Goal: Task Accomplishment & Management: Manage account settings

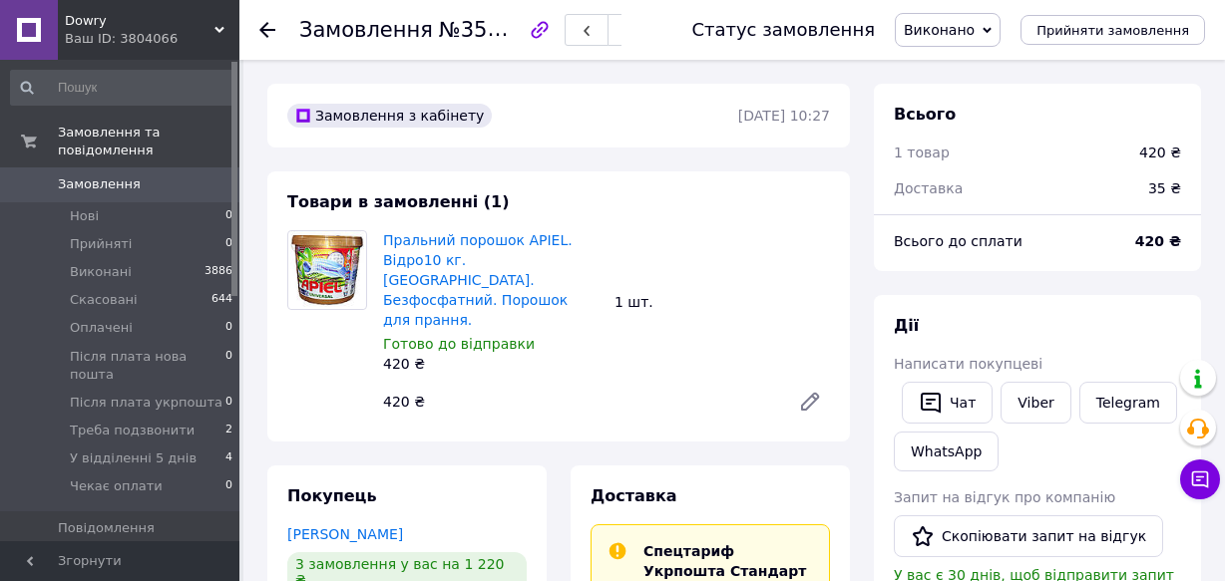
scroll to position [197, 0]
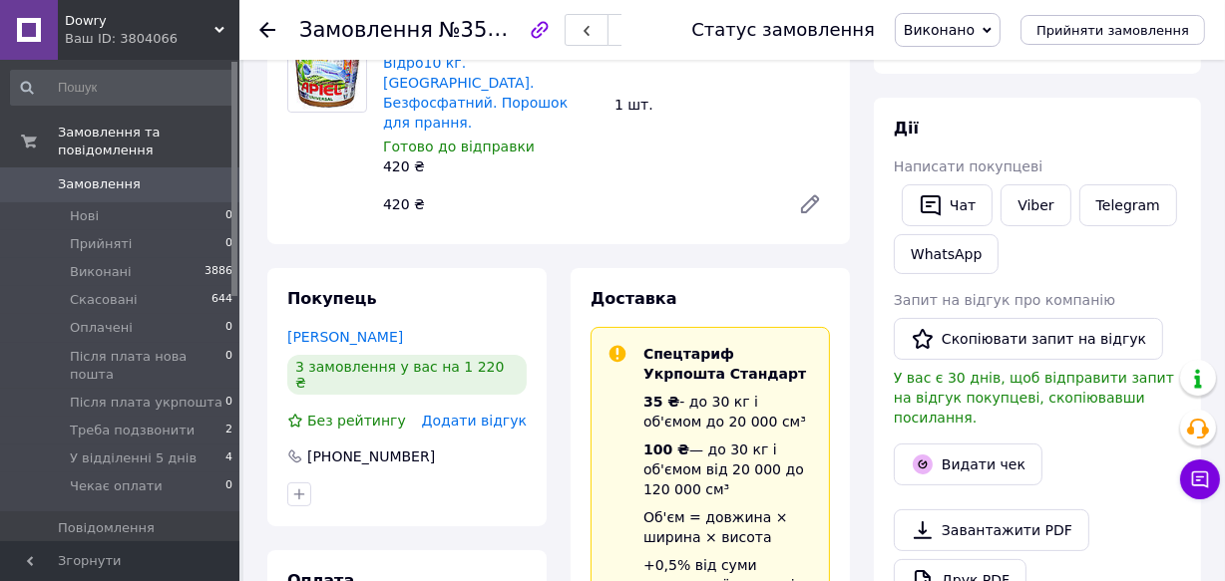
click at [182, 168] on link "Замовлення 0" at bounding box center [122, 185] width 244 height 34
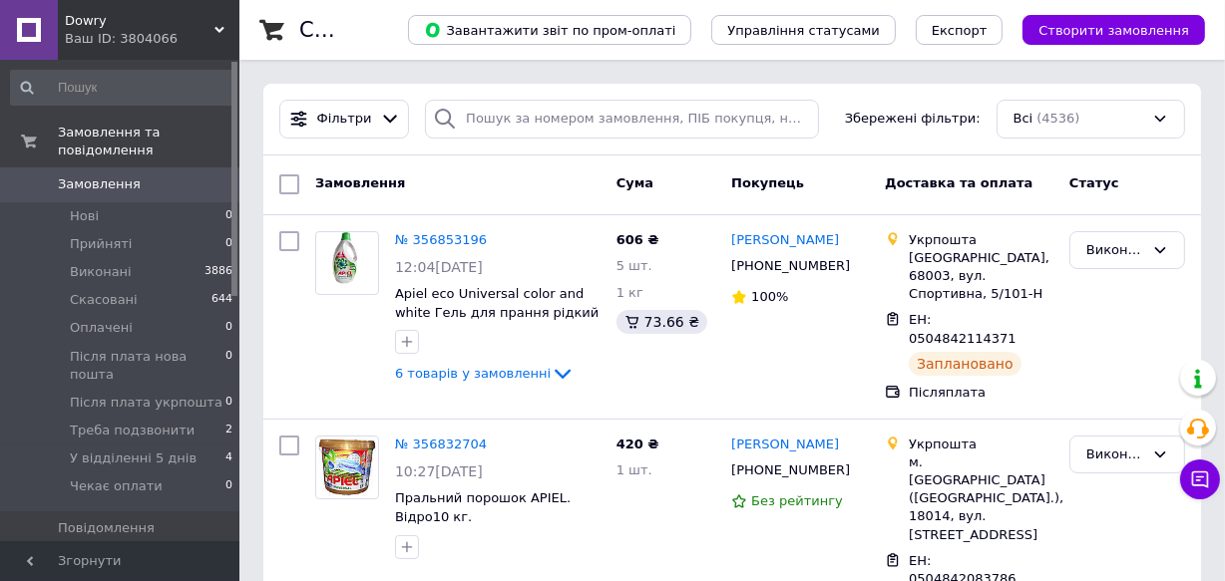
click at [222, 25] on icon at bounding box center [219, 30] width 10 height 10
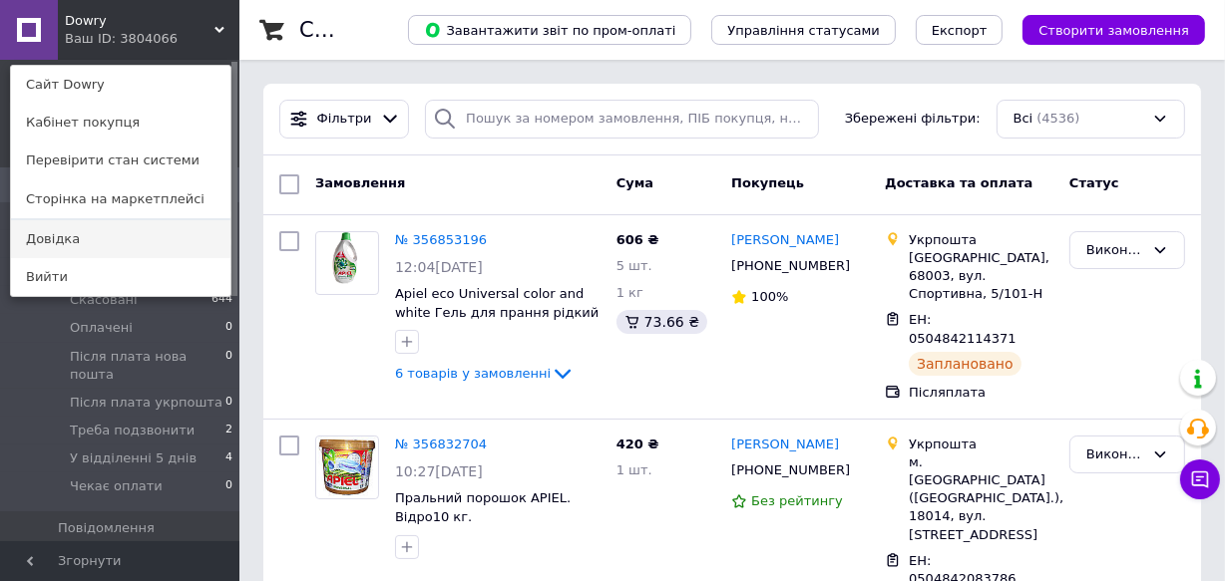
click at [89, 234] on link "Довідка" at bounding box center [120, 239] width 219 height 38
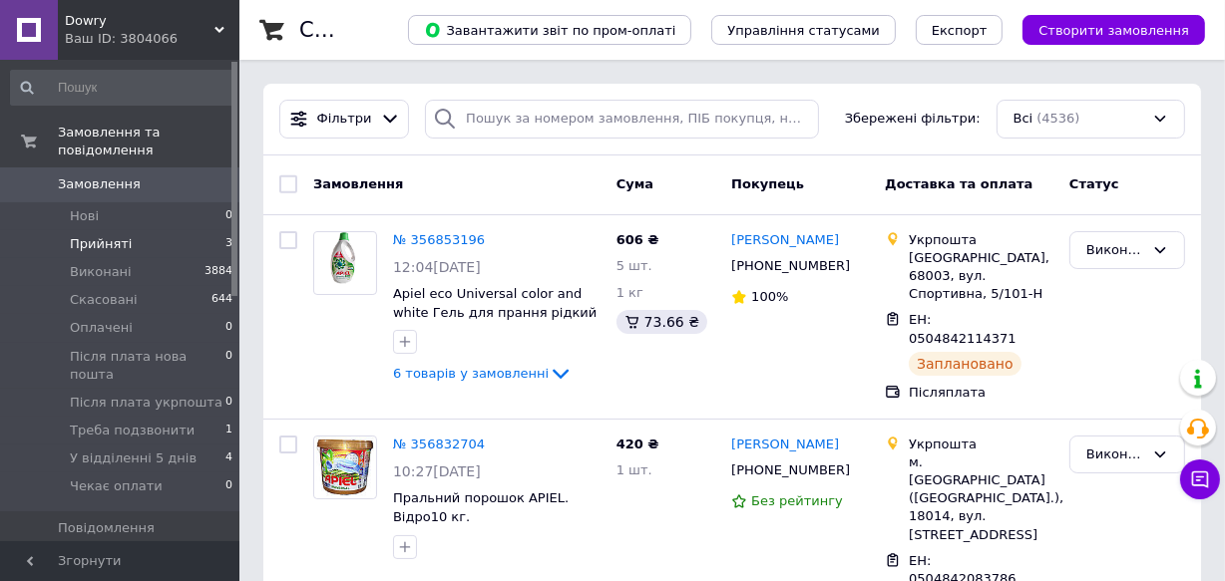
click at [185, 230] on li "Прийняті 3" at bounding box center [122, 244] width 244 height 28
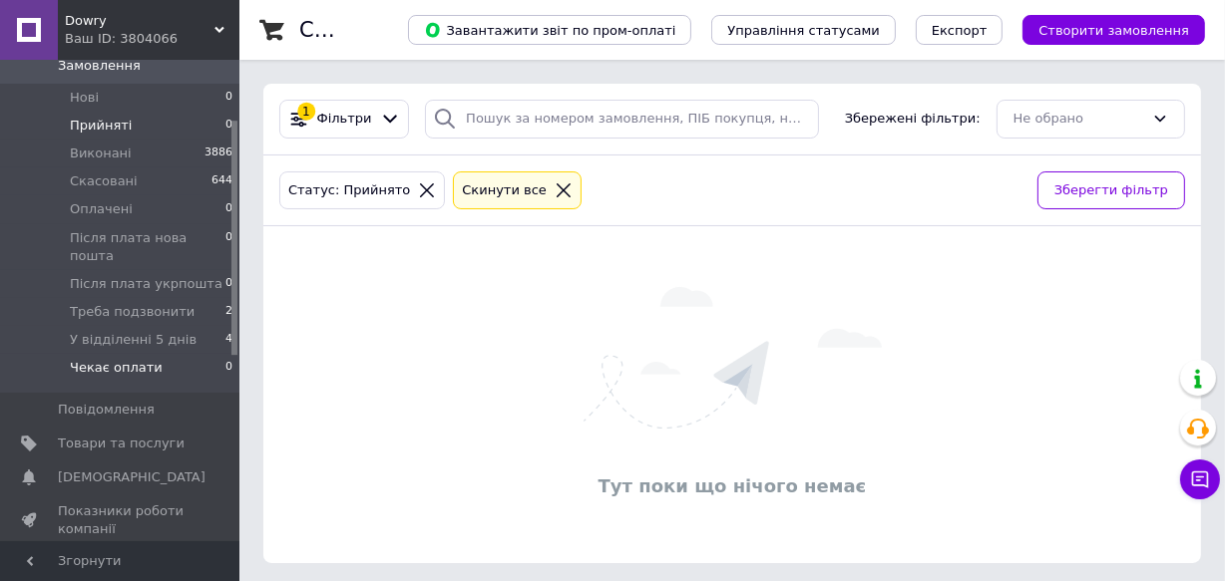
scroll to position [123, 0]
drag, startPoint x: 235, startPoint y: 269, endPoint x: 219, endPoint y: 329, distance: 61.9
click at [219, 329] on div "Замовлення та повідомлення Замовлення 0 Нові 0 Прийняті 0 Виконані 3886 Скасова…" at bounding box center [119, 301] width 239 height 482
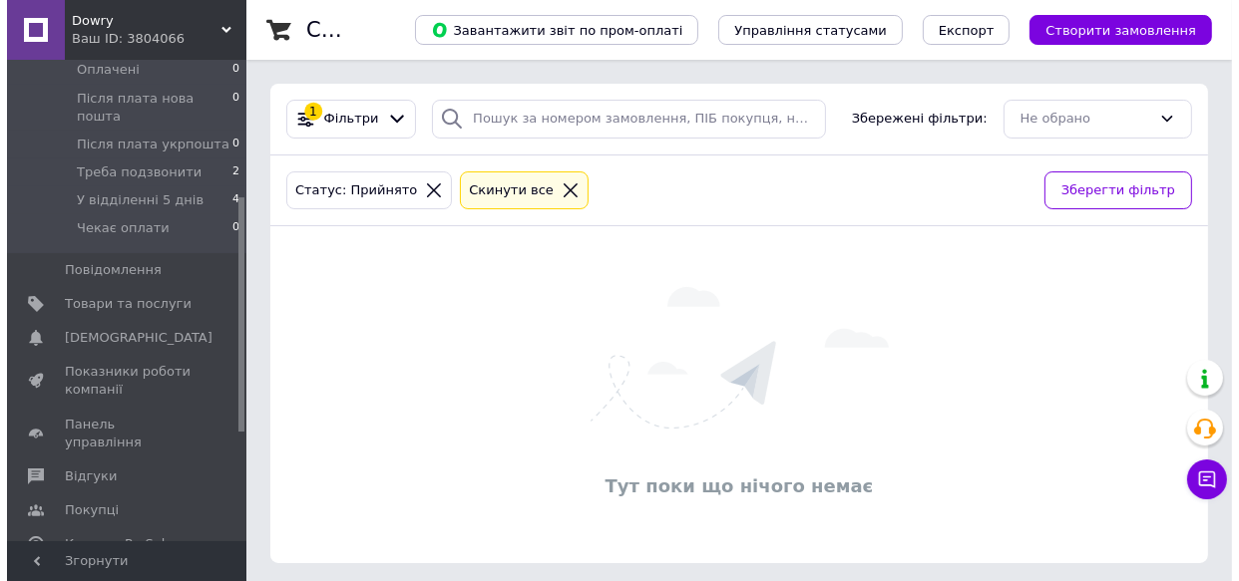
scroll to position [280, 0]
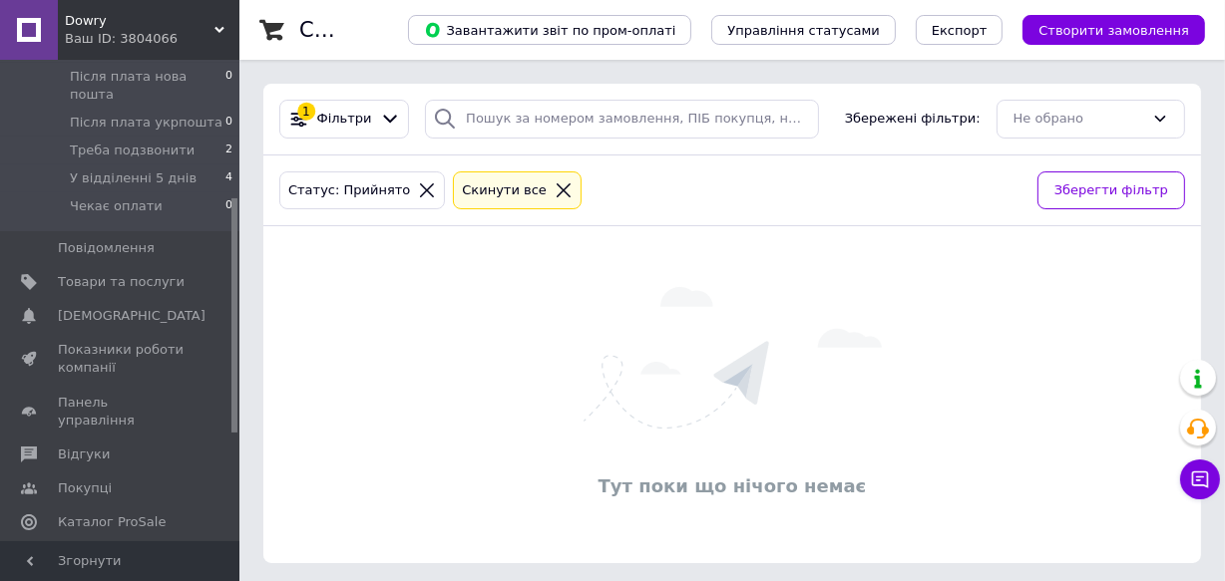
drag, startPoint x: 232, startPoint y: 324, endPoint x: 230, endPoint y: 401, distance: 76.8
click at [231, 401] on div at bounding box center [234, 315] width 6 height 234
click at [170, 341] on span "Показники роботи компанії" at bounding box center [121, 359] width 127 height 36
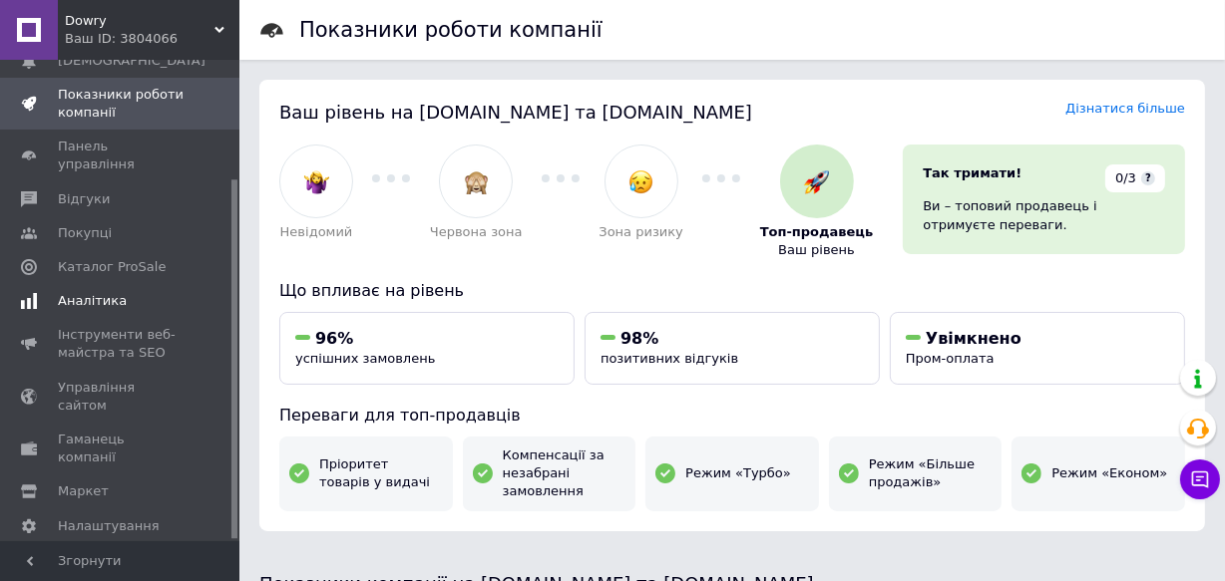
click at [107, 292] on span "Аналітика" at bounding box center [92, 301] width 69 height 18
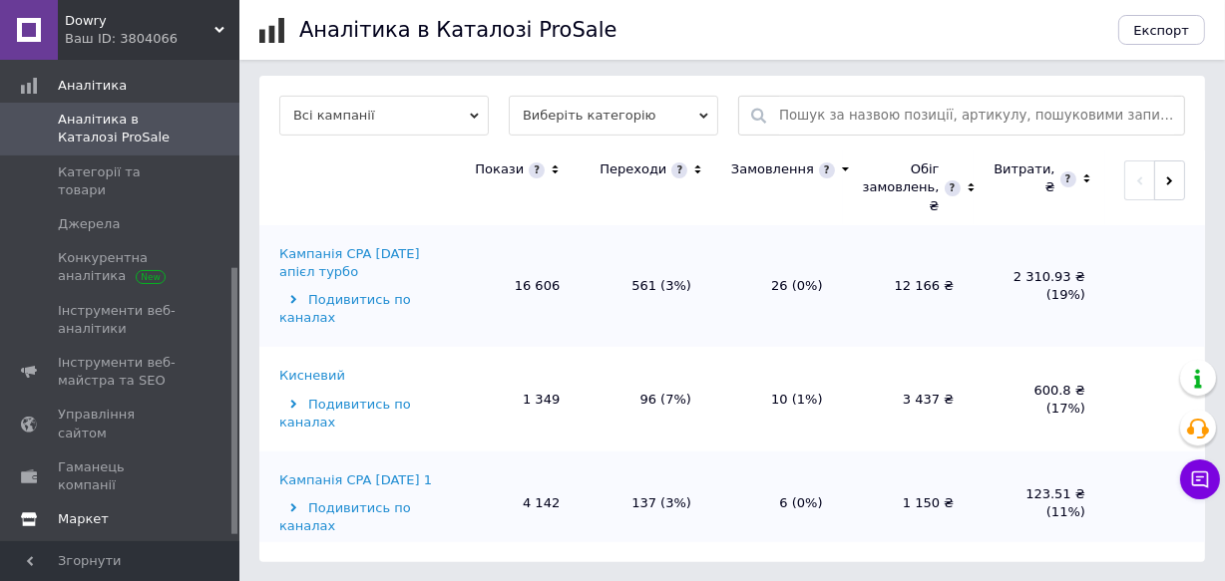
scroll to position [383, 0]
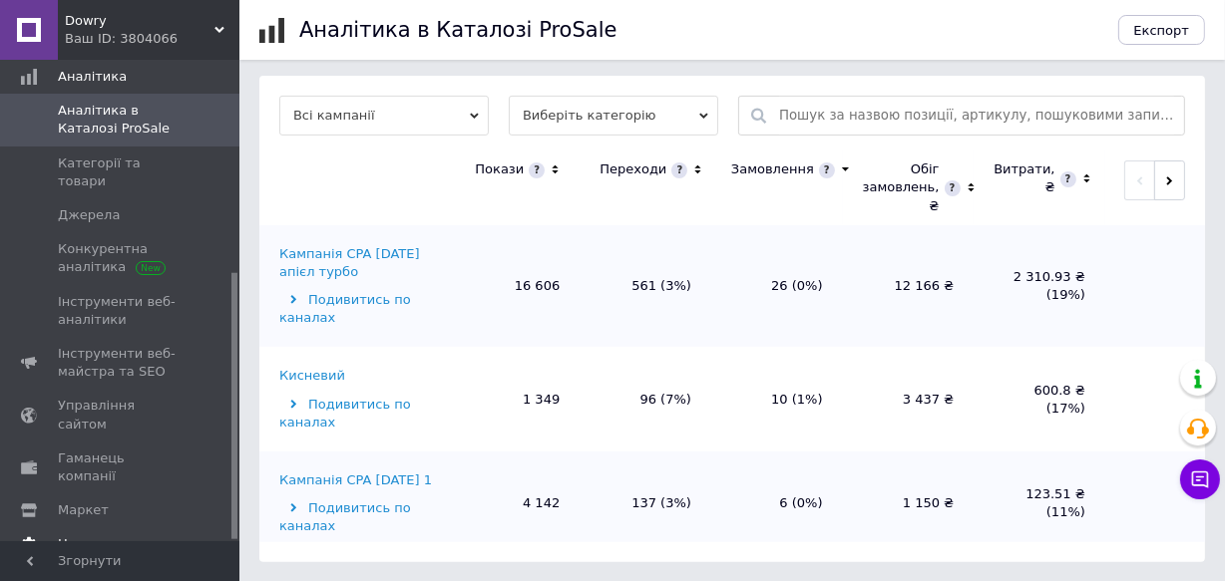
drag, startPoint x: 230, startPoint y: 318, endPoint x: 216, endPoint y: 464, distance: 146.3
click at [216, 464] on div "Замовлення та повідомлення 0 0 Товари та послуги Сповіщення 0 0 Показники робот…" at bounding box center [119, 301] width 239 height 482
click at [97, 536] on span "Налаштування" at bounding box center [109, 545] width 102 height 18
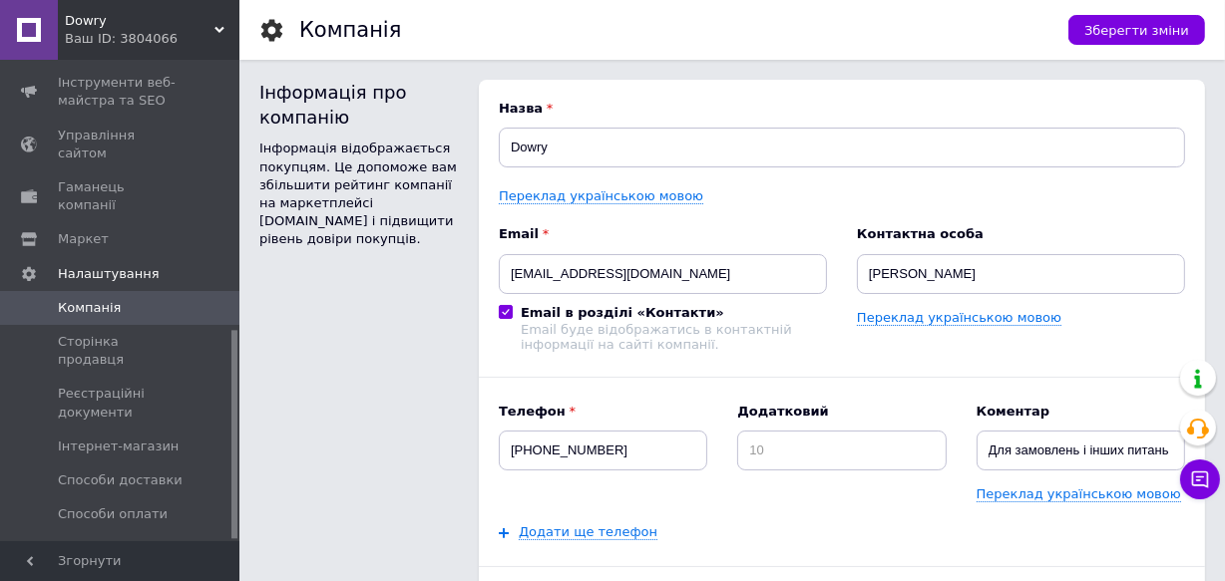
scroll to position [621, 0]
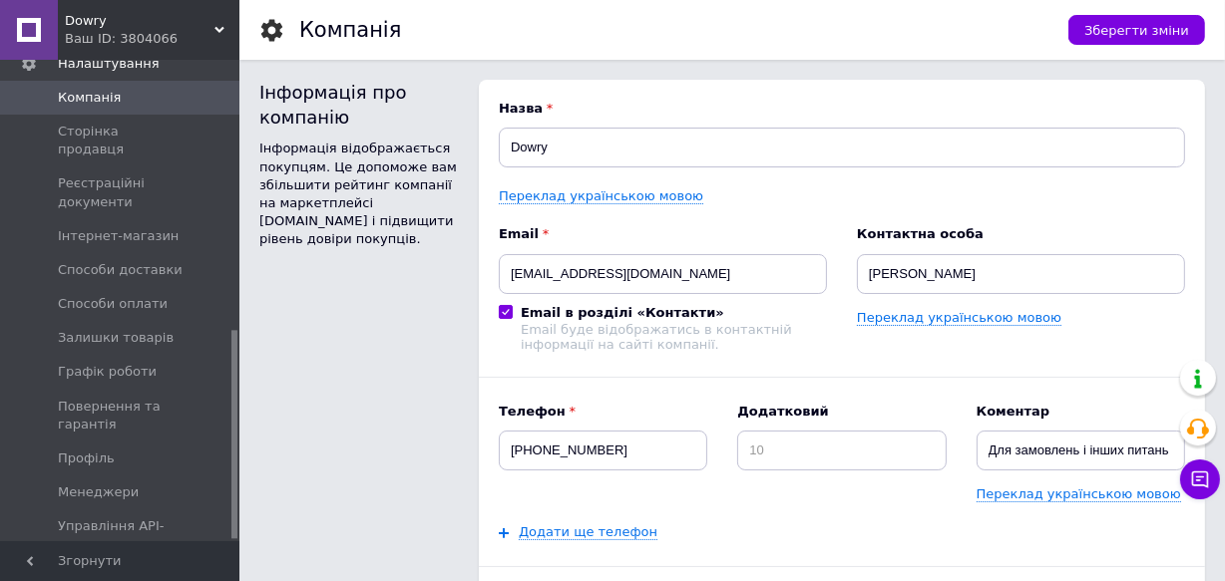
drag, startPoint x: 233, startPoint y: 355, endPoint x: 210, endPoint y: 523, distance: 169.1
click at [220, 526] on div "Замовлення та повідомлення 0 0 Товари та послуги Сповіщення 0 0 Показники робот…" at bounding box center [119, 301] width 239 height 482
click at [143, 484] on span "Менеджери" at bounding box center [121, 493] width 127 height 18
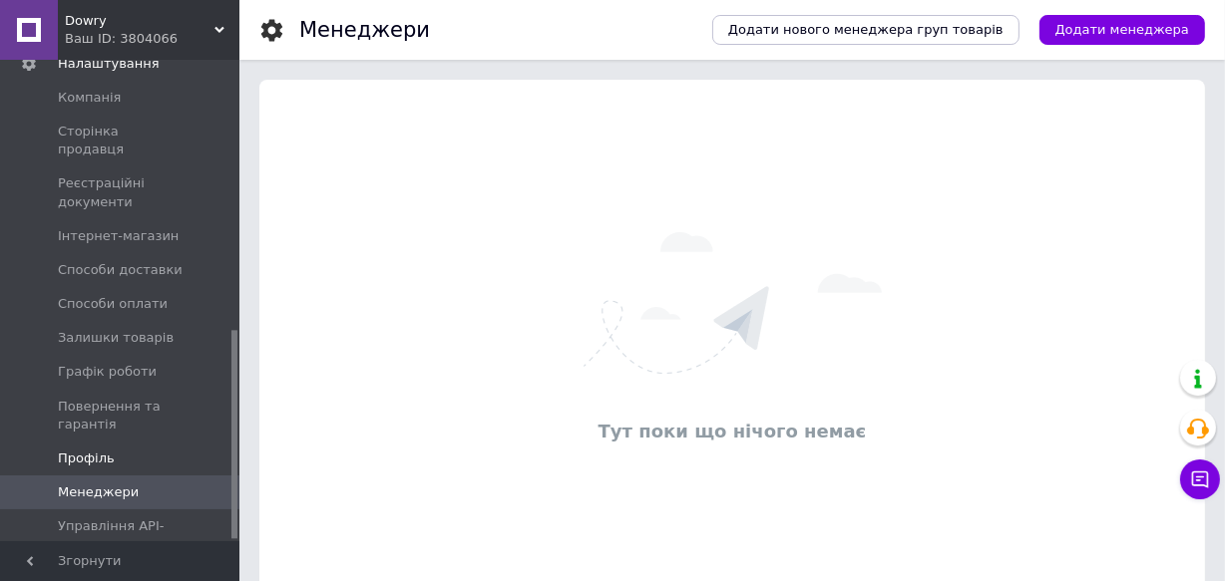
click at [125, 442] on link "Профіль" at bounding box center [122, 459] width 244 height 34
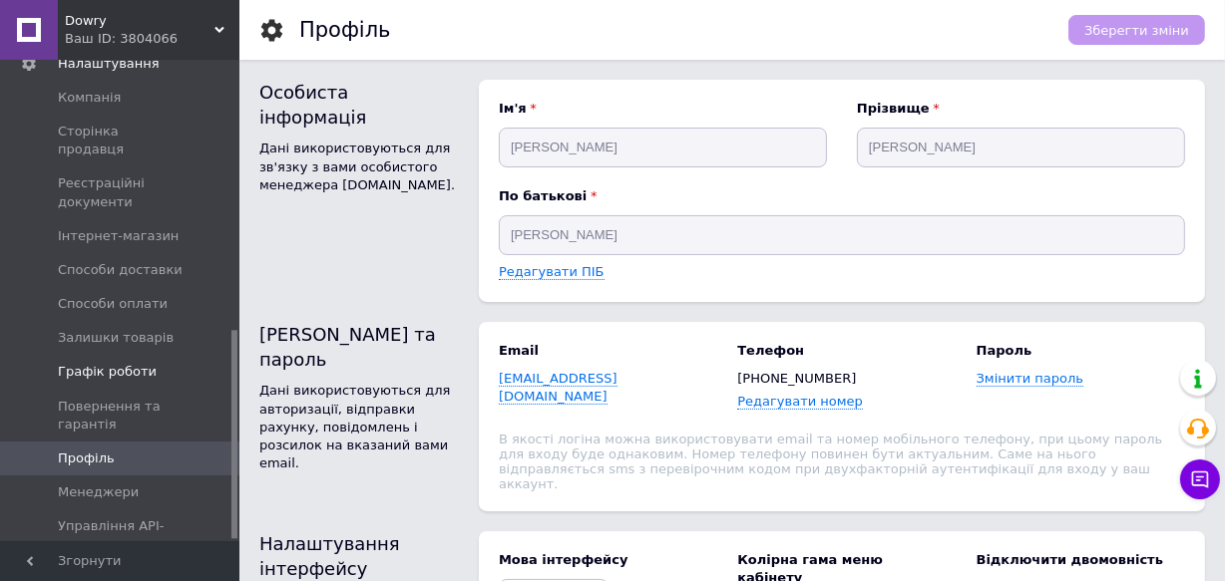
click at [130, 363] on span "Графік роботи" at bounding box center [107, 372] width 99 height 18
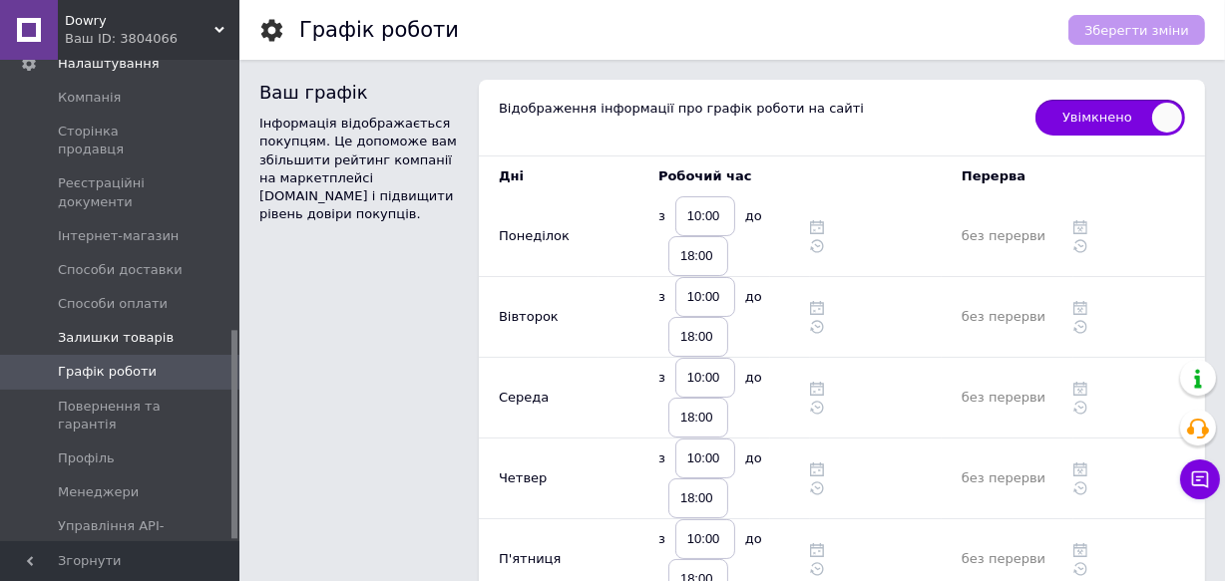
click at [138, 329] on span "Залишки товарів" at bounding box center [116, 338] width 116 height 18
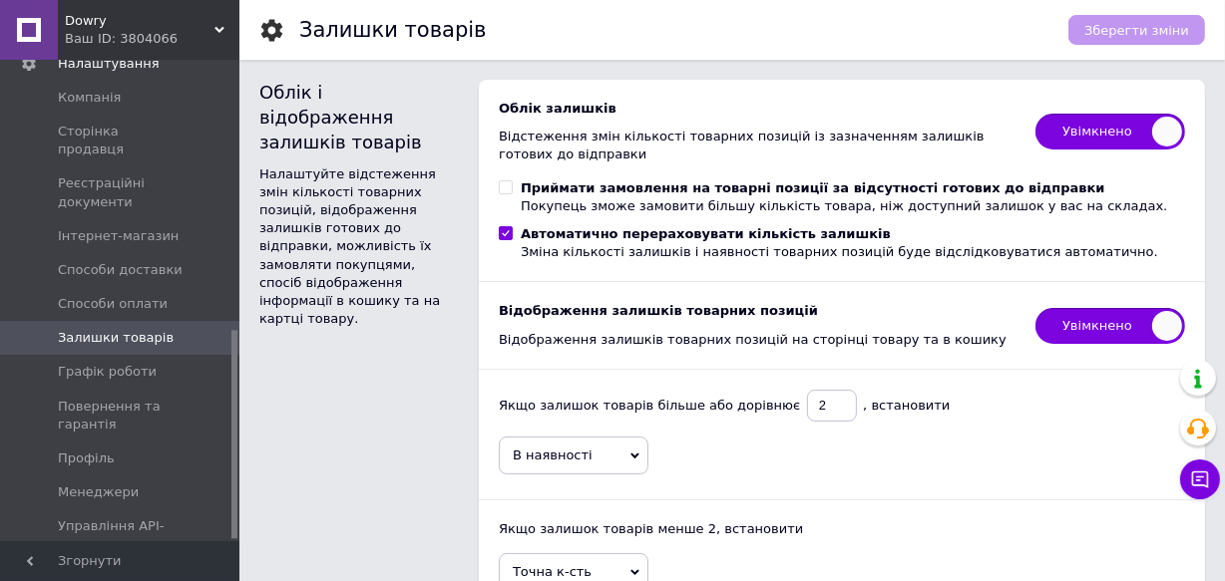
click at [235, 374] on div at bounding box center [234, 434] width 6 height 208
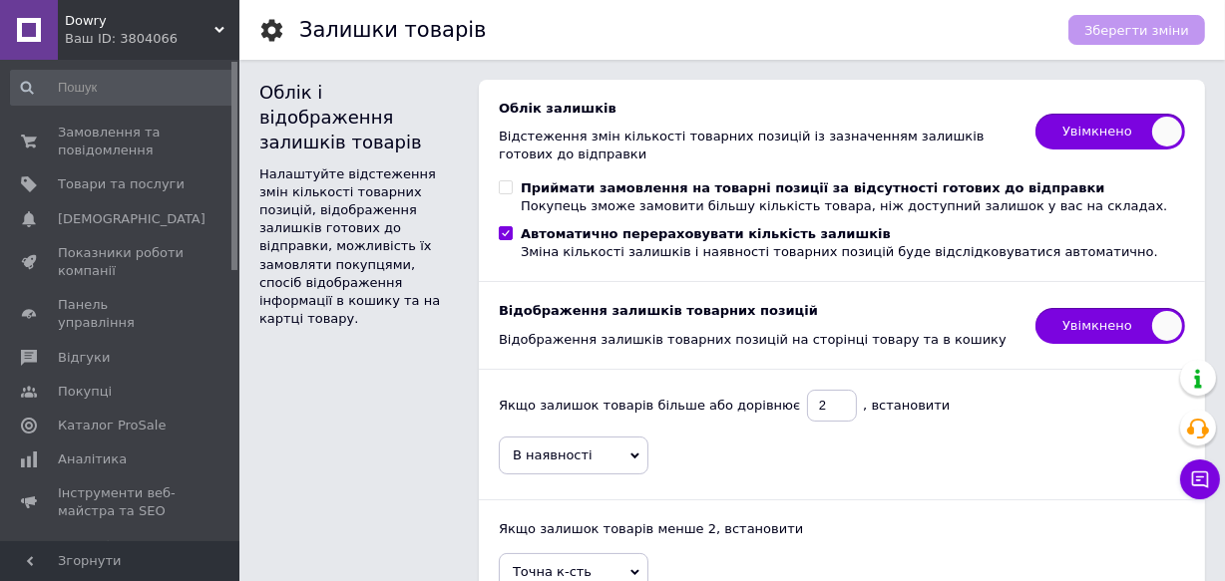
drag, startPoint x: 235, startPoint y: 374, endPoint x: 225, endPoint y: 103, distance: 271.4
click at [225, 103] on div "Замовлення та повідомлення 0 0 Товари та послуги Сповіщення 0 0 Показники робот…" at bounding box center [119, 301] width 239 height 482
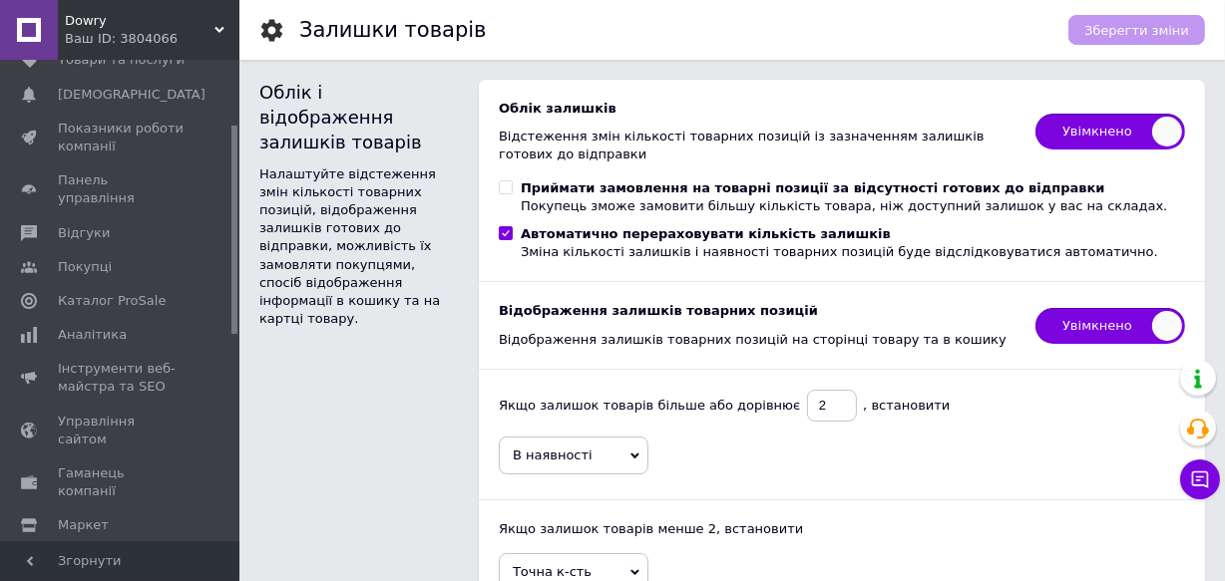
scroll to position [150, 0]
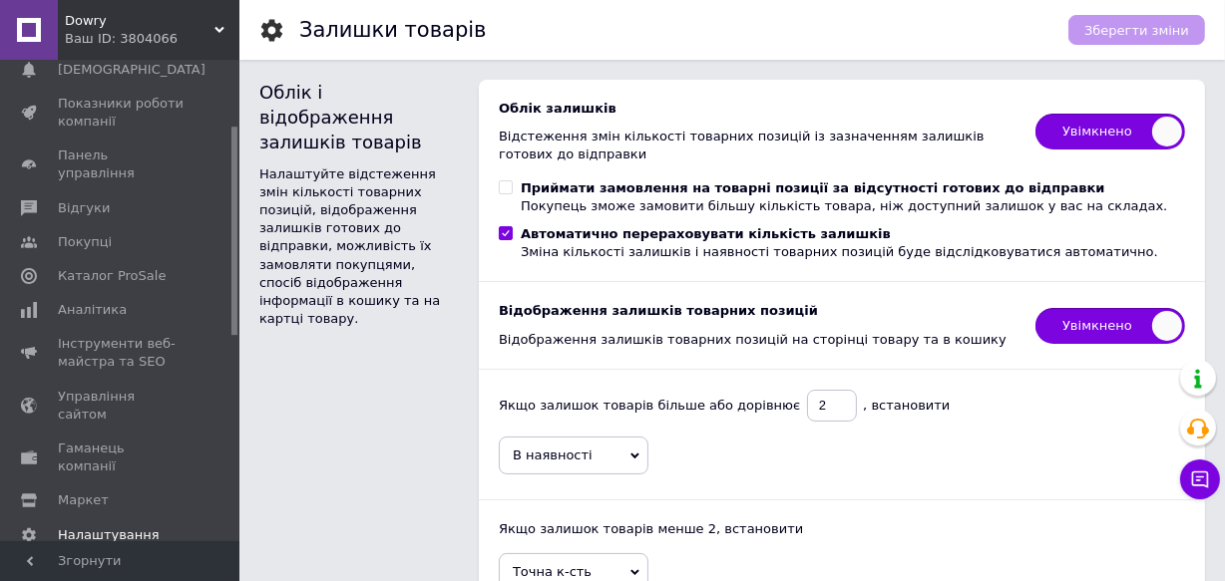
drag, startPoint x: 236, startPoint y: 217, endPoint x: 234, endPoint y: 282, distance: 64.9
click at [234, 282] on div at bounding box center [234, 231] width 6 height 208
click at [130, 440] on span "Гаманець компанії" at bounding box center [121, 458] width 127 height 36
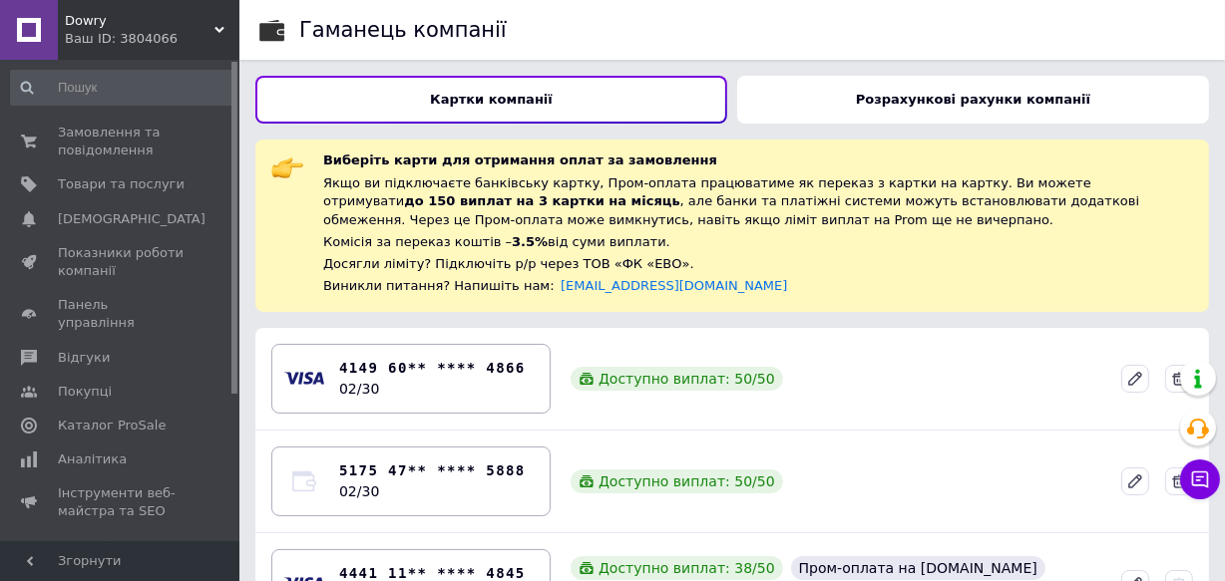
drag, startPoint x: 230, startPoint y: 278, endPoint x: 224, endPoint y: 107, distance: 171.6
click at [224, 107] on div "Замовлення та повідомлення 0 0 Товари та послуги Сповіщення 0 0 Показники робот…" at bounding box center [119, 301] width 239 height 482
click at [105, 140] on span "Замовлення та повідомлення" at bounding box center [121, 142] width 127 height 36
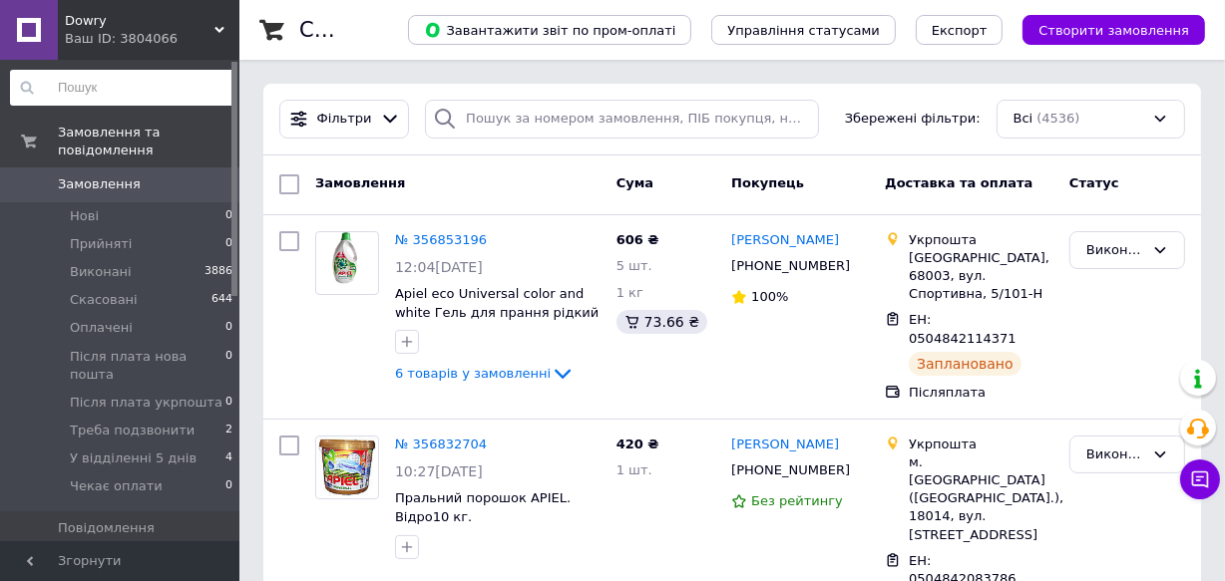
click at [141, 89] on input at bounding box center [122, 88] width 224 height 36
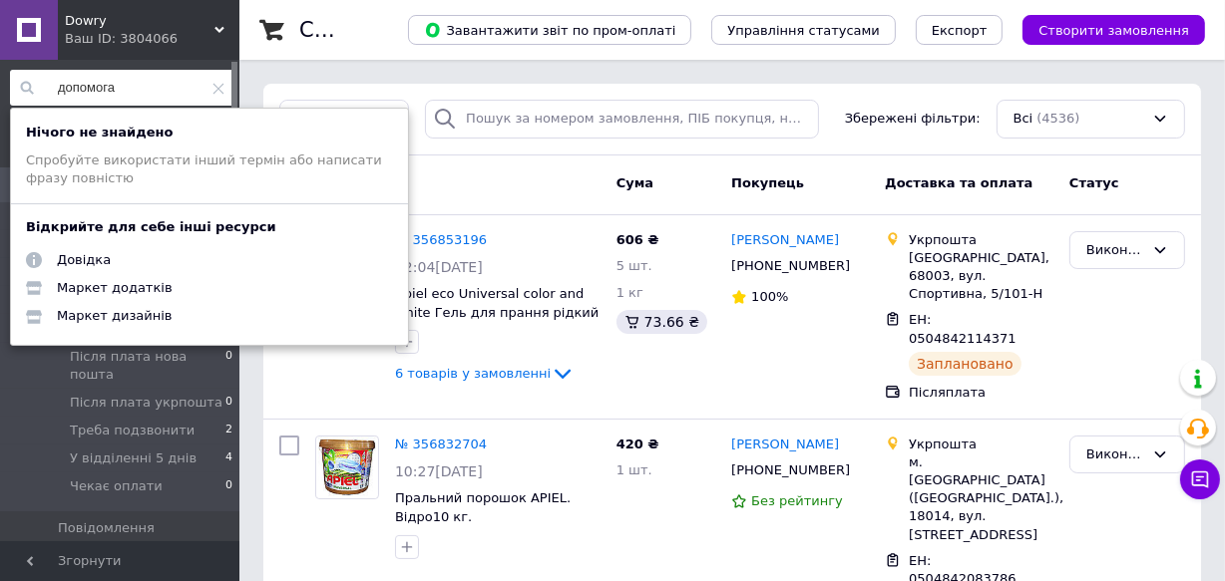
type input "допомога"
click at [212, 88] on icon at bounding box center [218, 89] width 12 height 12
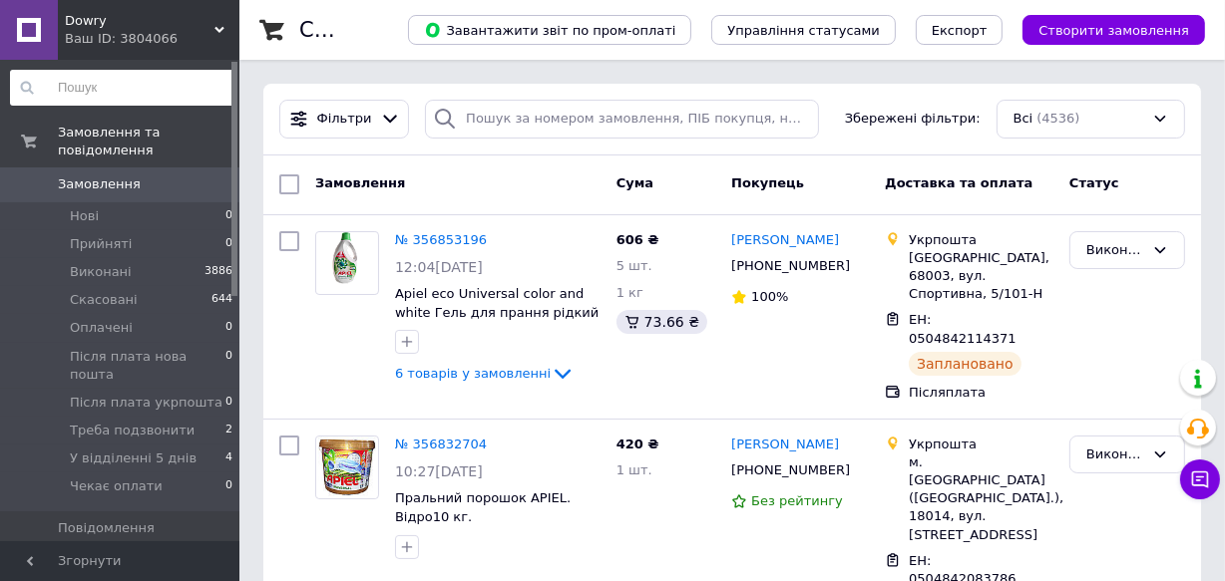
click at [15, 44] on link at bounding box center [29, 30] width 58 height 60
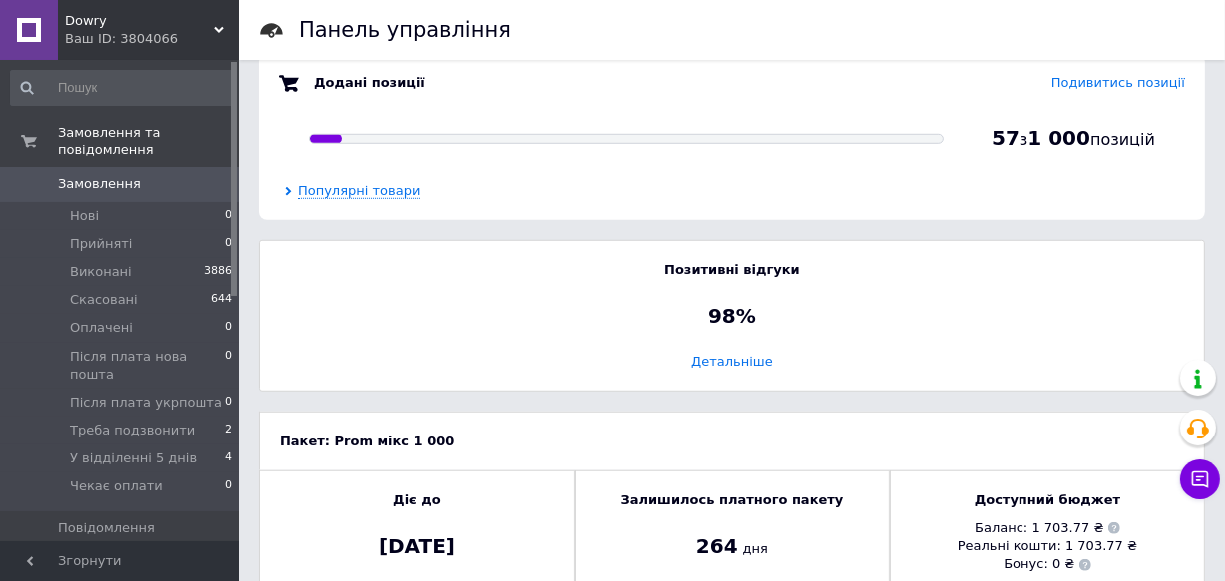
scroll to position [1329, 0]
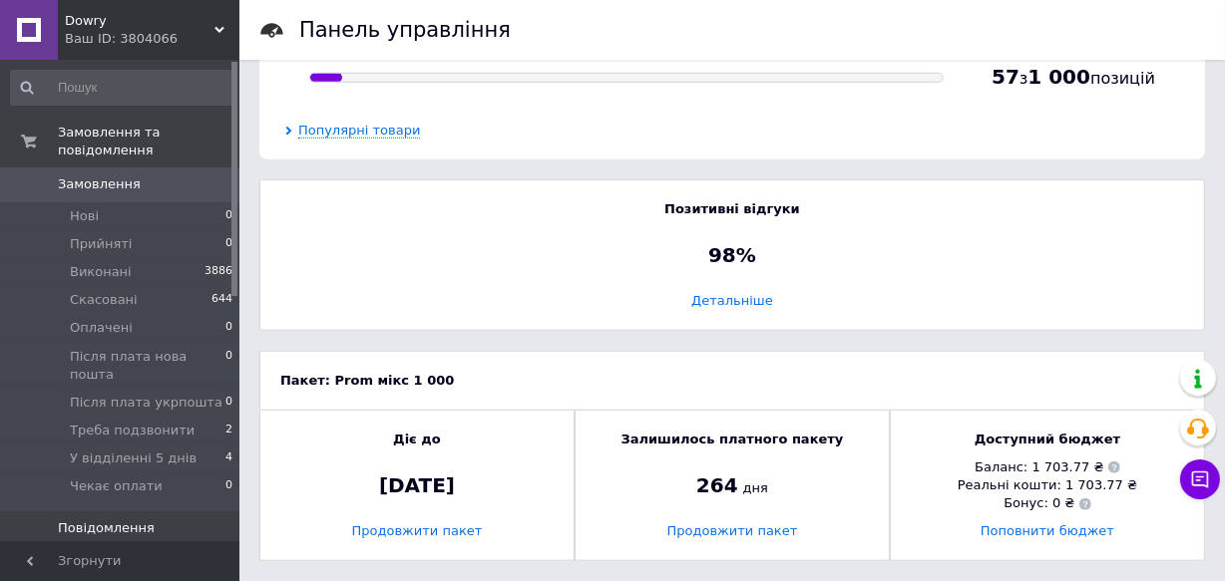
click at [121, 520] on span "Повідомлення" at bounding box center [106, 529] width 97 height 18
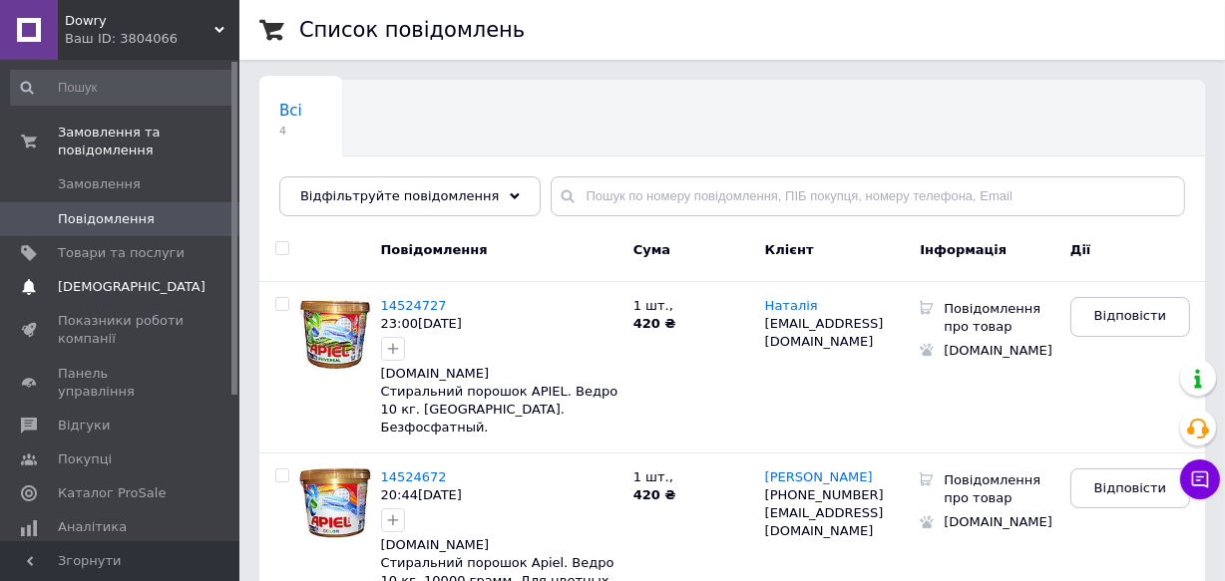
click at [123, 278] on span "[DEMOGRAPHIC_DATA]" at bounding box center [132, 287] width 148 height 18
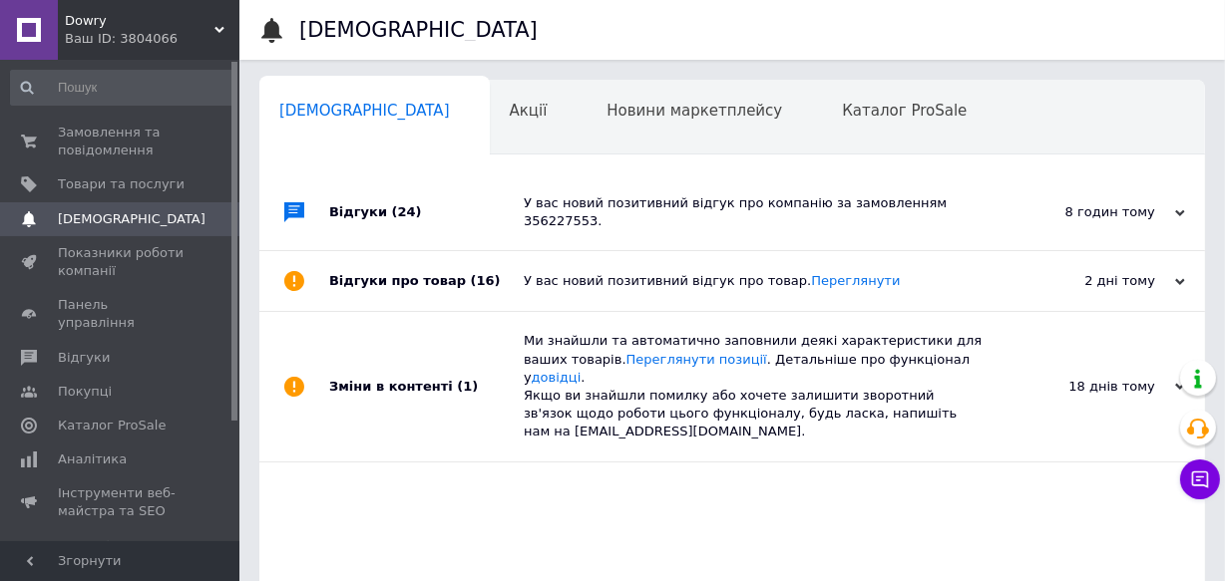
scroll to position [0, 10]
click at [480, 124] on div "Акції 0" at bounding box center [529, 119] width 98 height 76
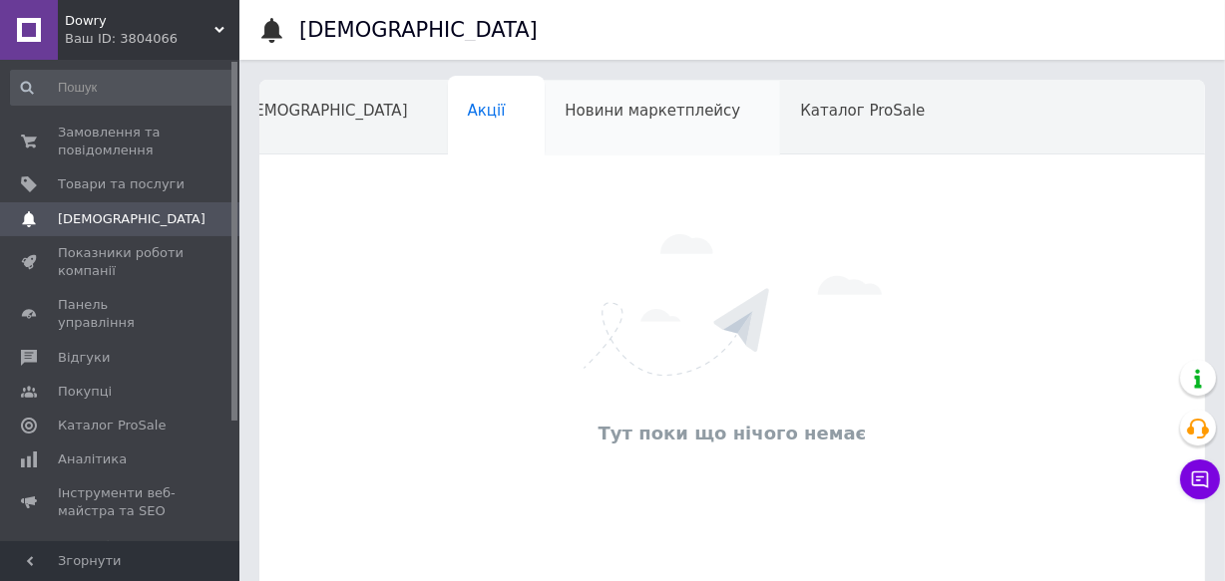
click at [564, 105] on span "Новини маркетплейсу" at bounding box center [652, 111] width 176 height 18
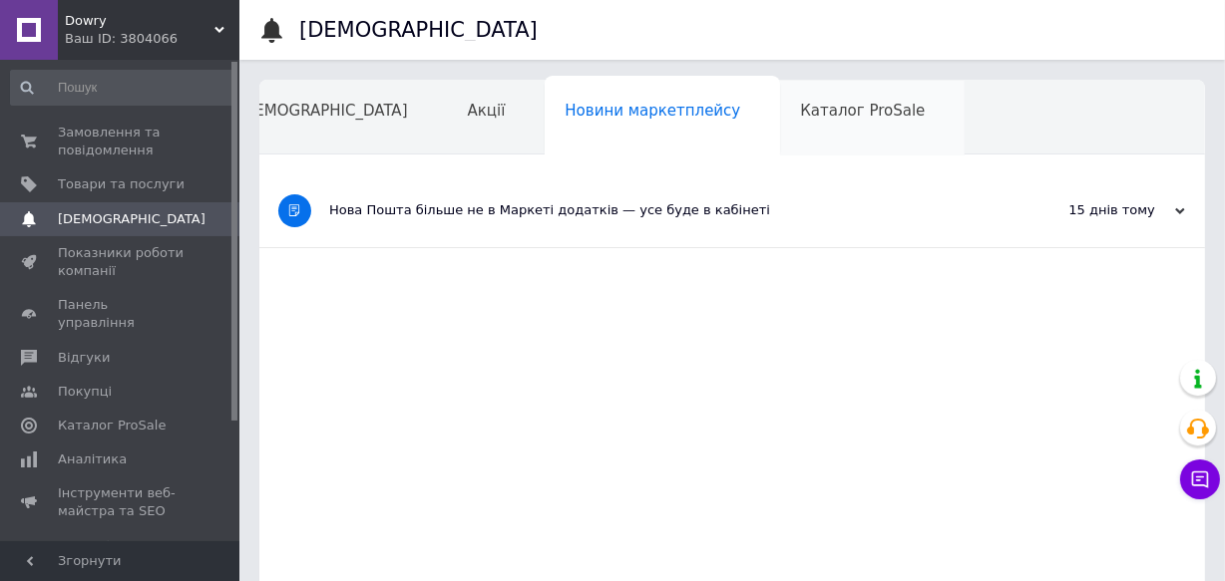
click at [780, 111] on div "Каталог ProSale" at bounding box center [872, 119] width 184 height 76
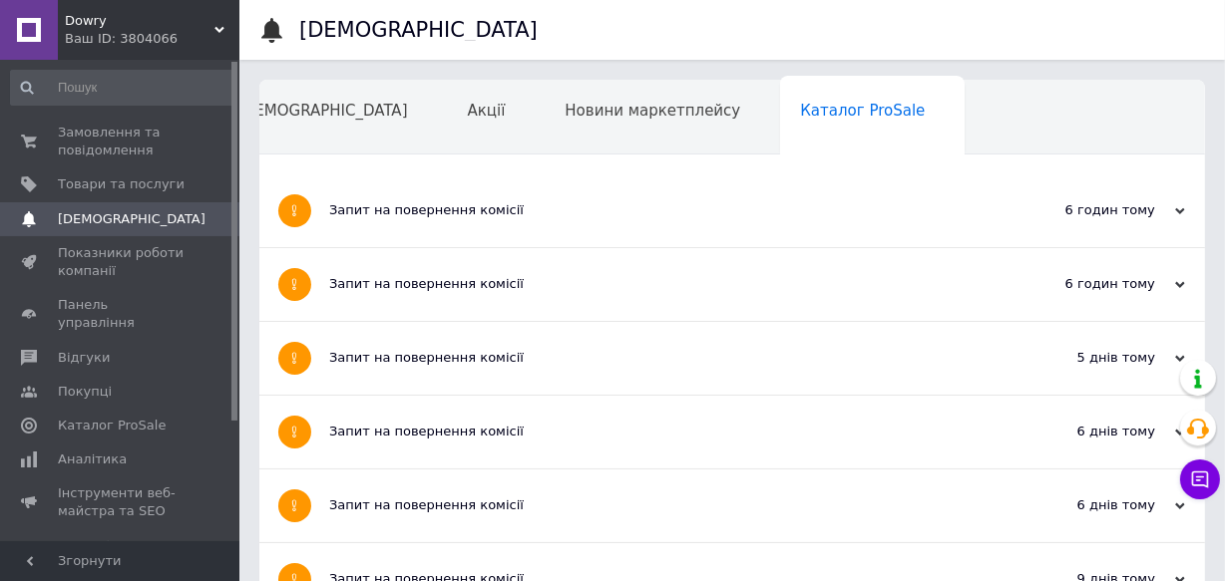
click at [436, 157] on div "Навчання та заходи" at bounding box center [326, 195] width 218 height 76
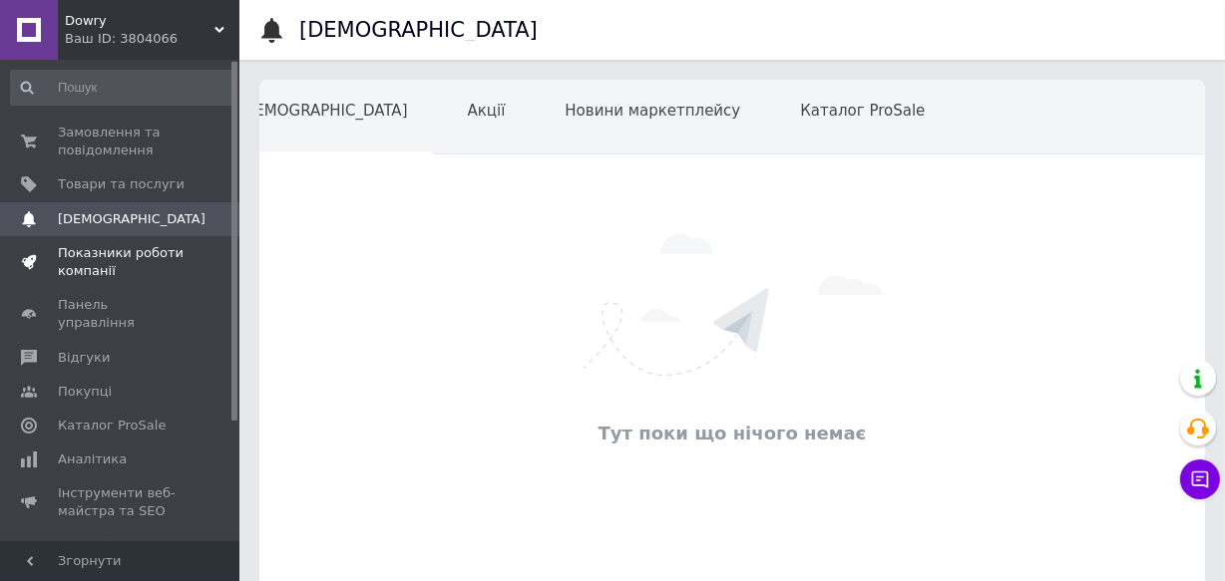
click at [140, 259] on span "Показники роботи компанії" at bounding box center [121, 262] width 127 height 36
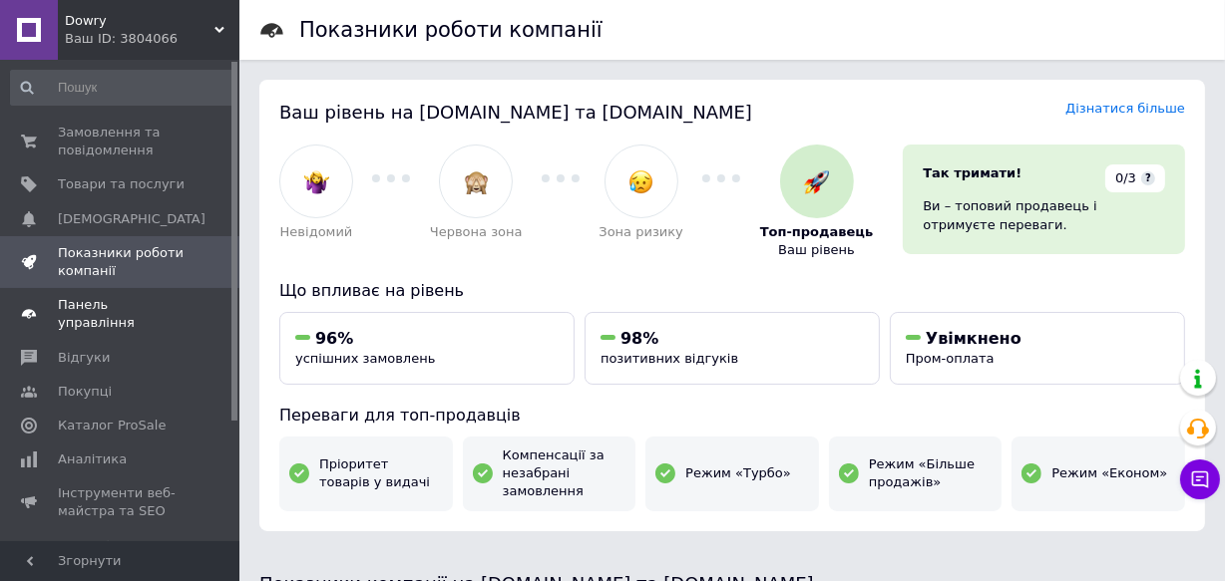
click at [120, 302] on span "Панель управління" at bounding box center [121, 314] width 127 height 36
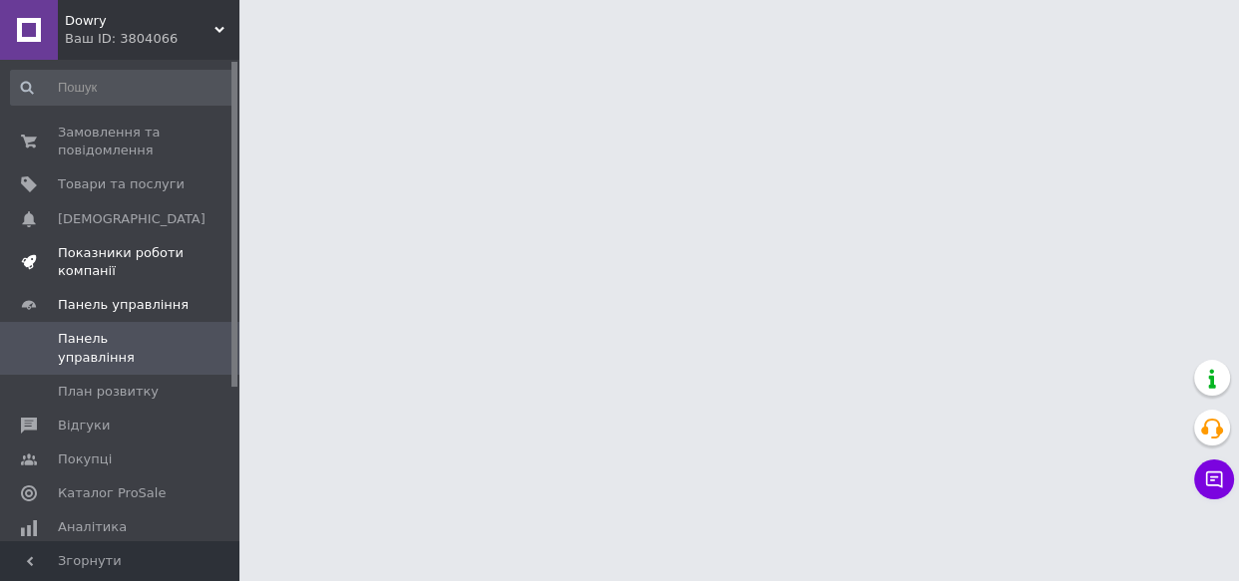
click at [121, 269] on span "Показники роботи компанії" at bounding box center [121, 262] width 127 height 36
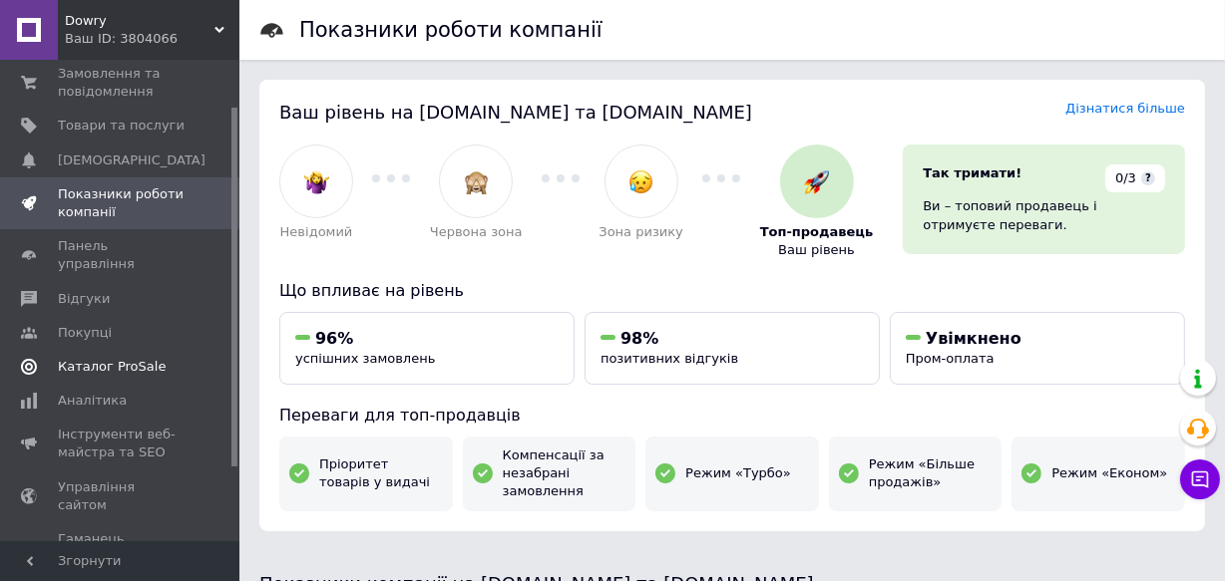
scroll to position [73, 0]
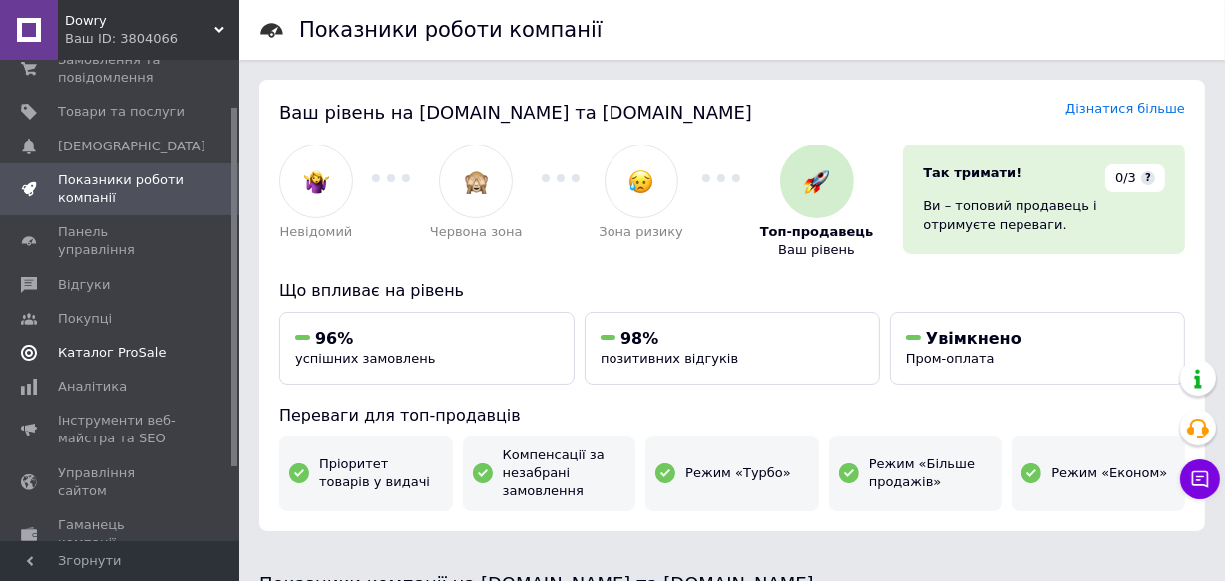
drag, startPoint x: 230, startPoint y: 288, endPoint x: 210, endPoint y: 343, distance: 58.4
click at [210, 343] on div "Замовлення та повідомлення 0 0 Товари та послуги Сповіщення 0 Показники роботи …" at bounding box center [119, 301] width 239 height 482
click at [104, 378] on span "Аналітика" at bounding box center [92, 387] width 69 height 18
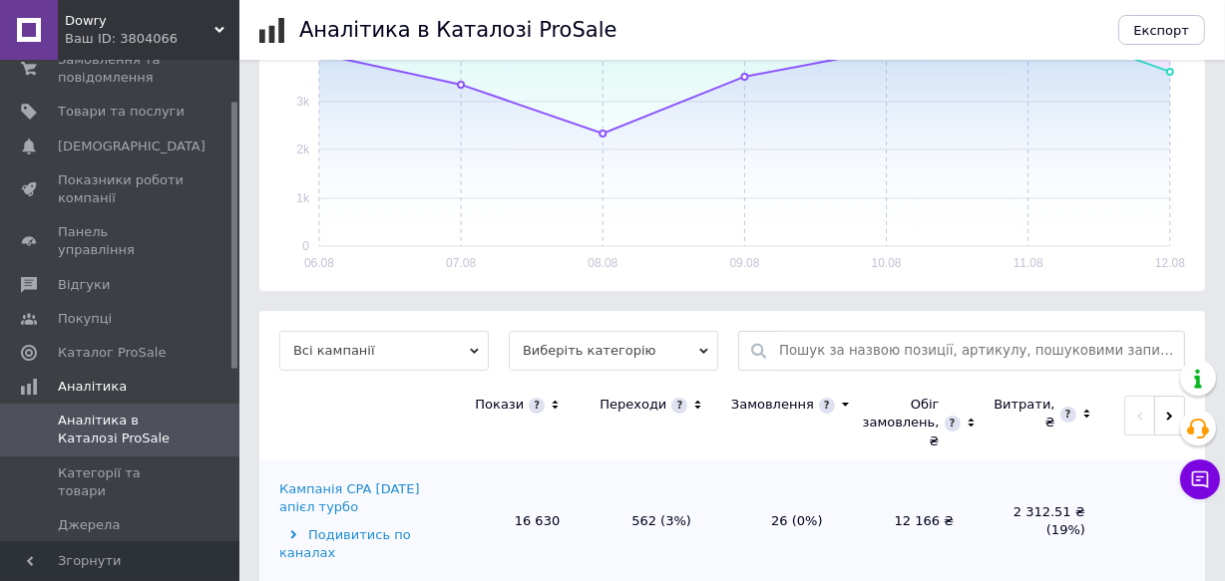
scroll to position [666, 0]
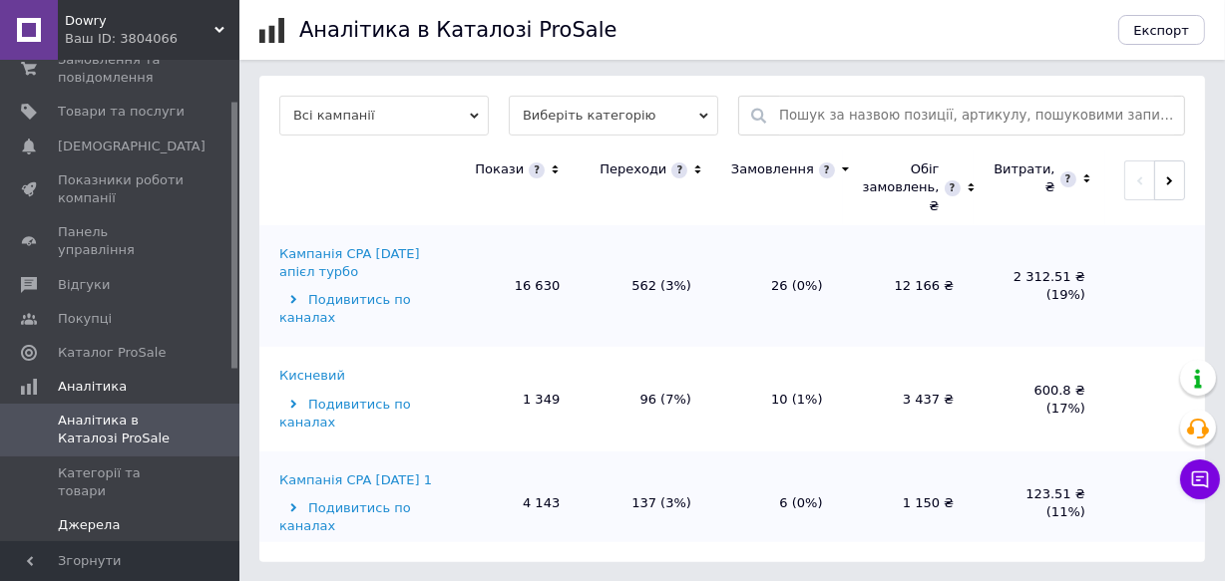
click at [152, 509] on link "Джерела" at bounding box center [122, 526] width 244 height 34
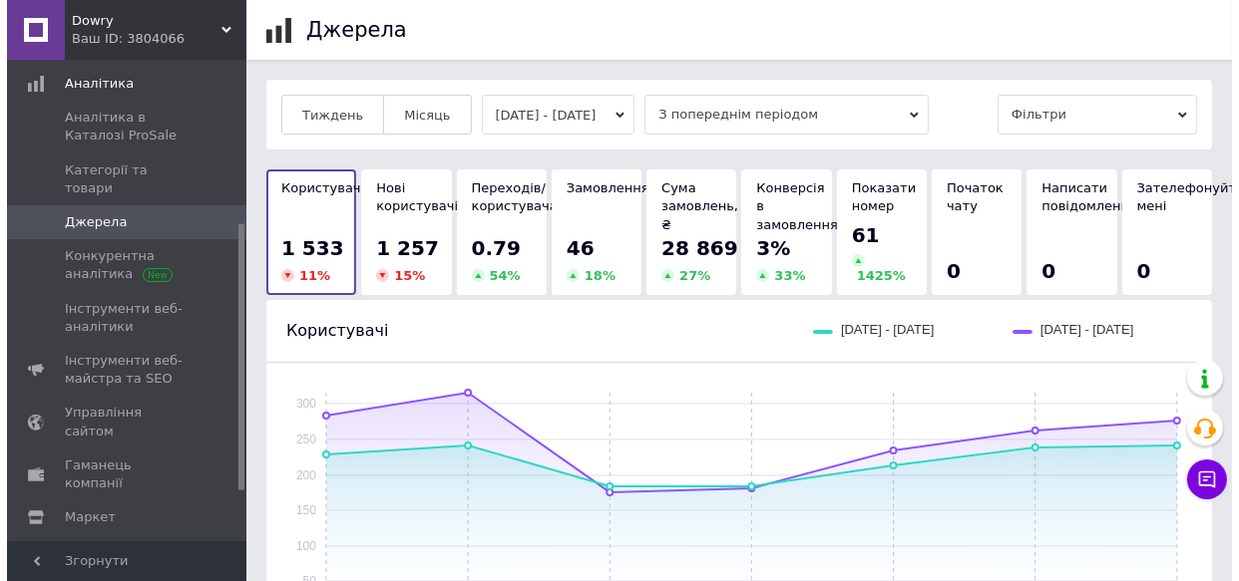
scroll to position [383, 0]
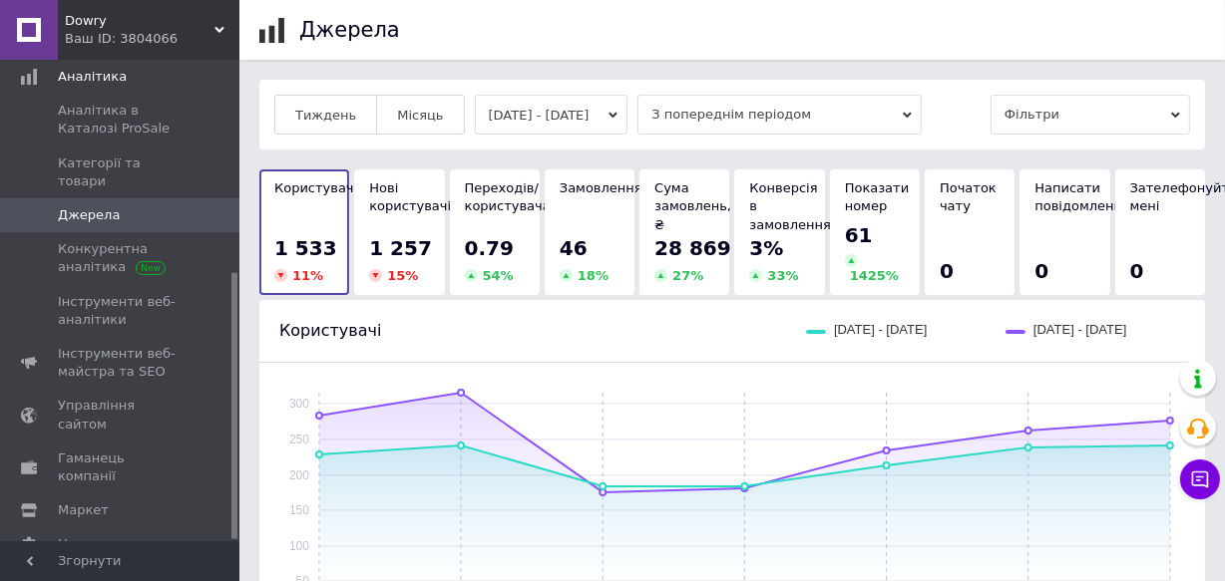
drag, startPoint x: 233, startPoint y: 356, endPoint x: 238, endPoint y: 529, distance: 172.6
click at [238, 529] on div "Замовлення та повідомлення 0 0 Товари та послуги Сповіщення 0 Показники роботи …" at bounding box center [119, 301] width 239 height 482
click at [157, 345] on span "Інструменти веб-майстра та SEO" at bounding box center [121, 363] width 127 height 36
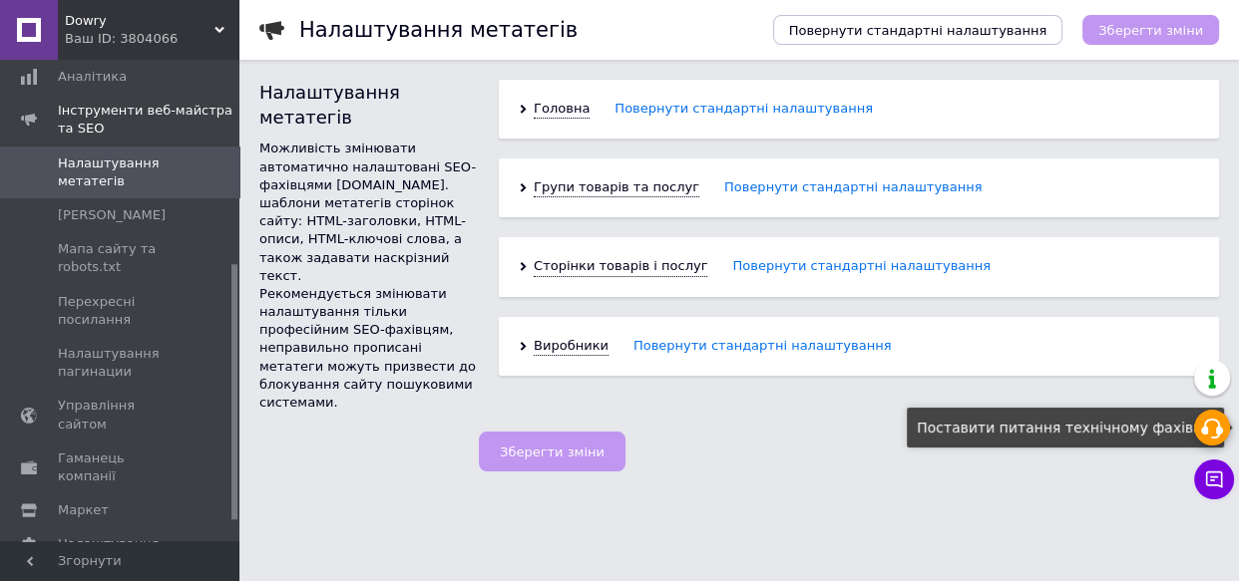
click at [1197, 433] on div at bounding box center [1212, 428] width 36 height 36
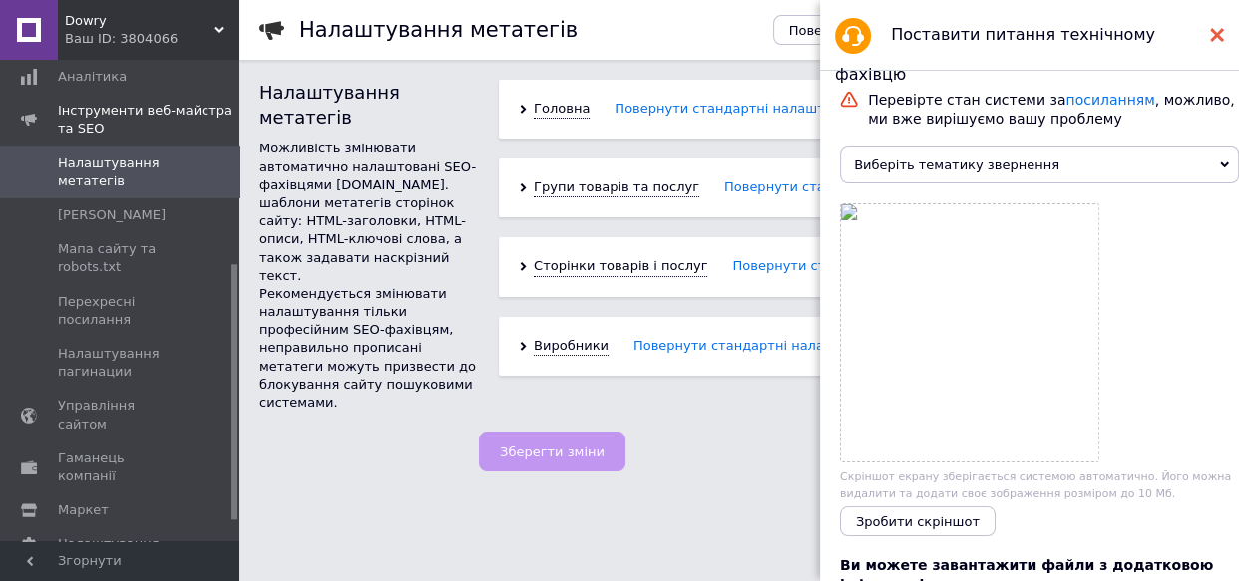
click at [1213, 44] on div at bounding box center [1217, 35] width 14 height 40
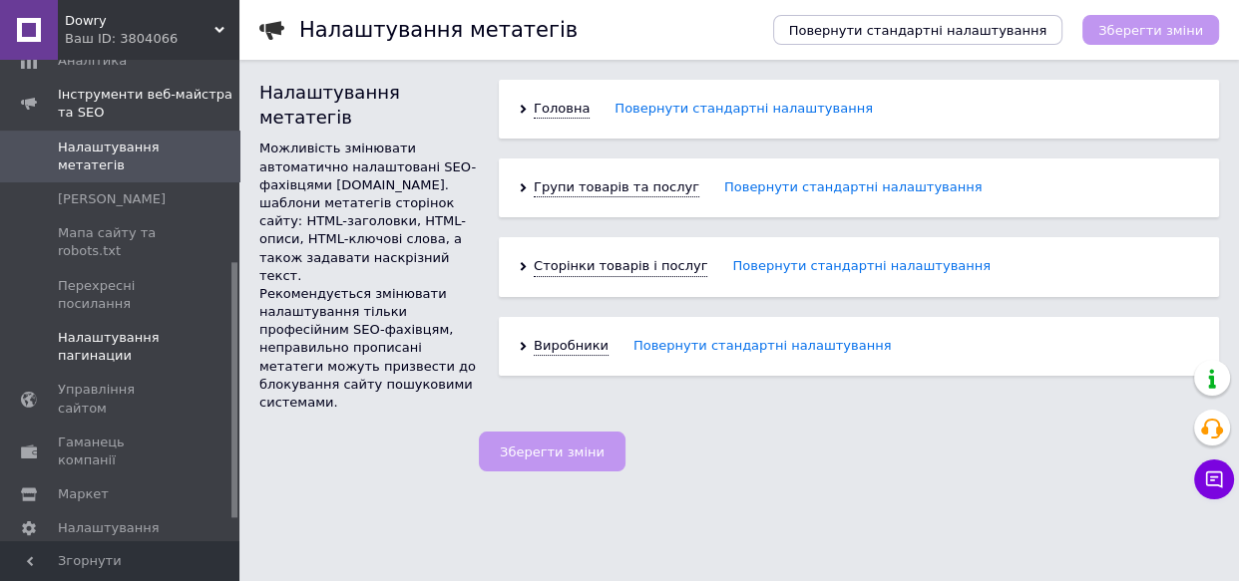
drag, startPoint x: 236, startPoint y: 287, endPoint x: 224, endPoint y: 315, distance: 30.4
click at [225, 305] on div "Замовлення та повідомлення 0 0 Товари та послуги Сповіщення 0 Показники роботи …" at bounding box center [119, 301] width 239 height 482
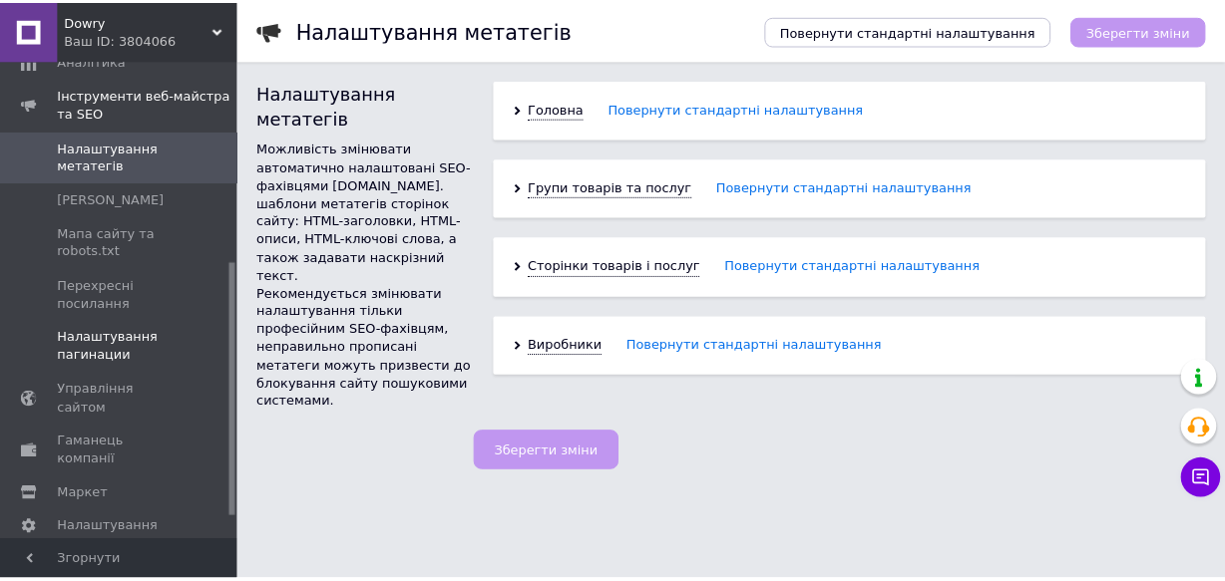
scroll to position [413, 0]
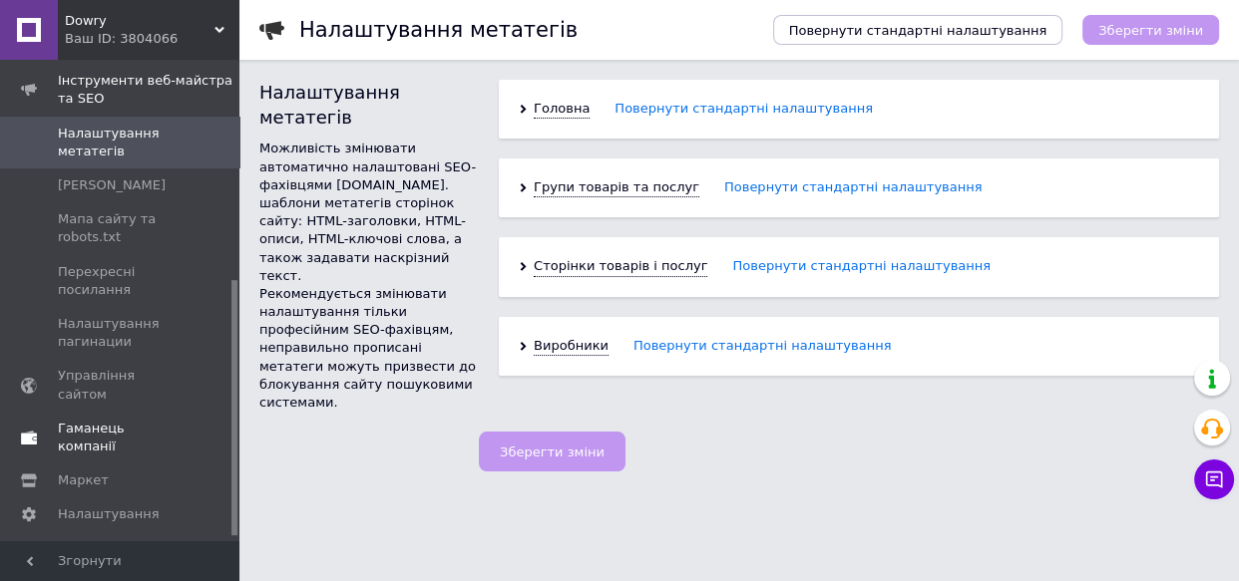
click at [151, 420] on span "Гаманець компанії" at bounding box center [121, 438] width 127 height 36
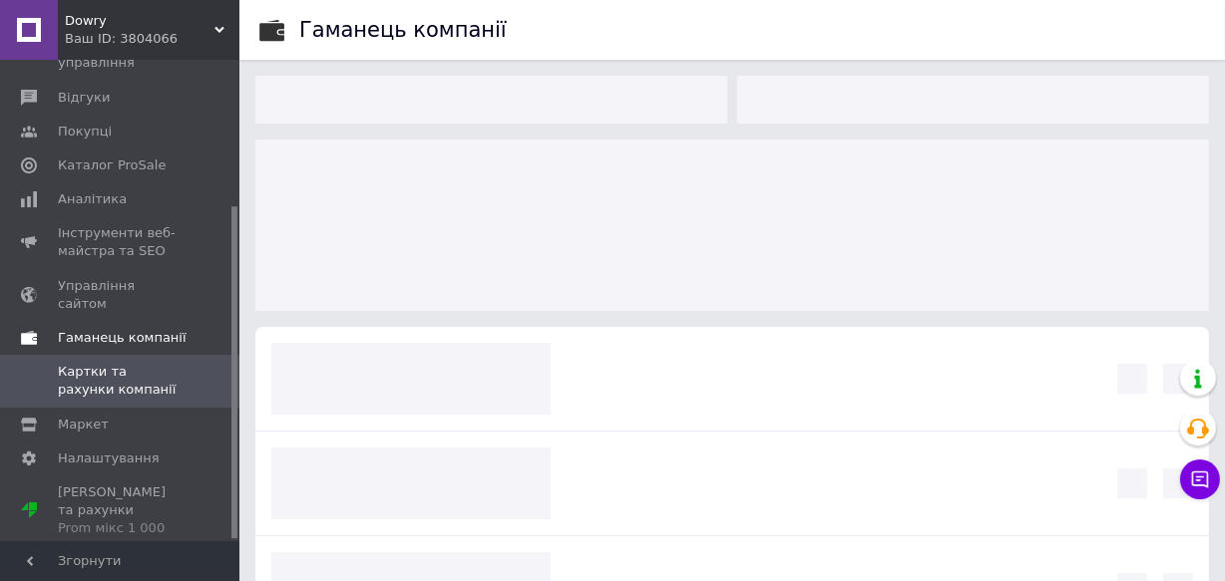
scroll to position [209, 0]
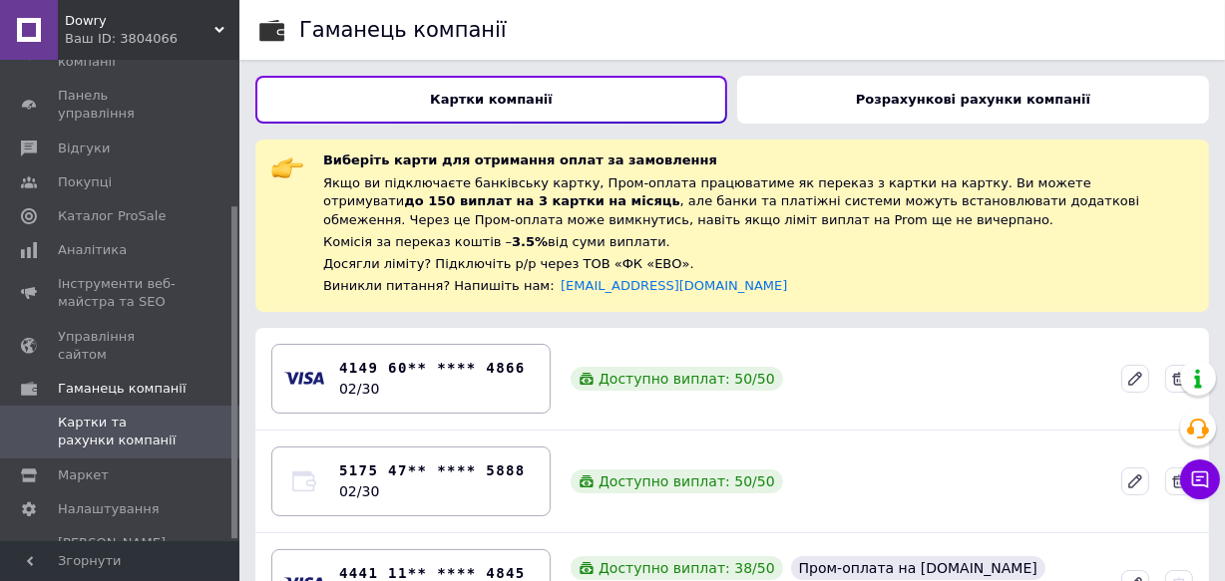
click at [938, 117] on div "Розрахункові рахунки компанії" at bounding box center [973, 100] width 472 height 48
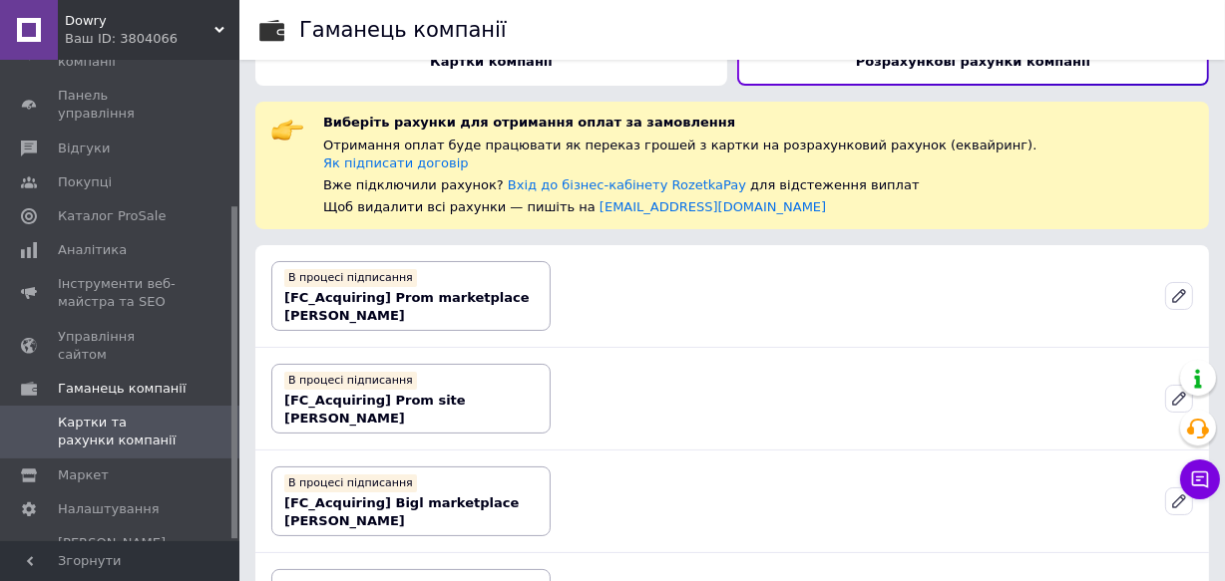
scroll to position [126, 0]
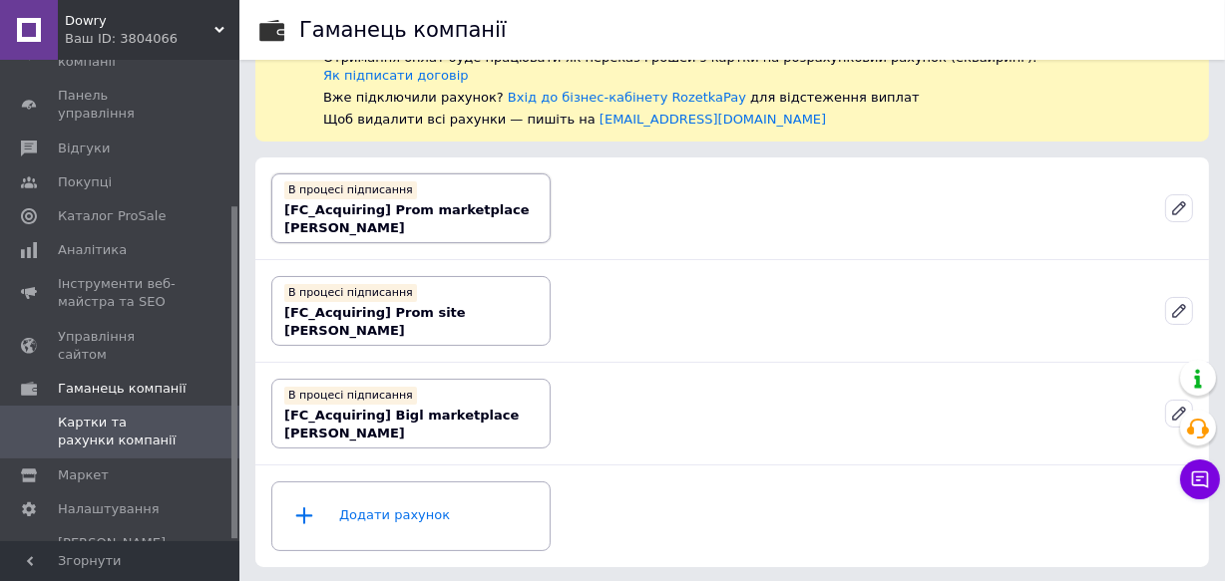
click at [375, 188] on div "В процесі підписання" at bounding box center [350, 190] width 133 height 18
click at [399, 215] on b "[FC_Acquiring] Prom marketplace [PERSON_NAME]" at bounding box center [406, 218] width 245 height 33
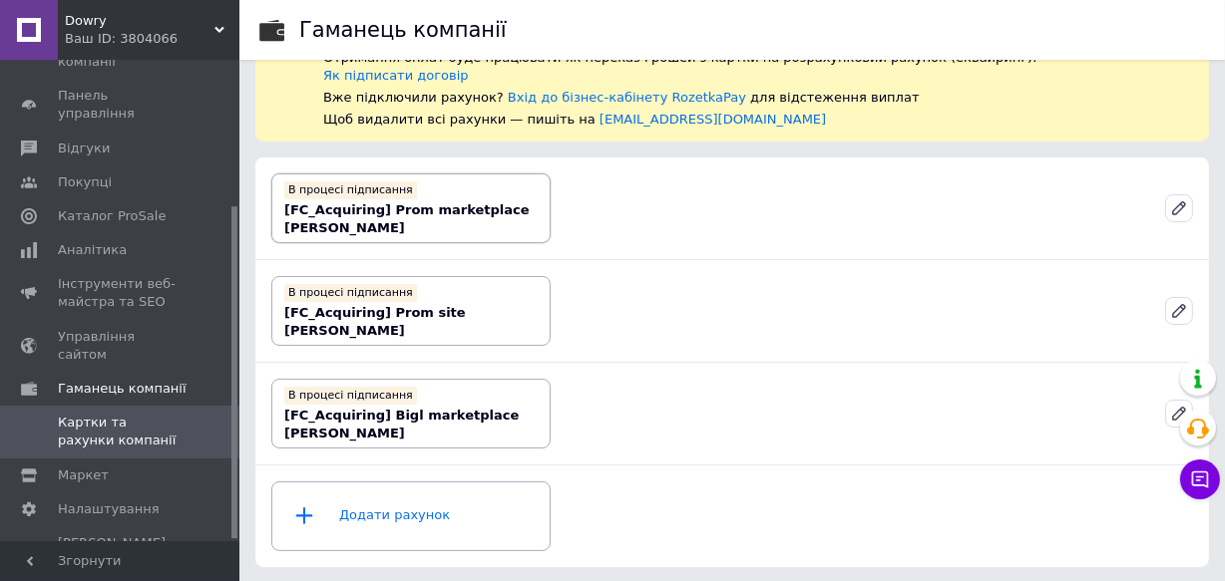
click at [399, 215] on b "[FC_Acquiring] Prom marketplace [PERSON_NAME]" at bounding box center [406, 218] width 245 height 33
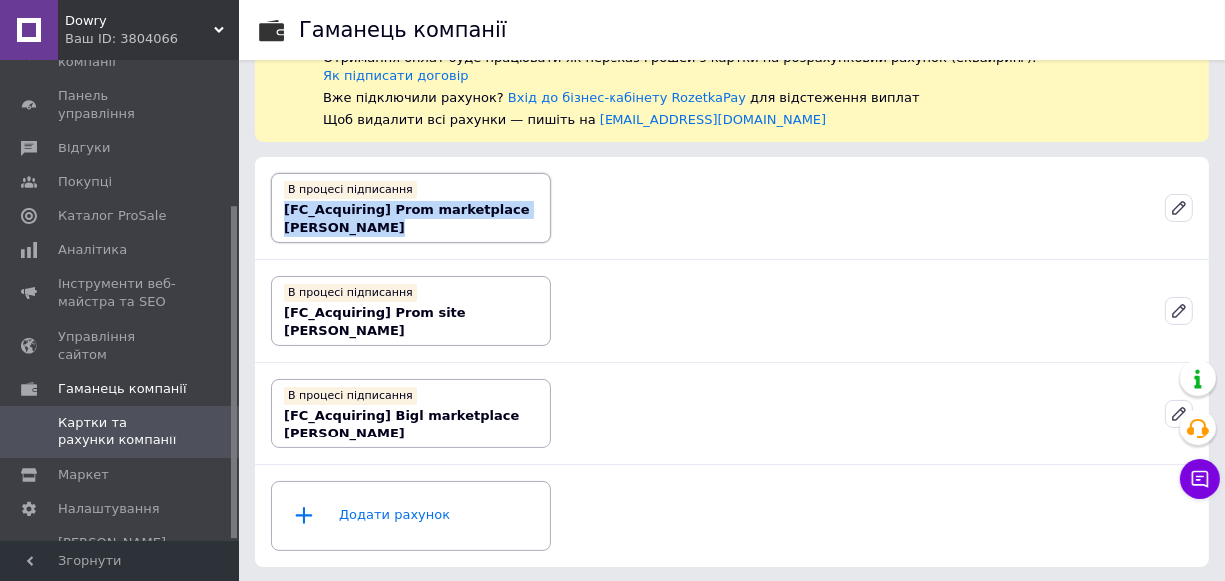
click at [399, 215] on b "[FC_Acquiring] Prom marketplace [PERSON_NAME]" at bounding box center [406, 218] width 245 height 33
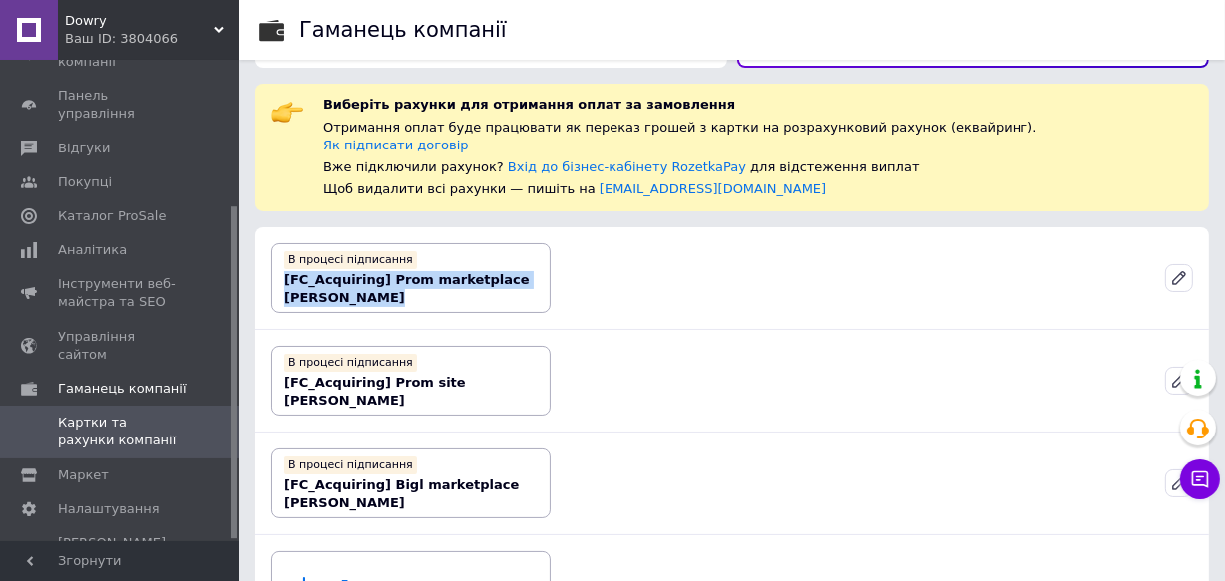
scroll to position [57, 0]
click at [408, 146] on link "Як підписати договір" at bounding box center [396, 144] width 146 height 15
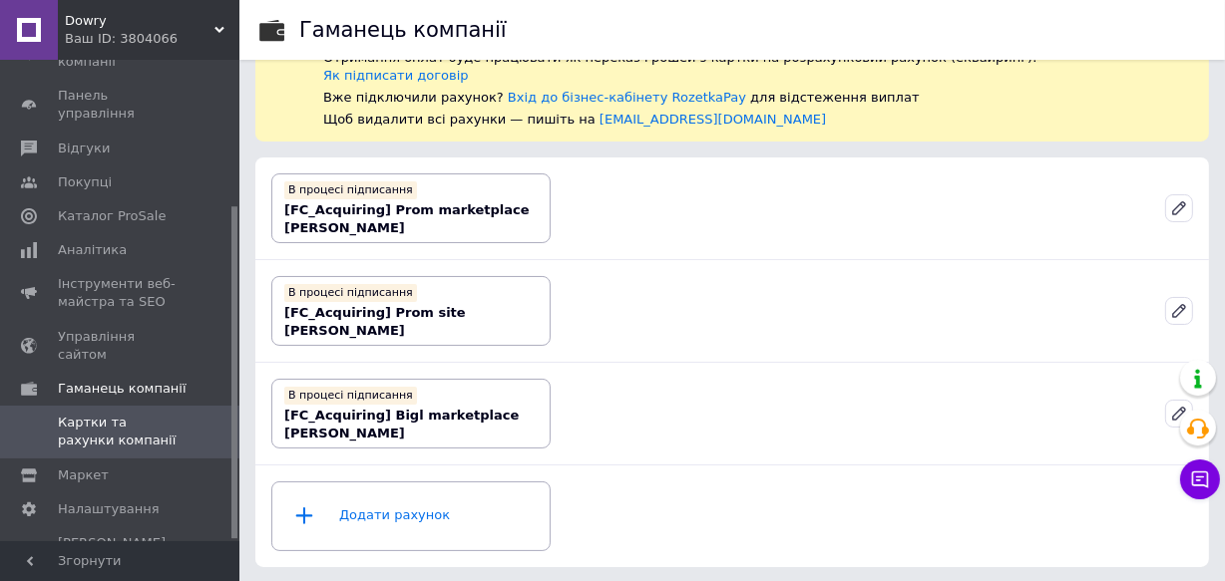
click at [1220, 552] on div "Гаманець компанії Картки компанії Розрахункові рахунки компанії Виберіть рахунк…" at bounding box center [731, 228] width 985 height 709
click at [1223, 567] on div "Гаманець компанії Картки компанії Розрахункові рахунки компанії Виберіть рахунк…" at bounding box center [731, 228] width 985 height 709
click at [414, 516] on div "Додати рахунок" at bounding box center [410, 517] width 253 height 60
drag, startPoint x: 269, startPoint y: 160, endPoint x: 565, endPoint y: 424, distance: 396.9
click at [565, 424] on div "В процесі підписання [FC_Acquiring] Prom marketplace [PERSON_NAME] процесі підп…" at bounding box center [731, 363] width 953 height 410
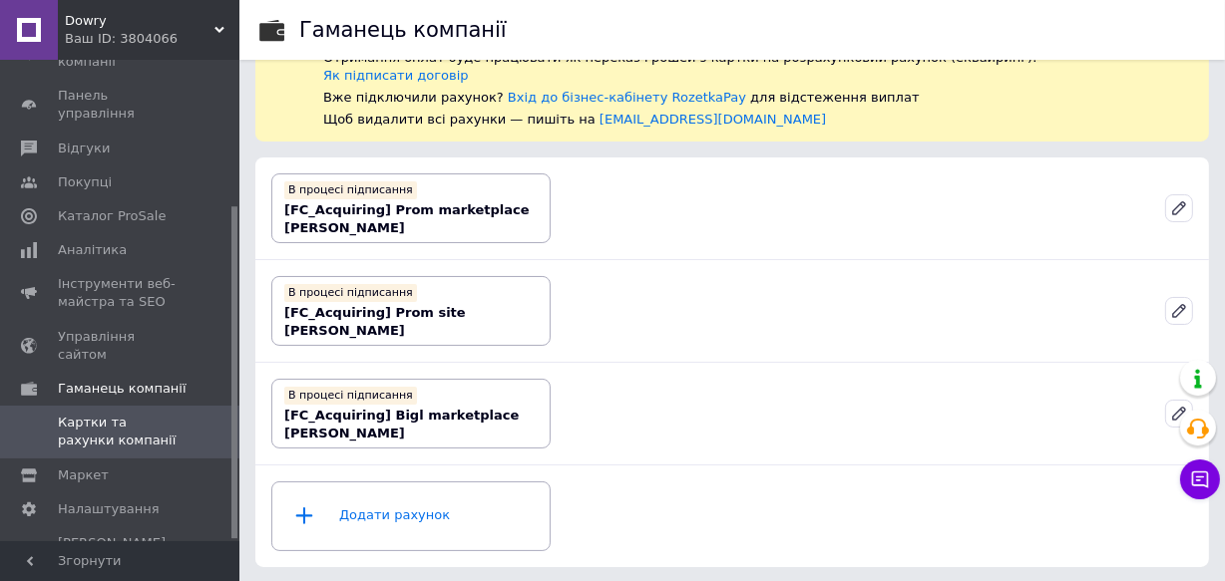
click at [656, 327] on div "В процесі підписання [FC_Acquiring] Prom site [PERSON_NAME]" at bounding box center [731, 311] width 937 height 86
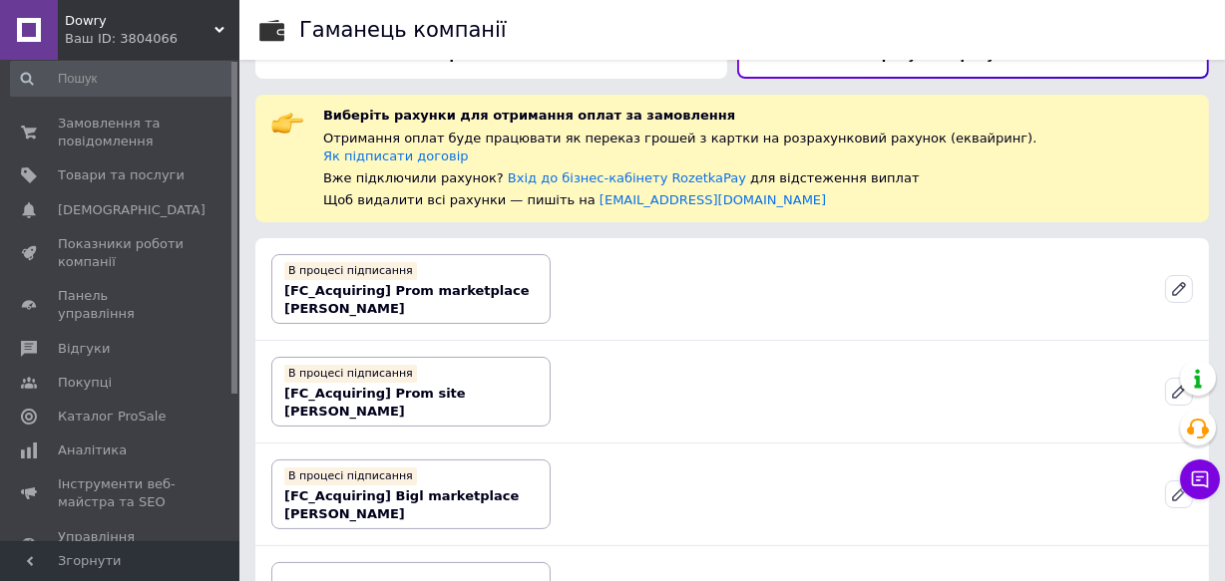
scroll to position [0, 0]
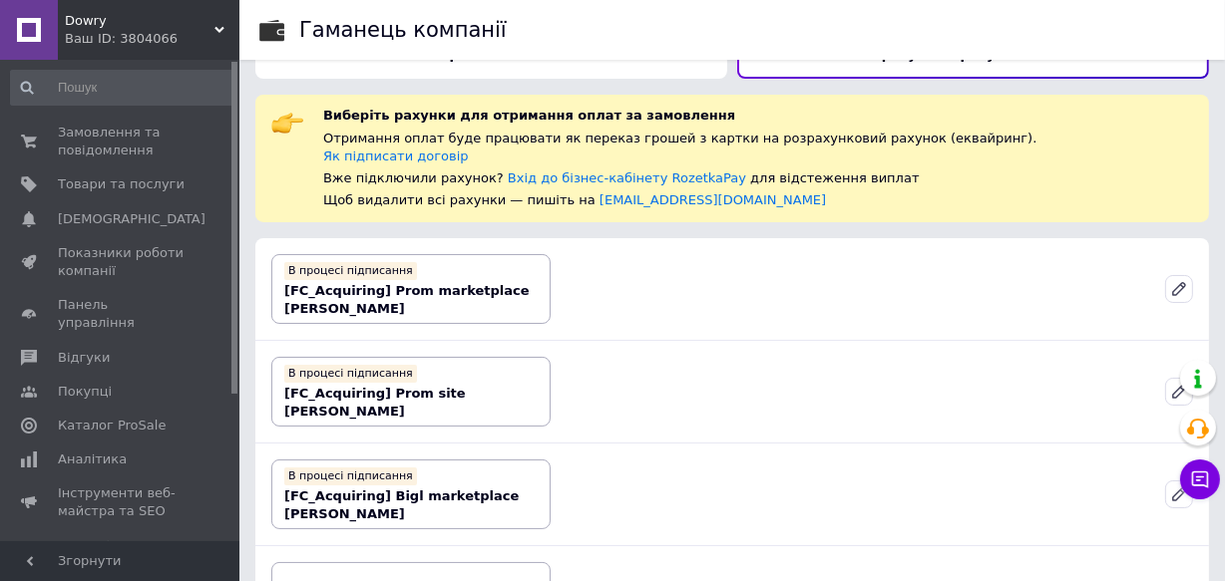
drag, startPoint x: 234, startPoint y: 254, endPoint x: 231, endPoint y: 81, distance: 173.5
click at [231, 81] on div at bounding box center [234, 228] width 6 height 332
click at [119, 156] on span "Замовлення та повідомлення" at bounding box center [121, 142] width 127 height 36
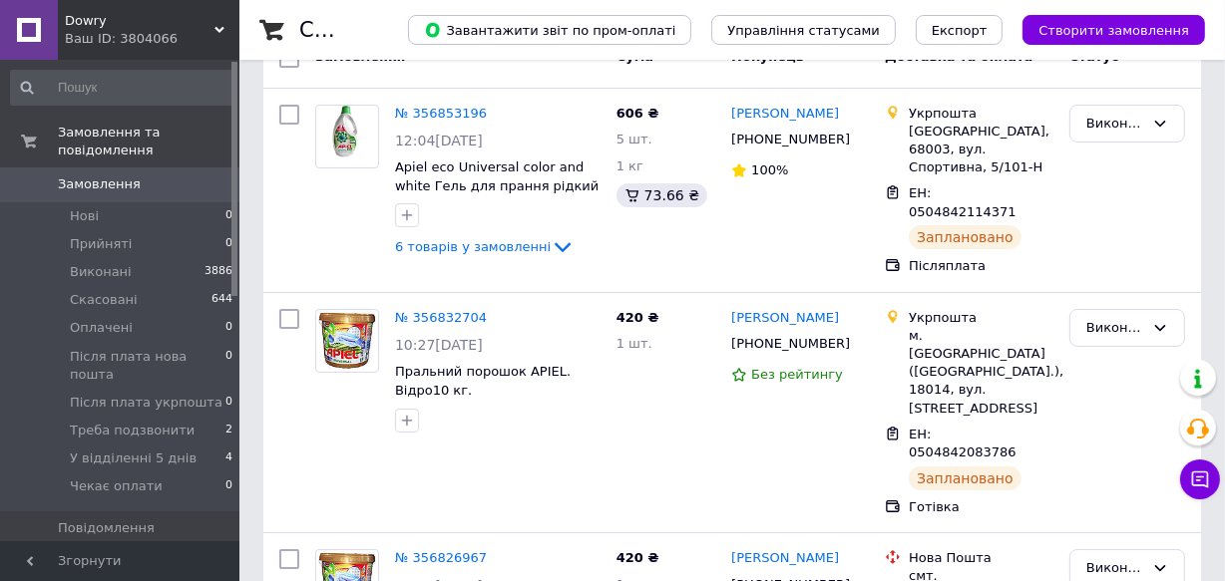
scroll to position [134, 0]
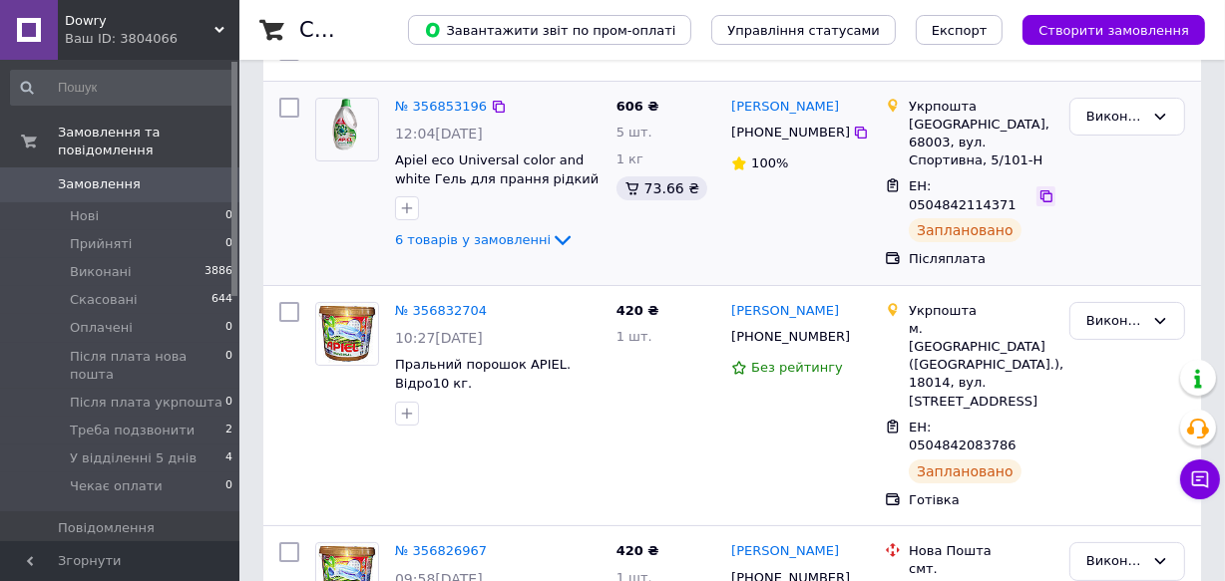
click at [1040, 190] on icon at bounding box center [1046, 196] width 12 height 12
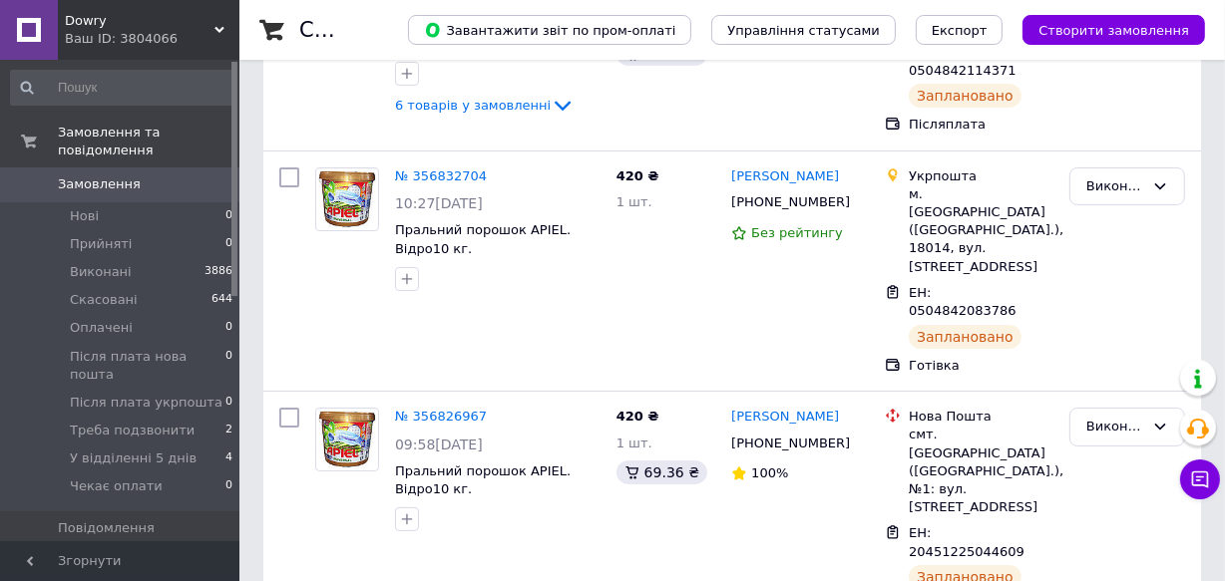
scroll to position [289, 0]
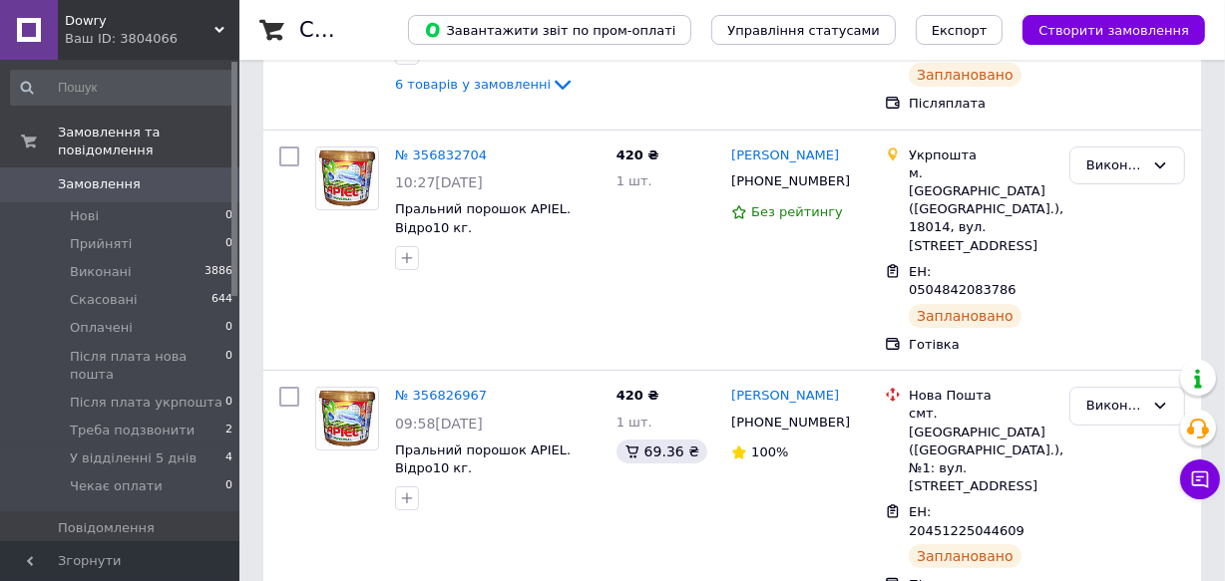
click at [105, 553] on span "Товари та послуги" at bounding box center [121, 562] width 127 height 18
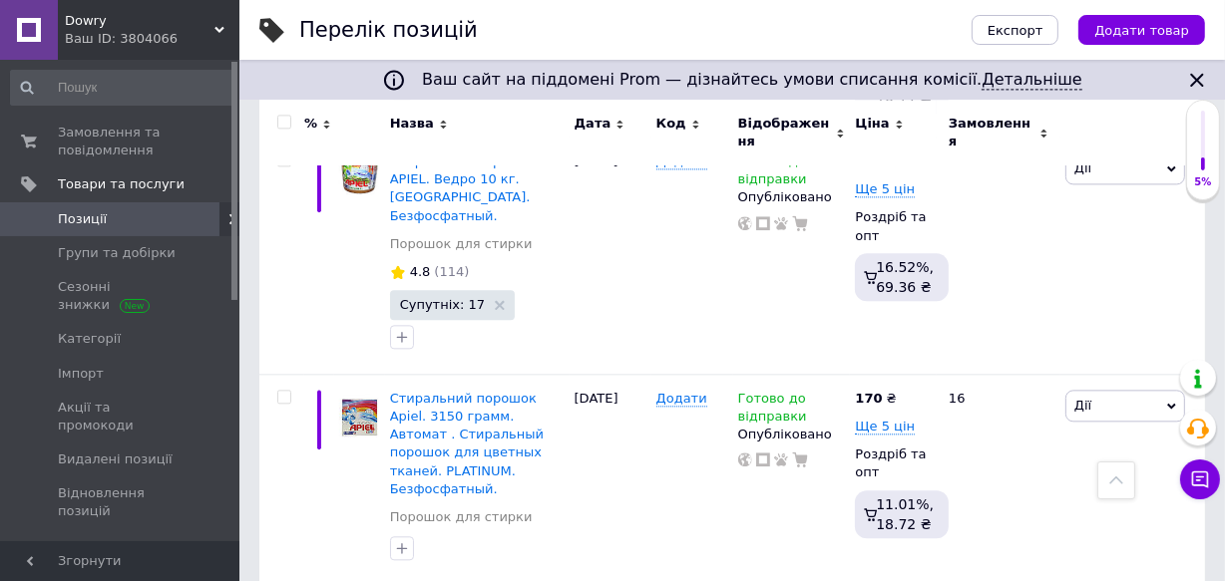
scroll to position [4067, 0]
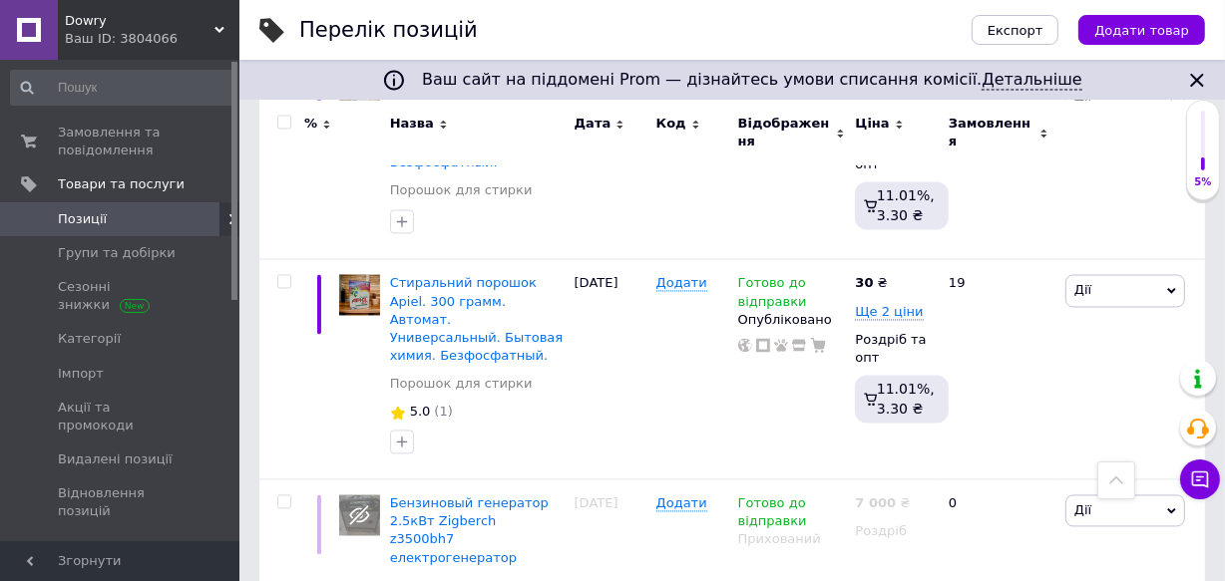
scroll to position [3695, 0]
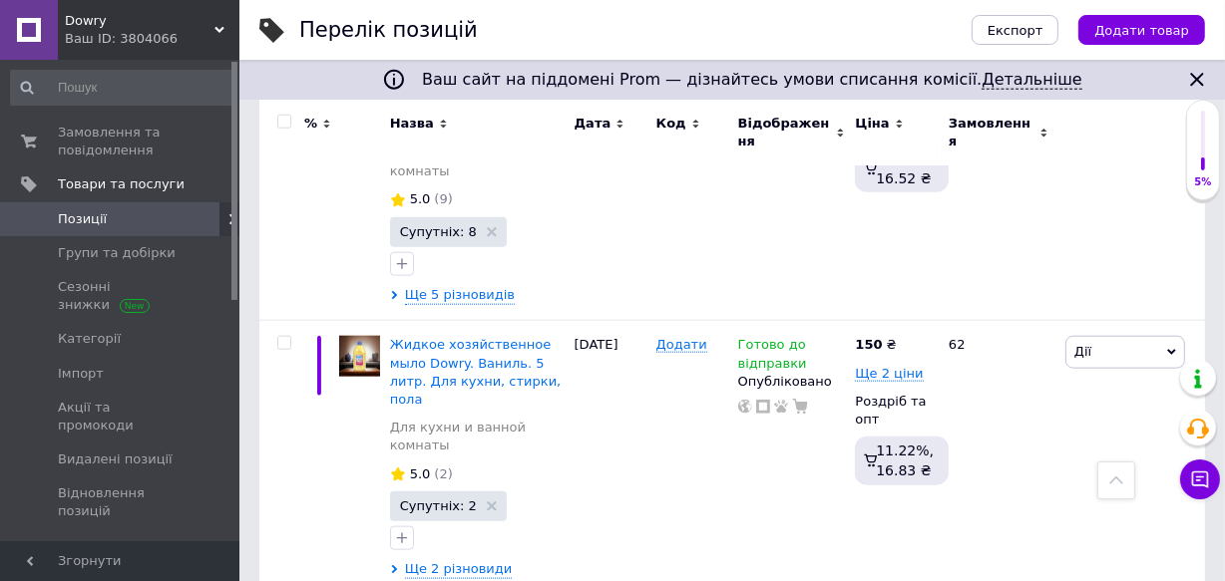
scroll to position [1969, 0]
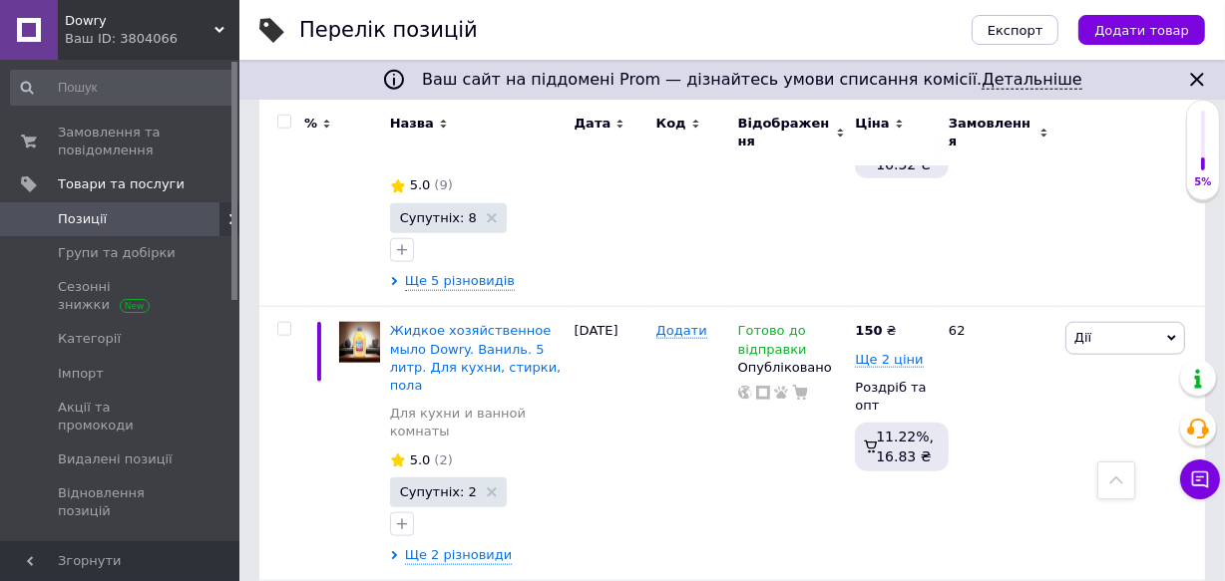
click at [1221, 304] on div "Ваш сайт на піддомені Prom — дізнайтесь умови списання комісії. Детальніше Пере…" at bounding box center [731, 292] width 985 height 4523
drag, startPoint x: 1222, startPoint y: 304, endPoint x: 1216, endPoint y: 249, distance: 55.2
click at [1216, 249] on div "Ваш сайт на піддомені Prom — дізнайтесь умови списання комісії. Детальніше Пере…" at bounding box center [731, 292] width 985 height 4523
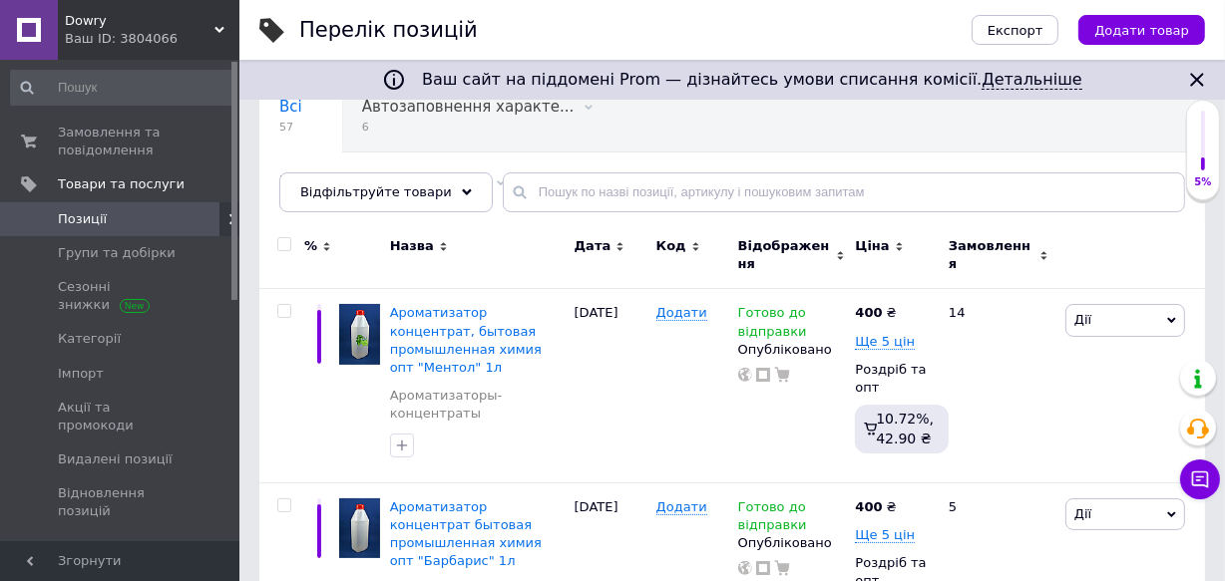
scroll to position [0, 0]
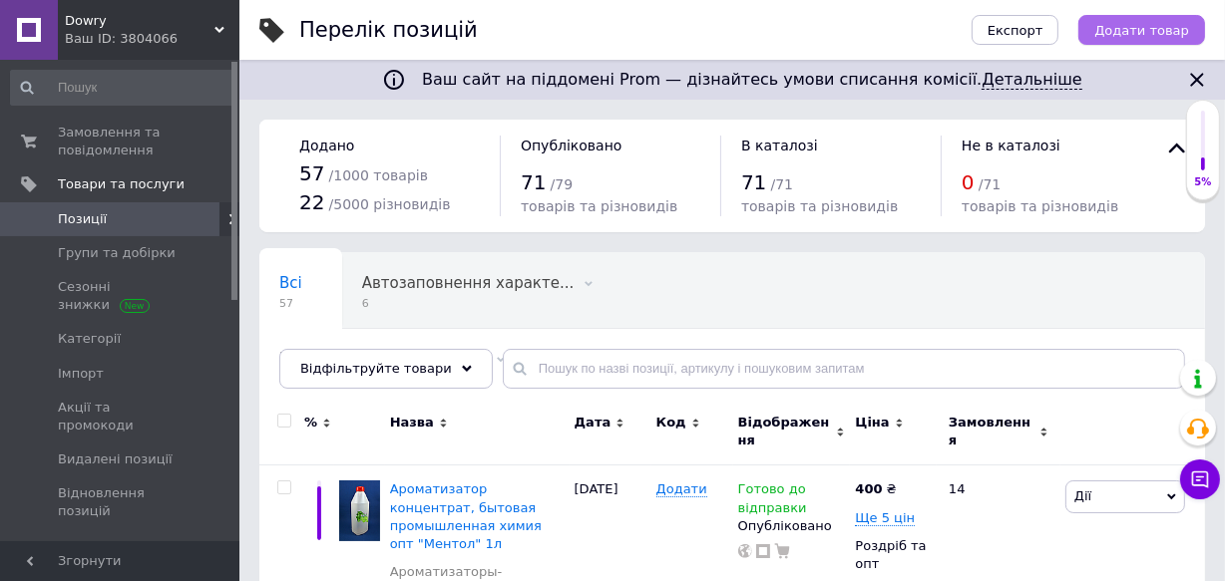
click at [1104, 36] on button "Додати товар" at bounding box center [1141, 30] width 127 height 30
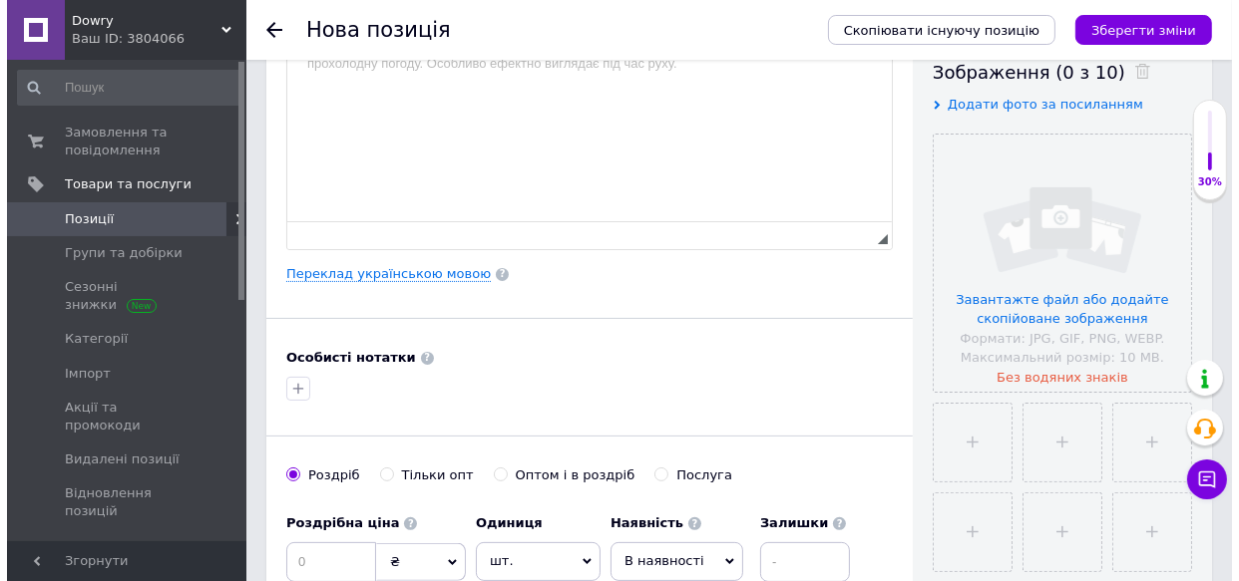
scroll to position [402, 0]
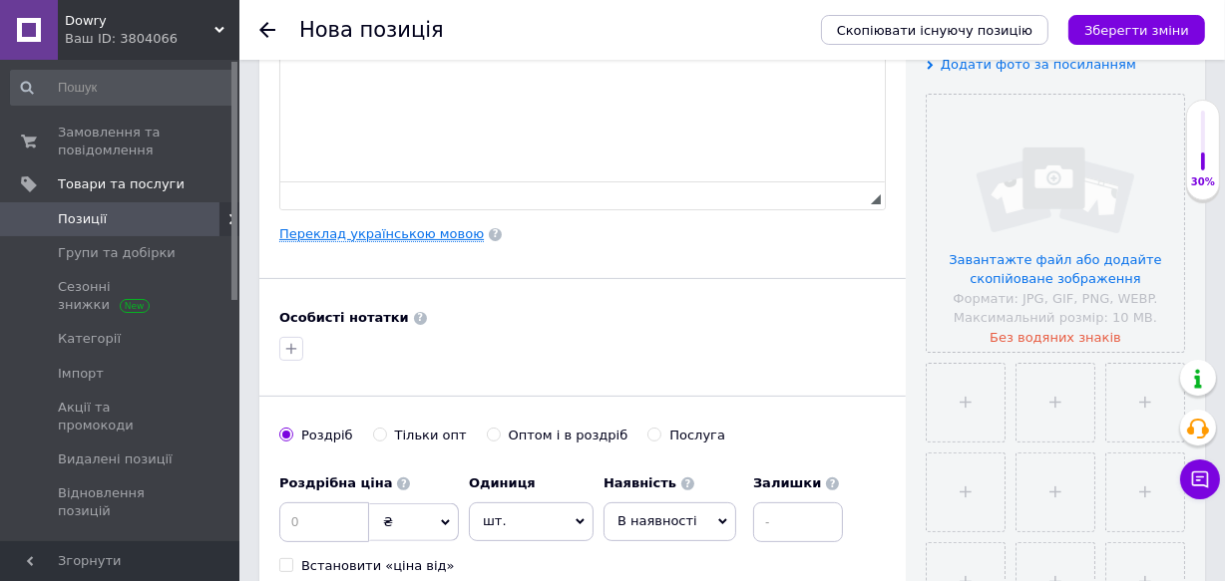
click at [389, 242] on link "Переклад українською мовою" at bounding box center [381, 234] width 204 height 16
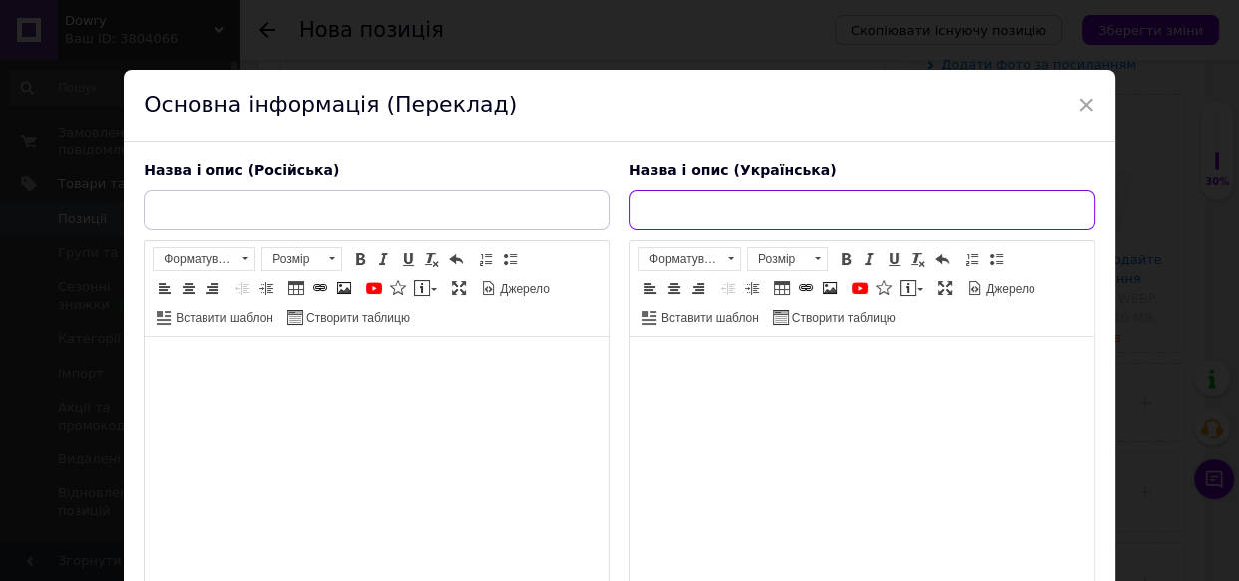
click at [701, 214] on input "text" at bounding box center [862, 210] width 466 height 40
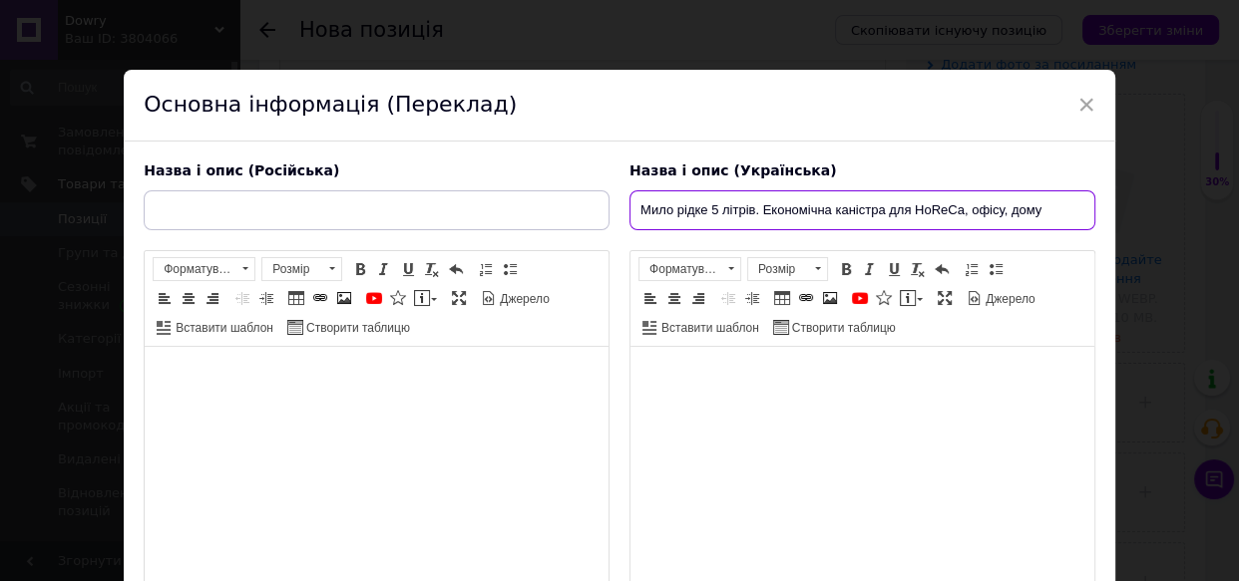
drag, startPoint x: 1036, startPoint y: 209, endPoint x: 602, endPoint y: 196, distance: 434.0
click at [599, 194] on div "Назва і опис (Російська) Розширений текстовий редактор, C8B93CAB-12A7-42B7-9E0F…" at bounding box center [619, 394] width 971 height 485
type input "Мило рідке 5 літрів. Економічна каністра для HoReCa, офісу, дому"
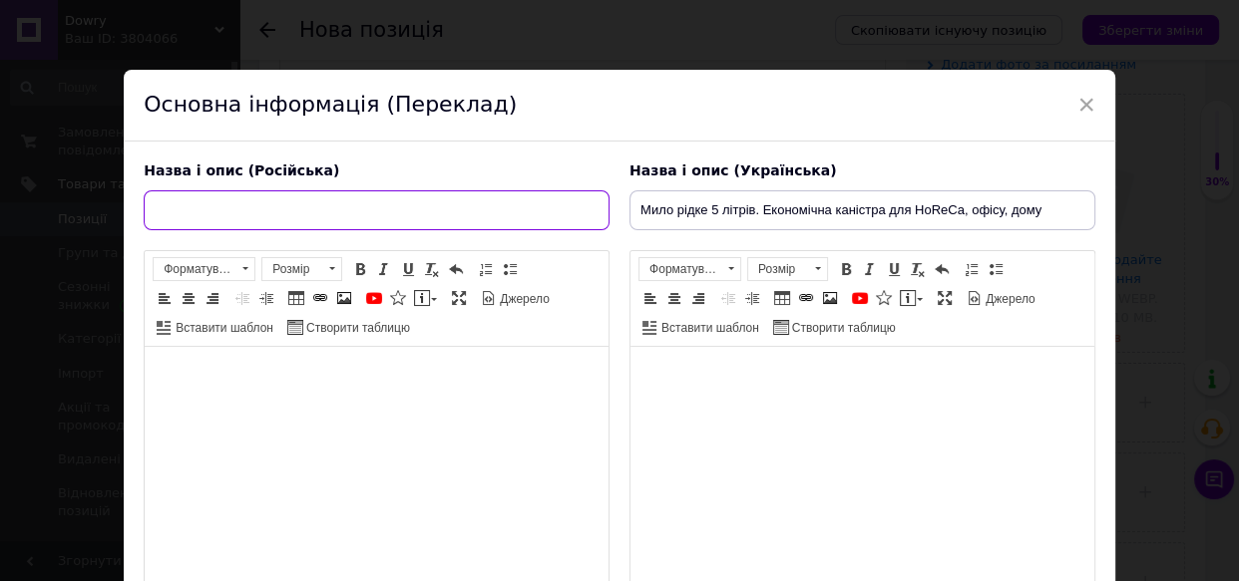
click at [548, 206] on input "text" at bounding box center [377, 210] width 466 height 40
click at [279, 203] on input "text" at bounding box center [377, 210] width 466 height 40
paste input "Мыло жидкое 5 литров. Экономическая канистра для HoReCa, офиса, дома."
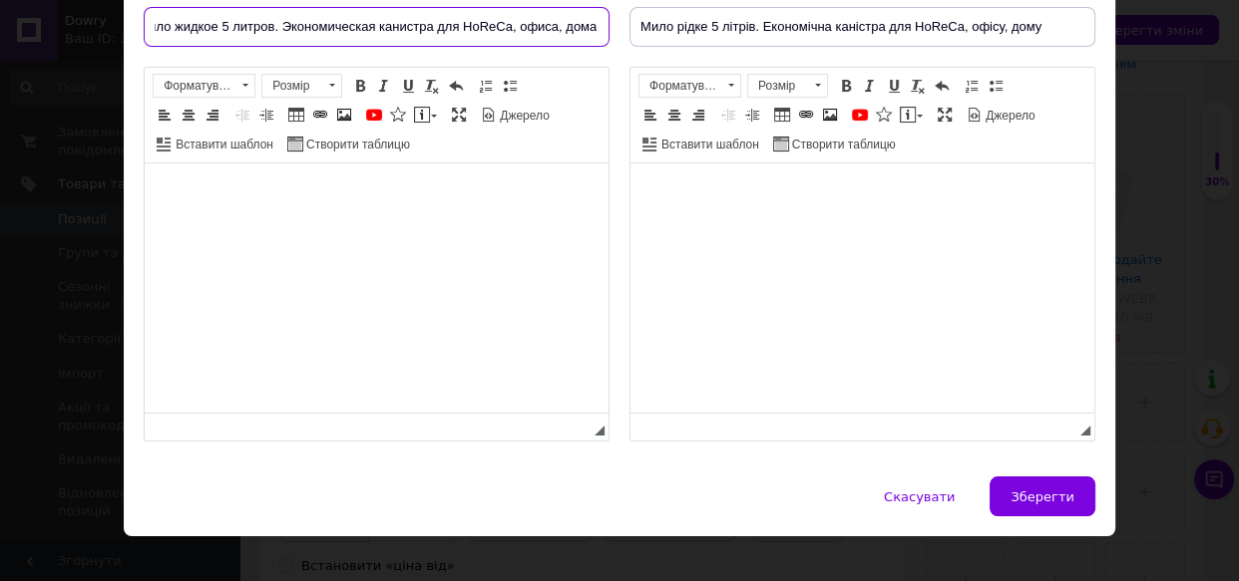
scroll to position [185, 0]
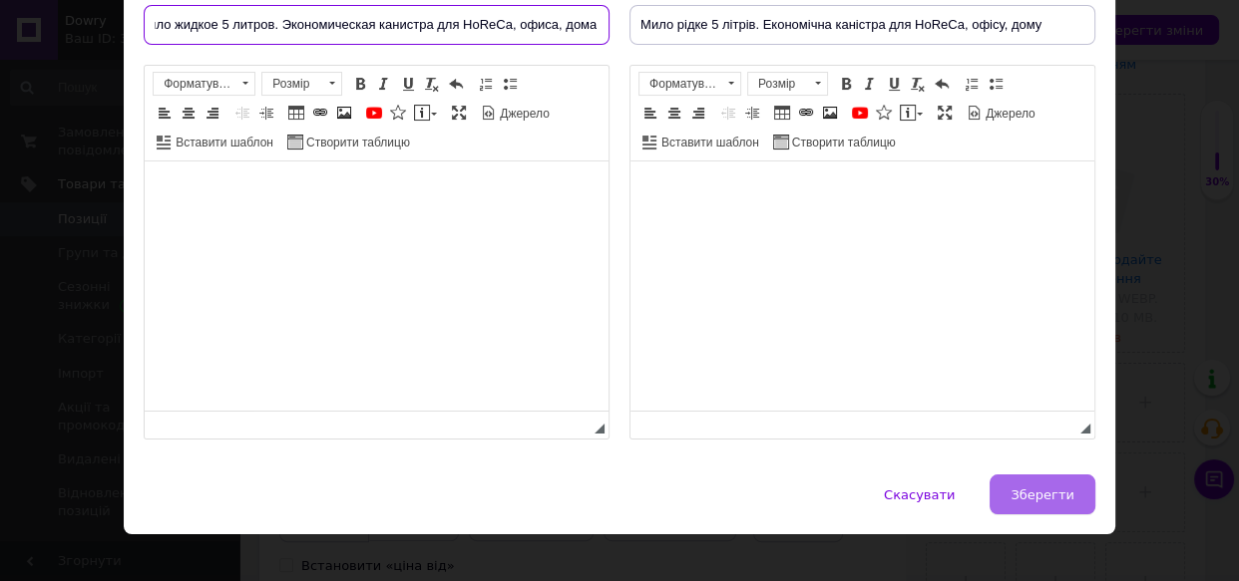
type input "Мыло жидкое 5 литров. Экономическая канистра для HoReCa, офиса, дома"
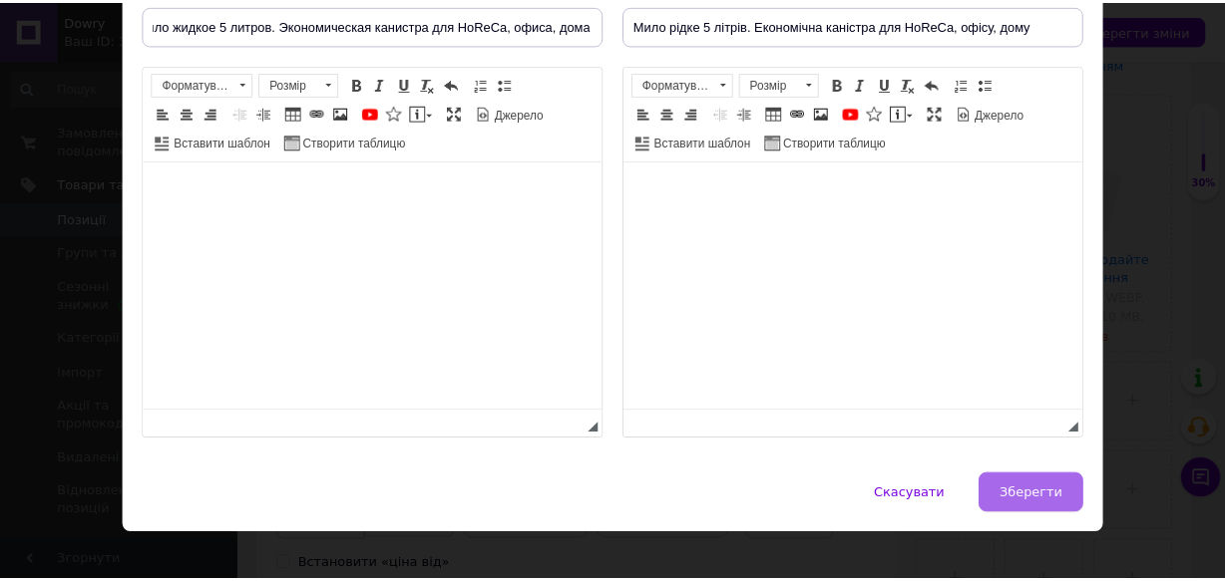
scroll to position [0, 0]
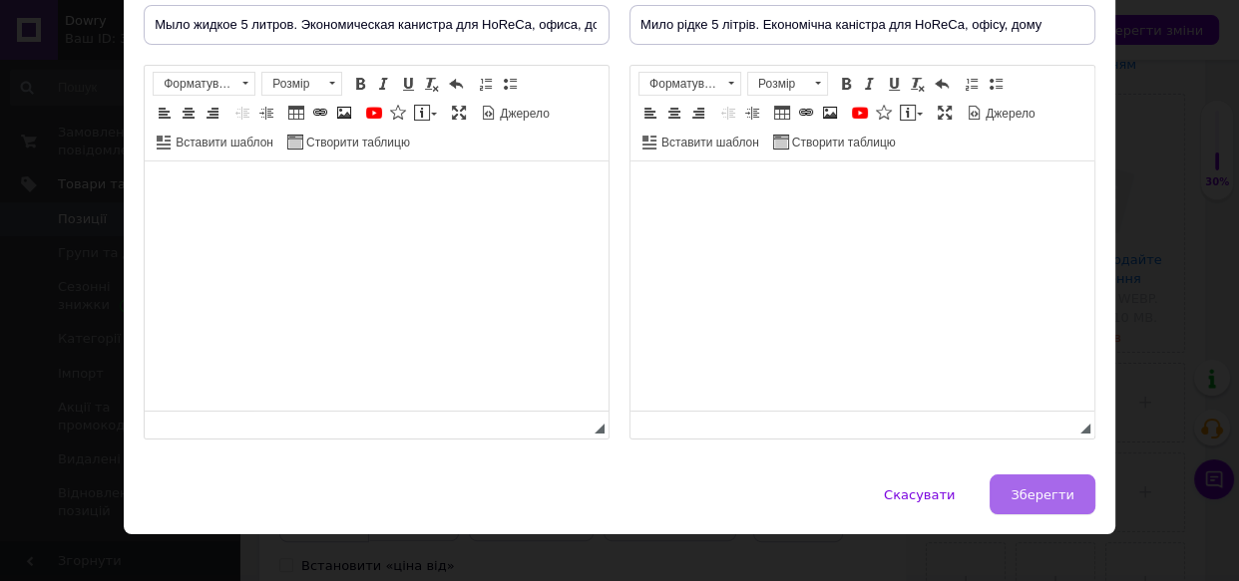
click at [1043, 503] on span "Зберегти" at bounding box center [1041, 495] width 63 height 15
type input "Мыло жидкое 5 литров. Экономическая канистра для HoReCa, офиса, дома"
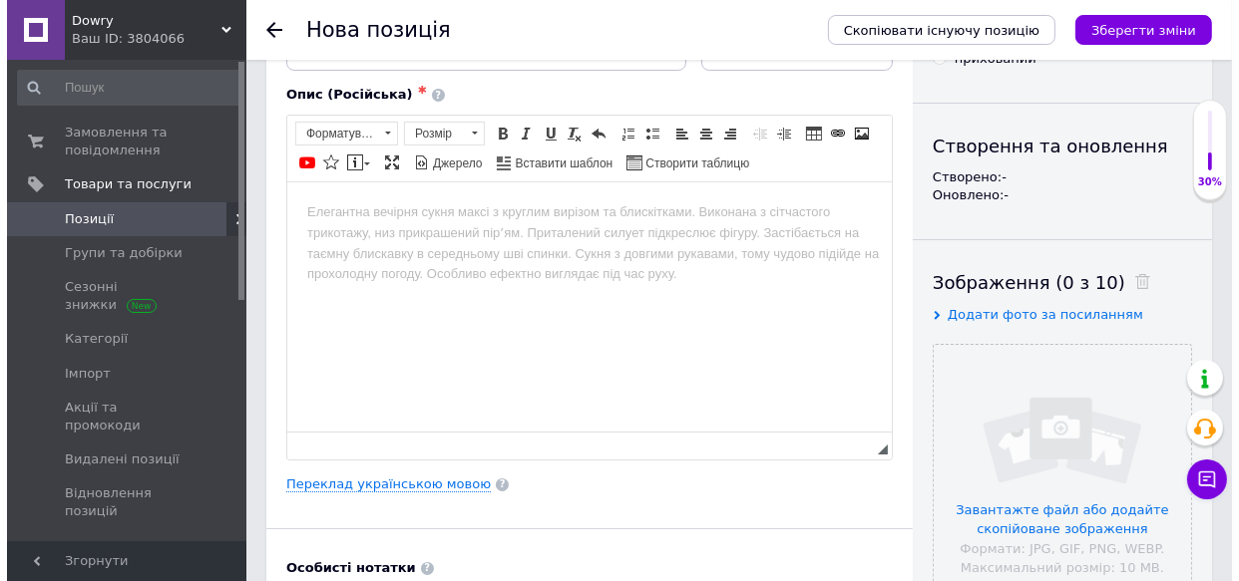
scroll to position [236, 0]
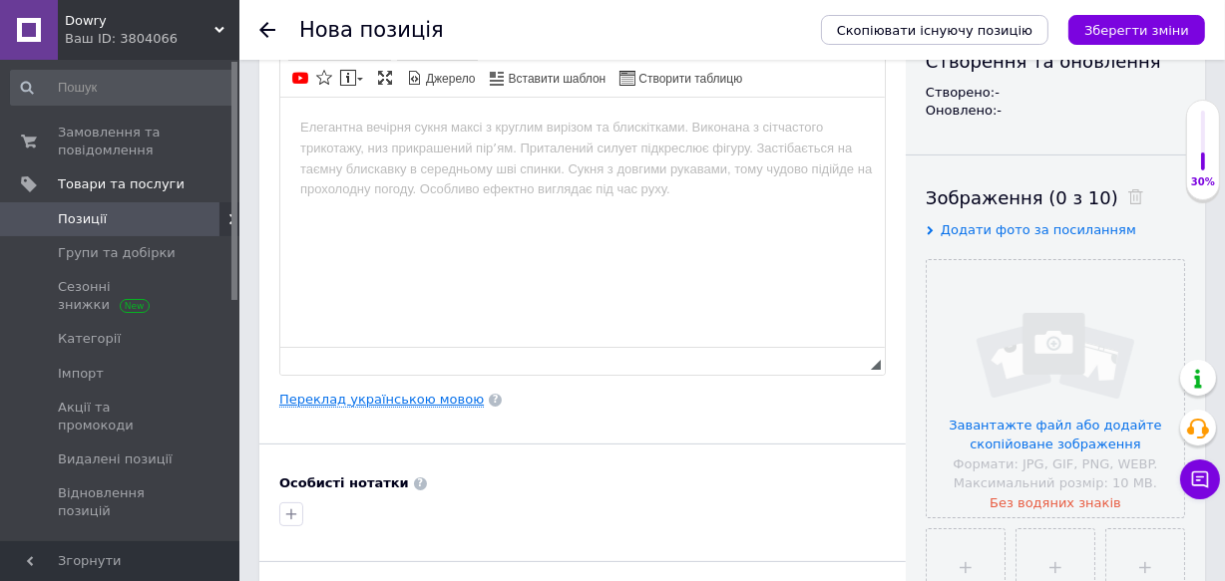
click at [424, 408] on link "Переклад українською мовою" at bounding box center [381, 400] width 204 height 16
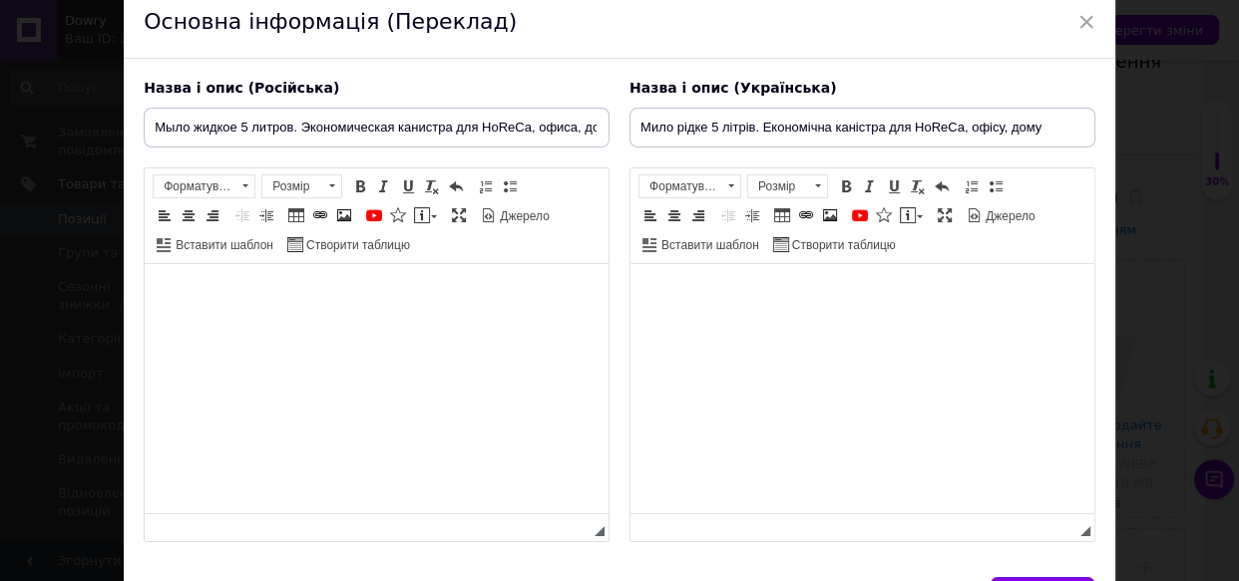
scroll to position [86, 0]
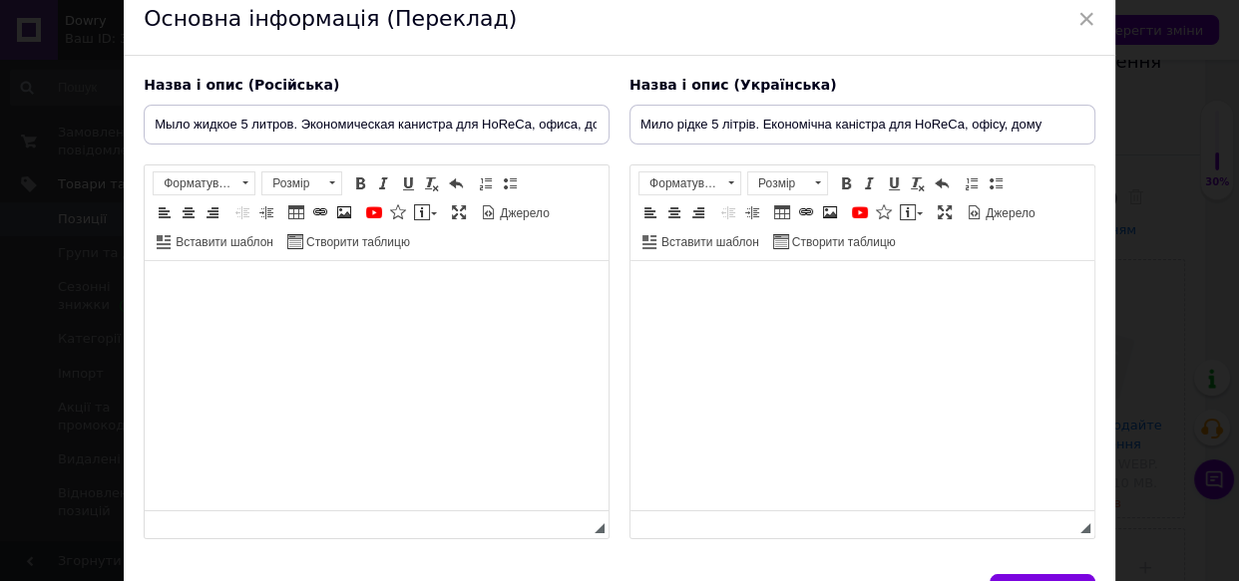
click at [792, 306] on html at bounding box center [862, 291] width 464 height 61
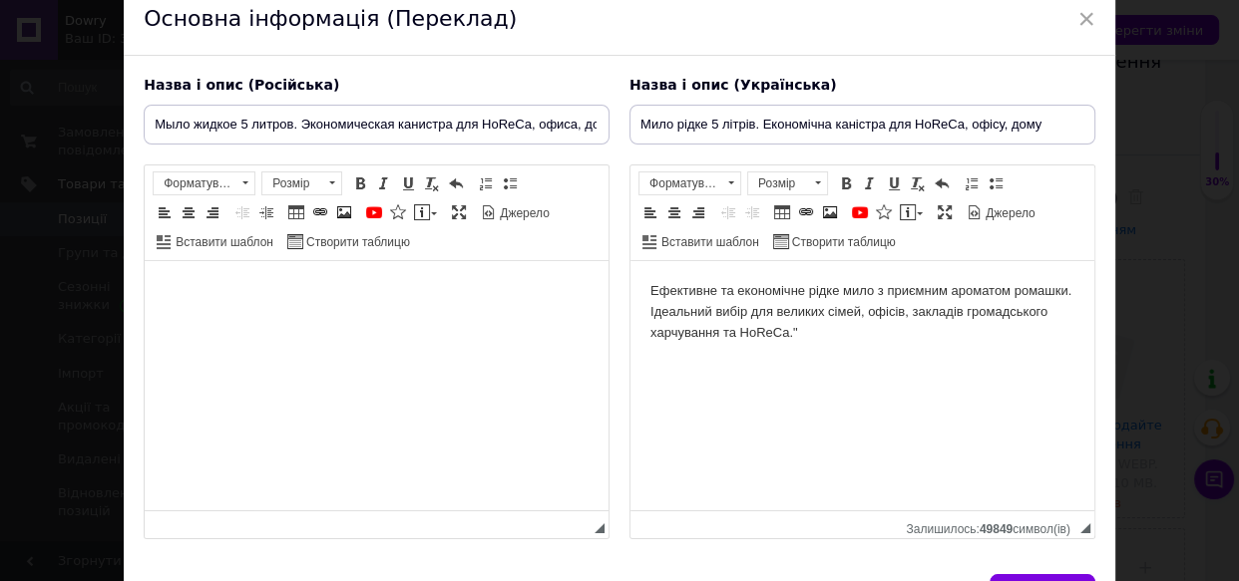
click at [1068, 290] on body "Ефективне та економічне рідке мило з приємним ароматом ромашки. Ідеальний вибір…" at bounding box center [862, 312] width 424 height 62
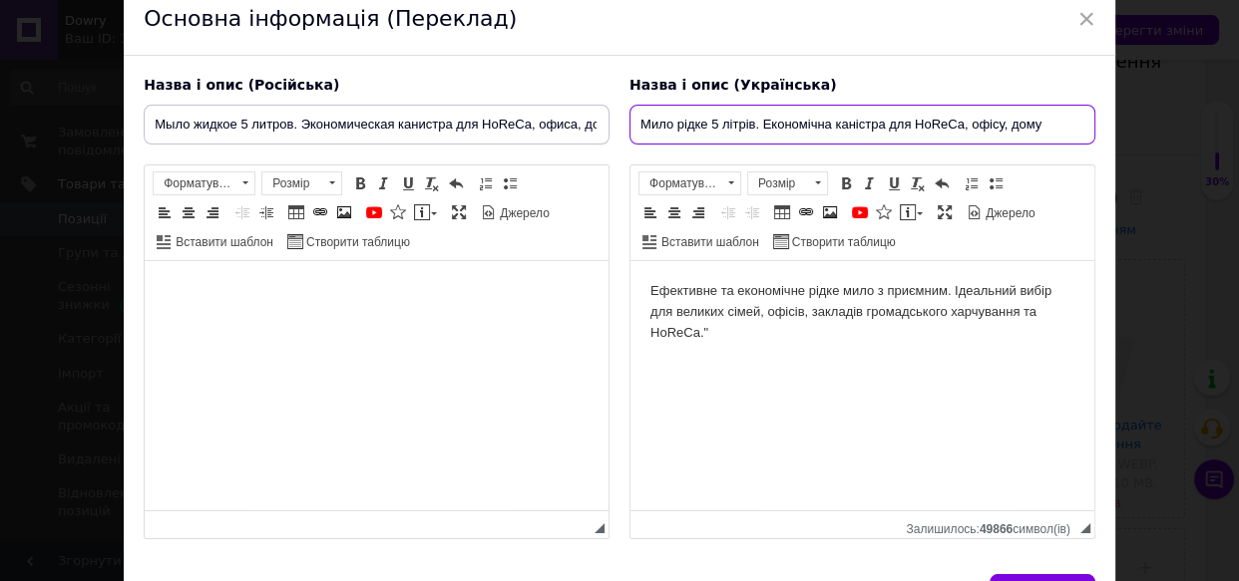
click at [1040, 121] on input "Мило рідке 5 літрів. Економічна каністра для HoReCa, офісу, дому" at bounding box center [862, 125] width 466 height 40
click at [956, 124] on input "Мило рідке 5 літрів. Економічна каністра для HoReCa, офісу, дому" at bounding box center [862, 125] width 466 height 40
type input "Мило рідке 5 літрів. Економічна каністра для HoReCa (Хорека) , офісу, дому"
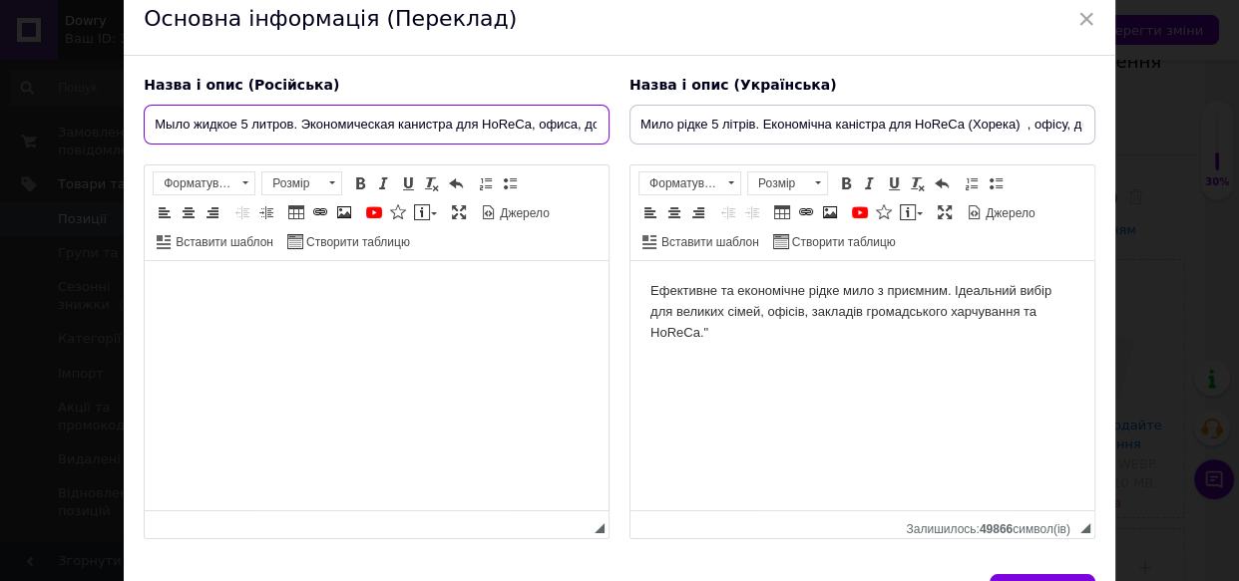
click at [529, 122] on input "Мыло жидкое 5 литров. Экономическая канистра для HoReCa, офиса, дома" at bounding box center [377, 125] width 466 height 40
type input "Мыло жидкое 5 литров. Экономическая канистра для HoReCa (Хорека), офиса, дома"
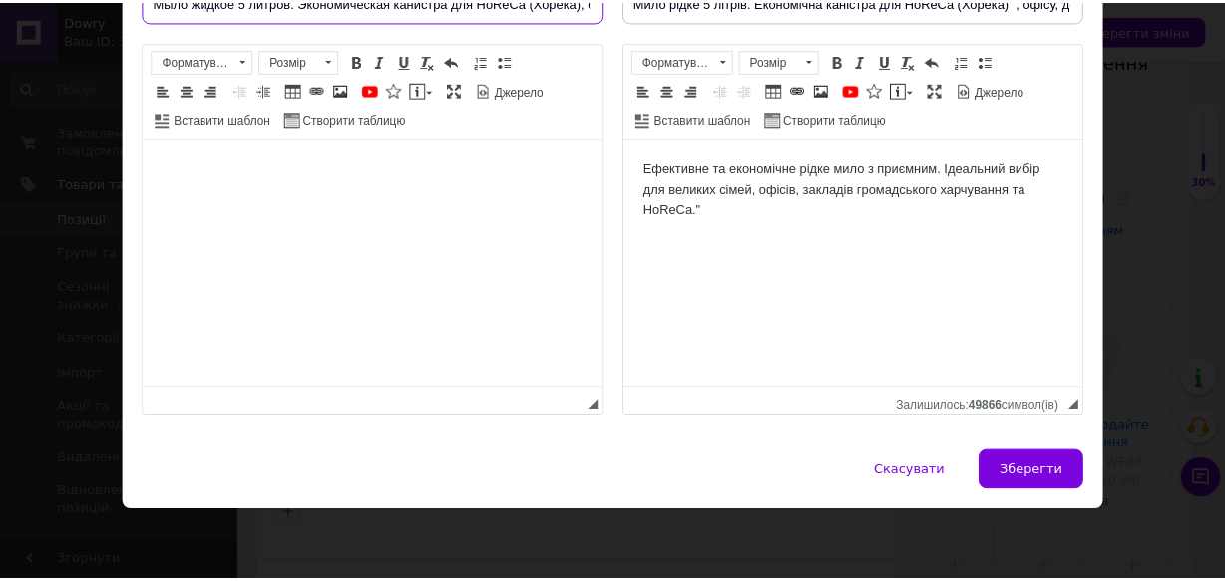
scroll to position [235, 0]
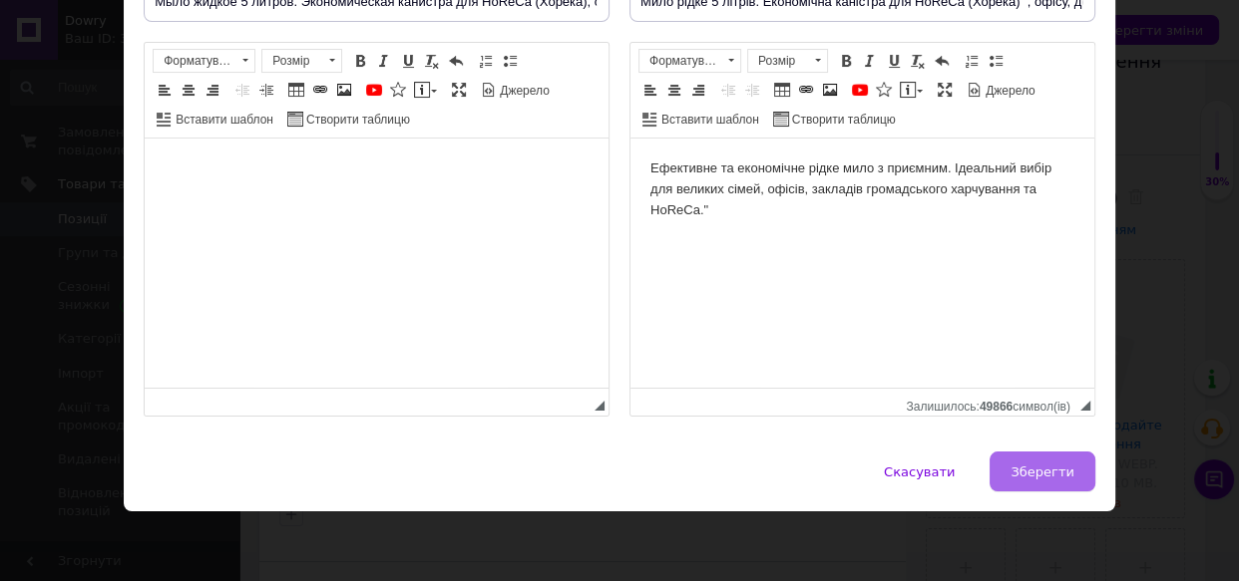
click at [1036, 460] on button "Зберегти" at bounding box center [1041, 472] width 105 height 40
type input "Мыло жидкое 5 литров. Экономическая канистра для HoReCa (Хорека), офиса, дома"
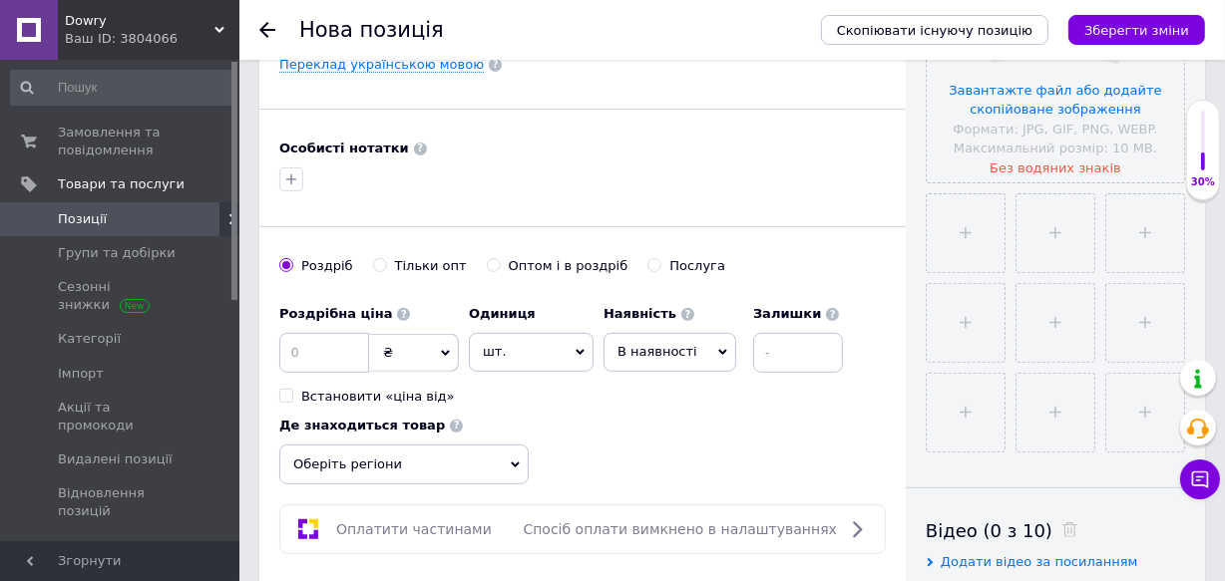
scroll to position [589, 0]
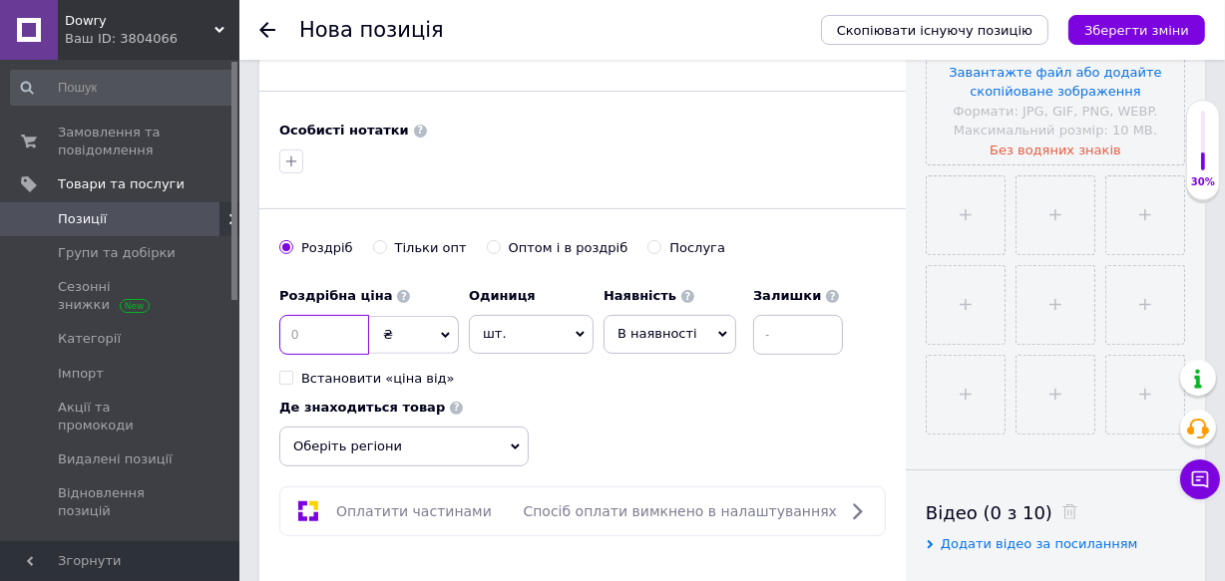
click at [353, 355] on input at bounding box center [324, 335] width 90 height 40
type input "250"
click at [718, 338] on icon at bounding box center [722, 335] width 9 height 6
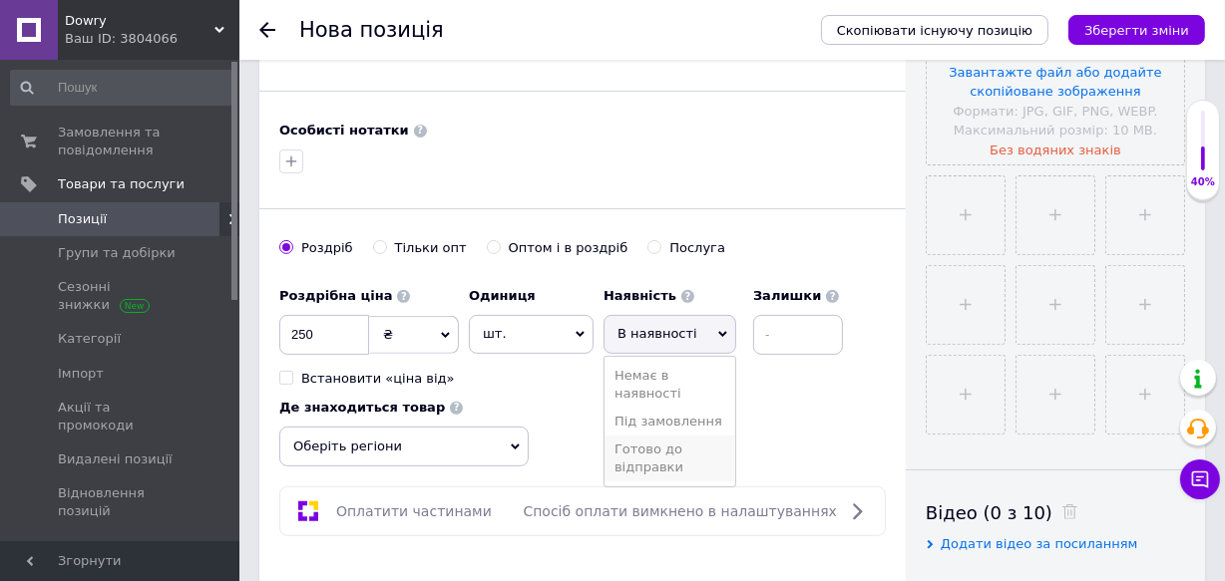
click at [657, 482] on li "Готово до відправки" at bounding box center [669, 459] width 131 height 46
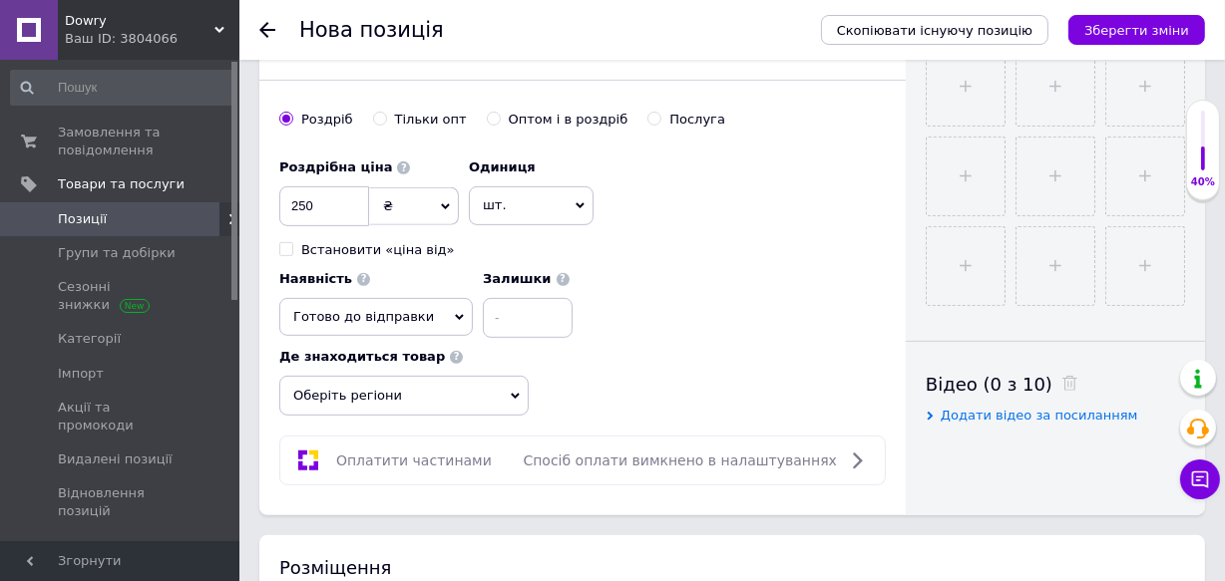
scroll to position [736, 0]
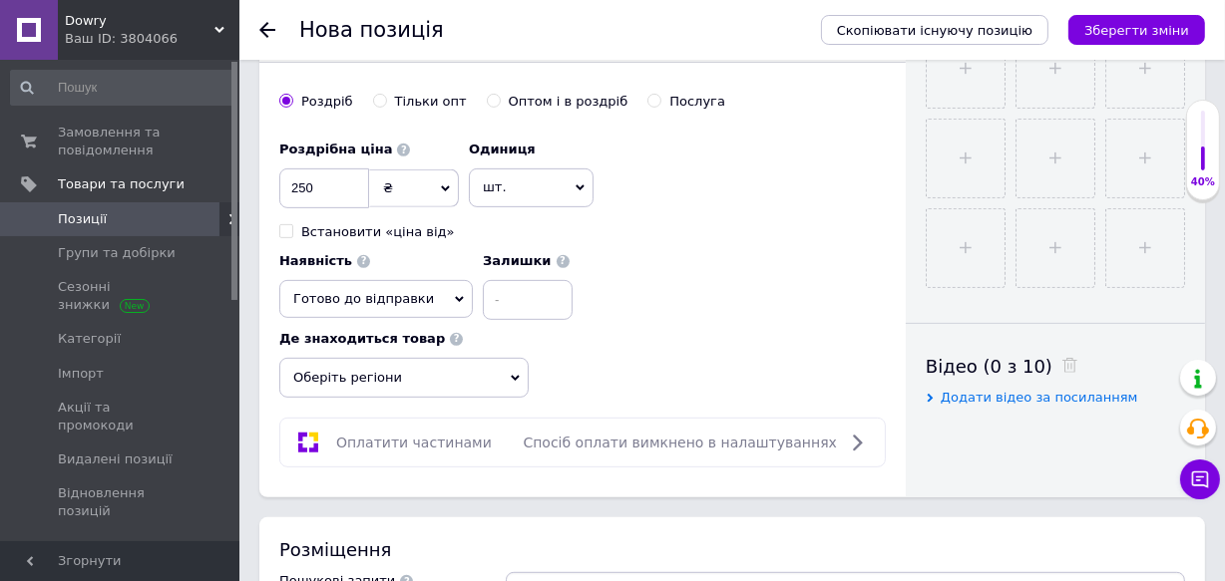
click at [508, 398] on span "Оберіть регіони" at bounding box center [403, 378] width 249 height 40
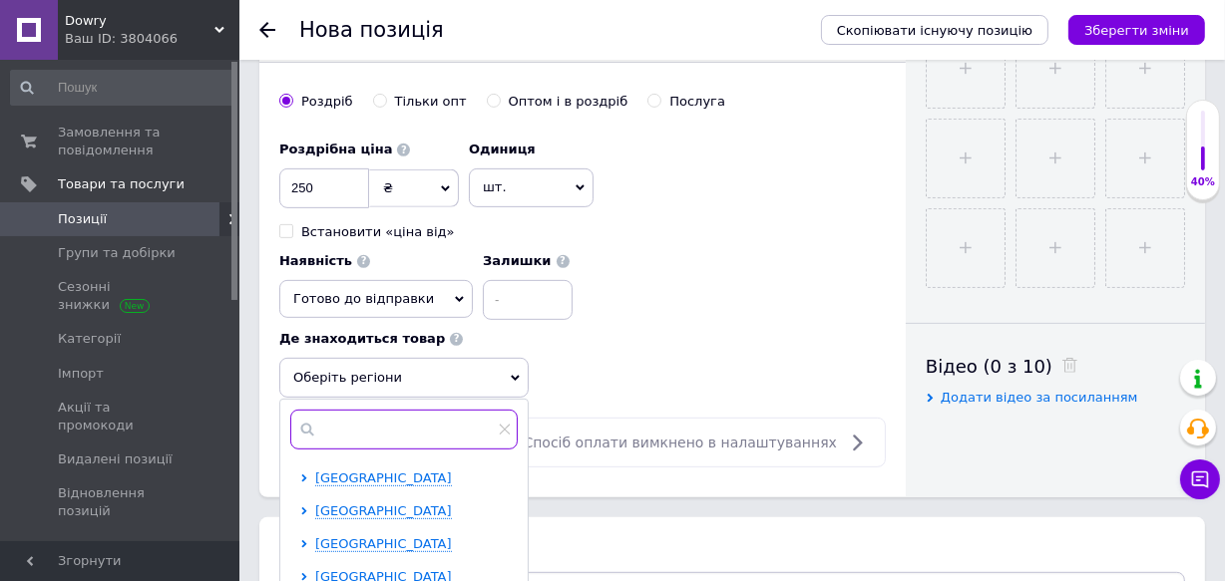
click at [450, 450] on input "text" at bounding box center [403, 430] width 227 height 40
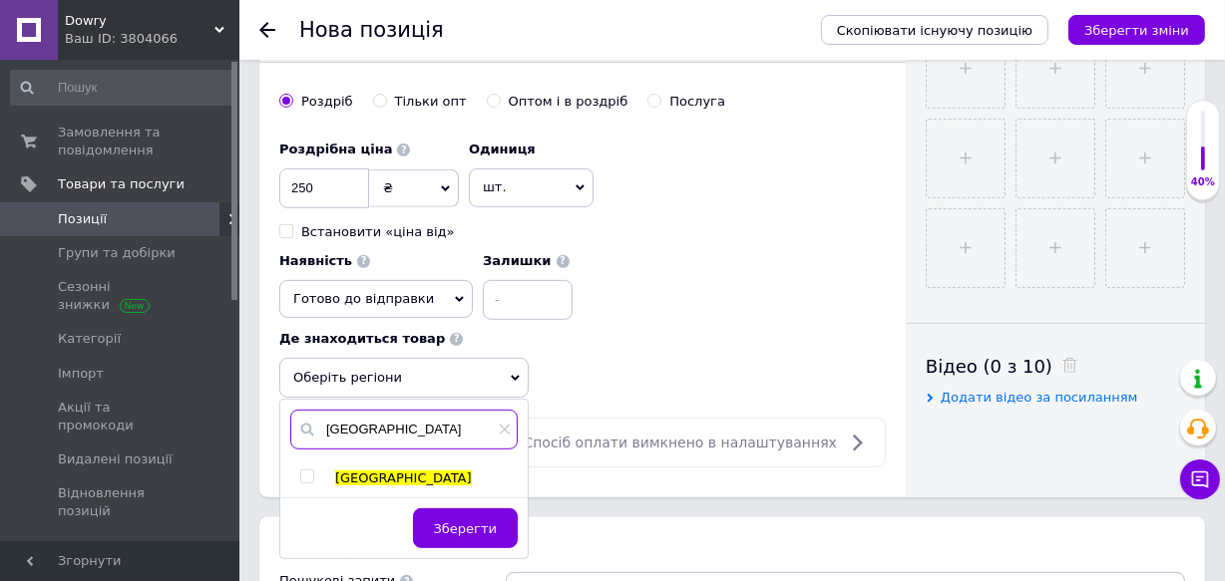
type input "[GEOGRAPHIC_DATA]"
click at [395, 488] on div "[GEOGRAPHIC_DATA]" at bounding box center [425, 479] width 181 height 18
click at [361, 486] on span "[GEOGRAPHIC_DATA]" at bounding box center [403, 478] width 137 height 15
checkbox input "true"
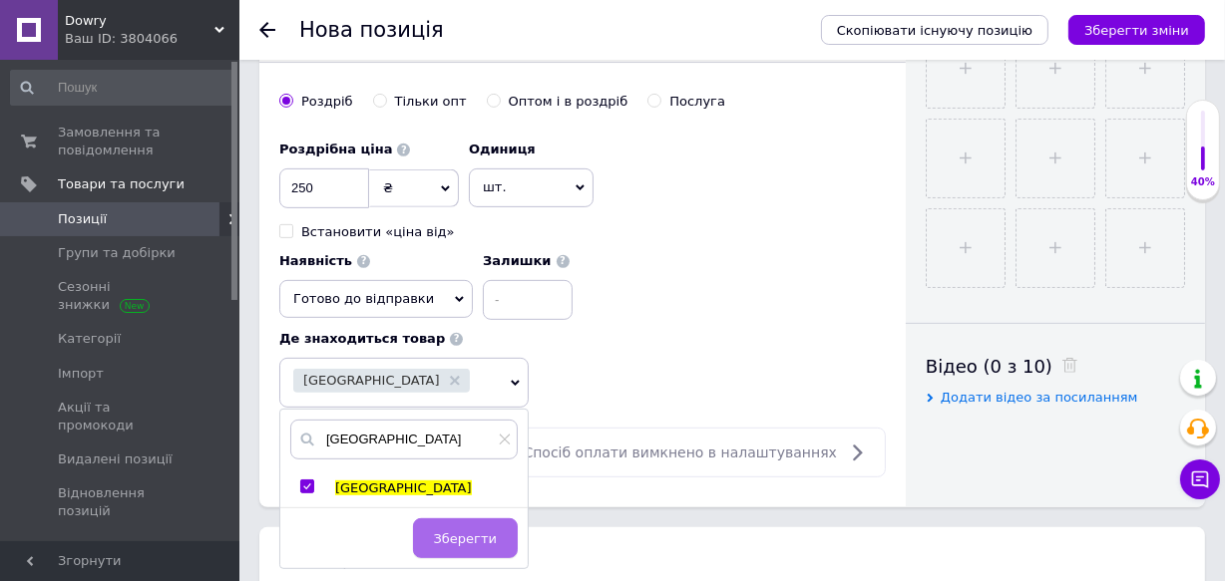
click at [442, 550] on button "Зберегти" at bounding box center [465, 539] width 105 height 40
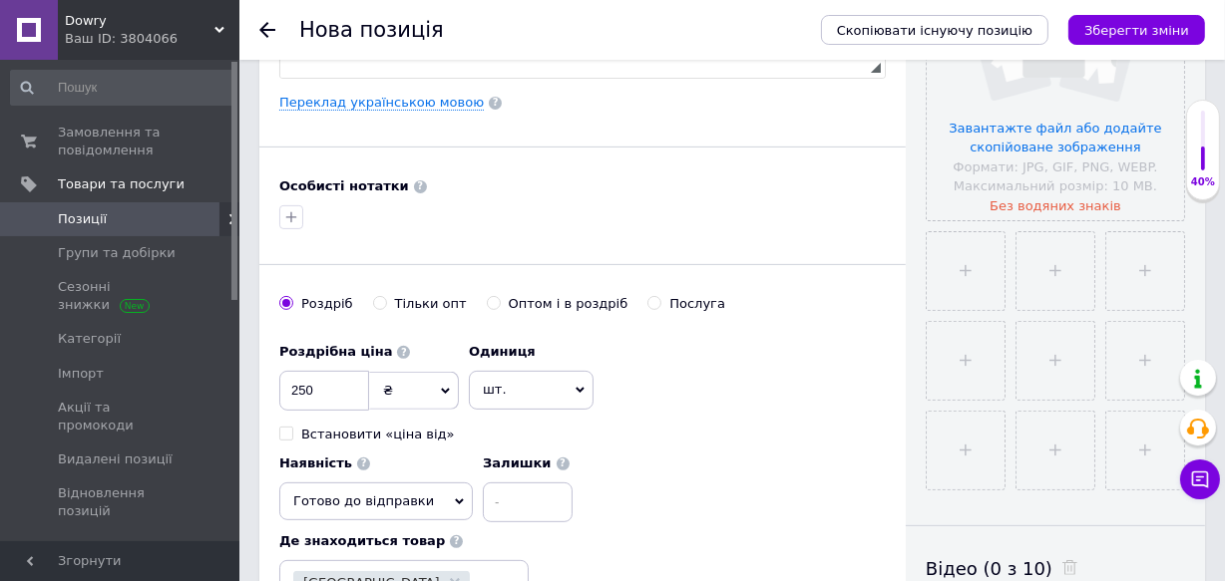
scroll to position [511, 0]
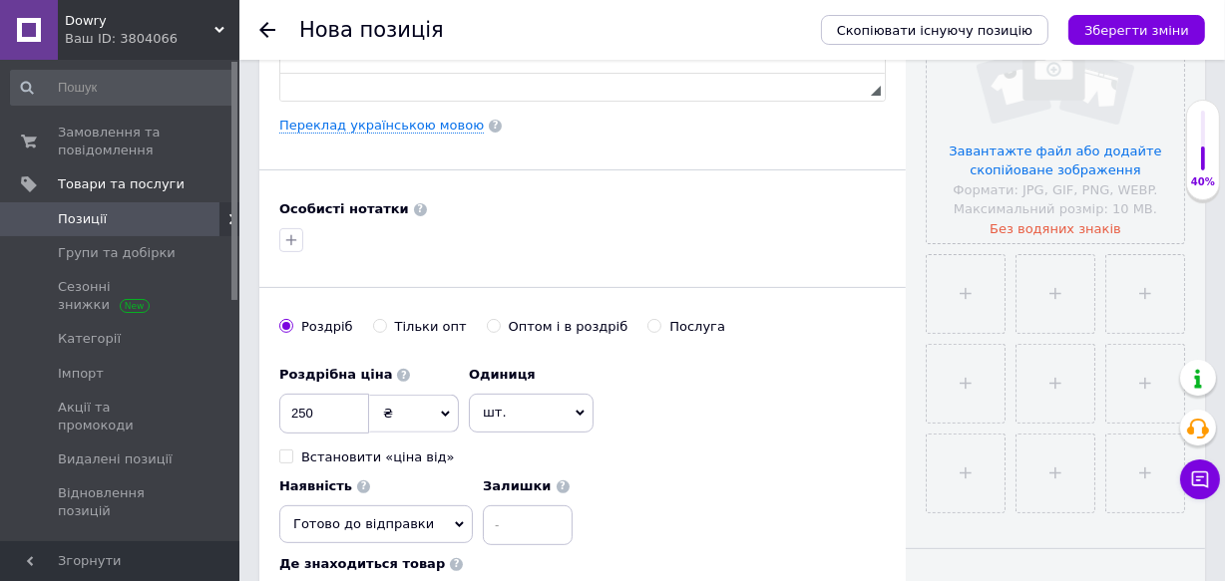
click at [487, 332] on input "Оптом і в роздріб" at bounding box center [493, 325] width 13 height 13
radio input "true"
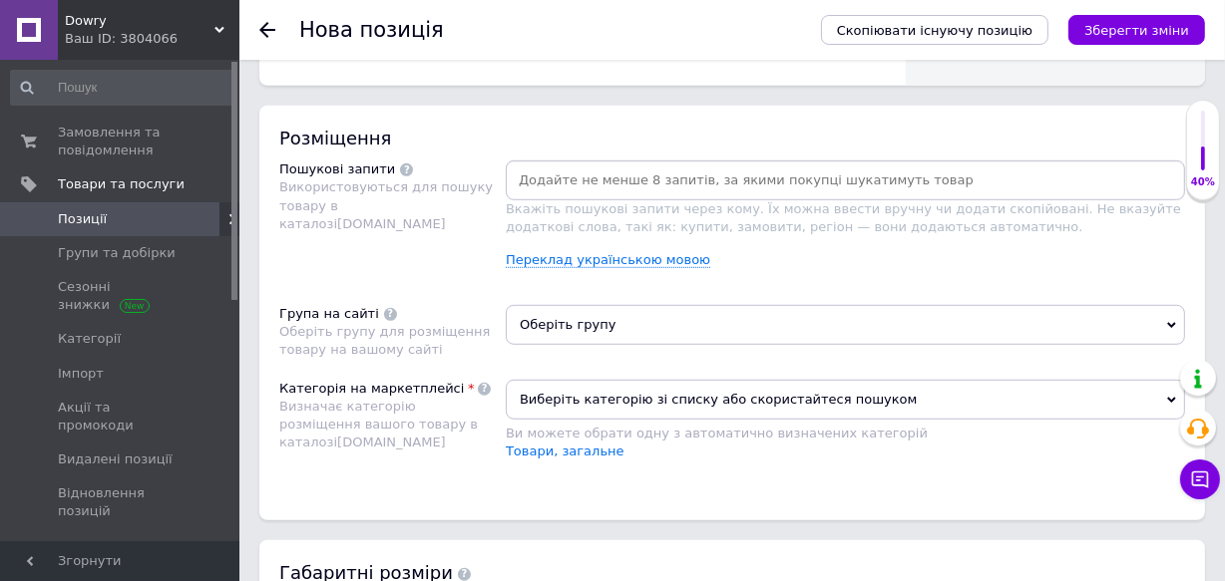
scroll to position [1154, 0]
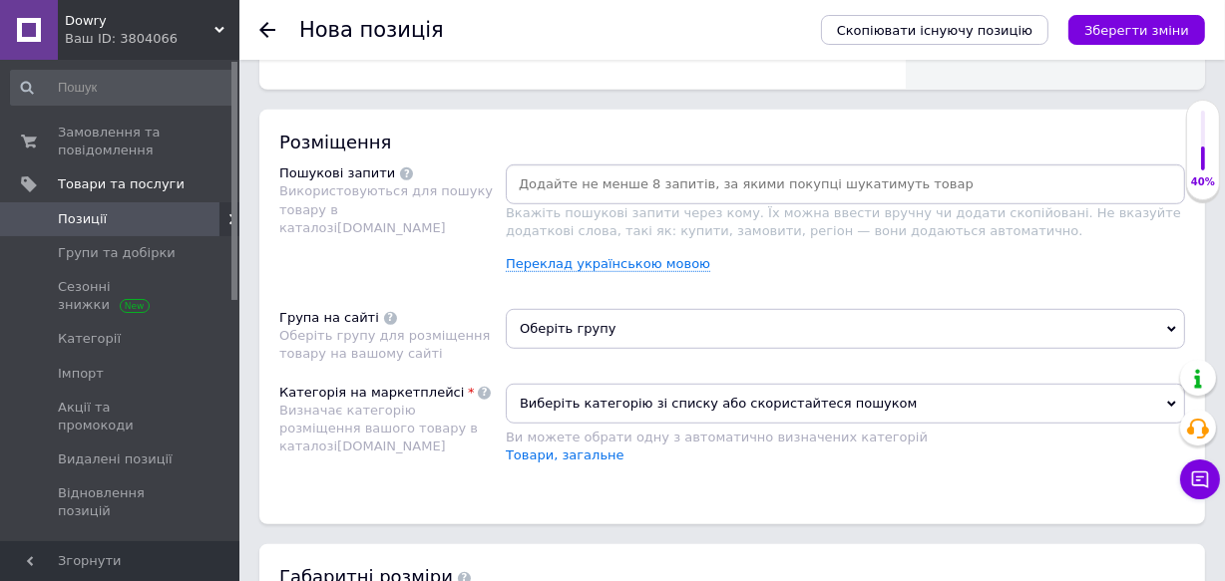
click at [675, 196] on input at bounding box center [845, 185] width 671 height 30
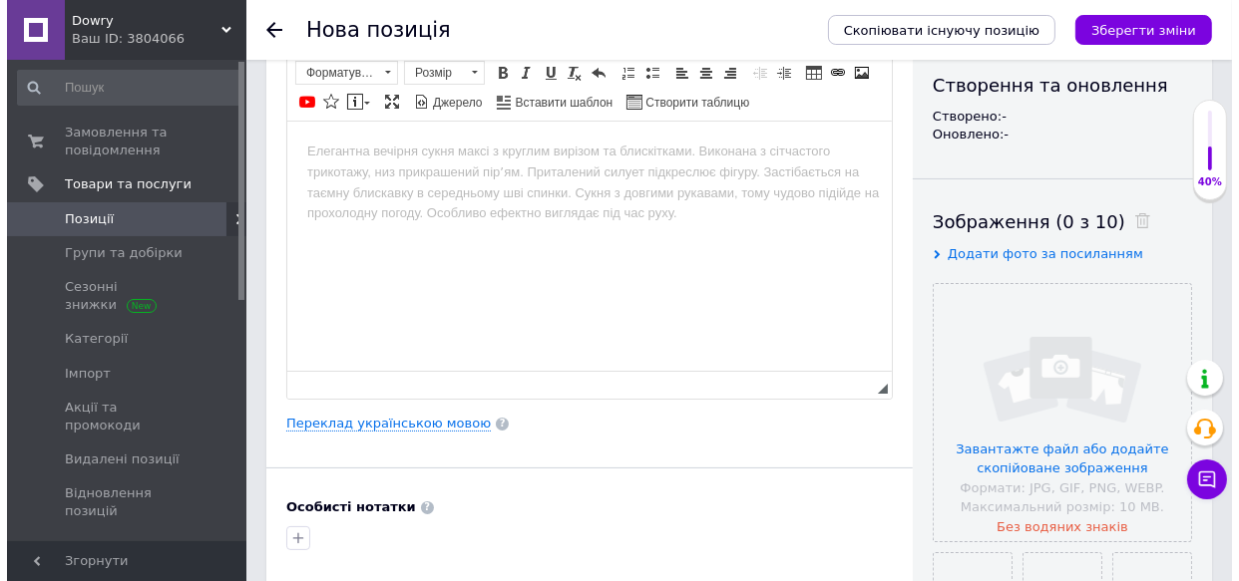
scroll to position [230, 0]
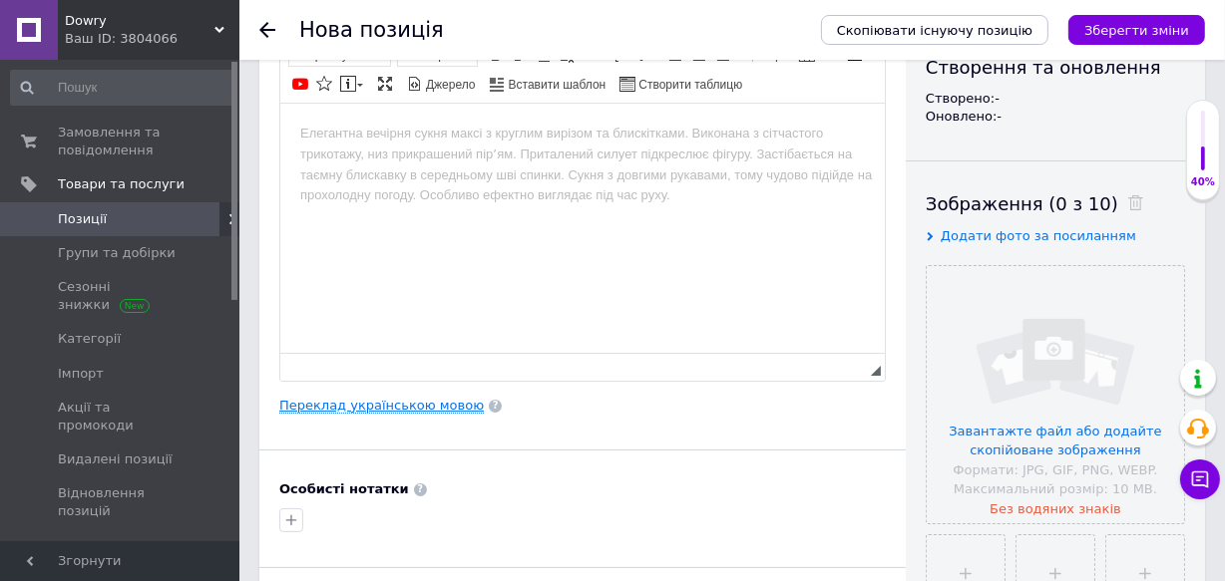
click at [435, 414] on link "Переклад українською мовою" at bounding box center [381, 406] width 204 height 16
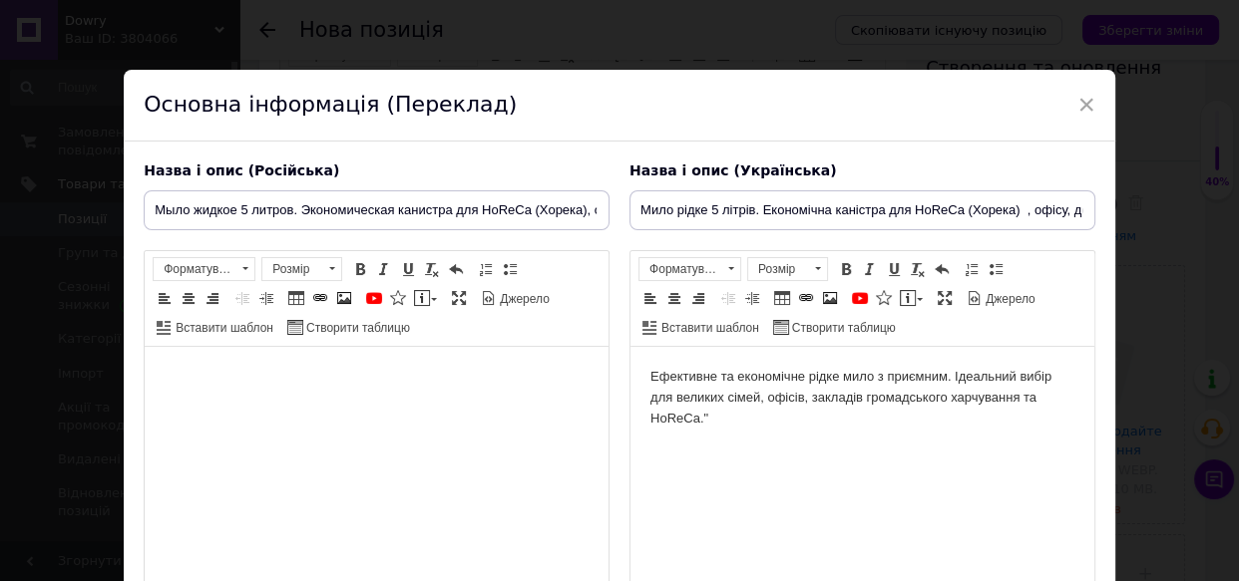
scroll to position [0, 0]
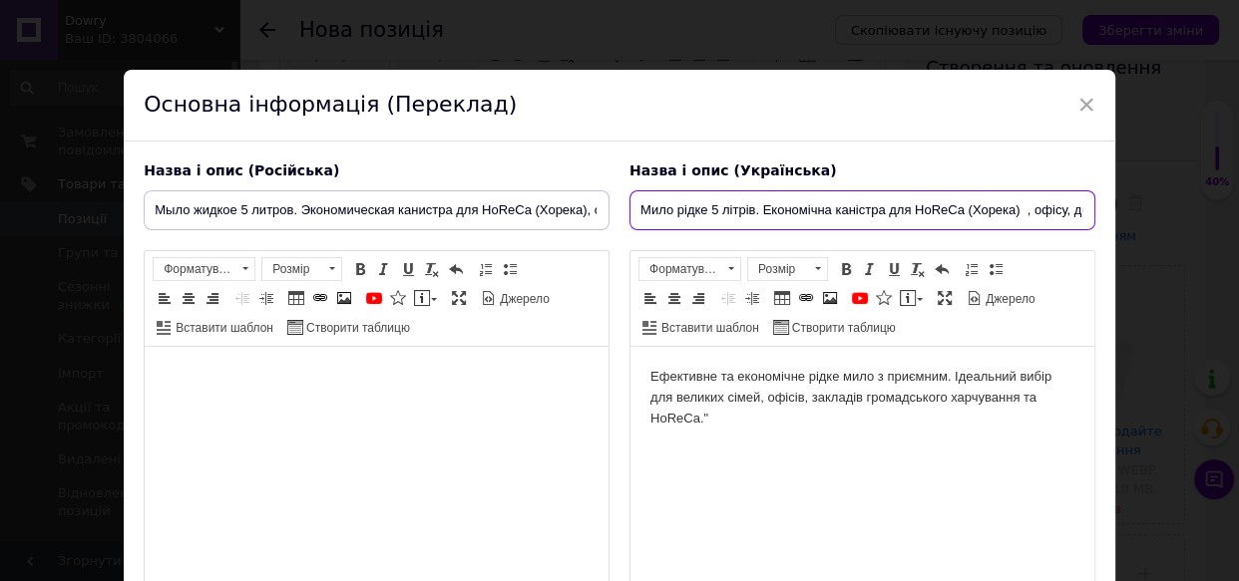
click at [706, 207] on input "Мило рідке 5 літрів. Економічна каністра для HoReCa (Хорека) , офісу, дому" at bounding box center [862, 210] width 466 height 40
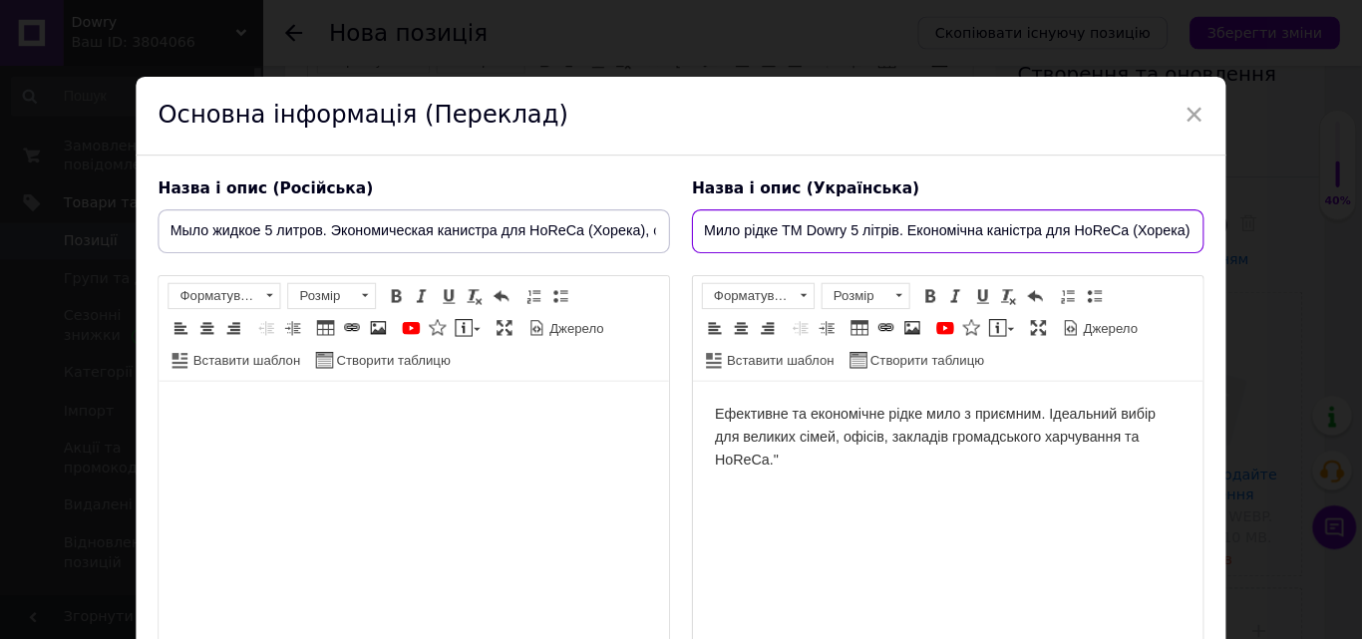
scroll to position [231, 0]
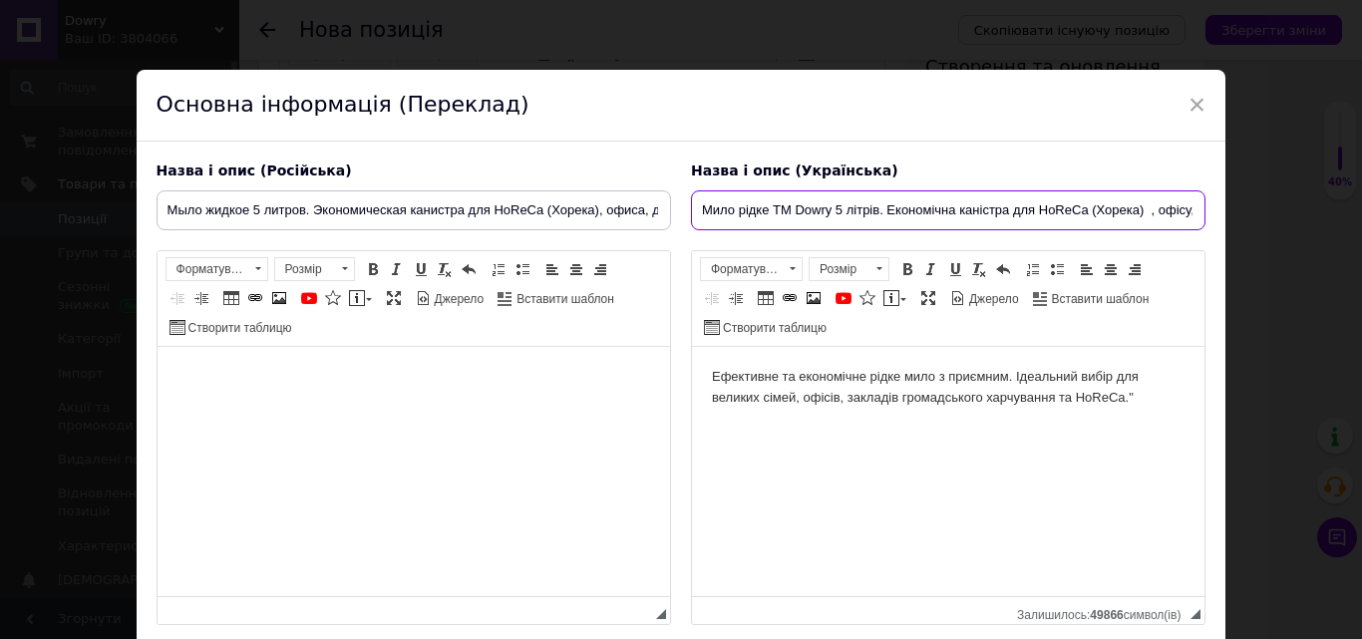
drag, startPoint x: 826, startPoint y: 212, endPoint x: 801, endPoint y: 212, distance: 24.9
click at [800, 212] on input "Мило рідке ТМ Dowry 5 літрів. Економічна каністра для HoReCa (Хорека) , офісу, …" at bounding box center [948, 210] width 515 height 40
drag, startPoint x: 828, startPoint y: 212, endPoint x: 772, endPoint y: 205, distance: 56.3
click at [772, 205] on input "Мило рідке ТМ Dowry 5 літрів. Економічна каністра для HoReCa (Хорека) , офісу, …" at bounding box center [948, 210] width 515 height 40
type input "Мило рідке ТМ Dowry 5 літрів. Економічна каністра для HoReCa (Хорека) , офісу, …"
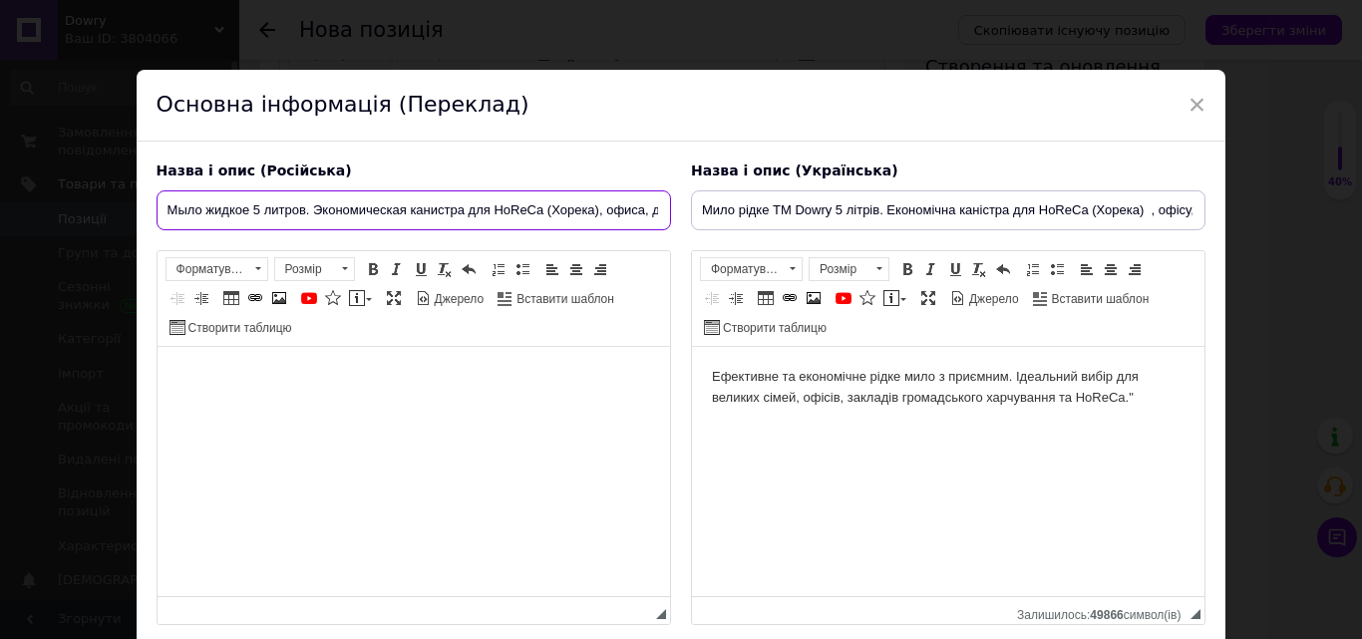
click at [249, 208] on input "Мыло жидкое 5 литров. Экономическая канистра для HoReCa (Хорека), офиса, дома" at bounding box center [414, 210] width 515 height 40
paste input "ТМ Dowry"
type input "Мыло жидкое ТМ Dowry 5 литров. Экономическая канистра для HoReCa (Хорека), офис…"
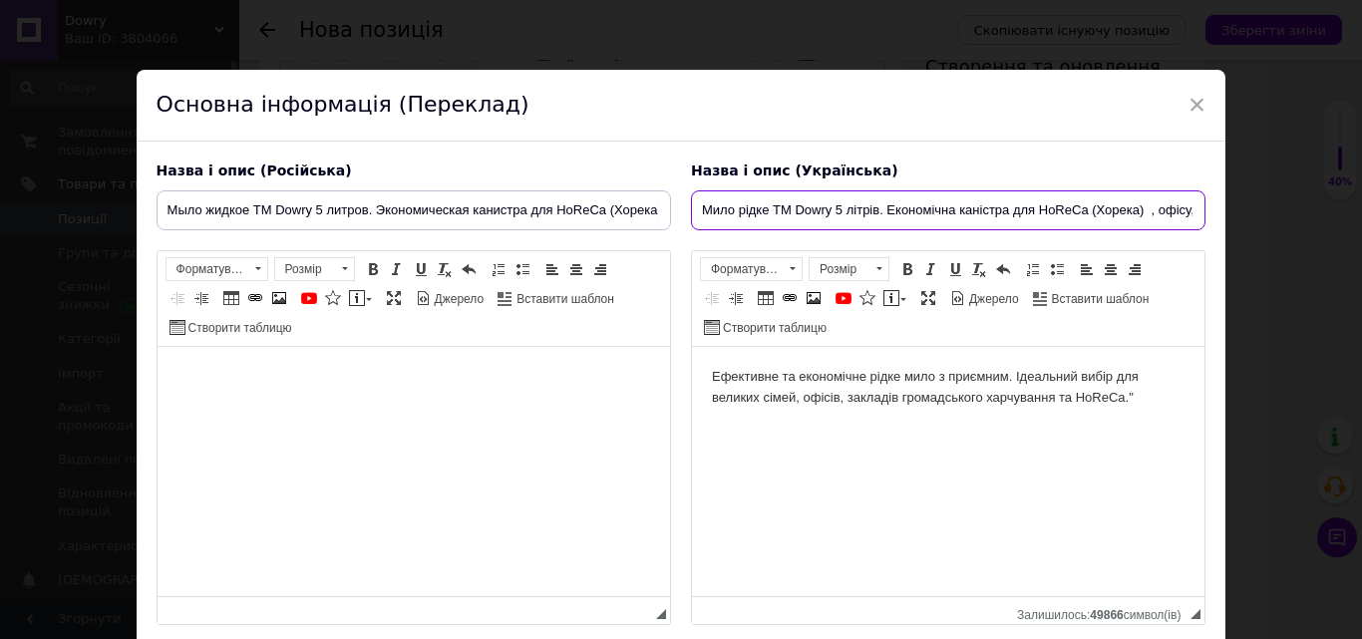
click at [1158, 208] on input "Мило рідке ТМ Dowry 5 літрів. Економічна каністра для HoReCa (Хорека) , офісу, …" at bounding box center [948, 210] width 515 height 40
type input "Мило рідке ТМ Dowry 5 літрів. Економічна каністра для HoReCa (Хорека), офісу, д…"
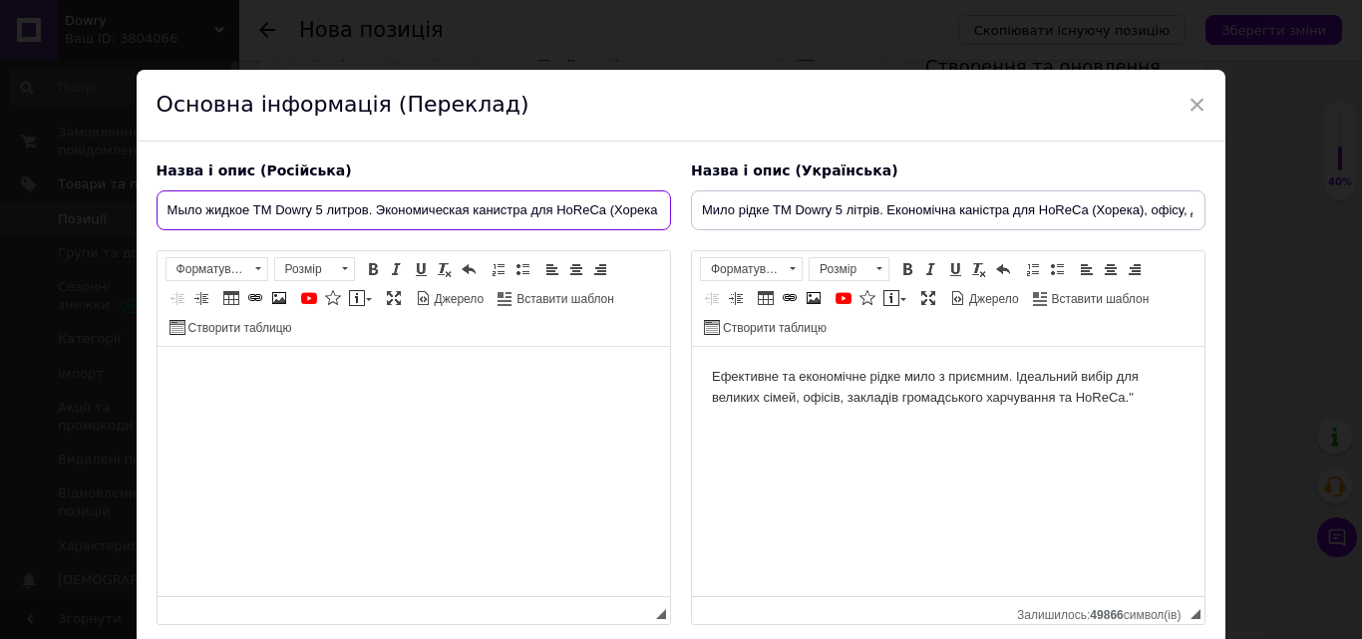
click at [599, 203] on input "Мыло жидкое ТМ Dowry 5 литров. Экономическая канистра для HoReCa (Хорека), офис…" at bounding box center [414, 210] width 515 height 40
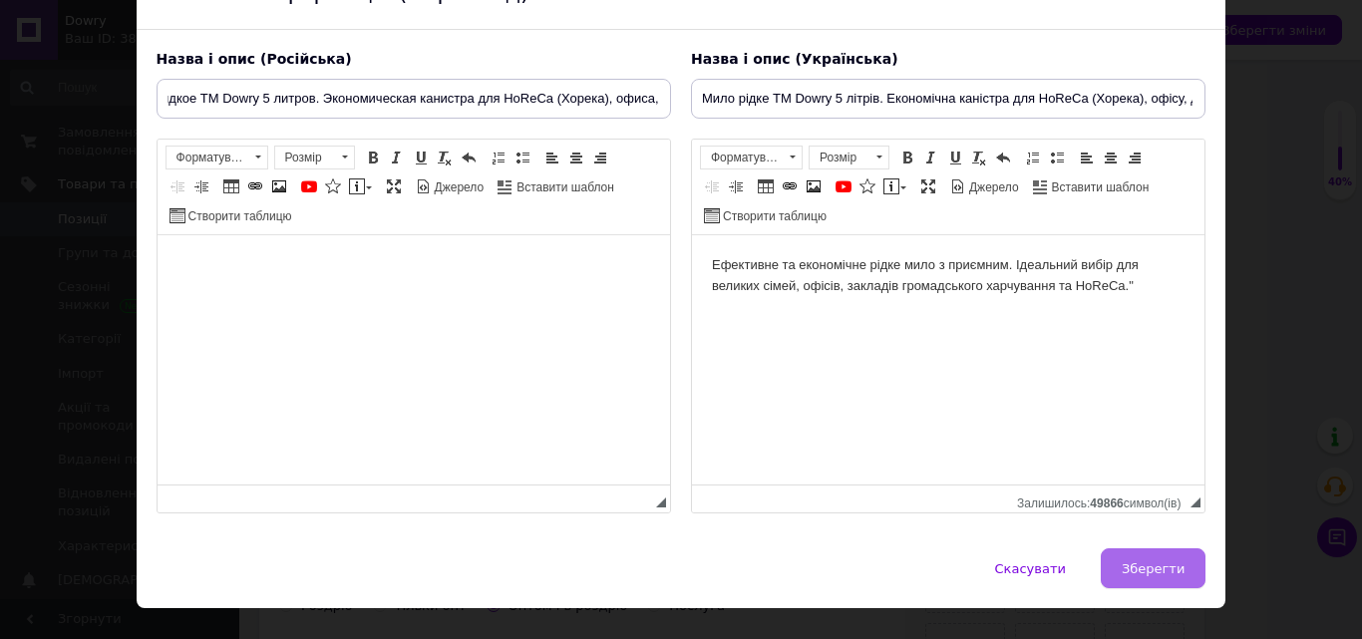
scroll to position [0, 0]
click at [1154, 551] on button "Зберегти" at bounding box center [1153, 568] width 105 height 40
type input "Мыло жидкое ТМ Dowry 5 литров. Экономическая канистра для HoReCa (Хорека), офис…"
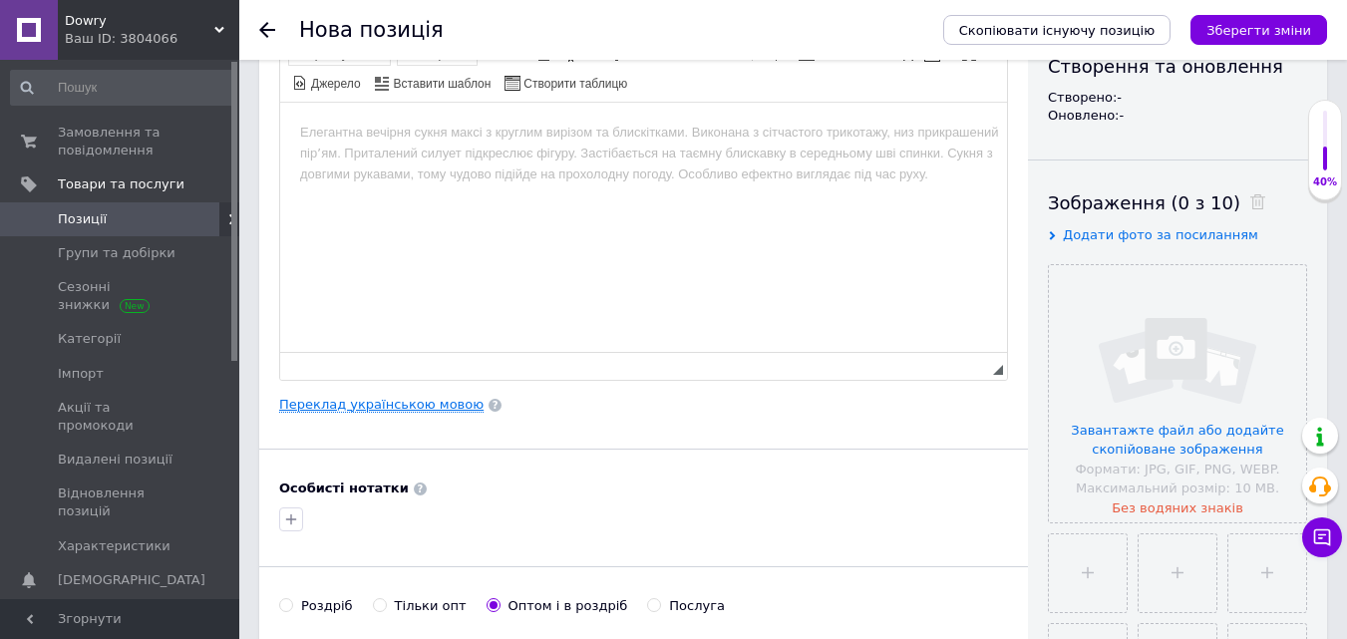
click at [414, 405] on link "Переклад українською мовою" at bounding box center [381, 405] width 204 height 16
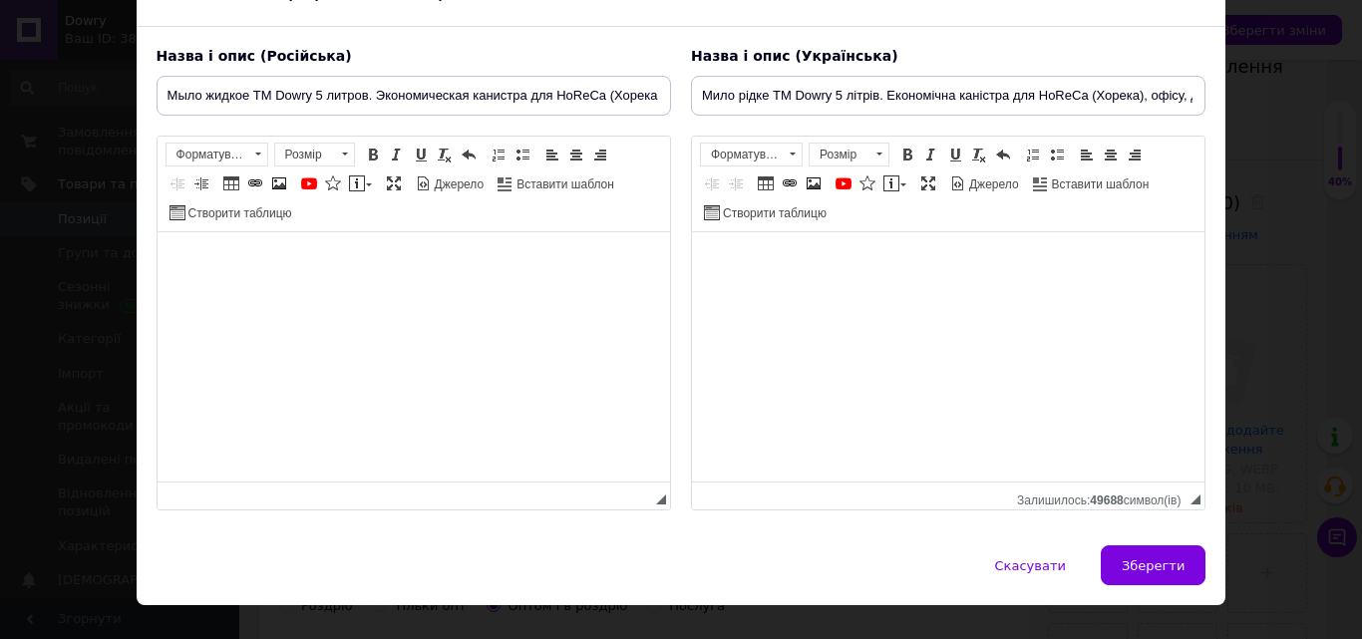
scroll to position [118, 0]
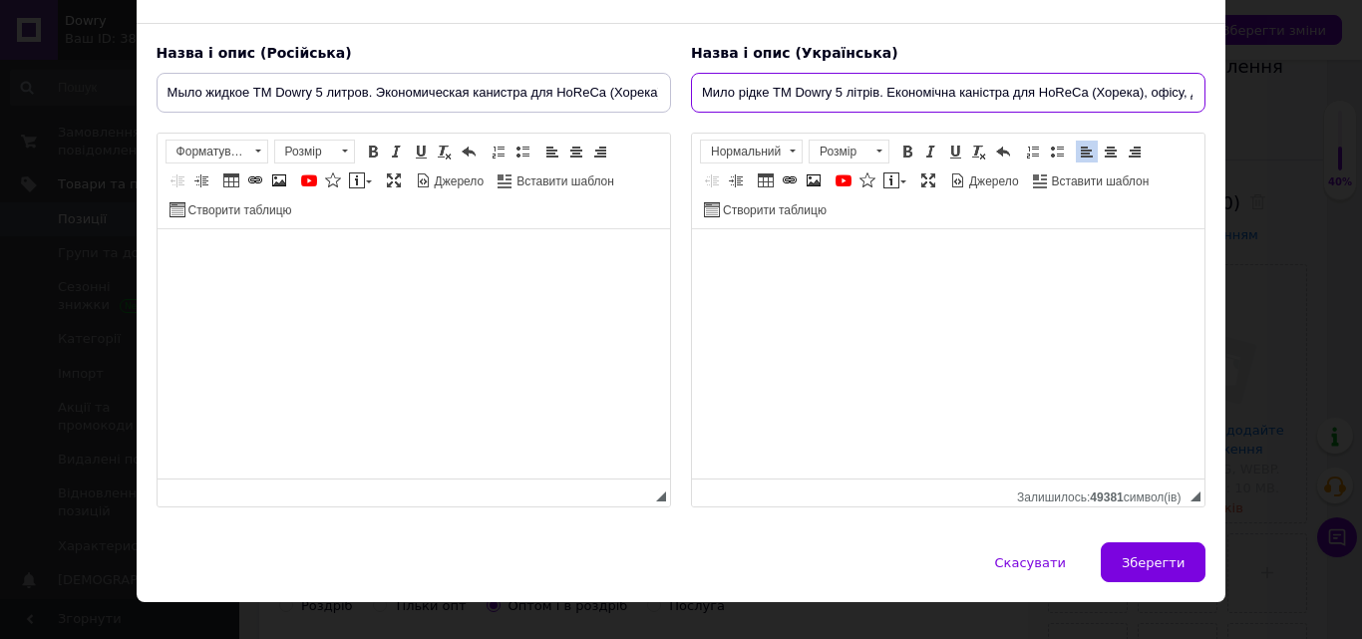
click at [825, 93] on input "Мило рідке ТМ Dowry 5 літрів. Економічна каністра для HoReCa (Хорека), офісу, д…" at bounding box center [948, 93] width 515 height 40
click at [828, 95] on input "Мило рідке ТМ Dowry 5 літрів. Економічна каністра для HoReCa (Хорека), офісу, д…" at bounding box center [948, 93] width 515 height 40
click at [883, 95] on input "Мило рідке ТМ Dowry, 5 літрів. Економічна каністра для HoReCa (Хорека), офісу, …" at bounding box center [948, 93] width 515 height 40
click at [1007, 96] on input "Мило рідке ТМ Dowry, 5 літрів, Економічна каністра для HoReCa (Хорека), офісу, …" at bounding box center [948, 93] width 515 height 40
type input "Мило рідке ТМ Dowry, 5 літрів, Економічна каністра, для HoReCa (Хорека), офісу,…"
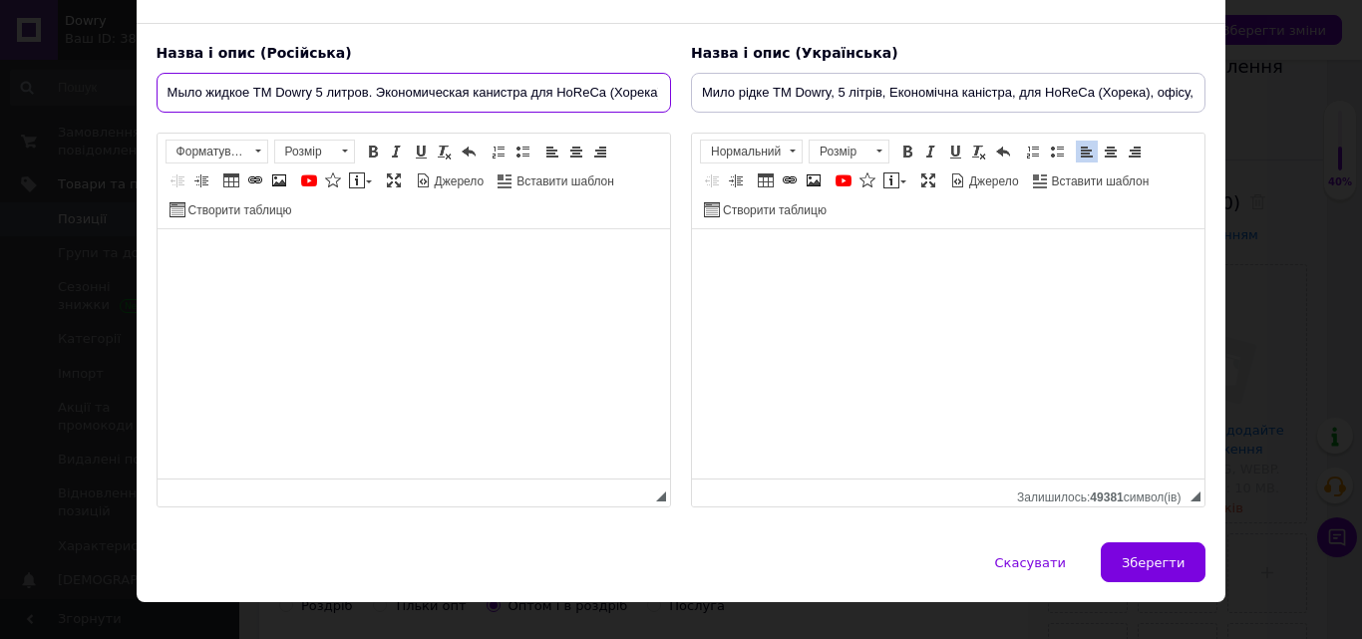
click at [308, 93] on input "Мыло жидкое ТМ Dowry 5 литров. Экономическая канистра для HoReCa (Хорека), офис…" at bounding box center [414, 93] width 515 height 40
click at [372, 91] on input "Мыло жидкое ТМ Dowry, 5 литров. Экономическая канистра для HoReCa (Хорека), офи…" at bounding box center [414, 93] width 515 height 40
click at [528, 95] on input "Мыло жидкое ТМ Dowry, 5 литров, Экономическая канистра для HoReCa (Хорека), офи…" at bounding box center [414, 93] width 515 height 40
type input "Мыло жидкое ТМ Dowry, 5 литров, Экономическая канистра, для HoReCa (Хорека), оф…"
click at [907, 144] on span at bounding box center [908, 152] width 16 height 16
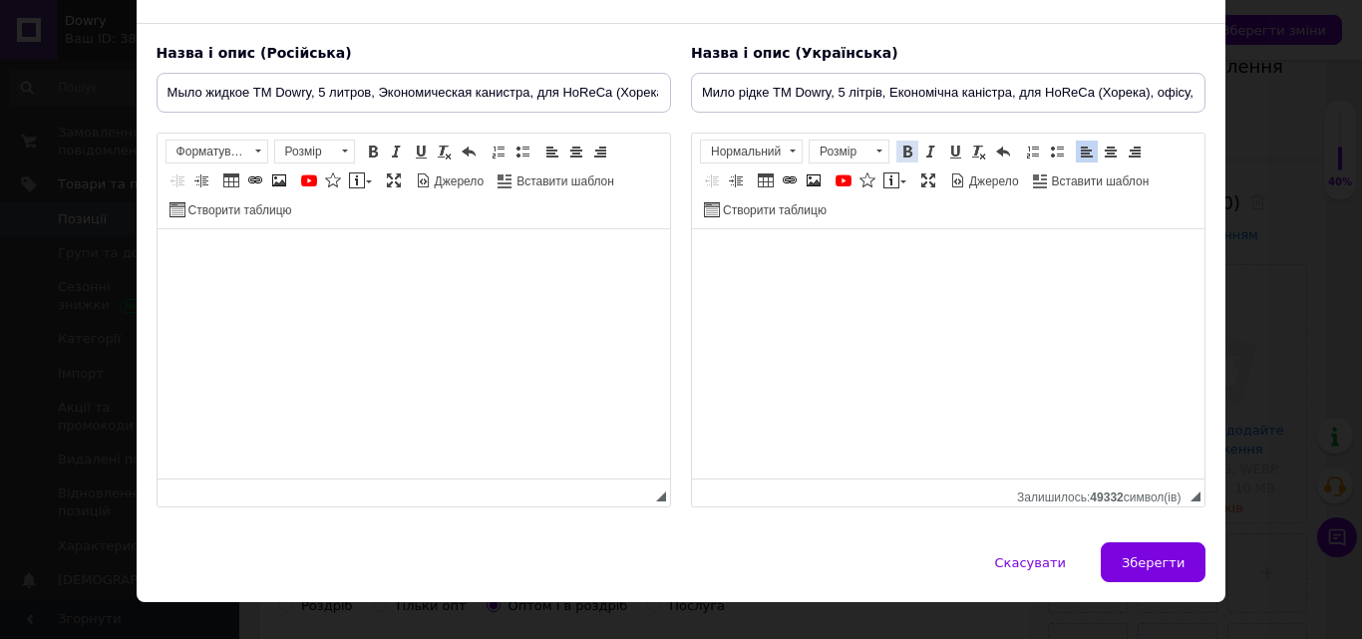
click at [904, 155] on span at bounding box center [908, 152] width 16 height 16
click at [1133, 575] on button "Зберегти" at bounding box center [1153, 562] width 105 height 40
type input "Мыло жидкое ТМ Dowry, 5 литров, Экономическая канистра, для HoReCa (Хорека), оф…"
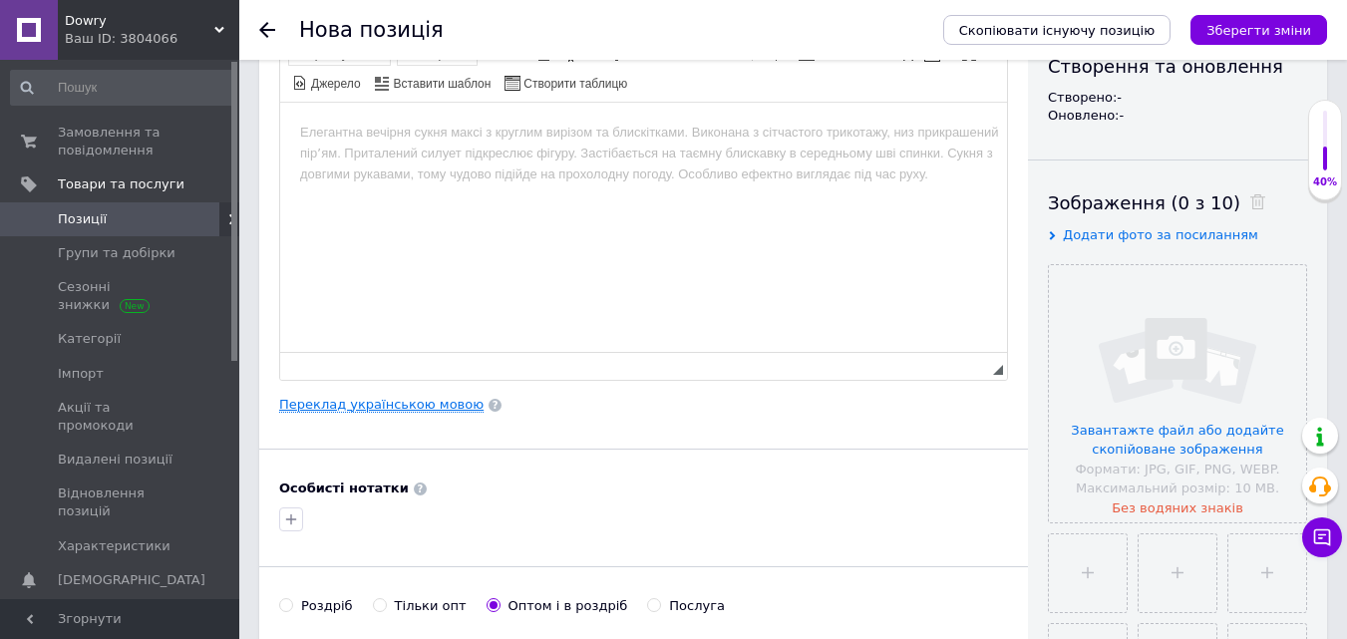
click at [395, 409] on link "Переклад українською мовою" at bounding box center [381, 405] width 204 height 16
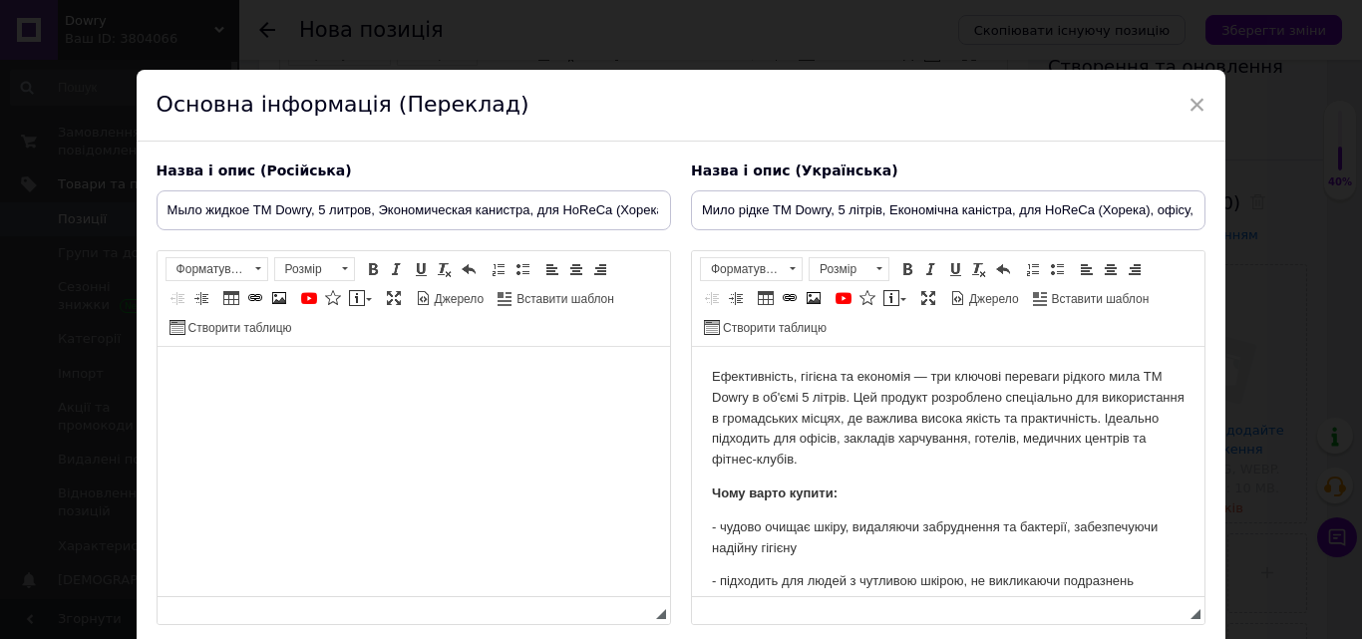
scroll to position [0, 0]
drag, startPoint x: 1060, startPoint y: 372, endPoint x: 751, endPoint y: 395, distance: 310.0
click at [751, 395] on p "Ефективність, гігієна та економія — три ключові переваги рідкого мила ТМ Dowry …" at bounding box center [947, 419] width 473 height 104
click at [897, 278] on link "Жирний Сполучення клавіш Ctrl+B" at bounding box center [908, 269] width 22 height 22
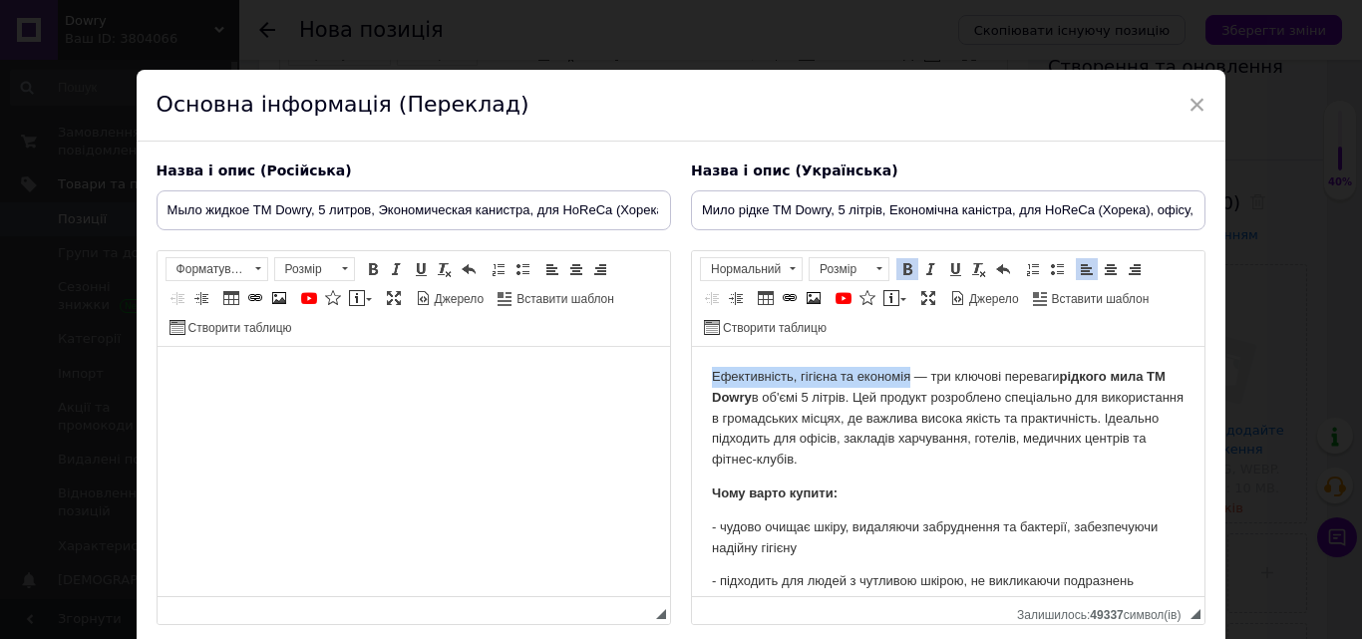
drag, startPoint x: 909, startPoint y: 374, endPoint x: 714, endPoint y: 373, distance: 195.5
click at [714, 373] on p "Ефективність, гігієна та економія — три ключові переваги рідкого мила ТМ Dowry …" at bounding box center [947, 419] width 473 height 104
click at [903, 271] on span at bounding box center [908, 269] width 16 height 16
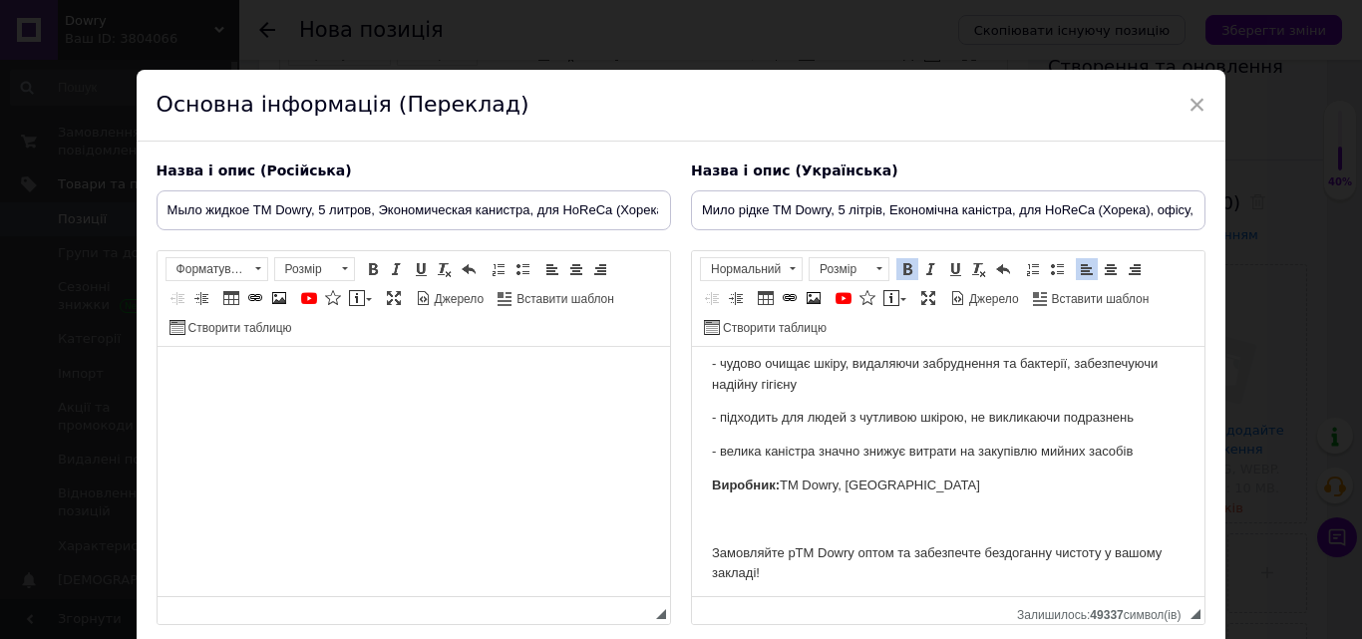
scroll to position [172, 0]
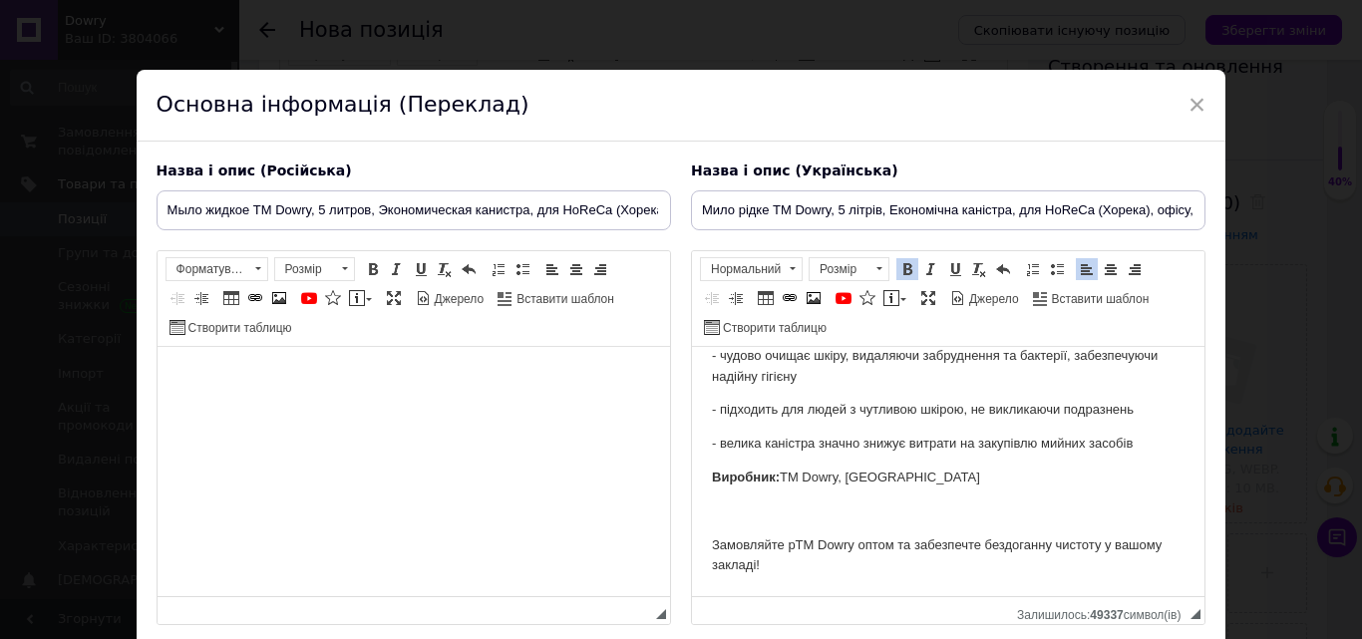
click at [794, 543] on p "Замовляйте рTM Dowry оптом та забезпечте бездоганну чистоту у вашому закладі!" at bounding box center [947, 557] width 473 height 42
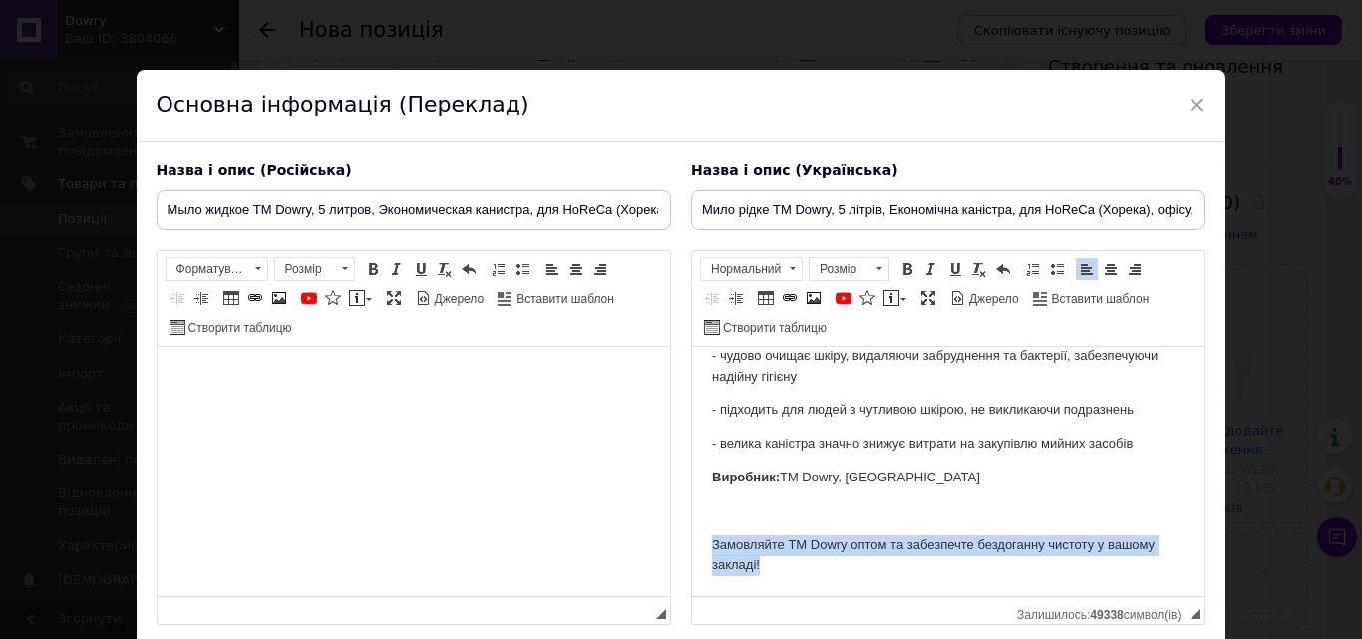
drag, startPoint x: 712, startPoint y: 540, endPoint x: 775, endPoint y: 571, distance: 70.0
click at [775, 571] on p "Замовляйте TM Dowry оптом та забезпечте бездоганну чистоту у вашому закладі!" at bounding box center [947, 557] width 473 height 42
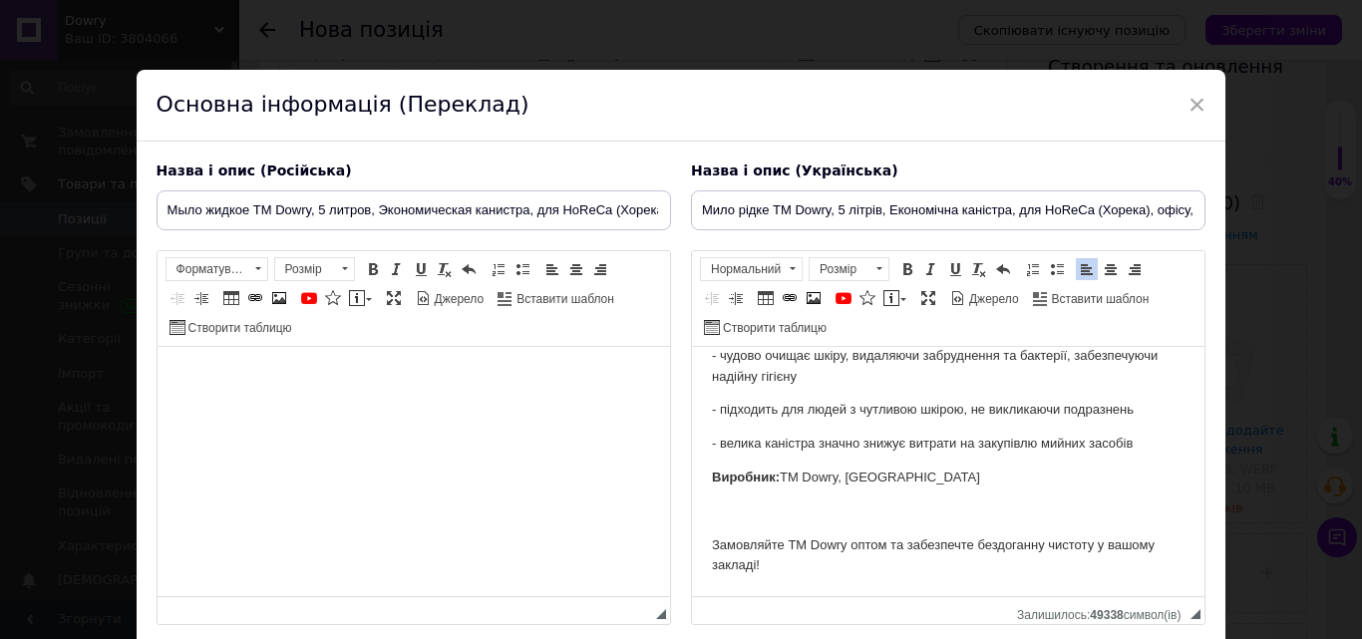
scroll to position [151, 0]
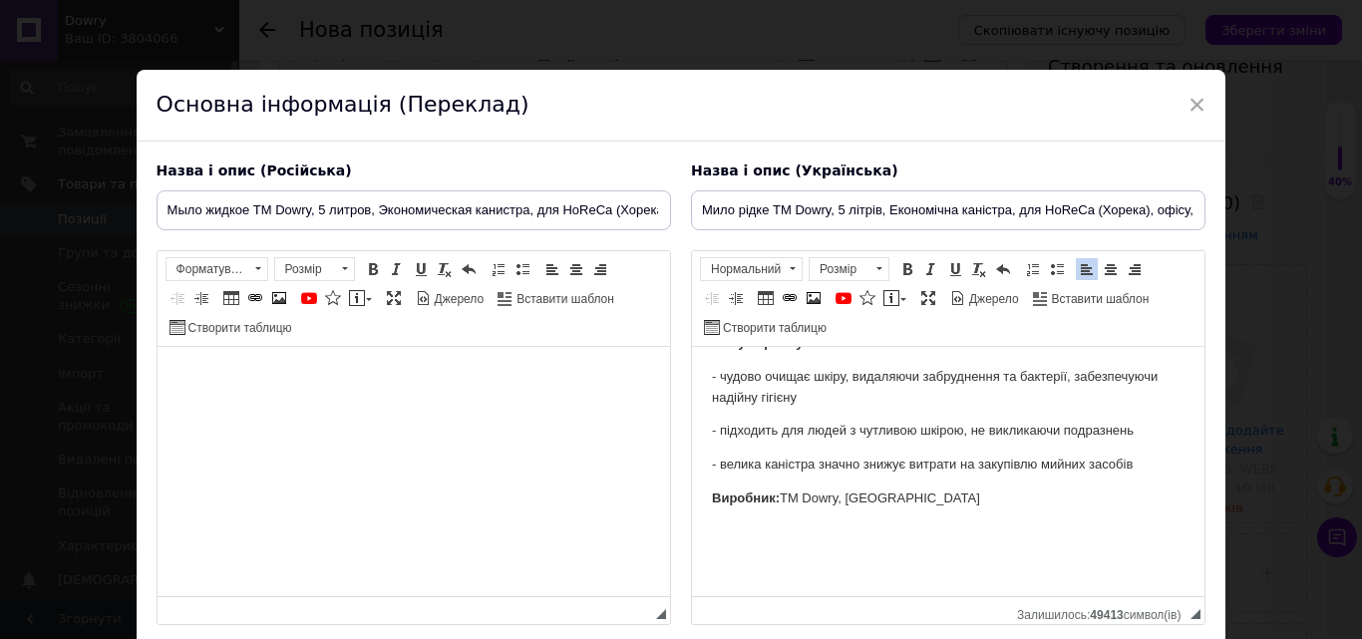
click at [721, 529] on p "Редактор, CEE6744F-59E4-4B94-9933-6745D36D498B" at bounding box center [947, 533] width 473 height 21
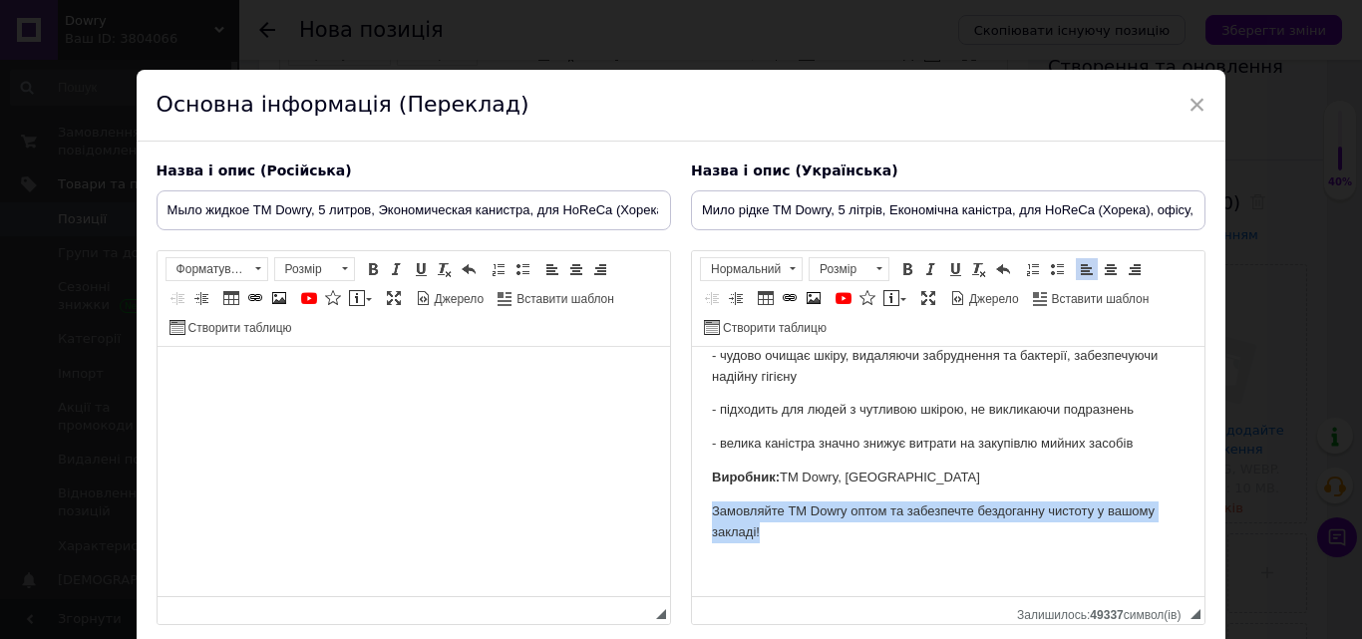
drag, startPoint x: 740, startPoint y: 532, endPoint x: 694, endPoint y: 504, distance: 53.7
click at [694, 504] on html "Ефективність, гігієна та економія — три ключові переваги рідкого мила ТМ Dowry …" at bounding box center [947, 386] width 513 height 421
click at [923, 273] on span at bounding box center [931, 269] width 16 height 16
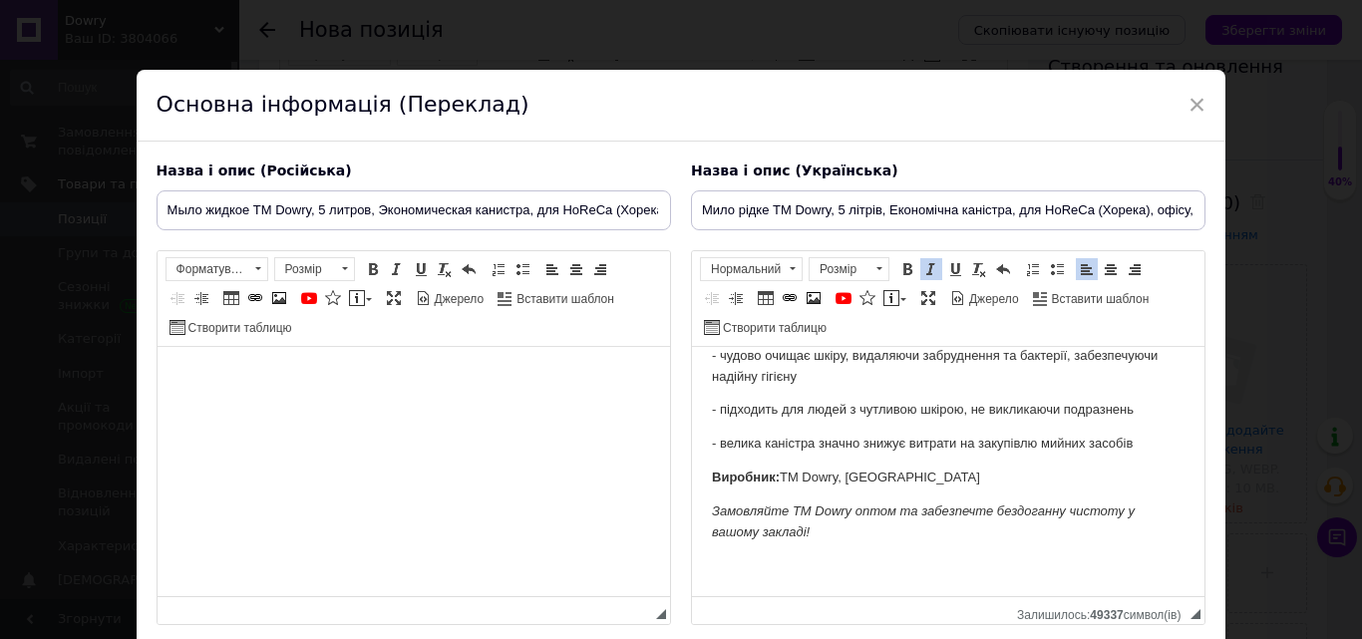
click at [902, 466] on body "Ефективність, гігієна та економія — три ключові переваги рідкого мила ТМ Dowry …" at bounding box center [947, 385] width 473 height 381
drag, startPoint x: 815, startPoint y: 538, endPoint x: 768, endPoint y: 523, distance: 49.2
click at [768, 523] on p "Замовляйте TM Dowry оптом та забезпечте бездоганну чистоту у вашому закладі!" at bounding box center [947, 523] width 473 height 42
click at [768, 523] on em "Замовляйте TM Dowry оптом та забезпечте бездоганну чистоту у вашому закладі!" at bounding box center [922, 522] width 423 height 36
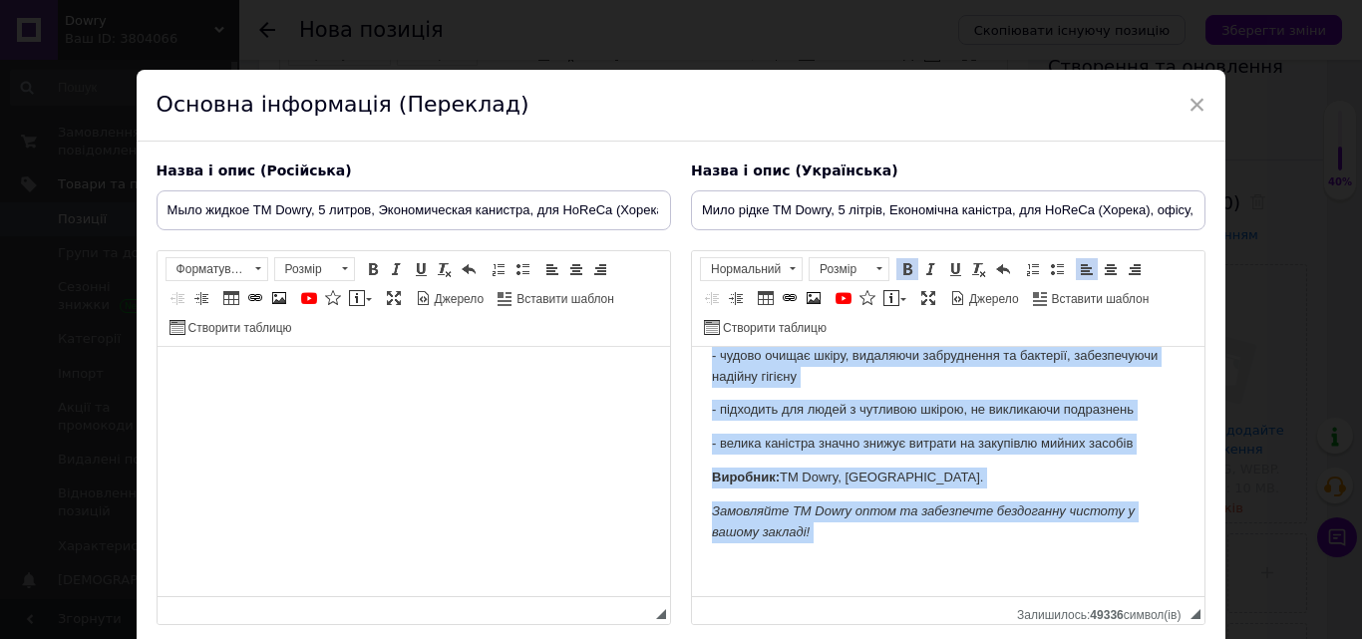
copy body "Loremipsumdo, sitamet co adipisci — eli seddoei temporin utlabor etdo MA Aliqu …"
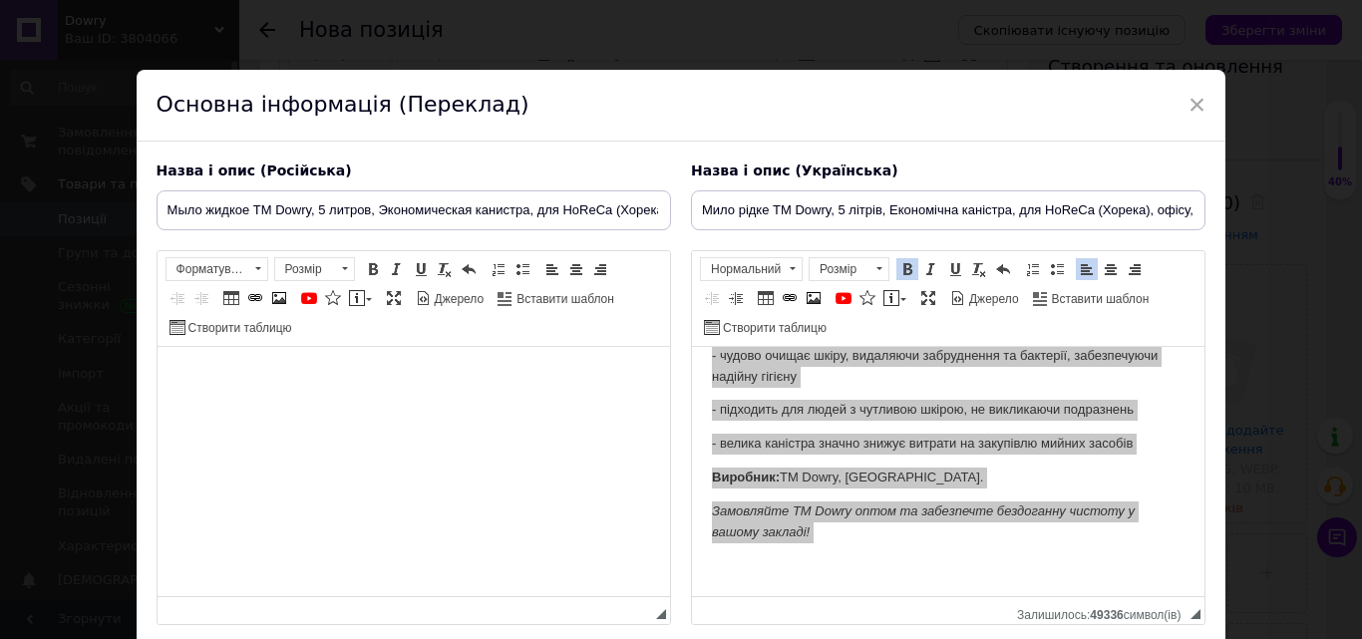
click at [238, 367] on body "Редактор, D8E56C04-8CF9-4521-B033-FE69366A5310" at bounding box center [413, 377] width 473 height 21
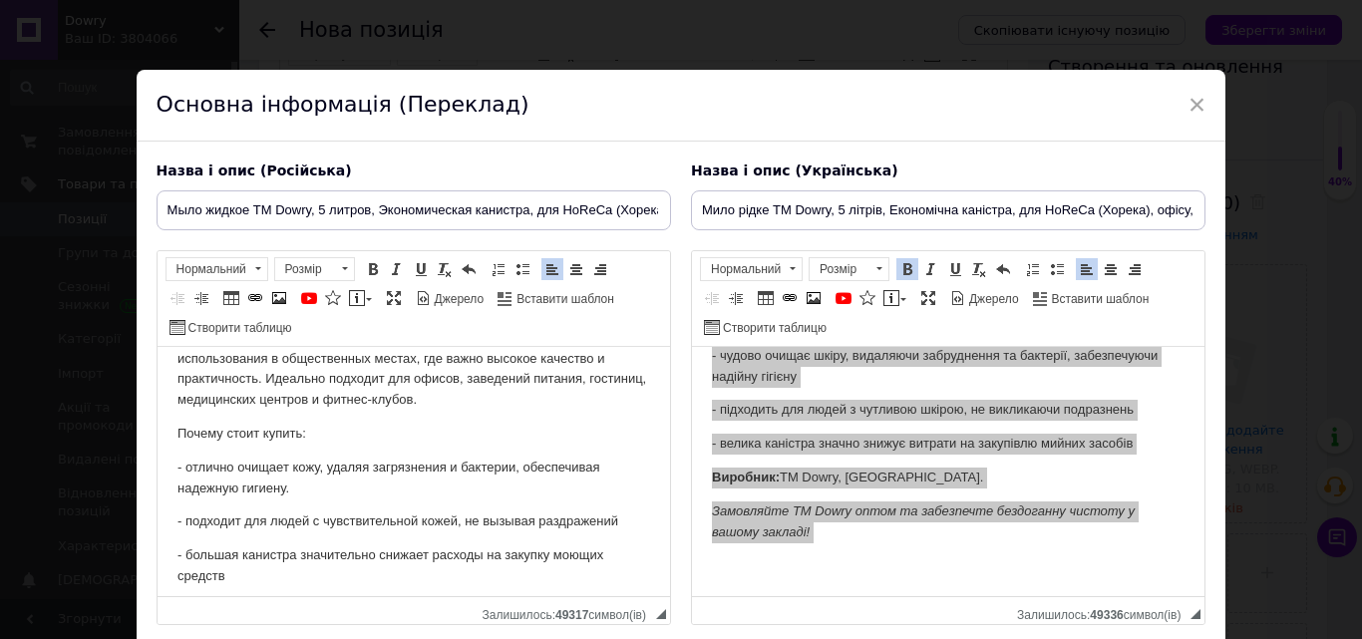
scroll to position [0, 0]
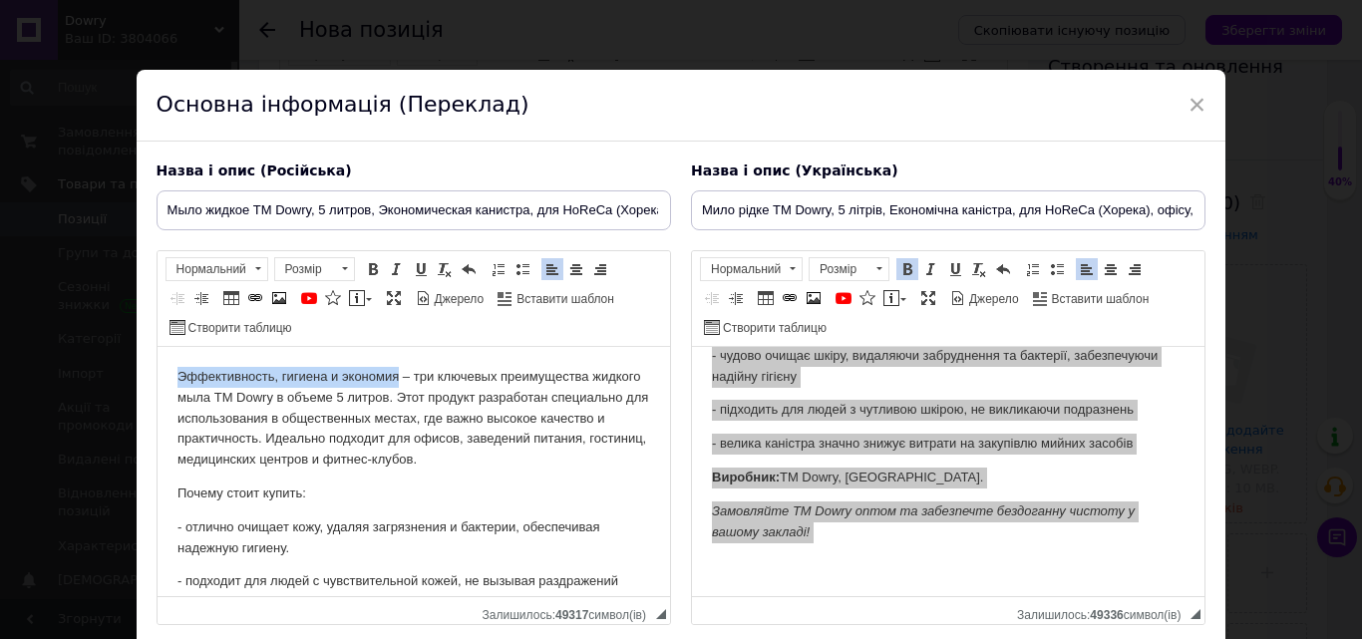
drag, startPoint x: 397, startPoint y: 374, endPoint x: 166, endPoint y: 365, distance: 231.5
click at [166, 365] on html "Эффективность, гигиена и экономия – три ключевых преимущества жидкого мыла ТМ D…" at bounding box center [413, 551] width 513 height 408
click at [367, 266] on span at bounding box center [373, 269] width 16 height 16
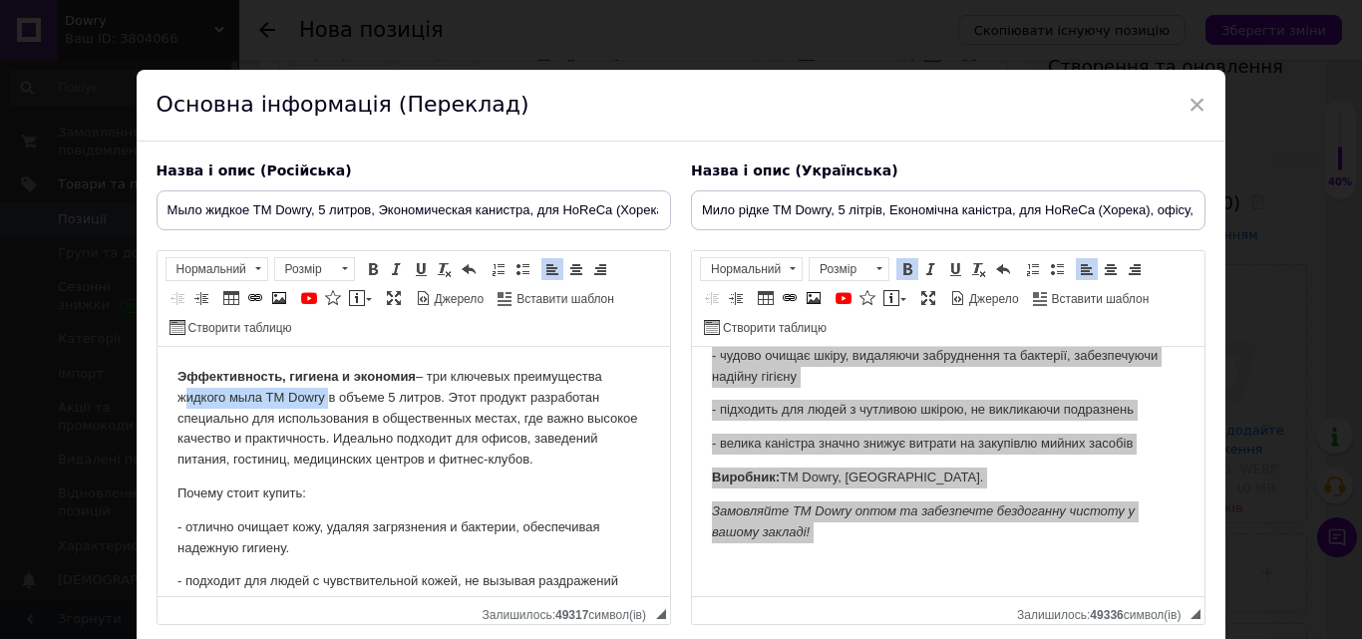
drag, startPoint x: 176, startPoint y: 400, endPoint x: 323, endPoint y: 397, distance: 147.6
click at [323, 397] on html "Эффективность, гигиена и экономия – три ключевых преимущества жидкого мыла ТМ D…" at bounding box center [413, 551] width 513 height 408
click at [367, 272] on span at bounding box center [373, 269] width 16 height 16
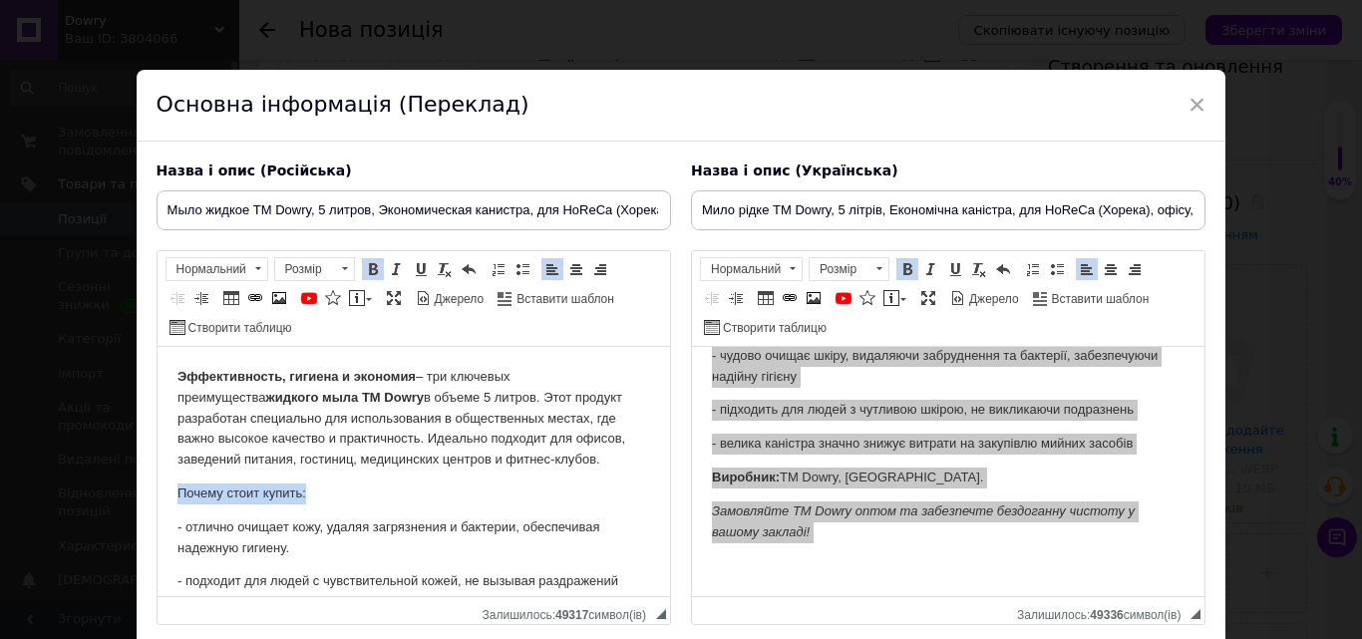
drag, startPoint x: 307, startPoint y: 496, endPoint x: 179, endPoint y: 485, distance: 129.1
click at [179, 485] on p "Почему стоит купить:" at bounding box center [413, 494] width 473 height 21
click at [370, 275] on span at bounding box center [373, 269] width 16 height 16
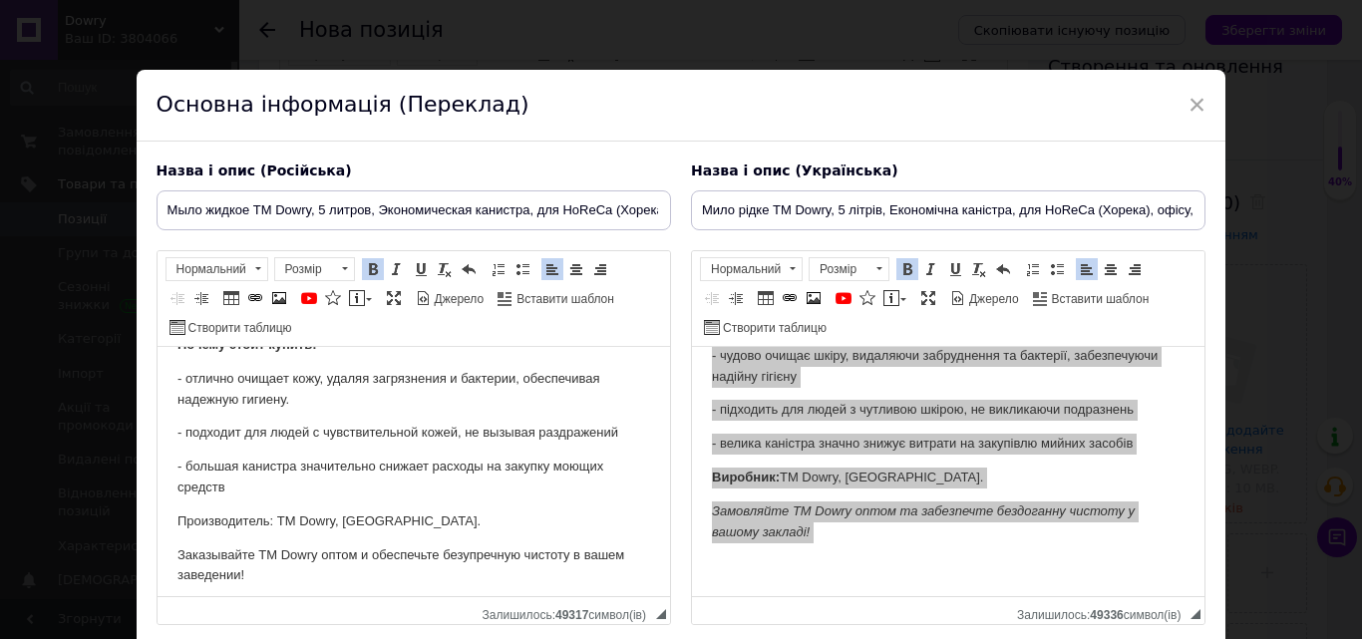
scroll to position [159, 0]
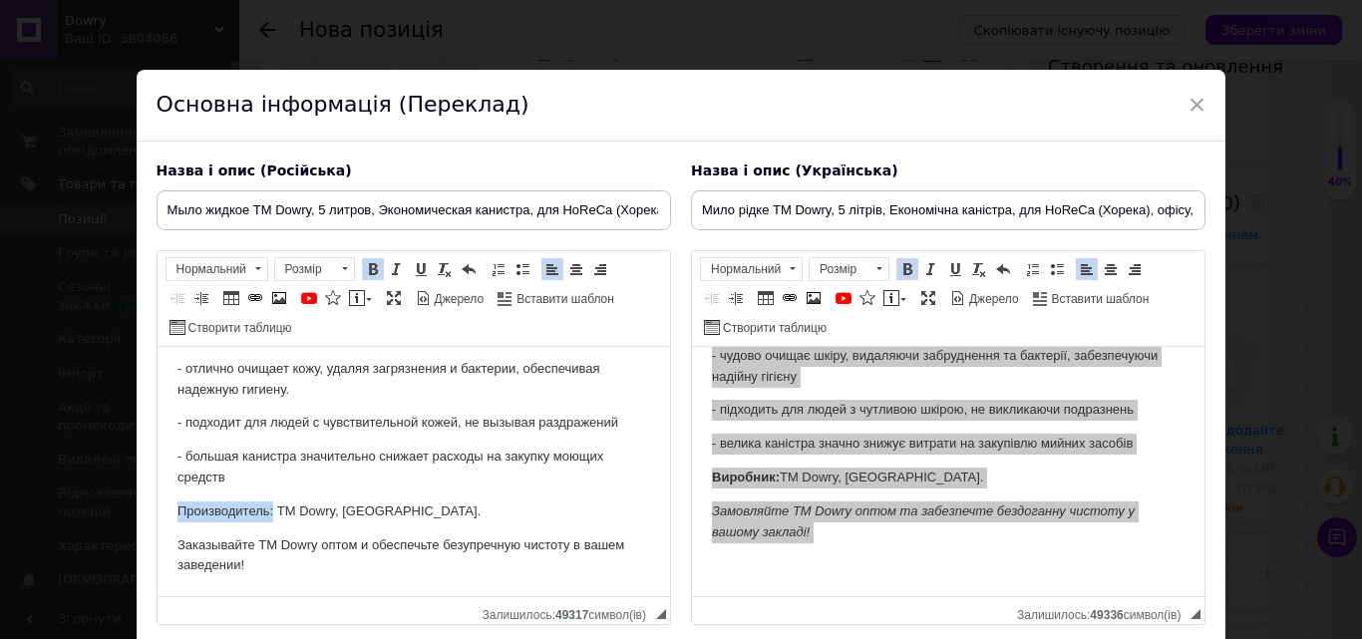
drag, startPoint x: 272, startPoint y: 511, endPoint x: 180, endPoint y: 508, distance: 91.8
click at [180, 508] on p "Производитель: ТМ Dowry, [GEOGRAPHIC_DATA]." at bounding box center [413, 512] width 473 height 21
click at [368, 276] on span at bounding box center [373, 269] width 16 height 16
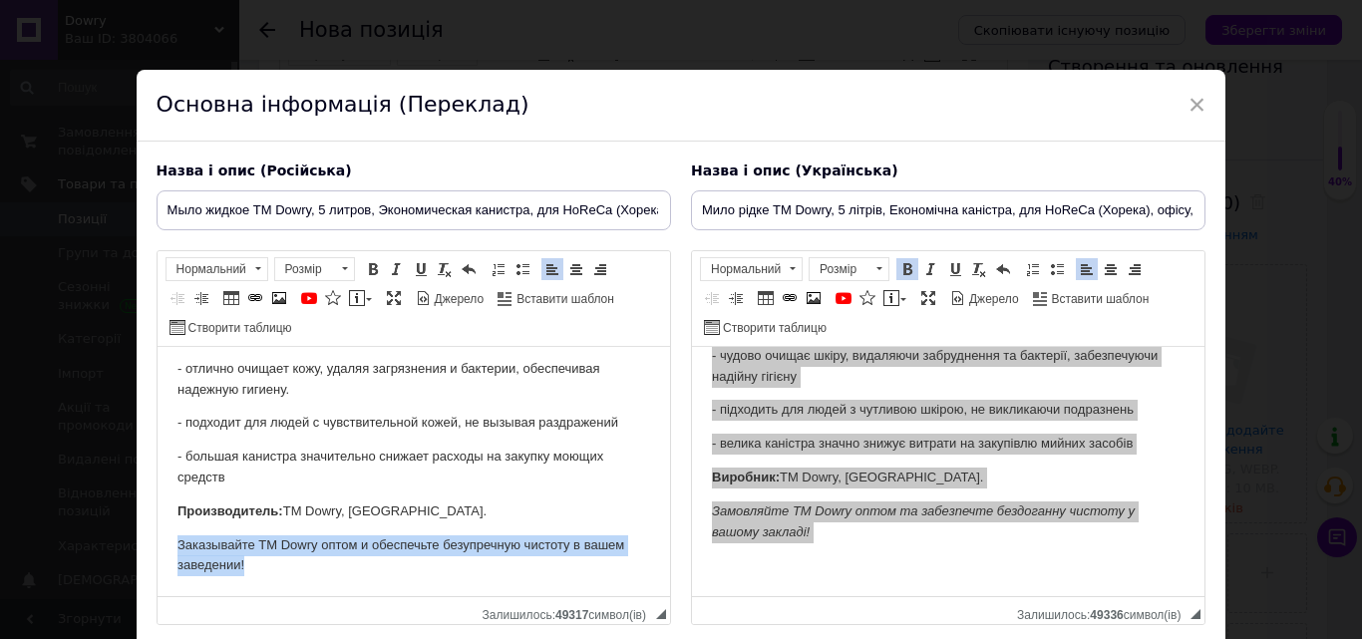
drag, startPoint x: 175, startPoint y: 545, endPoint x: 262, endPoint y: 563, distance: 89.6
click at [262, 563] on html "Эффективность, гигиена и экономия – три ключевых преимущества жидкого мыла ТМ D…" at bounding box center [413, 392] width 513 height 408
click at [394, 270] on span at bounding box center [397, 269] width 16 height 16
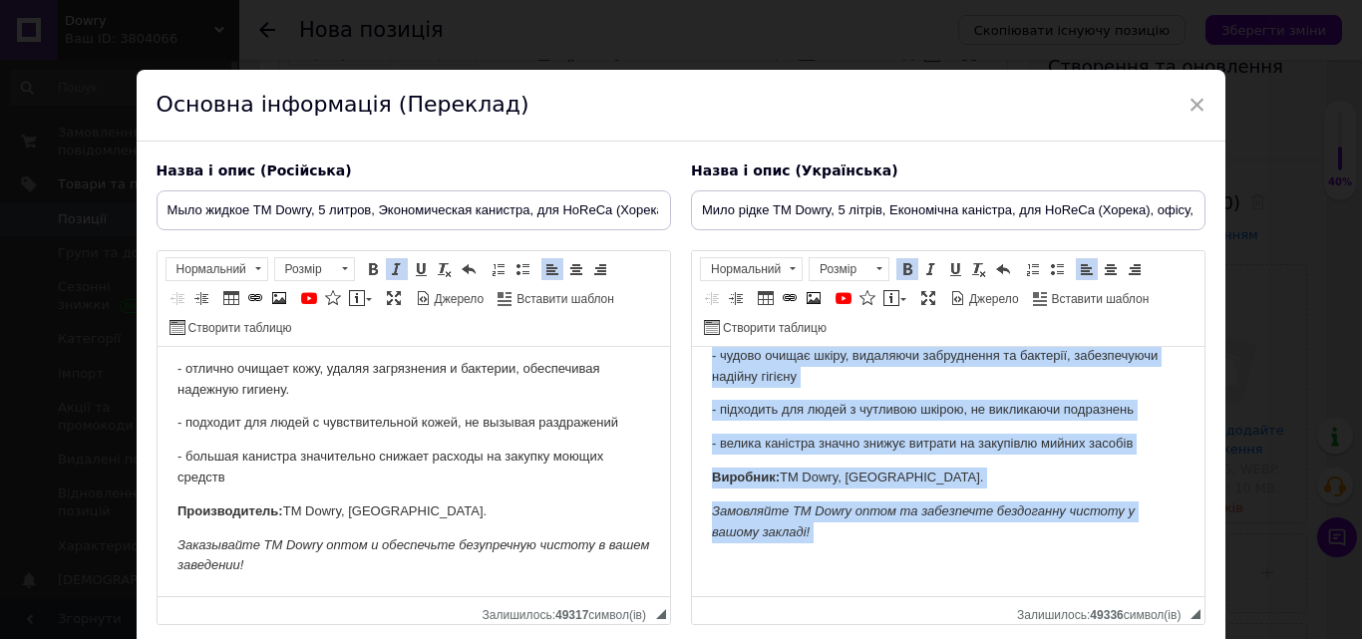
click at [771, 459] on body "Ефективність, гігієна та економія — три ключові переваги рідкого мила ТМ Dowry …" at bounding box center [947, 385] width 473 height 381
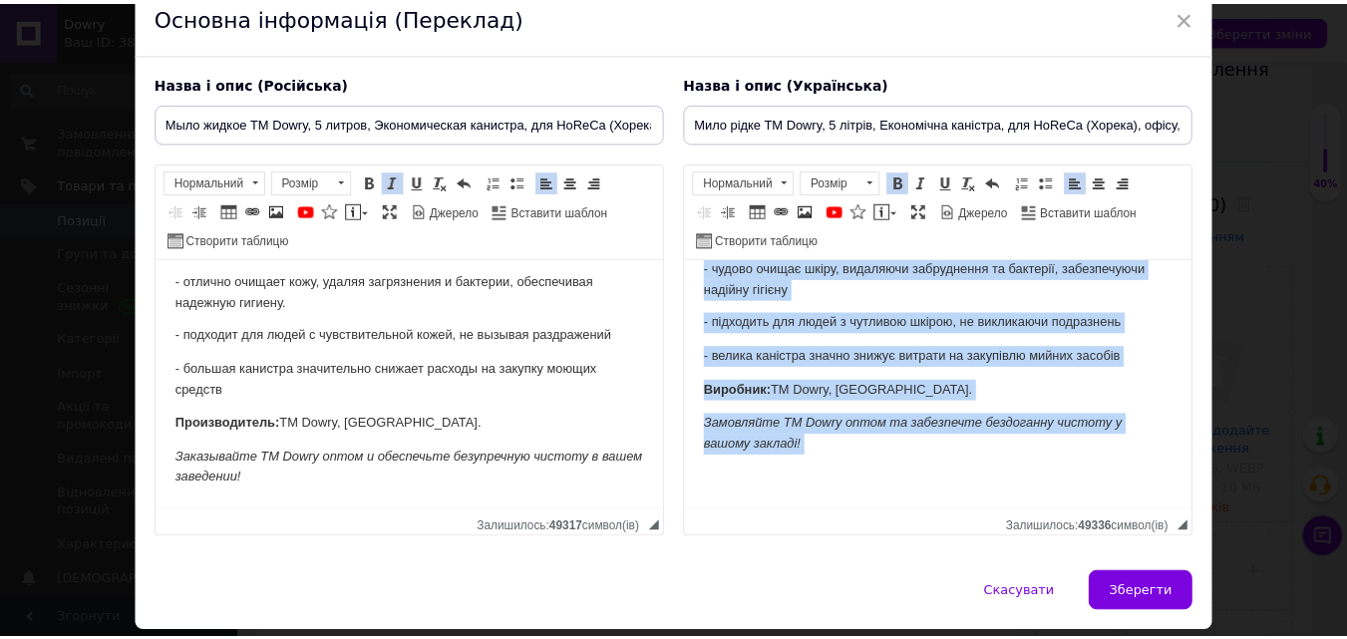
scroll to position [113, 0]
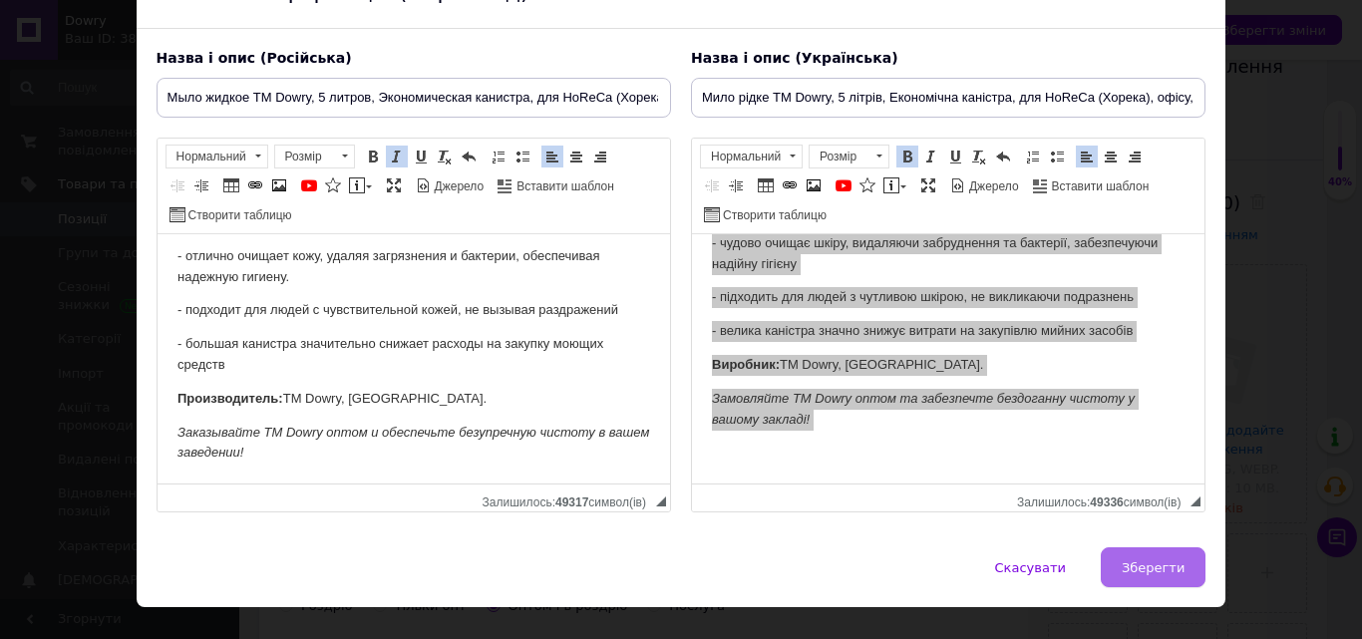
click at [1182, 564] on button "Зберегти" at bounding box center [1153, 567] width 105 height 40
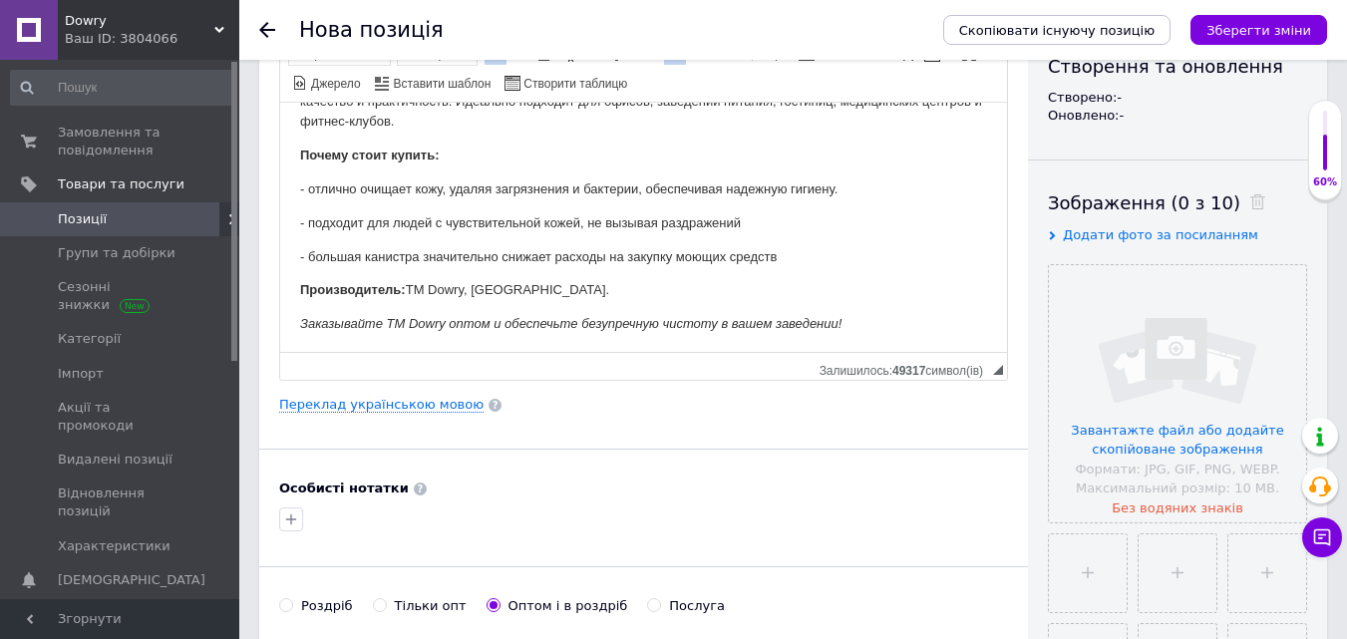
scroll to position [76, 0]
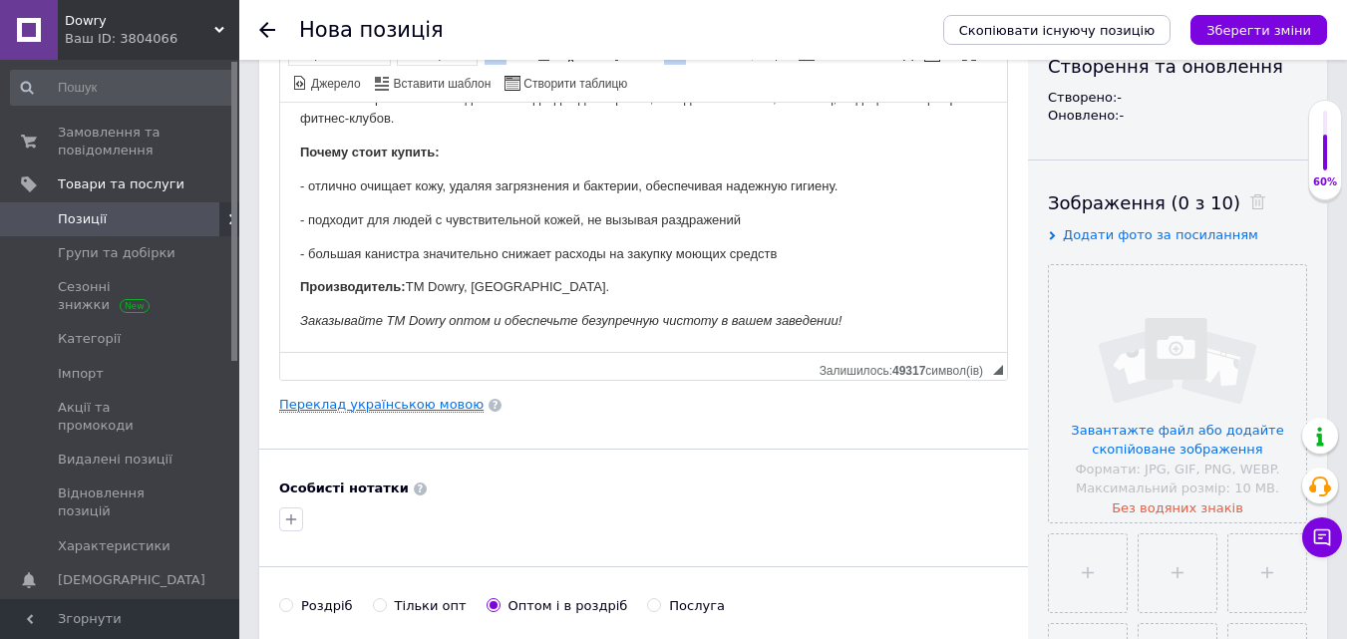
click at [364, 406] on link "Переклад українською мовою" at bounding box center [381, 405] width 204 height 16
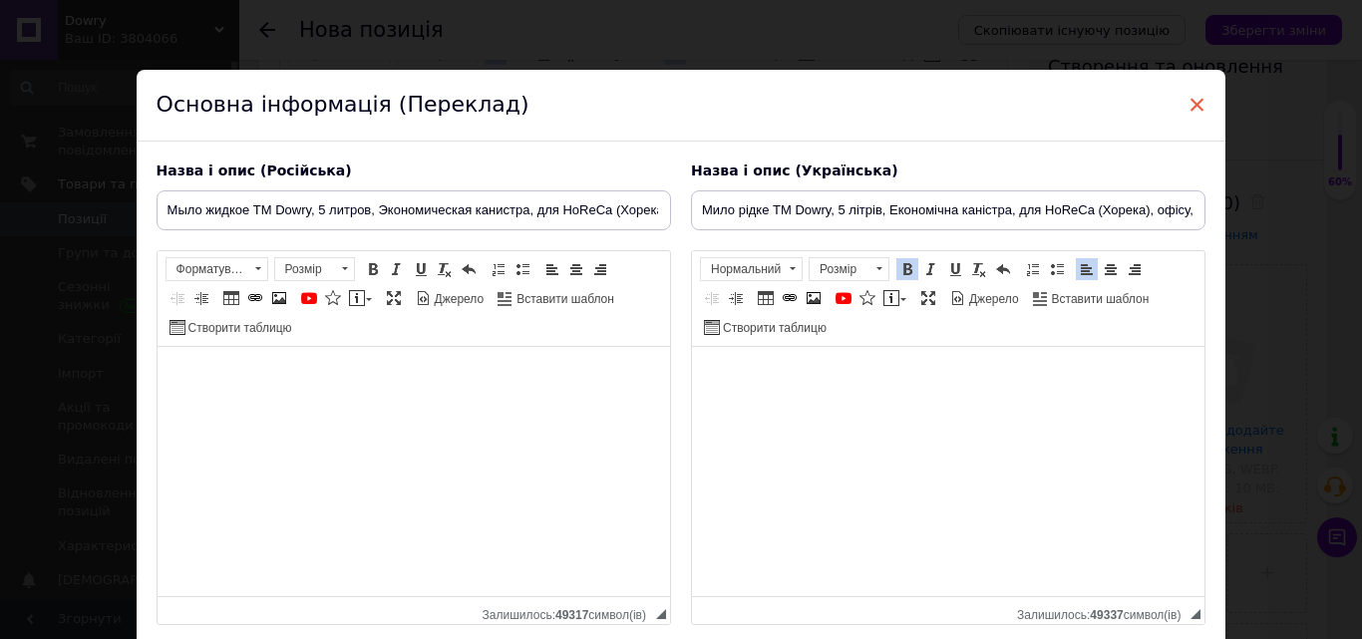
click at [1195, 117] on span "×" at bounding box center [1198, 105] width 18 height 34
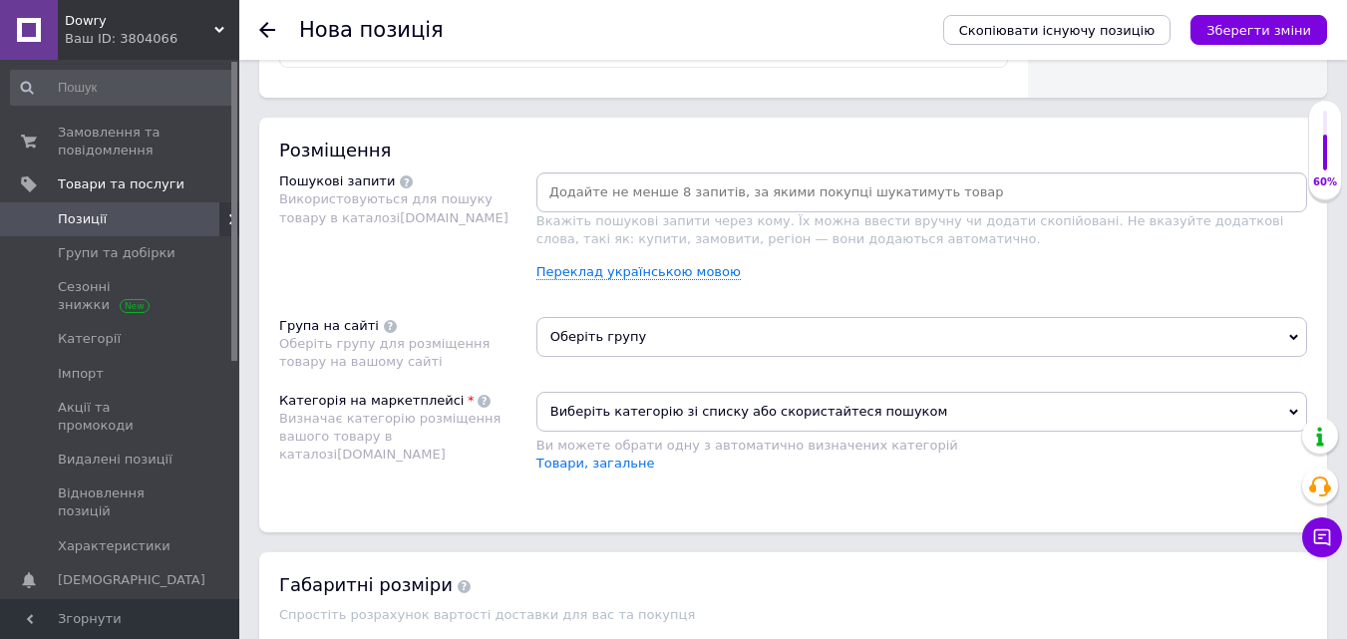
scroll to position [1174, 0]
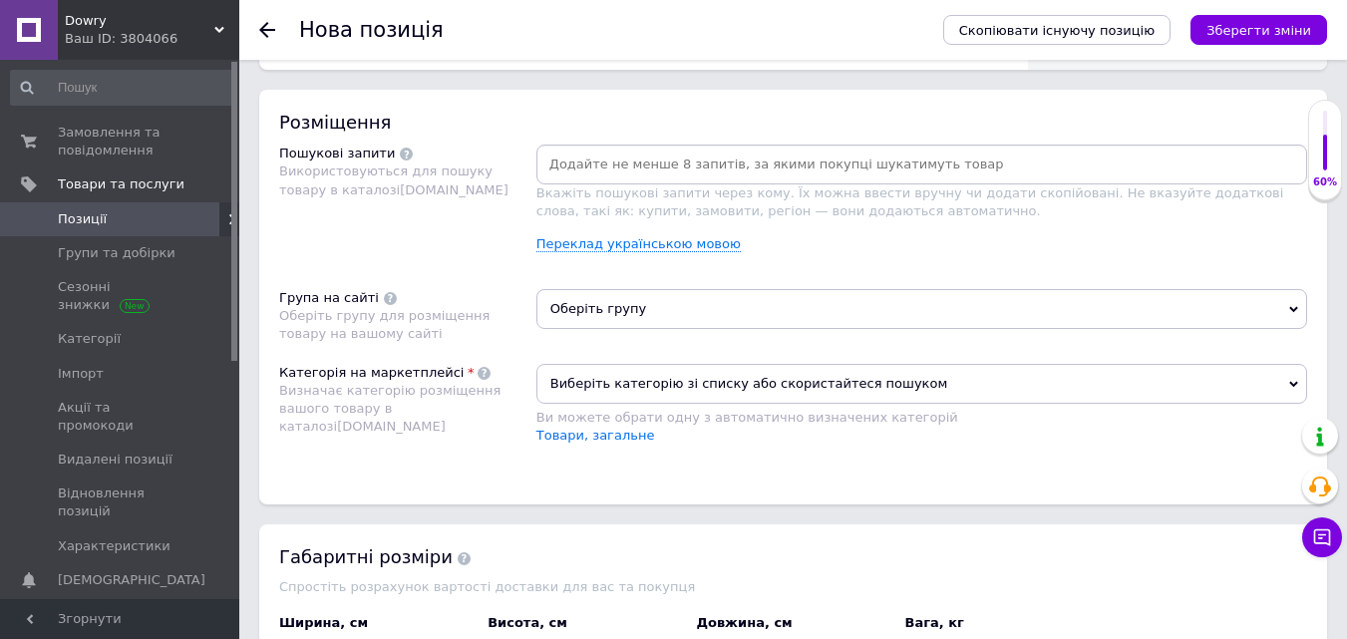
click at [1238, 312] on icon at bounding box center [1293, 309] width 9 height 9
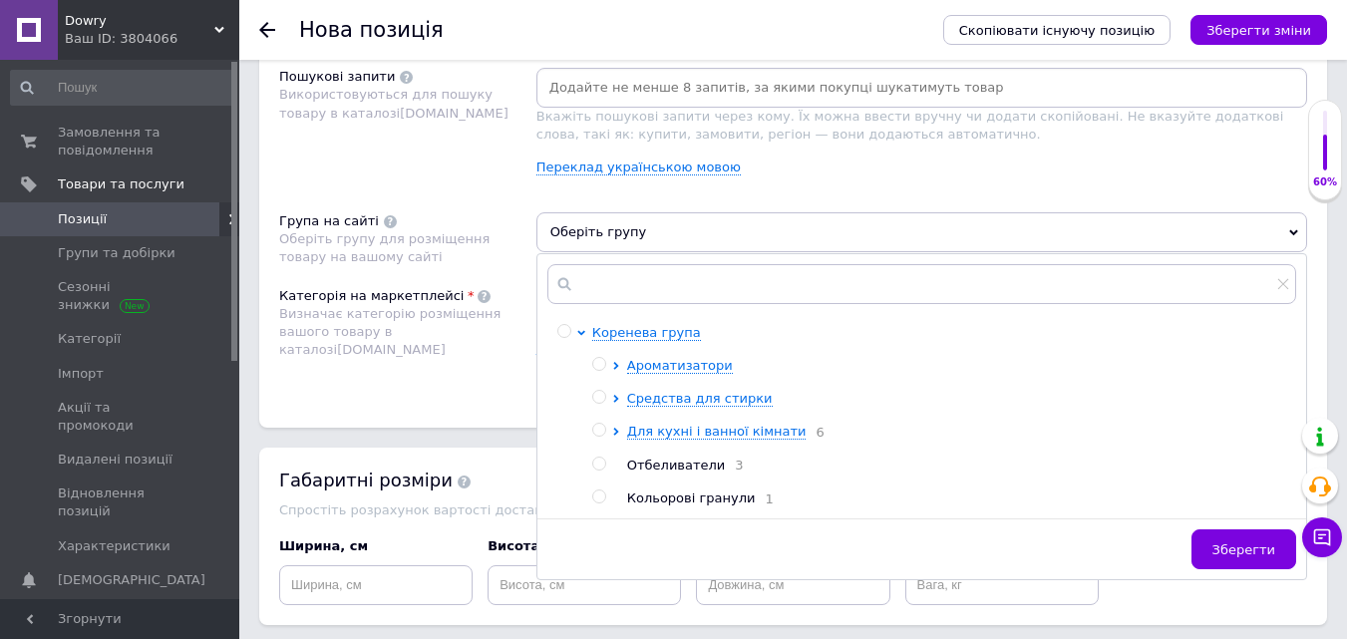
scroll to position [1260, 0]
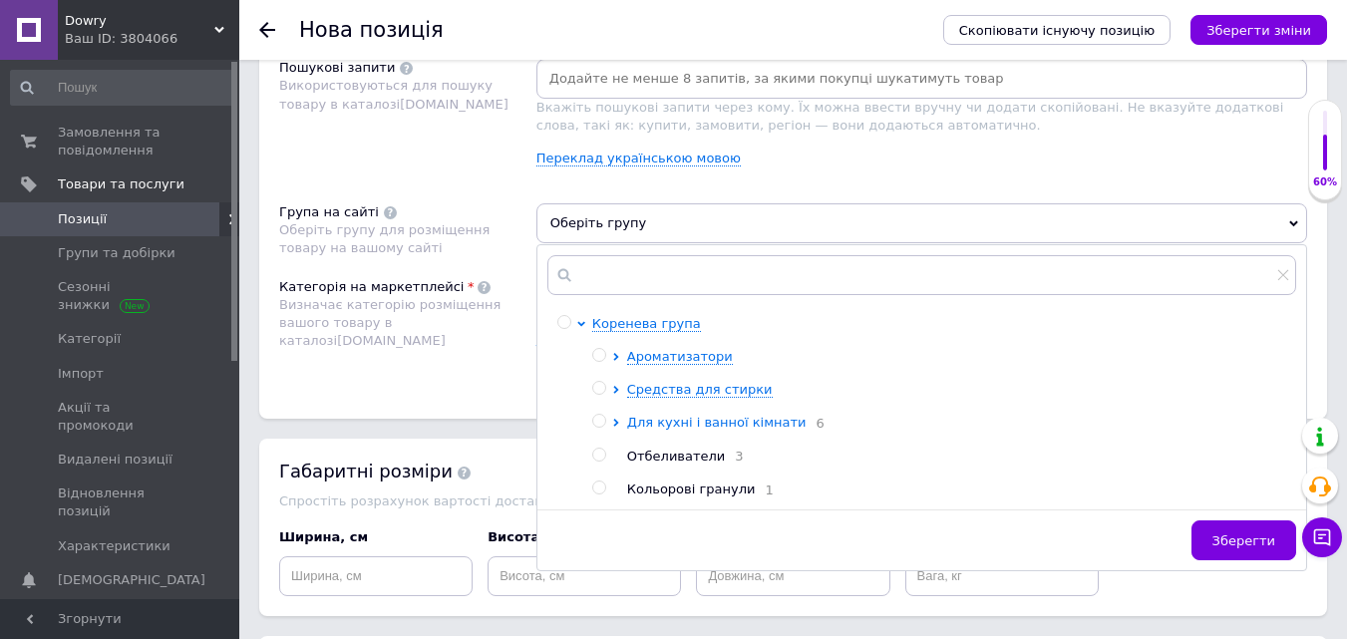
click at [727, 426] on span "Для кухні і ванної кімнати" at bounding box center [717, 422] width 180 height 15
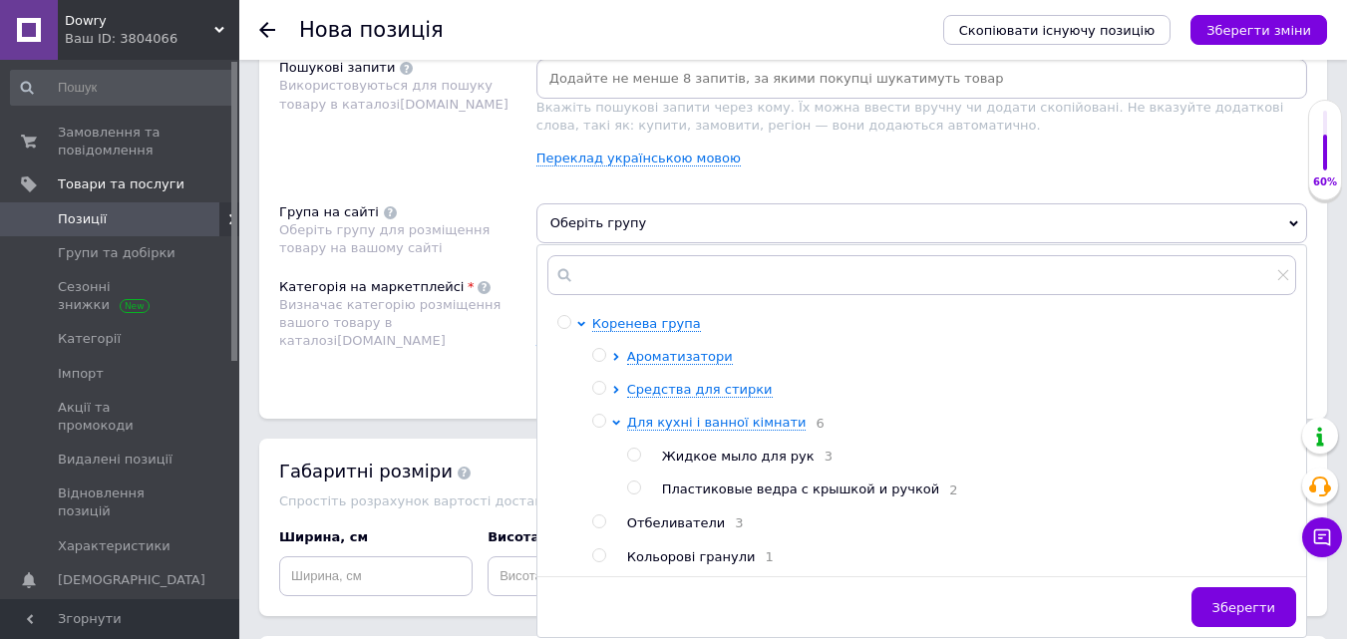
click at [632, 460] on input "radio" at bounding box center [633, 455] width 13 height 13
radio input "true"
click at [1230, 580] on span "Зберегти" at bounding box center [1244, 607] width 63 height 15
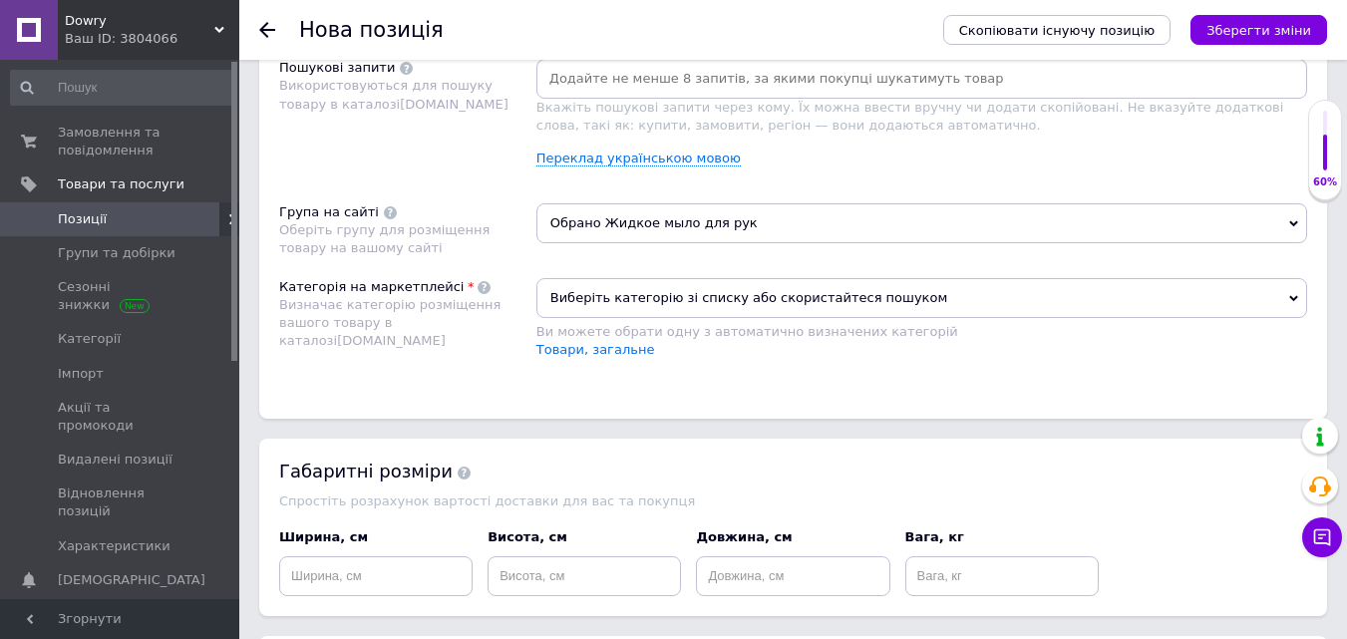
click at [1238, 292] on span "Виберіть категорію зі списку або скористайтеся пошуком" at bounding box center [922, 298] width 771 height 40
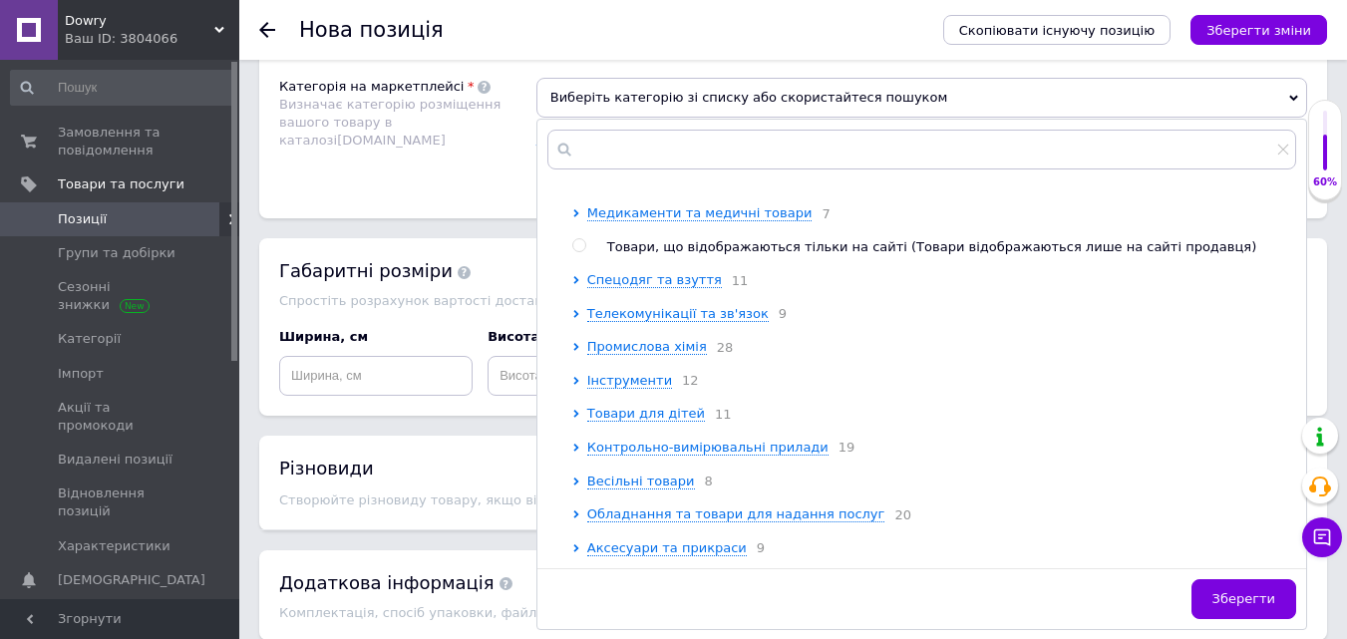
scroll to position [969, 0]
click at [1112, 56] on div "Скопіювати існуючу позицію Зберегти зміни" at bounding box center [1125, 30] width 404 height 60
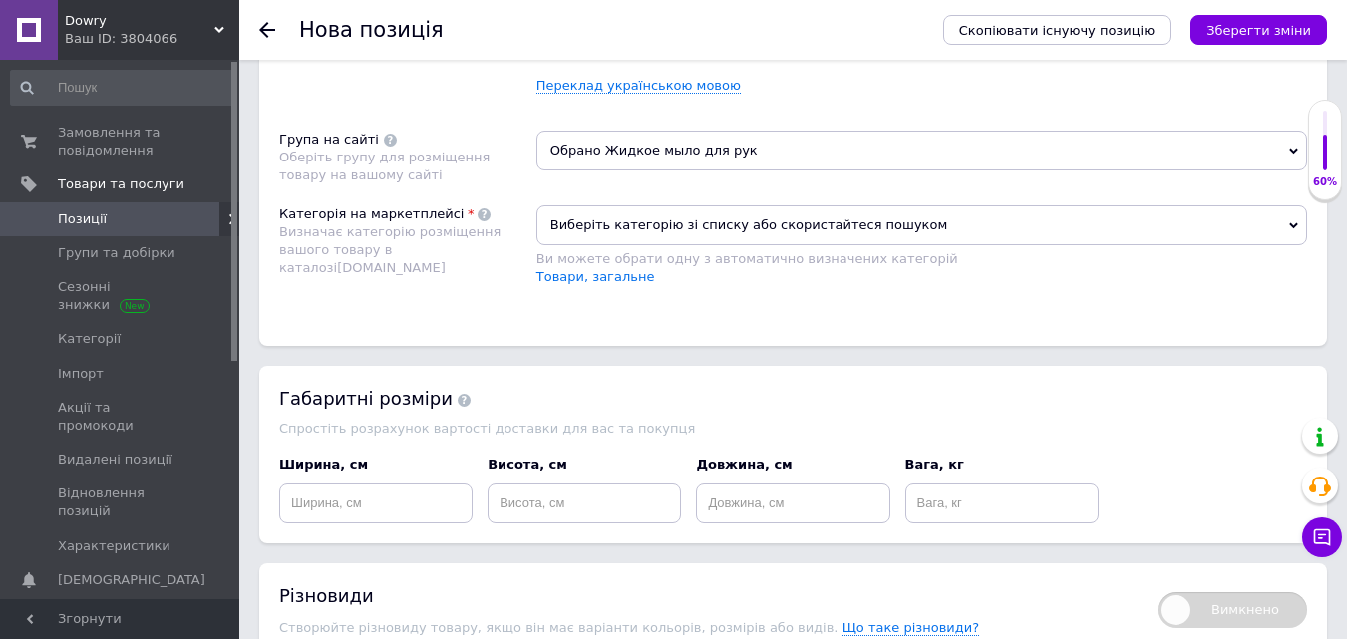
scroll to position [1323, 0]
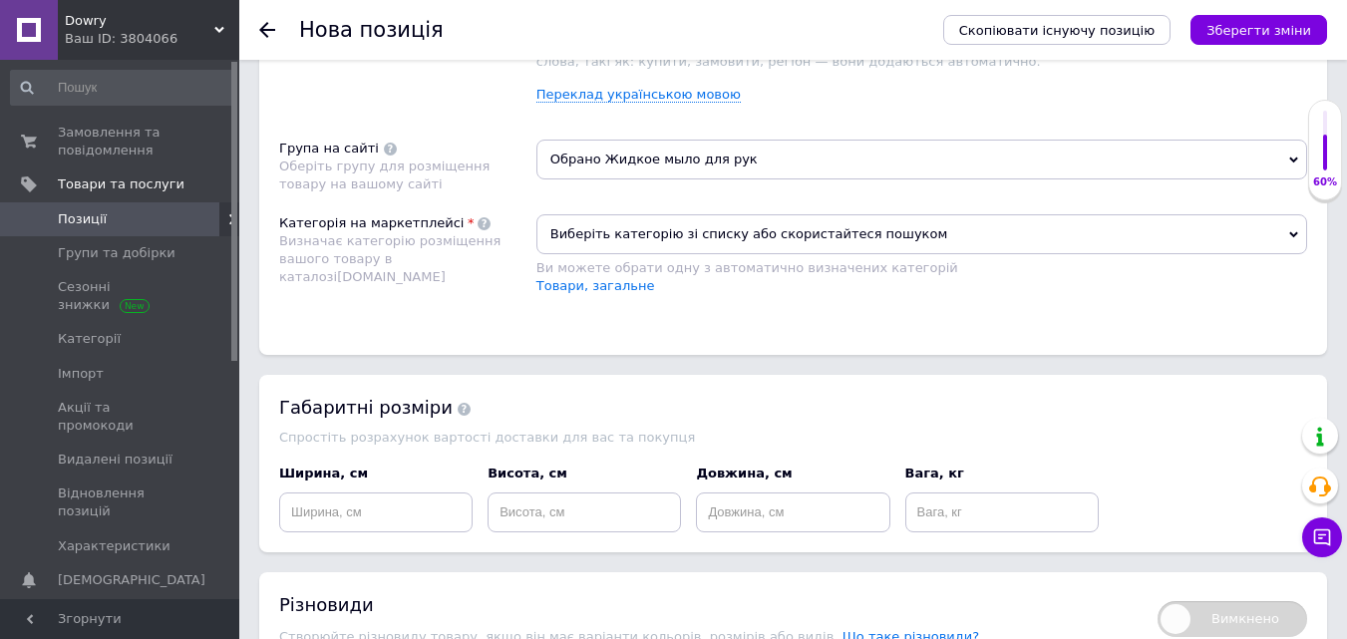
click at [1238, 230] on icon at bounding box center [1293, 234] width 9 height 9
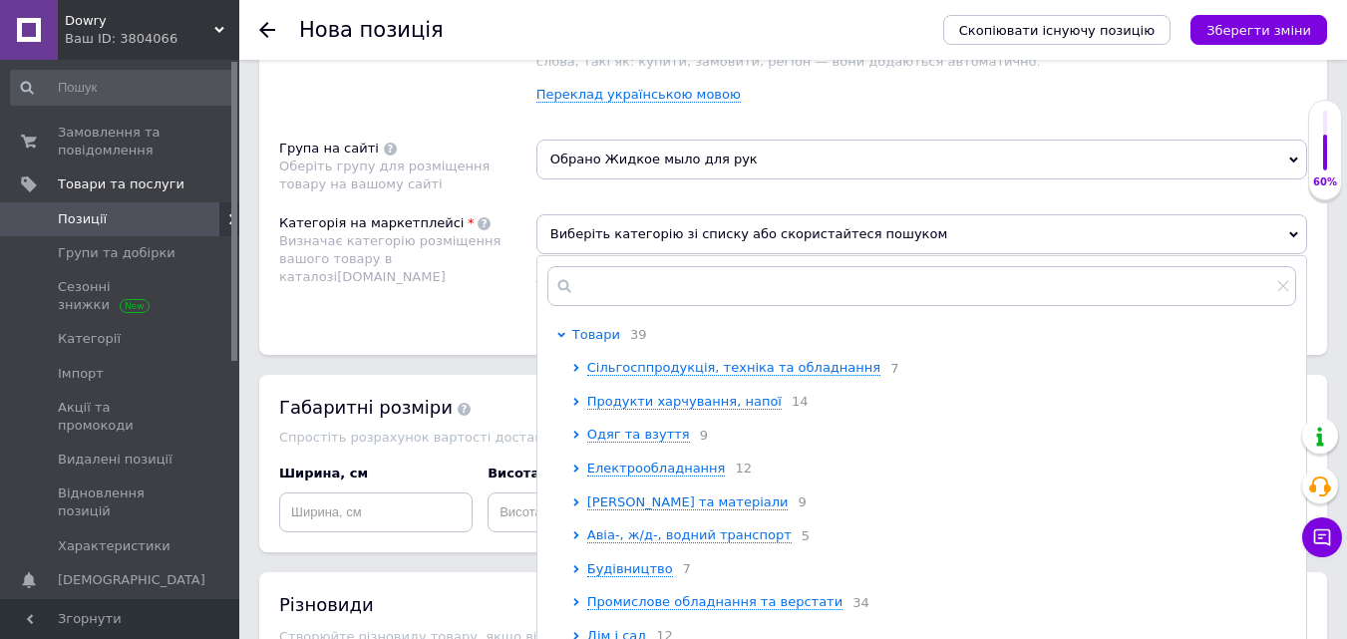
click at [606, 338] on span "Товари" at bounding box center [596, 334] width 48 height 15
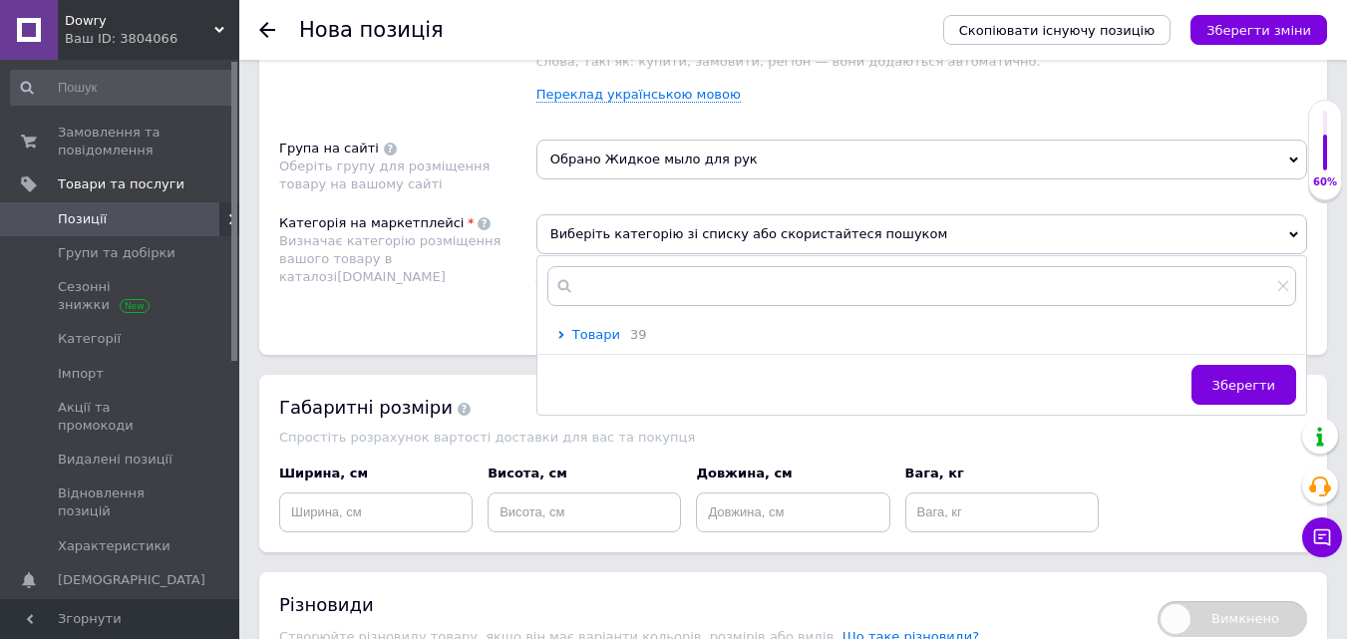
click at [606, 338] on span "Товари" at bounding box center [596, 334] width 48 height 15
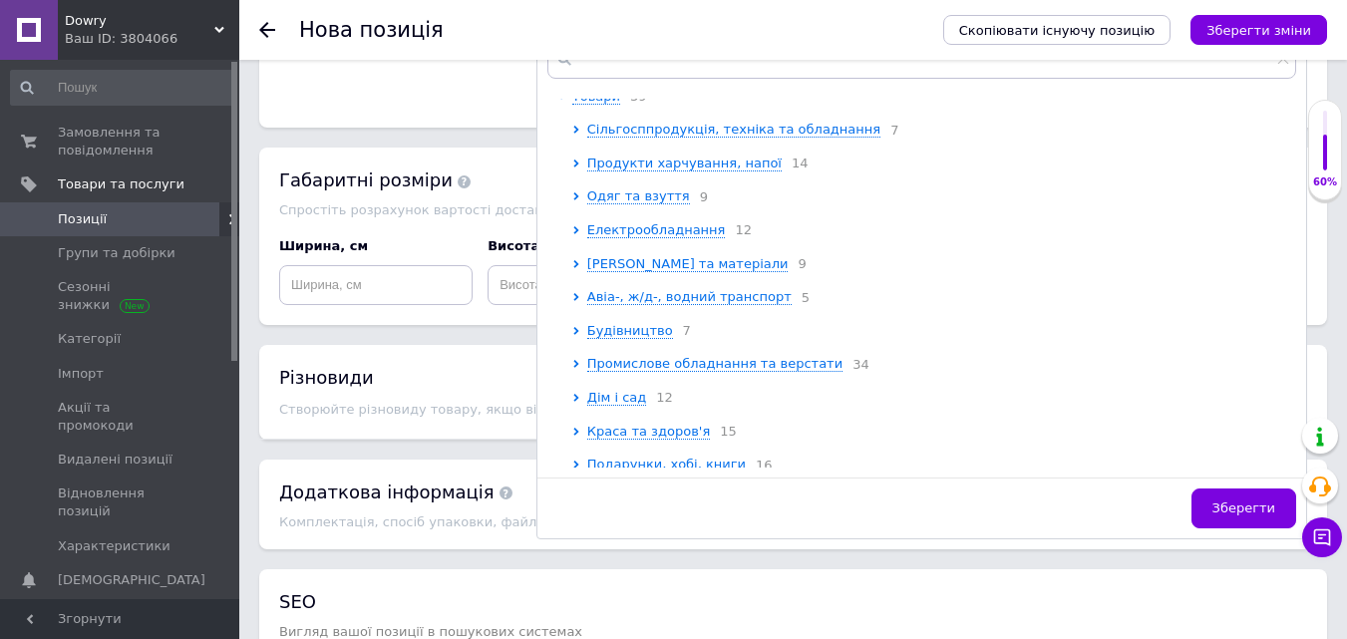
scroll to position [0, 0]
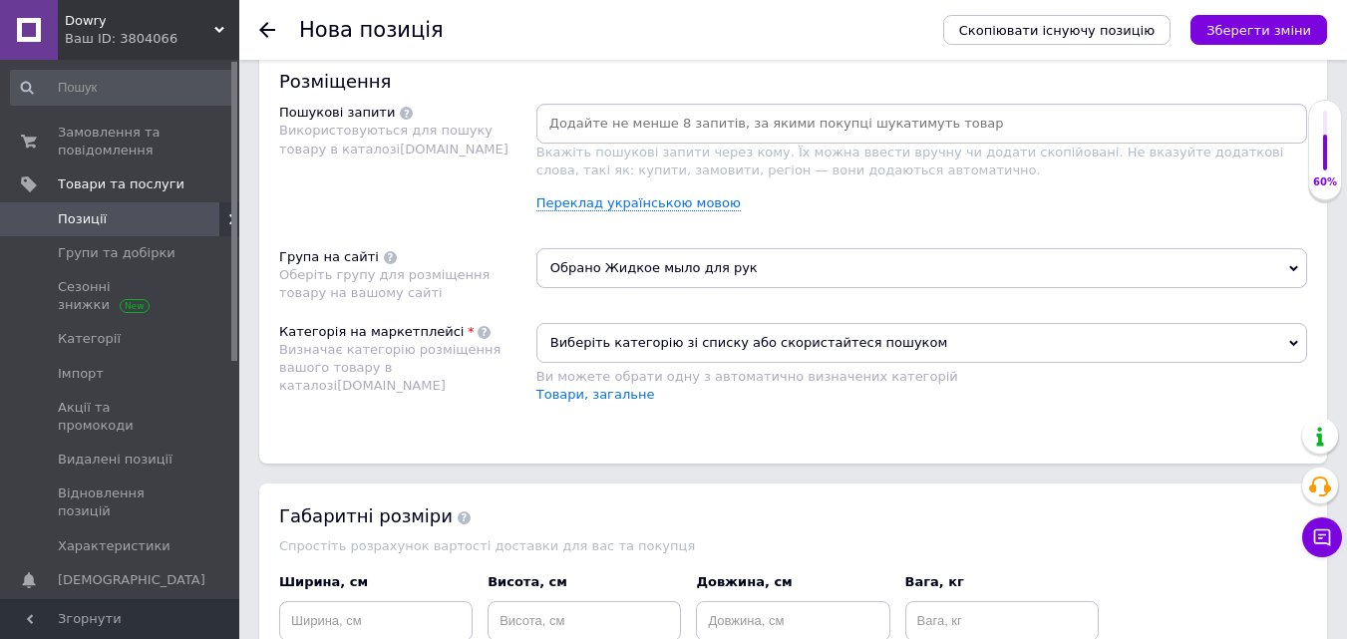
scroll to position [1151, 0]
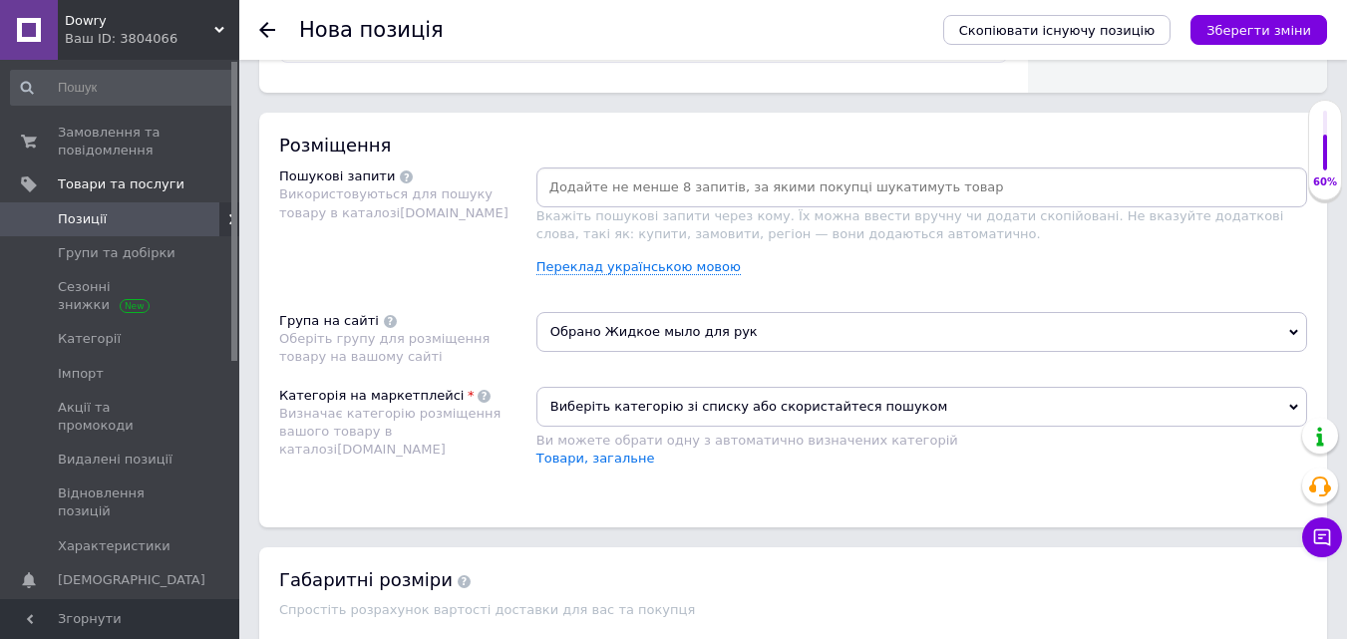
click at [1238, 333] on icon at bounding box center [1293, 332] width 9 height 6
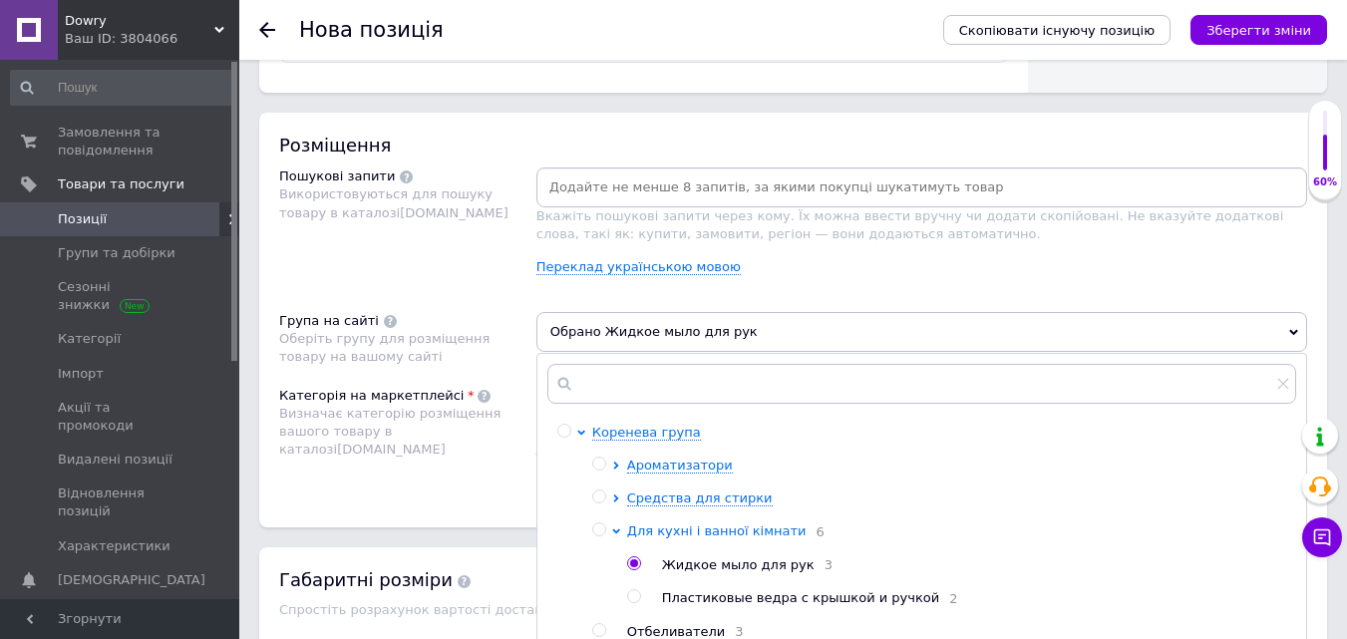
click at [764, 538] on span "Для кухні і ванної кімнати" at bounding box center [717, 531] width 180 height 15
click at [763, 533] on span "Для кухні і ванної кімнати" at bounding box center [717, 531] width 180 height 15
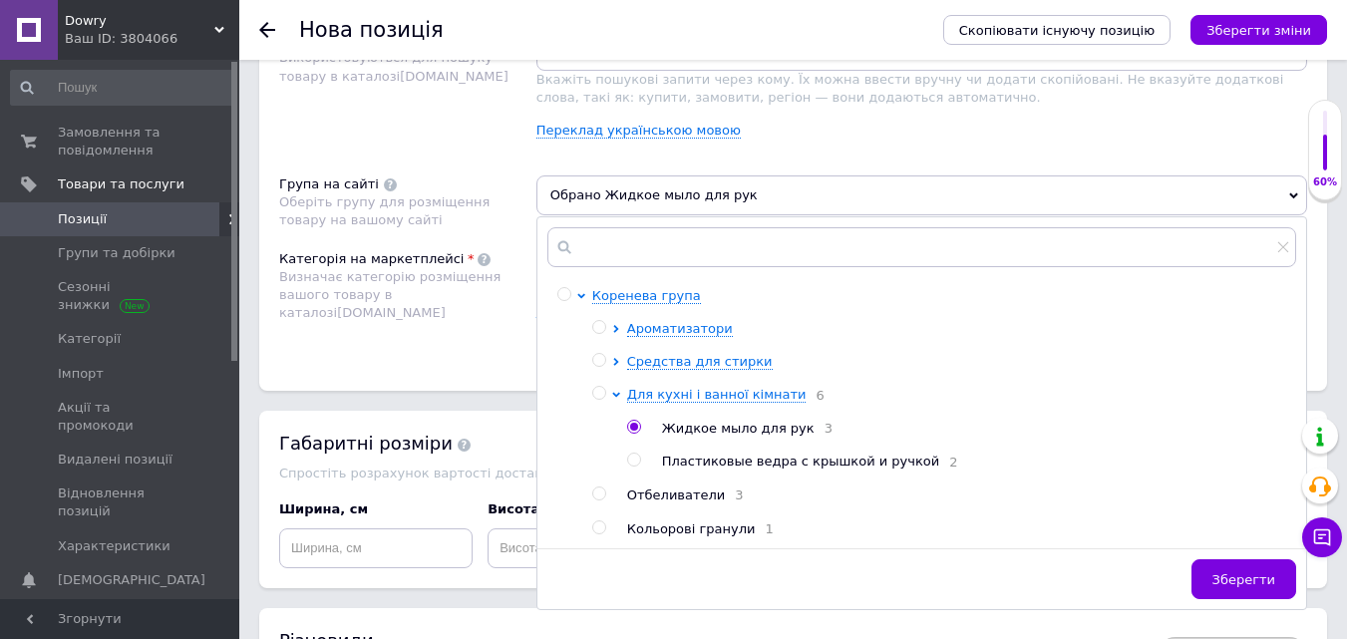
scroll to position [1309, 0]
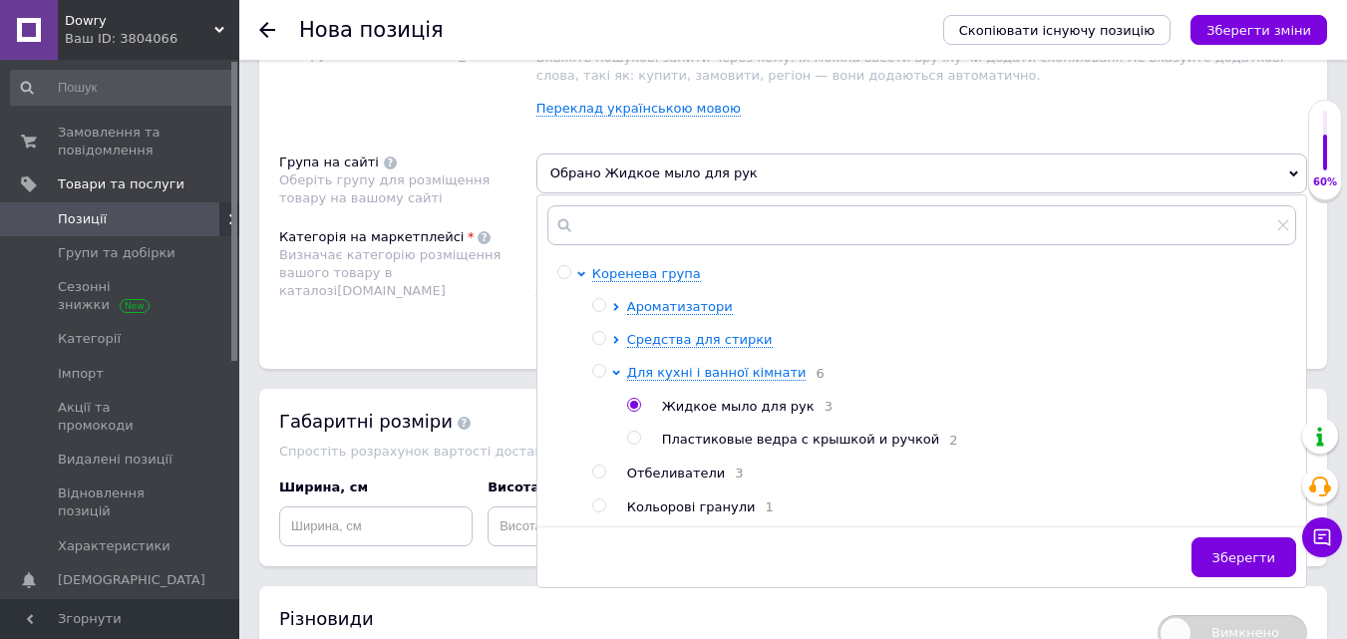
click at [726, 405] on span "Жидкое мыло для рук" at bounding box center [738, 406] width 153 height 15
click at [627, 406] on input "radio" at bounding box center [633, 405] width 13 height 13
radio input "true"
click at [1238, 548] on button "Зберегти" at bounding box center [1244, 558] width 105 height 40
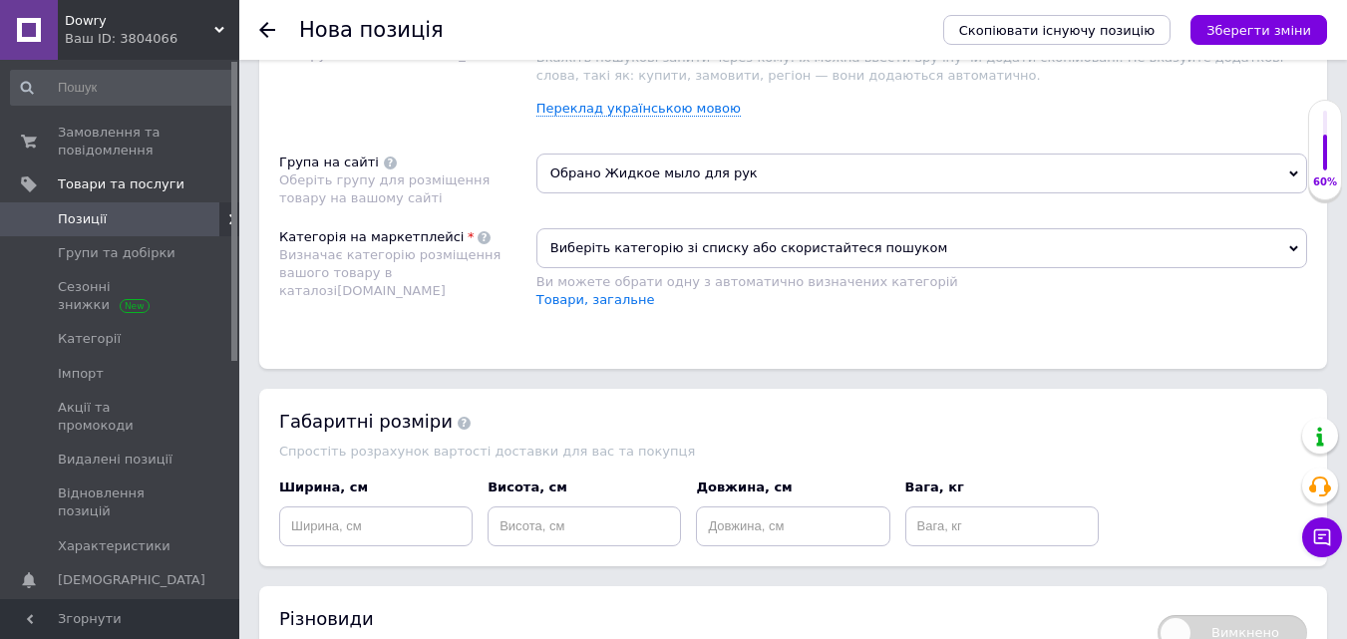
click at [919, 255] on span "Виберіть категорію зі списку або скористайтеся пошуком" at bounding box center [922, 248] width 771 height 40
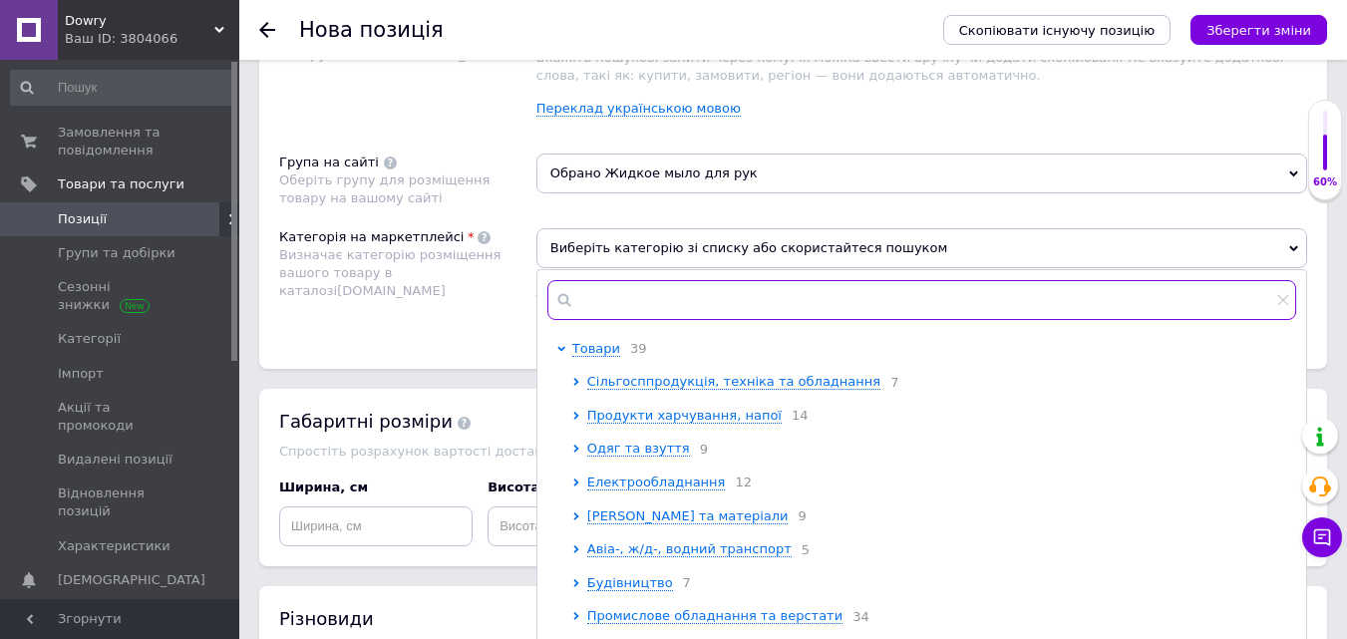
click at [900, 290] on input "text" at bounding box center [921, 300] width 749 height 40
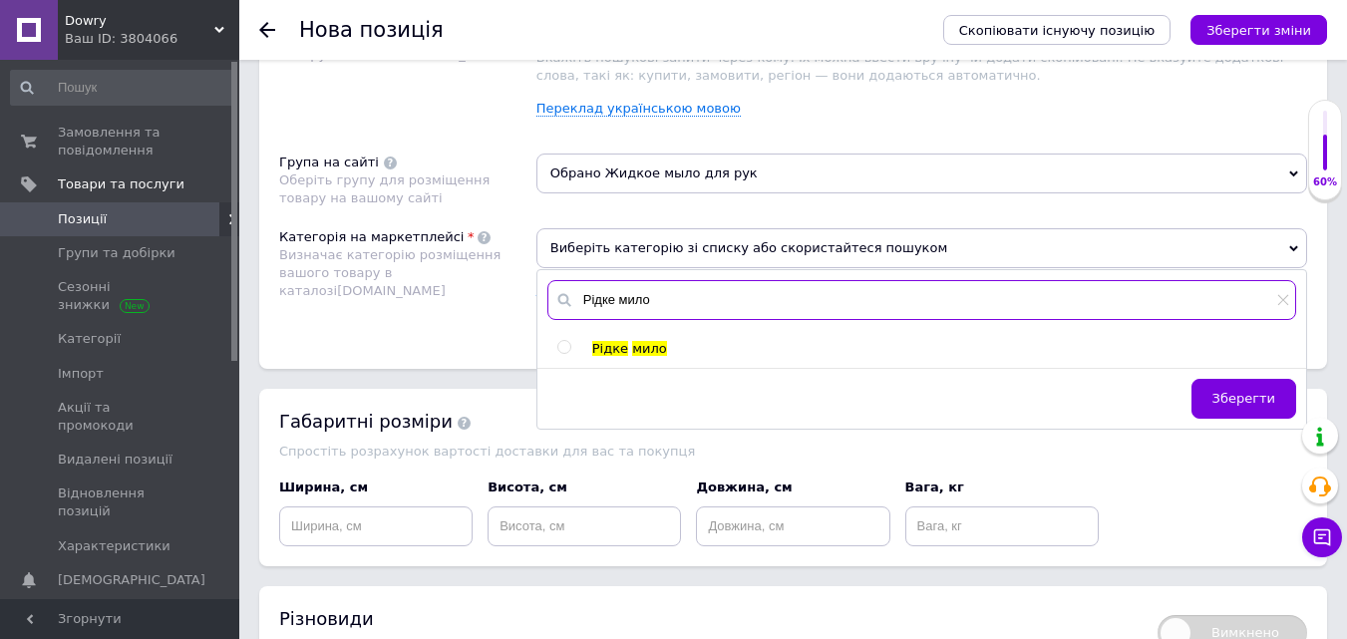
type input "Рідке мило"
click at [645, 352] on span "мило" at bounding box center [649, 348] width 35 height 15
radio input "true"
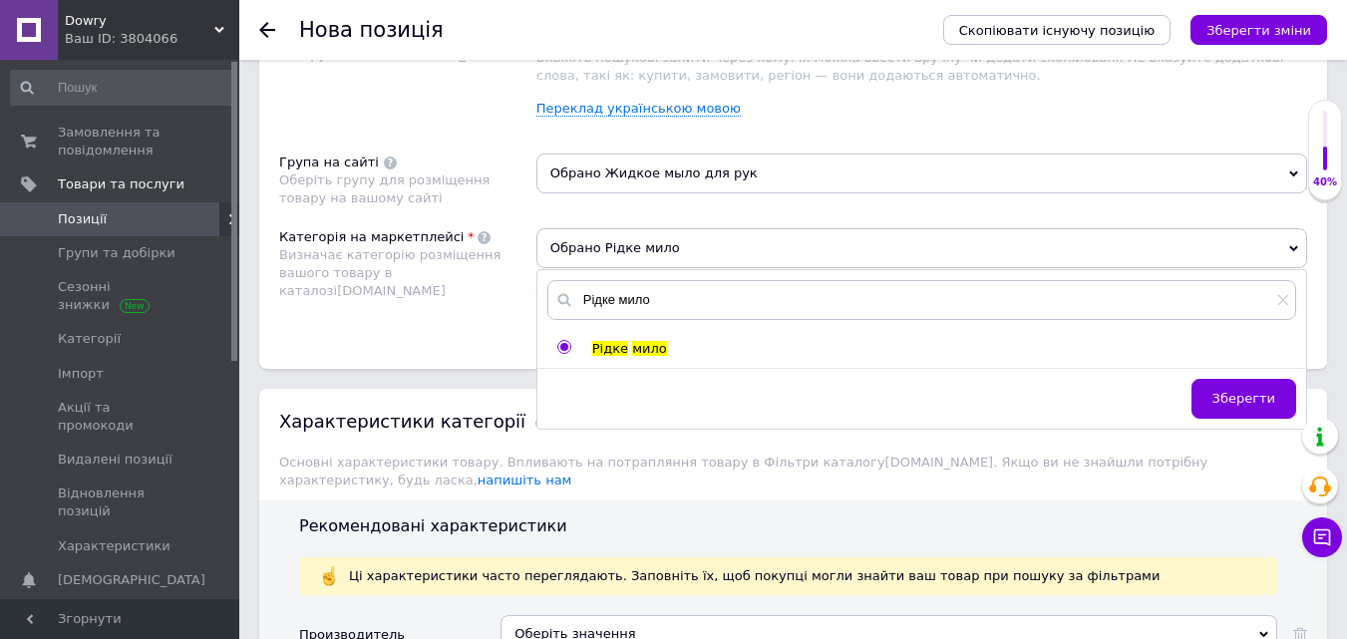
click at [742, 188] on span "Обрано Жидкое мыло для рук" at bounding box center [922, 174] width 771 height 40
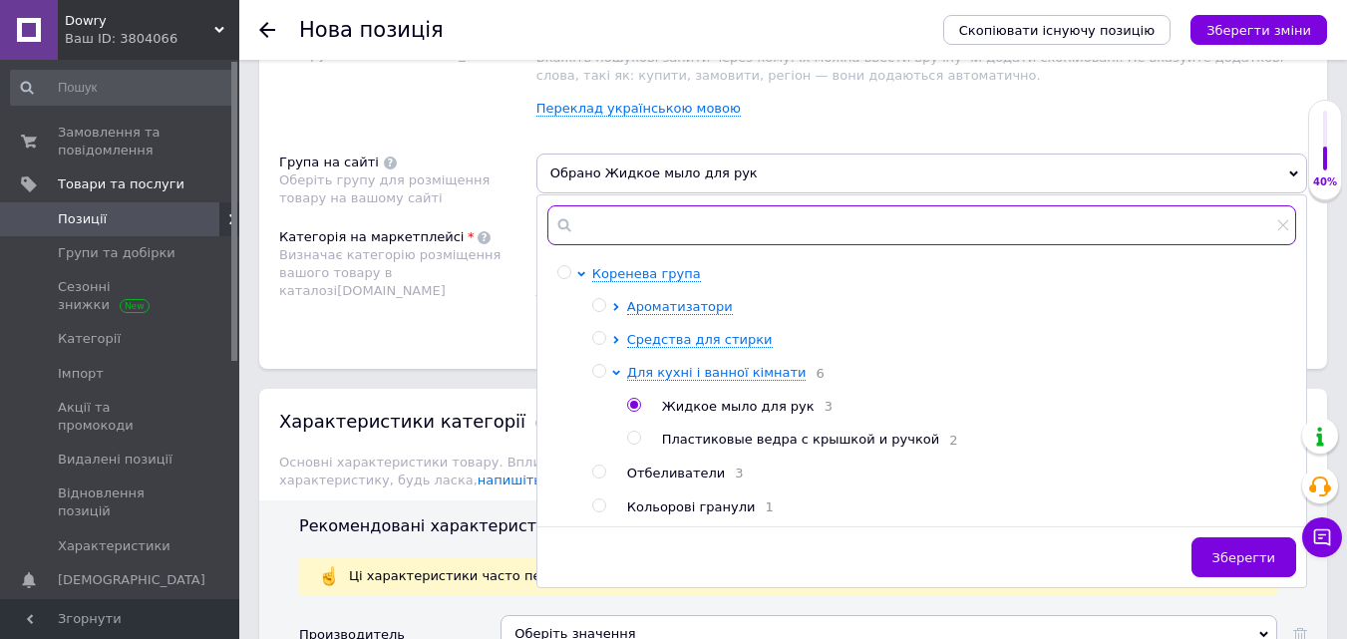
click at [732, 228] on input "text" at bounding box center [921, 225] width 749 height 40
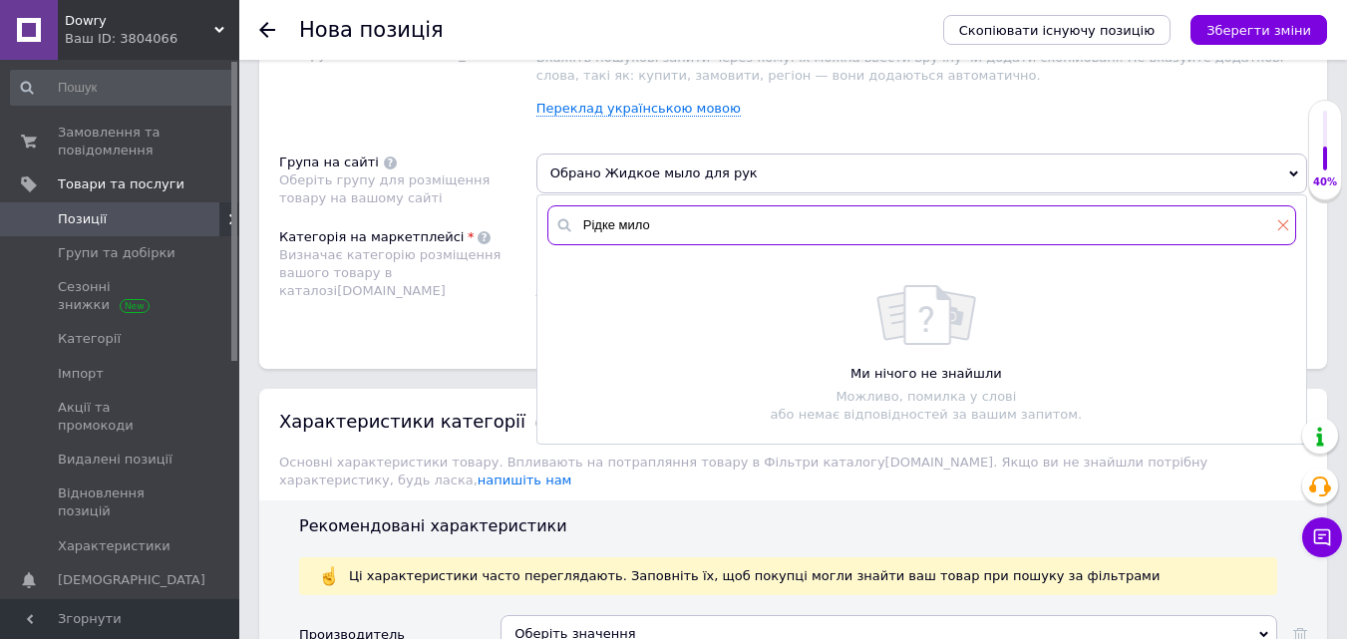
type input "Рідке мило"
click at [1238, 224] on icon at bounding box center [1283, 225] width 12 height 12
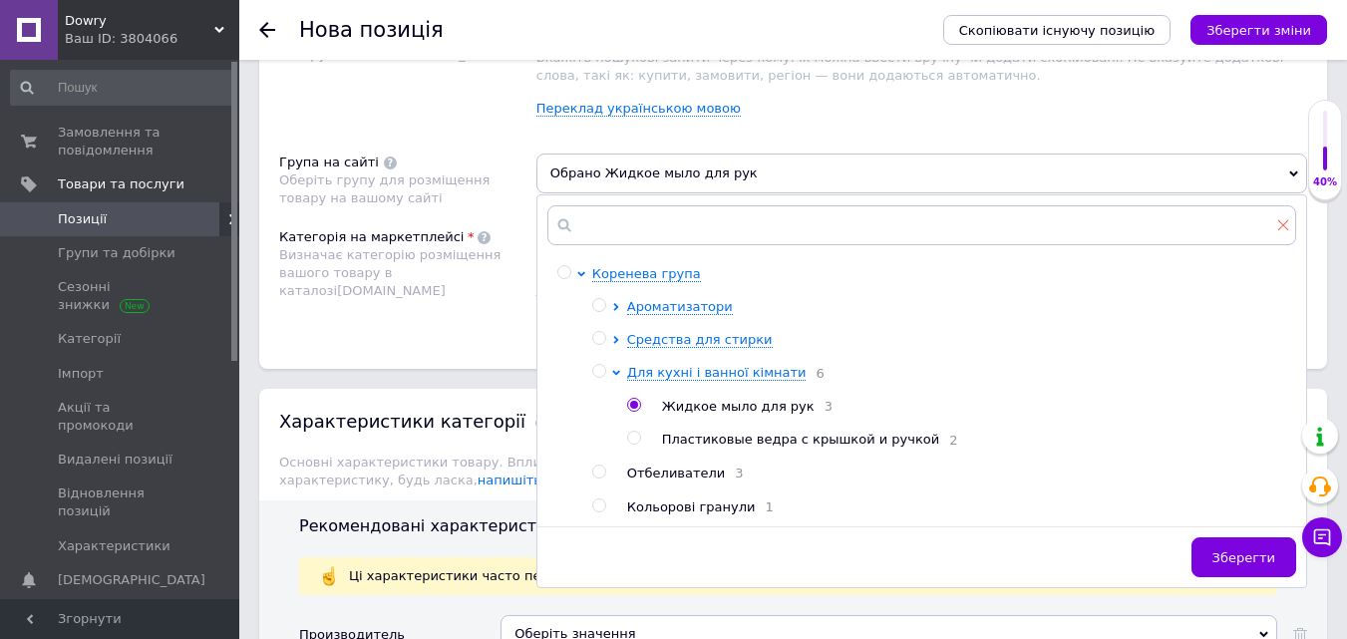
click at [1238, 223] on icon at bounding box center [1283, 225] width 11 height 11
click at [819, 130] on div "Вкажіть пошукові запити через кому. Їх можна ввести вручну чи додати скопійован…" at bounding box center [922, 71] width 771 height 125
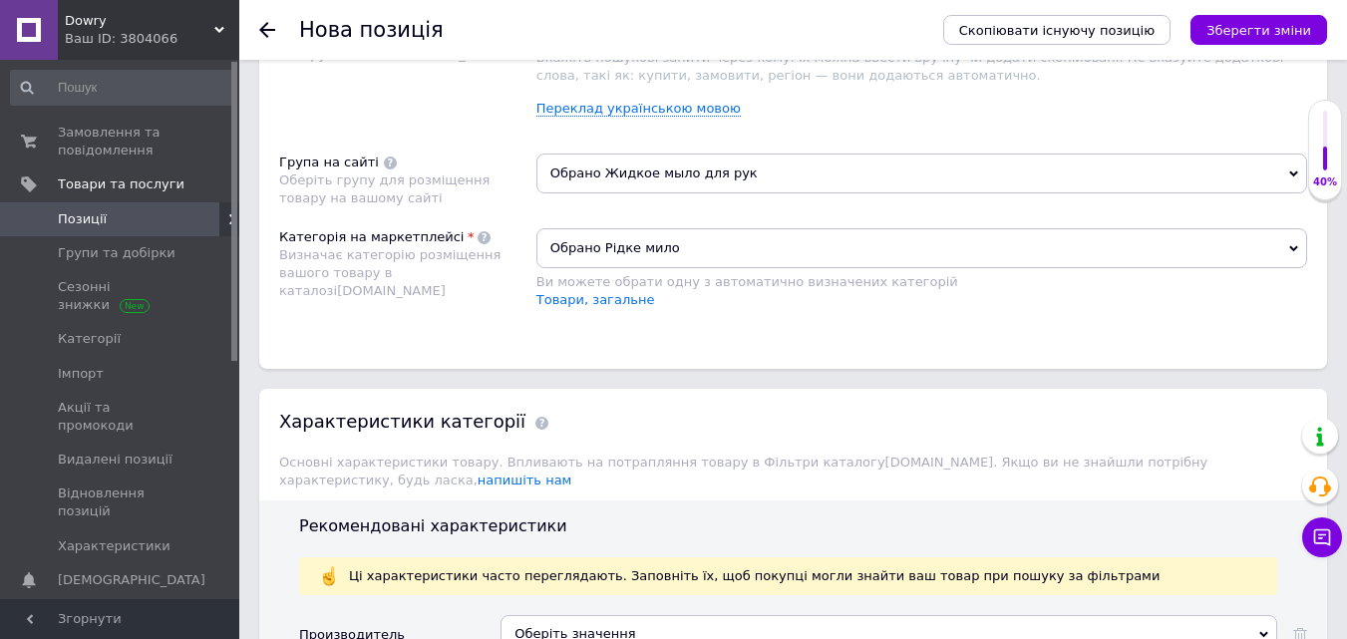
click at [714, 246] on span "Обрано Рідке мило" at bounding box center [922, 248] width 771 height 40
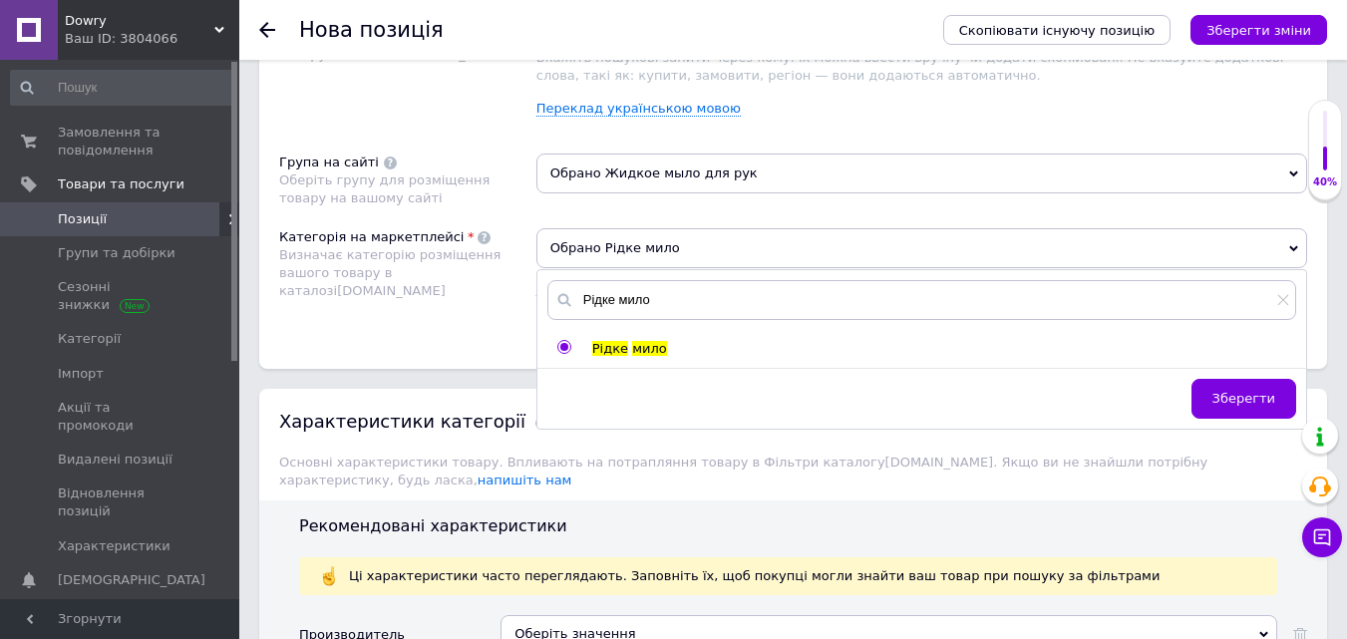
click at [714, 246] on span "Обрано Рідке мило" at bounding box center [922, 248] width 771 height 40
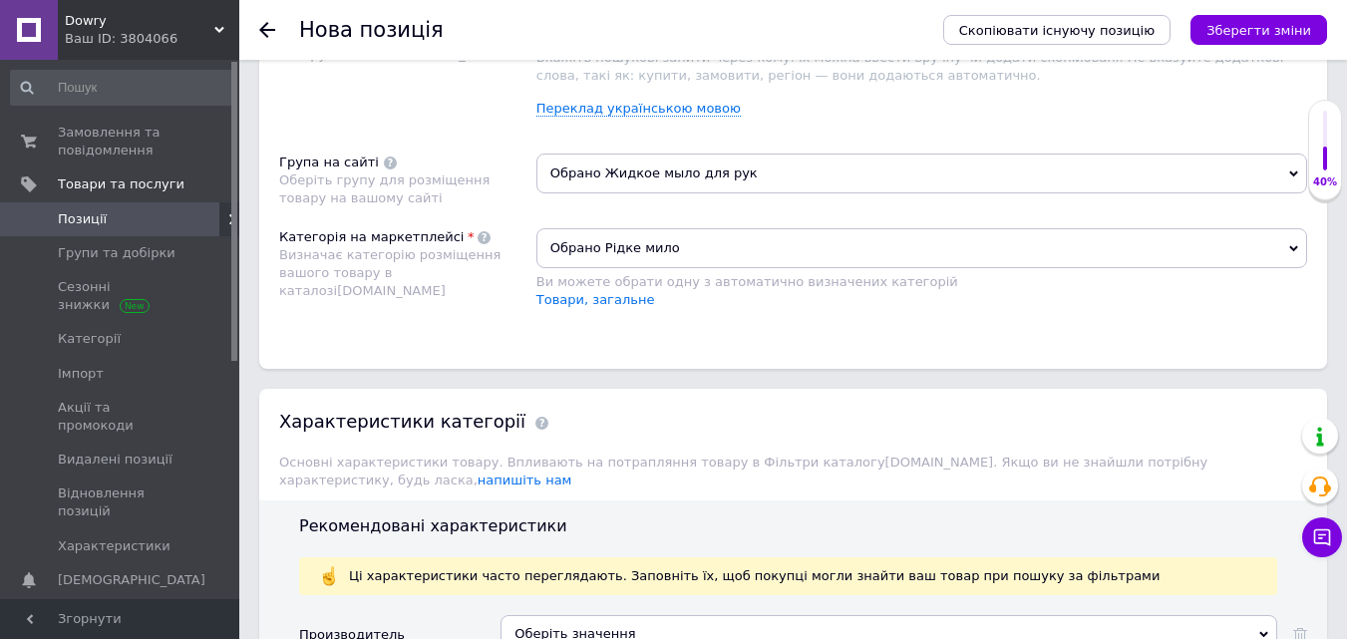
click at [713, 244] on span "Обрано Рідке мило" at bounding box center [922, 248] width 771 height 40
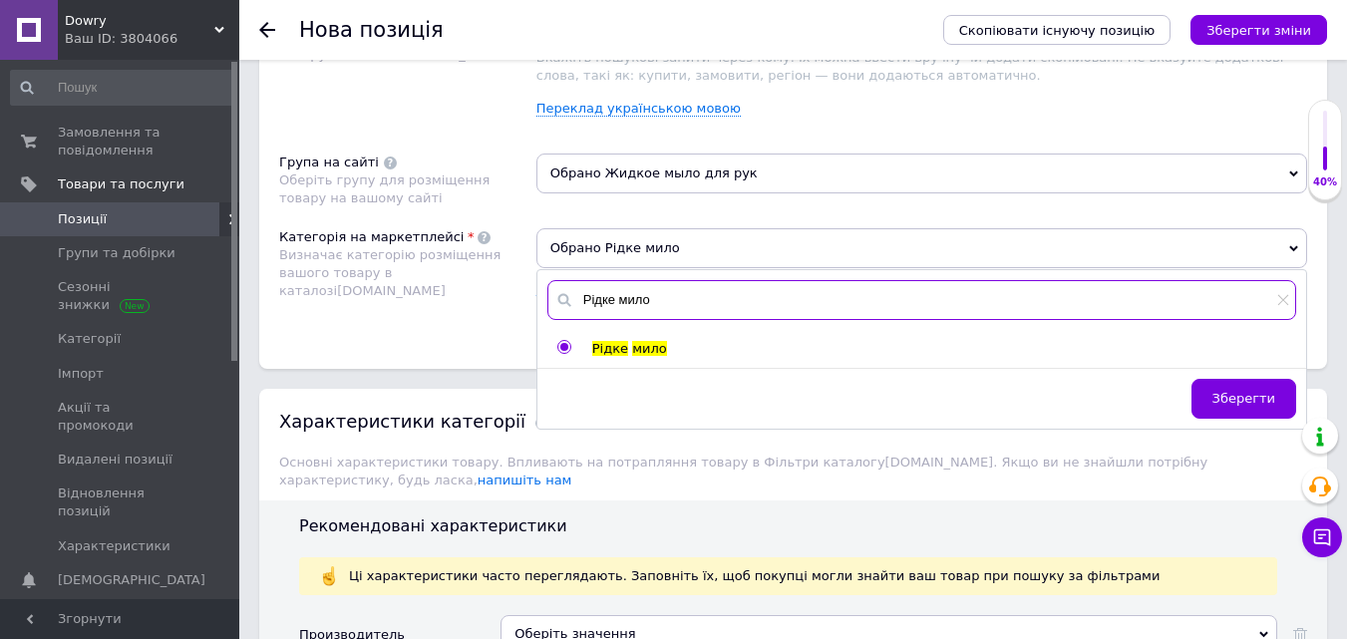
click at [668, 300] on input "Рідке мило" at bounding box center [921, 300] width 749 height 40
type input "Р"
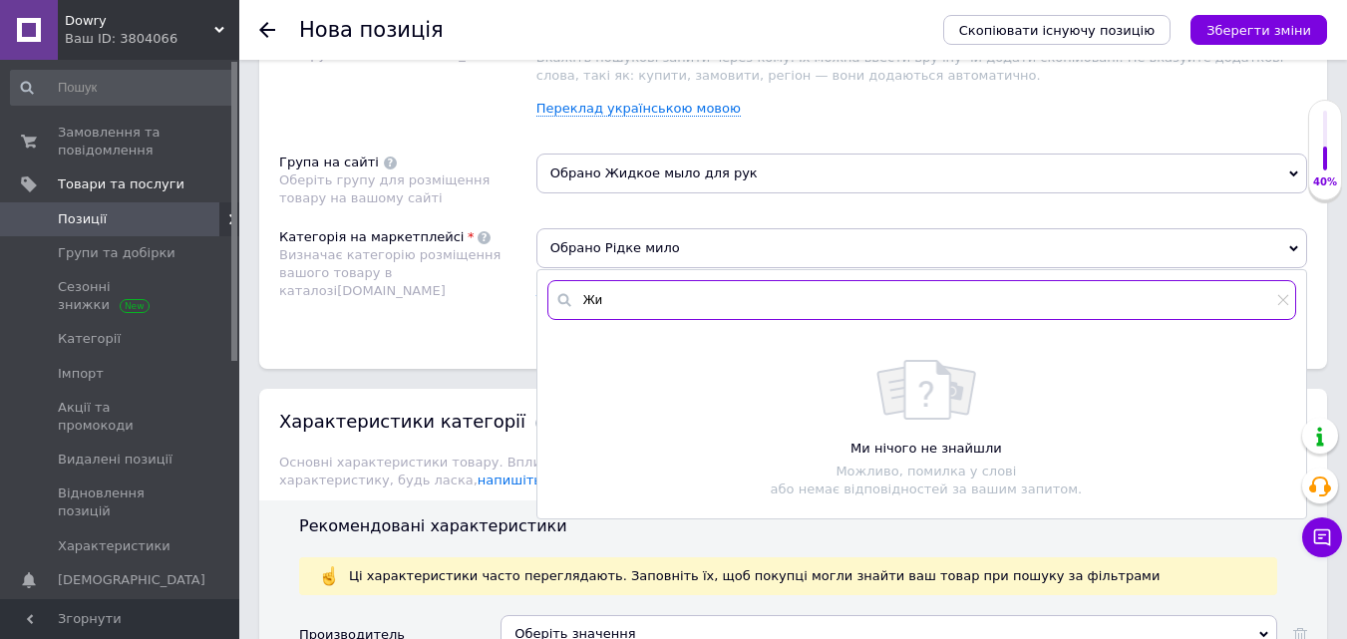
type input "Ж"
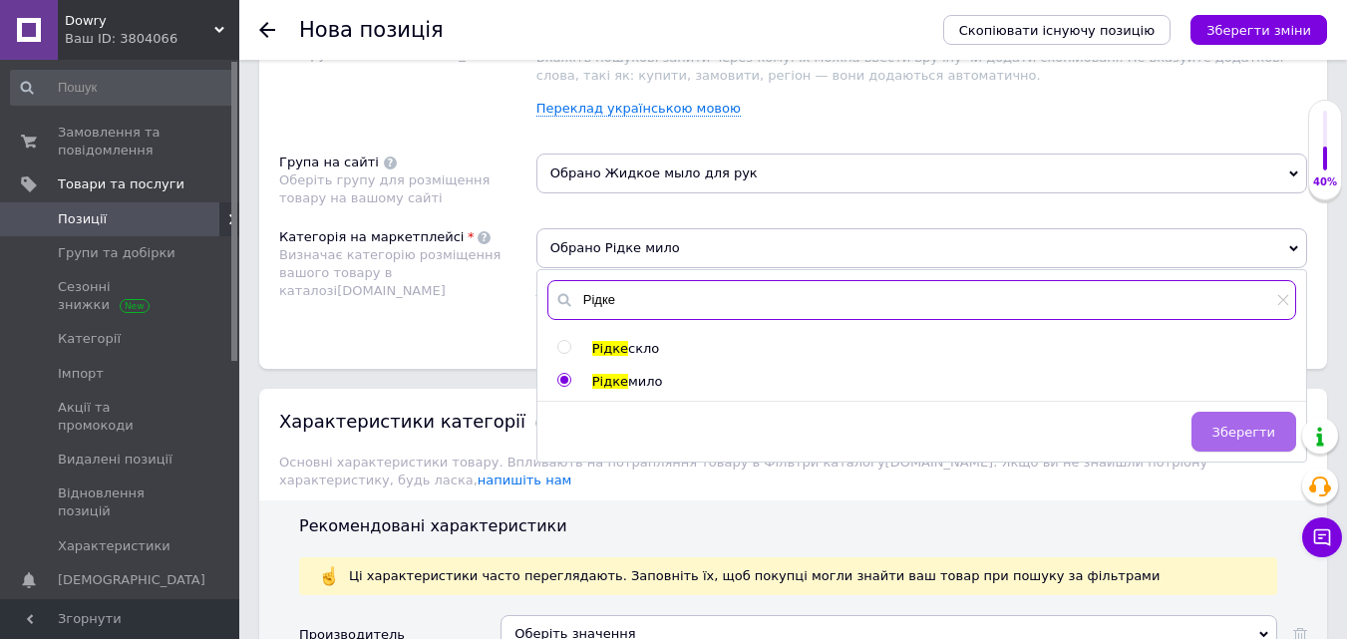
type input "Рідке"
click at [1219, 442] on button "Зберегти" at bounding box center [1244, 432] width 105 height 40
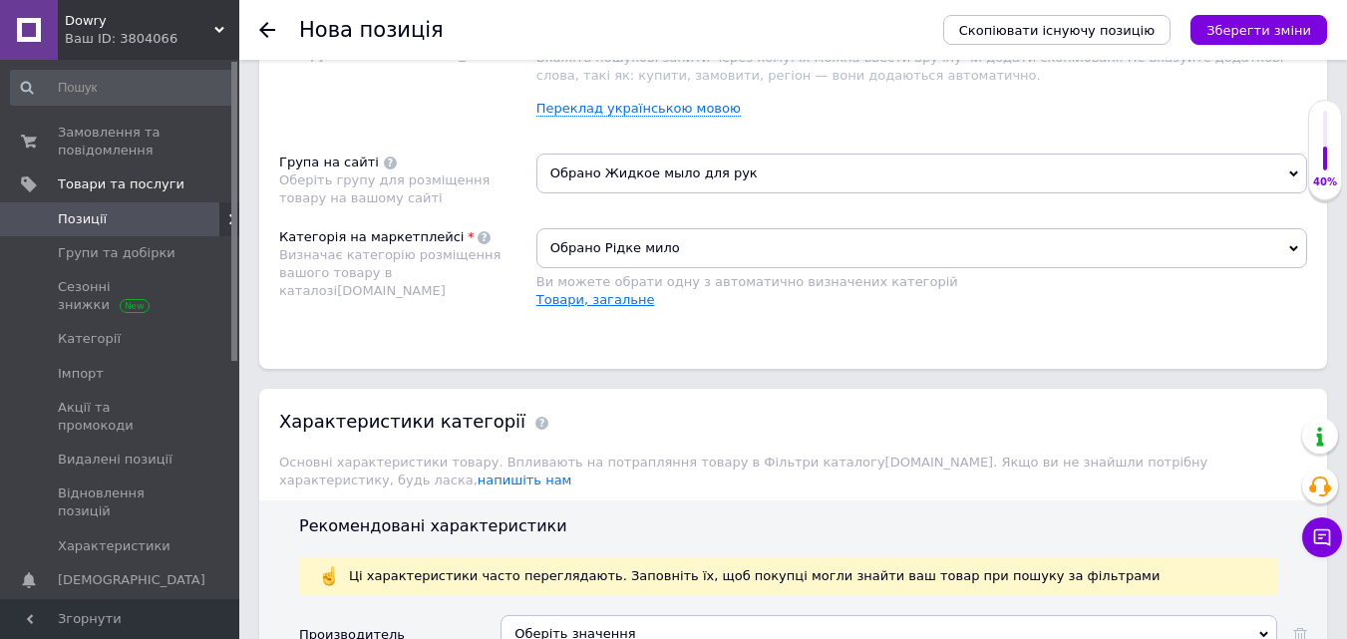
click at [567, 301] on link "Товари, загальне" at bounding box center [596, 299] width 119 height 15
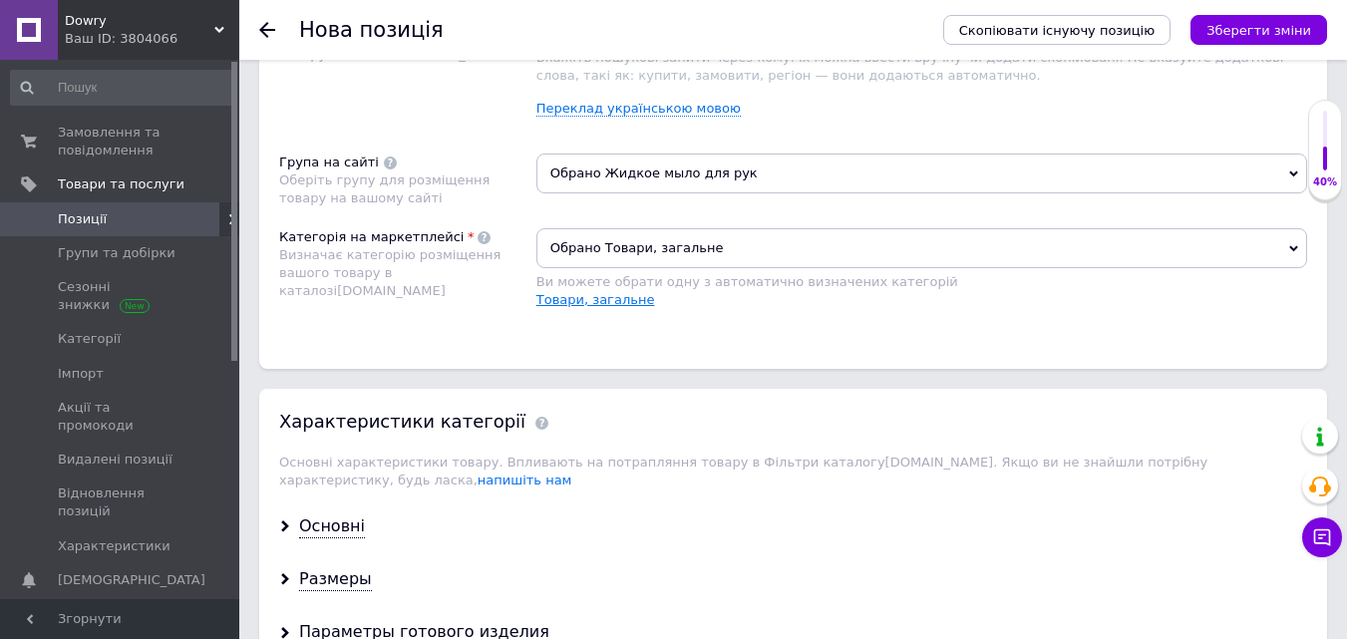
click at [567, 301] on link "Товари, загальне" at bounding box center [596, 299] width 119 height 15
click at [718, 246] on span "Обрано Товари, загальне" at bounding box center [922, 248] width 771 height 40
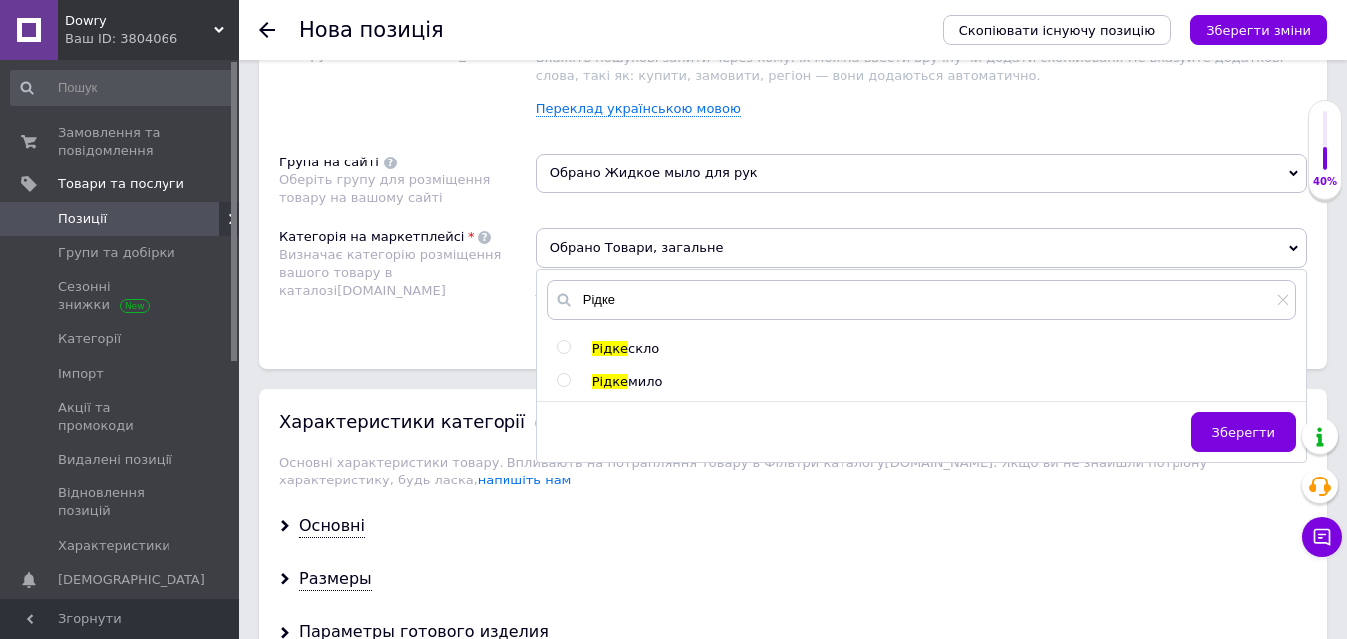
click at [568, 380] on input "radio" at bounding box center [563, 380] width 13 height 13
radio input "true"
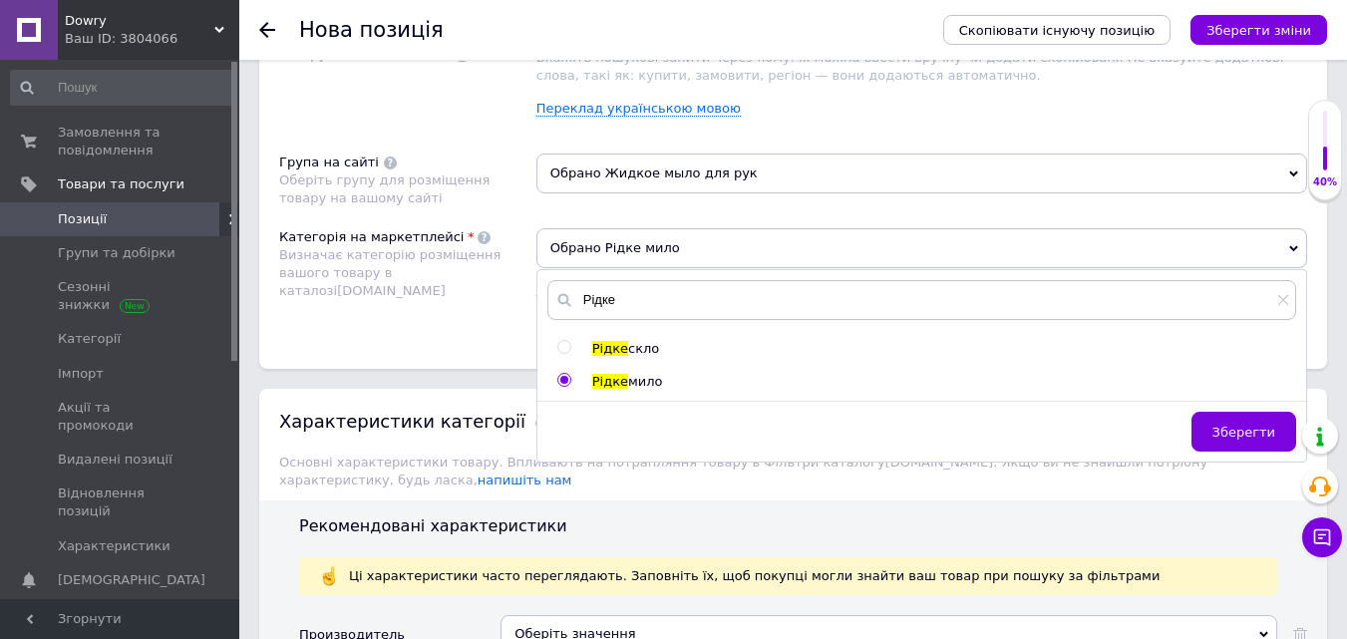
click at [680, 238] on span "Обрано Рідке мило" at bounding box center [922, 248] width 771 height 40
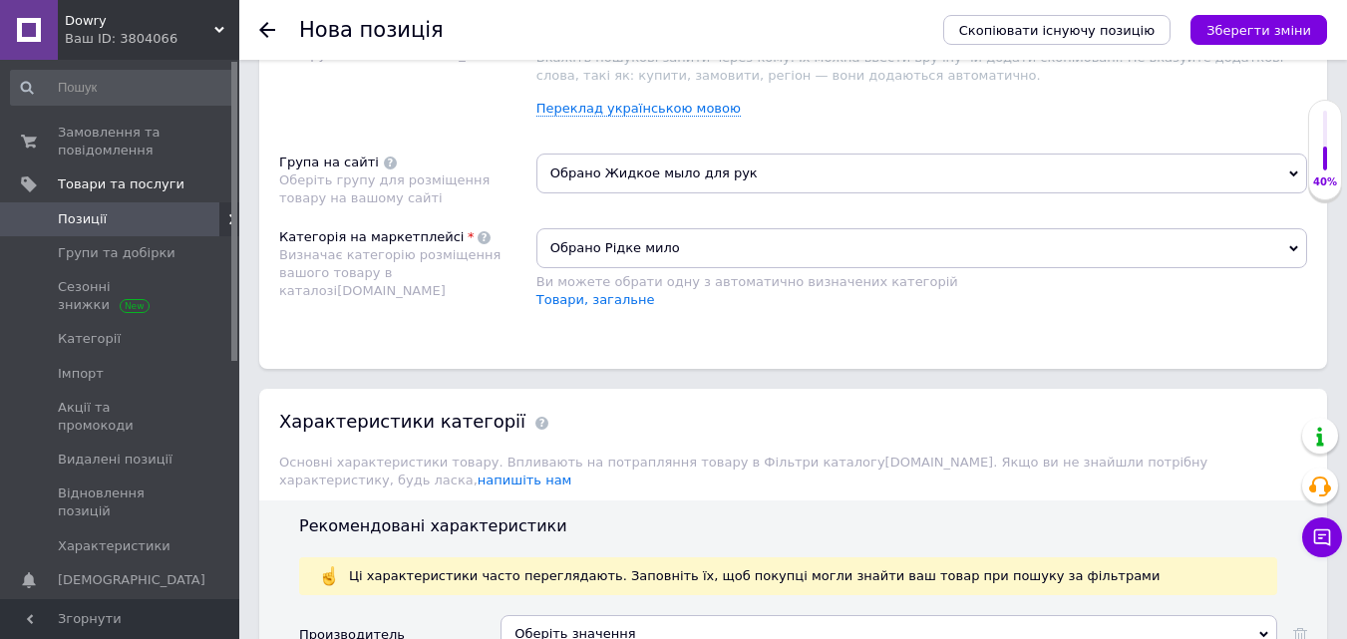
click at [680, 238] on span "Обрано Рідке мило" at bounding box center [922, 248] width 771 height 40
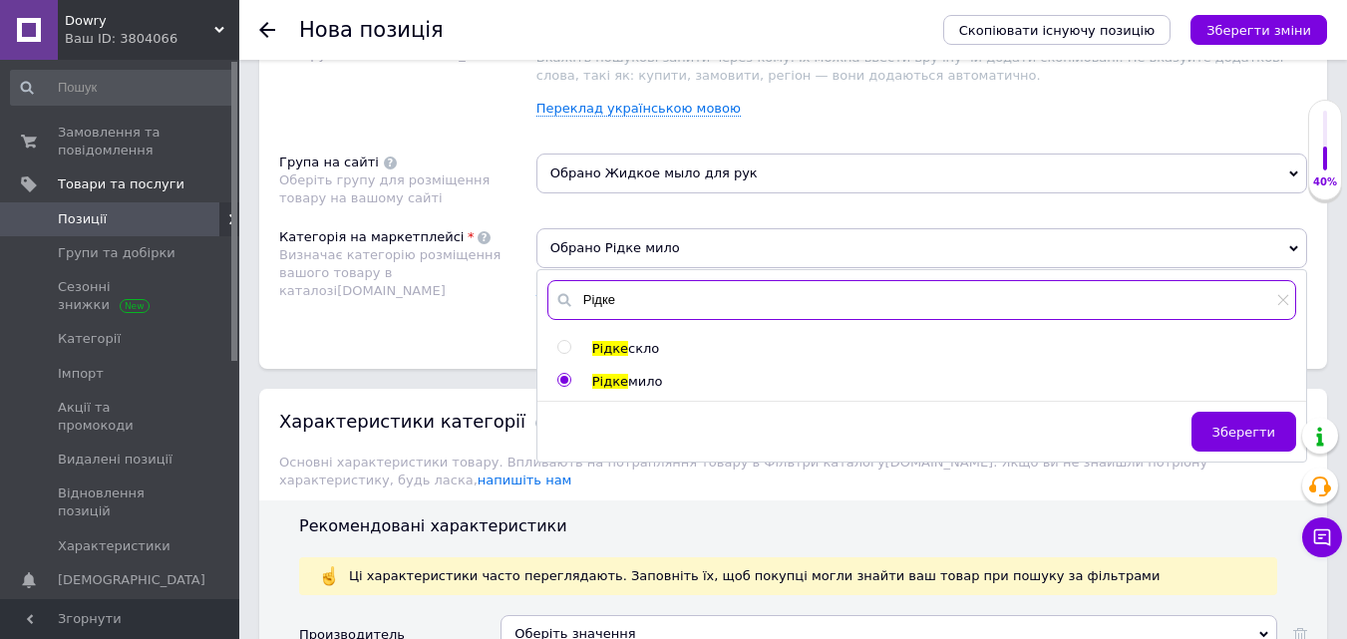
click at [661, 301] on input "Рідке" at bounding box center [921, 300] width 749 height 40
type input "Р"
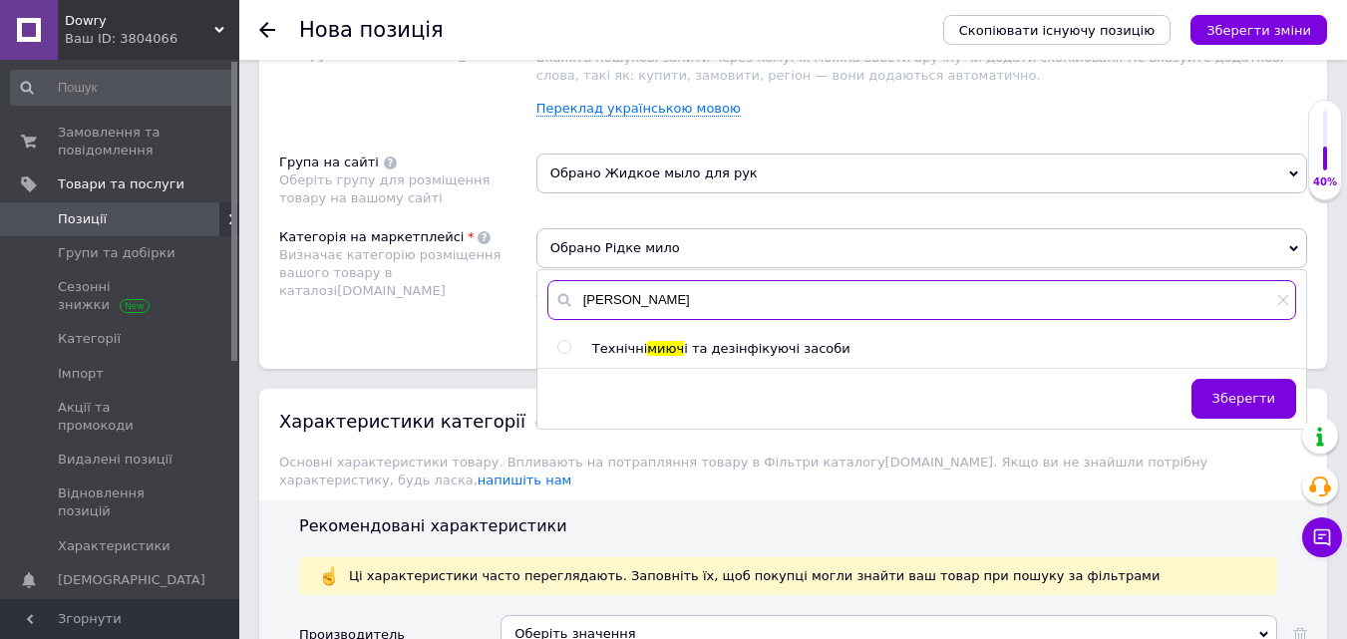
type input "М"
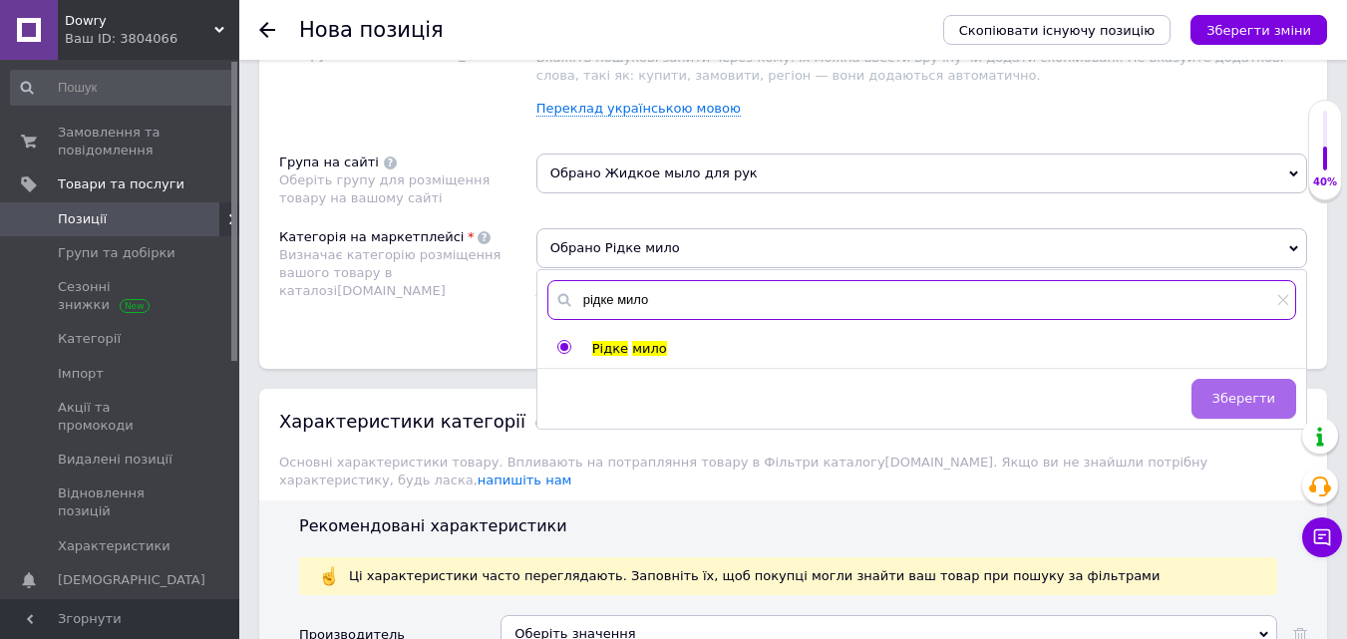
type input "рідке мило"
click at [1229, 388] on button "Зберегти" at bounding box center [1244, 399] width 105 height 40
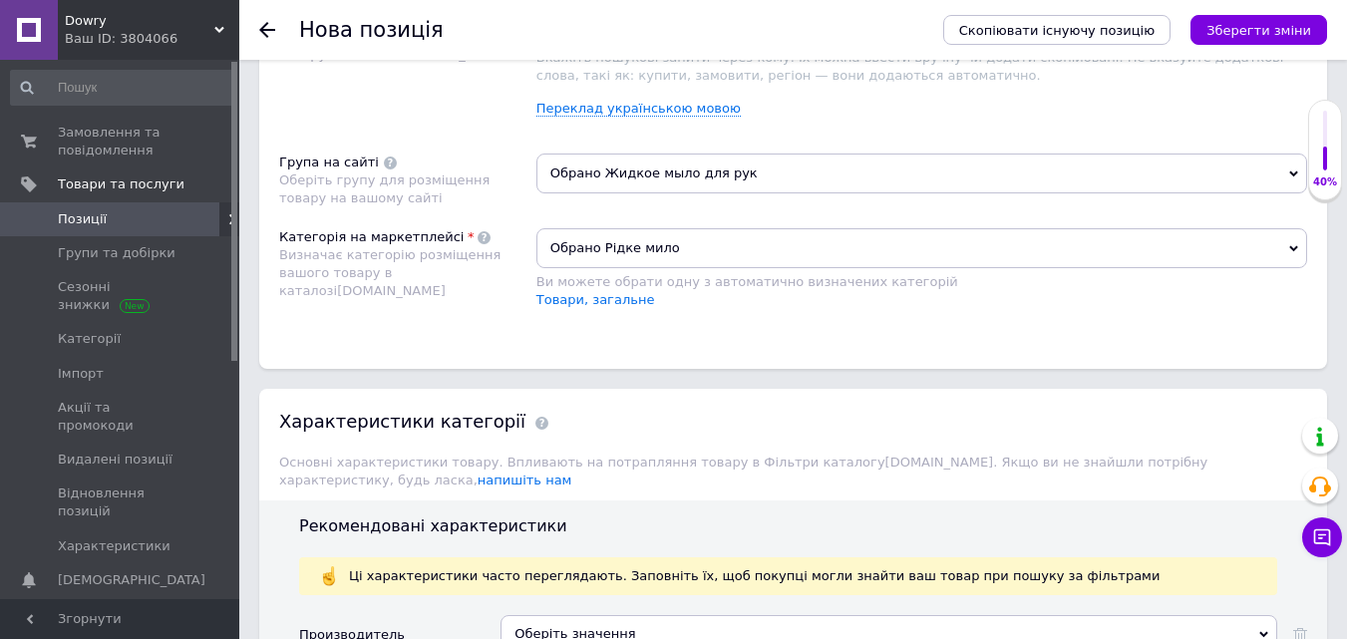
click at [696, 241] on span "Обрано Рідке мило" at bounding box center [922, 248] width 771 height 40
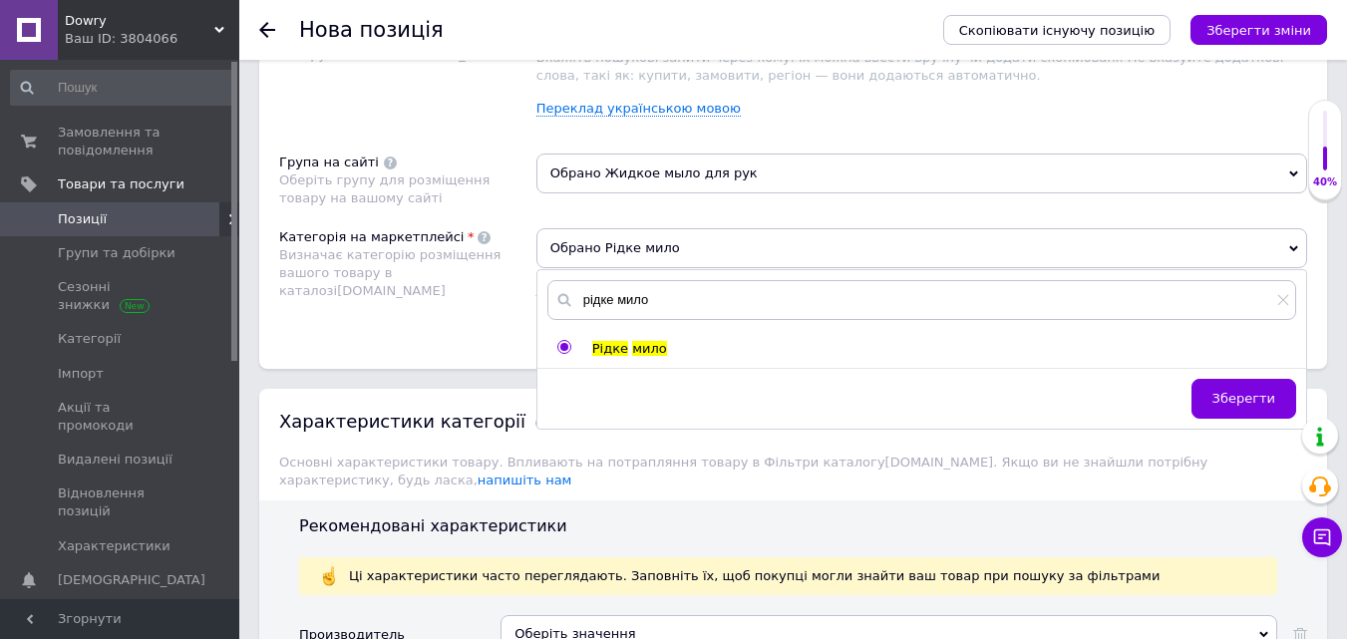
click at [696, 241] on span "Обрано Рідке мило" at bounding box center [922, 248] width 771 height 40
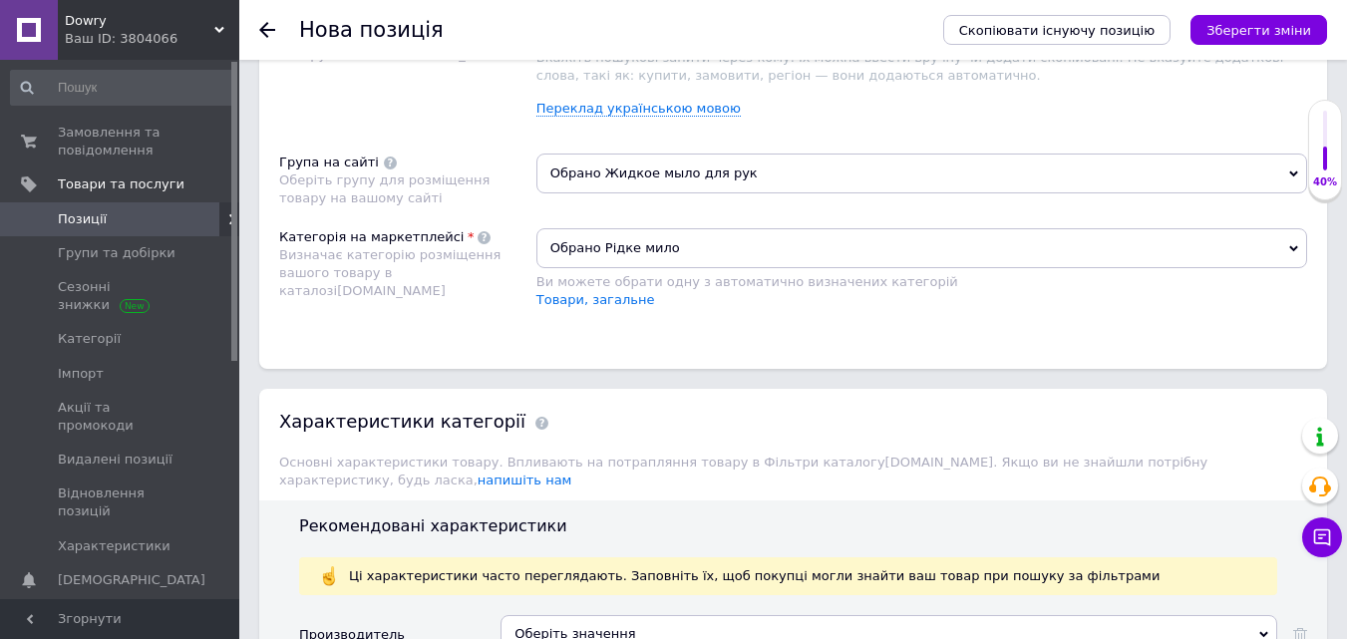
click at [679, 239] on span "Обрано Рідке мило" at bounding box center [922, 248] width 771 height 40
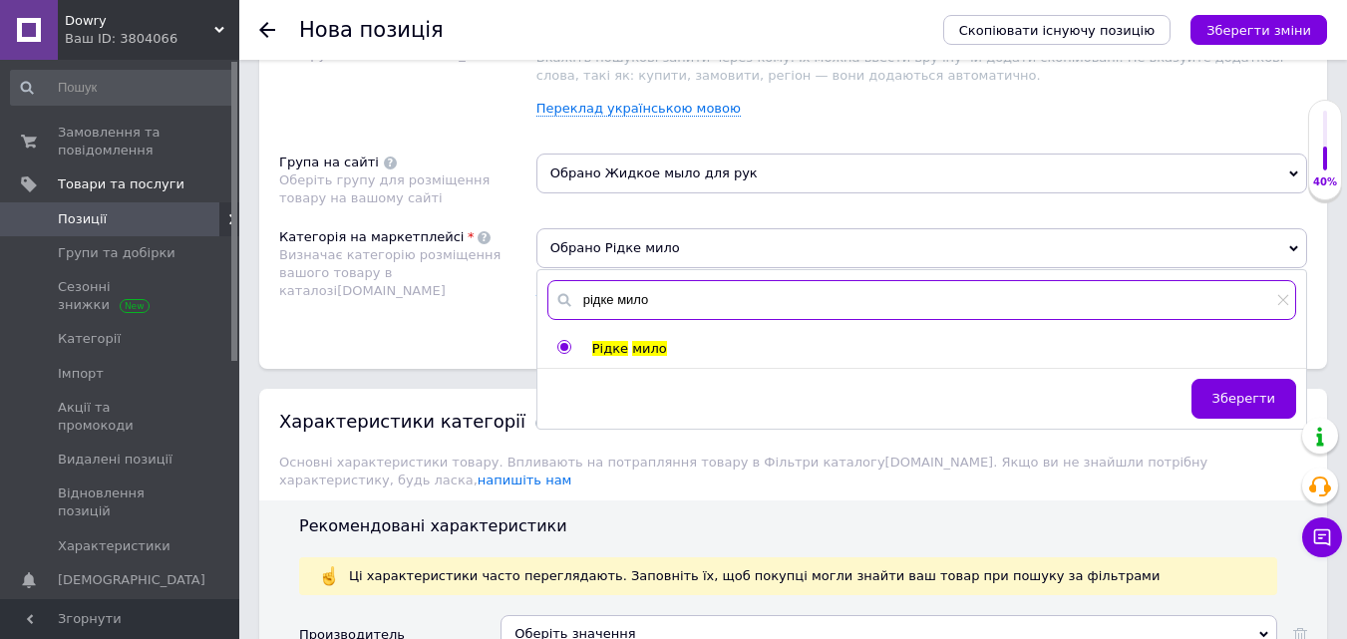
click at [661, 292] on input "рідке мило" at bounding box center [921, 300] width 749 height 40
type input "р"
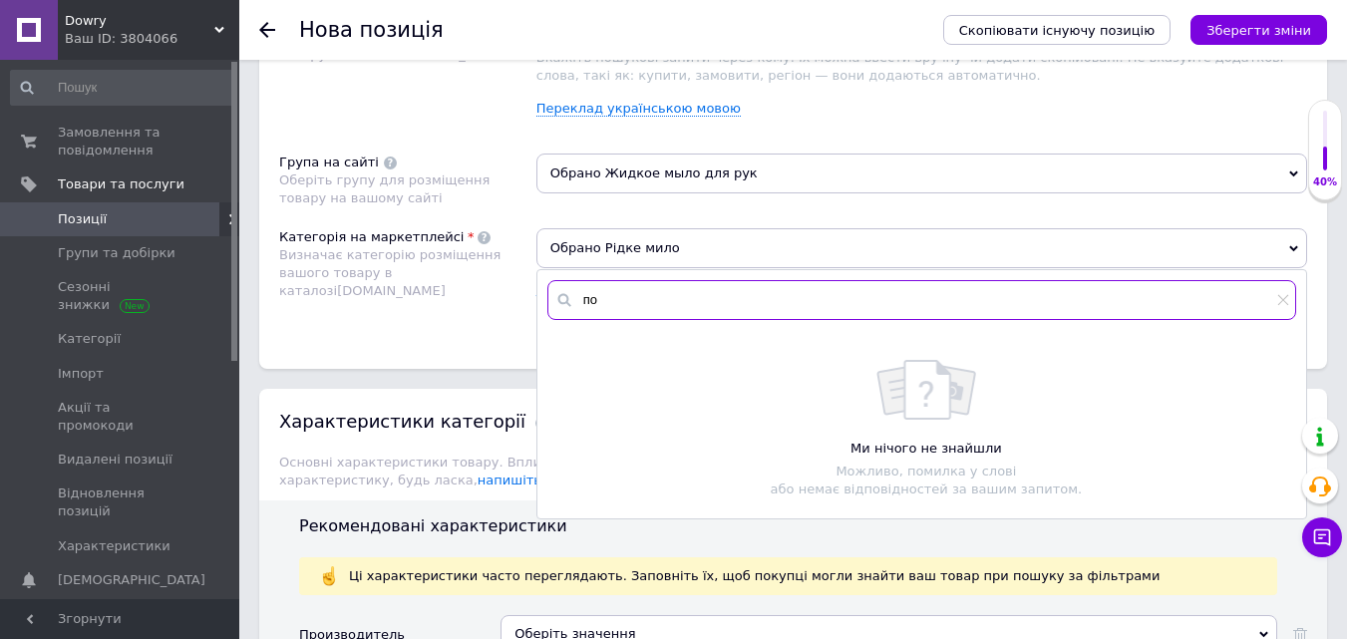
type input "п"
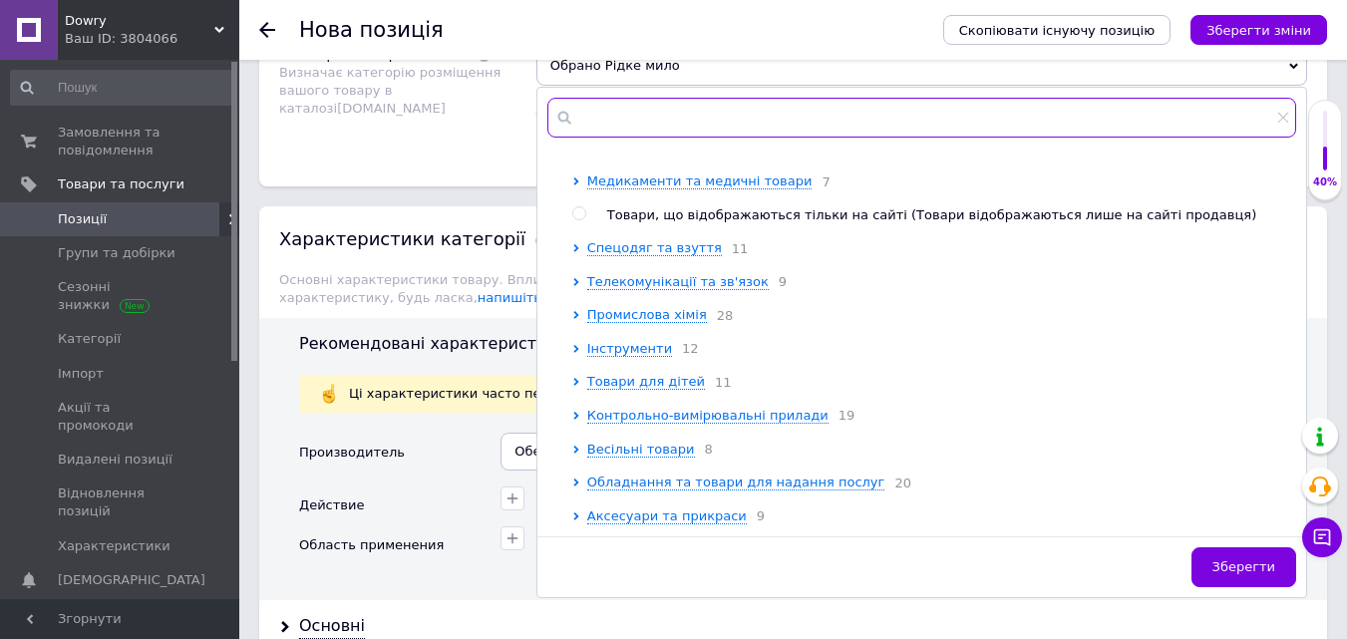
scroll to position [969, 0]
click at [687, 307] on span "Промислова хімія" at bounding box center [647, 314] width 120 height 15
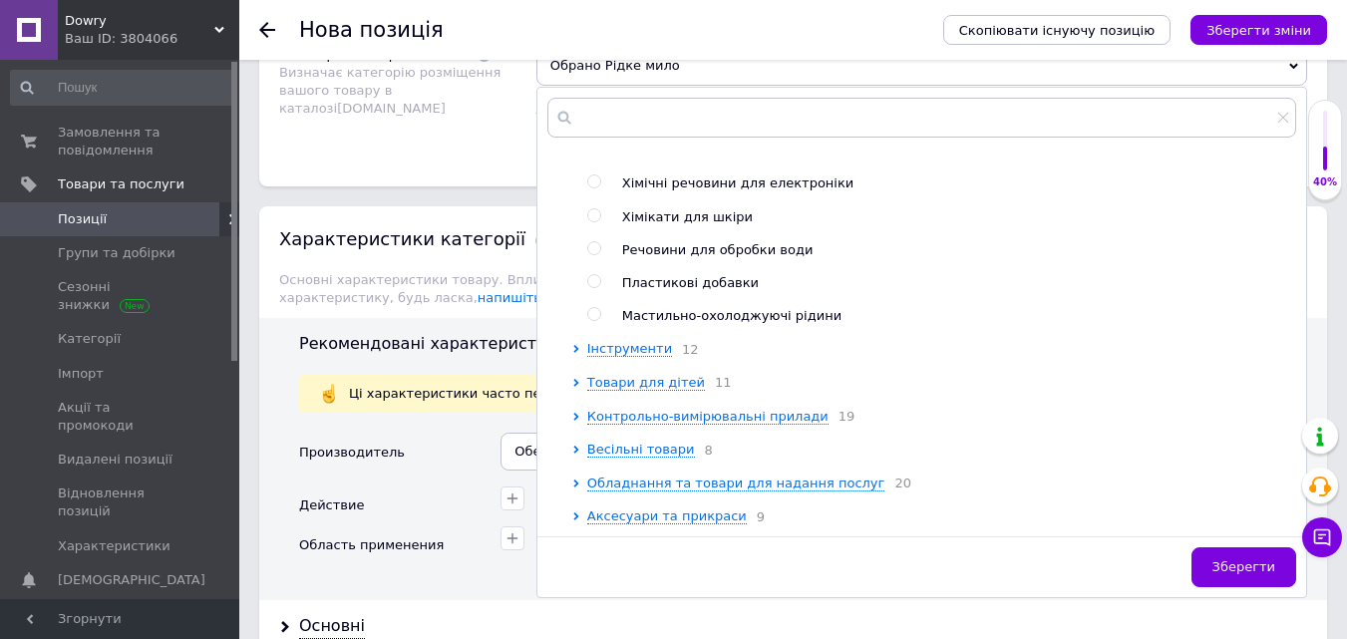
scroll to position [1909, 0]
click at [590, 119] on input "text" at bounding box center [921, 118] width 749 height 40
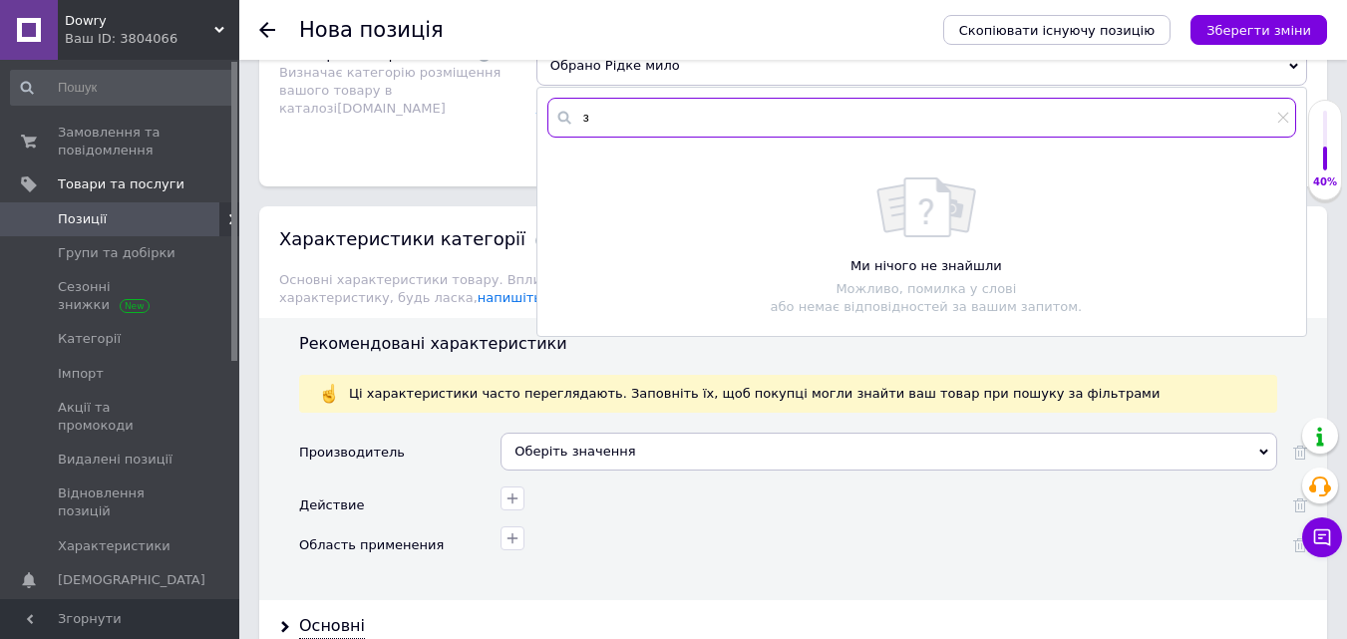
scroll to position [0, 0]
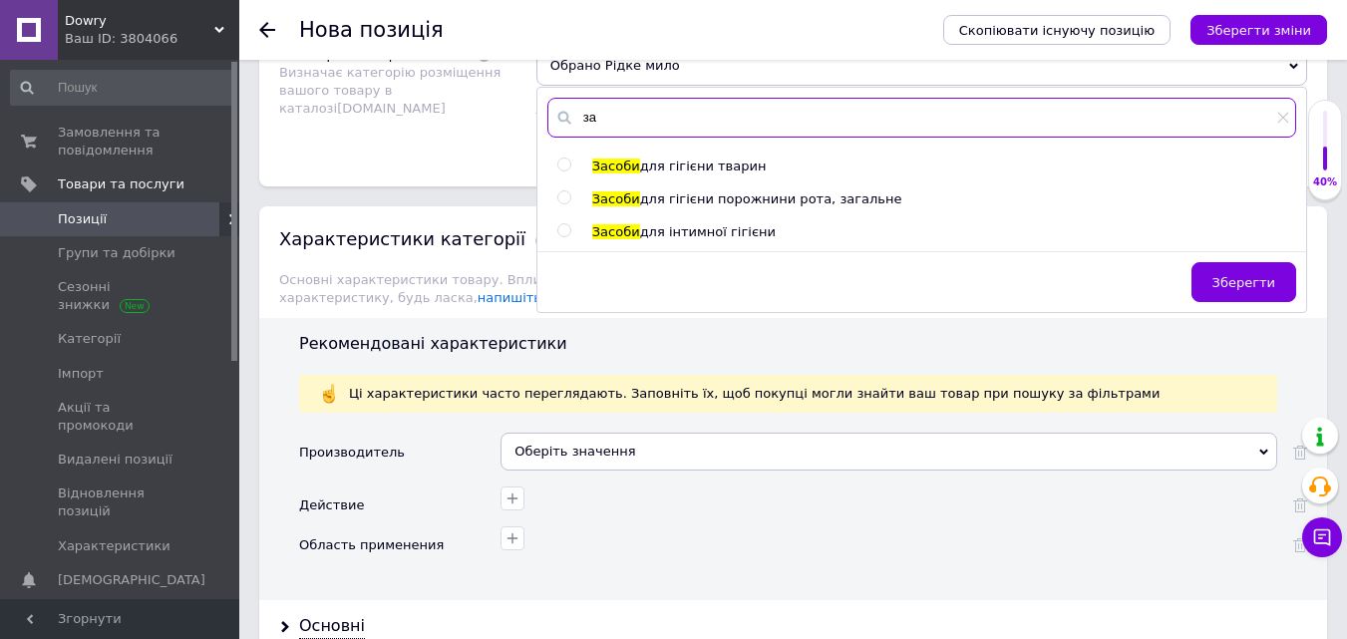
type input "з"
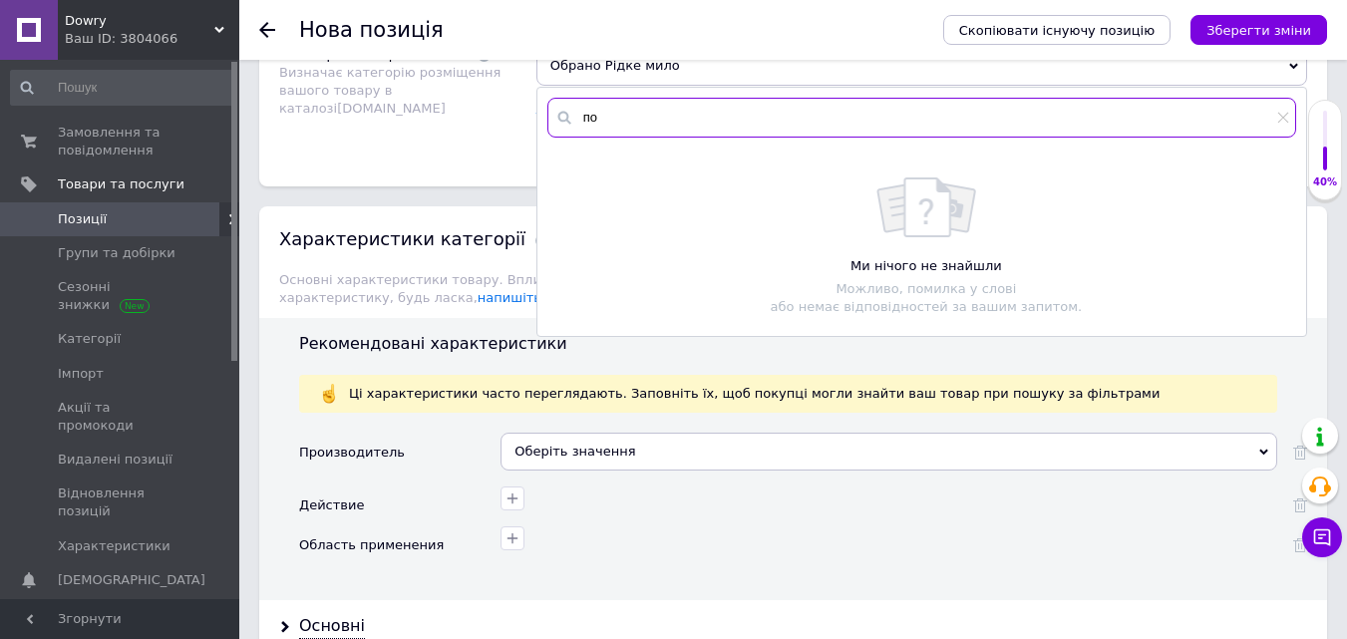
type input "п"
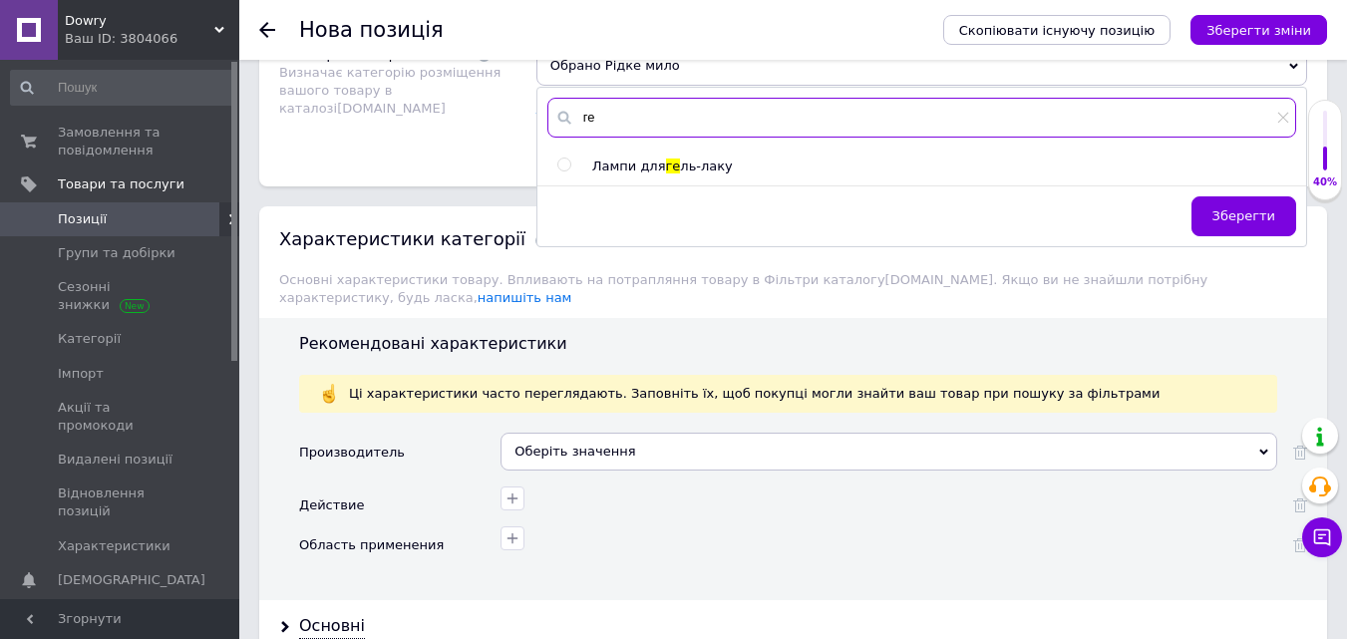
type input "г"
type input "рідке мило"
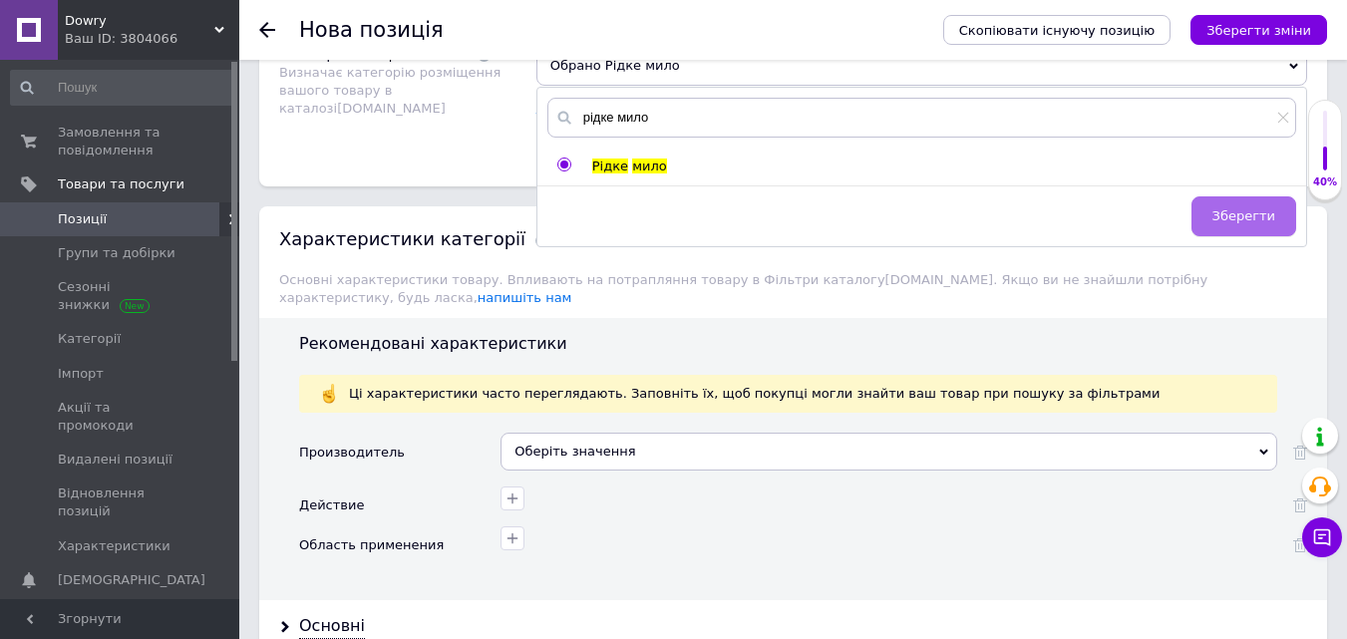
click at [1236, 201] on button "Зберегти" at bounding box center [1244, 216] width 105 height 40
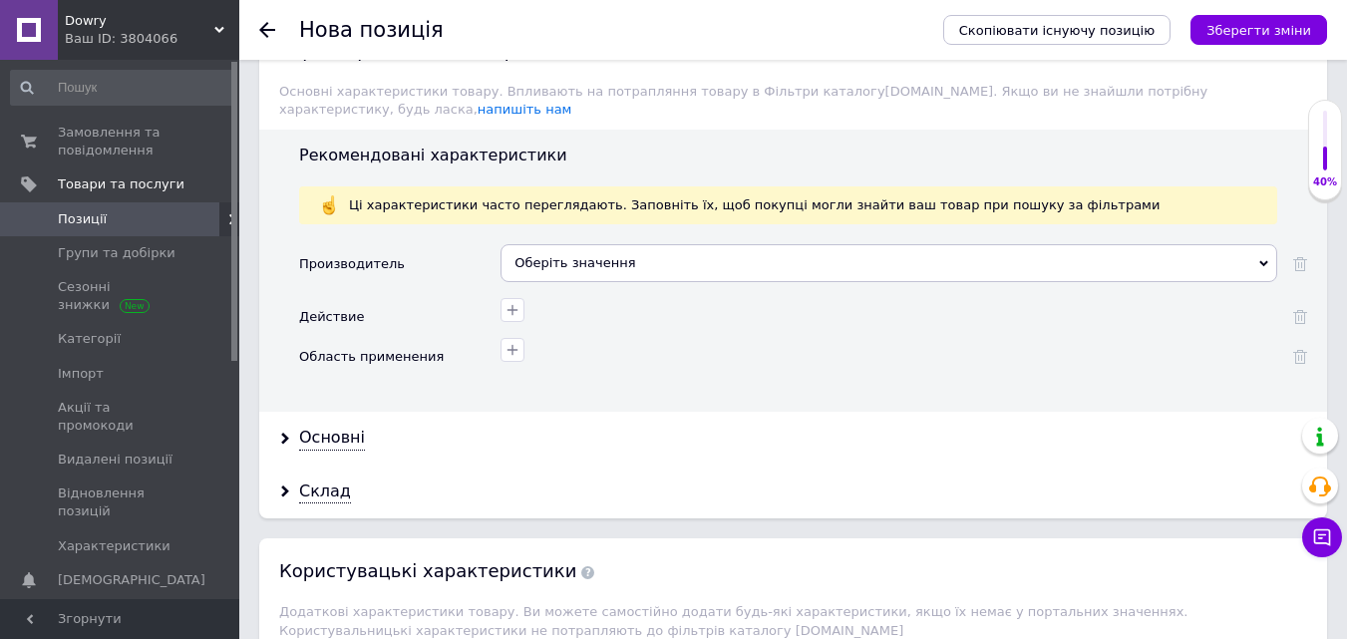
scroll to position [1708, 0]
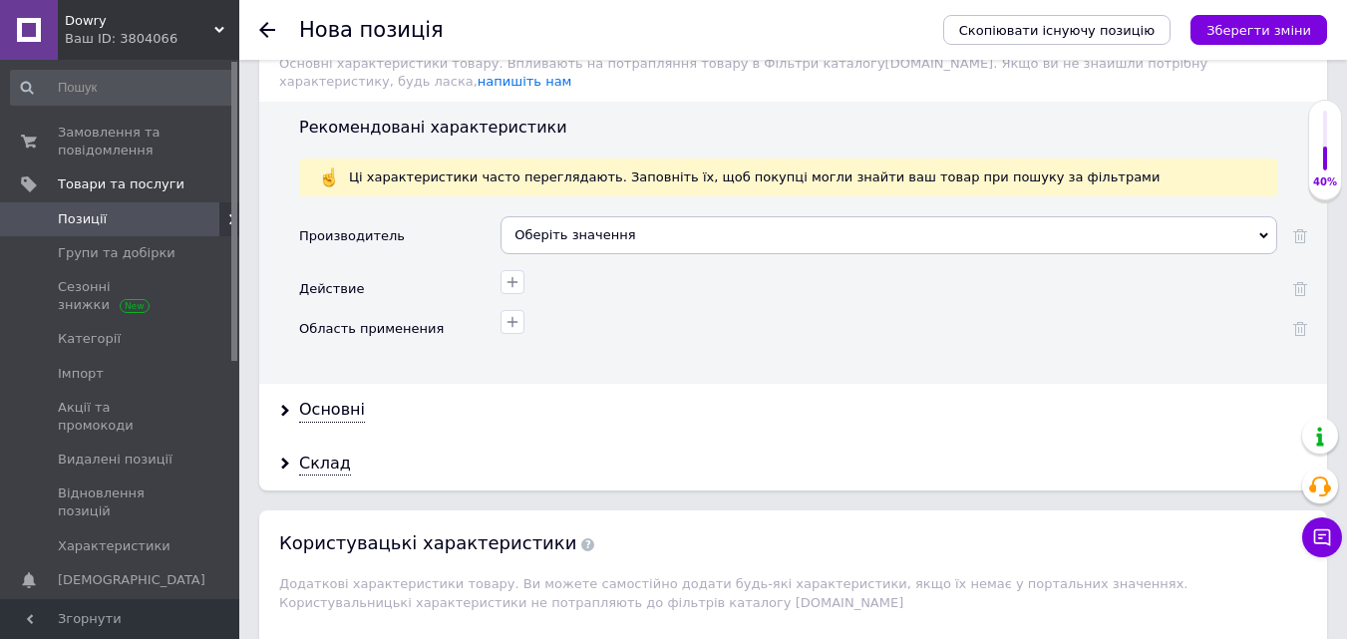
click at [1238, 216] on div "Оберіть значення" at bounding box center [889, 235] width 777 height 38
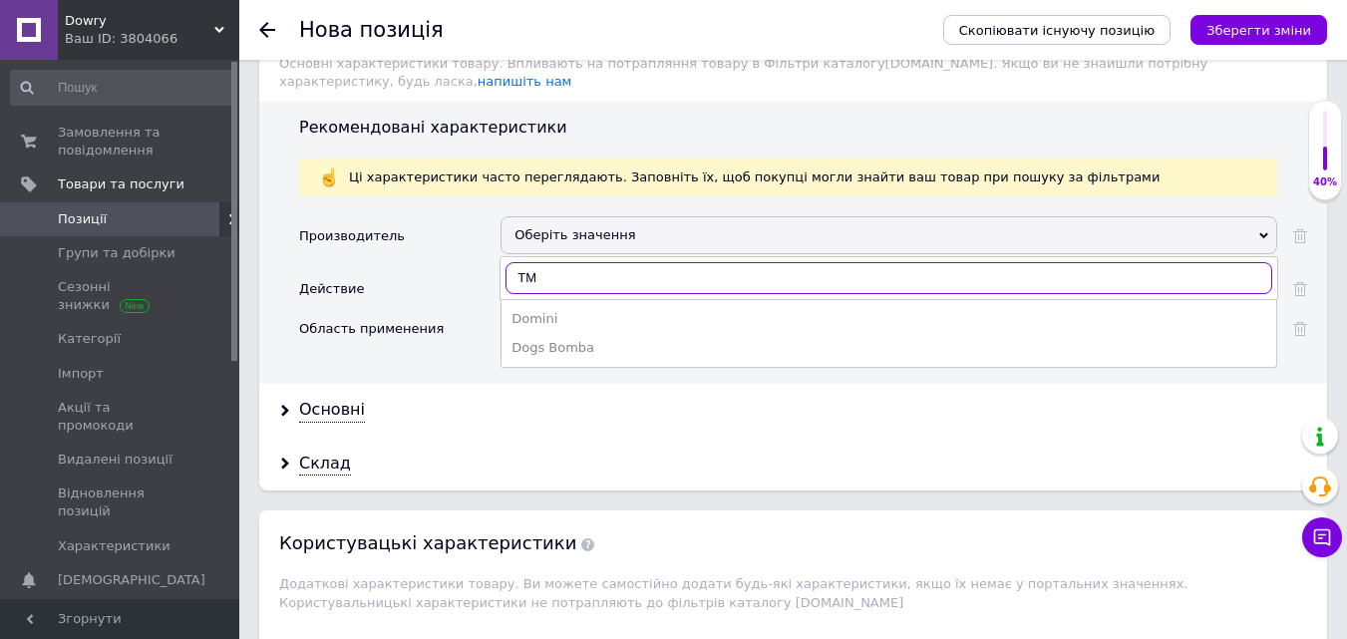
type input "T"
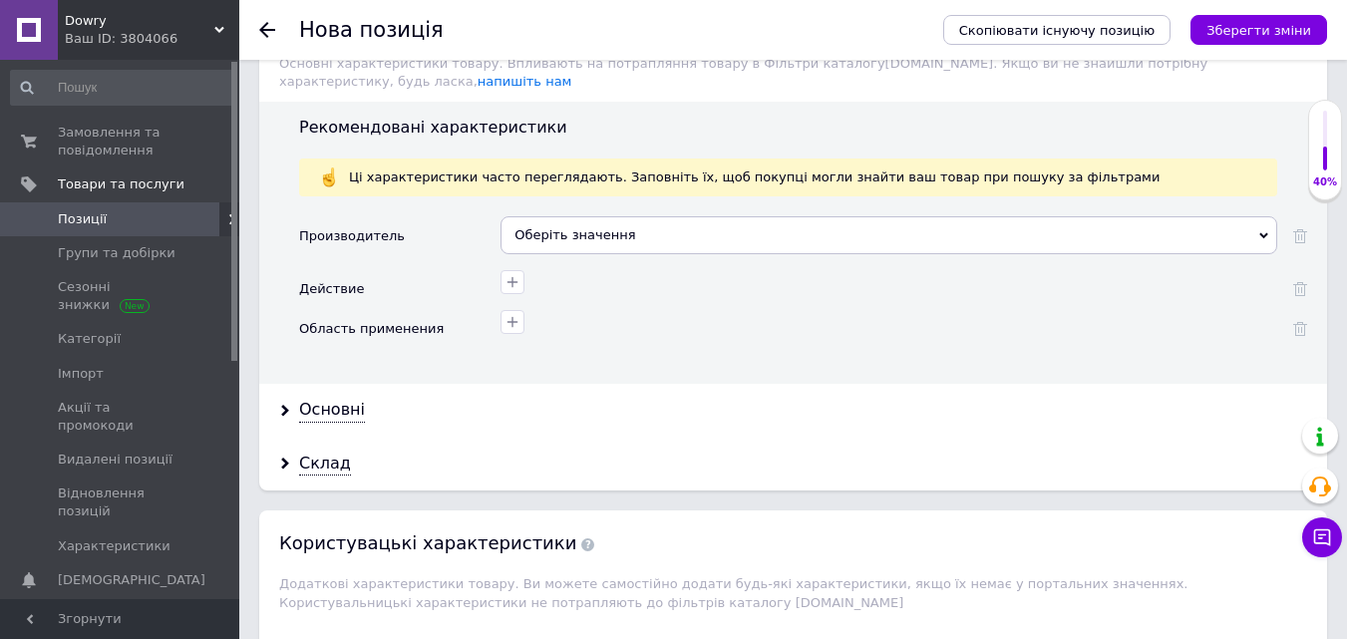
click at [1238, 129] on div "Рекомендовані характеристики Ці характеристики часто переглядають. Заповніть їх…" at bounding box center [793, 243] width 1068 height 283
click at [517, 216] on div "Оберіть значення" at bounding box center [889, 235] width 777 height 38
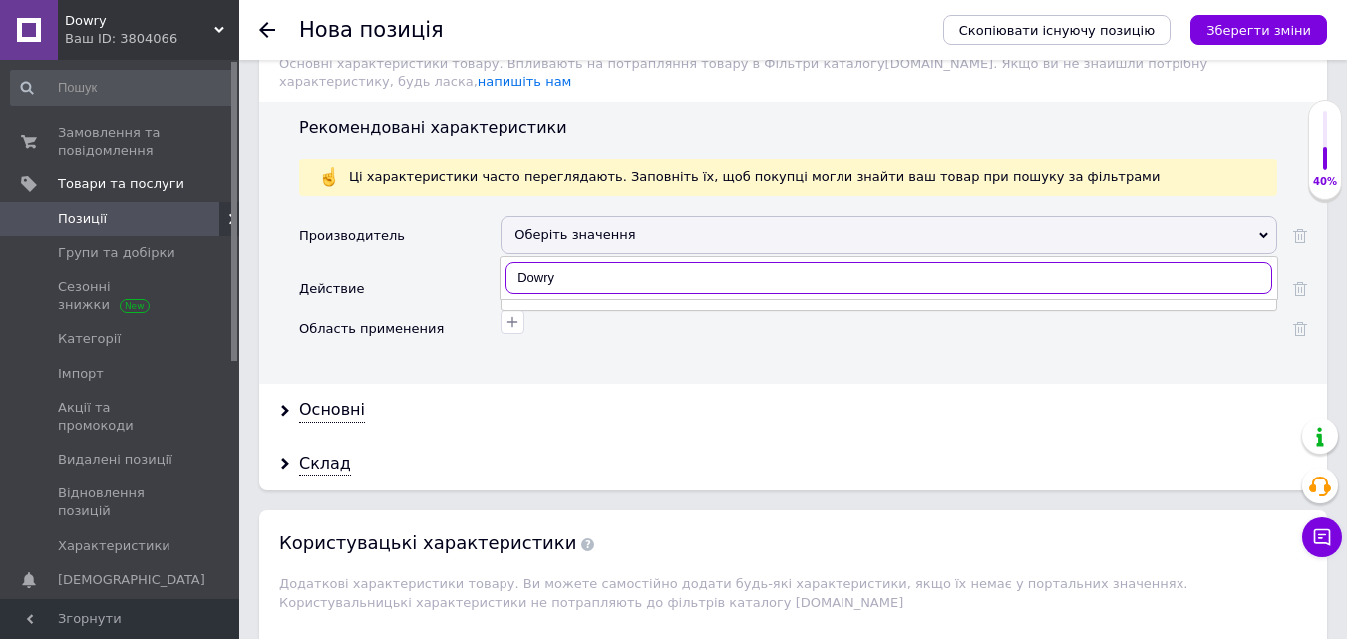
type input "Dowry"
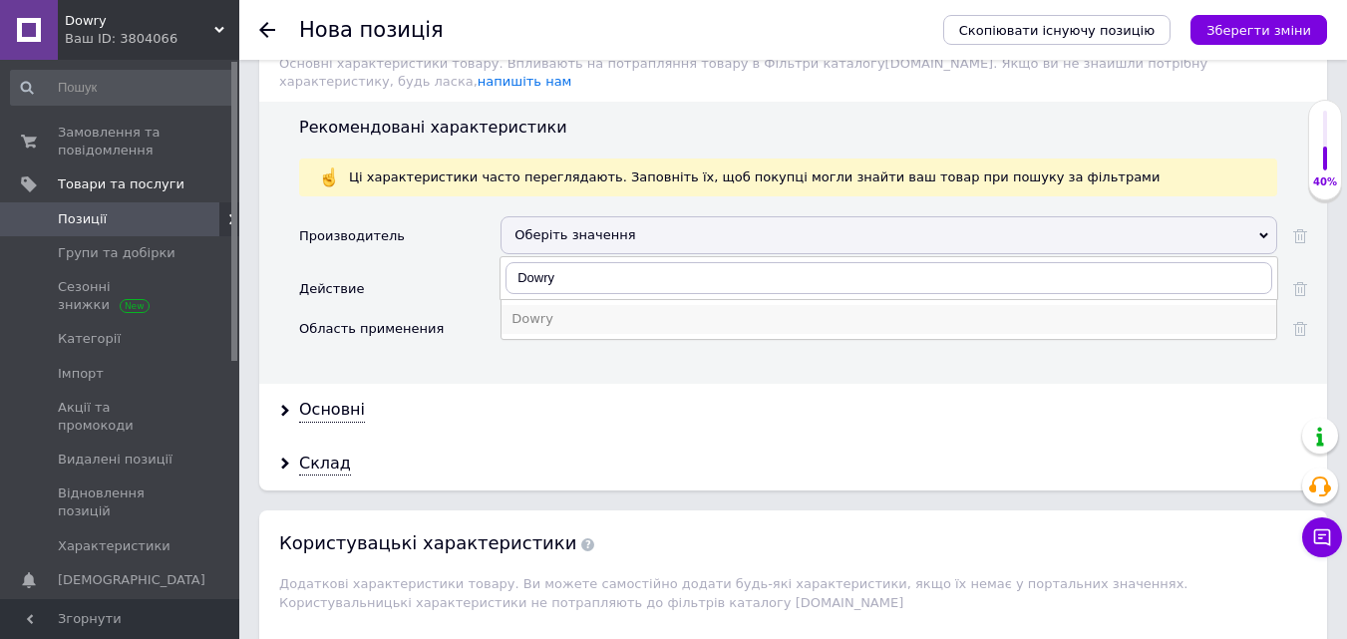
click at [523, 310] on div "Dowry" at bounding box center [889, 319] width 755 height 18
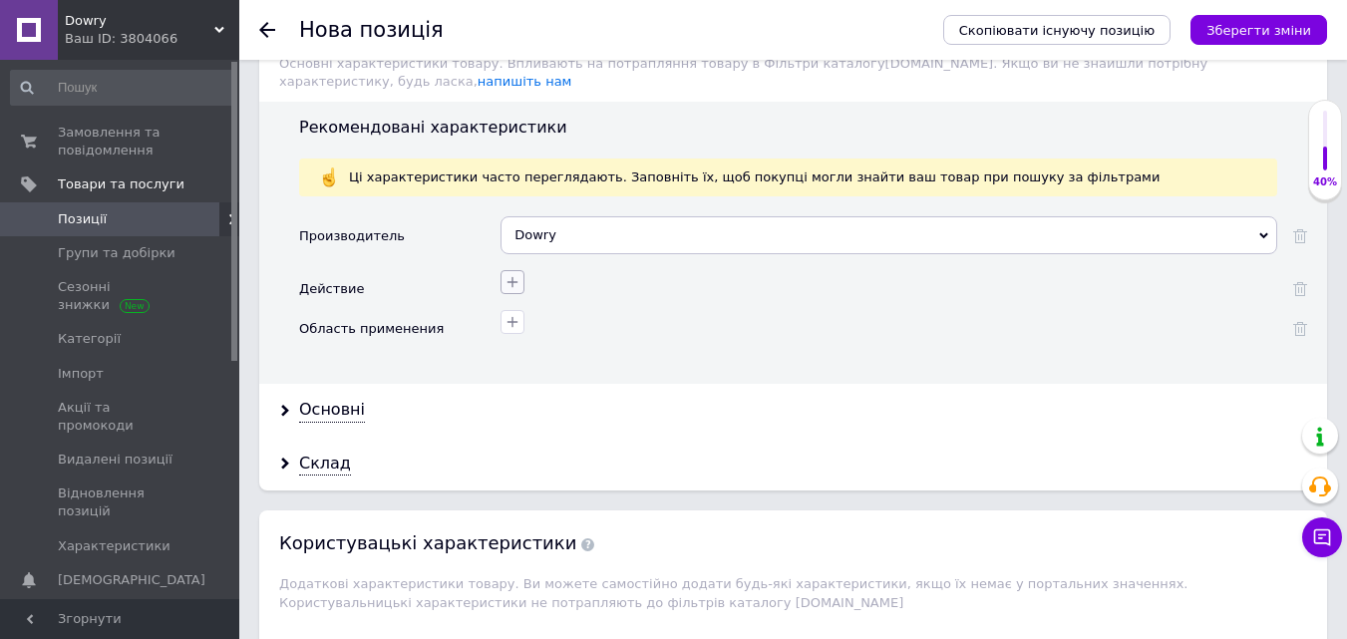
click at [506, 274] on icon "button" at bounding box center [513, 282] width 16 height 16
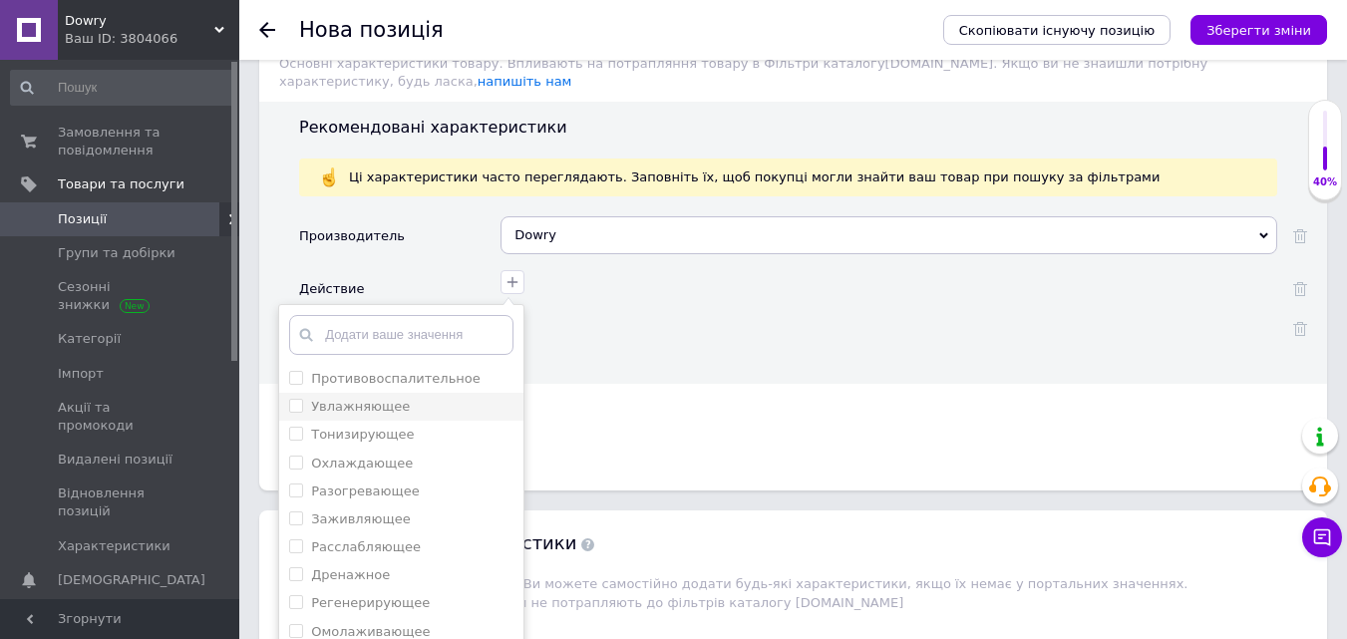
click at [376, 399] on label "Увлажняющее" at bounding box center [360, 406] width 99 height 15
checkbox input "true"
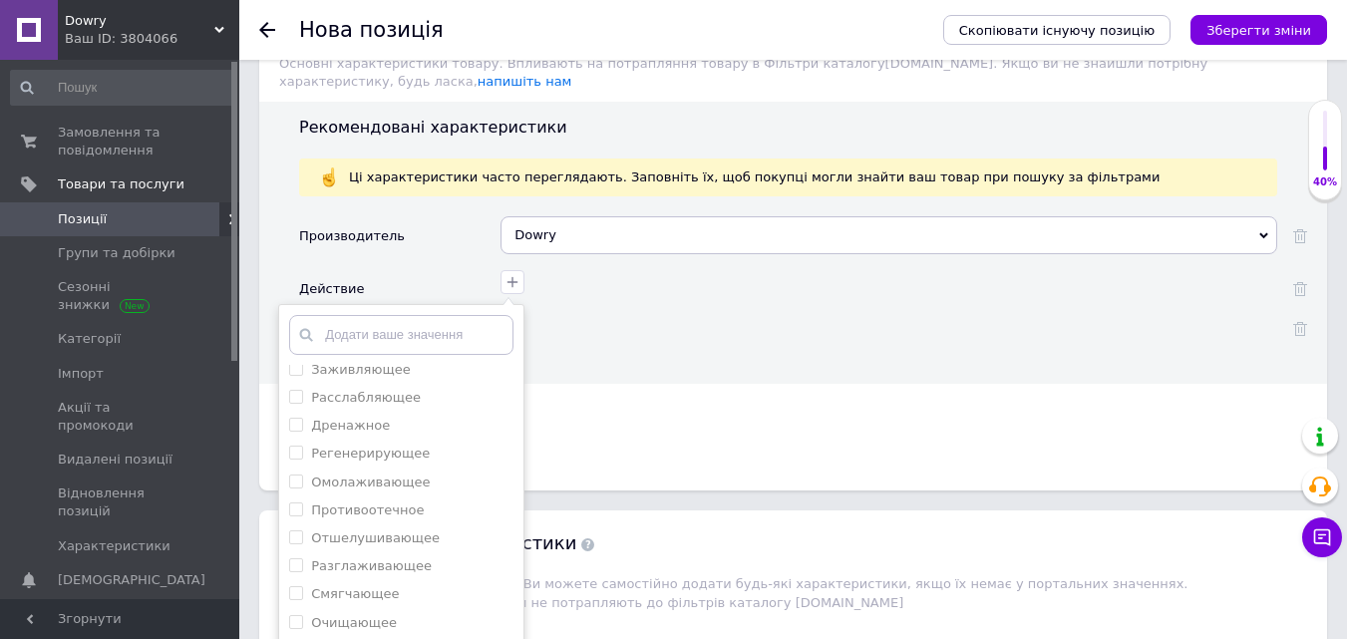
scroll to position [151, 0]
click at [296, 580] on input "Смягчающее" at bounding box center [295, 591] width 13 height 13
checkbox input "true"
click at [292, 580] on input "Очищающее" at bounding box center [295, 620] width 13 height 13
checkbox input "true"
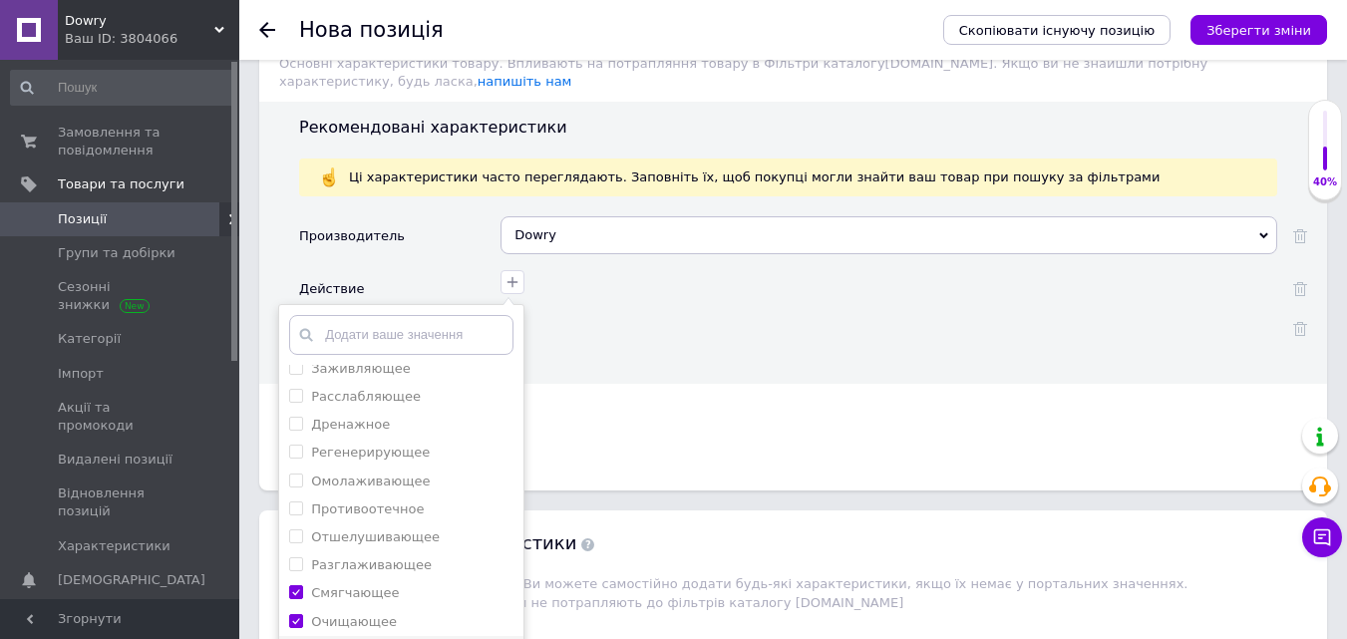
click at [294, 580] on input "Дезинфицирующее" at bounding box center [295, 648] width 13 height 13
checkbox input "true"
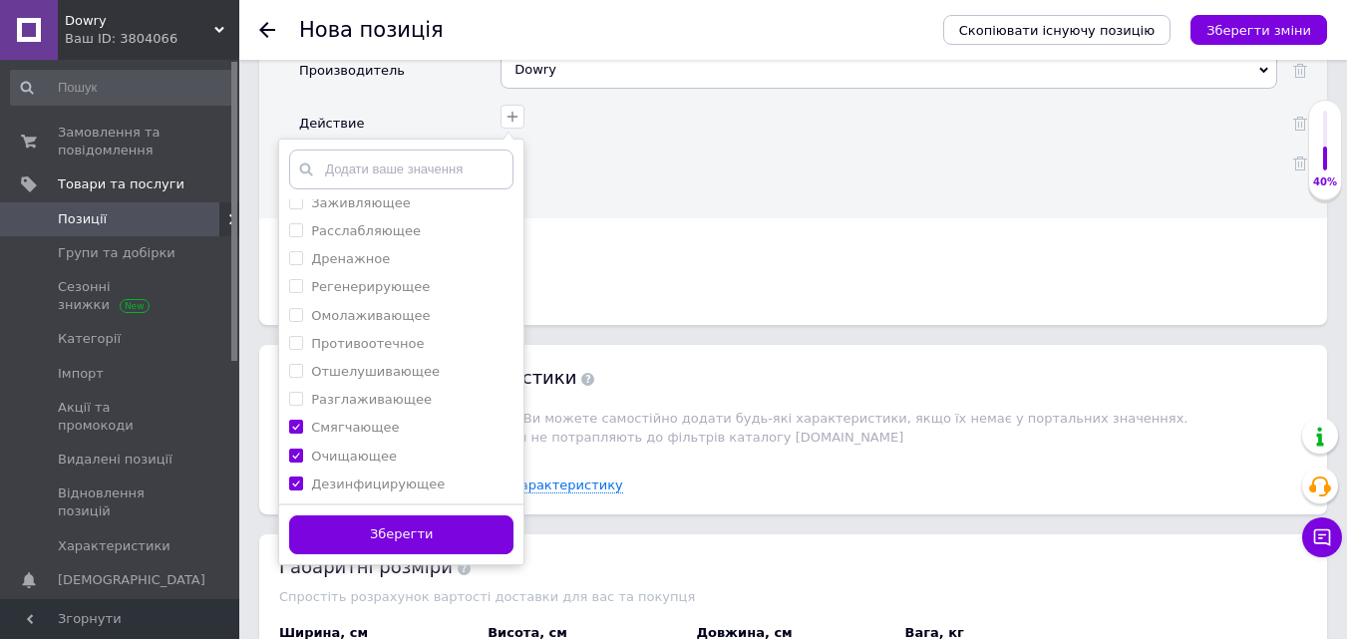
scroll to position [1885, 0]
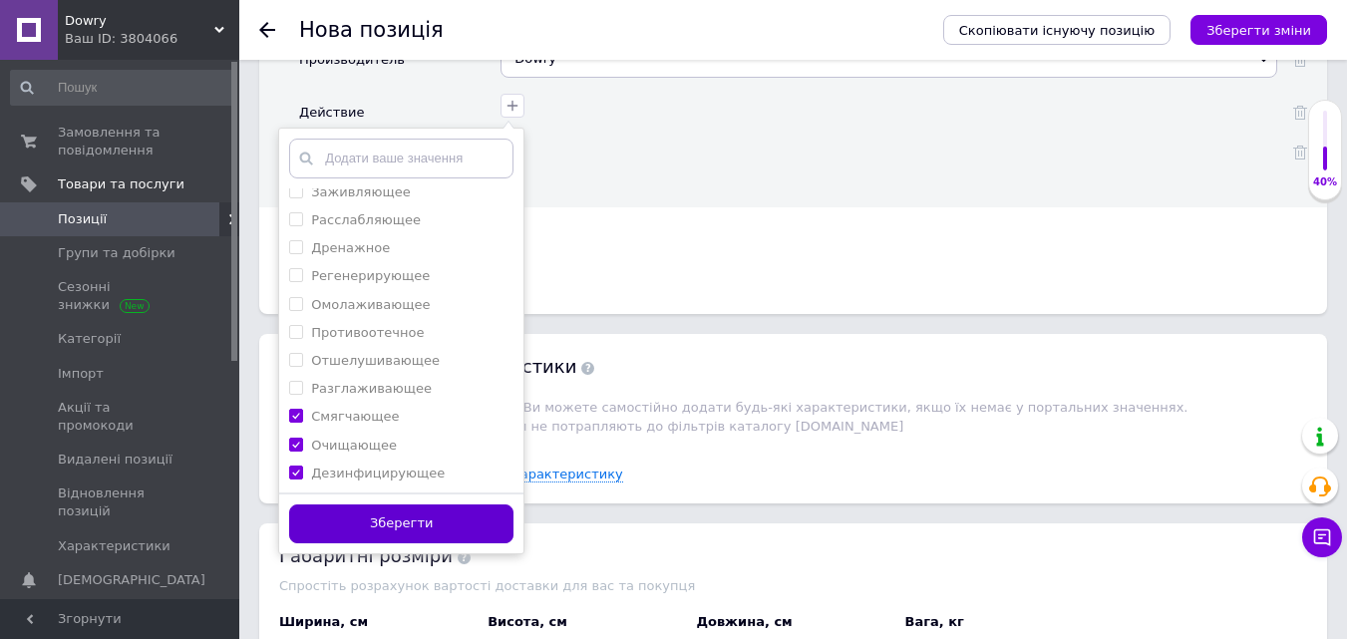
click at [469, 519] on button "Зберегти" at bounding box center [401, 524] width 224 height 39
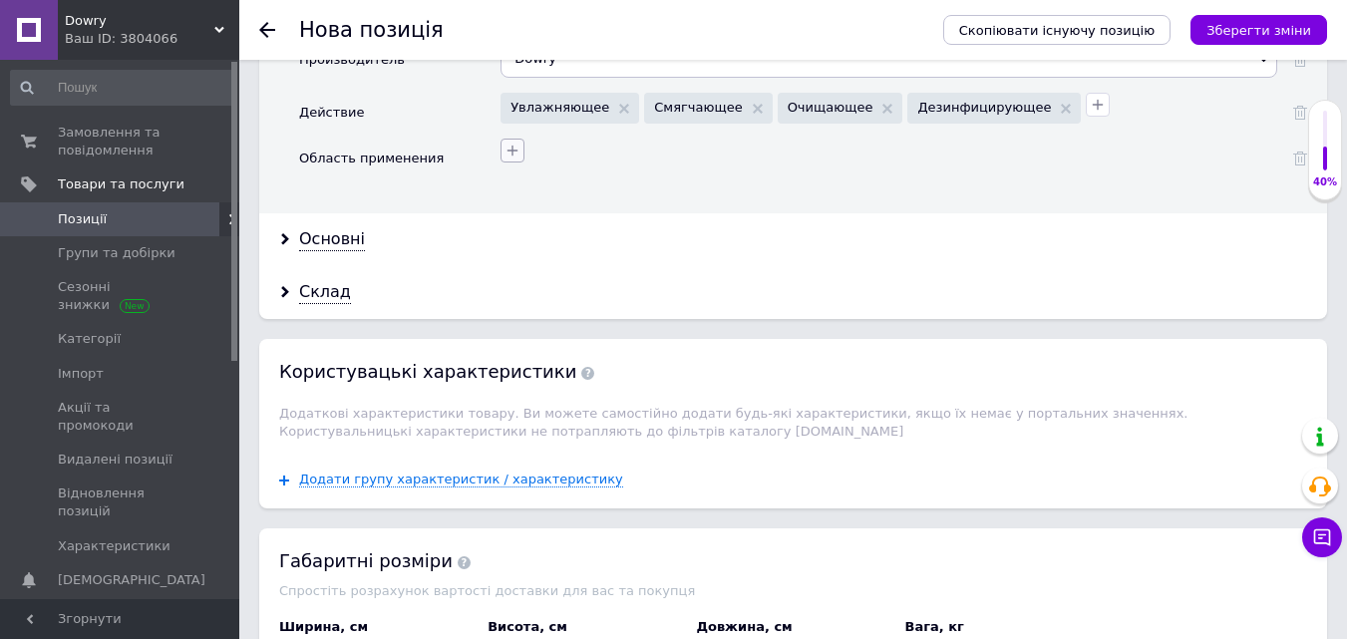
click at [517, 142] on button "button" at bounding box center [513, 151] width 24 height 24
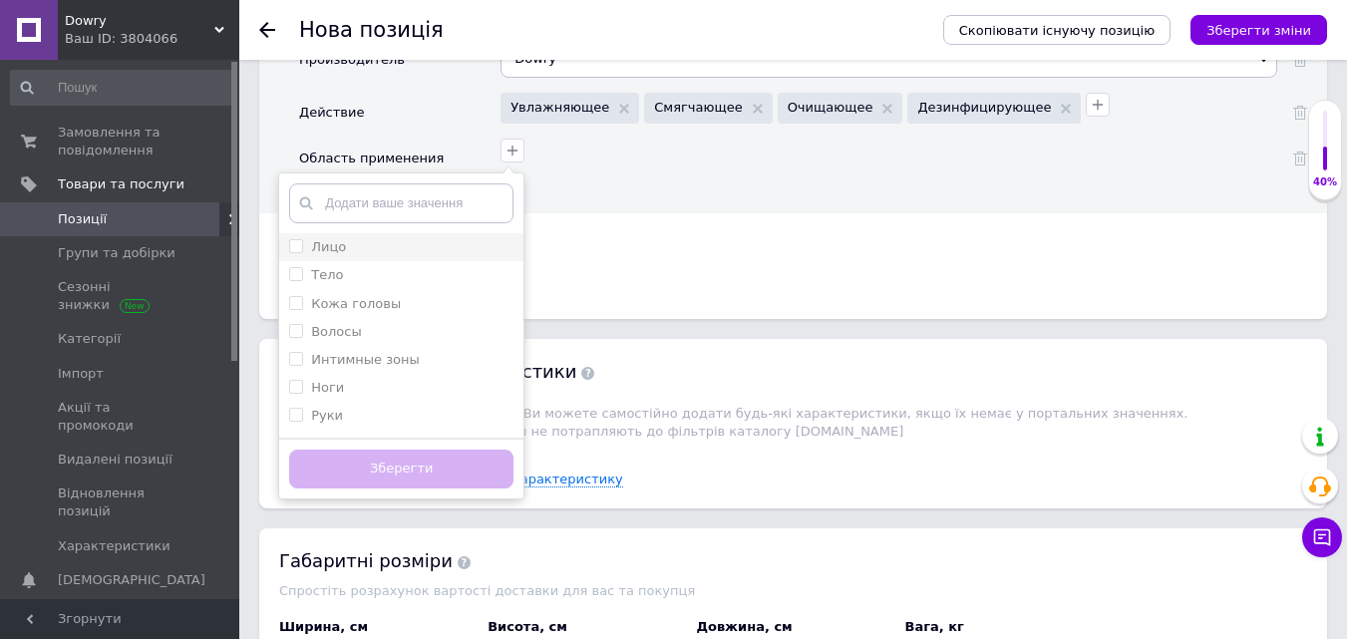
click at [294, 239] on input "Лицо" at bounding box center [295, 245] width 13 height 13
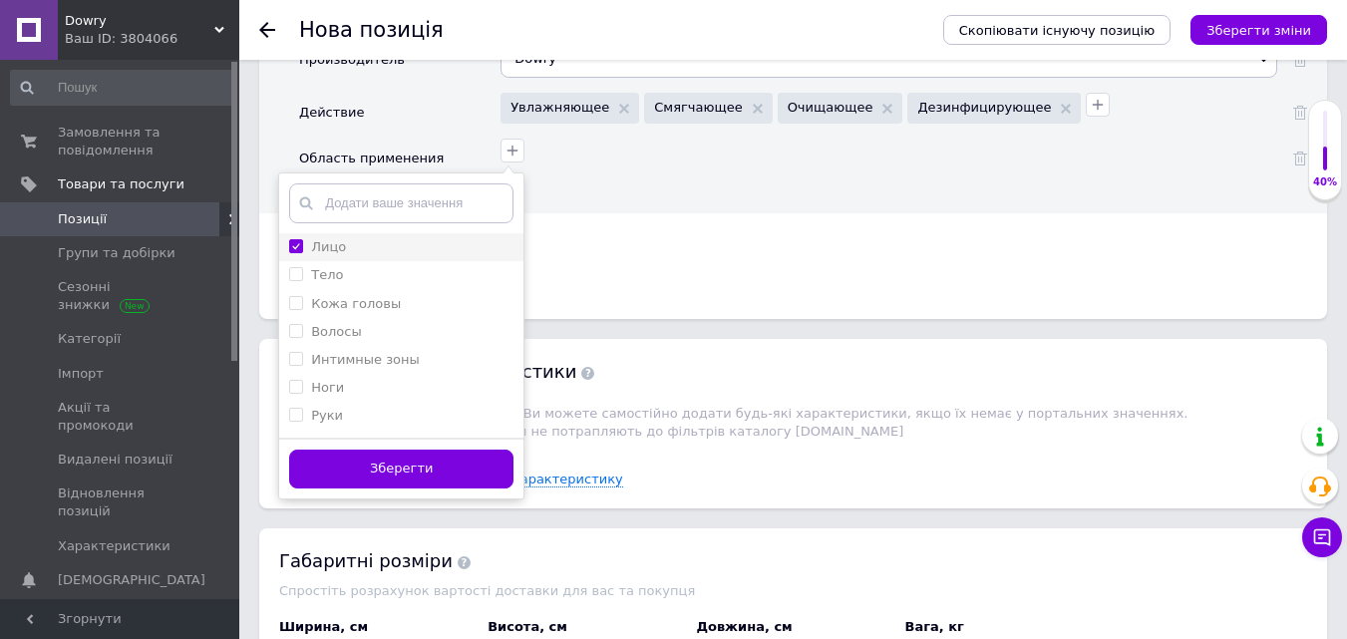
click at [294, 239] on input "Лицо" at bounding box center [295, 245] width 13 height 13
checkbox input "true"
click at [295, 267] on input "Тело" at bounding box center [295, 273] width 13 height 13
checkbox input "true"
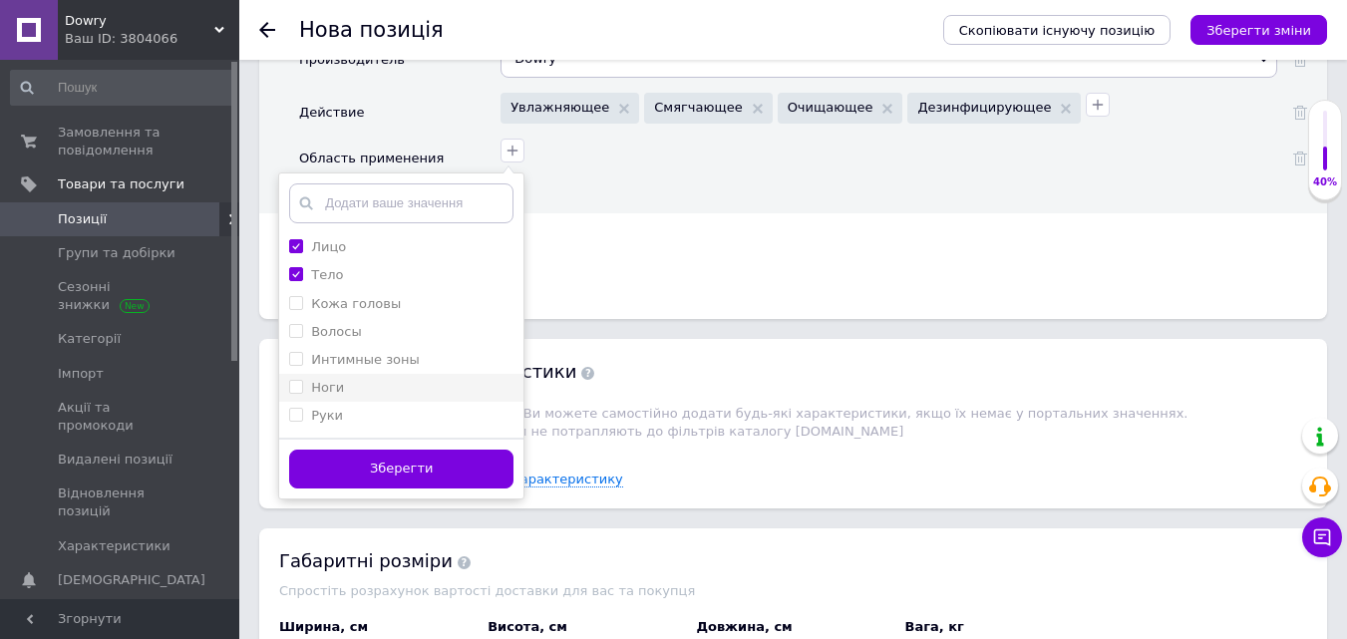
click at [293, 380] on input "Ноги" at bounding box center [295, 386] width 13 height 13
checkbox input "true"
click at [299, 408] on input "Руки" at bounding box center [295, 414] width 13 height 13
checkbox input "true"
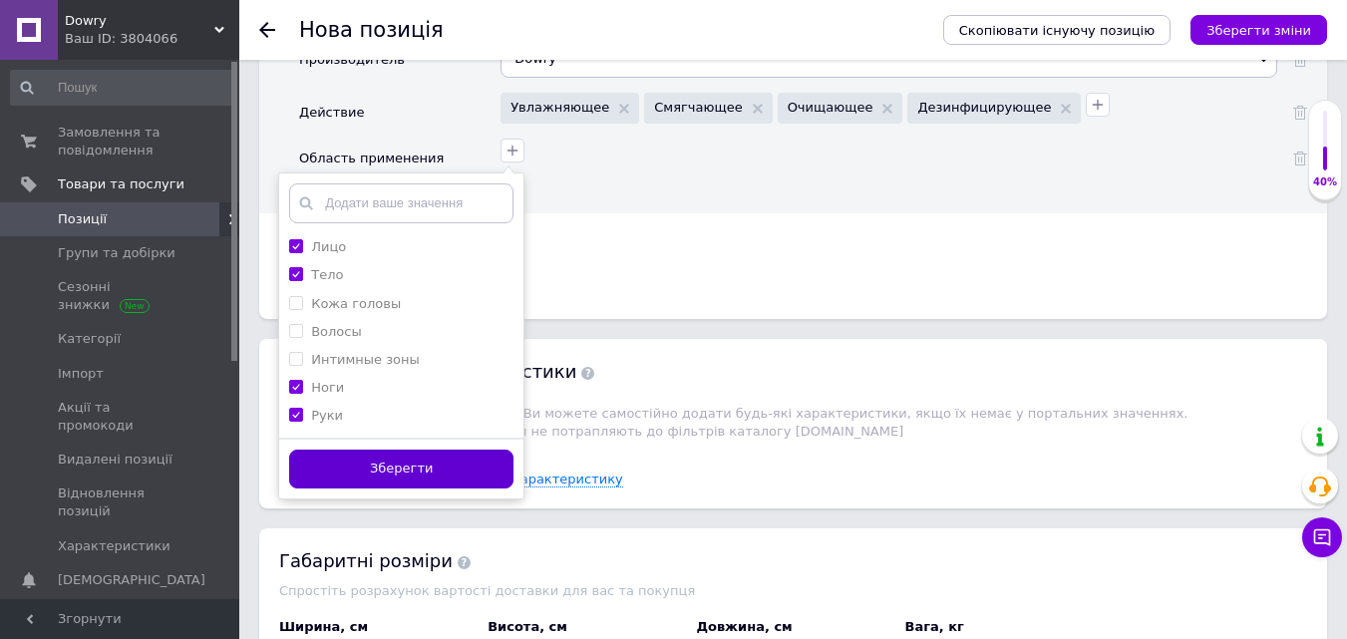
click at [379, 463] on button "Зберегти" at bounding box center [401, 469] width 224 height 39
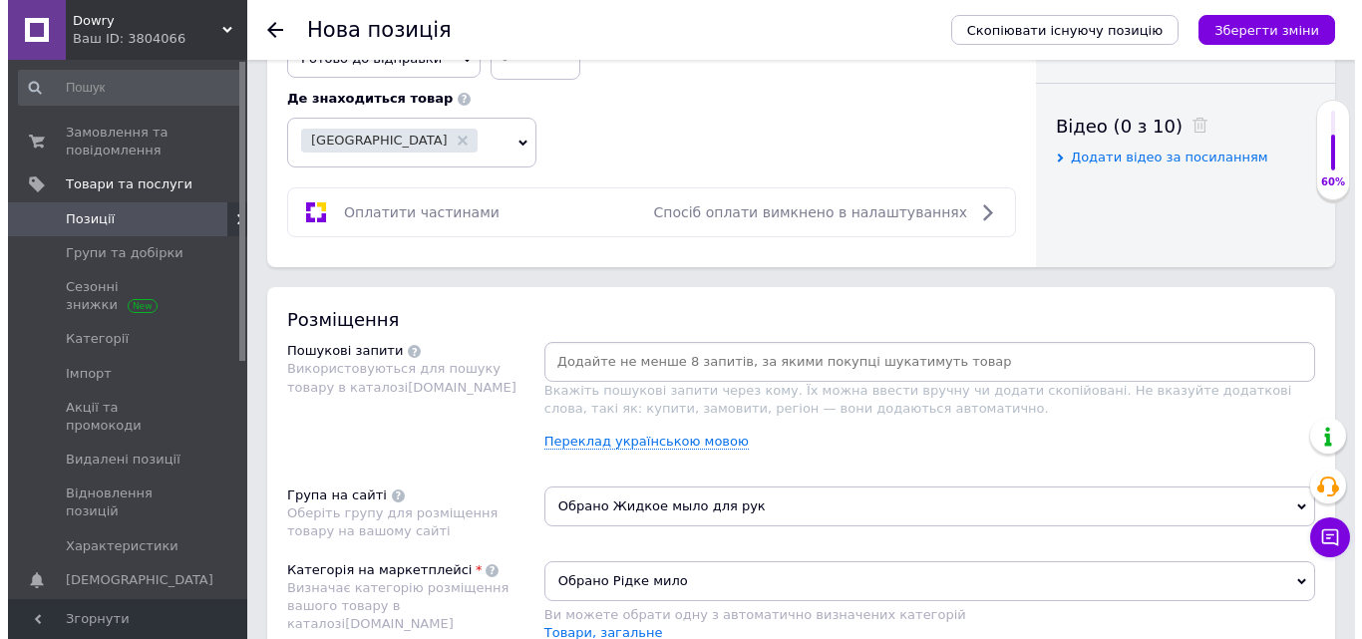
scroll to position [964, 0]
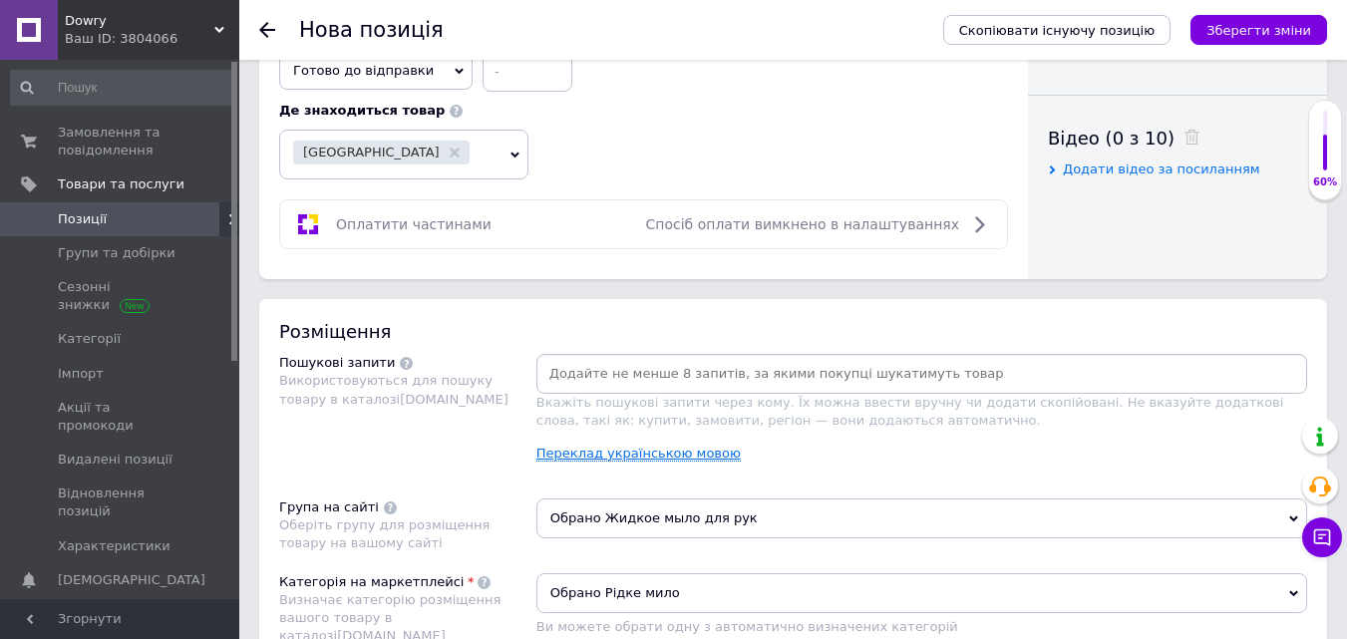
click at [699, 447] on link "Переклад українською мовою" at bounding box center [639, 454] width 204 height 16
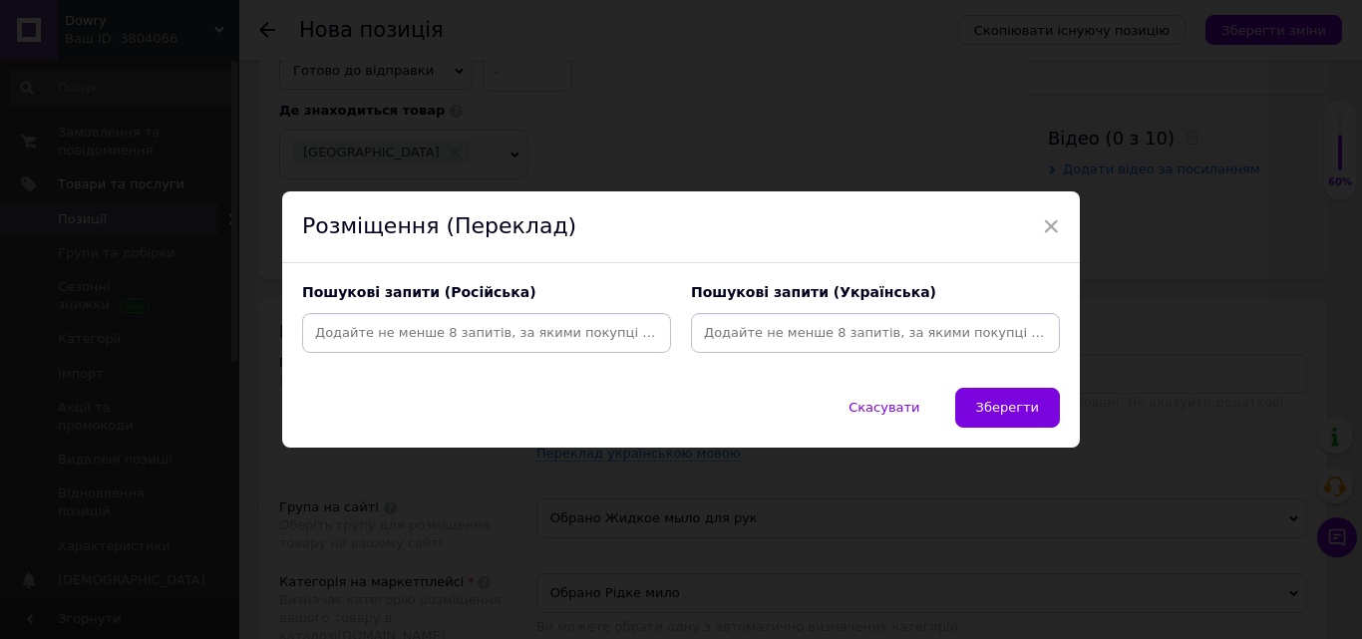
click at [810, 328] on input at bounding box center [875, 333] width 361 height 30
type input "Рідке мило"
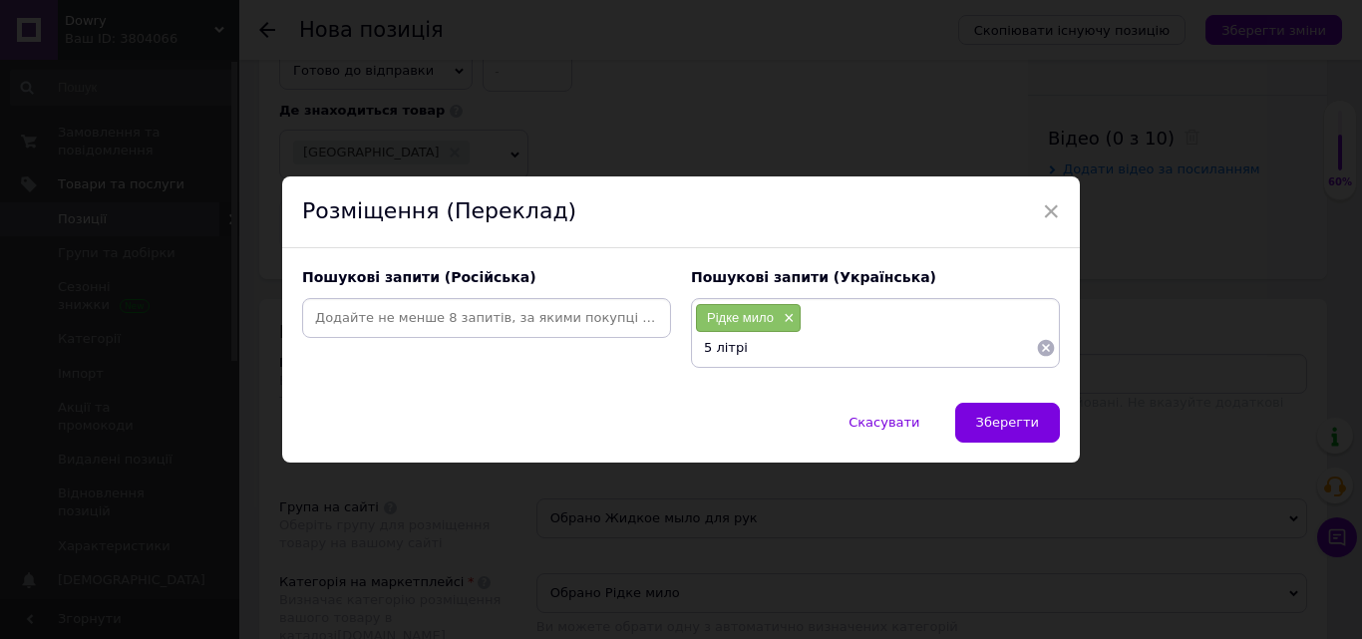
type input "5 літрів"
type input "Хорека"
click at [789, 350] on input at bounding box center [865, 348] width 341 height 30
type input "HoReCa"
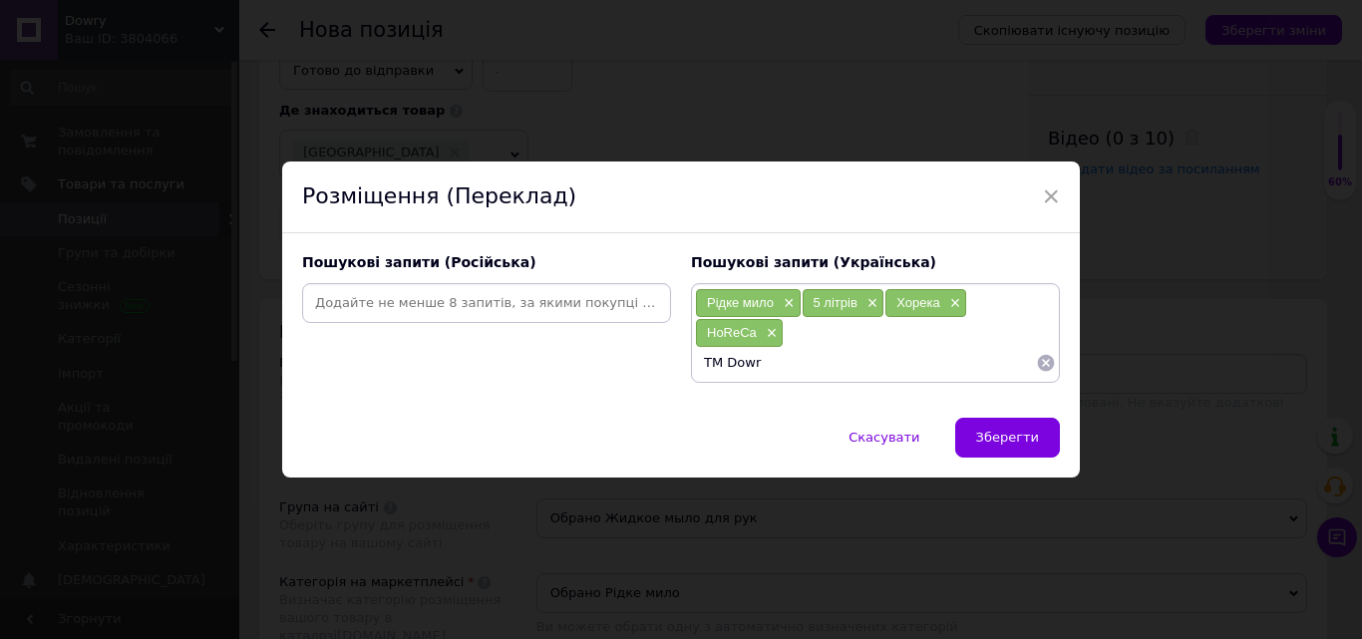
type input "ТМ Dowry"
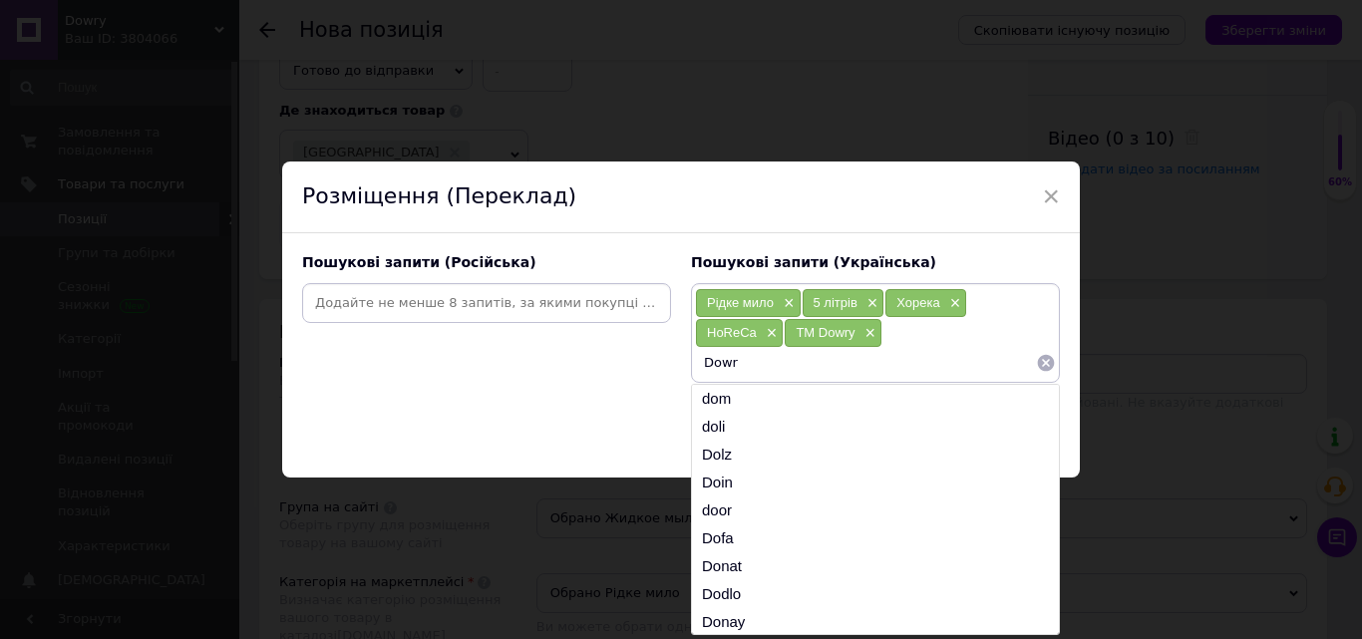
type input "Dowry"
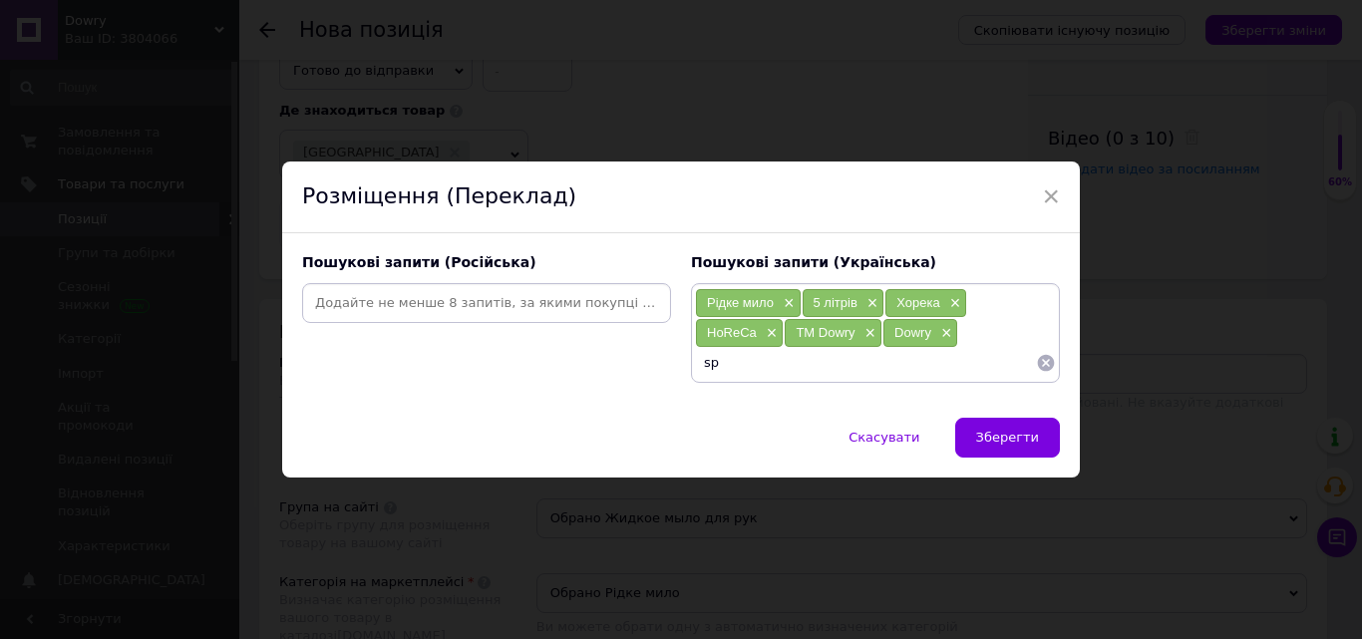
type input "s"
type input "мило"
type input "економія"
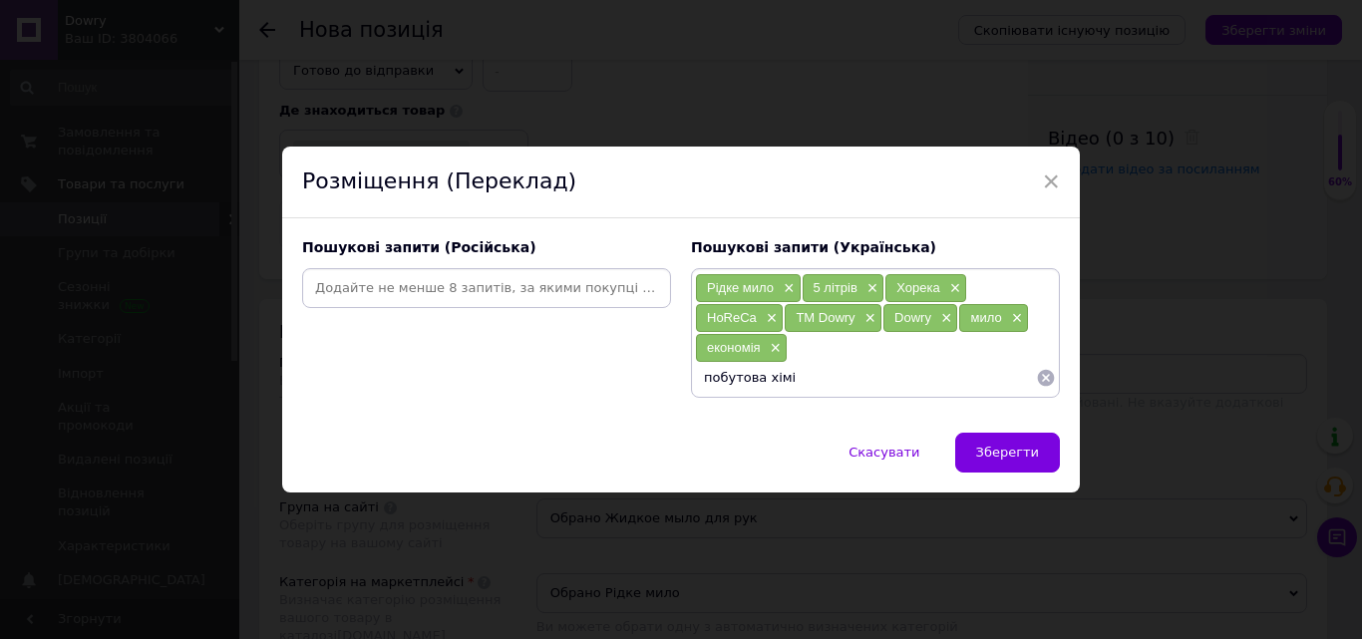
type input "побутова хімія"
type input "миючі засоби"
type input "засоби для гігієни"
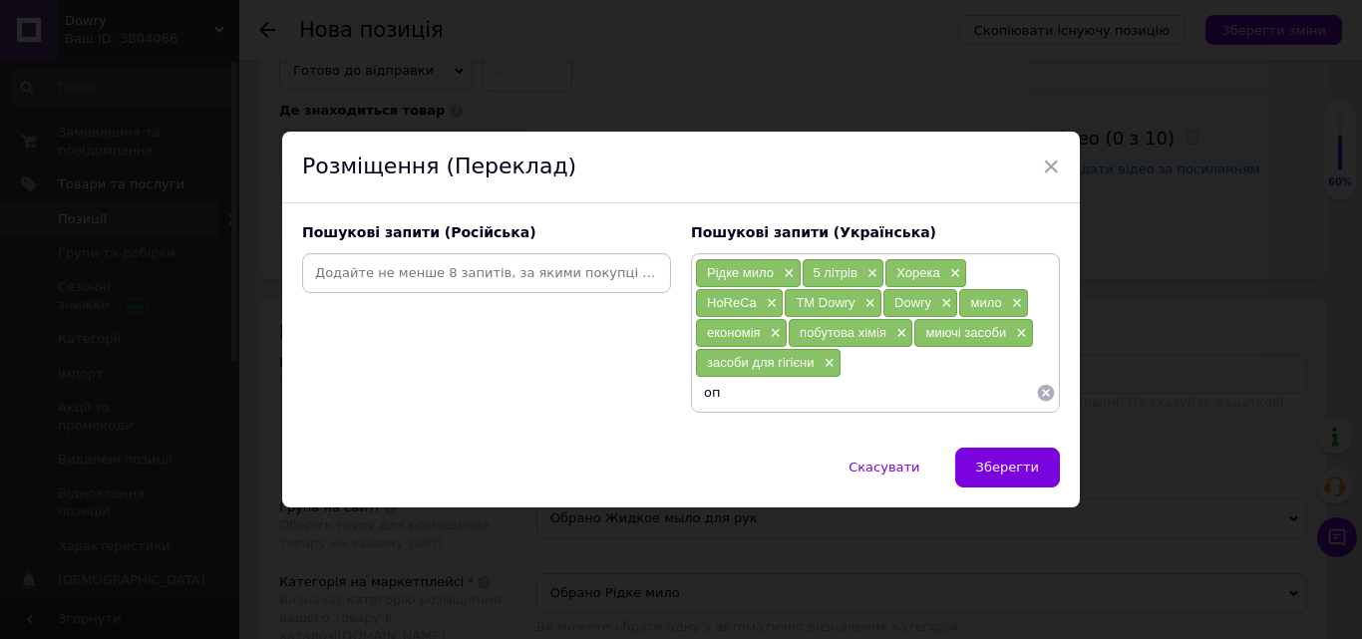
type input "опт"
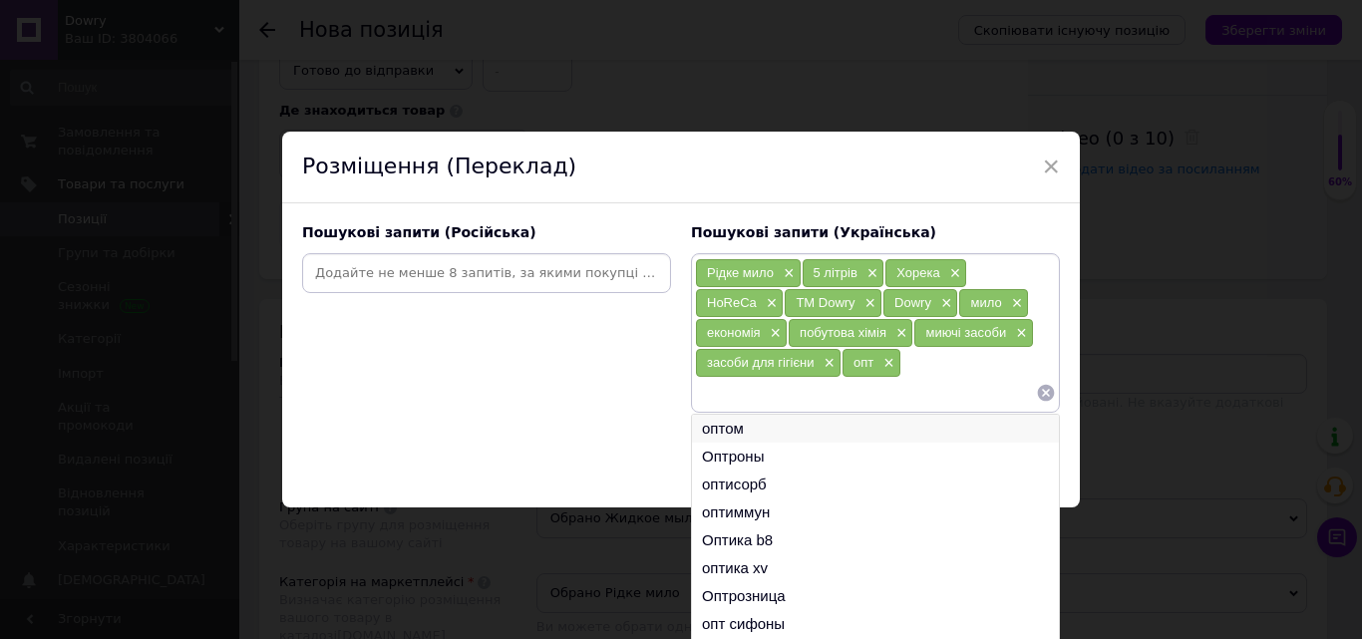
click at [726, 425] on li "оптом" at bounding box center [875, 429] width 367 height 28
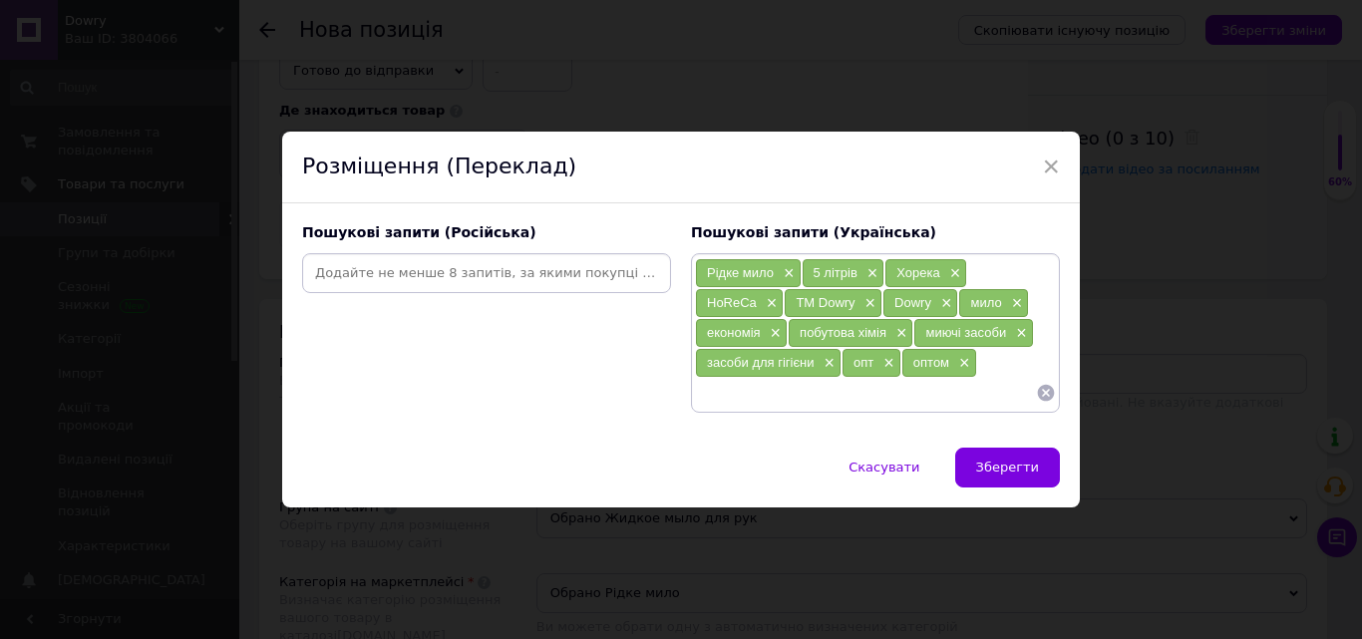
click at [733, 395] on input at bounding box center [865, 393] width 341 height 30
type input "5 л"
type input "професійне рідке мило"
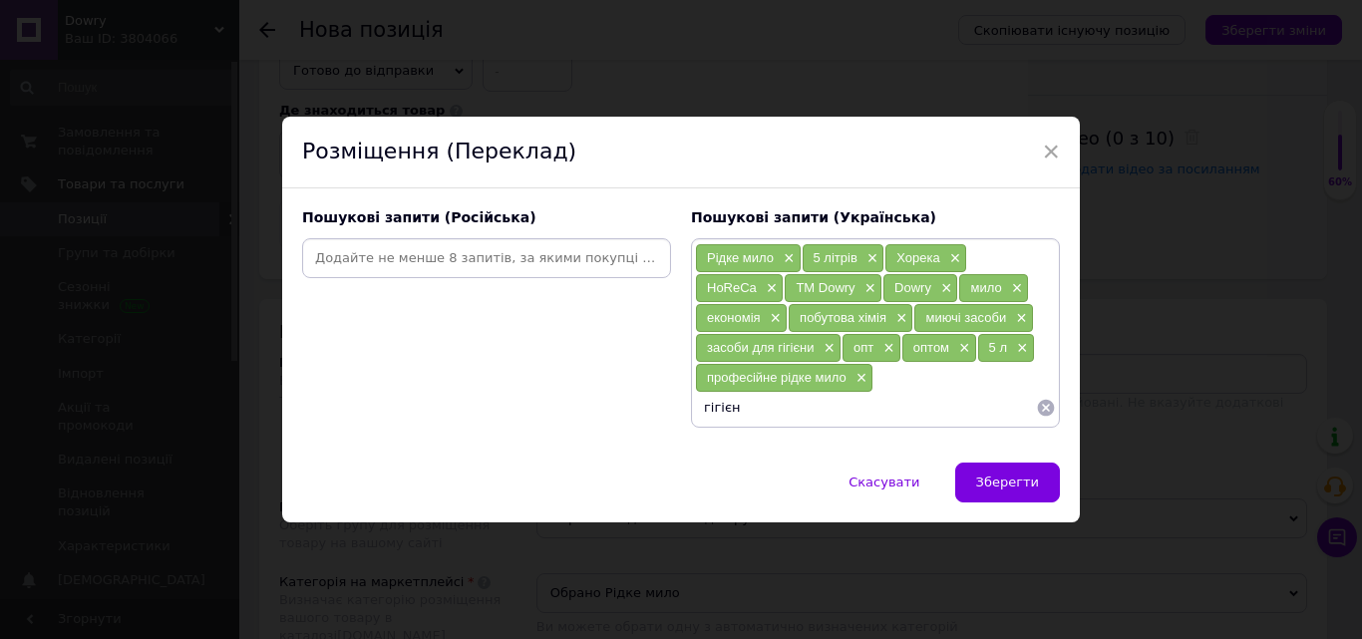
type input "гігієна"
type input "мило 5 літрів"
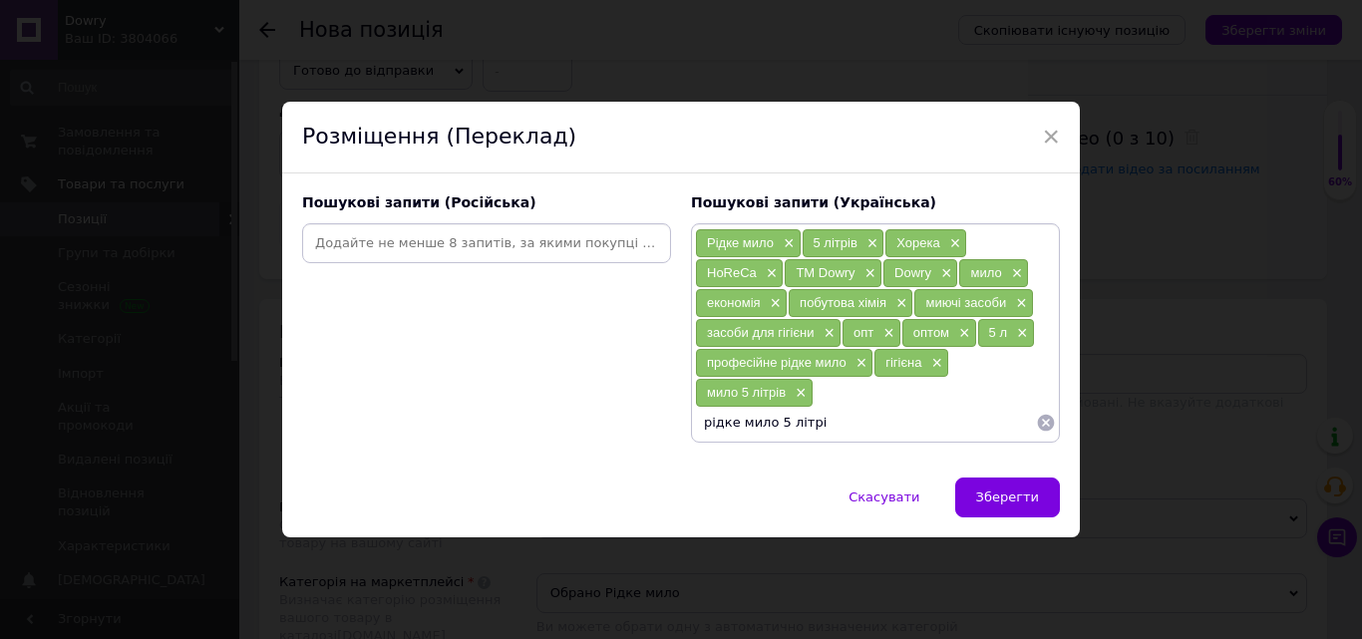
type input "рідке мило 5 літрів"
type input "[PERSON_NAME]"
type input "рідке мило 5 літрівканістра мила 5 літрів"
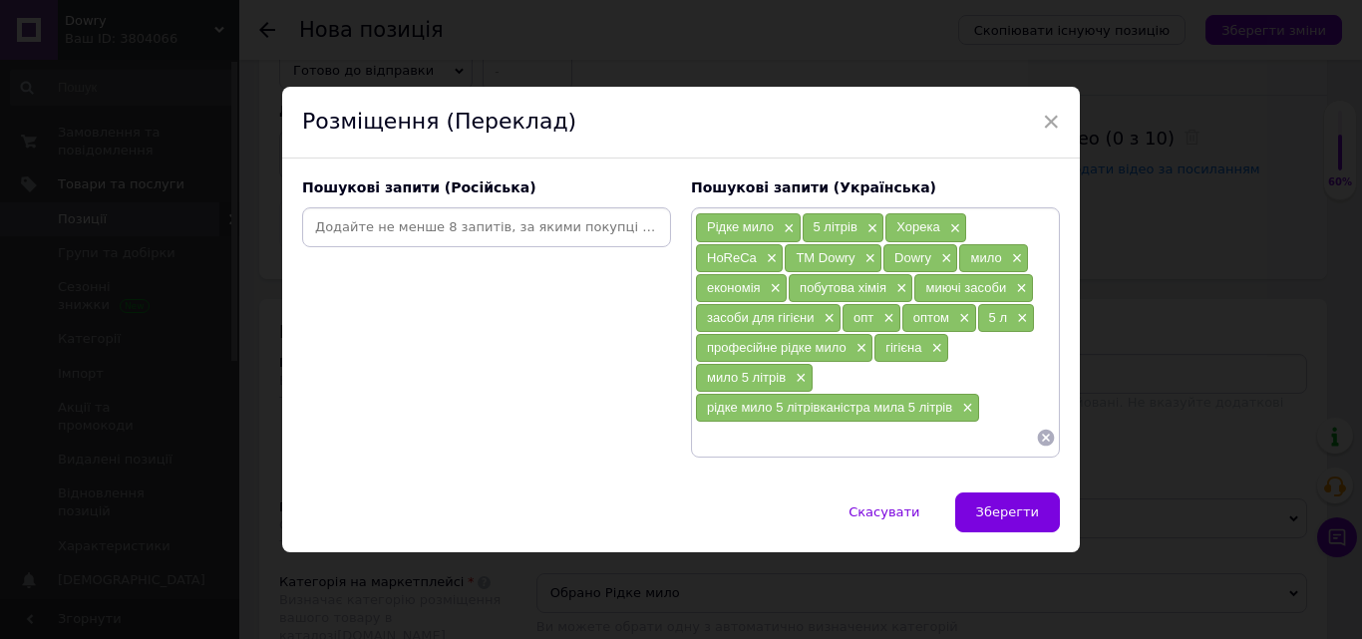
click at [831, 412] on span "рідке мило 5 літрівканістра мила 5 літрів" at bounding box center [829, 407] width 245 height 15
click at [965, 407] on span "×" at bounding box center [965, 408] width 16 height 17
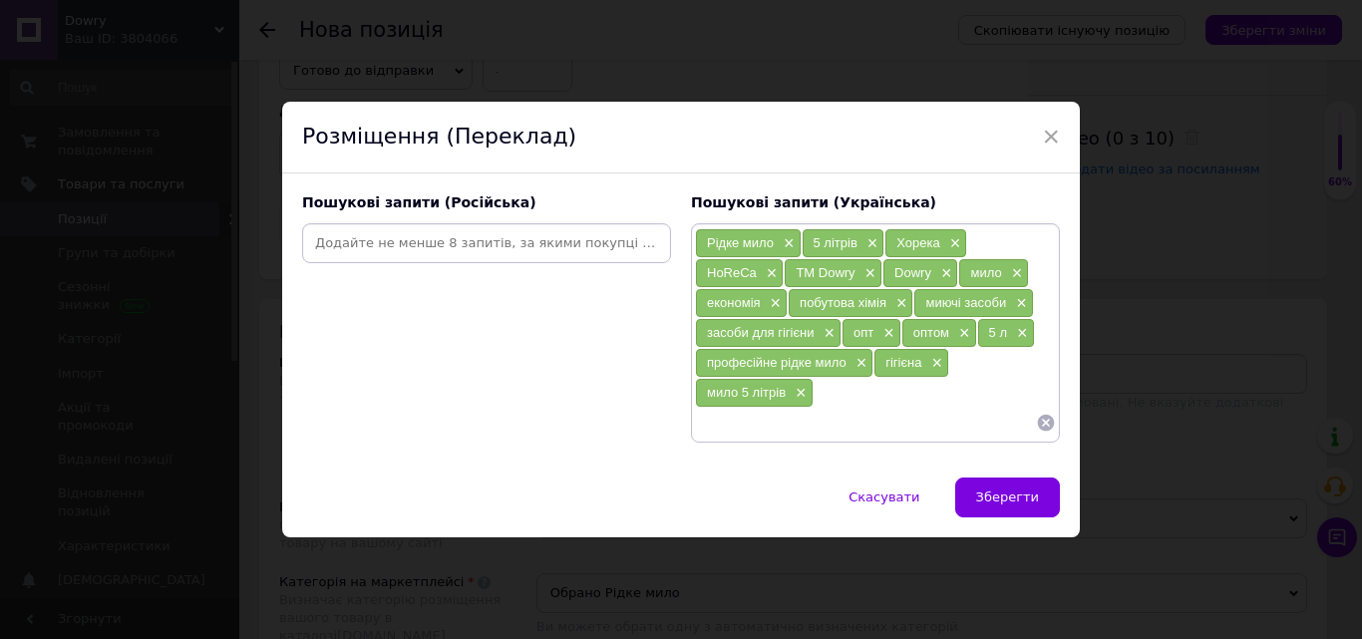
click at [901, 413] on input at bounding box center [865, 423] width 341 height 30
type input "рідке мило 5 літрів"
type input "каністра мила 5 літрів"
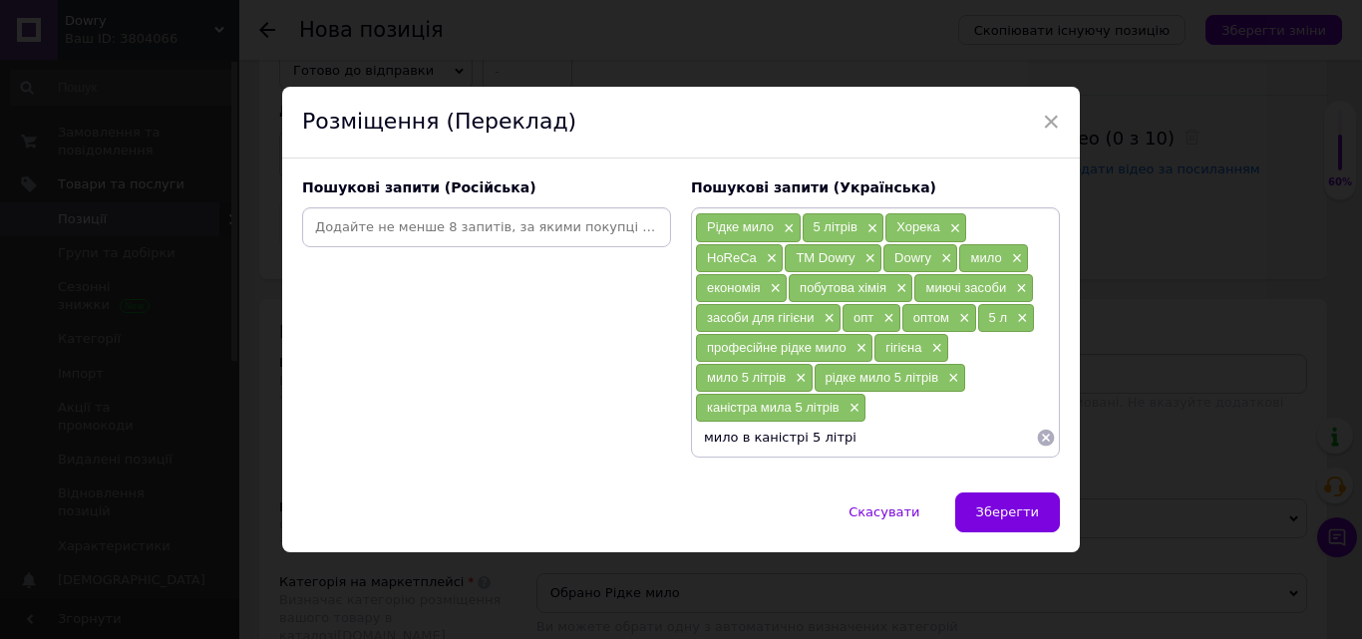
type input "мило в каністрі 5 літрів"
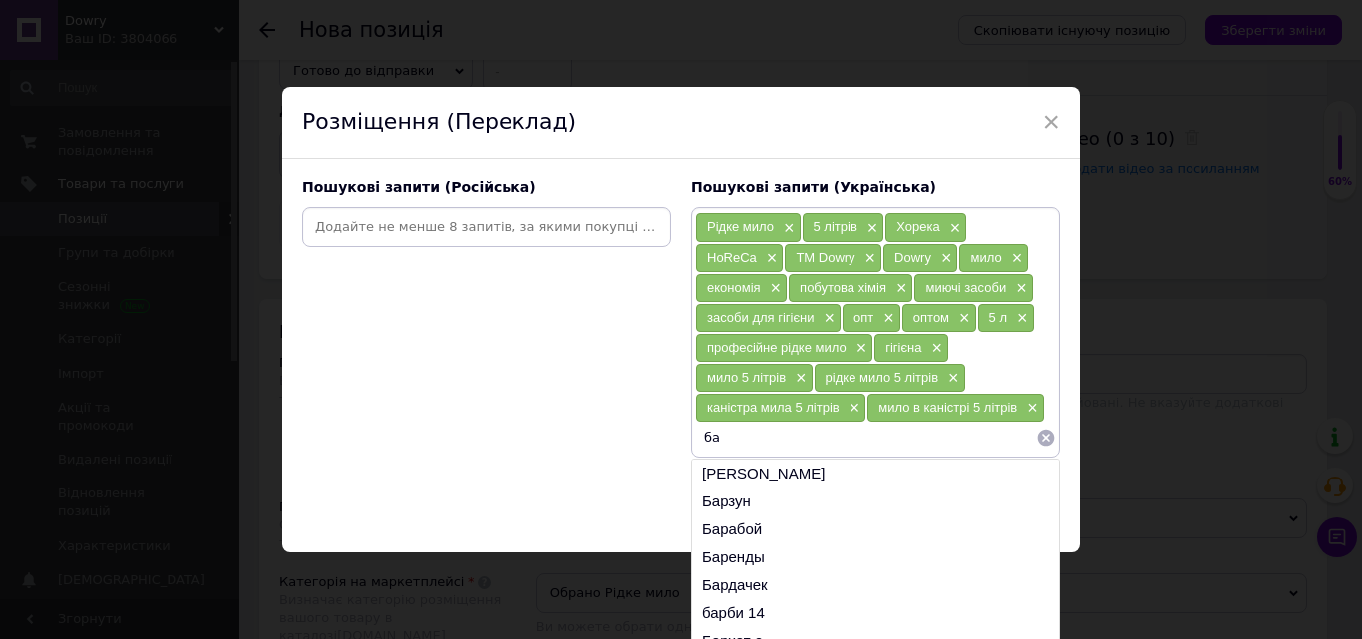
type input "б"
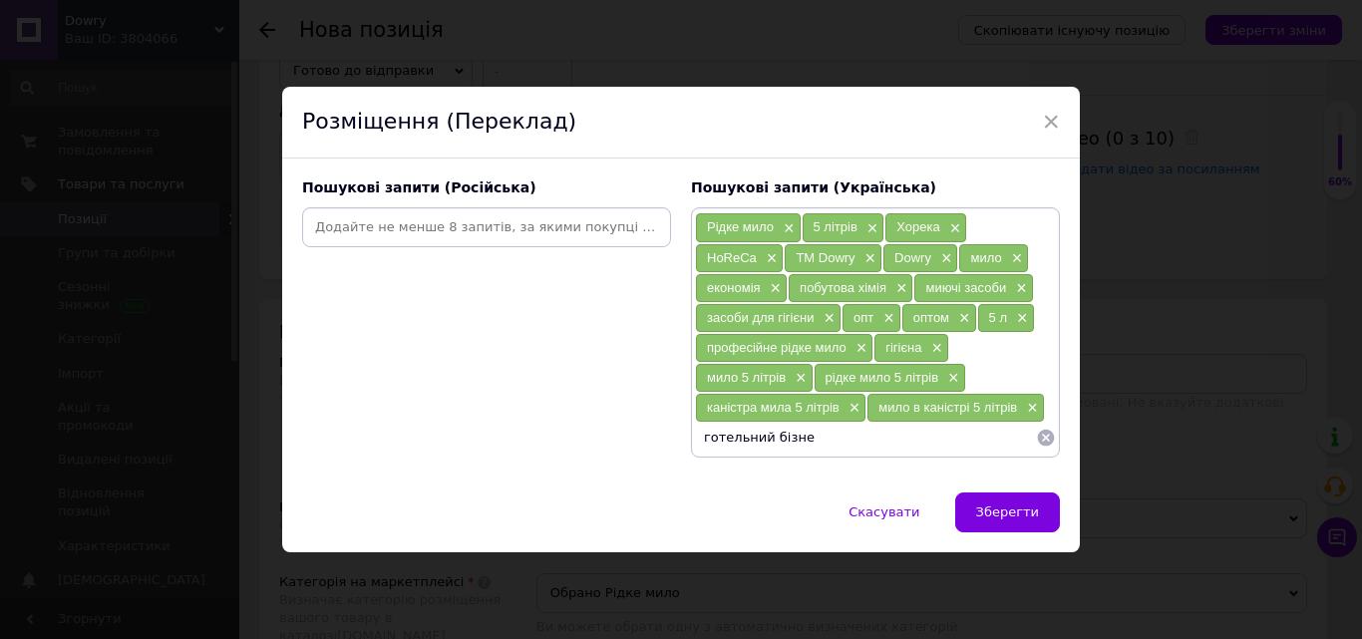
type input "готельний бізнес"
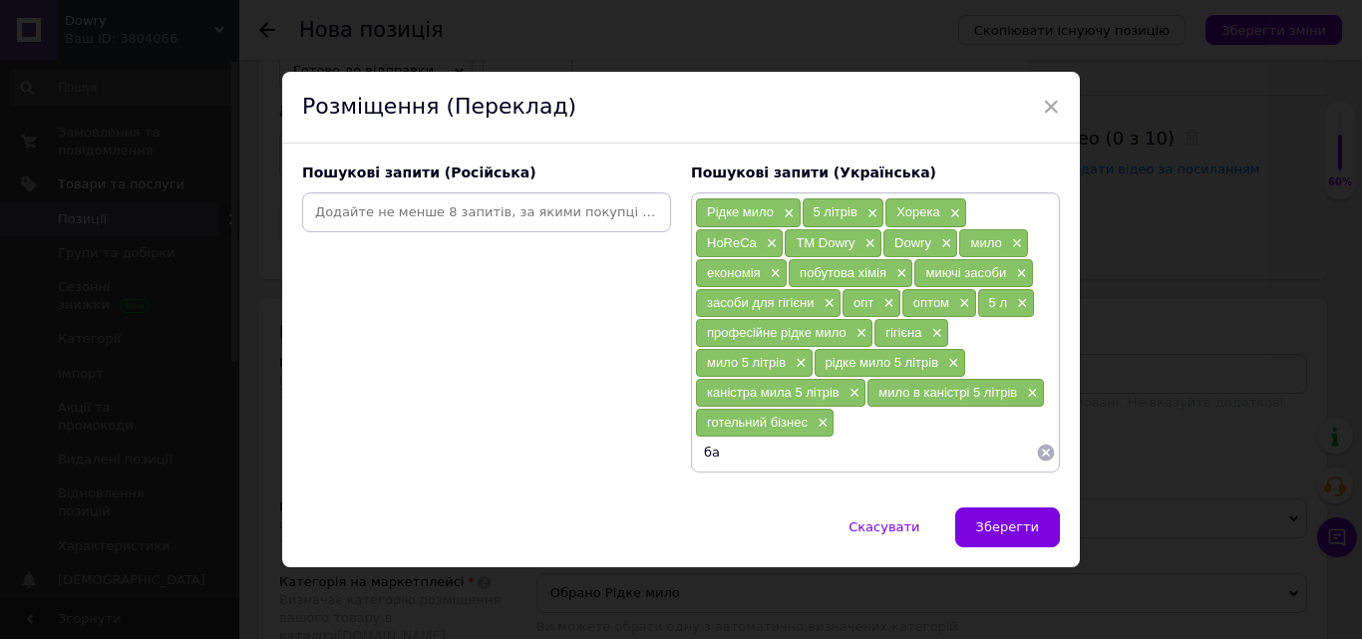
type input "б"
type input "мило для офісу"
type input "заправка для мила"
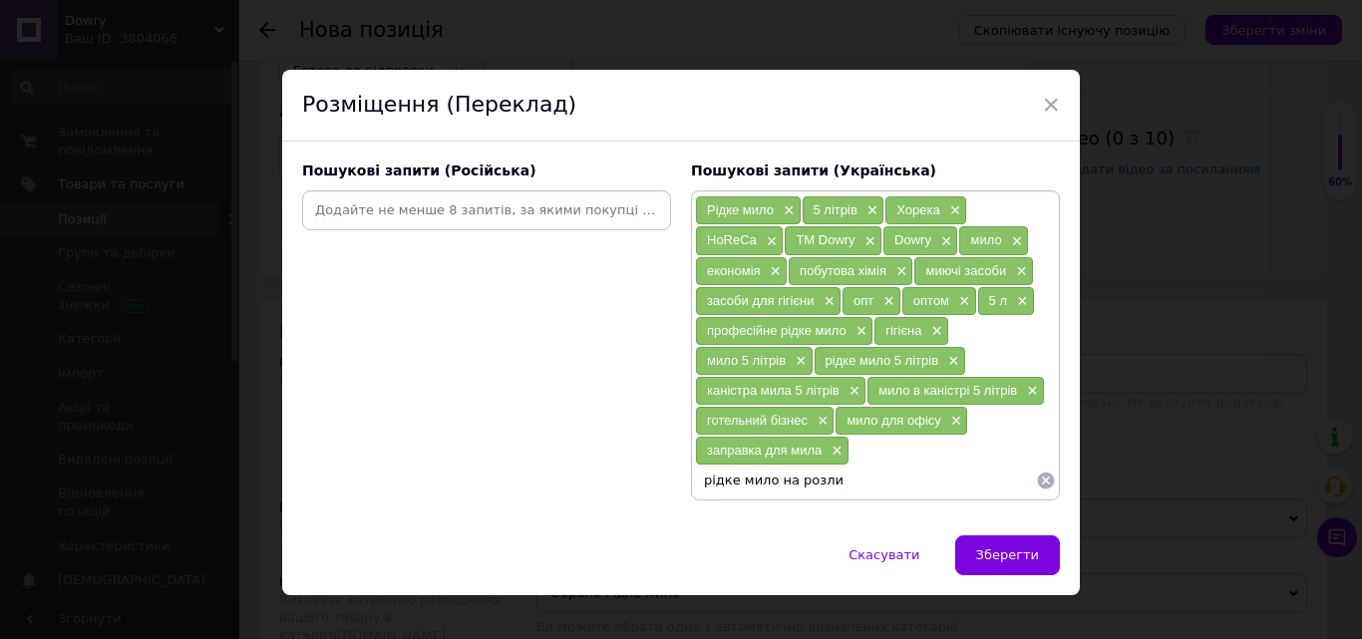
type input "рідке мило на розлив"
type input "мило велика каністра"
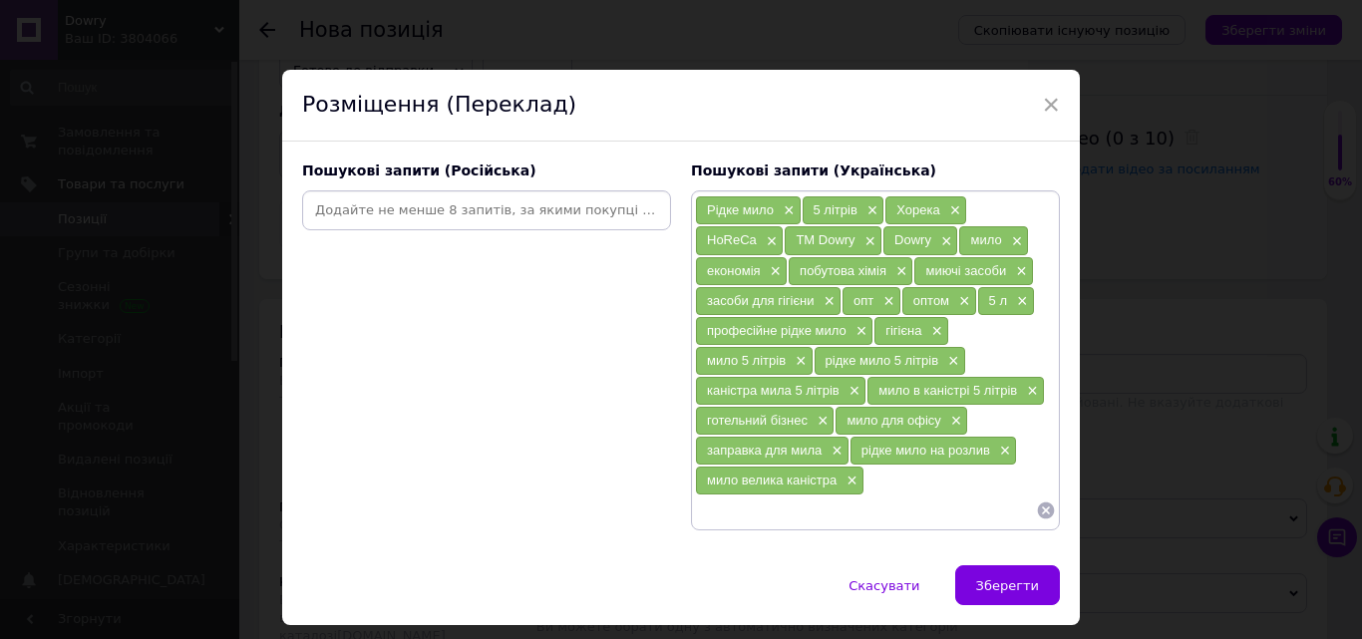
click at [763, 516] on input at bounding box center [865, 511] width 341 height 30
type input "мило рідке 5 л"
click at [448, 220] on input at bounding box center [486, 210] width 361 height 30
paste input "Жидкое мыло"
type input "Жидкое мыло"
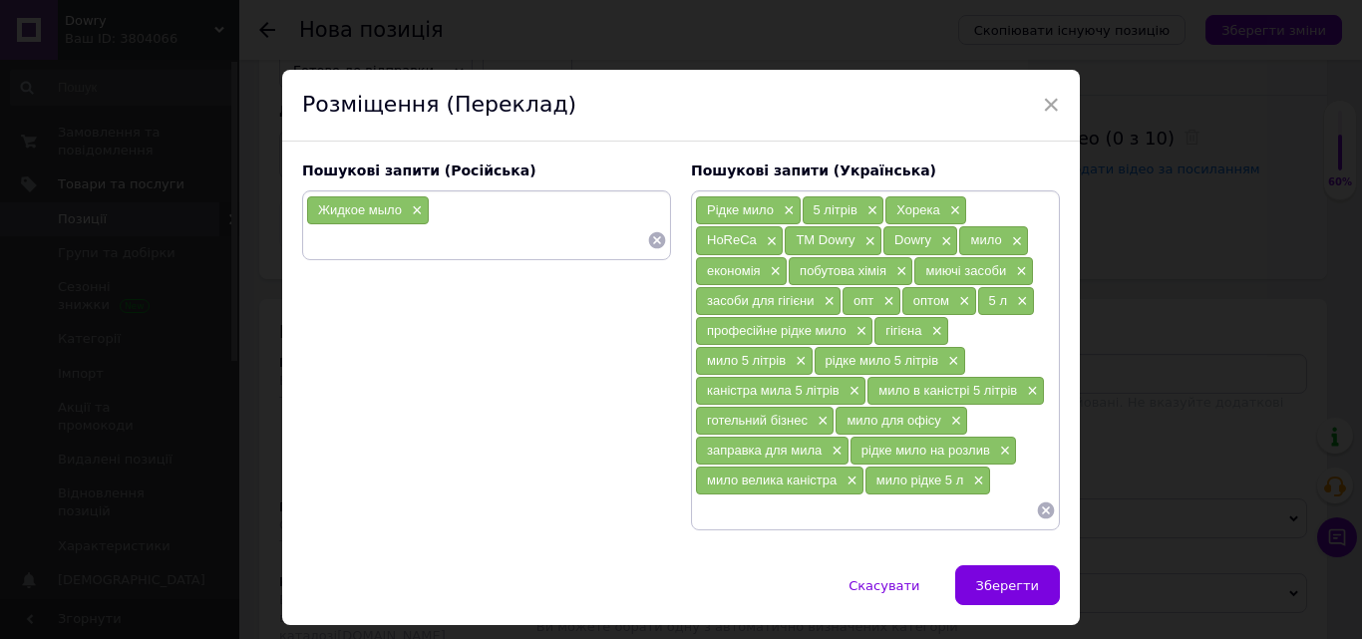
drag, startPoint x: 820, startPoint y: 201, endPoint x: 755, endPoint y: 310, distance: 126.6
click at [755, 310] on div "засоби для гігієни ×" at bounding box center [768, 301] width 145 height 28
click at [453, 210] on div "Жидкое мыло ×" at bounding box center [486, 225] width 361 height 60
click at [401, 241] on input at bounding box center [476, 240] width 341 height 30
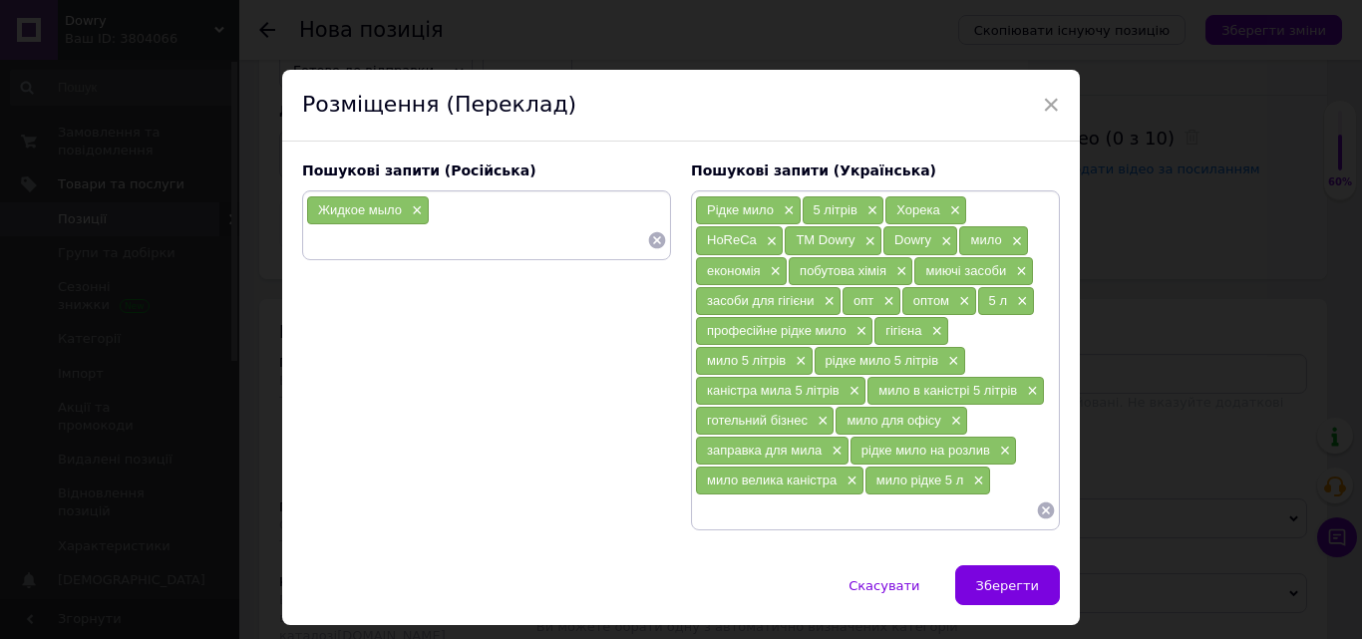
paste input "5 литров"
type input "5 литров"
drag, startPoint x: 421, startPoint y: 70, endPoint x: 336, endPoint y: 237, distance: 187.8
click at [336, 237] on input at bounding box center [476, 240] width 341 height 30
type input "Хорека"
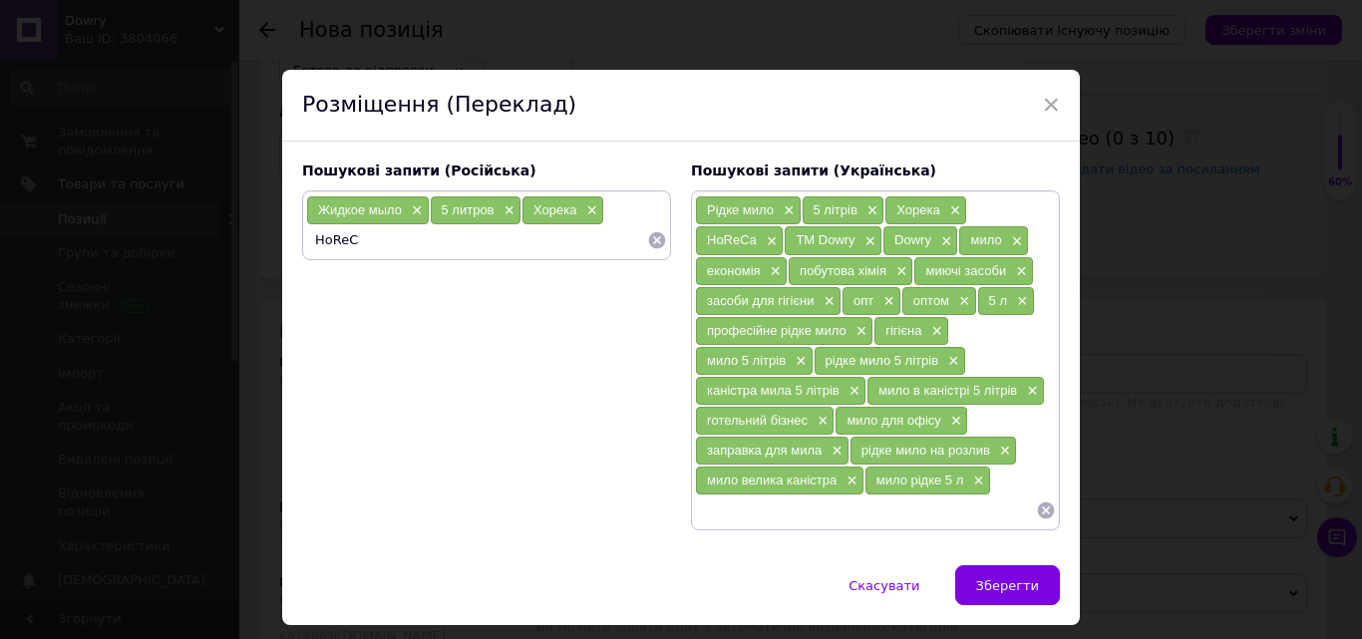
type input "HoReCa"
type input "TM Dowry"
type input "Dowry"
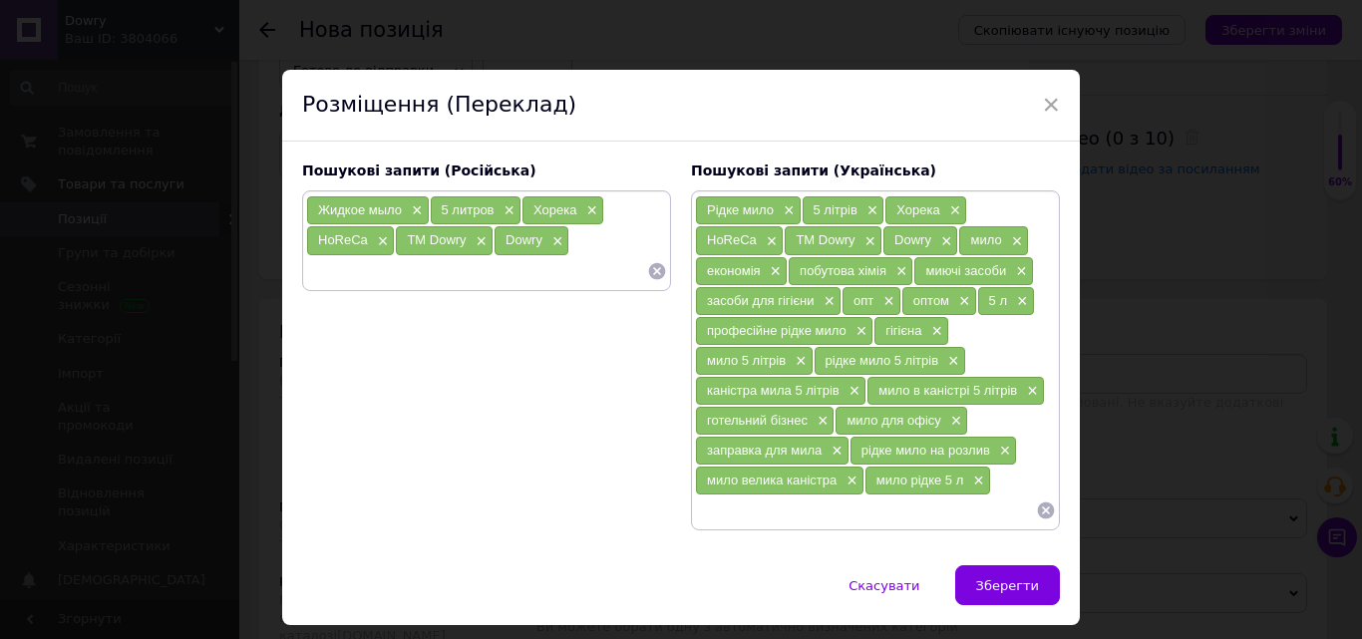
paste input "мыло"
type input "мыло"
type input "м"
paste input "экономия"
type input "экономия"
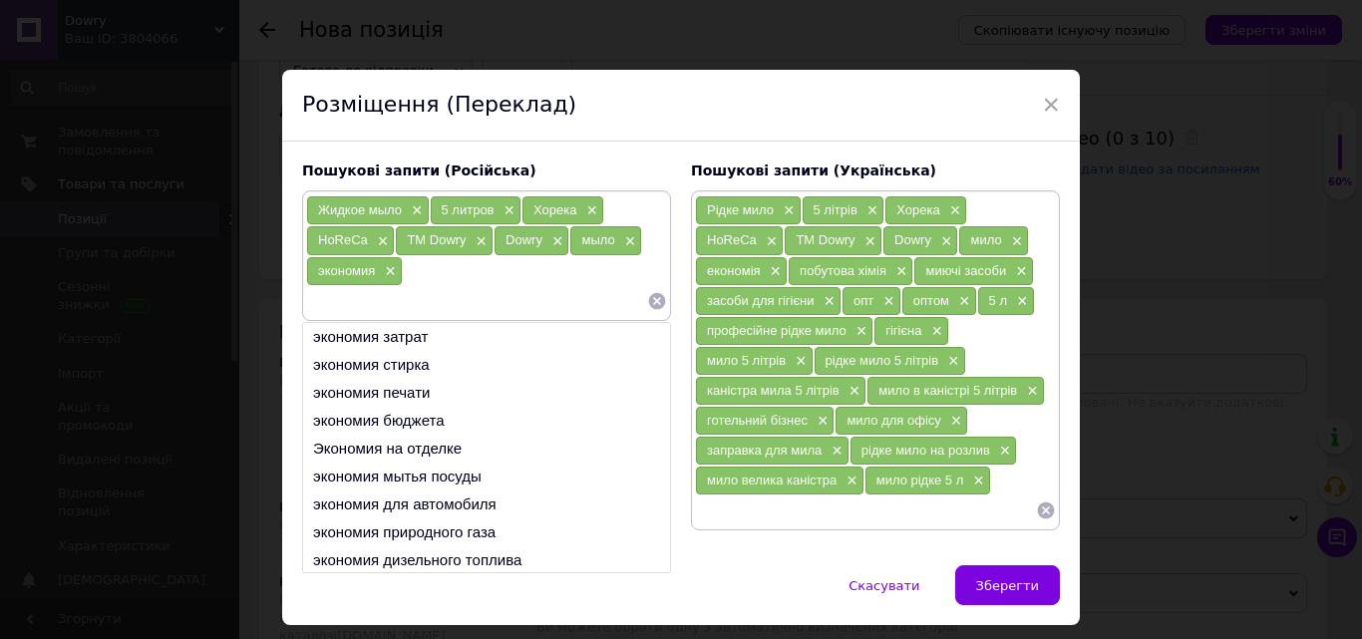
paste input "бытовая химия"
type input "бытовая химия"
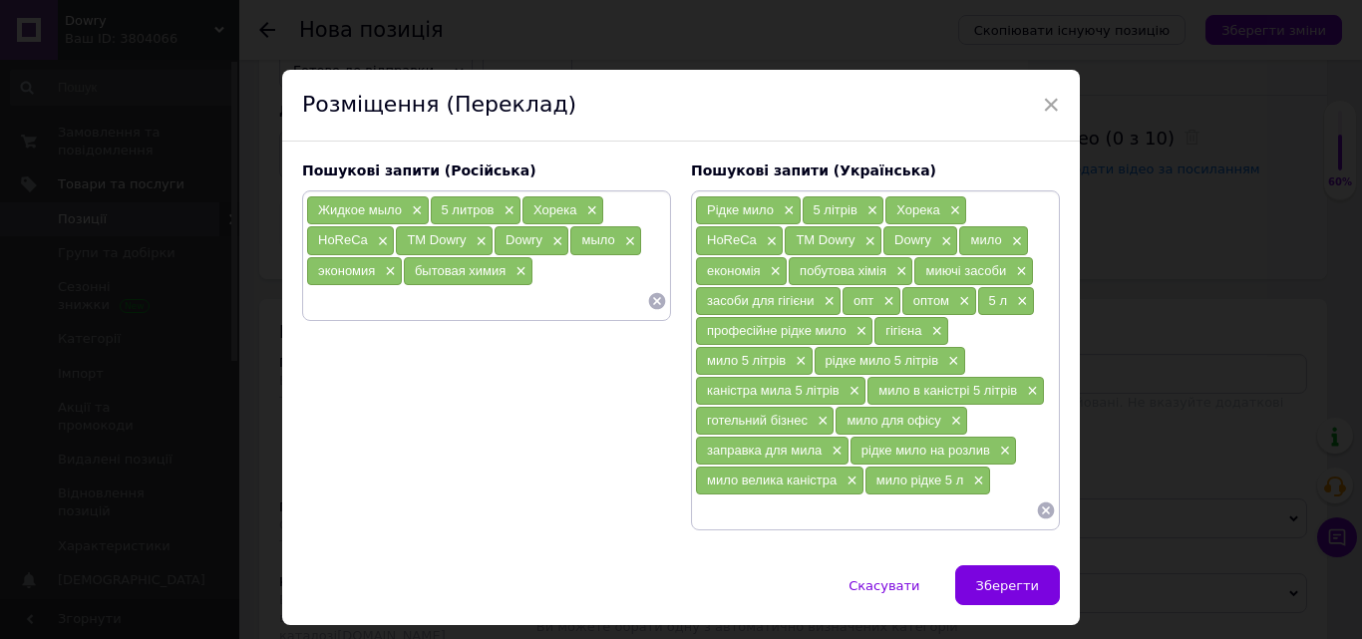
paste input "моющие средства"
type input "моющие средства"
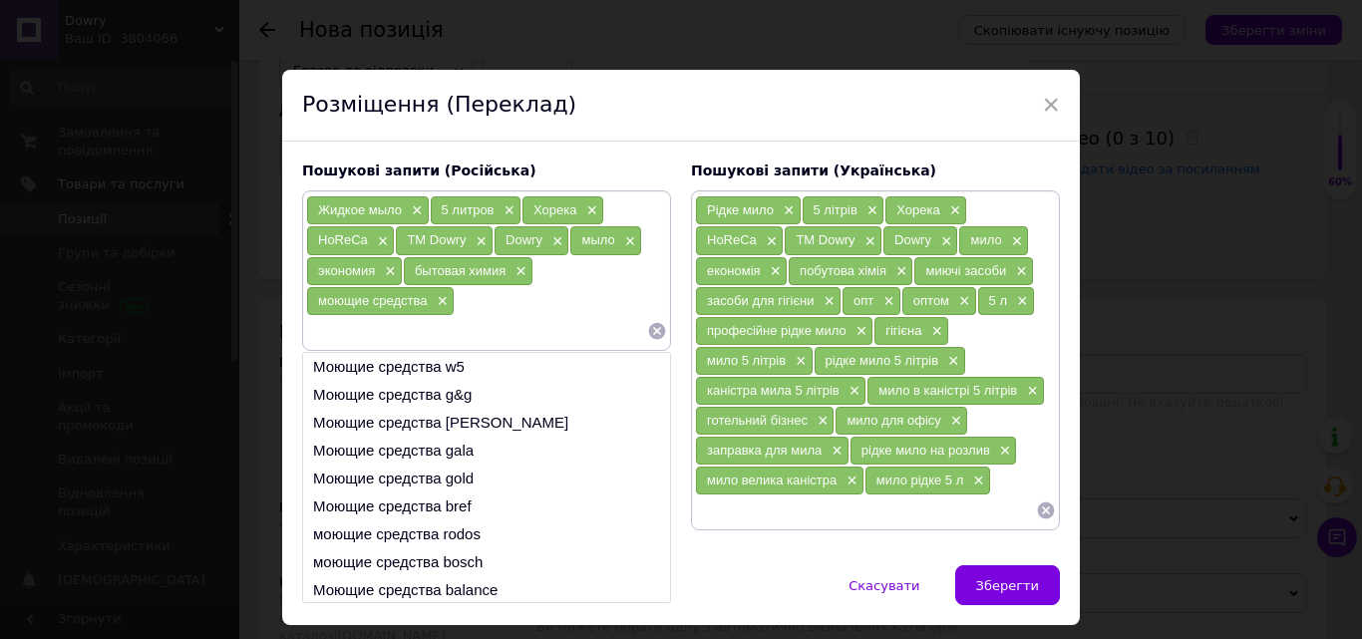
paste input "средства для гигиены"
type input "средства для гигиены"
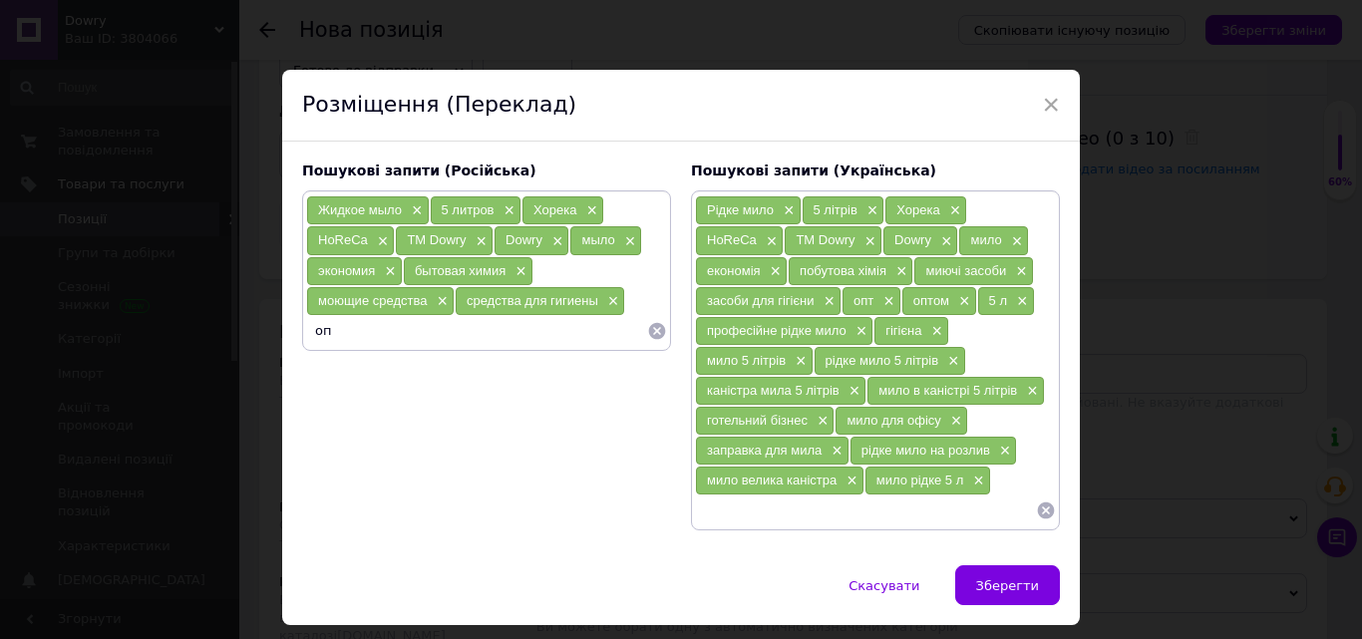
type input "опт"
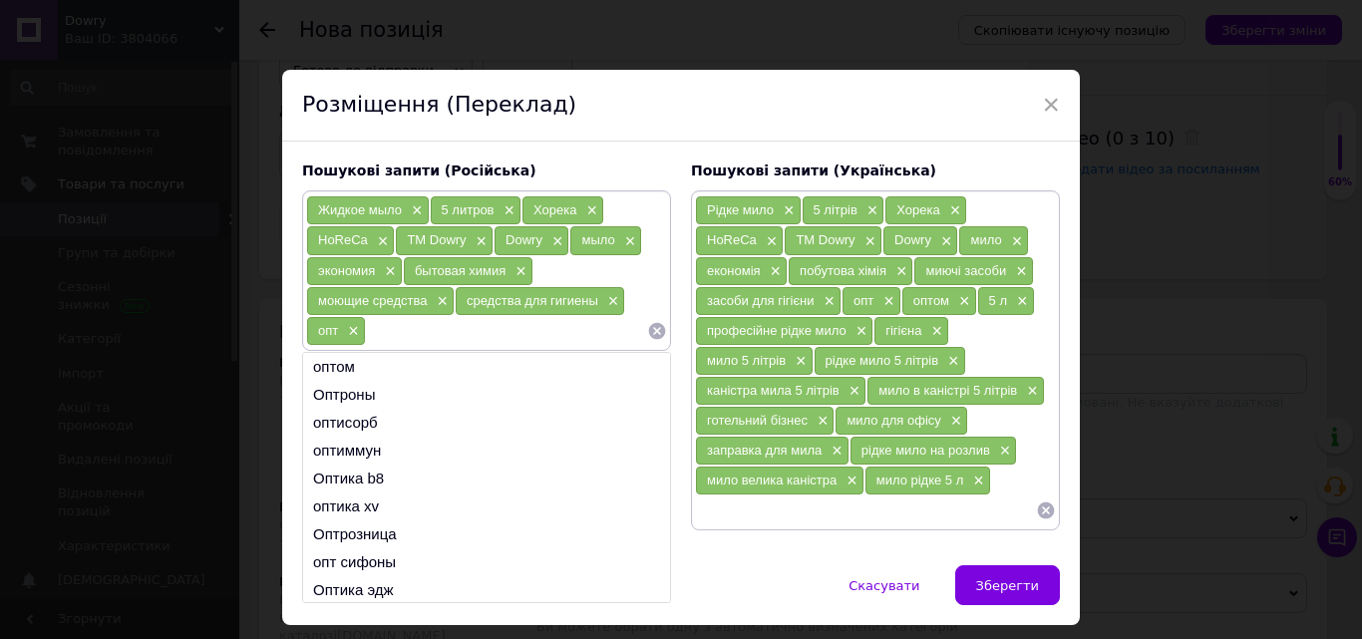
paste input "оптом"
type input "оптом"
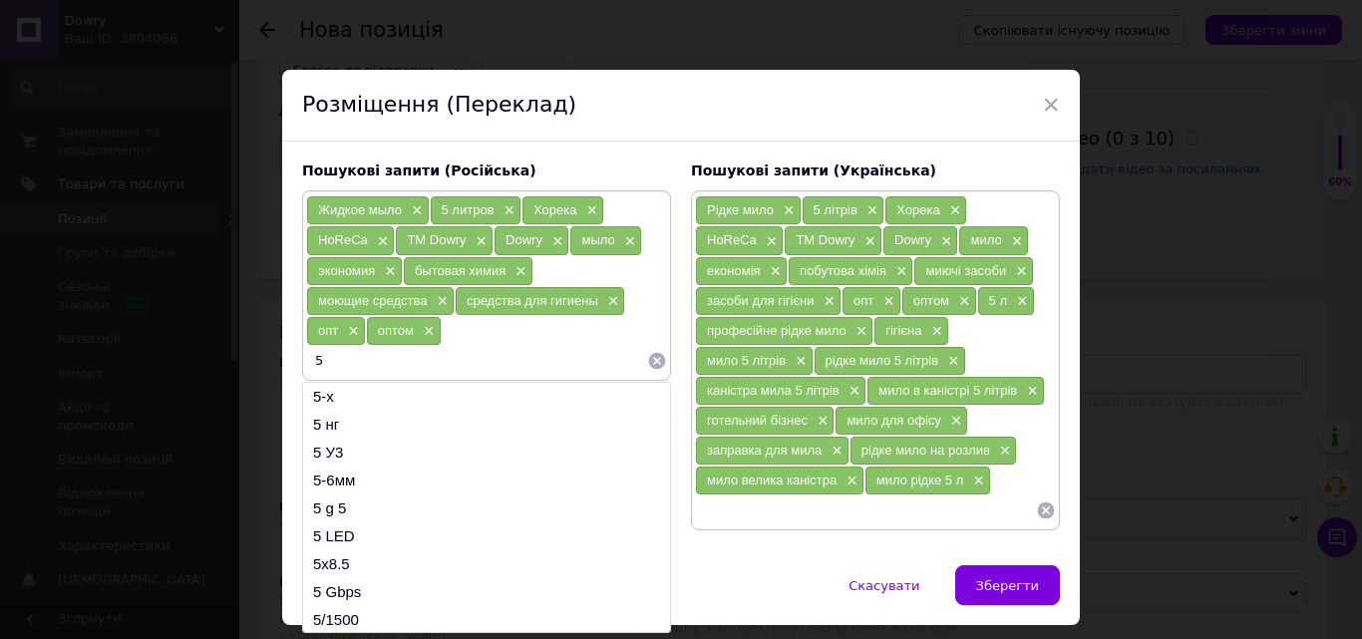
type input "5 л"
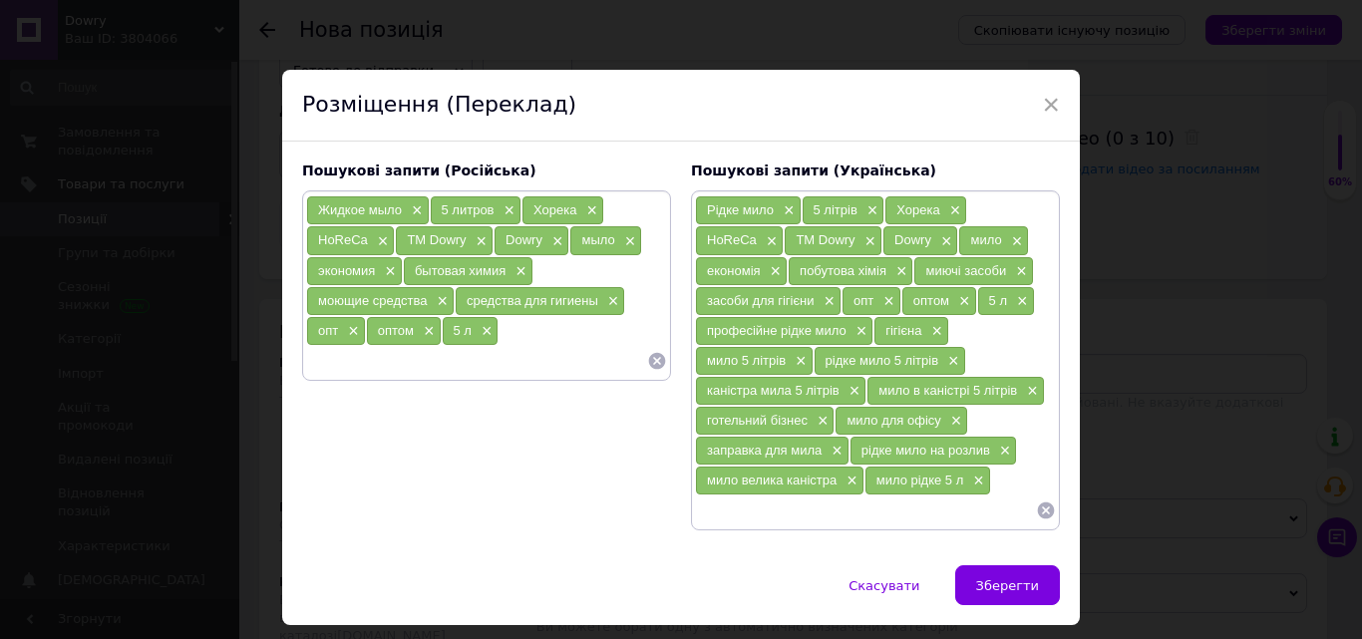
paste input "профессиональное жидкое мыло"
type input "профессиональное жидкое мыло"
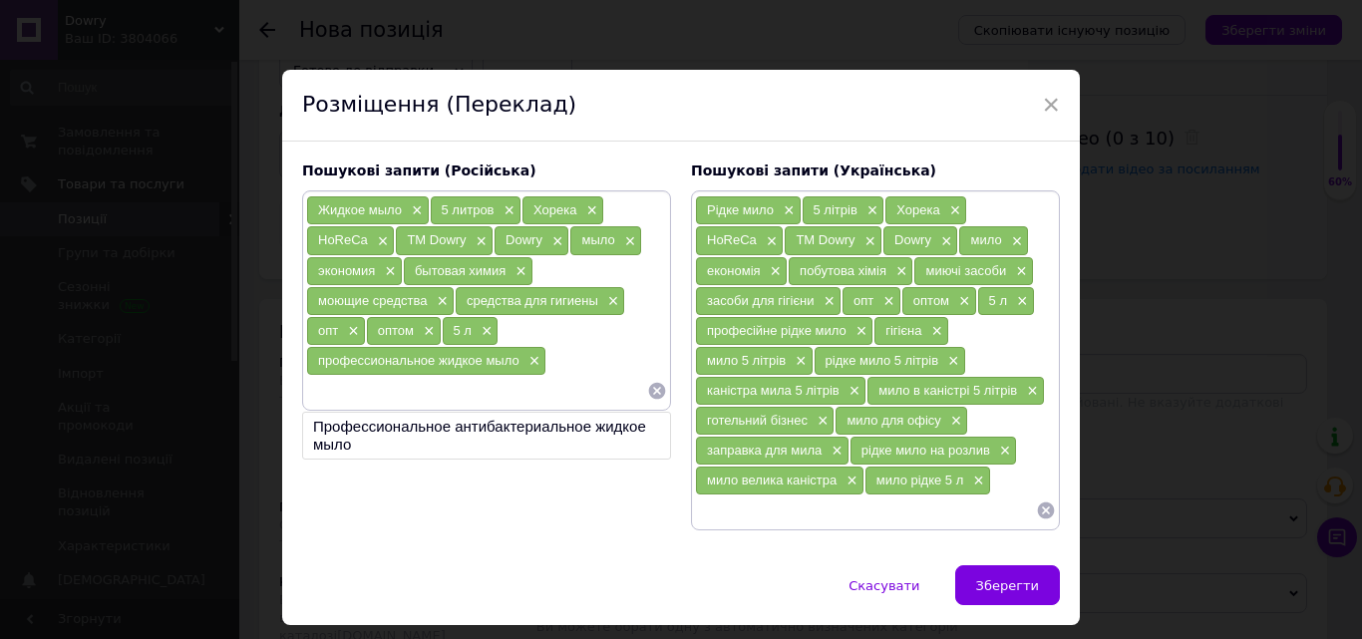
click at [587, 372] on div "Жидкое мыло × 5 литров × Хорека × HoReCa × TM Dowry × Dowry × мыло × экономия ×…" at bounding box center [486, 299] width 361 height 209
click at [362, 392] on input at bounding box center [476, 391] width 341 height 30
paste input "гигиена"
type input "гигиена"
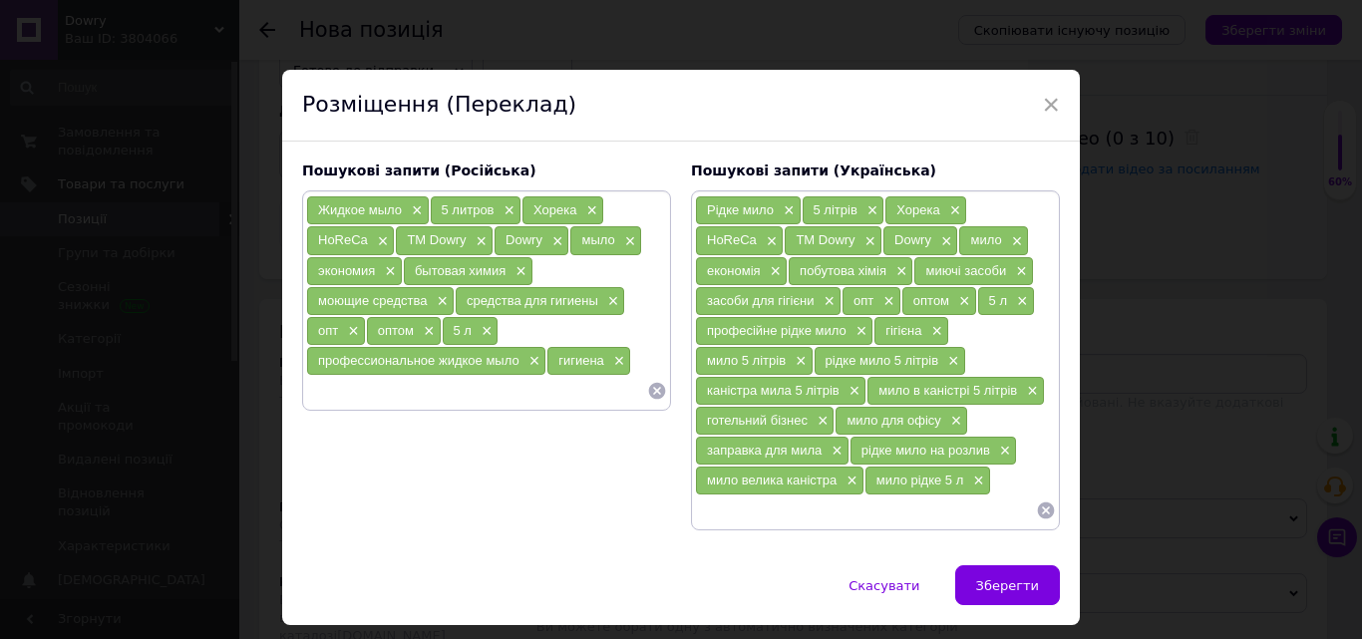
paste input "мыло 5 литров"
type input "мыло 5 литров"
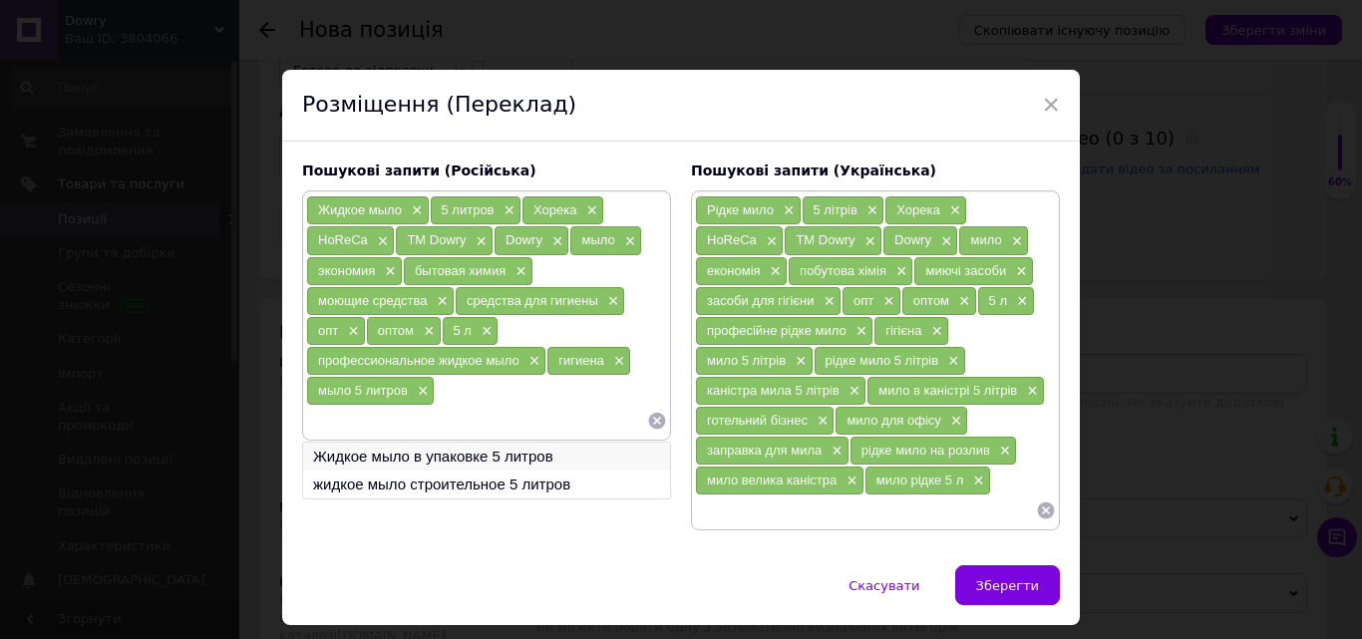
click at [405, 452] on li "Жидкое мыло в упаковке 5 литров" at bounding box center [486, 457] width 367 height 28
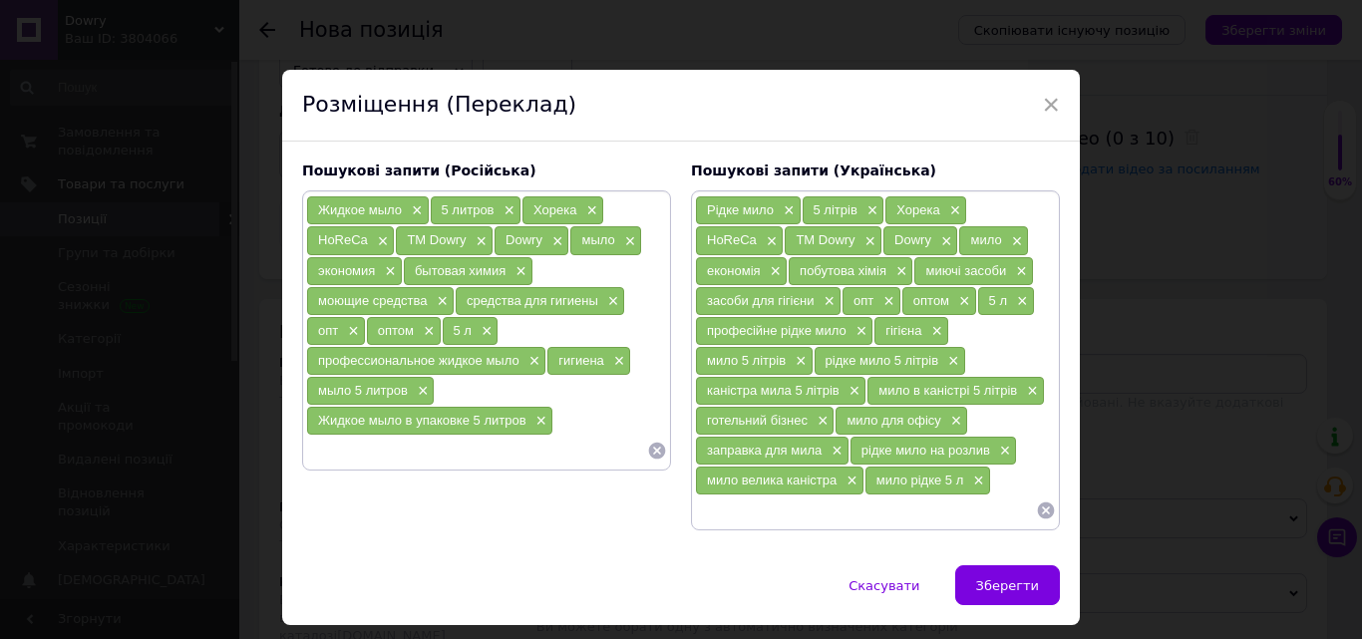
click at [327, 442] on input at bounding box center [476, 451] width 341 height 30
paste input "канистра мыла 5 литров"
type input "канистра мыла 5 литров"
click at [326, 489] on input at bounding box center [476, 481] width 341 height 30
paste input "гостиничный бизнес"
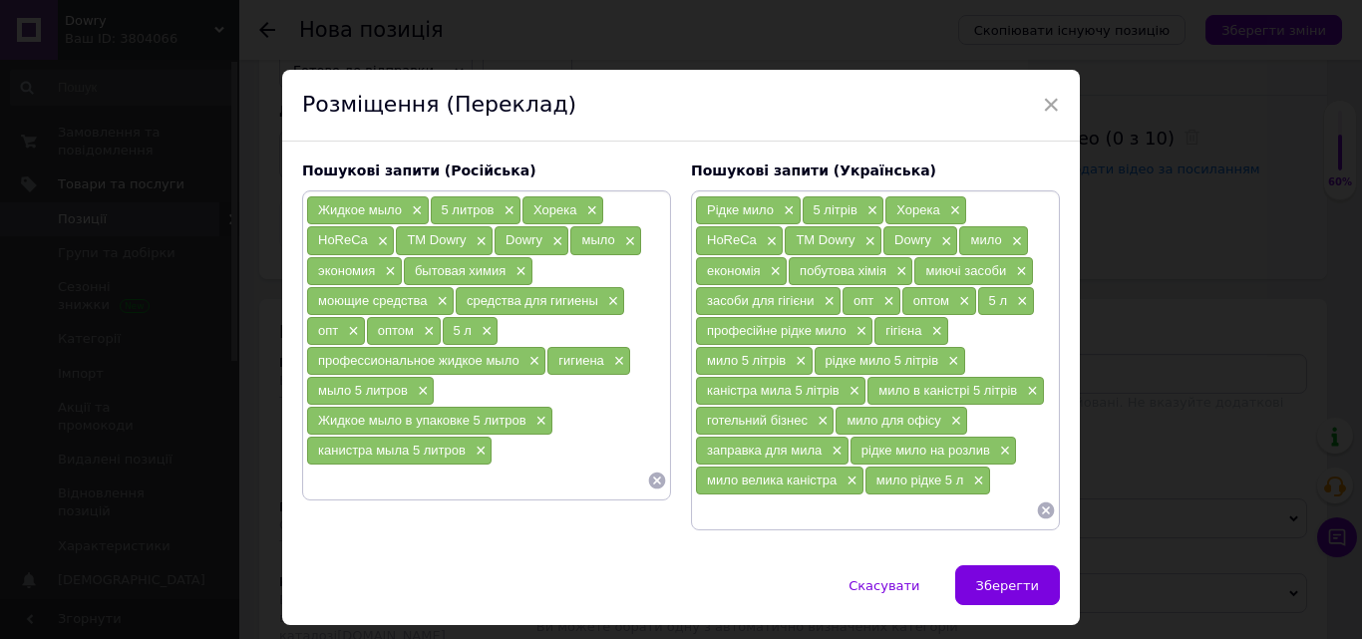
type input "гостиничный бизнес"
click at [349, 470] on input at bounding box center [476, 481] width 341 height 30
paste input "мыло для офиса"
type input "мыло для офиса"
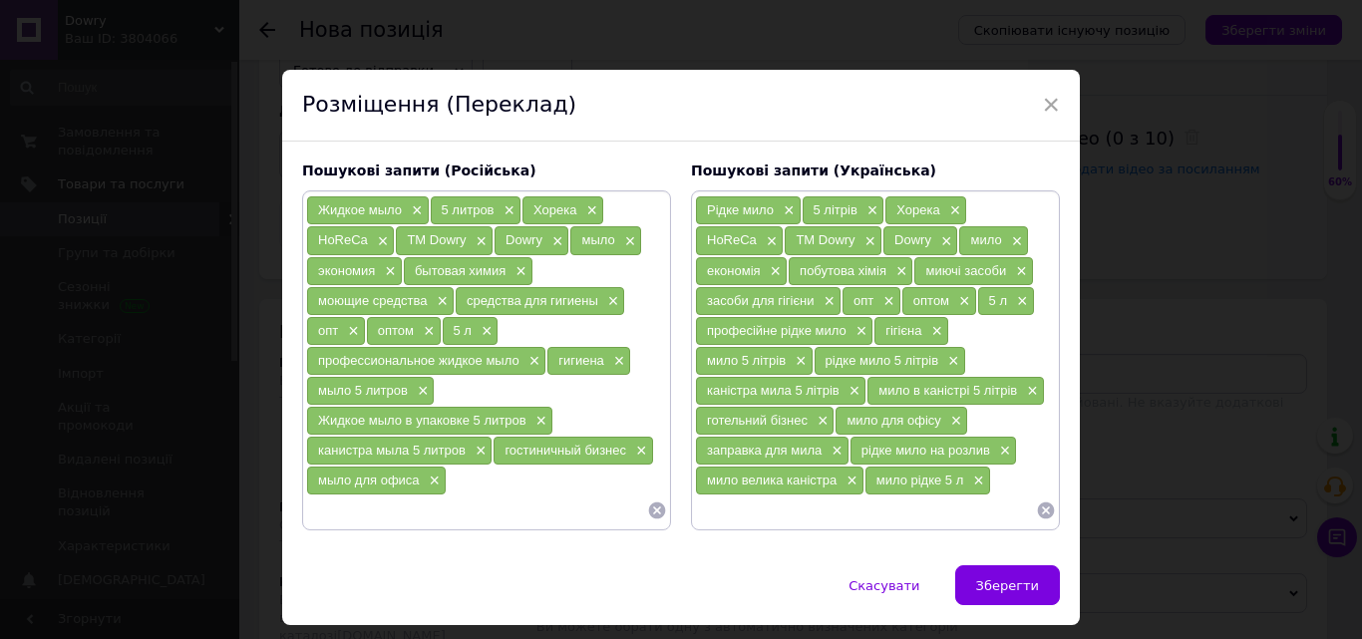
paste input "заправка для мыла"
type input "заправка для мыла"
paste input "жидкое мыло на разлив"
type input "жидкое мыло на разлив"
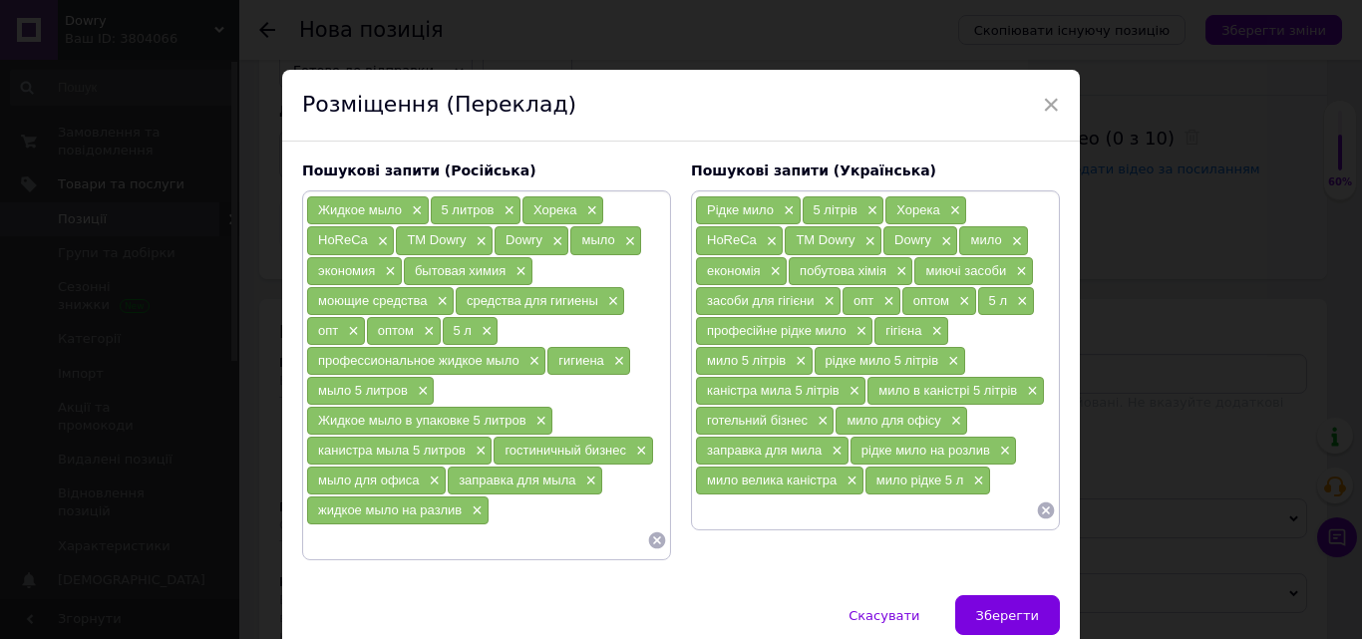
paste input "мыло большая канистра"
type input "мыло большая канистра"
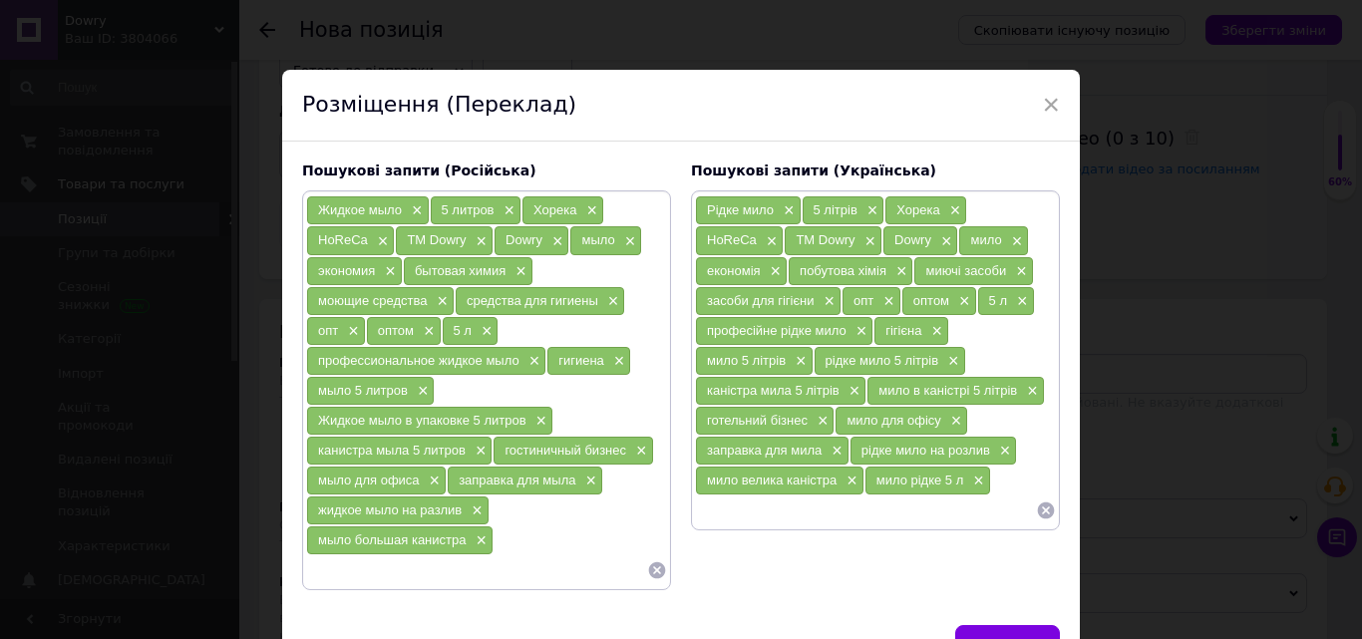
paste input "мыло жидкое 5 литров"
type input "мыло жидкое 5 литров"
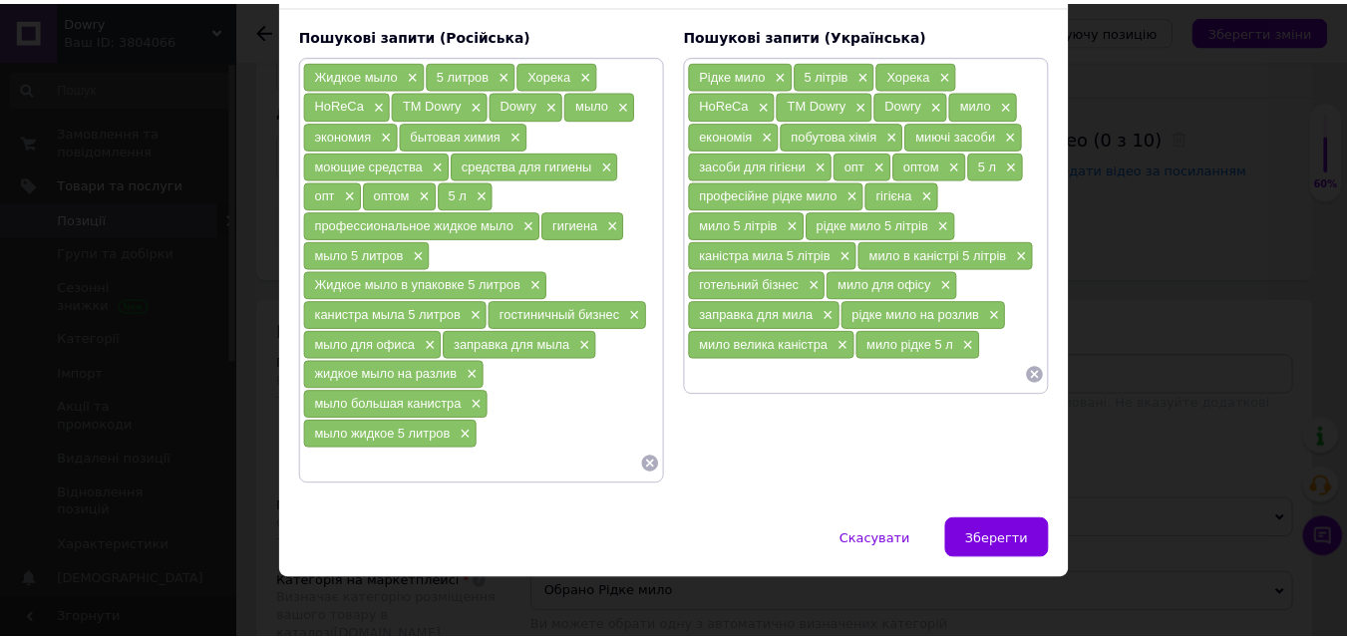
scroll to position [147, 0]
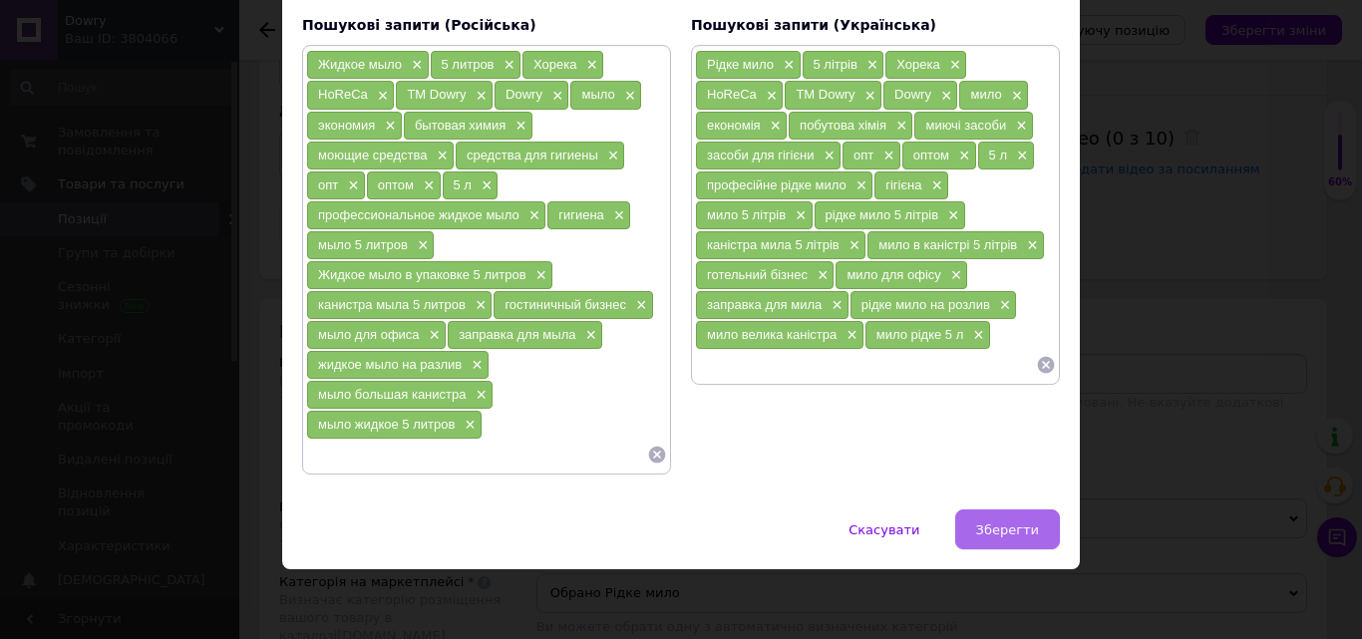
click at [1015, 541] on button "Зберегти" at bounding box center [1007, 530] width 105 height 40
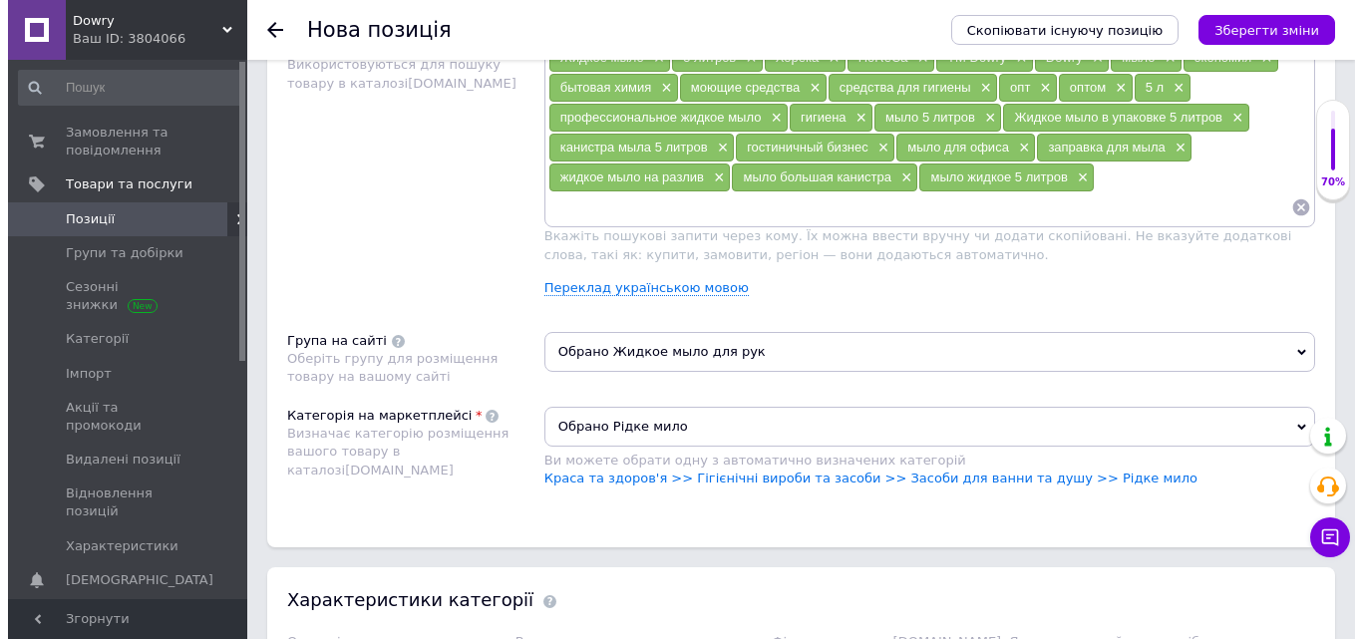
scroll to position [1268, 0]
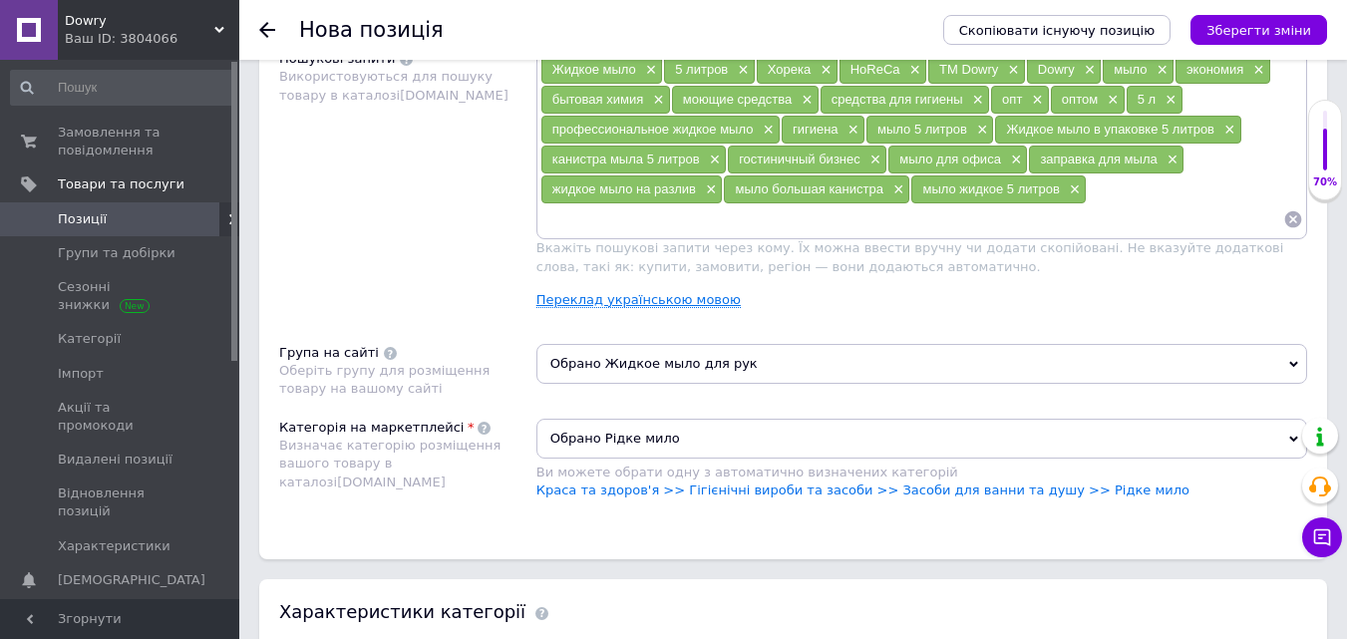
click at [666, 304] on link "Переклад українською мовою" at bounding box center [639, 300] width 204 height 16
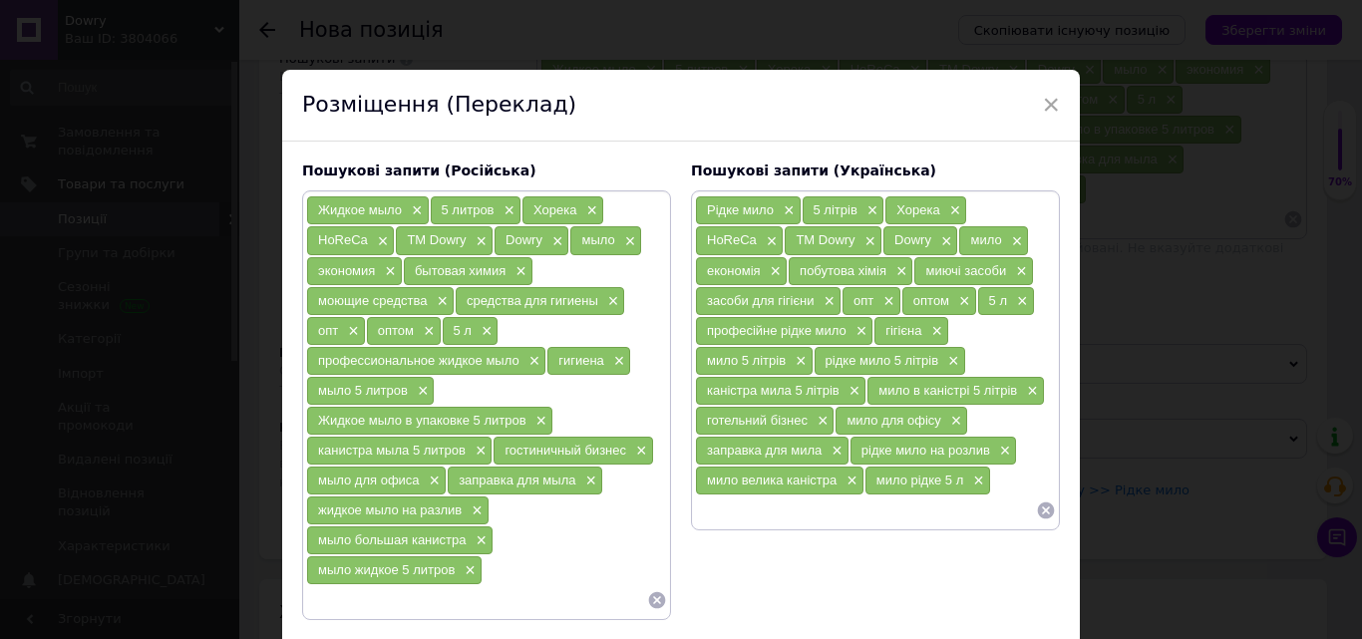
click at [754, 503] on input at bounding box center [865, 511] width 341 height 30
type input "бактеріальне мило"
click at [351, 580] on input at bounding box center [476, 600] width 341 height 30
paste input "бактериальное мыло"
type input "бактериальное мыло"
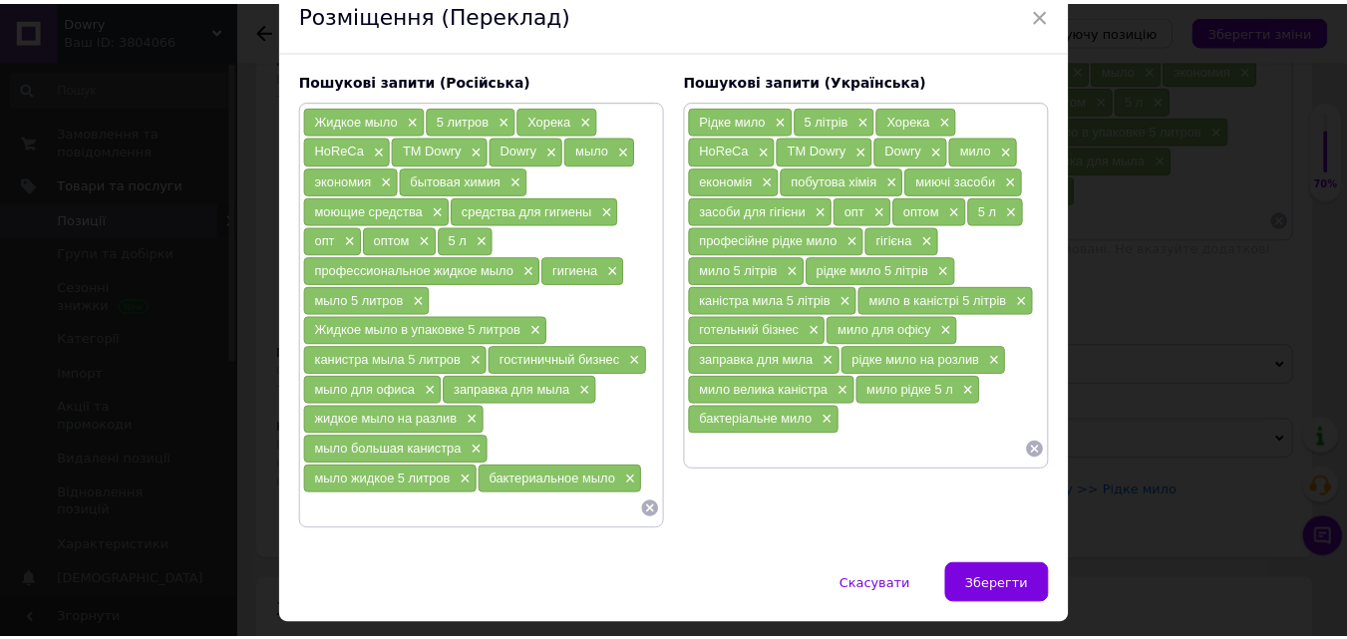
scroll to position [147, 0]
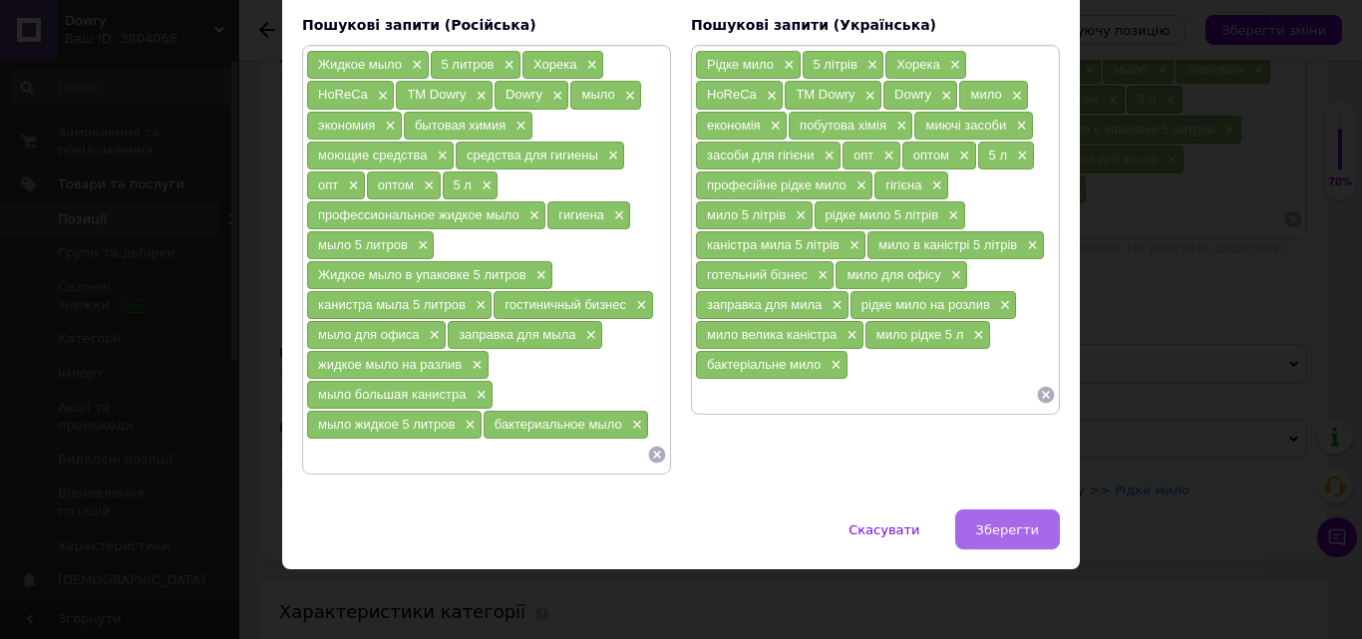
click at [1037, 522] on button "Зберегти" at bounding box center [1007, 530] width 105 height 40
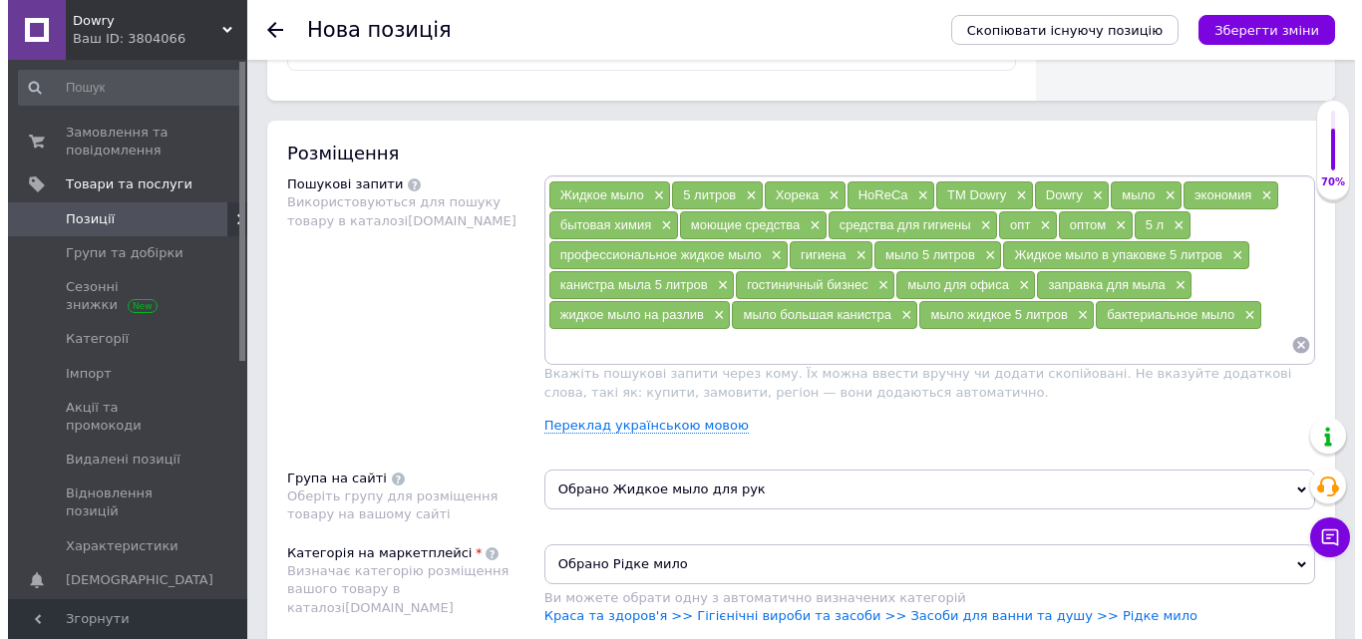
scroll to position [1134, 0]
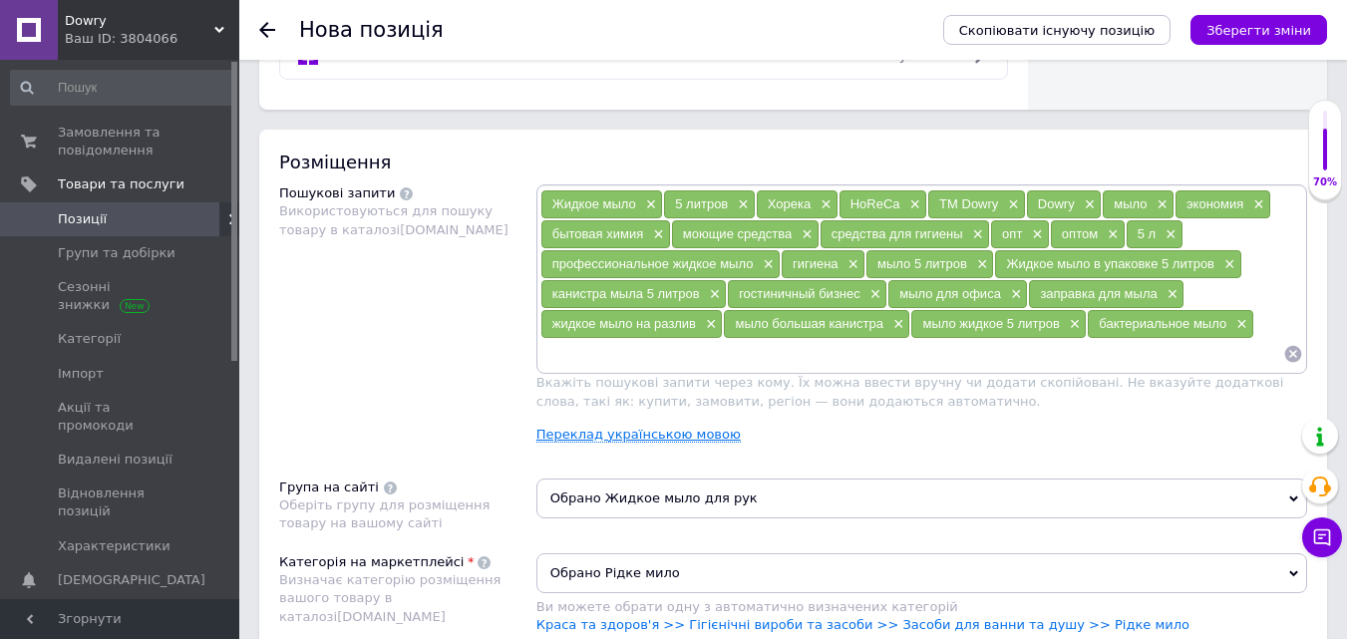
click at [698, 436] on link "Переклад українською мовою" at bounding box center [639, 435] width 204 height 16
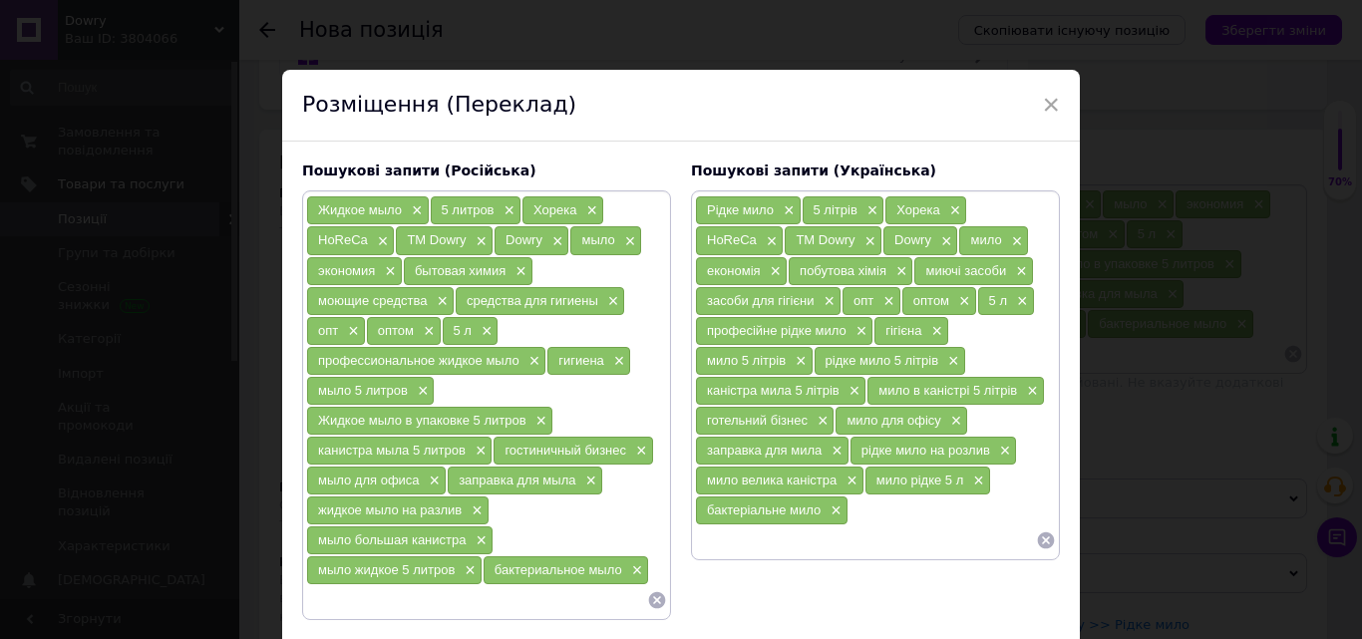
click at [791, 549] on input at bounding box center [865, 541] width 341 height 30
type input "мило для рук"
click at [334, 580] on input at bounding box center [476, 600] width 341 height 30
paste input "бактериальное мыло"
click at [435, 580] on input "бактериальное мыло" at bounding box center [476, 600] width 341 height 30
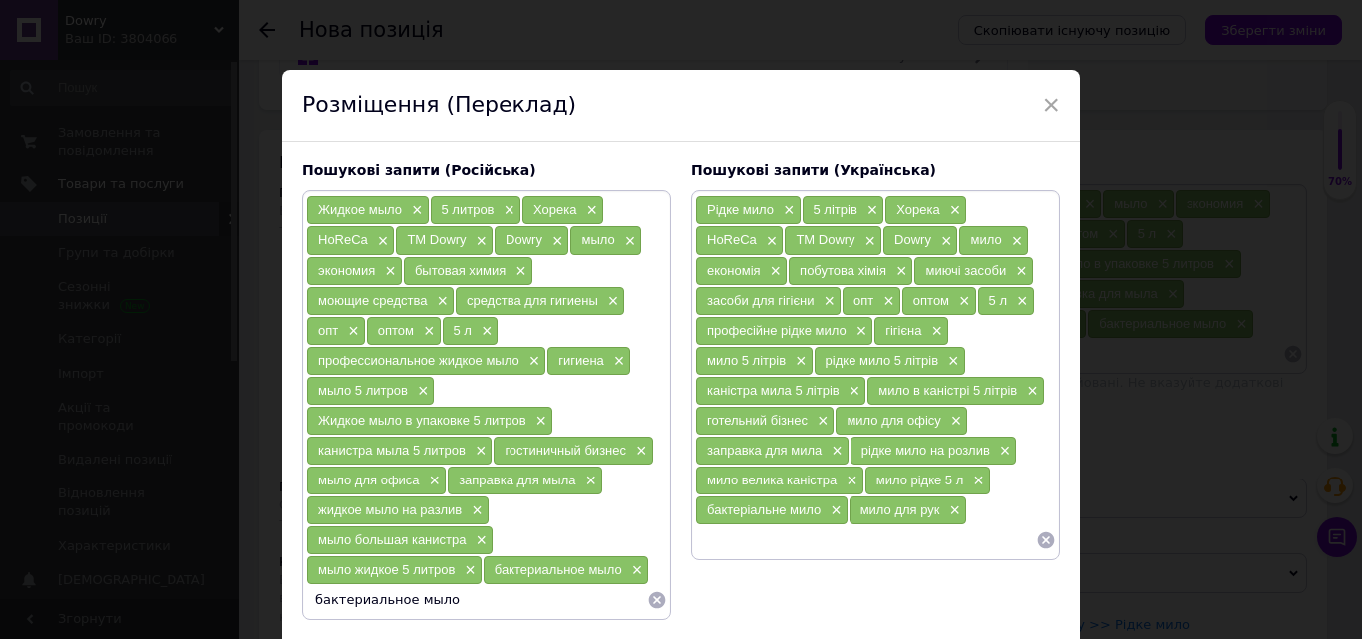
drag, startPoint x: 443, startPoint y: 605, endPoint x: 298, endPoint y: 597, distance: 144.8
click at [298, 580] on div "Пошукові запити (Російська) Жидкое мыло × 5 литров × Хорека × HoReCa × TM Dowry…" at bounding box center [486, 391] width 389 height 479
paste input
drag, startPoint x: 442, startPoint y: 602, endPoint x: 303, endPoint y: 608, distance: 138.7
click at [306, 580] on input "бактериальное мыло" at bounding box center [476, 600] width 341 height 30
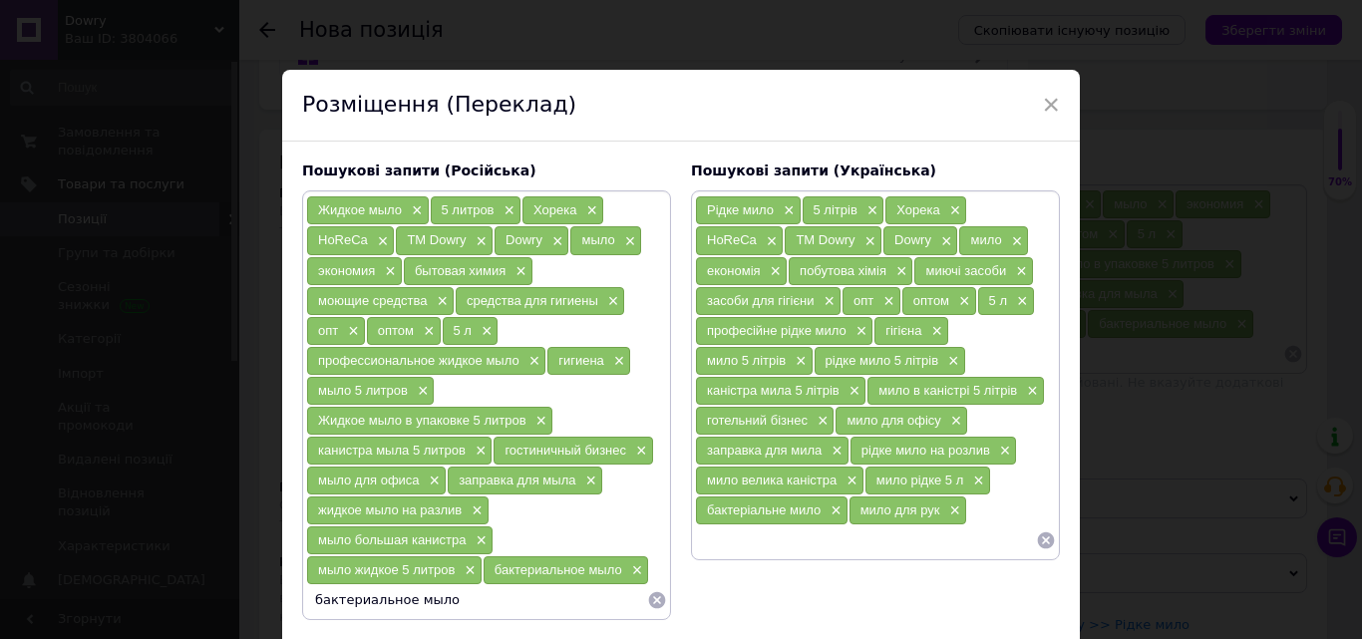
paste input "ыло для рук"
type input "мыло для рук"
click at [698, 559] on div "Рідке мило × 5 літрів × Хорека × HoReCa × ТМ Dowry × Dowry × мило × економія × …" at bounding box center [875, 375] width 369 height 370
click at [702, 552] on input at bounding box center [865, 541] width 341 height 30
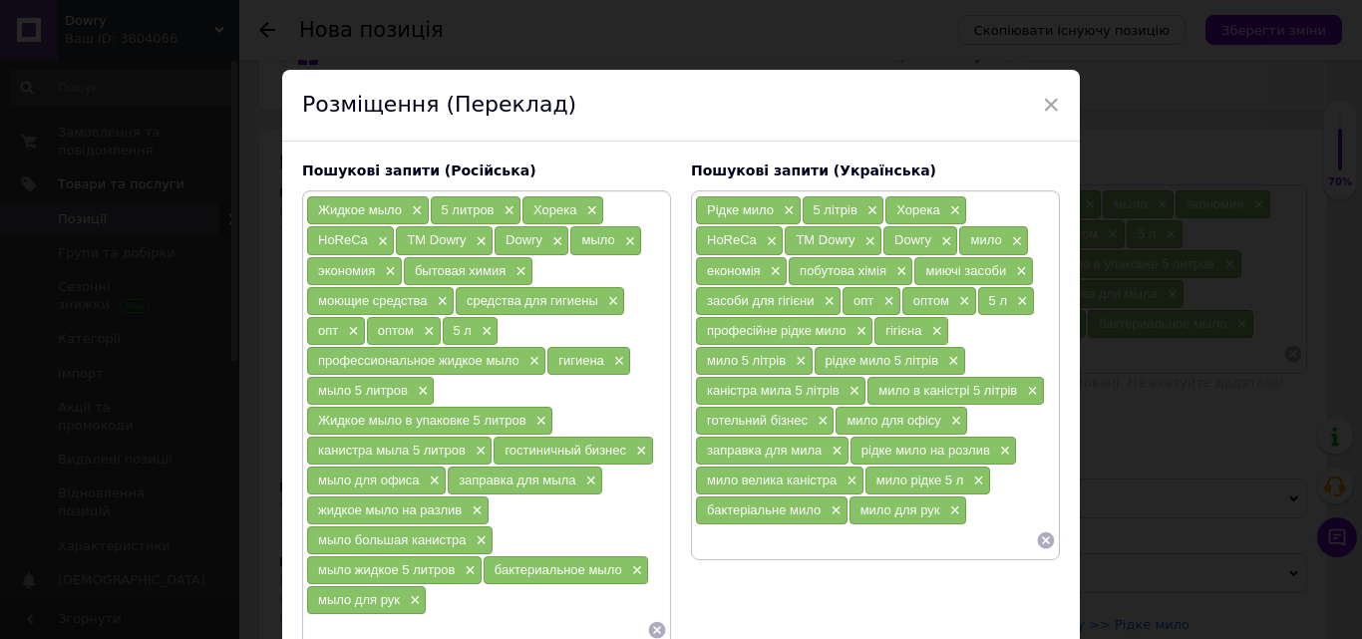
click at [702, 552] on input at bounding box center [865, 541] width 341 height 30
type input "м"
type input "мило для рук"
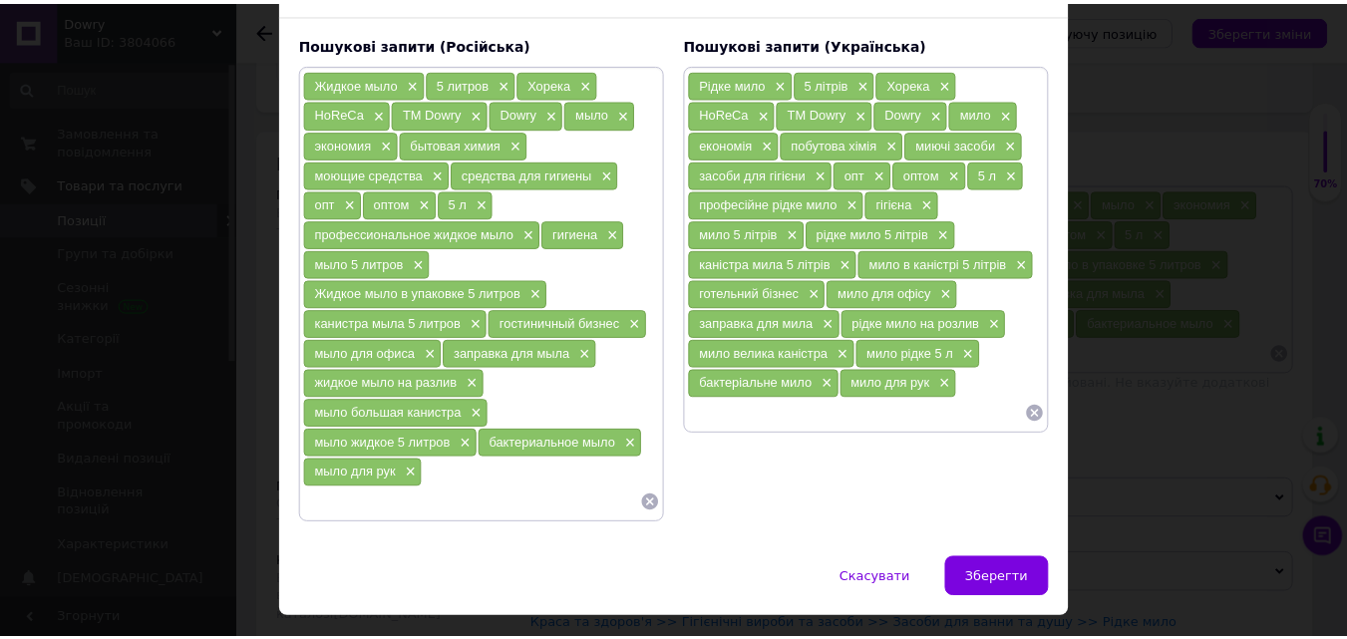
scroll to position [128, 0]
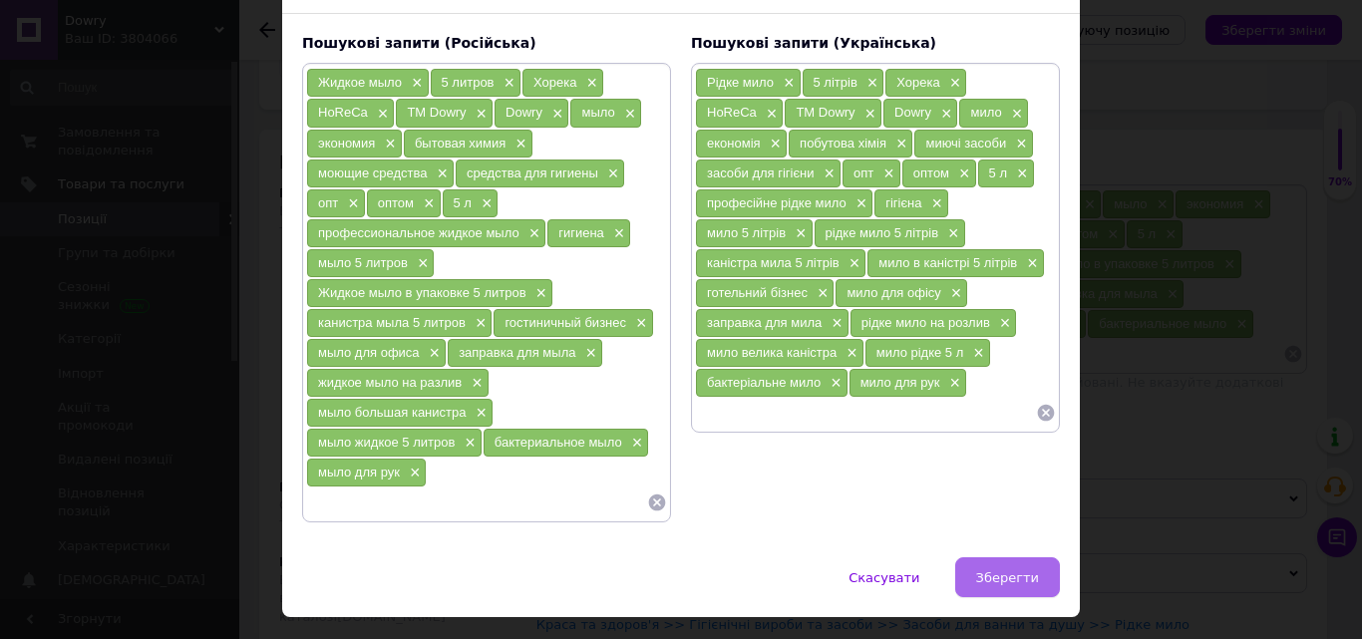
click at [1046, 572] on button "Зберегти" at bounding box center [1007, 577] width 105 height 40
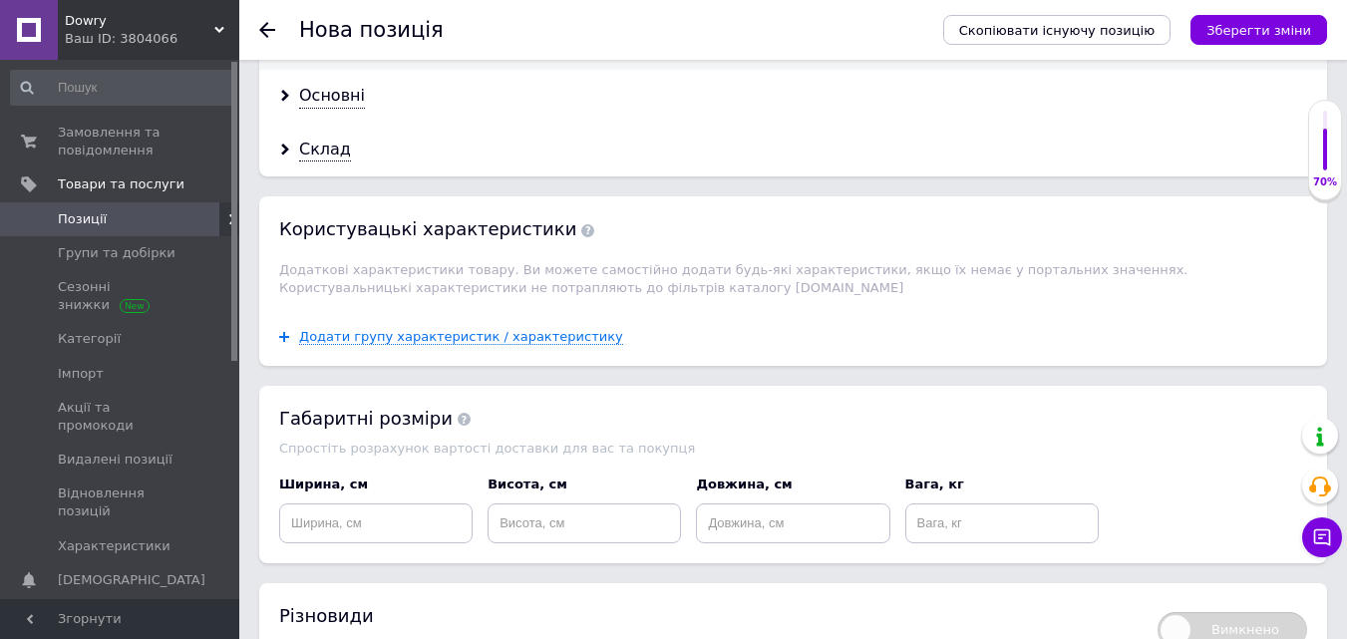
scroll to position [2201, 0]
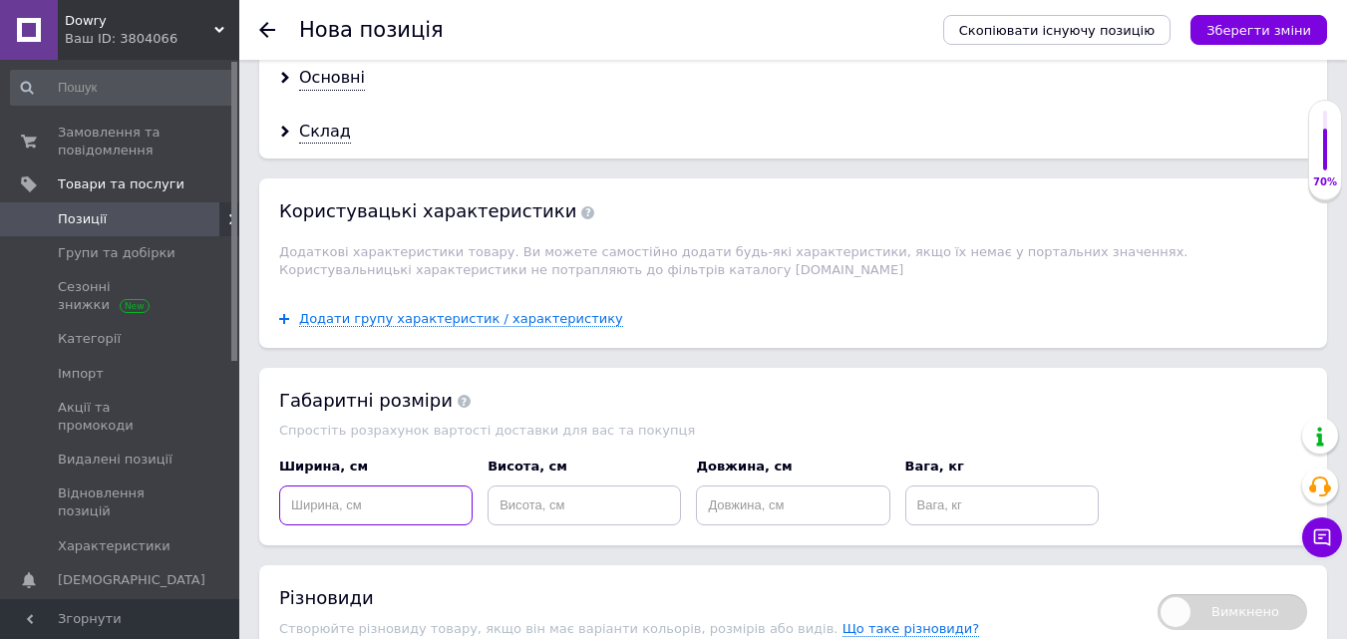
click at [410, 486] on input at bounding box center [375, 506] width 193 height 40
type input "11"
click at [580, 495] on input at bounding box center [584, 506] width 193 height 40
type input "37"
click at [714, 486] on input at bounding box center [792, 506] width 193 height 40
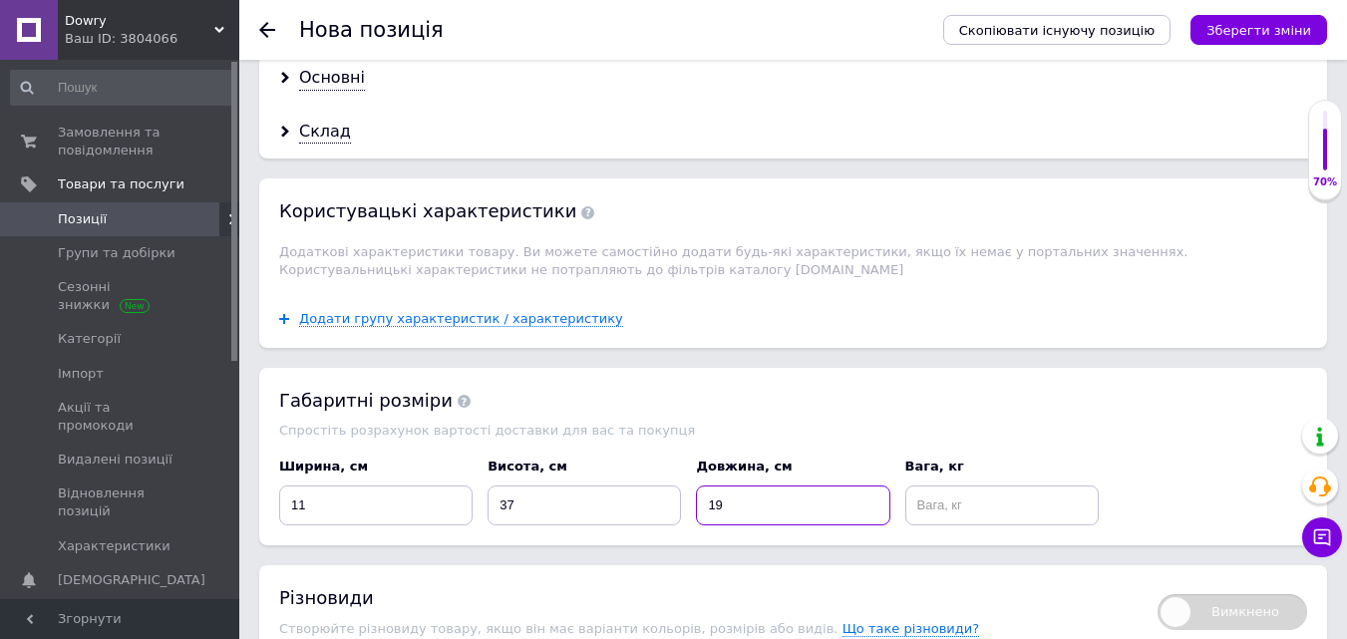
type input "19"
click at [302, 486] on input "11" at bounding box center [375, 506] width 193 height 40
type input "11.0"
click at [516, 493] on input "37" at bounding box center [584, 506] width 193 height 40
type input "37.0"
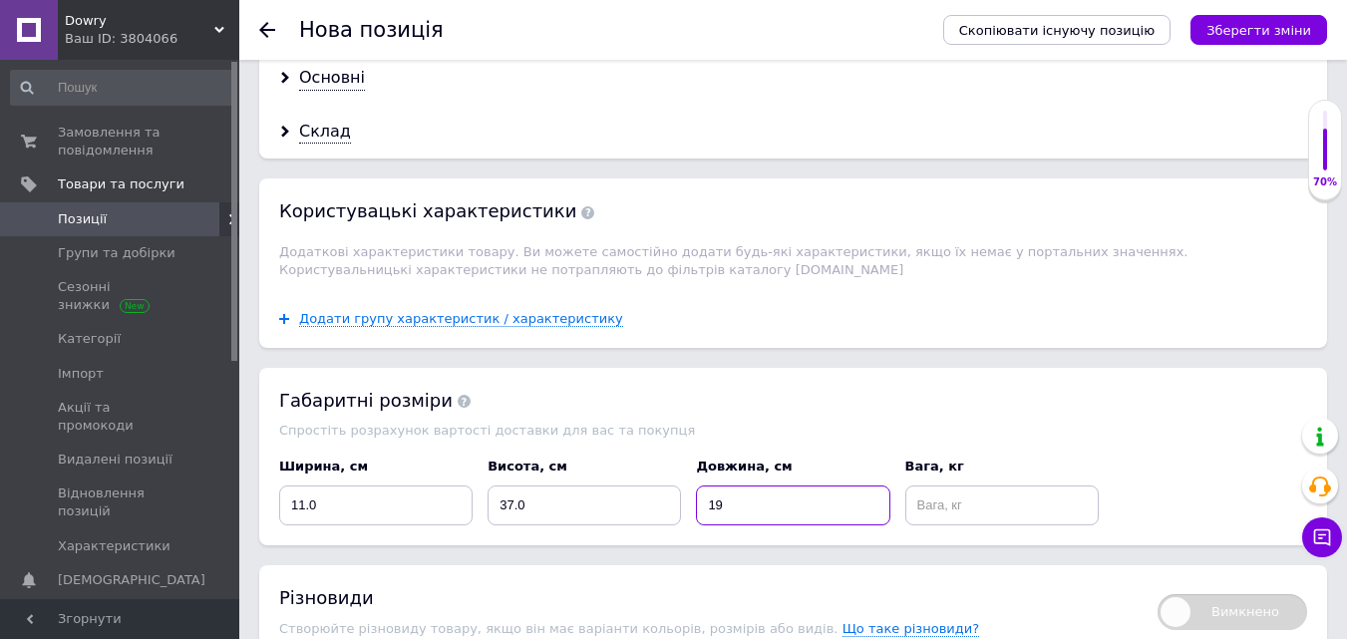
click at [729, 486] on input "19" at bounding box center [792, 506] width 193 height 40
type input "19.0"
click at [962, 486] on input at bounding box center [1001, 506] width 193 height 40
type input "52.000"
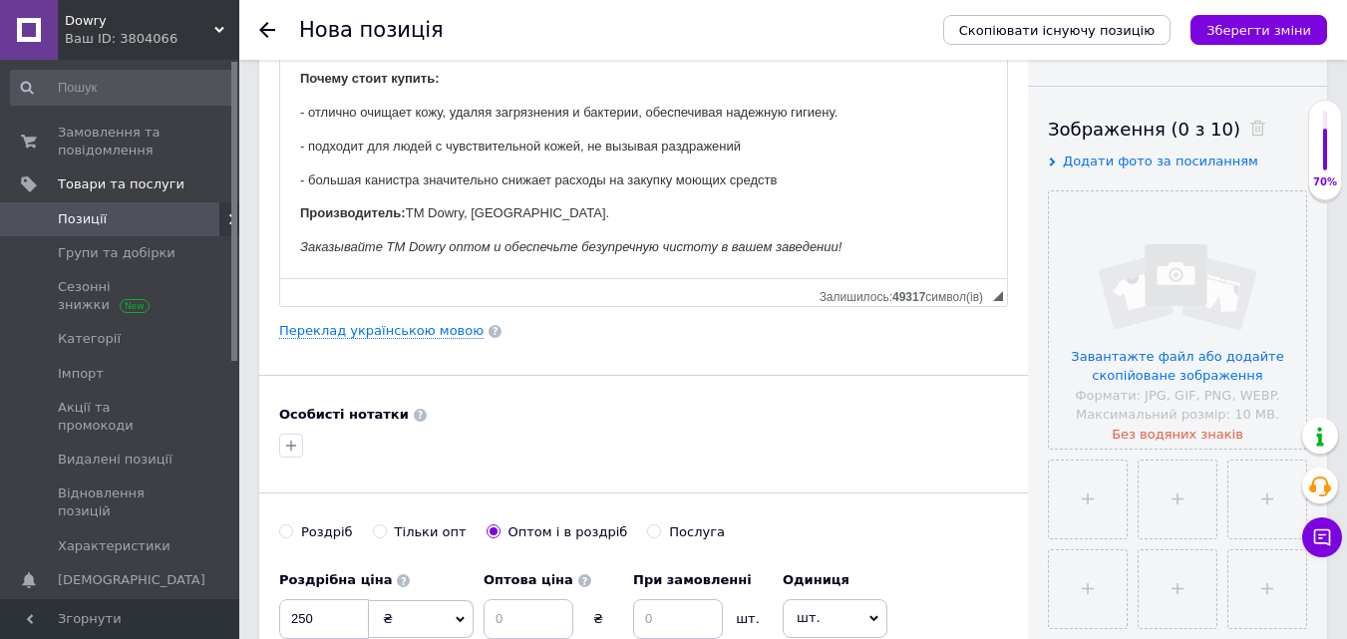
scroll to position [311, 0]
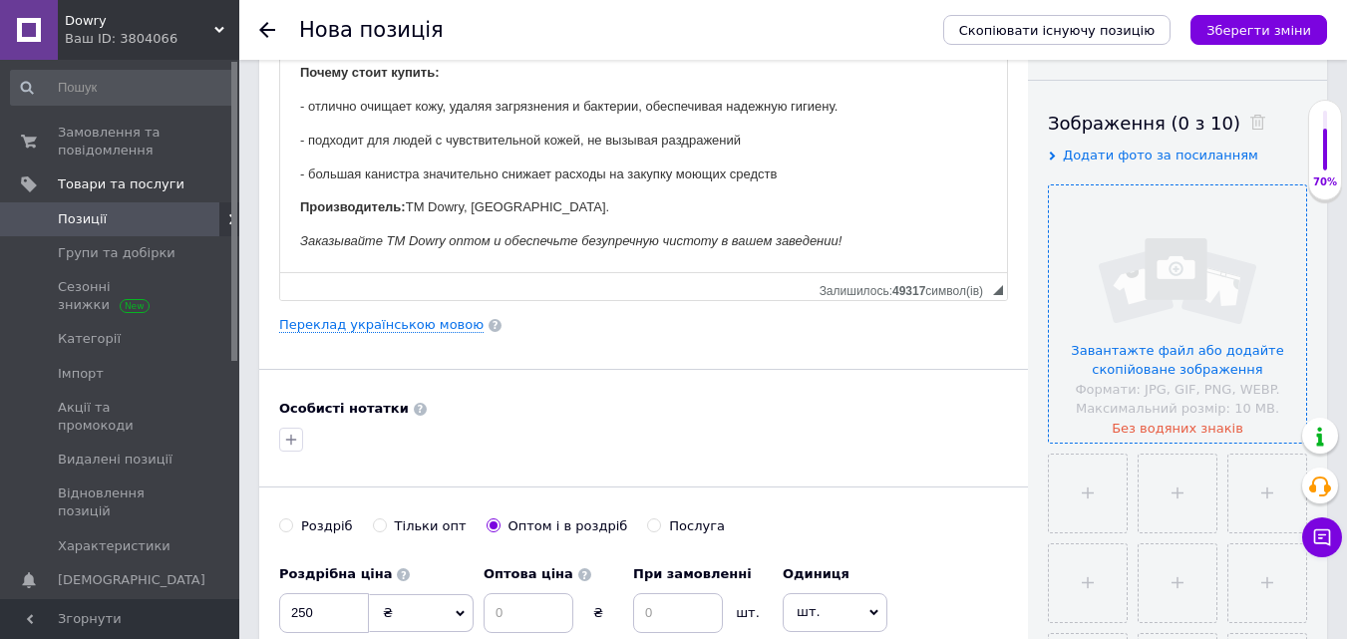
click at [1137, 265] on input "file" at bounding box center [1177, 313] width 257 height 257
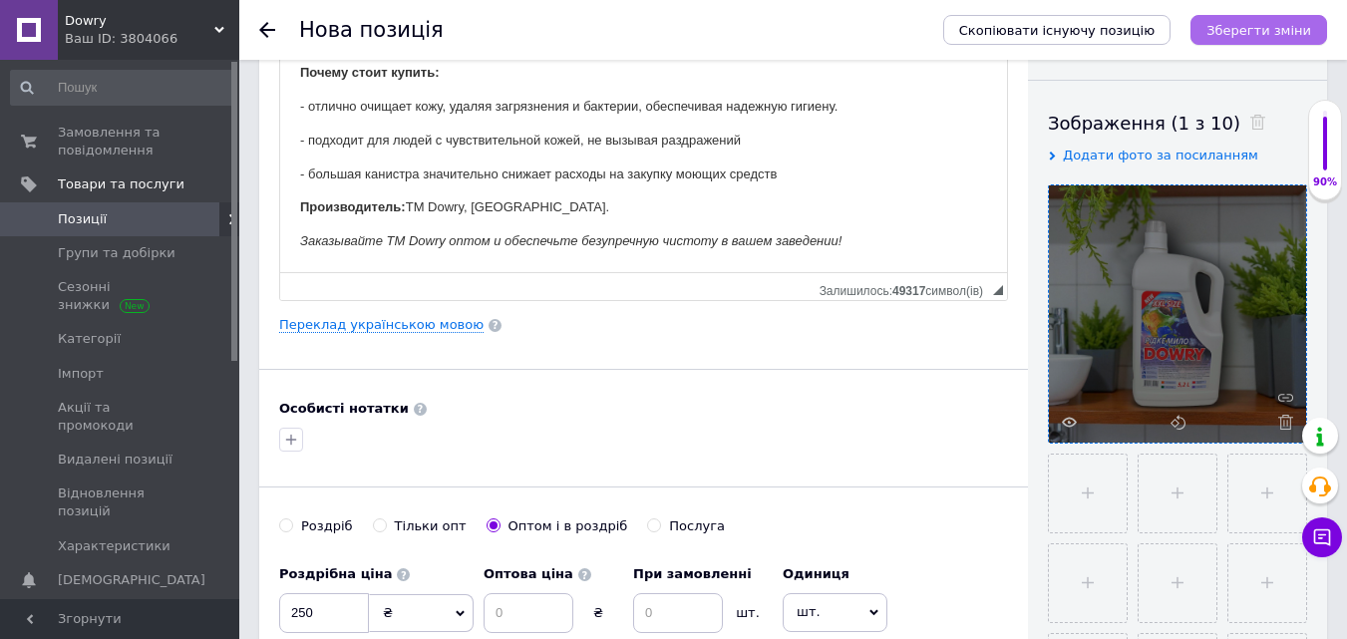
click at [1233, 23] on icon "Зберегти зміни" at bounding box center [1259, 30] width 105 height 15
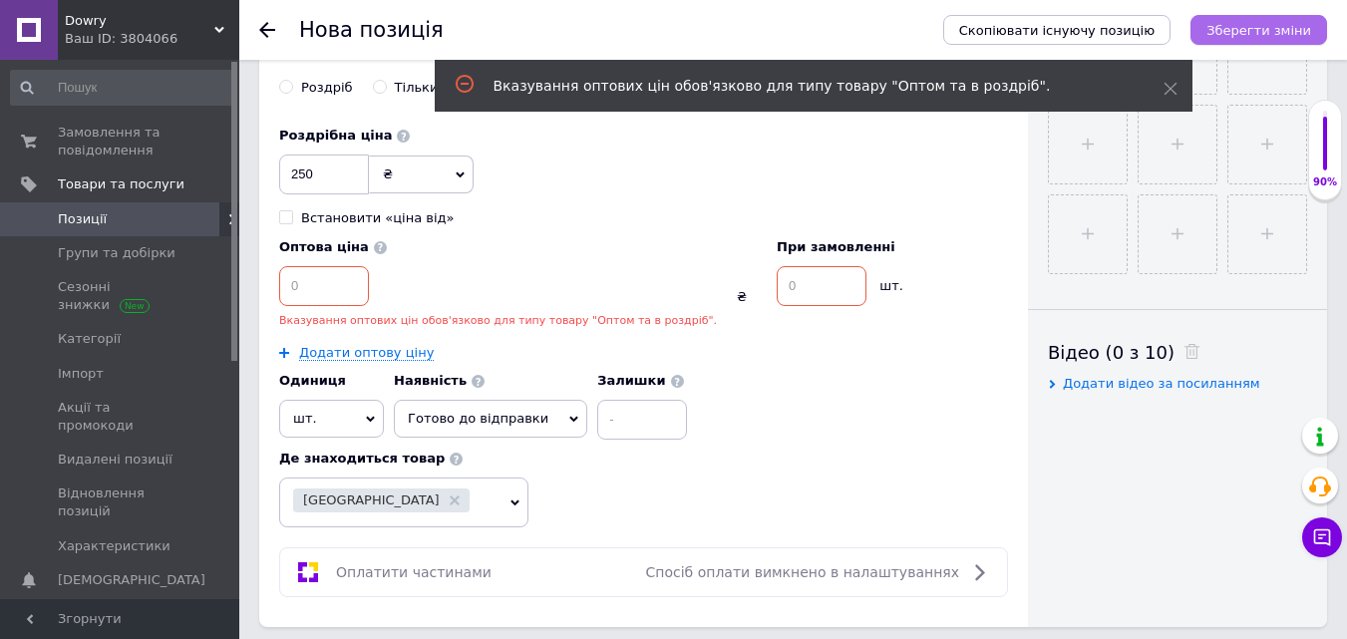
scroll to position [751, 0]
click at [1238, 23] on icon "Зберегти зміни" at bounding box center [1259, 30] width 105 height 15
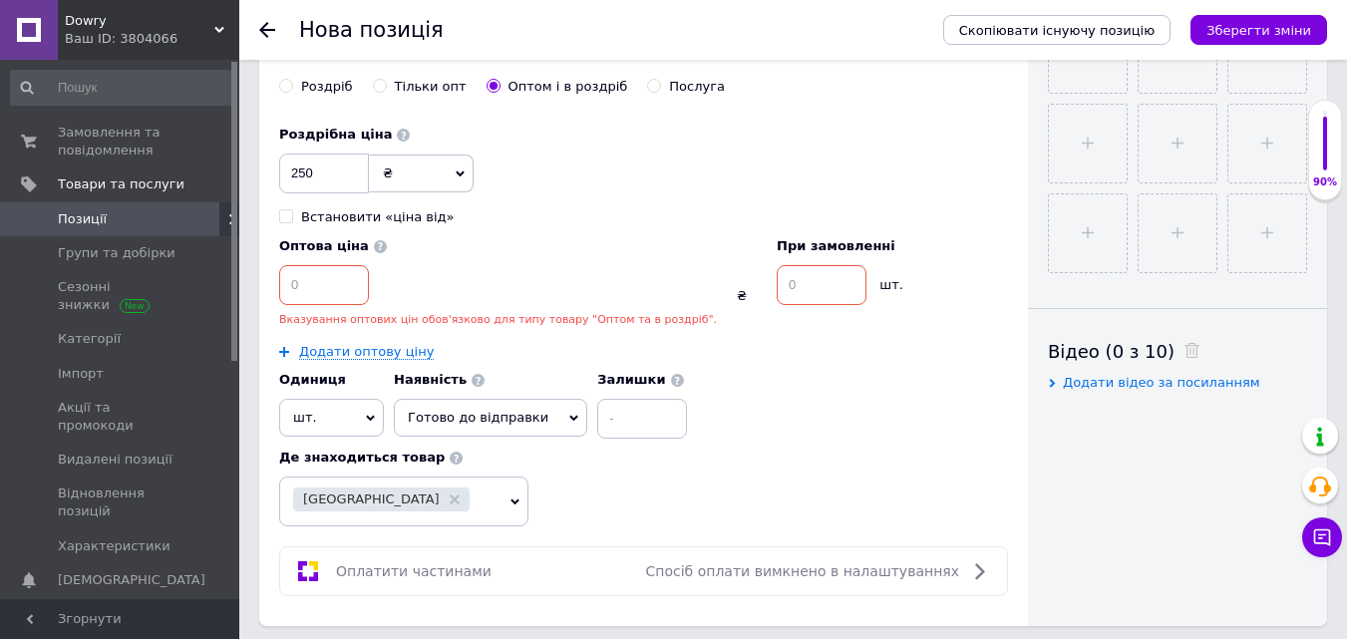
click at [316, 291] on input at bounding box center [324, 285] width 90 height 40
type input "240"
click at [777, 288] on input at bounding box center [822, 285] width 90 height 40
type input "2"
click at [794, 365] on div "Роздрібна ціна 250 ₴ $ EUR CHF GBP ¥ PLN ₸ MDL HUF KGS CNY TRY KRW lei Встанови…" at bounding box center [643, 277] width 729 height 323
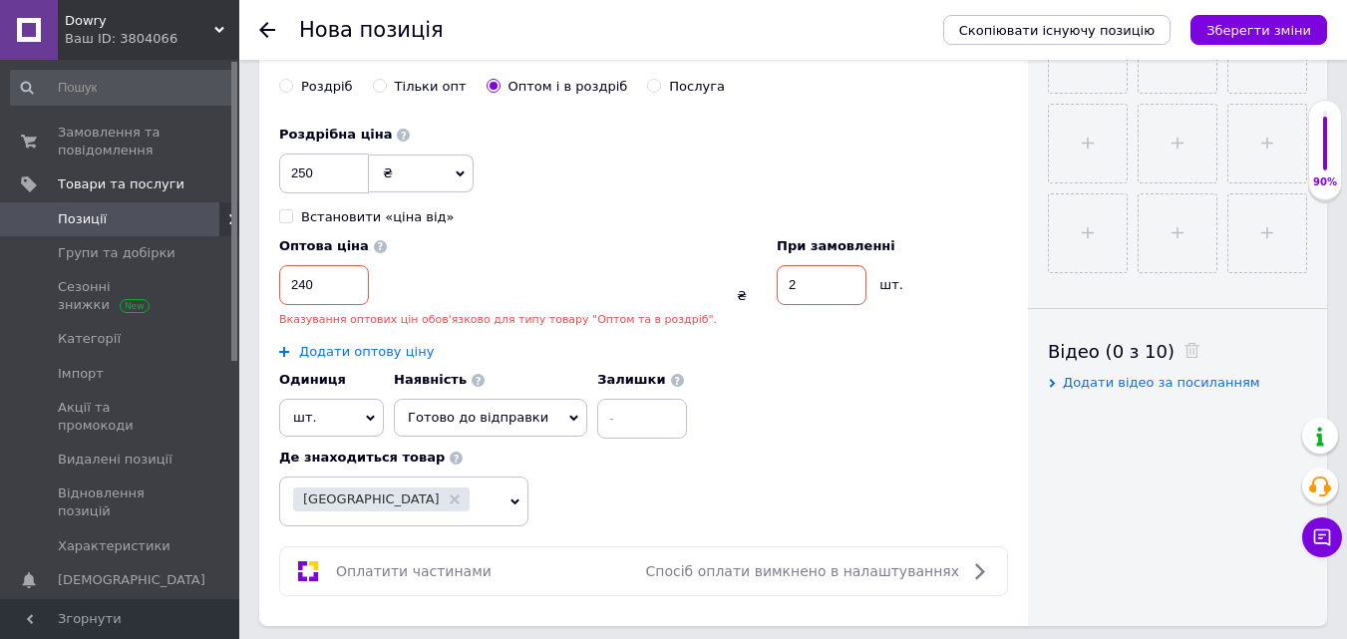
click at [346, 355] on link "Додати оптову ціну" at bounding box center [366, 352] width 135 height 16
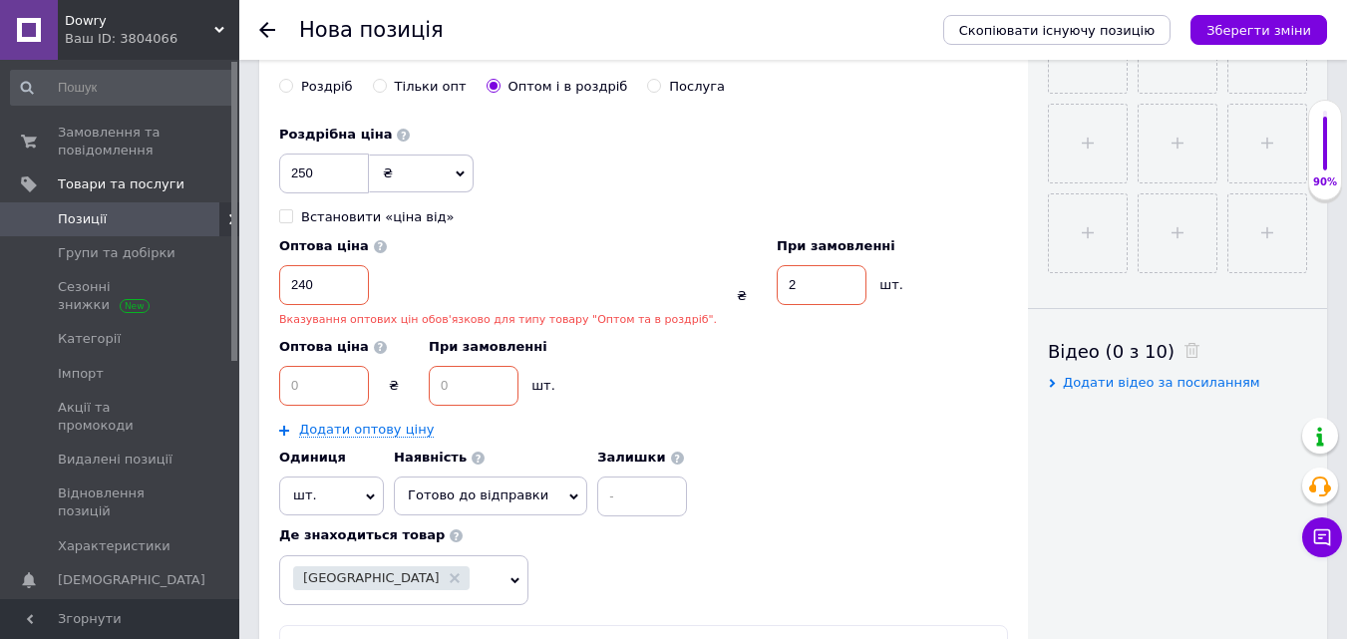
click at [319, 377] on input at bounding box center [324, 386] width 90 height 40
type input "230"
click at [437, 374] on input at bounding box center [474, 386] width 90 height 40
type input "8"
click at [1238, 28] on icon "Зберегти зміни" at bounding box center [1259, 30] width 105 height 15
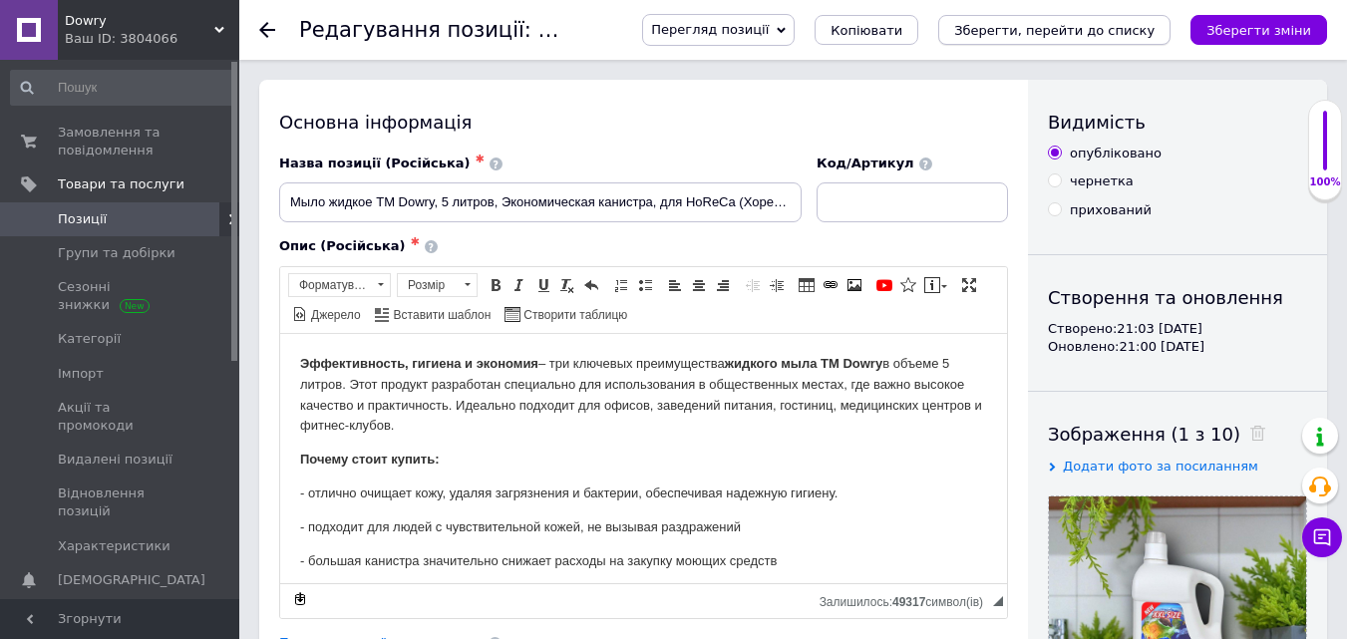
click at [1087, 29] on icon "Зберегти, перейти до списку" at bounding box center [1054, 30] width 200 height 15
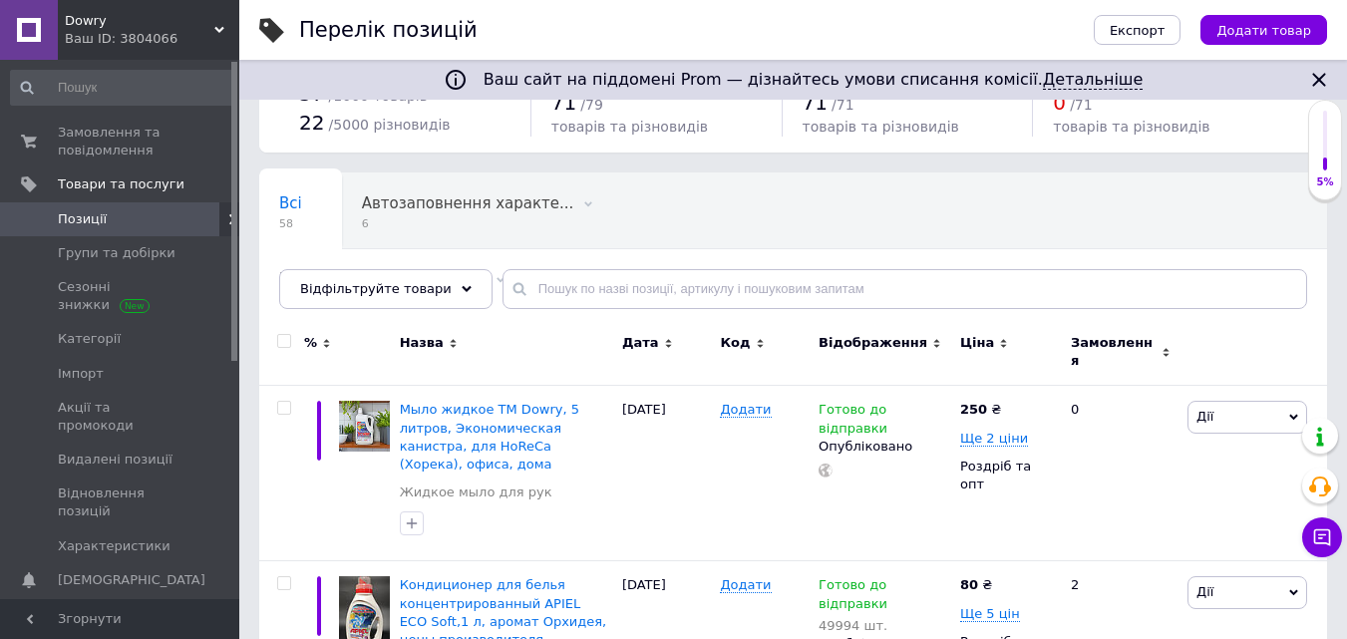
scroll to position [120, 0]
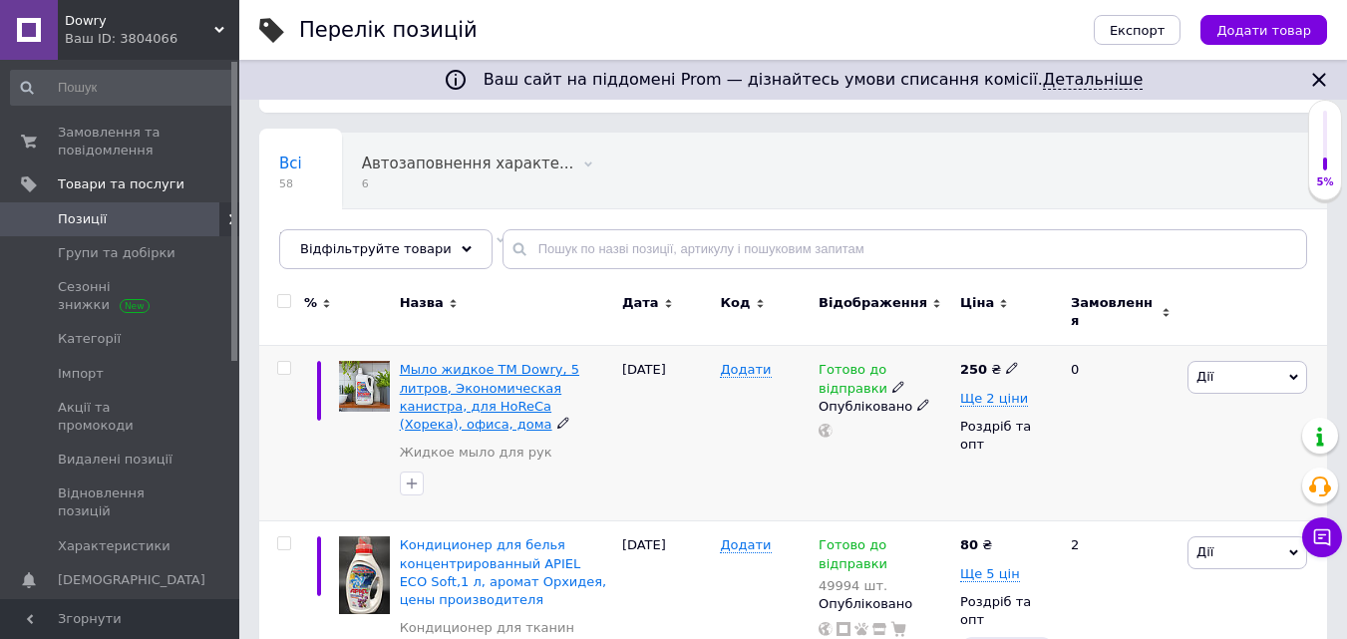
click at [544, 373] on span "Мыло жидкое ТМ Dowry, 5 литров, Экономическая канистра, для HoReCa (Хорека), оф…" at bounding box center [490, 397] width 180 height 70
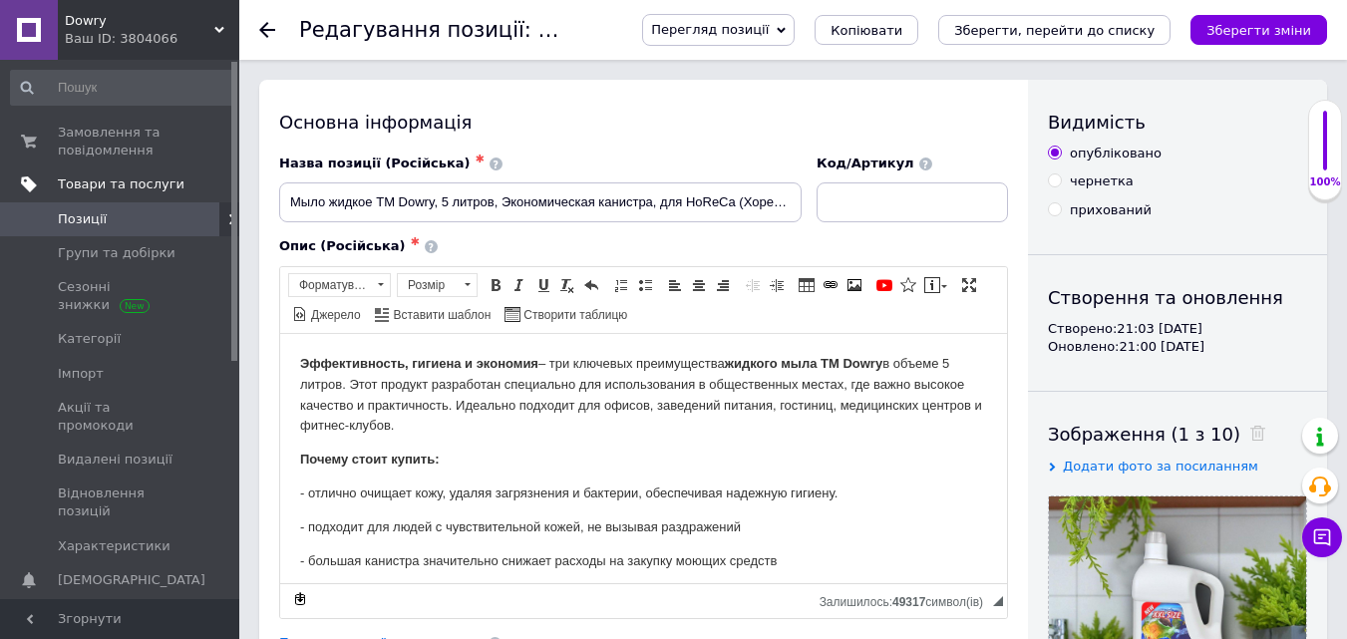
drag, startPoint x: 234, startPoint y: 263, endPoint x: 209, endPoint y: 183, distance: 83.6
click at [229, 201] on div "Замовлення та повідомлення 0 0 Товари та послуги Позиції Групи та добірки Сезон…" at bounding box center [119, 330] width 239 height 540
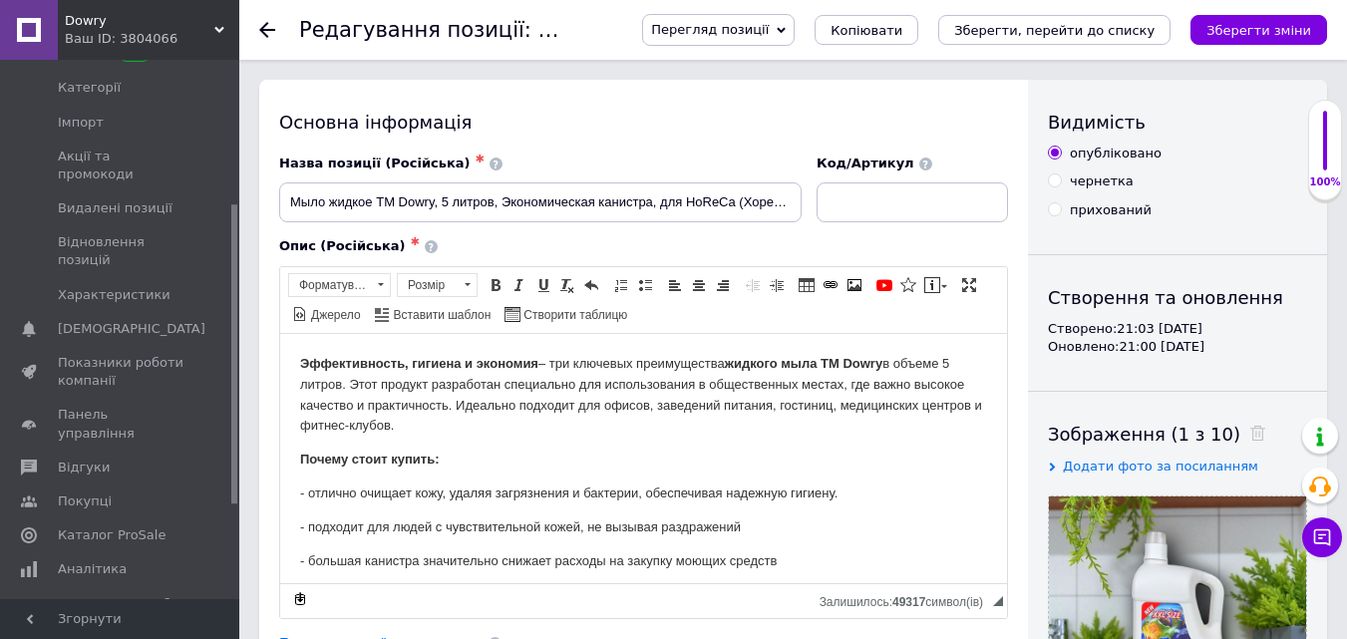
scroll to position [262, 0]
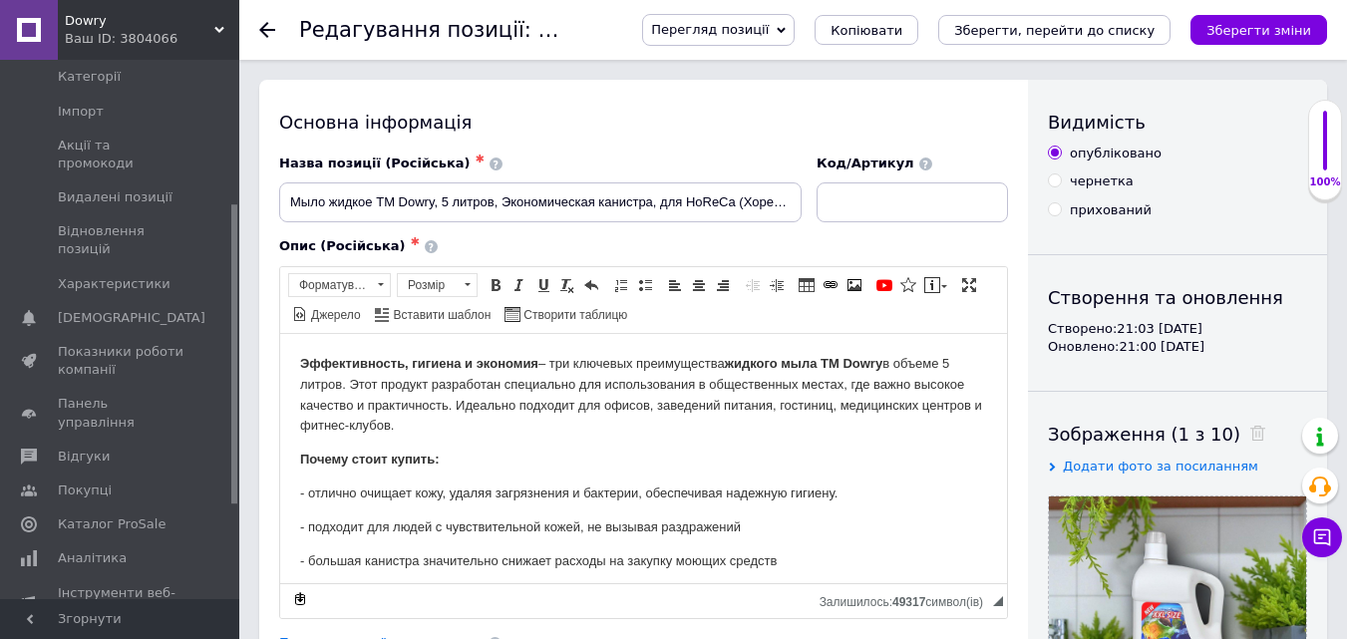
drag, startPoint x: 231, startPoint y: 308, endPoint x: 241, endPoint y: 454, distance: 145.9
click at [130, 549] on span "Аналітика" at bounding box center [121, 558] width 127 height 18
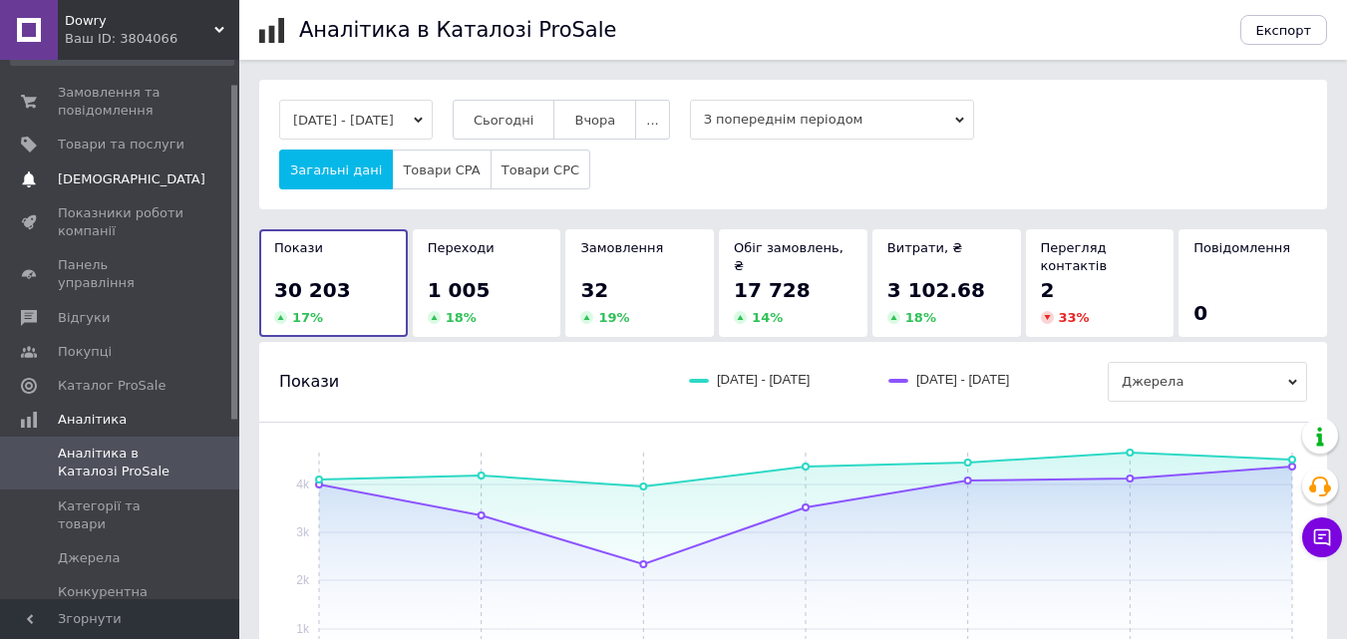
scroll to position [38, 0]
drag, startPoint x: 236, startPoint y: 318, endPoint x: 227, endPoint y: 180, distance: 138.9
click at [227, 180] on div "Замовлення та повідомлення 0 0 Товари та послуги Сповіщення 0 Показники роботи …" at bounding box center [119, 330] width 239 height 540
click at [135, 139] on span "Товари та послуги" at bounding box center [121, 147] width 127 height 18
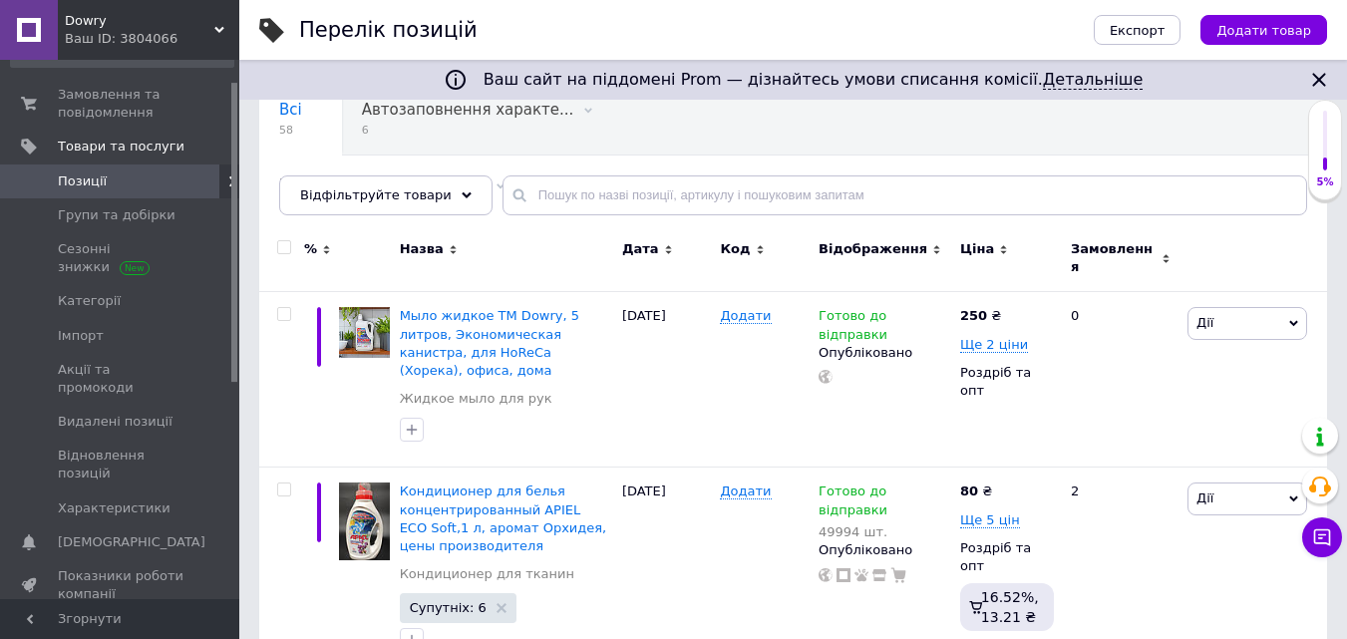
scroll to position [195, 0]
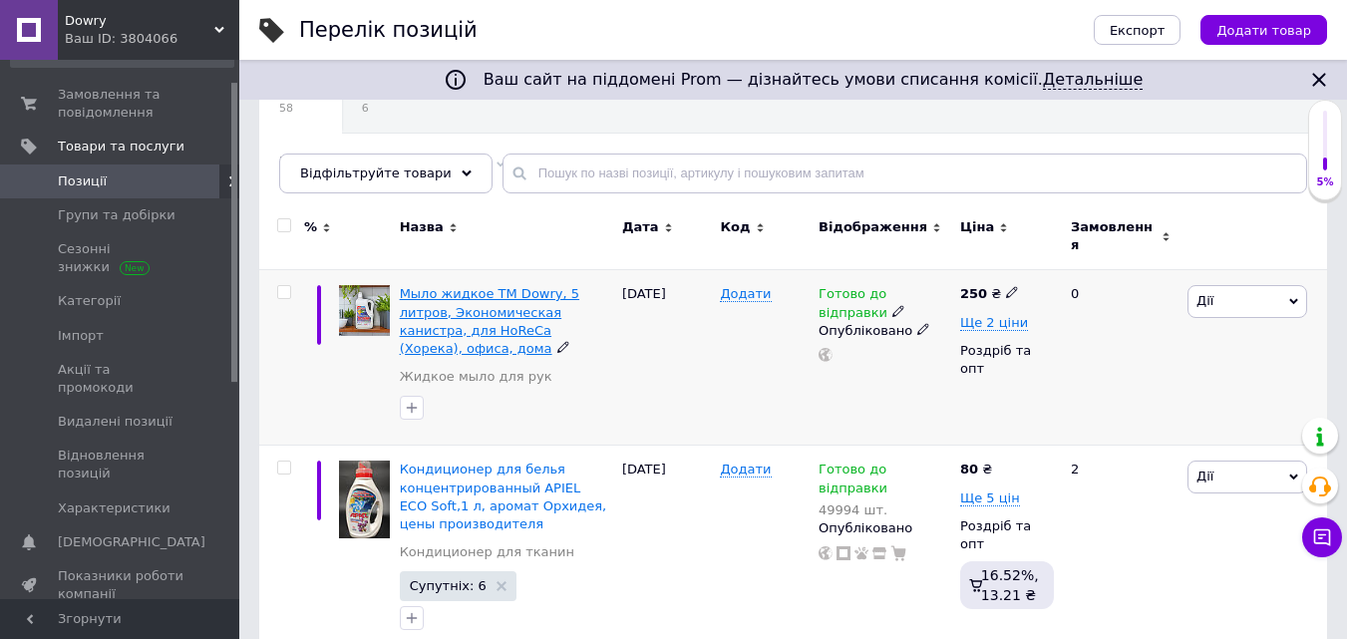
click at [453, 290] on span "Мыло жидкое ТМ Dowry, 5 литров, Экономическая канистра, для HoReCa (Хорека), оф…" at bounding box center [490, 321] width 180 height 70
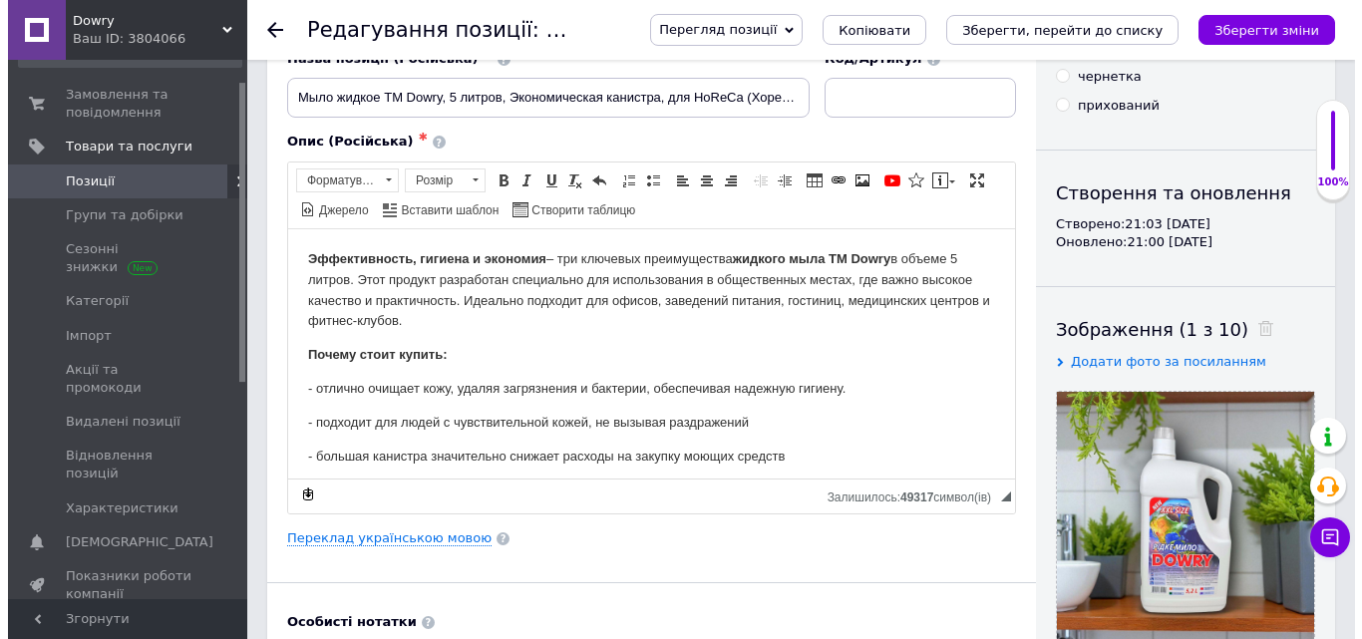
scroll to position [235, 0]
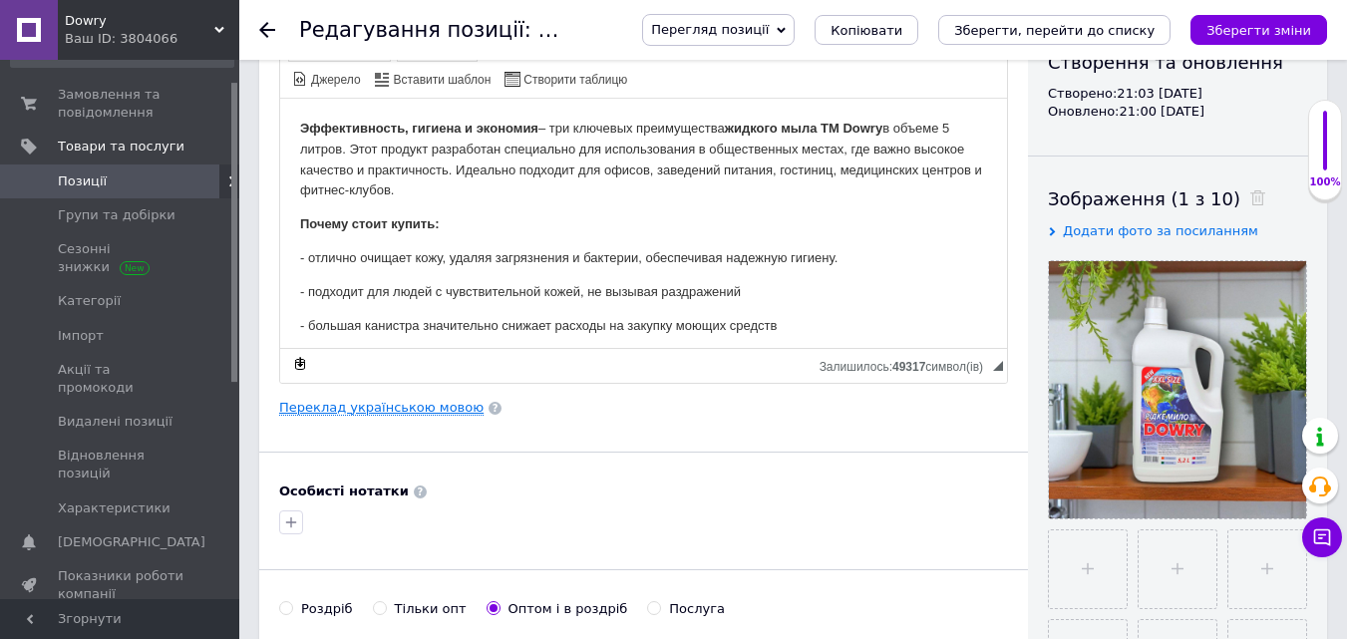
click at [441, 408] on link "Переклад українською мовою" at bounding box center [381, 408] width 204 height 16
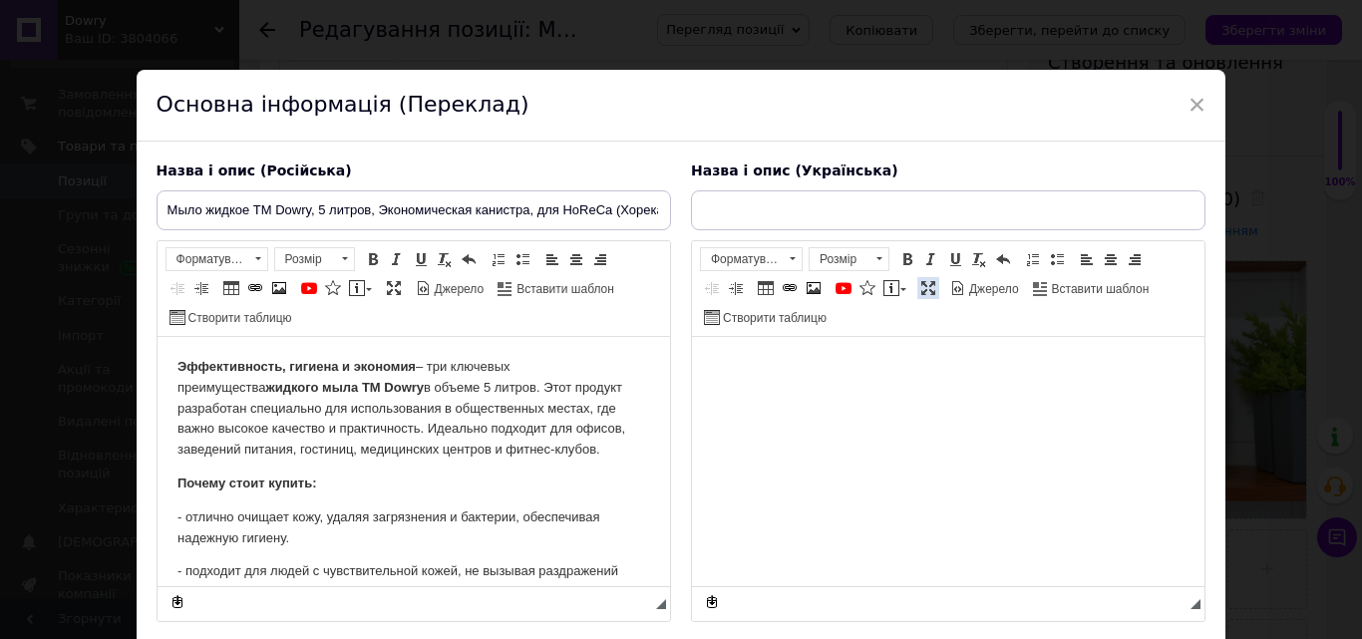
scroll to position [0, 0]
type input "Мило рідке ТМ Dowry, 5 літрів, Економічна каністра, для HoReCa (Хорека), офісу,…"
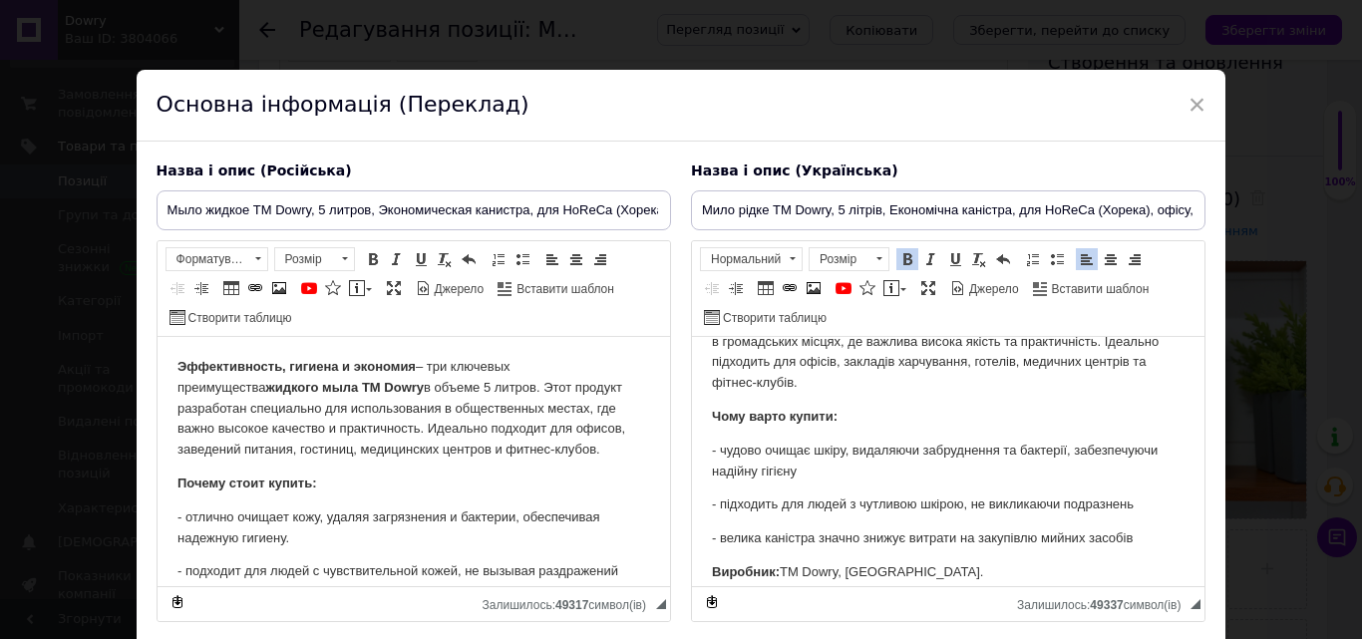
scroll to position [105, 0]
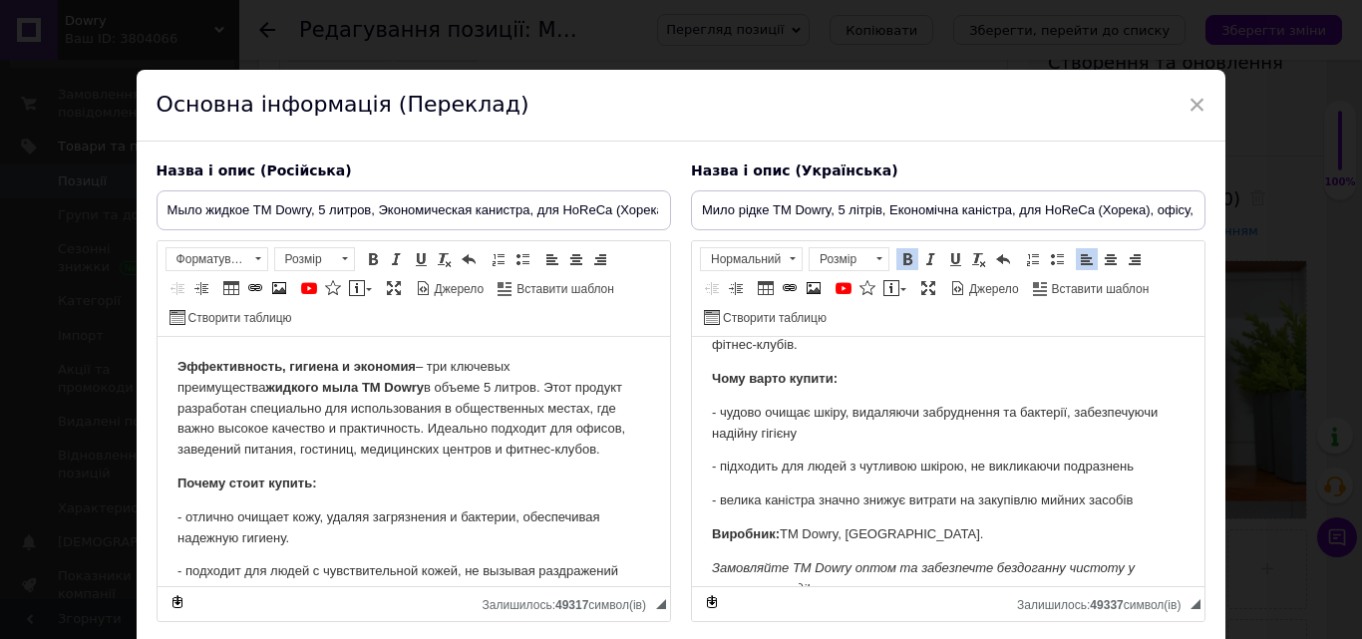
click at [1070, 412] on p "- чудово очищає шкіру, видаляючи забруднення та бактерії, забезпечуючи надійну …" at bounding box center [947, 424] width 473 height 42
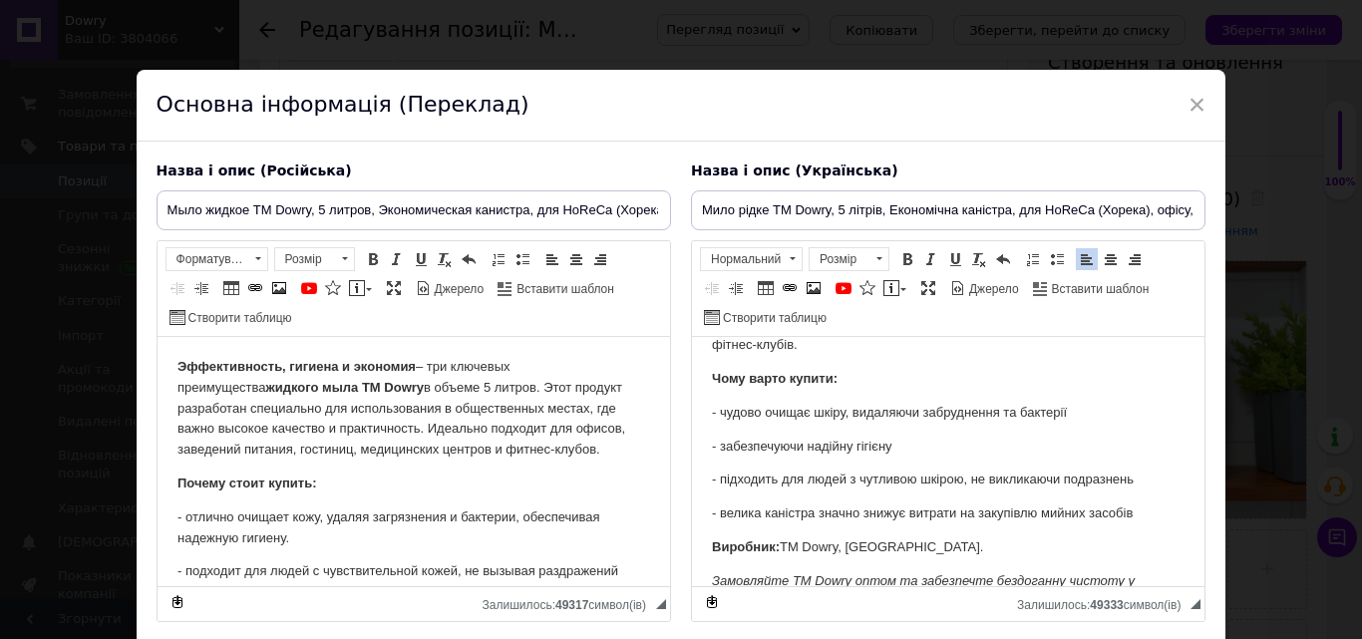
click at [804, 447] on p "- забезпечуючи надійну гігієну" at bounding box center [947, 447] width 473 height 21
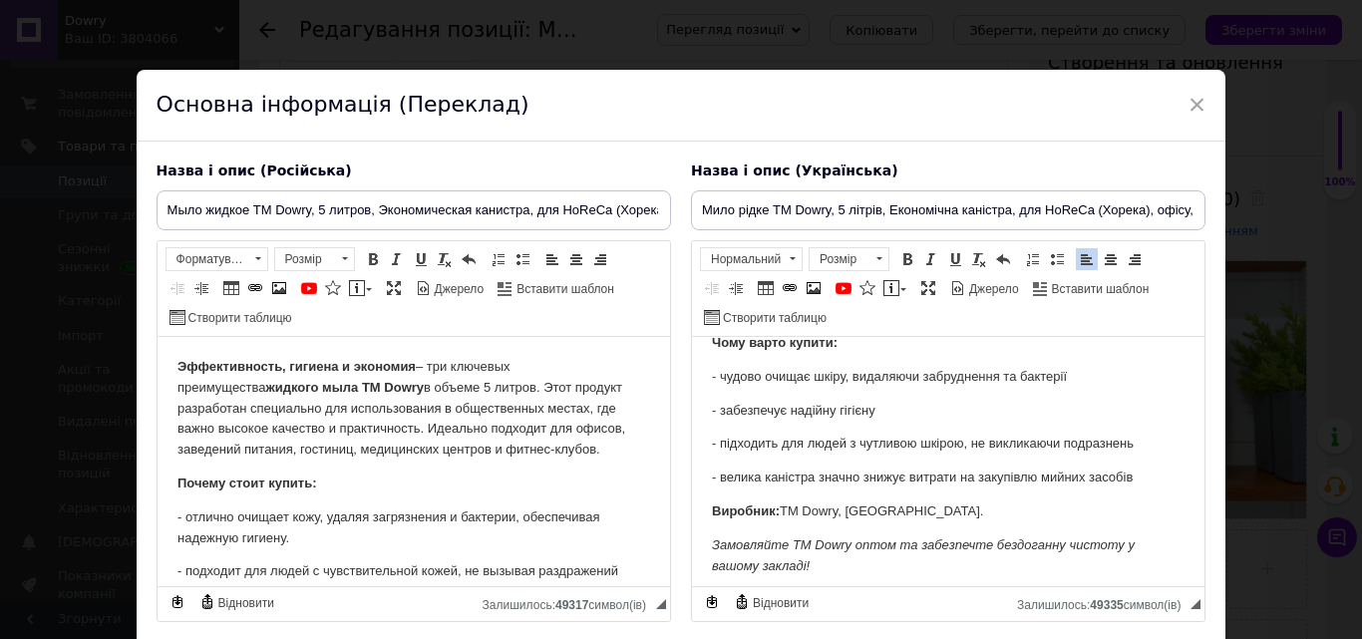
click at [1135, 475] on p "- велика каністра значно знижує витрати на закупівлю мийних засобів" at bounding box center [947, 478] width 473 height 21
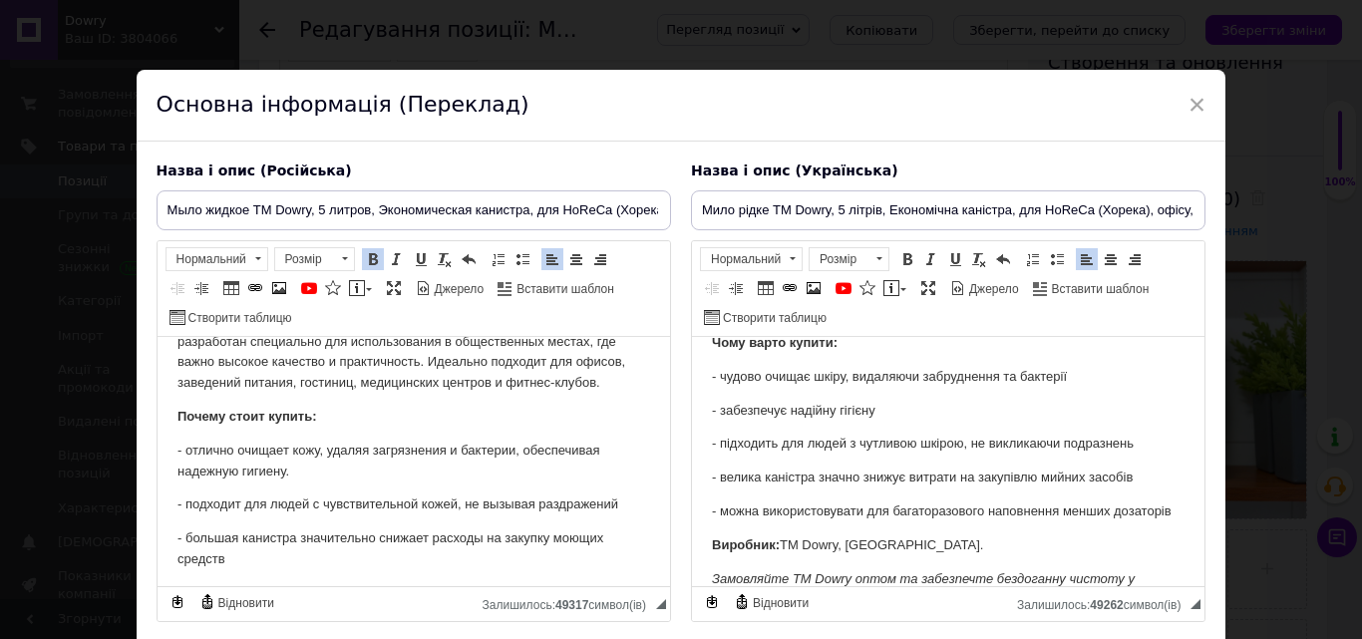
scroll to position [69, 0]
click at [517, 450] on p "- отлично очищает кожу, удаляя загрязнения и бактерии, обеспечивая надежную гиг…" at bounding box center [413, 460] width 473 height 42
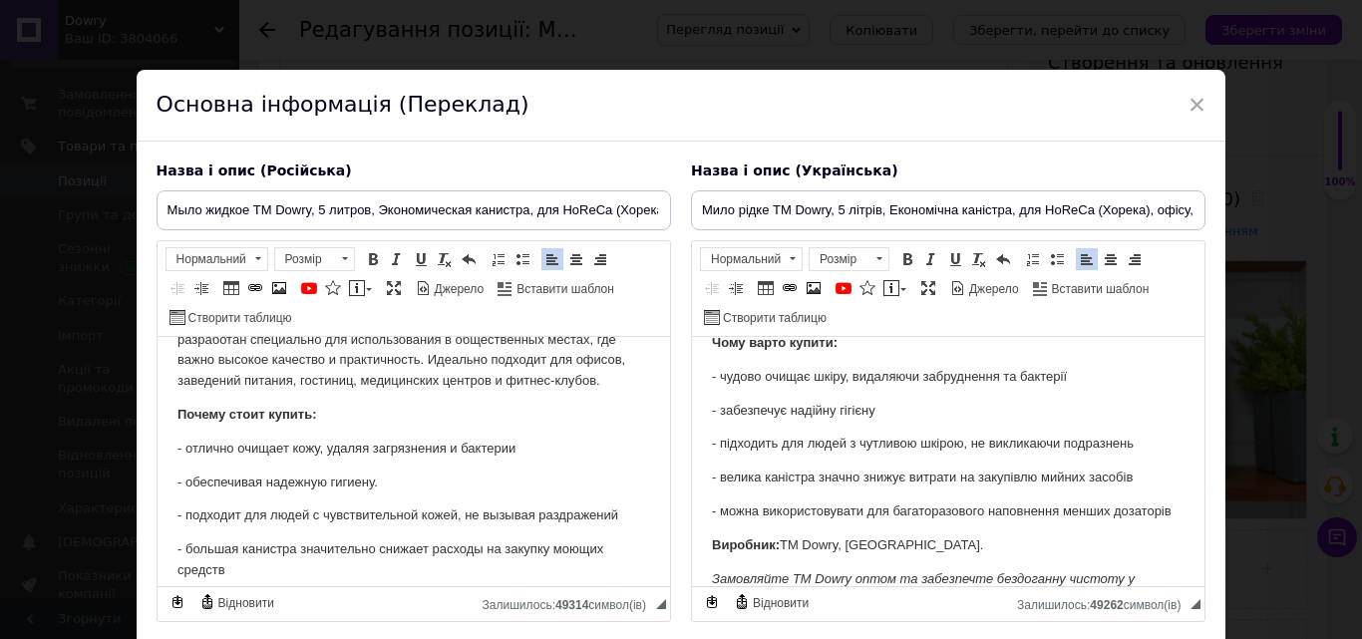
drag, startPoint x: 877, startPoint y: 410, endPoint x: 724, endPoint y: 406, distance: 152.6
click at [724, 406] on p "- забезпечує надійну гігієну" at bounding box center [947, 411] width 473 height 21
copy p "забезпечує надійну гігієну"
drag, startPoint x: 384, startPoint y: 479, endPoint x: 186, endPoint y: 481, distance: 197.5
click at [186, 481] on p "- обеспечивая надежную гигиену." at bounding box center [413, 483] width 473 height 21
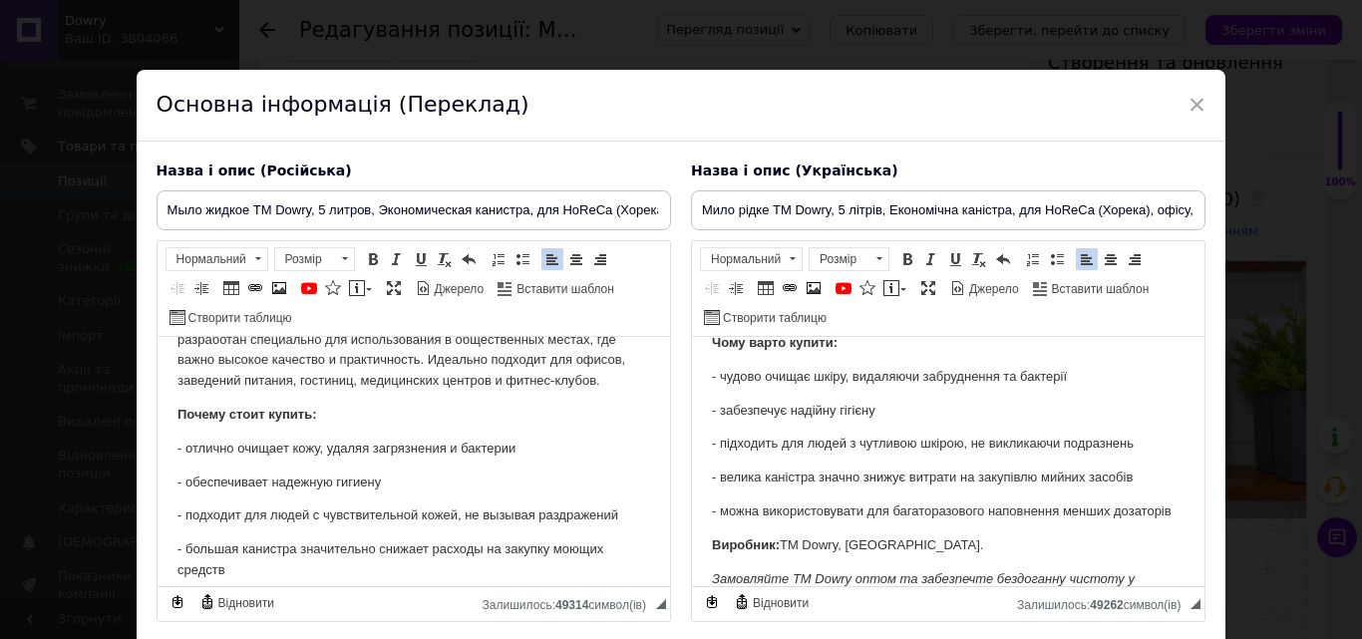
drag, startPoint x: 776, startPoint y: 530, endPoint x: 718, endPoint y: 516, distance: 59.5
click at [718, 516] on p "- можна використовувати для багаторазового наповнення менших дозаторів" at bounding box center [947, 512] width 473 height 21
copy p "можна використовувати для багаторазового наповнення менших дозаторів"
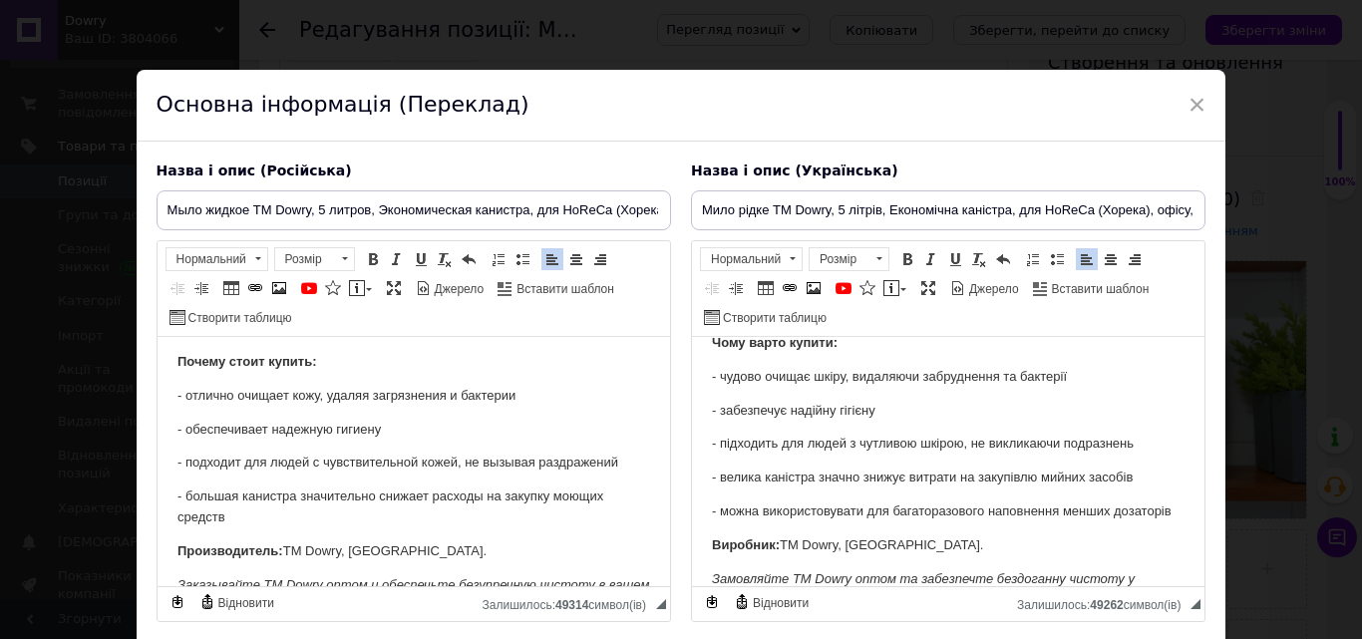
scroll to position [124, 0]
click at [226, 520] on p "- большая канистра значительно снижает расходы на закупку моющих средств" at bounding box center [413, 506] width 473 height 42
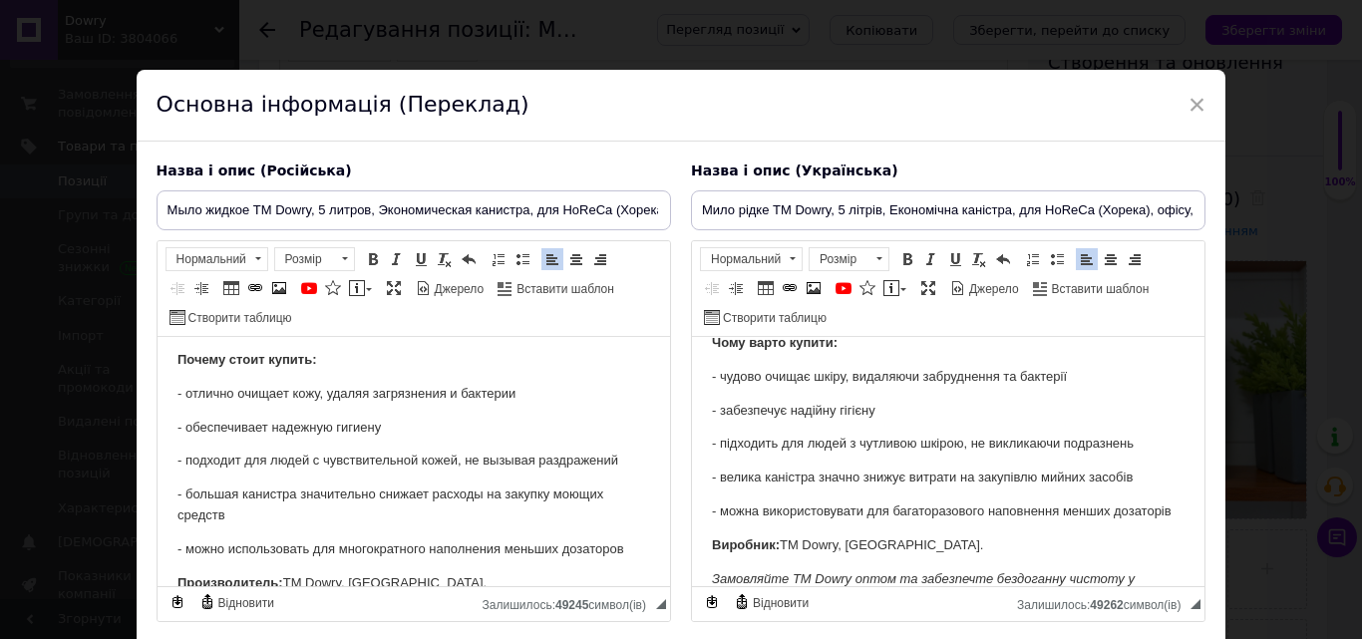
click at [750, 462] on body "Ефективність, гігієна та економія — три ключові переваги рідкого мила ТМ Dowry …" at bounding box center [947, 430] width 473 height 428
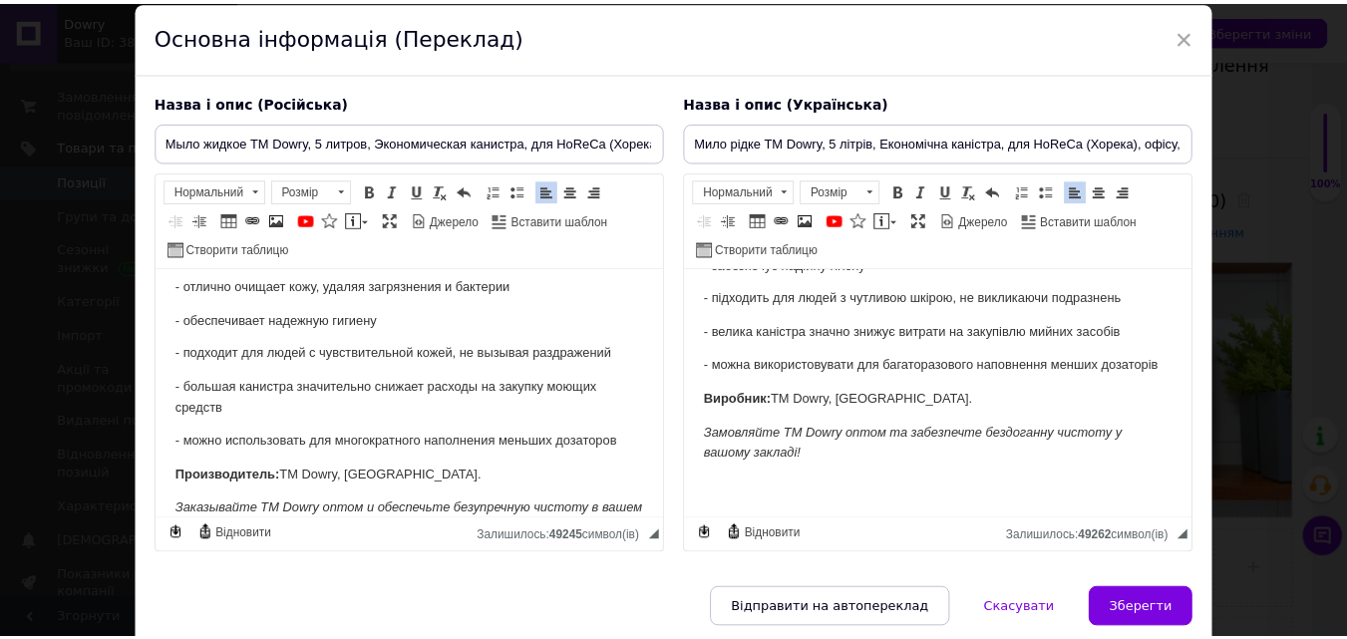
scroll to position [100, 0]
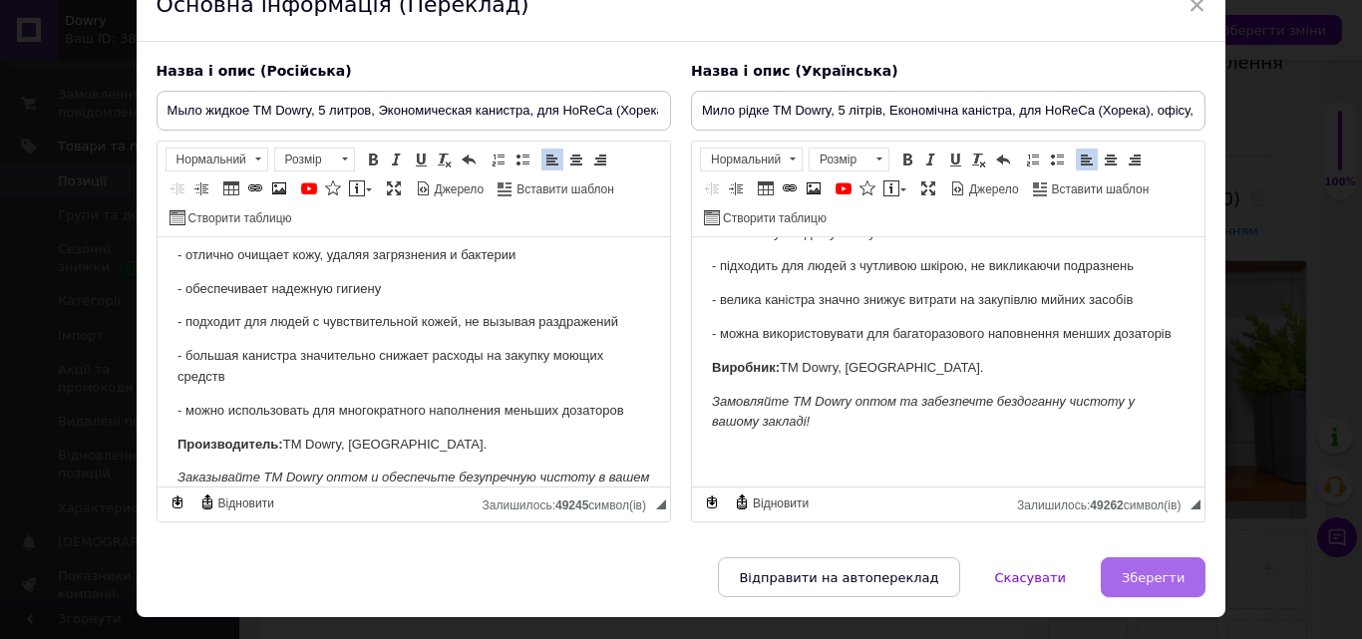
click at [1166, 564] on button "Зберегти" at bounding box center [1153, 577] width 105 height 40
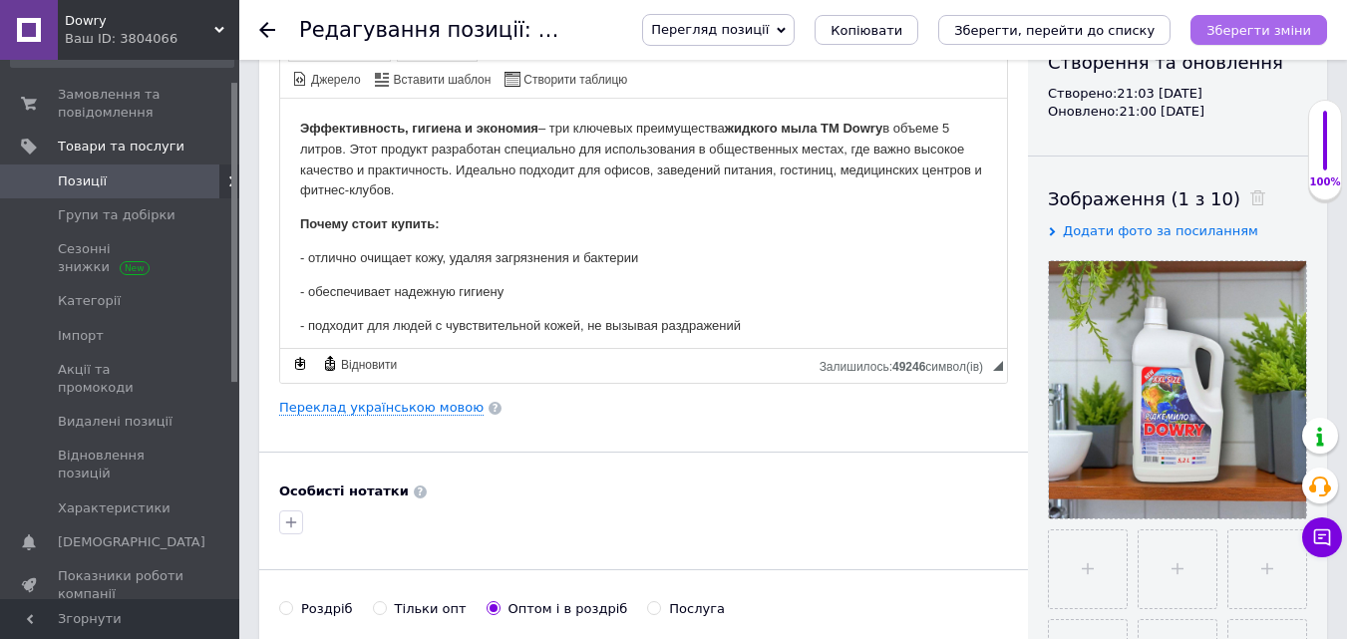
click at [1238, 37] on icon "Зберегти зміни" at bounding box center [1259, 30] width 105 height 15
click at [1110, 28] on icon "Зберегти, перейти до списку" at bounding box center [1054, 30] width 200 height 15
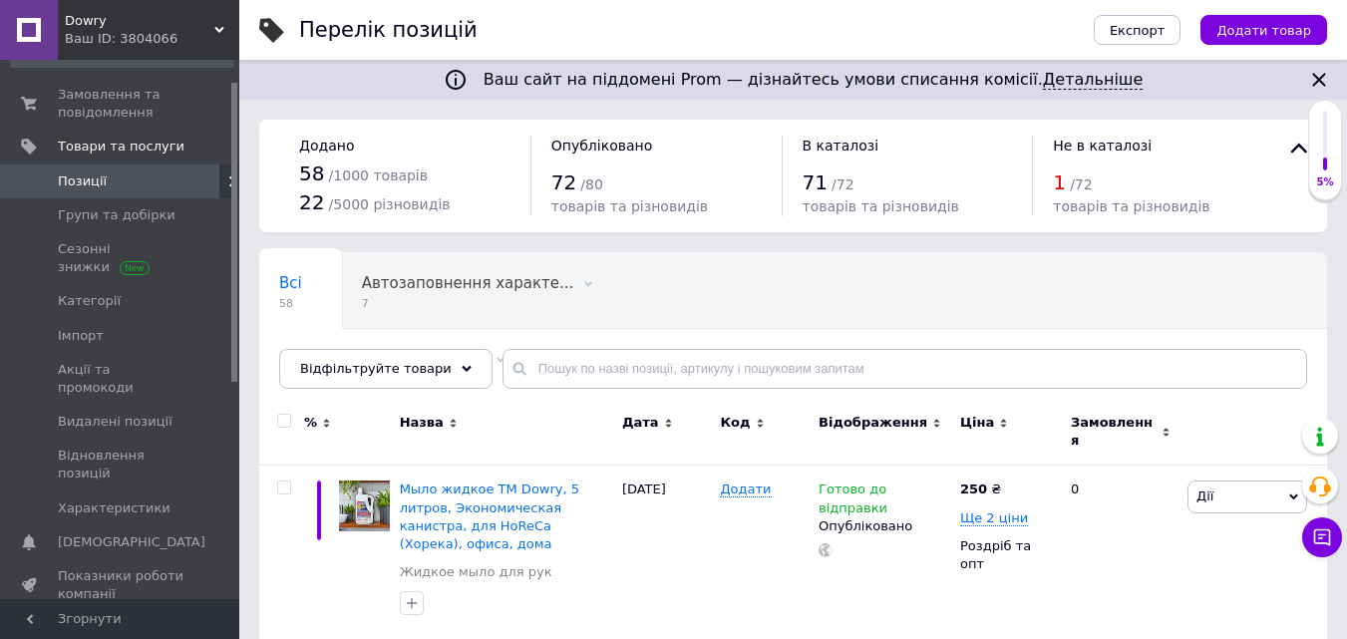
click at [1059, 181] on span "1" at bounding box center [1059, 183] width 13 height 24
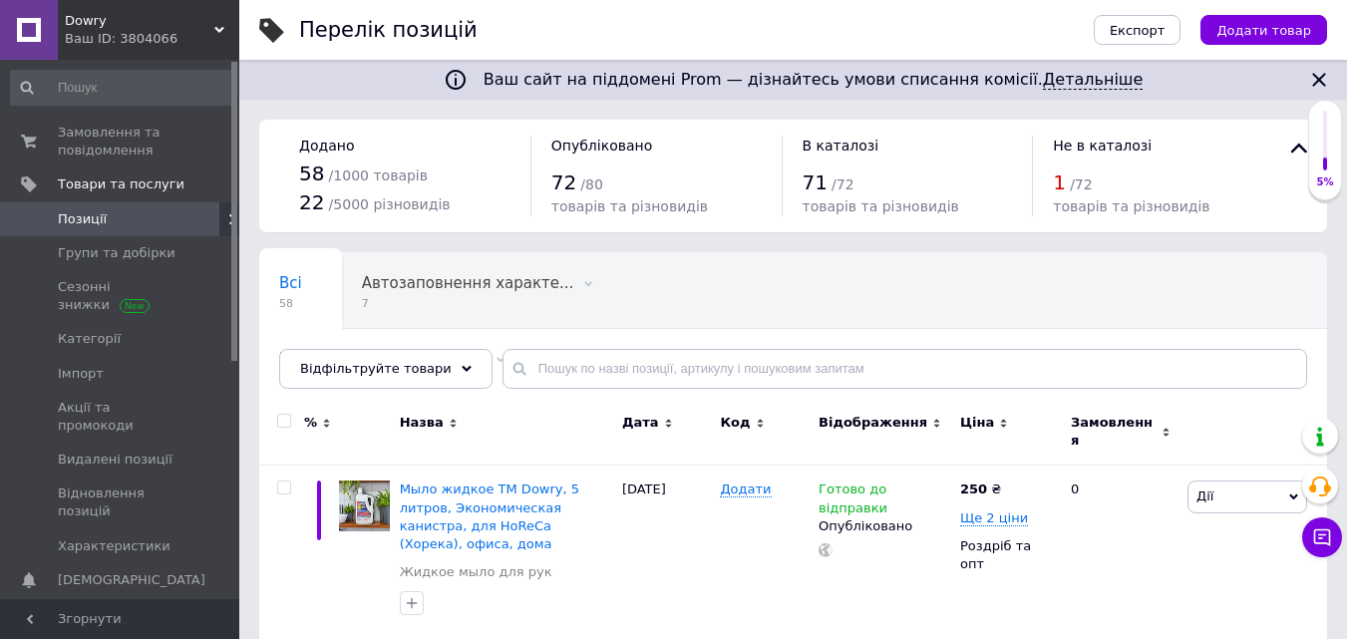
drag, startPoint x: 234, startPoint y: 243, endPoint x: 227, endPoint y: 50, distance: 193.6
click at [227, 50] on div "Dowry Ваш ID: 3804066 Сайт Dowry Кабінет покупця Перевірити стан системи Сторін…" at bounding box center [119, 319] width 239 height 639
click at [1181, 198] on span "товарів та різновидів" at bounding box center [1131, 206] width 157 height 16
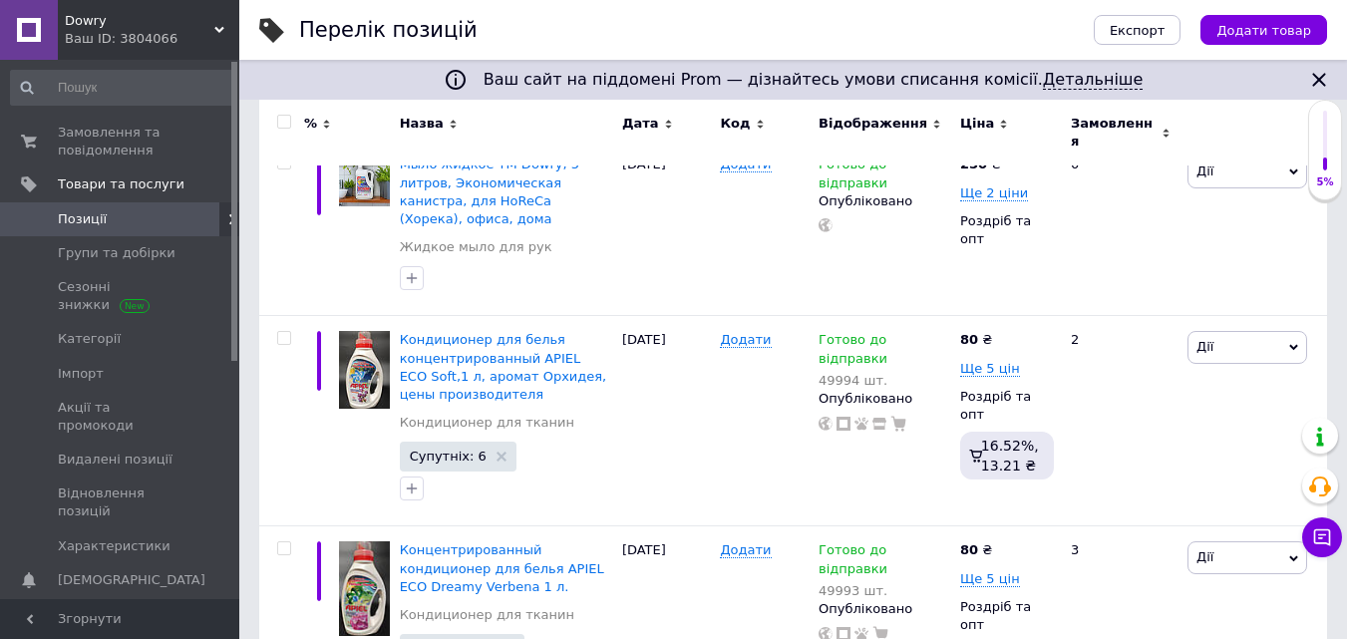
scroll to position [109, 0]
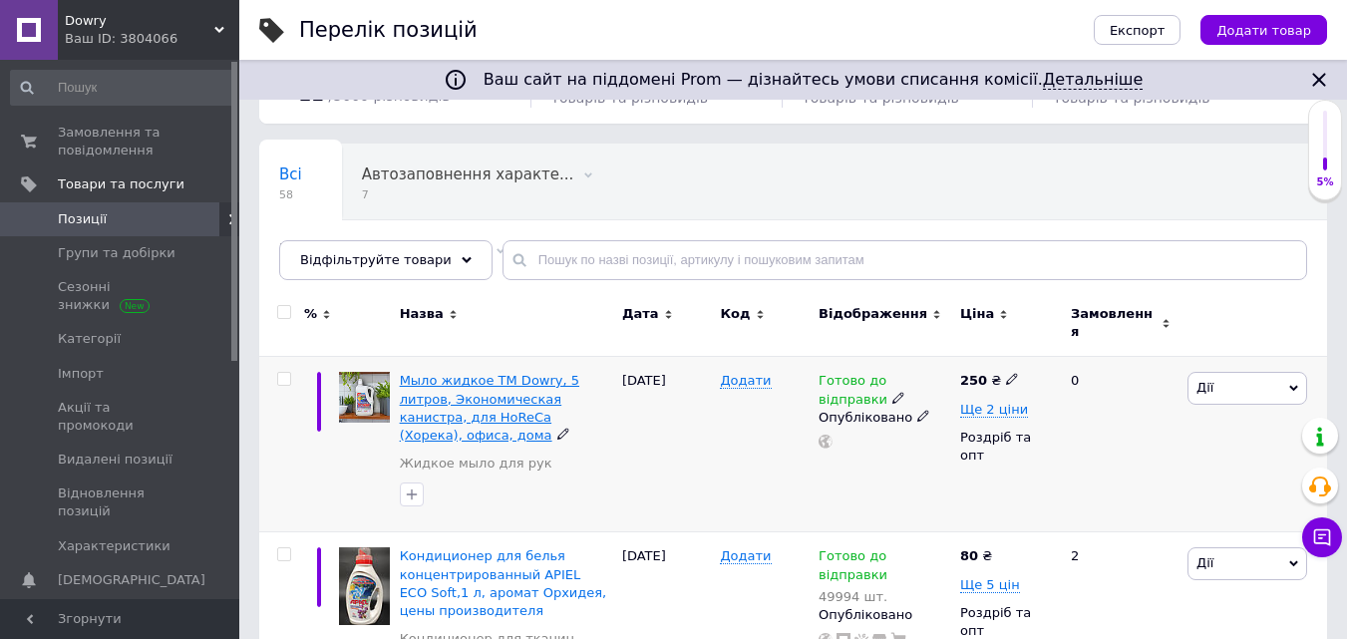
click at [484, 373] on span "Мыло жидкое ТМ Dowry, 5 литров, Экономическая канистра, для HoReCa (Хорека), оф…" at bounding box center [490, 408] width 180 height 70
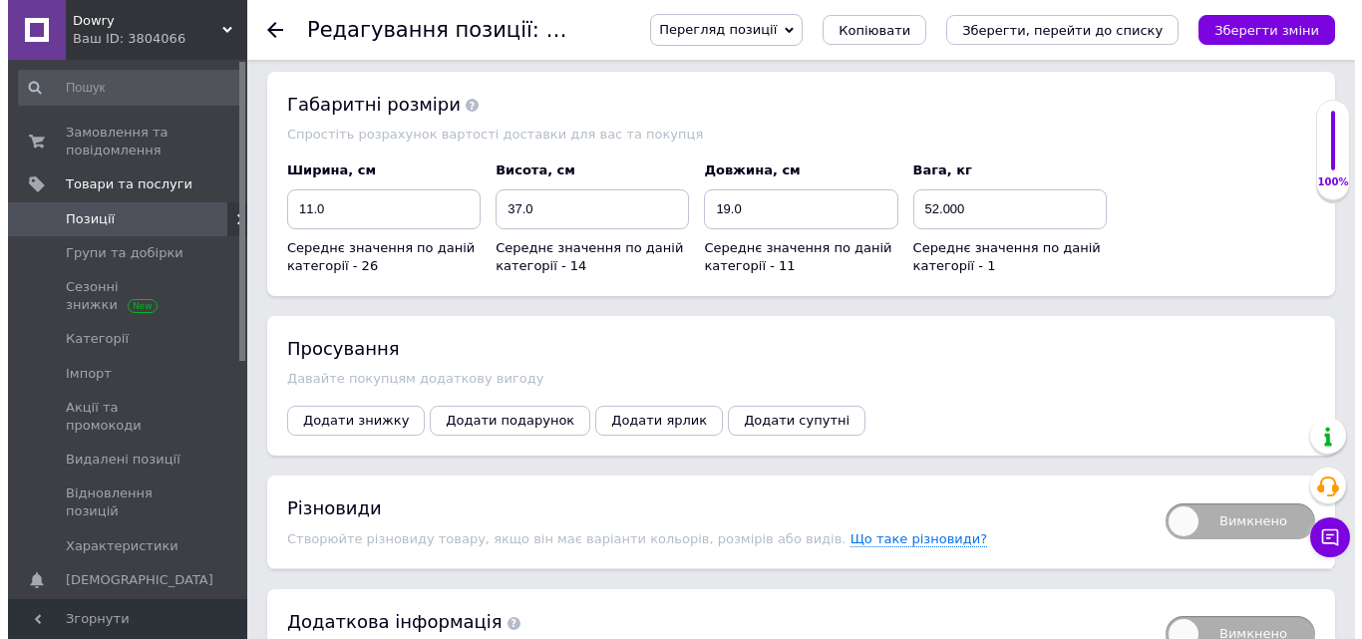
scroll to position [2565, 0]
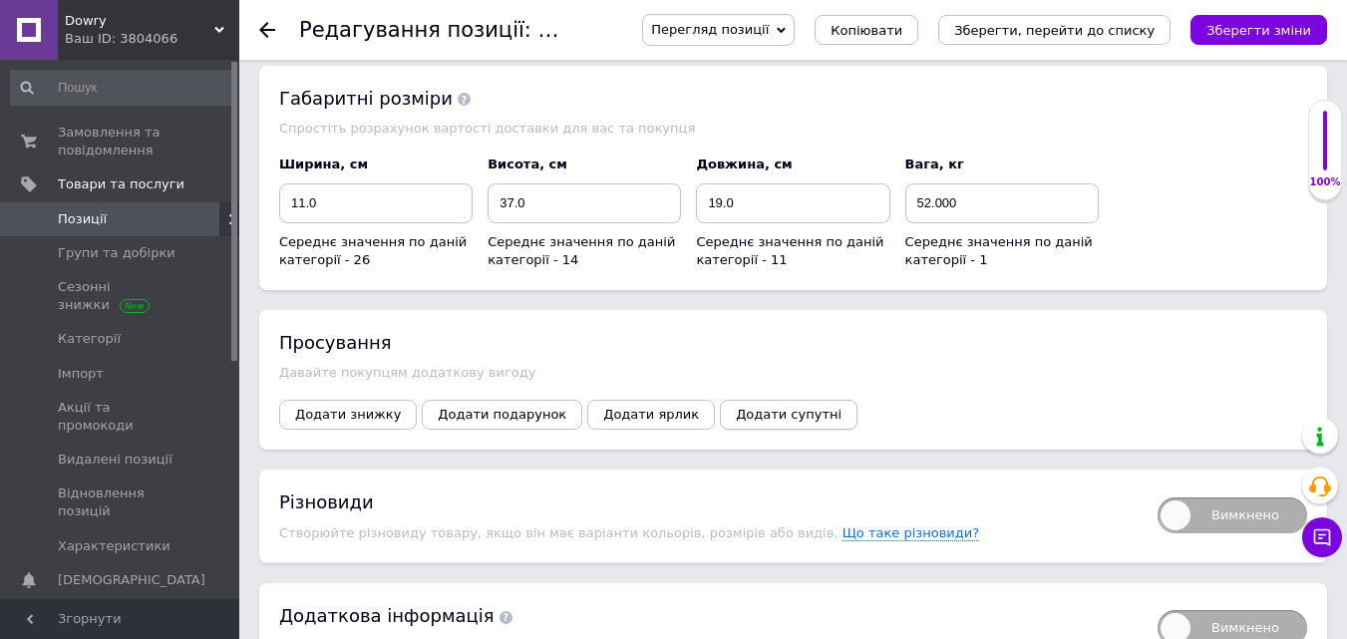
click at [736, 409] on span "Додати супутні" at bounding box center [789, 414] width 106 height 15
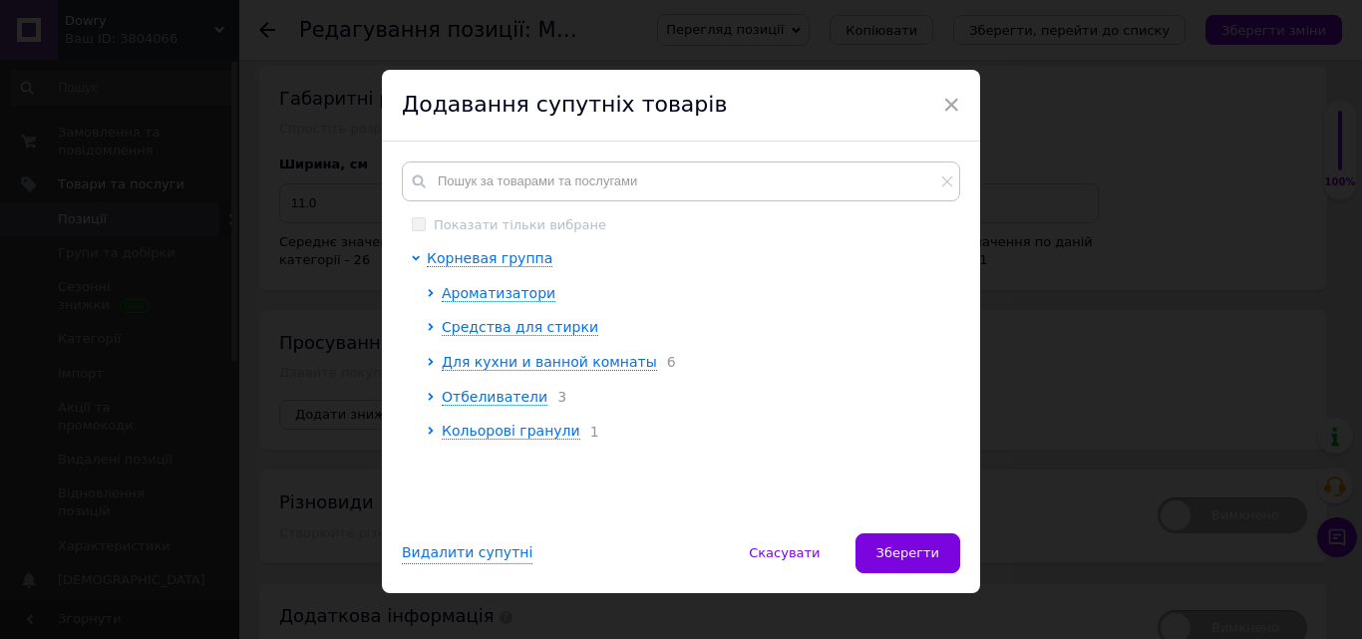
click at [433, 328] on div at bounding box center [434, 328] width 15 height 20
click at [450, 329] on span "Средства для стирки" at bounding box center [520, 327] width 157 height 16
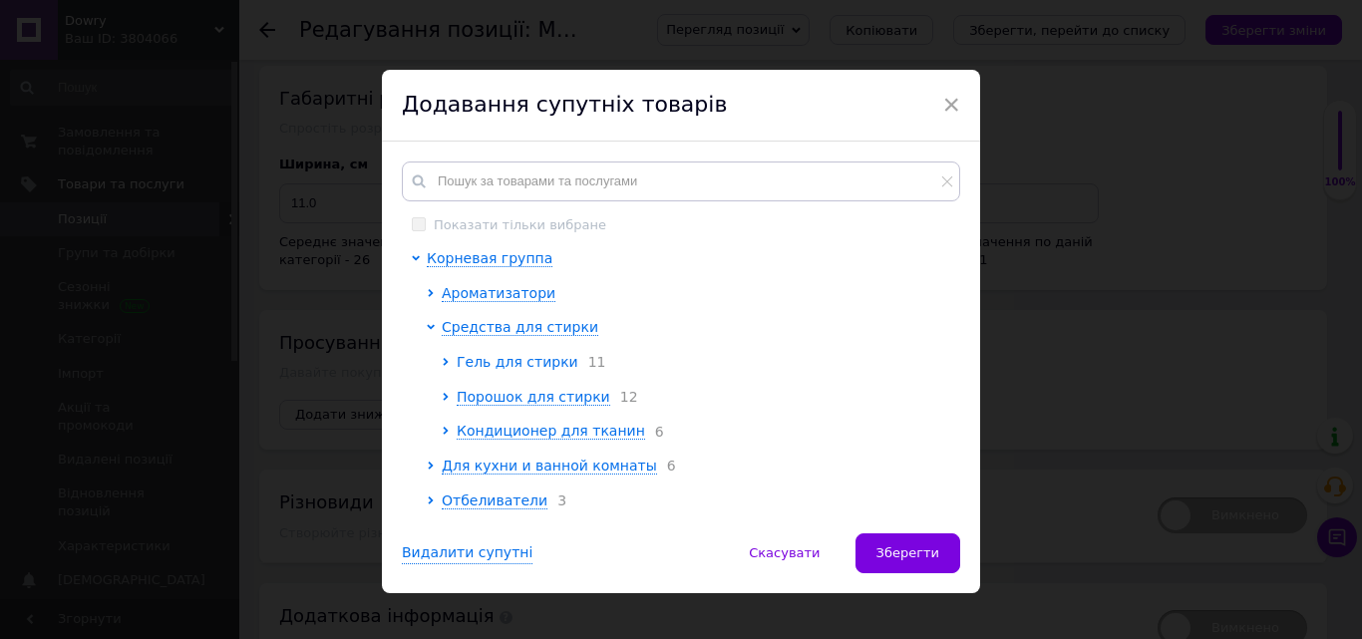
click at [507, 356] on span "Гель для стирки" at bounding box center [518, 362] width 122 height 16
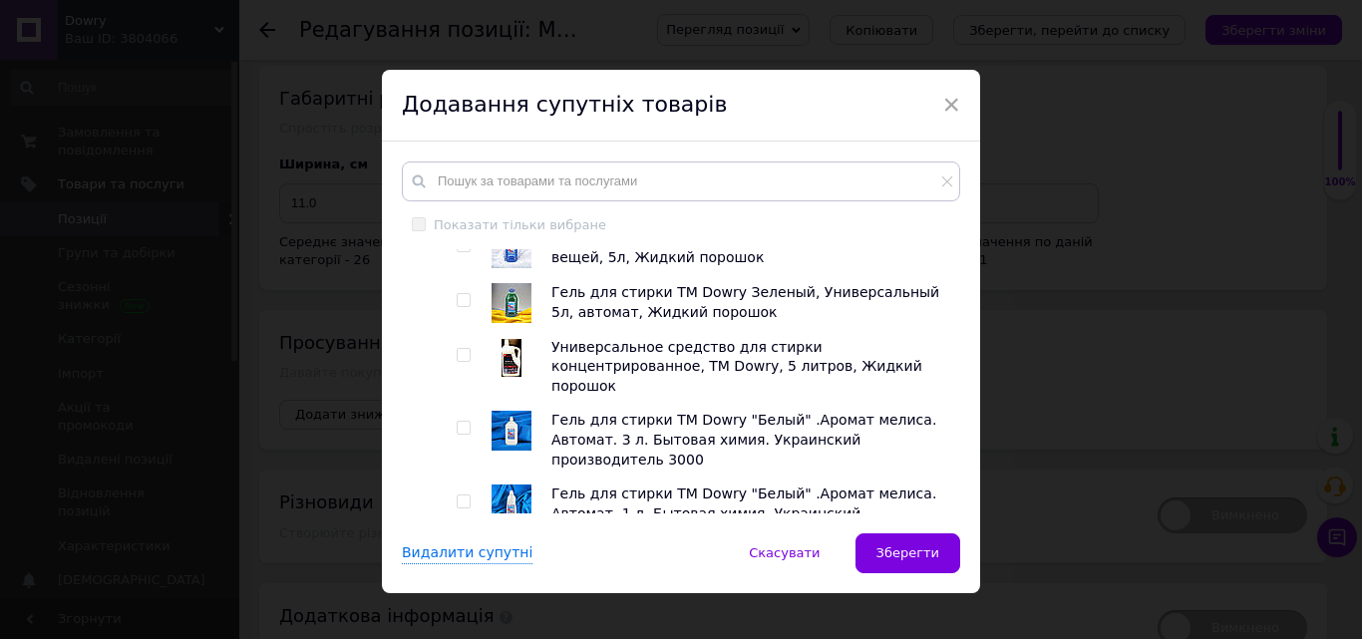
scroll to position [250, 0]
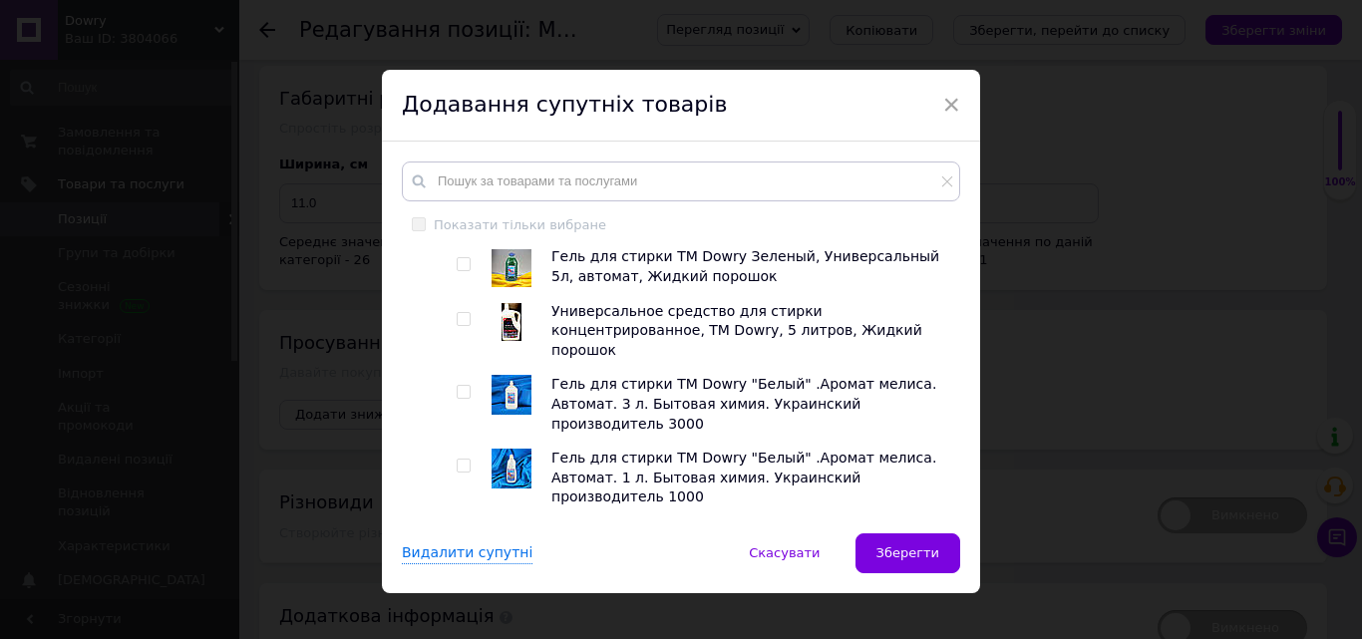
click at [457, 312] on div at bounding box center [467, 331] width 20 height 59
click at [459, 324] on input "checkbox" at bounding box center [463, 319] width 13 height 13
checkbox input "true"
click at [463, 271] on input "checkbox" at bounding box center [463, 264] width 13 height 13
checkbox input "true"
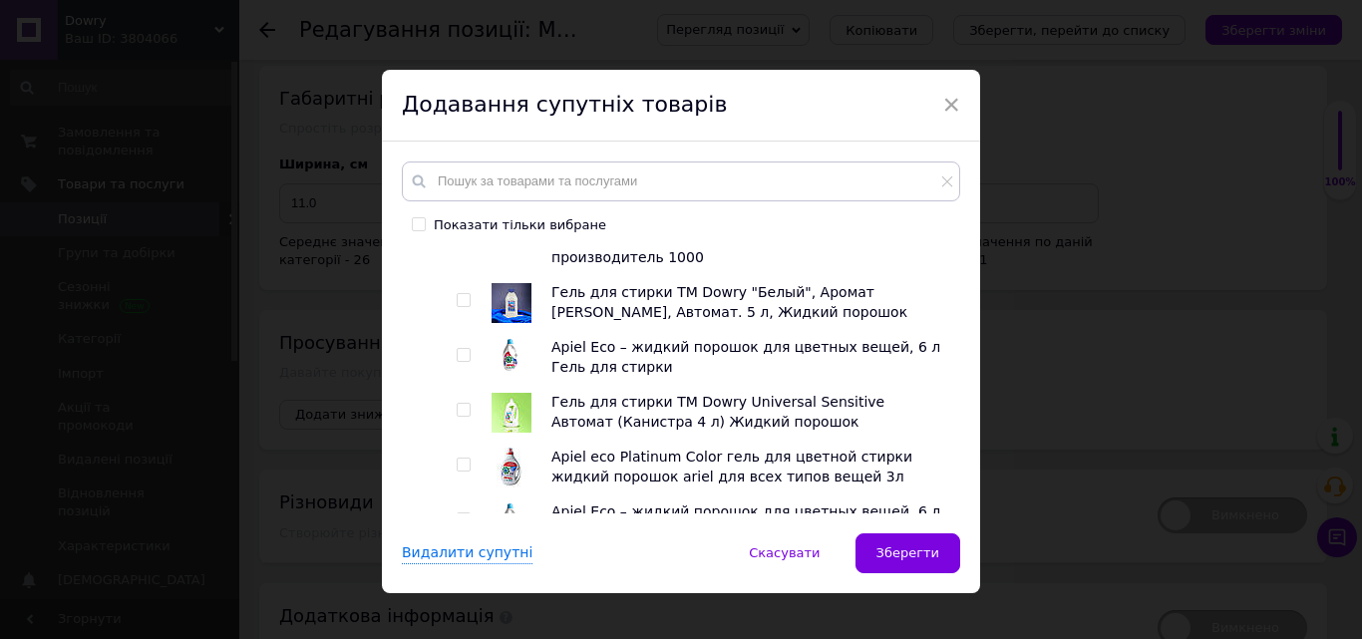
scroll to position [498, 0]
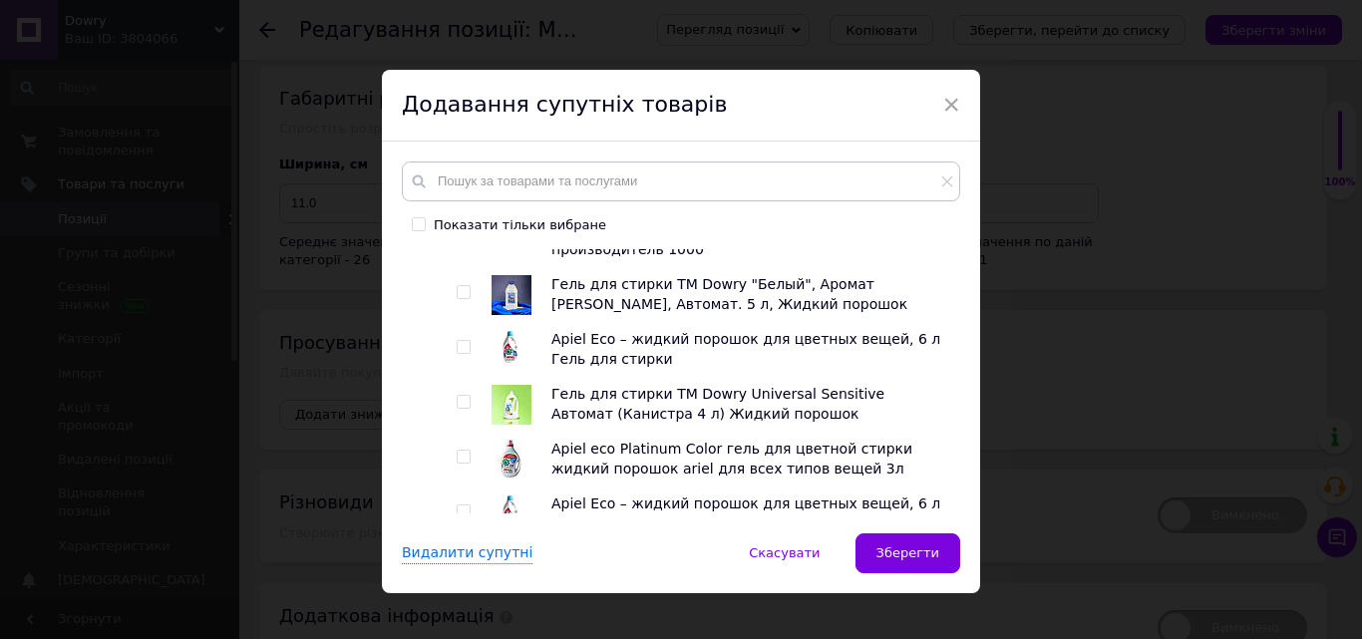
click at [463, 396] on input "checkbox" at bounding box center [463, 402] width 13 height 13
checkbox input "true"
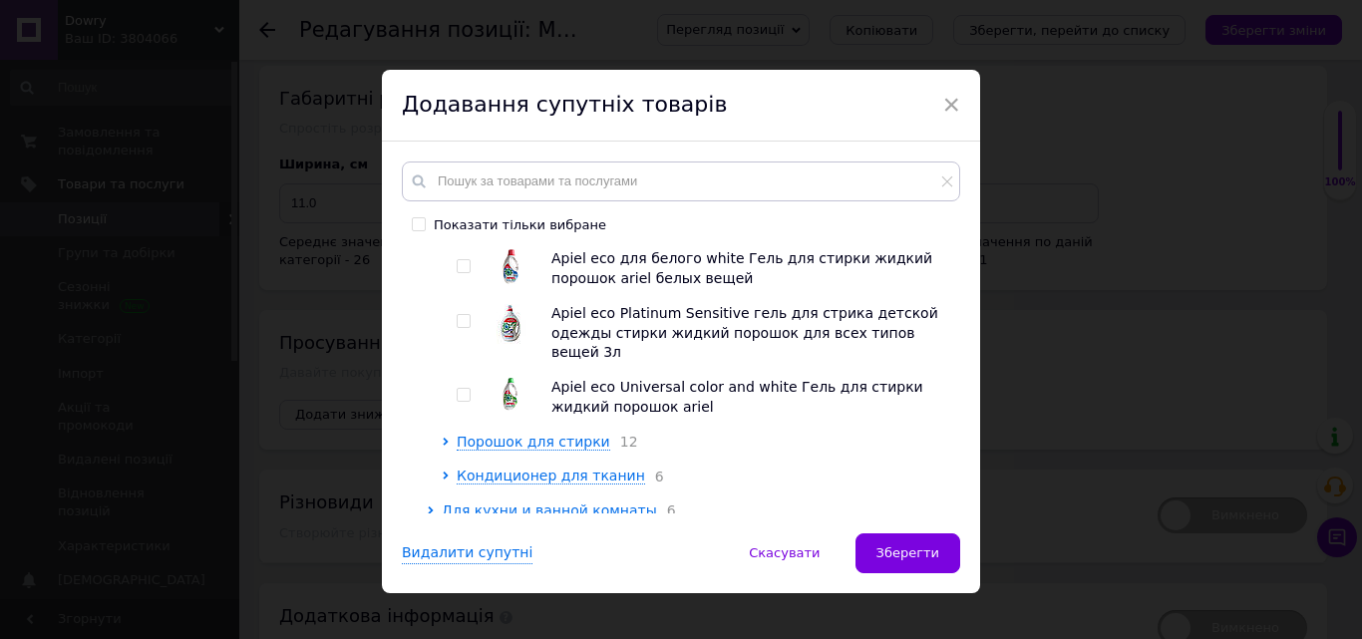
scroll to position [802, 0]
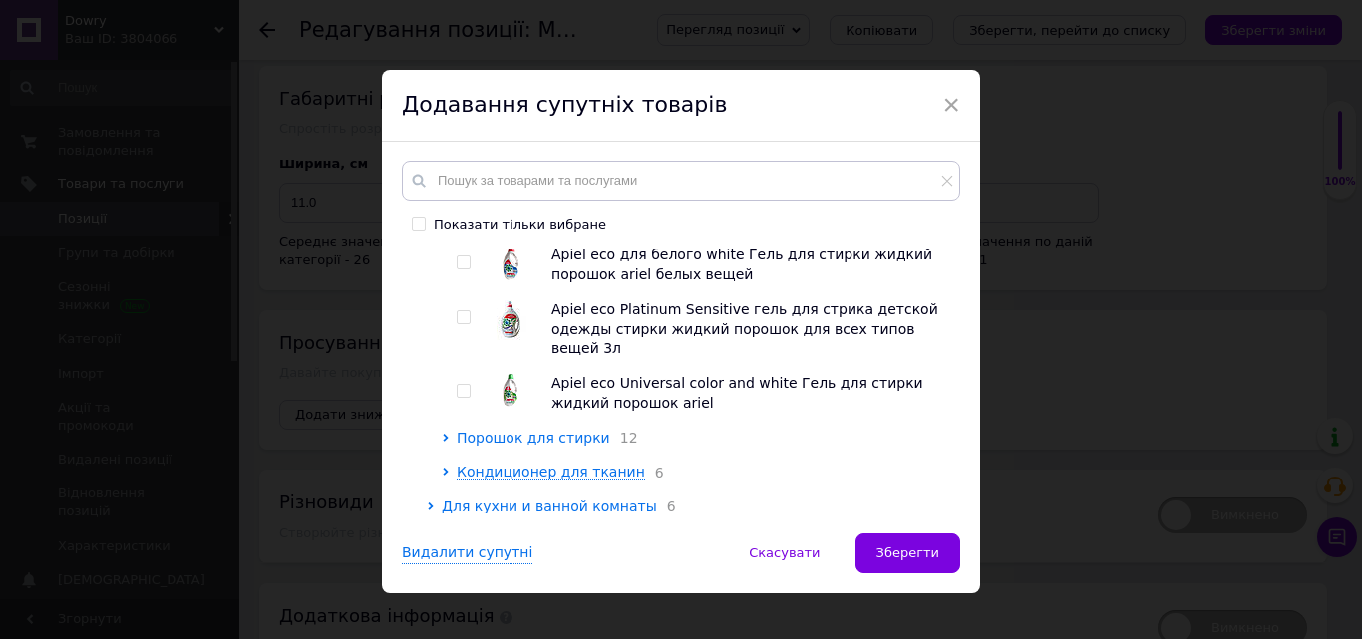
click at [561, 430] on span "Порошок для стирки" at bounding box center [534, 438] width 154 height 16
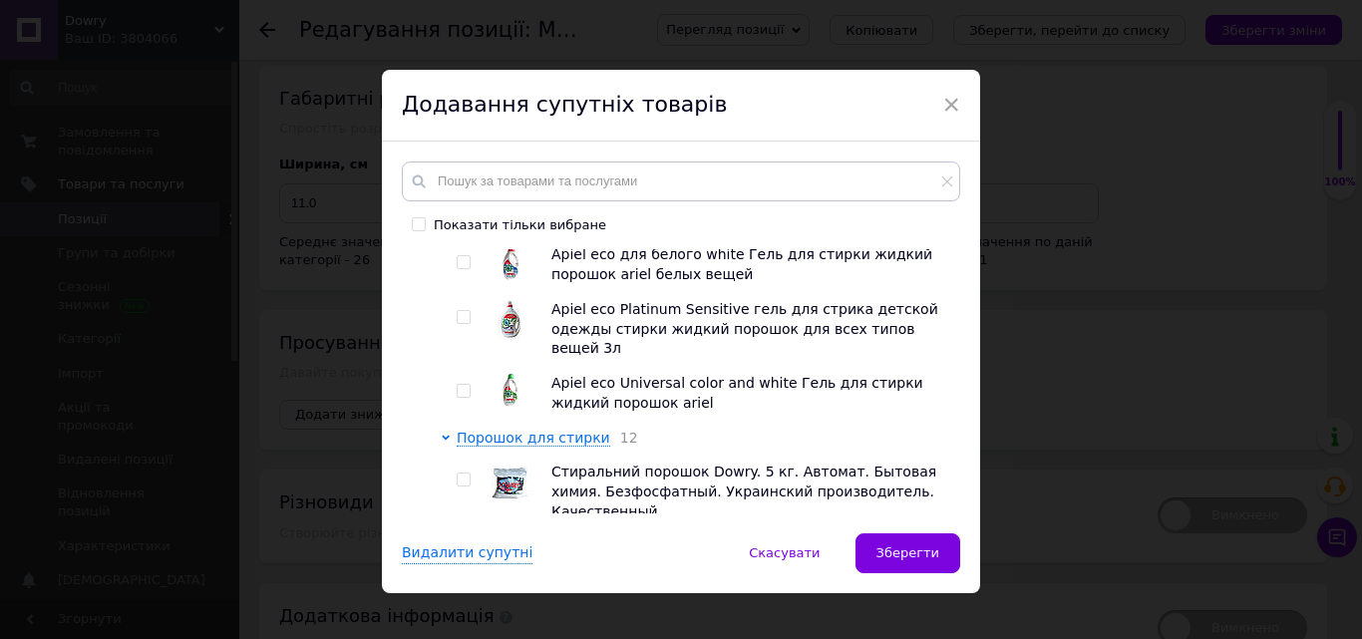
click at [464, 463] on div at bounding box center [467, 492] width 20 height 59
click at [459, 474] on input "checkbox" at bounding box center [463, 480] width 13 height 13
checkbox input "true"
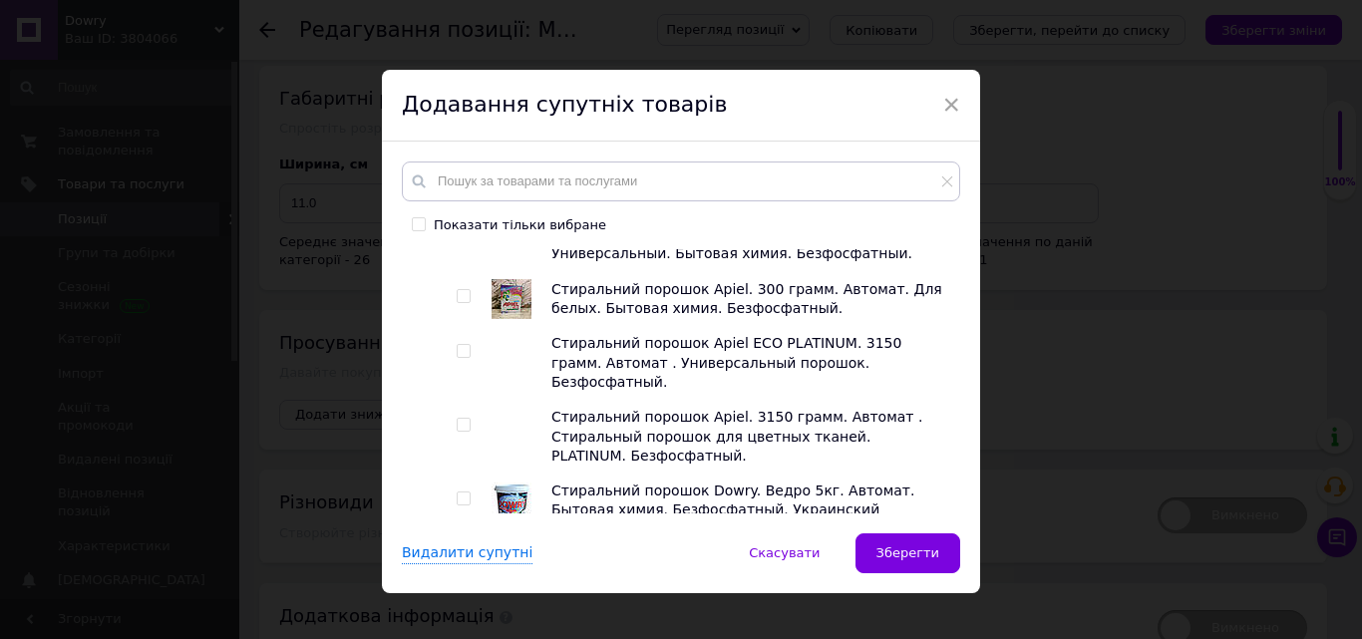
scroll to position [1230, 0]
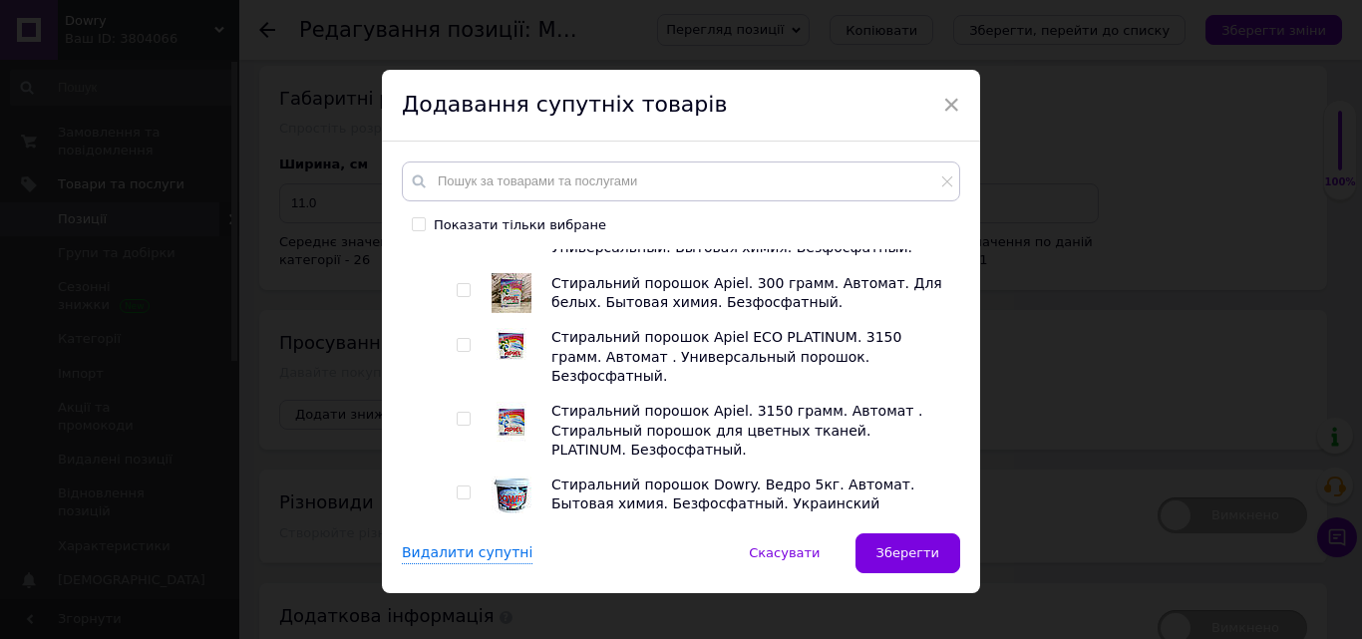
click at [463, 487] on input "checkbox" at bounding box center [463, 493] width 13 height 13
checkbox input "true"
click at [457, 560] on input "checkbox" at bounding box center [463, 566] width 13 height 13
checkbox input "true"
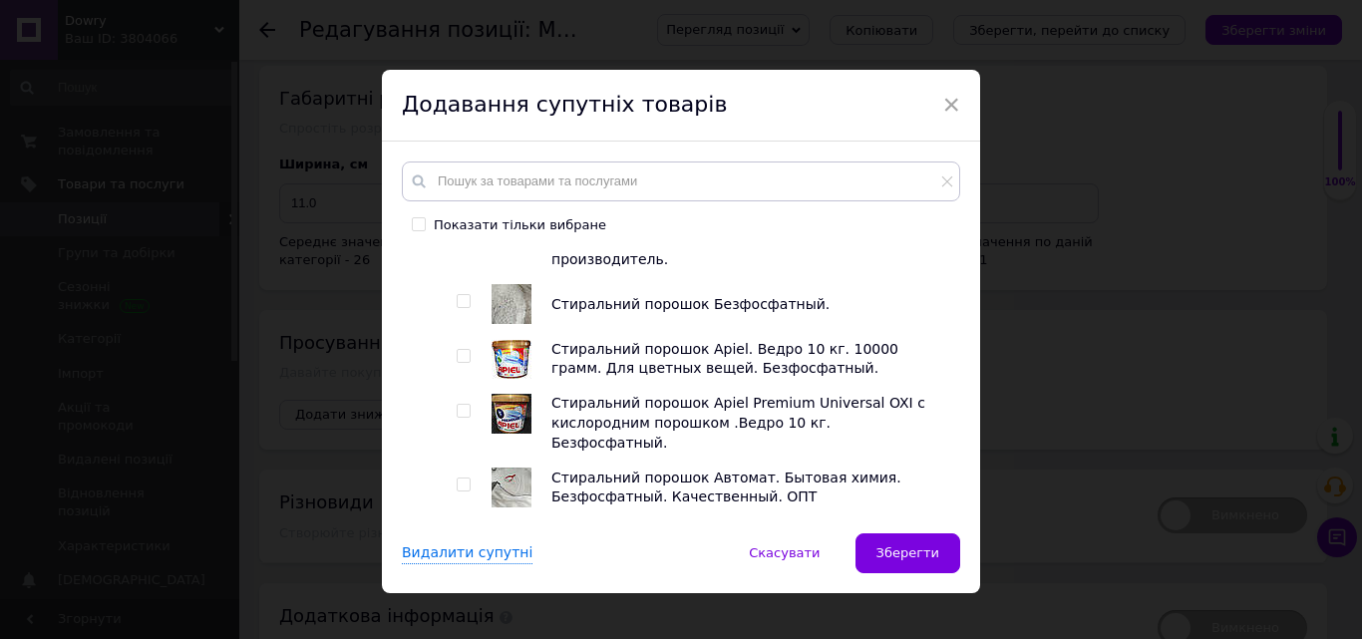
scroll to position [1596, 0]
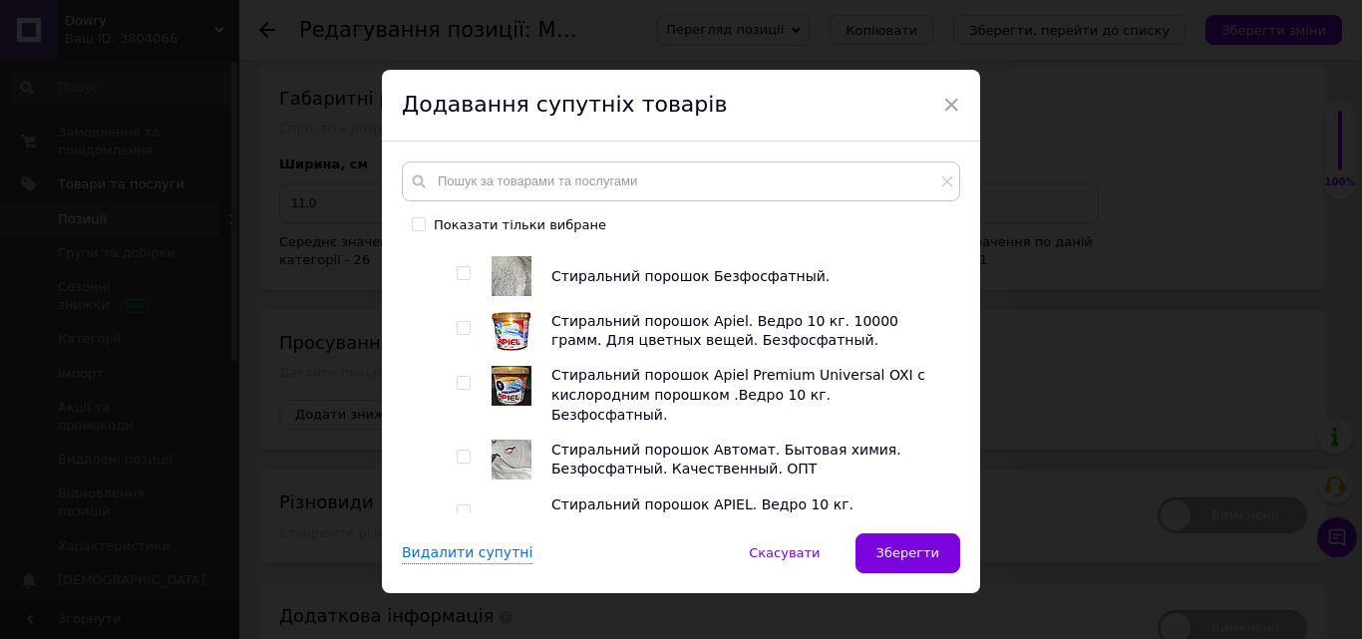
click at [516, 550] on span "Кондиционер для тканин" at bounding box center [551, 558] width 188 height 16
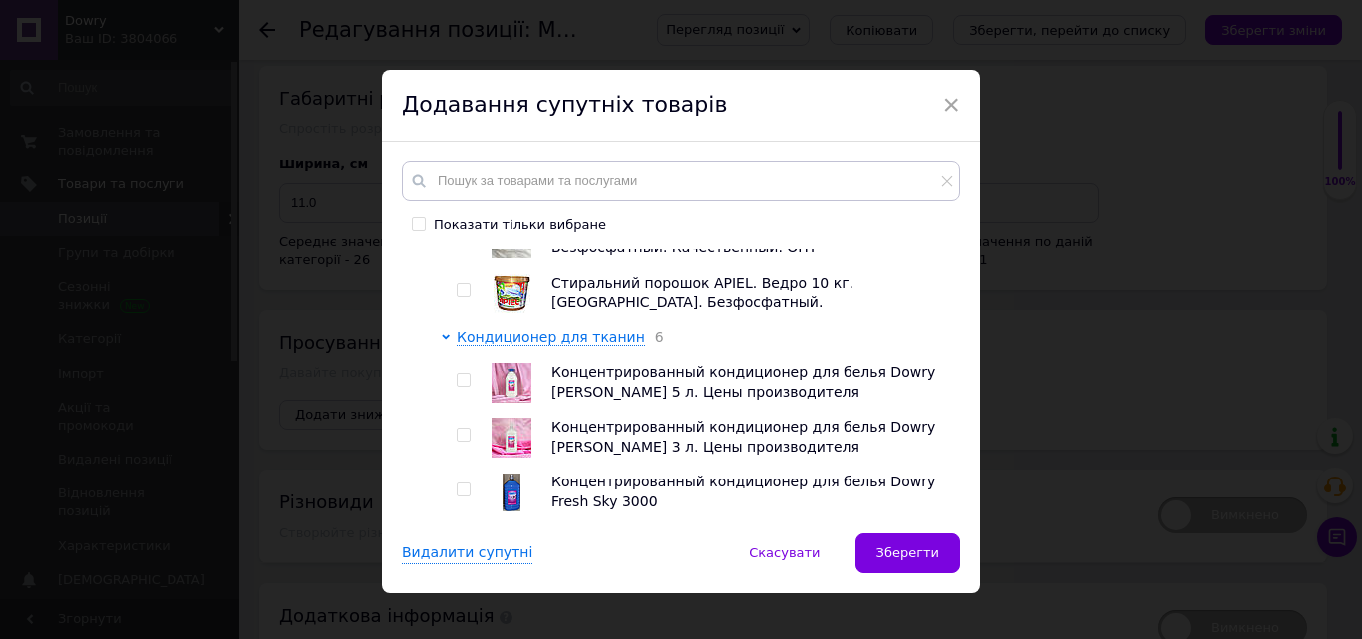
scroll to position [1844, 0]
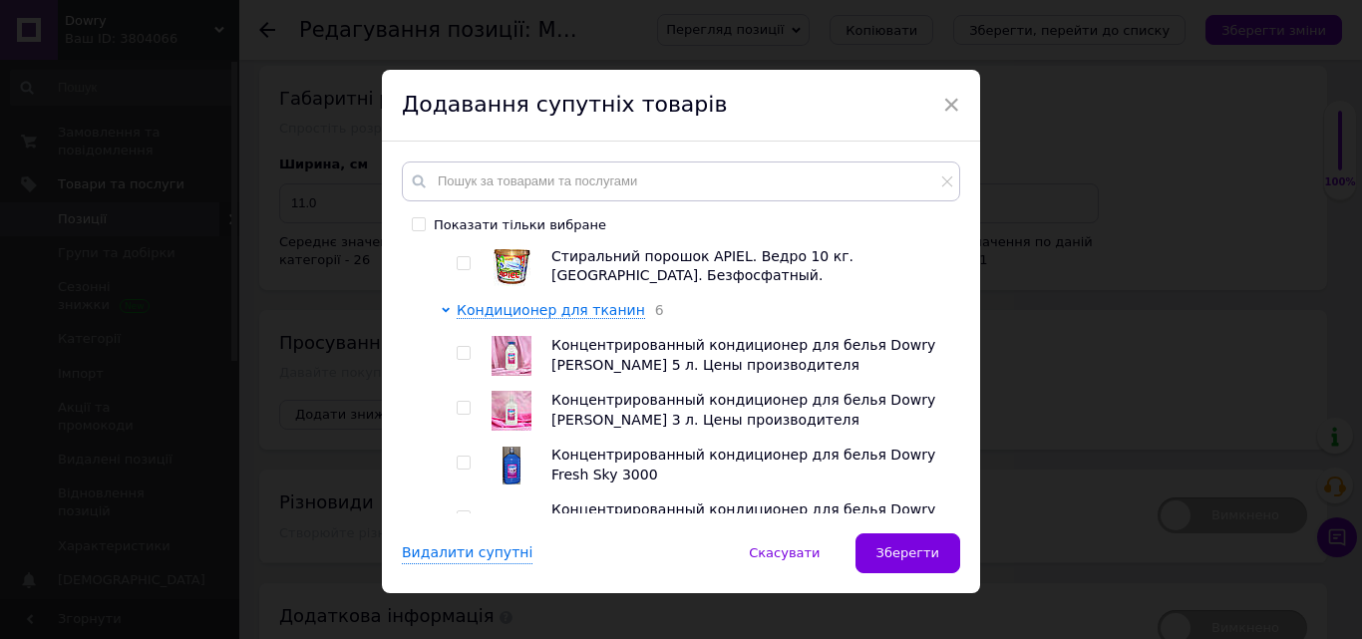
click at [462, 512] on input "checkbox" at bounding box center [463, 518] width 13 height 13
checkbox input "true"
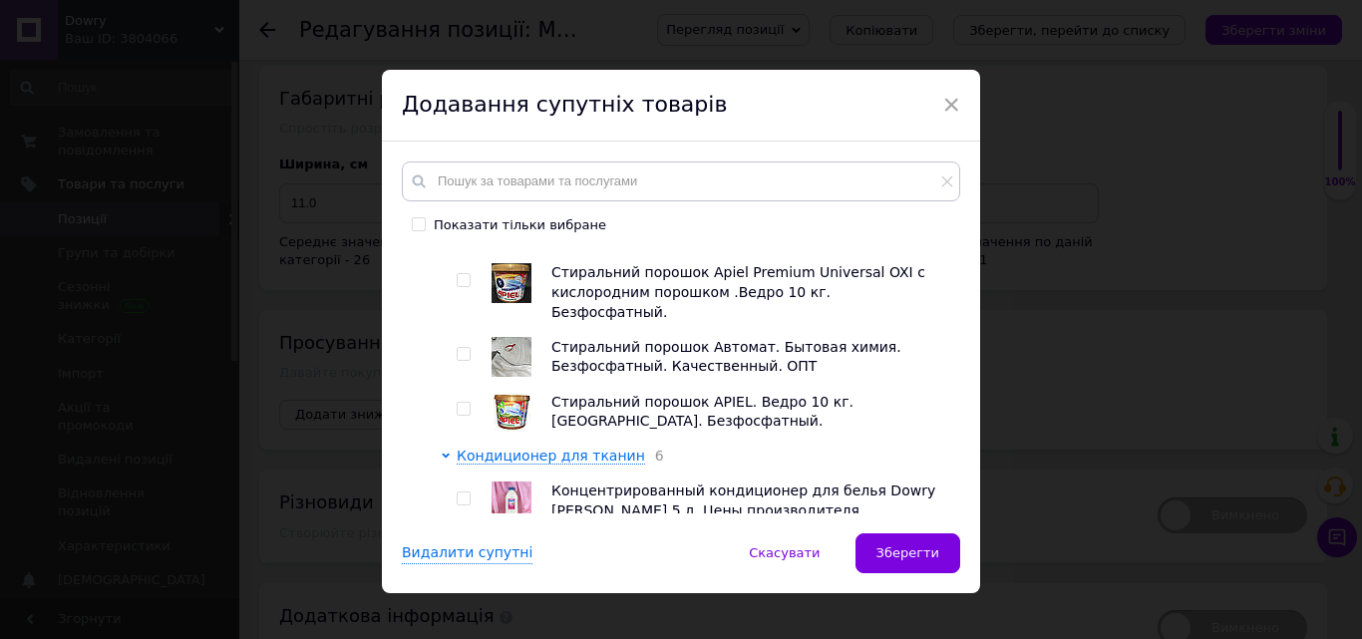
scroll to position [1708, 0]
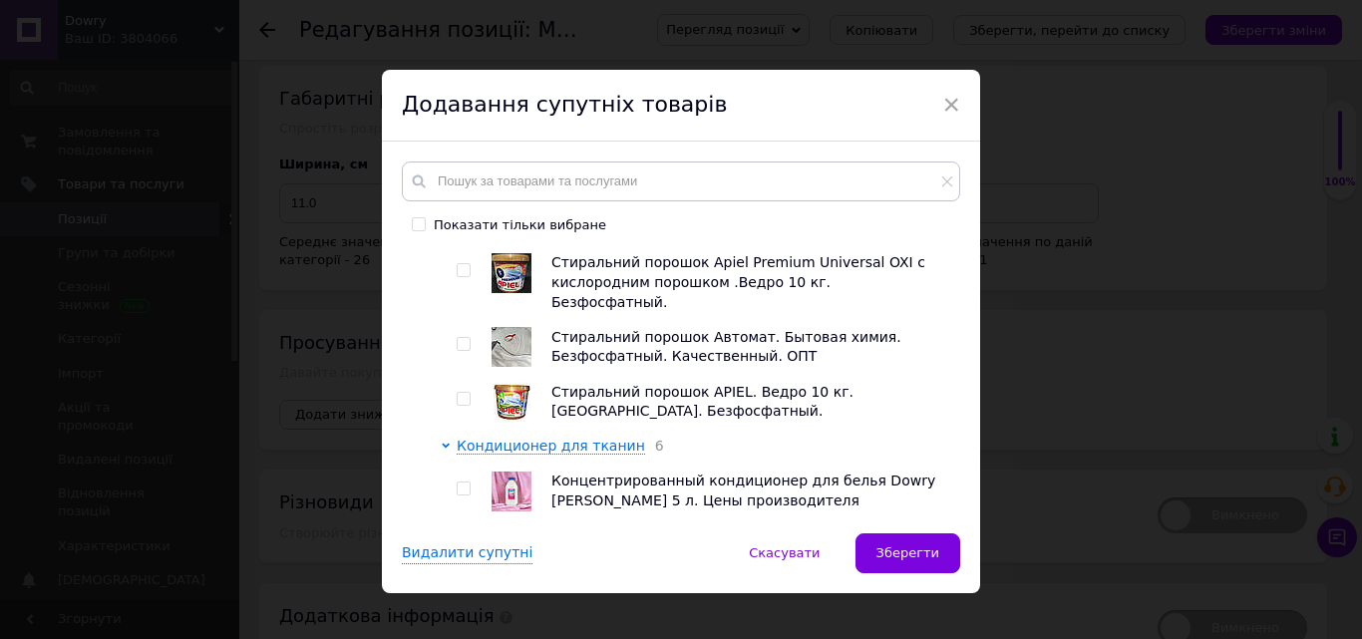
click at [463, 483] on input "checkbox" at bounding box center [463, 489] width 13 height 13
checkbox input "true"
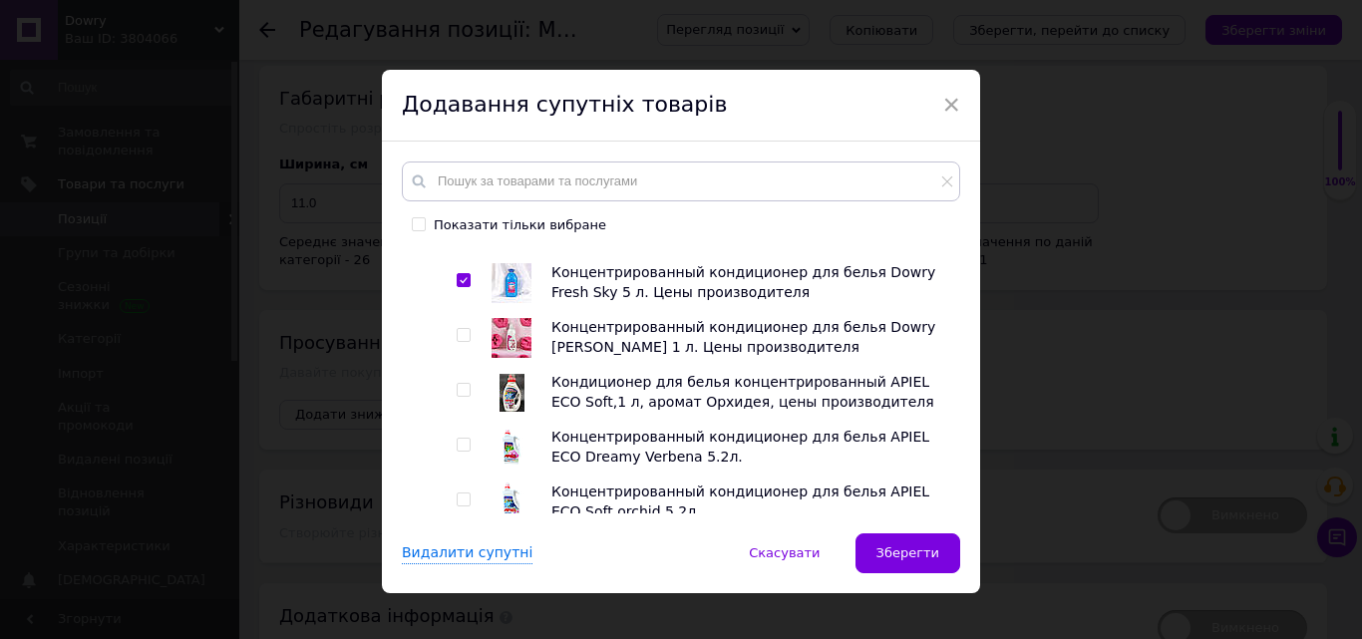
scroll to position [2089, 0]
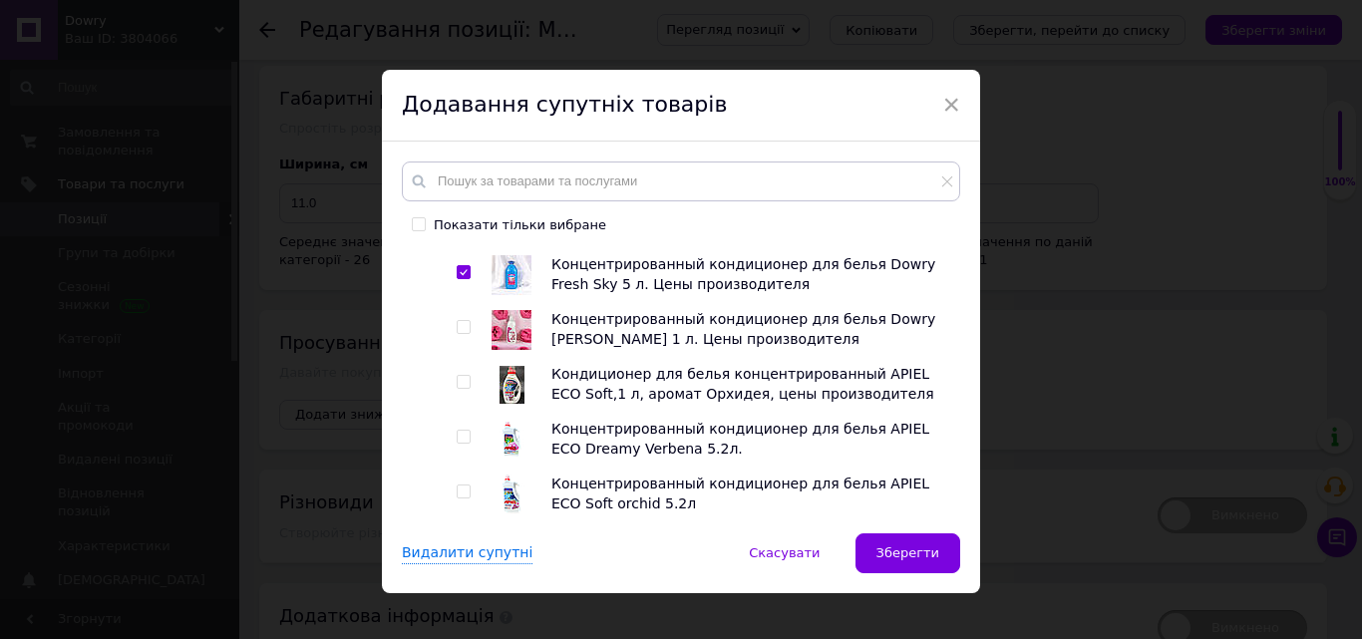
click at [460, 486] on input "checkbox" at bounding box center [463, 492] width 13 height 13
checkbox input "true"
click at [457, 431] on input "checkbox" at bounding box center [463, 437] width 13 height 13
checkbox input "true"
click at [618, 580] on span "Для кухни и ванной комнаты" at bounding box center [549, 648] width 215 height 16
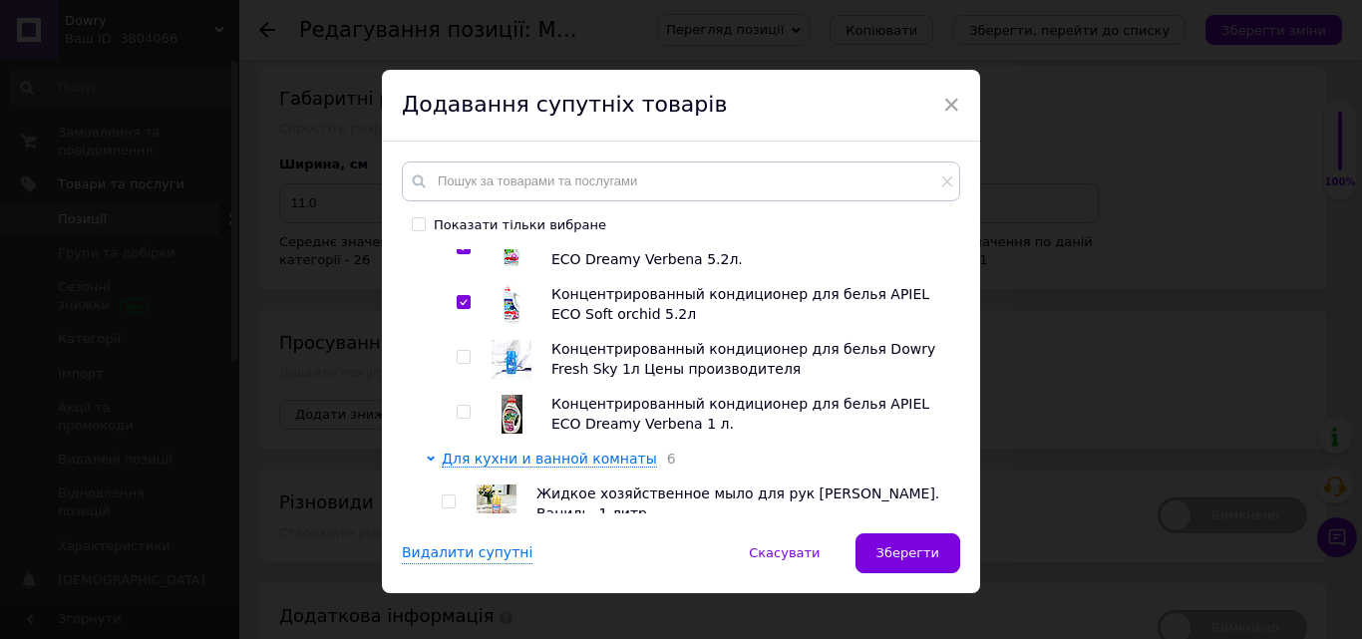
scroll to position [2291, 0]
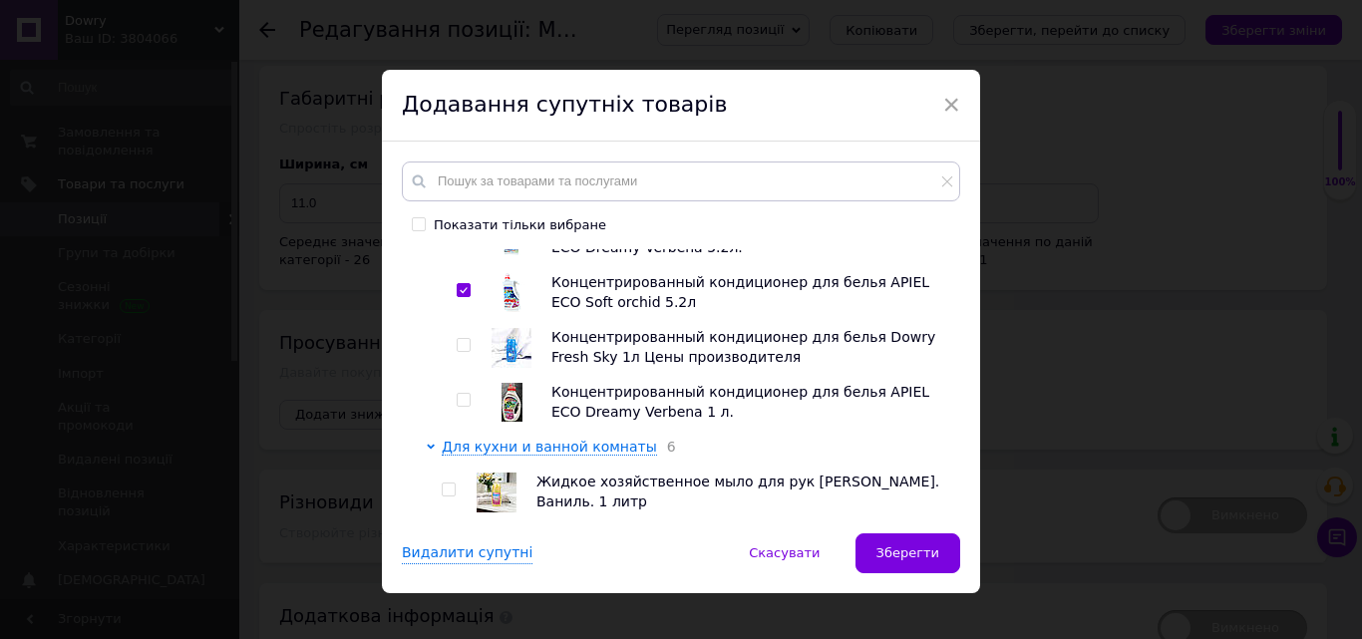
click at [446, 539] on input "checkbox" at bounding box center [448, 545] width 13 height 13
checkbox input "true"
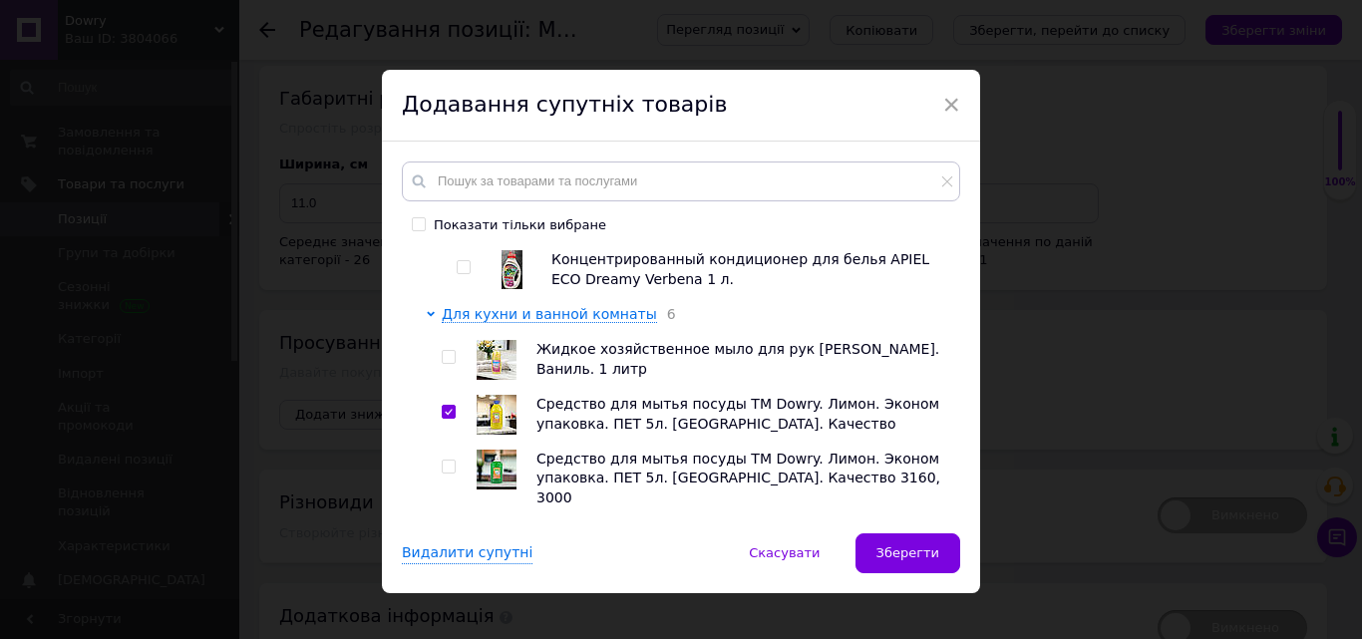
scroll to position [2448, 0]
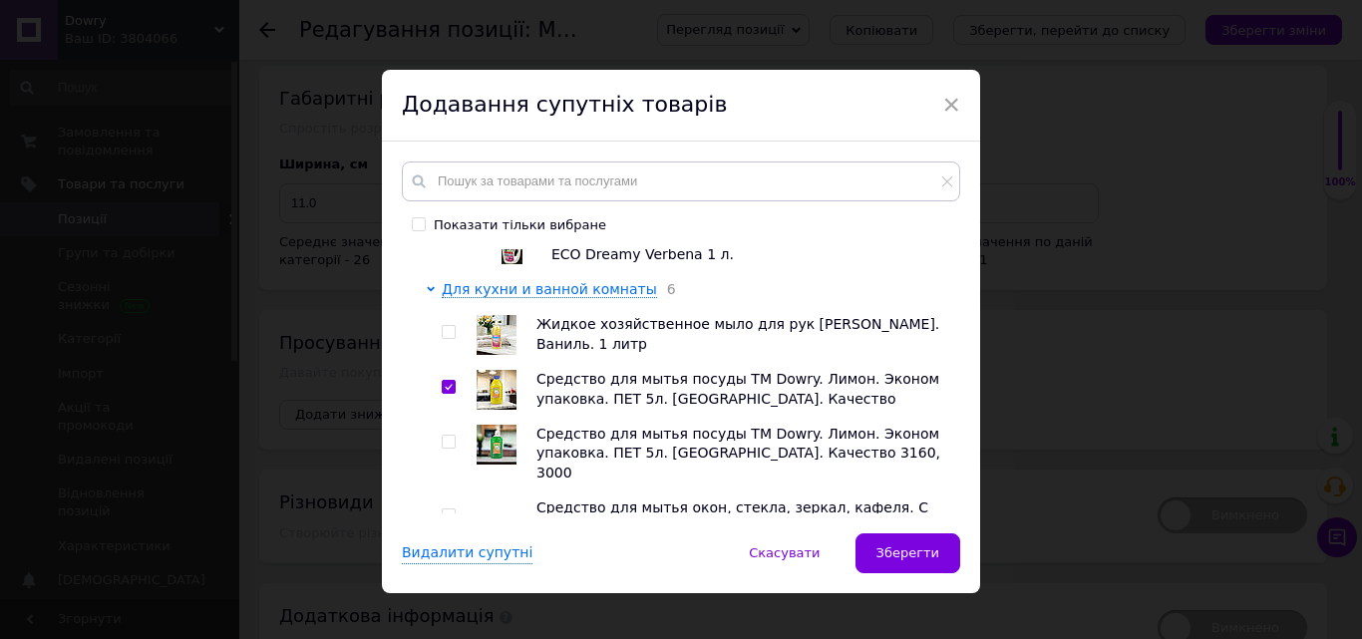
click at [449, 510] on input "checkbox" at bounding box center [448, 516] width 13 height 13
checkbox input "true"
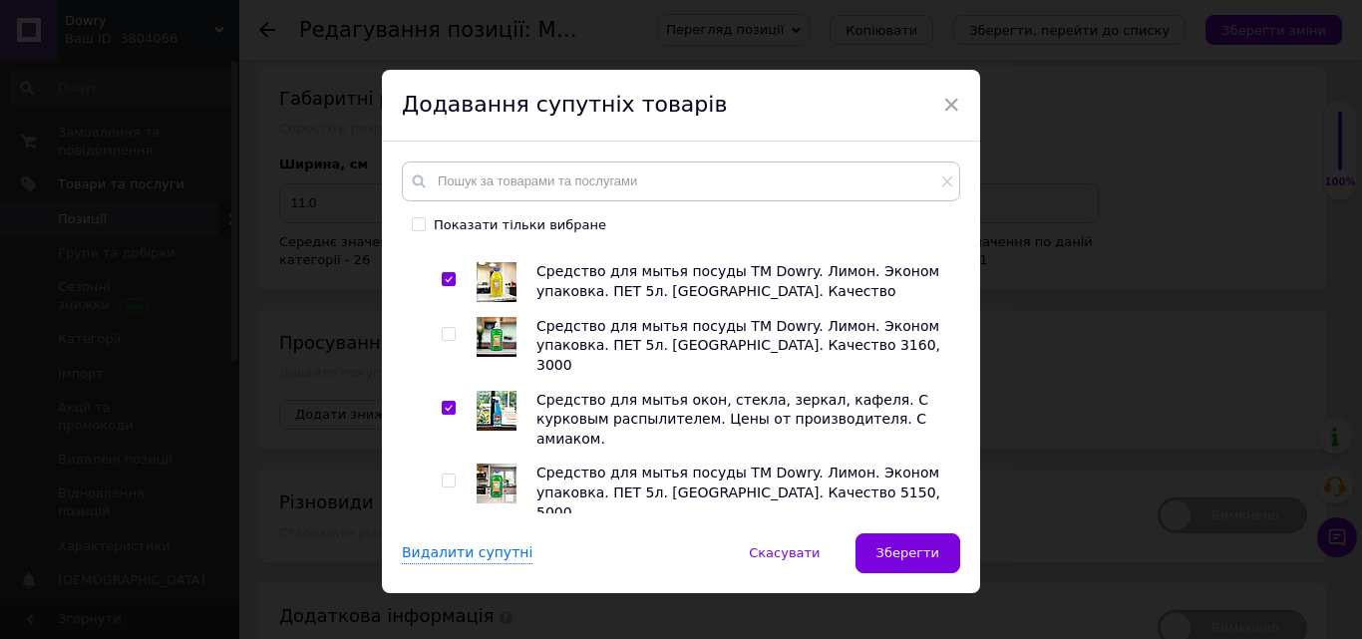
scroll to position [2580, 0]
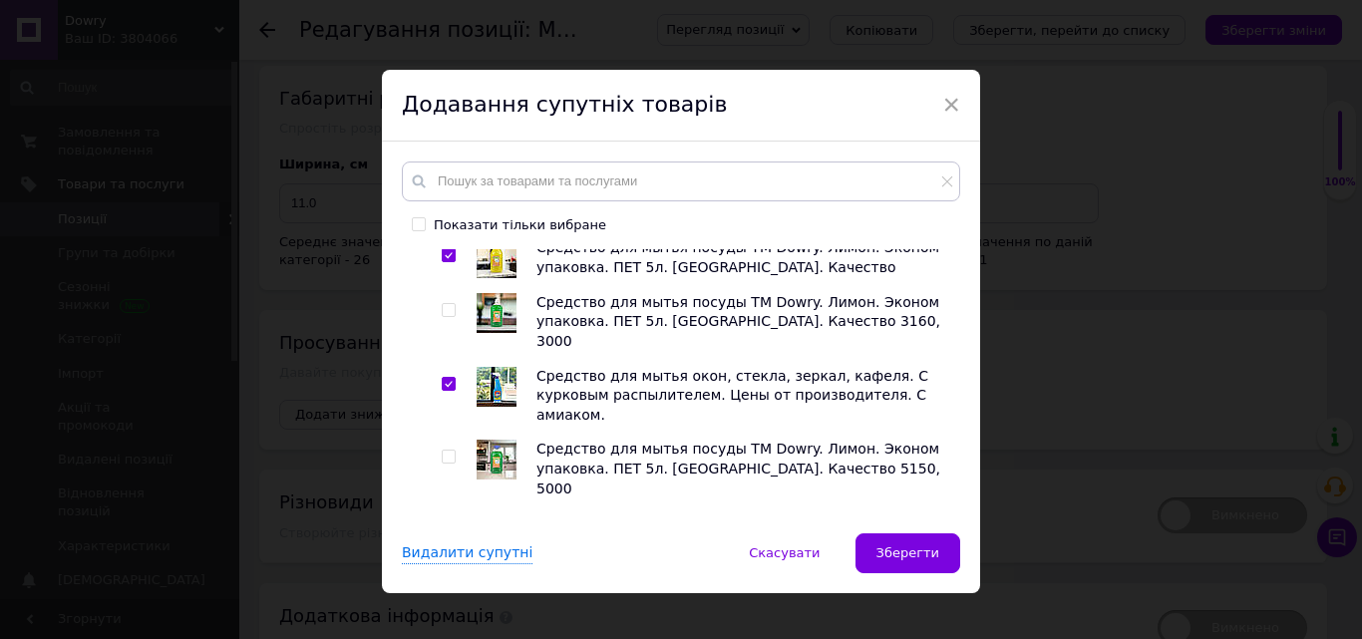
checkbox input "true"
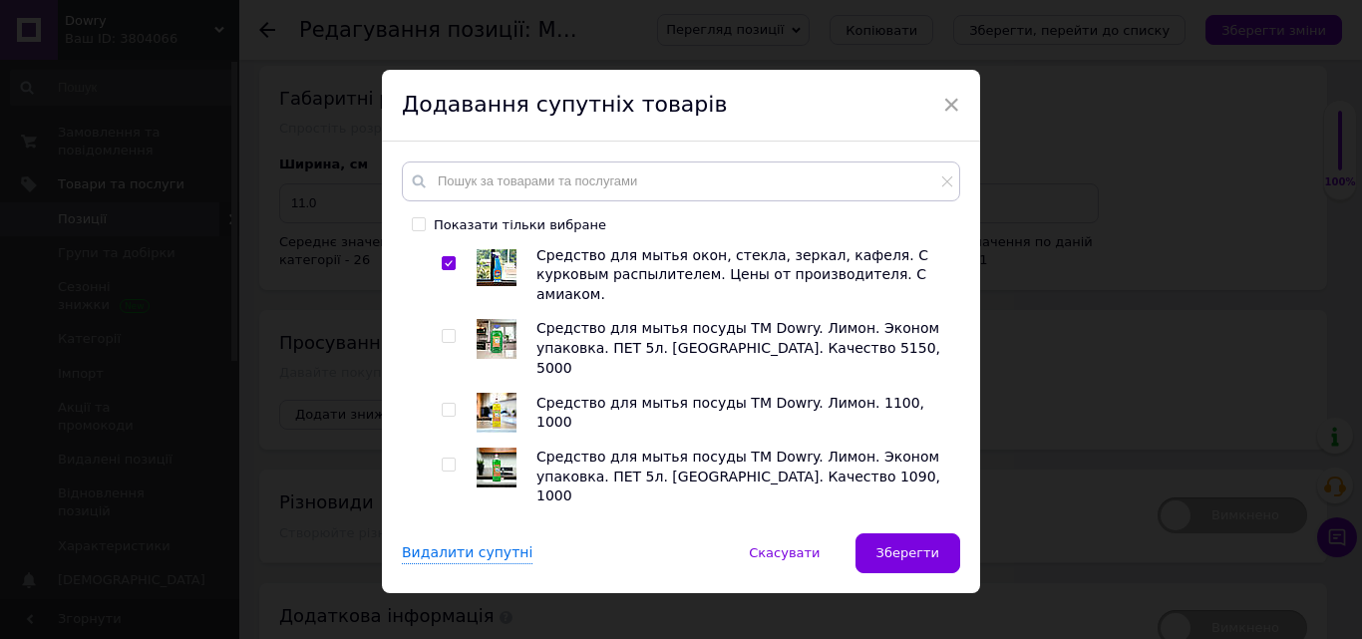
scroll to position [2724, 0]
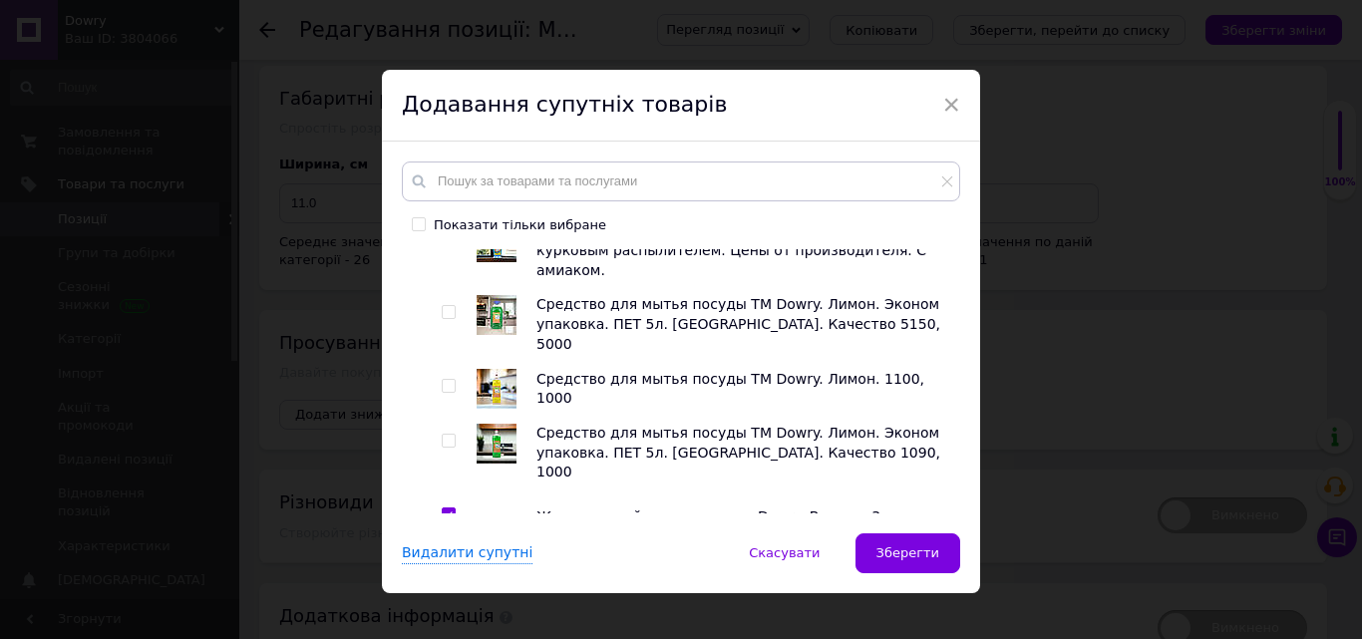
click at [447, 580] on input "checkbox" at bounding box center [448, 624] width 13 height 13
checkbox input "true"
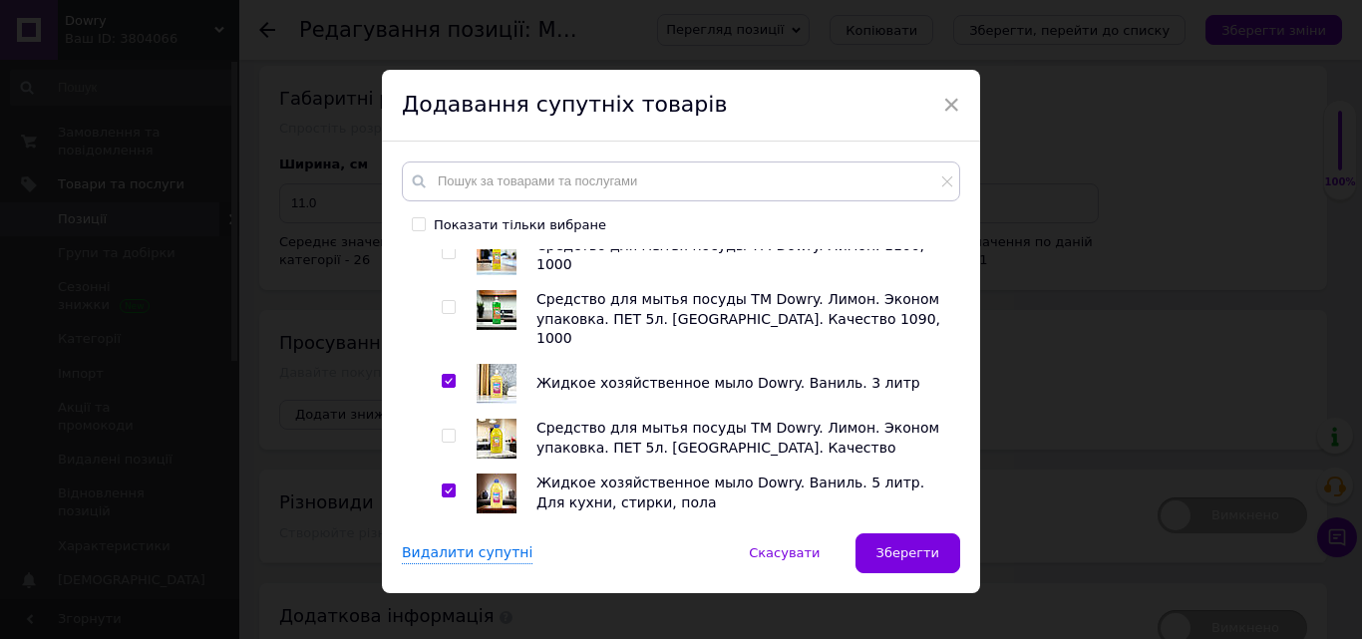
scroll to position [2894, 0]
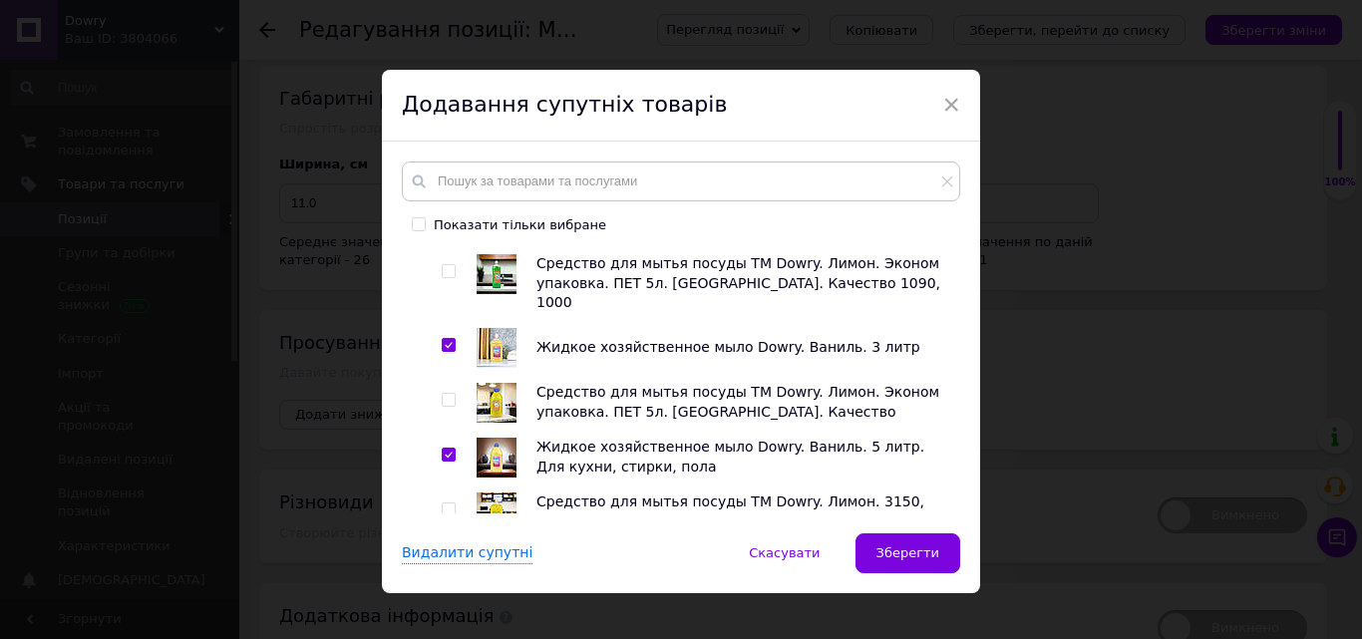
click at [446, 580] on input "checkbox" at bounding box center [448, 619] width 13 height 13
checkbox input "true"
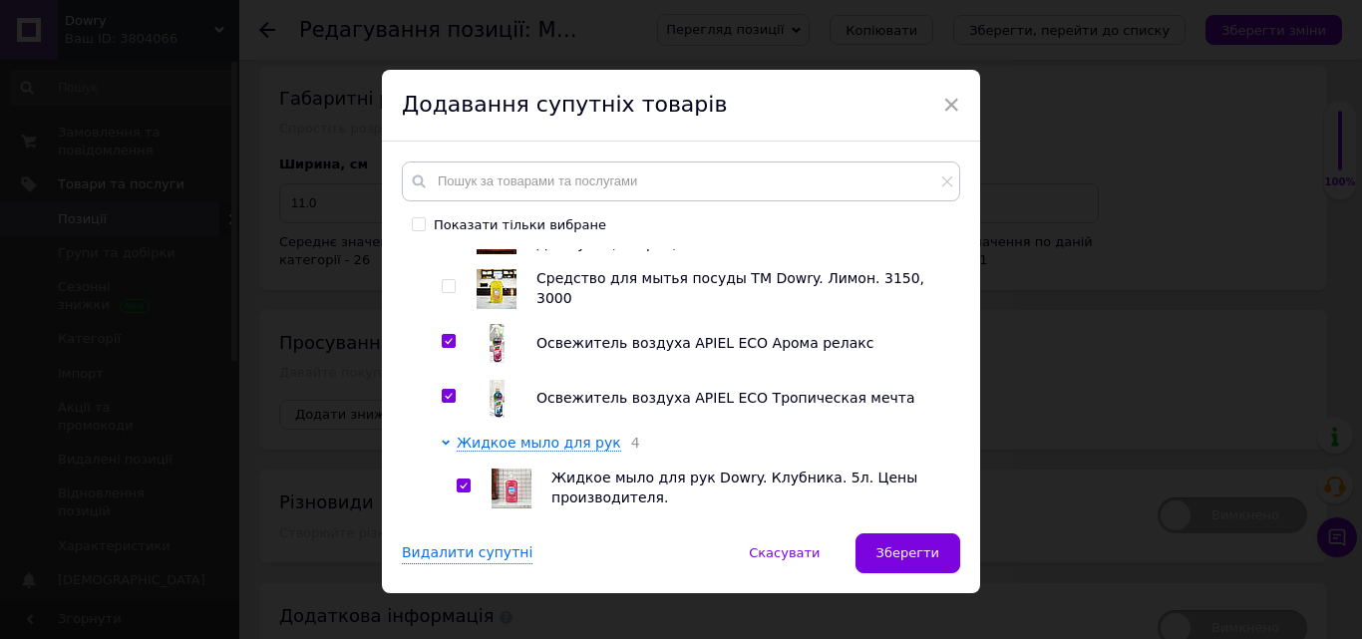
scroll to position [3131, 0]
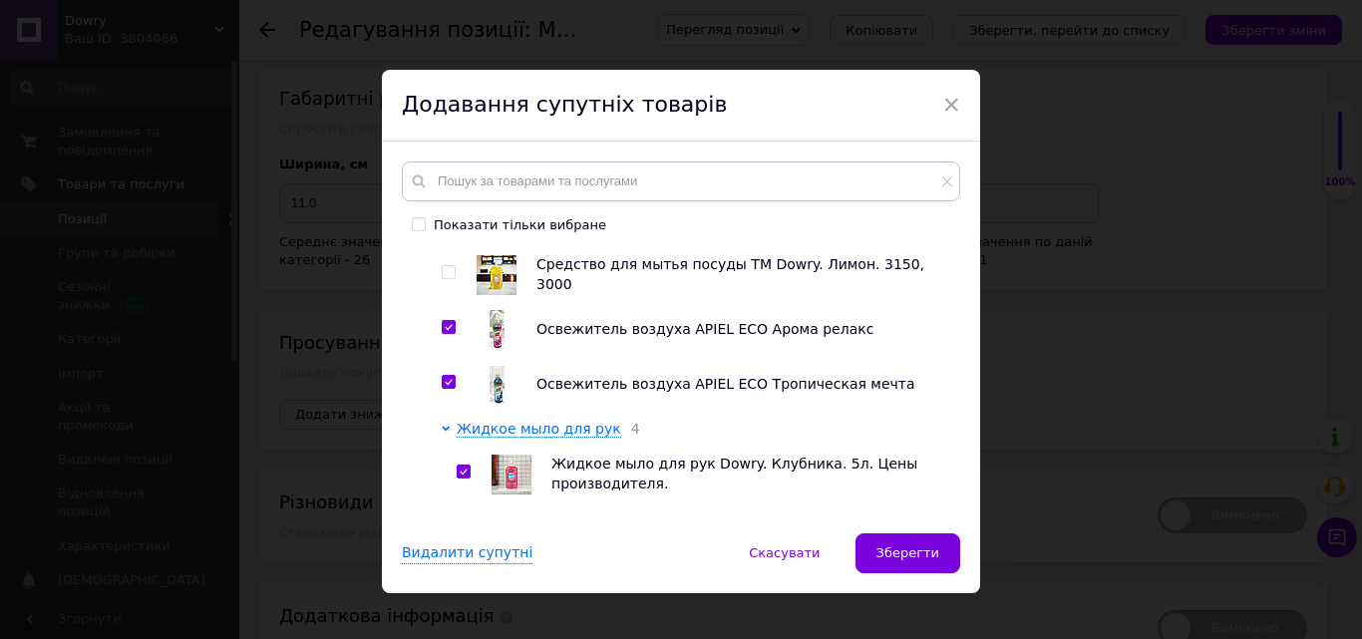
click at [466, 575] on input "checkbox" at bounding box center [463, 581] width 13 height 13
checkbox input "true"
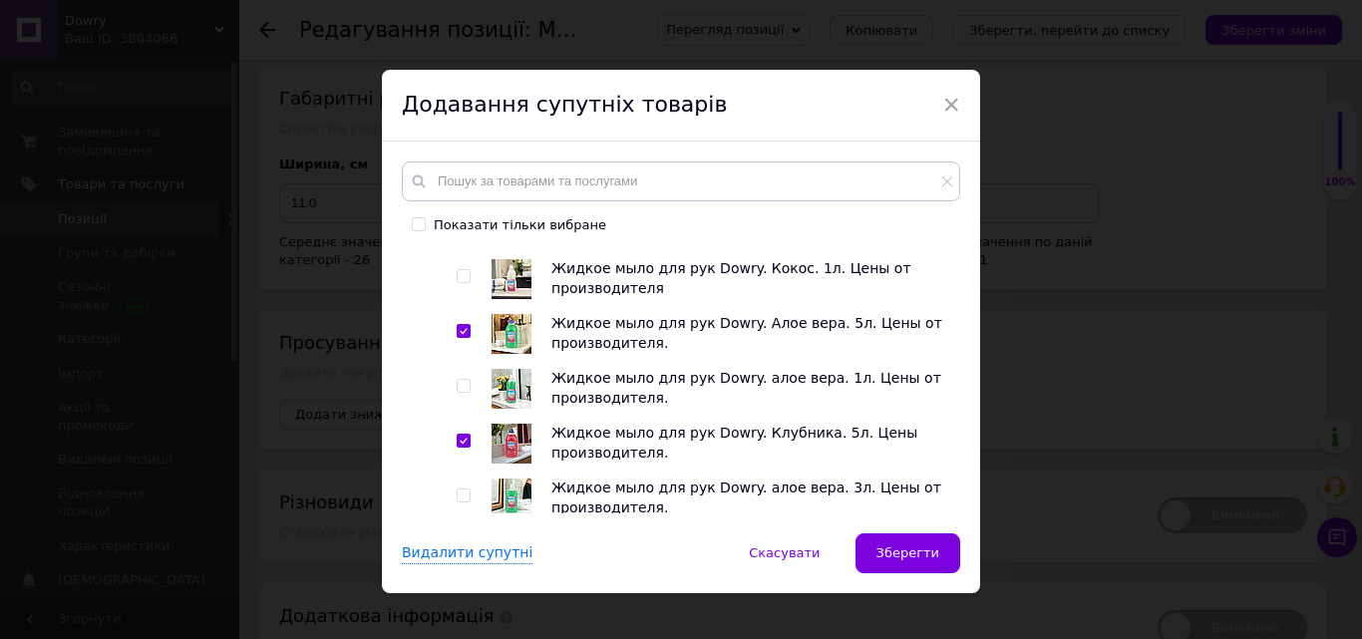
scroll to position [3410, 0]
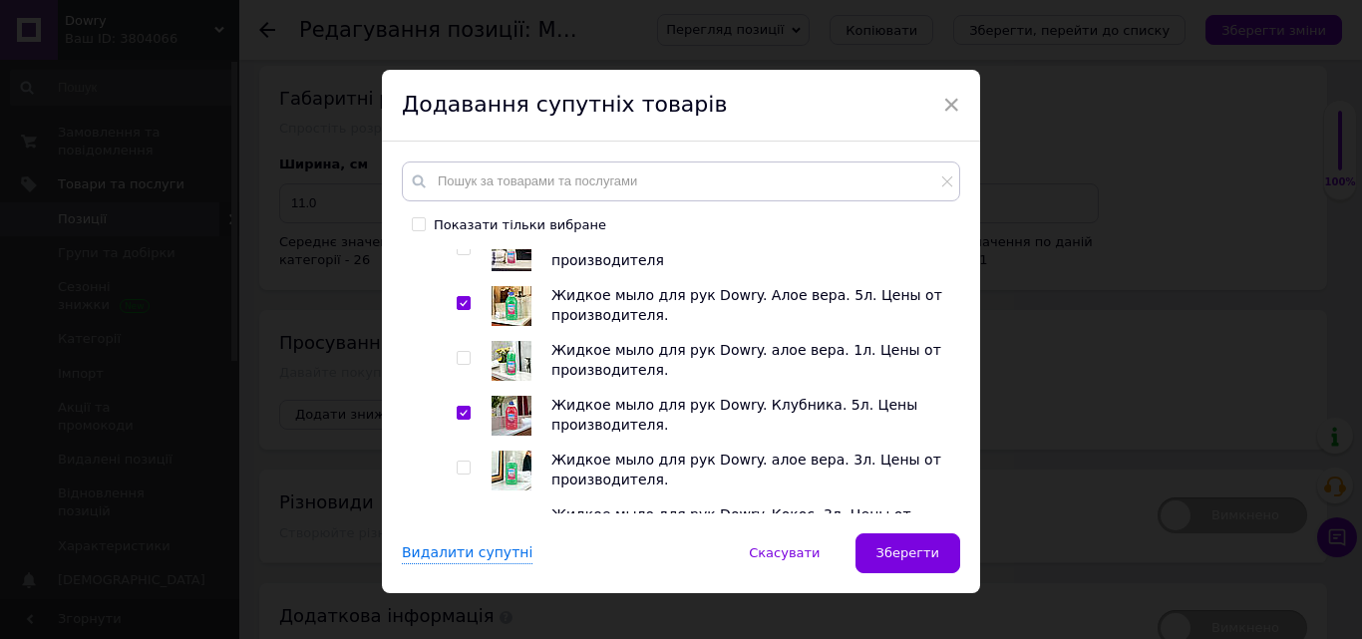
click at [457, 580] on input "checkbox" at bounding box center [463, 632] width 13 height 13
checkbox input "true"
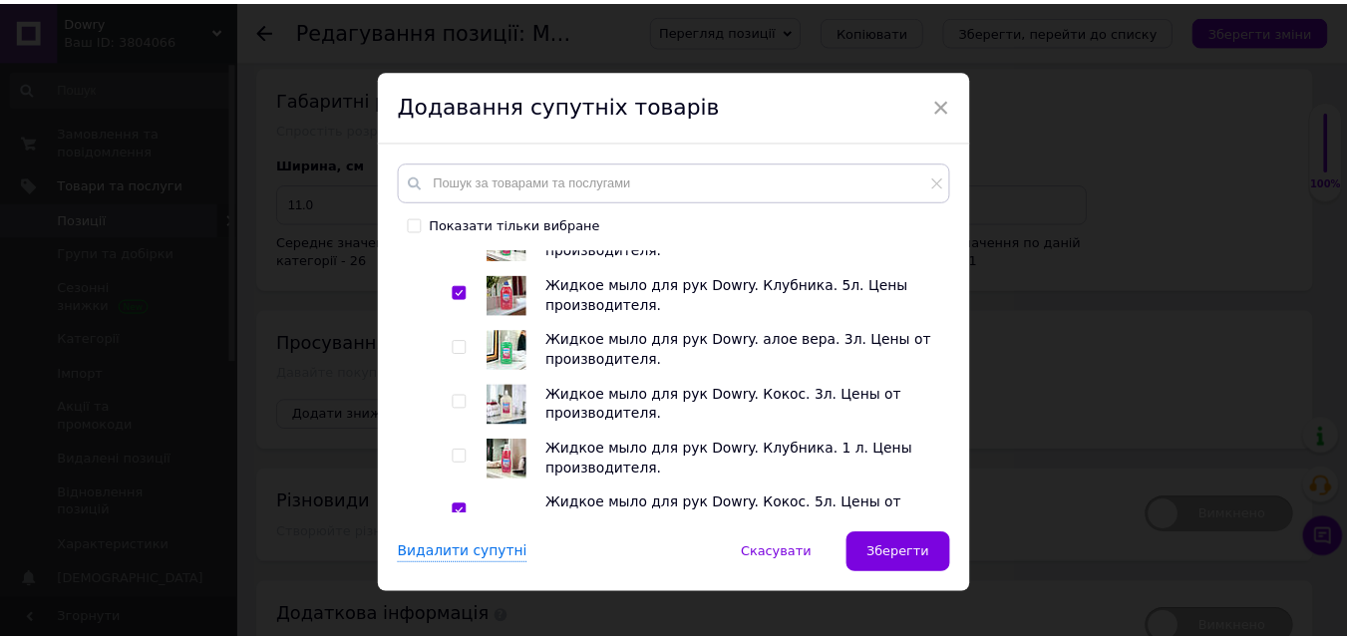
scroll to position [3588, 0]
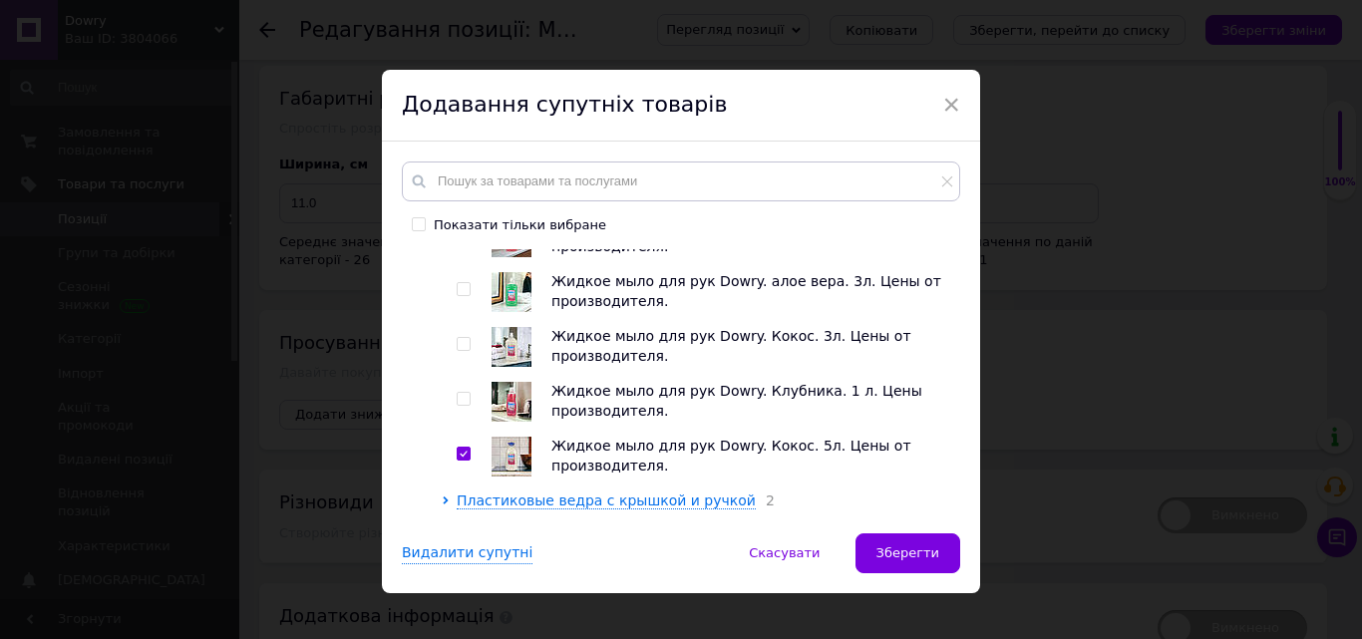
click at [447, 571] on input "checkbox" at bounding box center [448, 577] width 13 height 13
checkbox input "true"
click at [447, 580] on input "checkbox" at bounding box center [448, 632] width 13 height 13
checkbox input "true"
click at [896, 541] on button "Зберегти" at bounding box center [908, 554] width 105 height 40
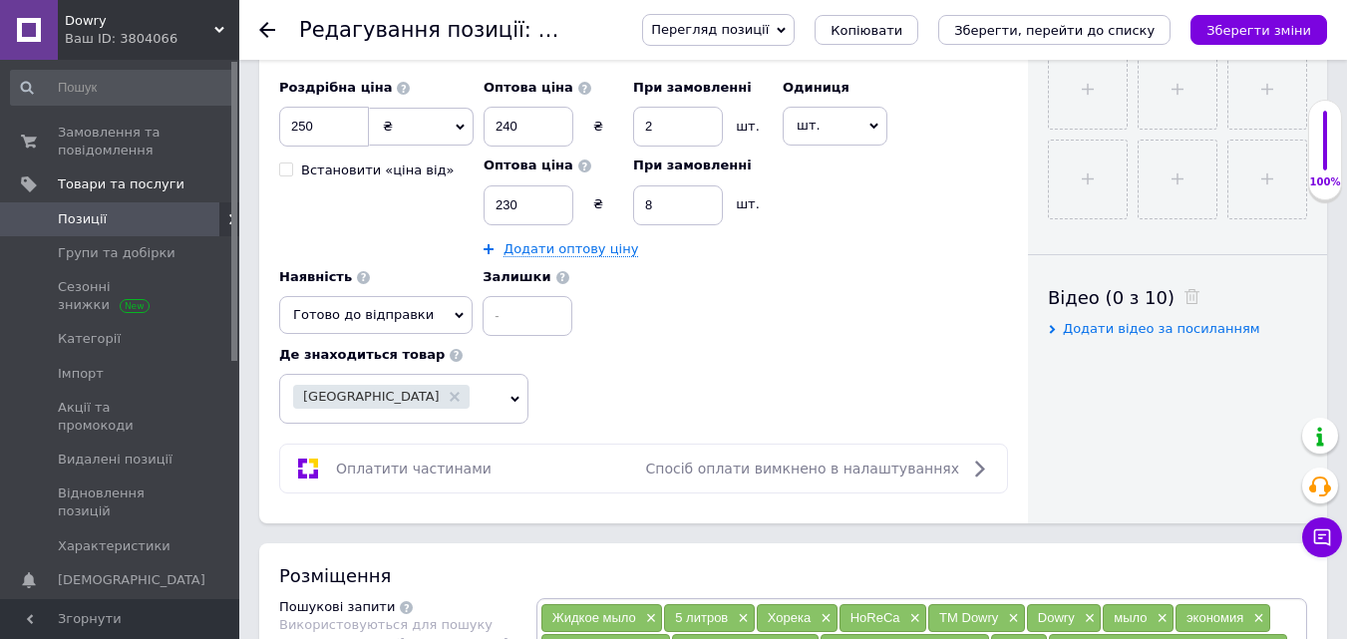
scroll to position [0, 0]
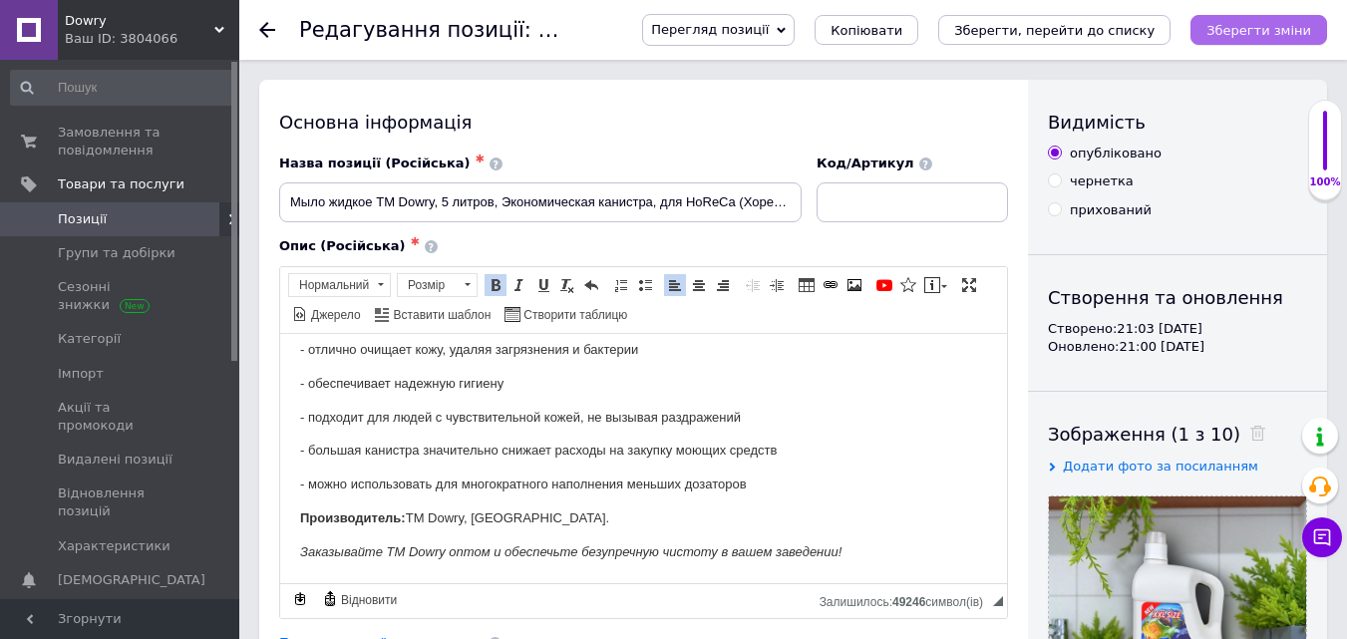
click at [1238, 25] on icon "Зберегти зміни" at bounding box center [1259, 30] width 105 height 15
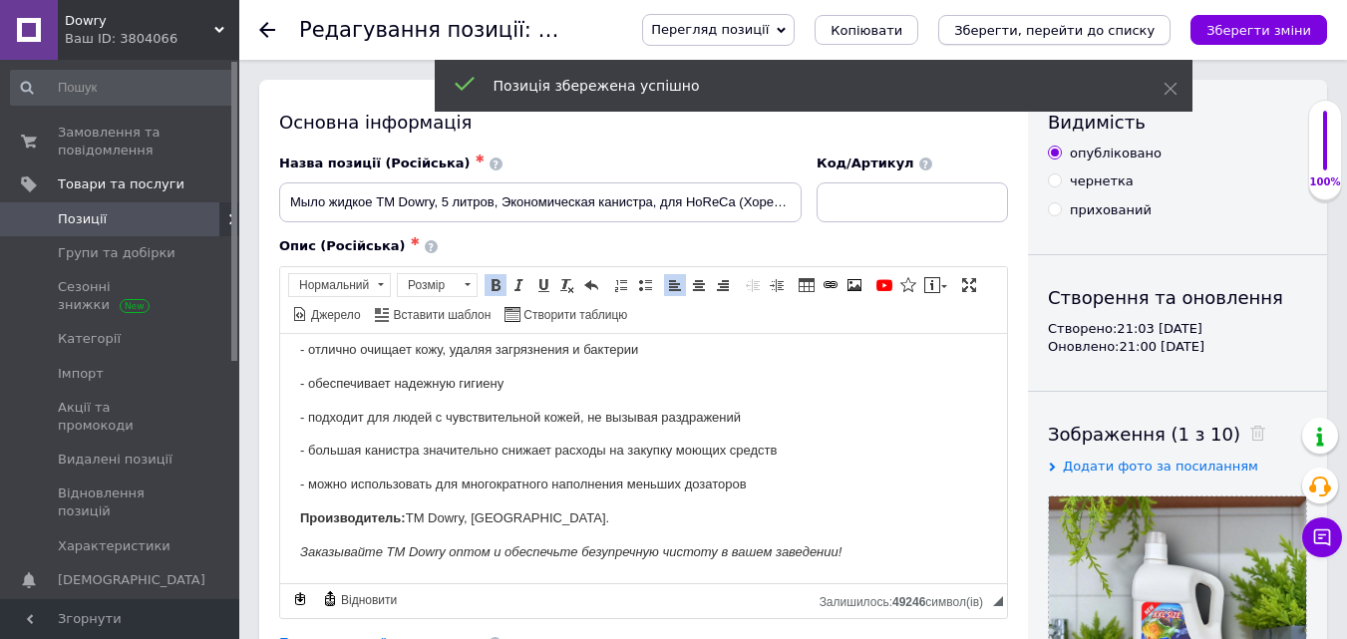
click at [1115, 38] on icon "Зберегти, перейти до списку" at bounding box center [1054, 30] width 200 height 15
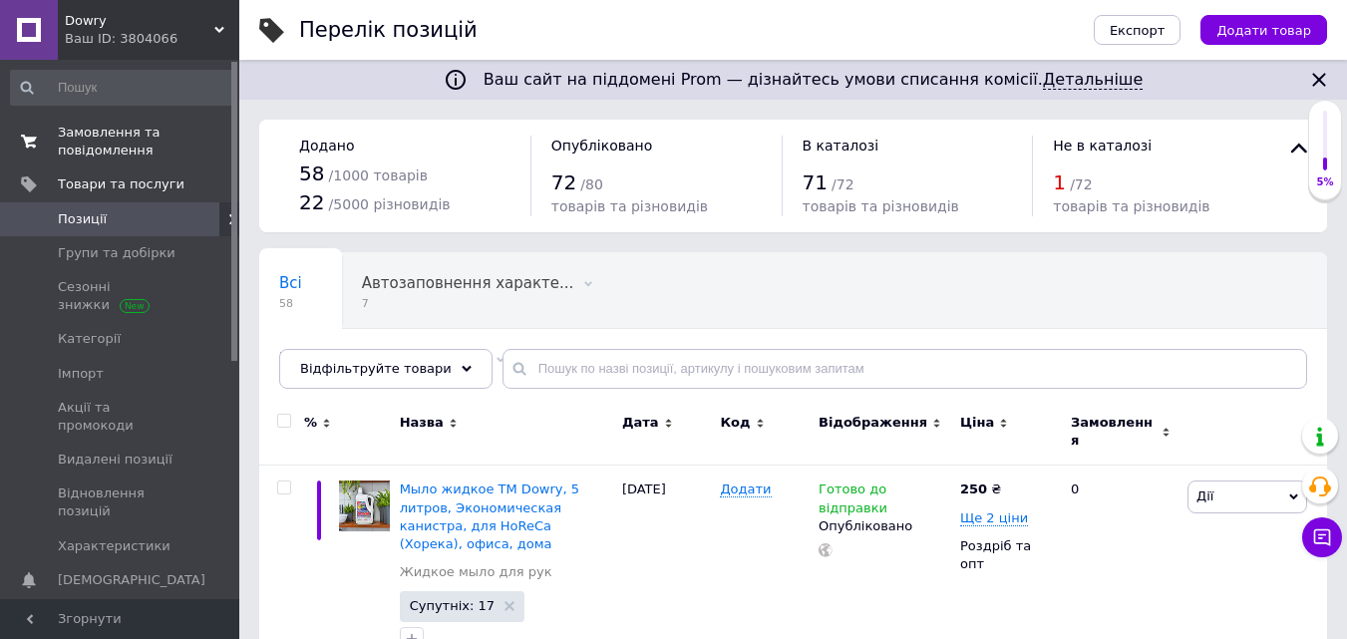
click at [132, 145] on span "Замовлення та повідомлення" at bounding box center [121, 142] width 127 height 36
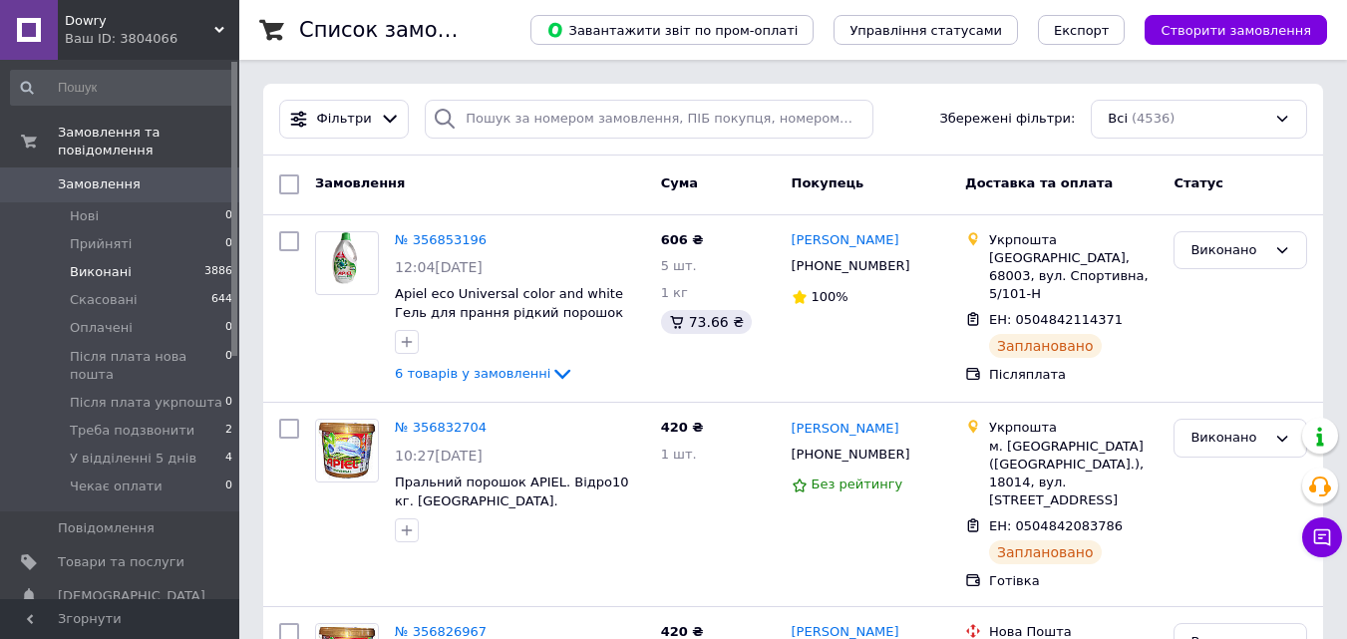
click at [119, 263] on span "Виконані" at bounding box center [101, 272] width 62 height 18
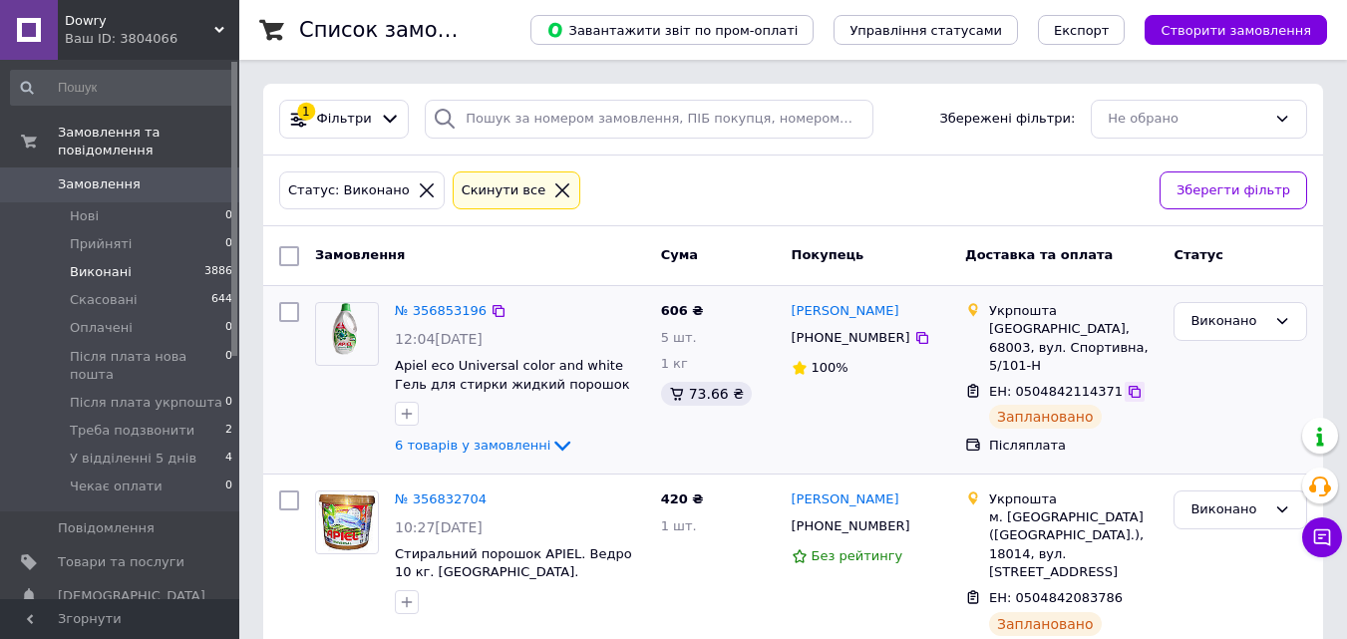
click at [1129, 386] on icon at bounding box center [1135, 392] width 12 height 12
drag, startPoint x: 1102, startPoint y: 582, endPoint x: 1013, endPoint y: 583, distance: 88.8
click at [1013, 580] on span "ЕН: 0504842083786" at bounding box center [1056, 597] width 134 height 15
copy span "0504842083786"
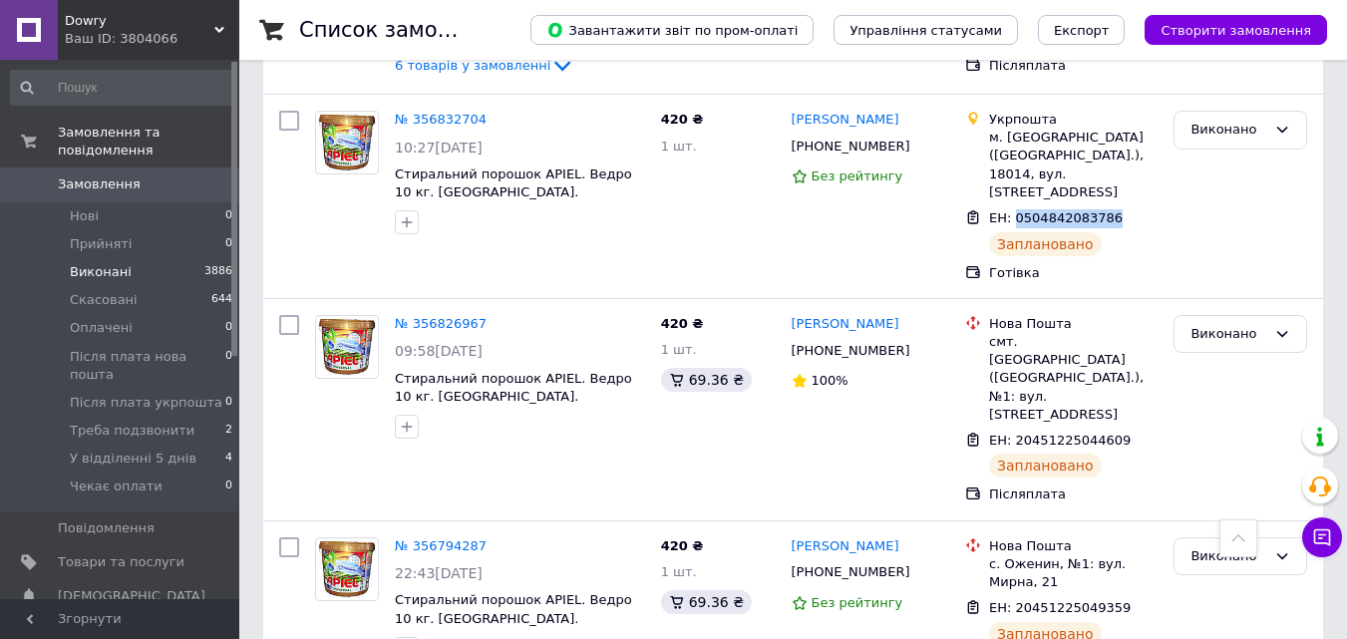
scroll to position [387, 0]
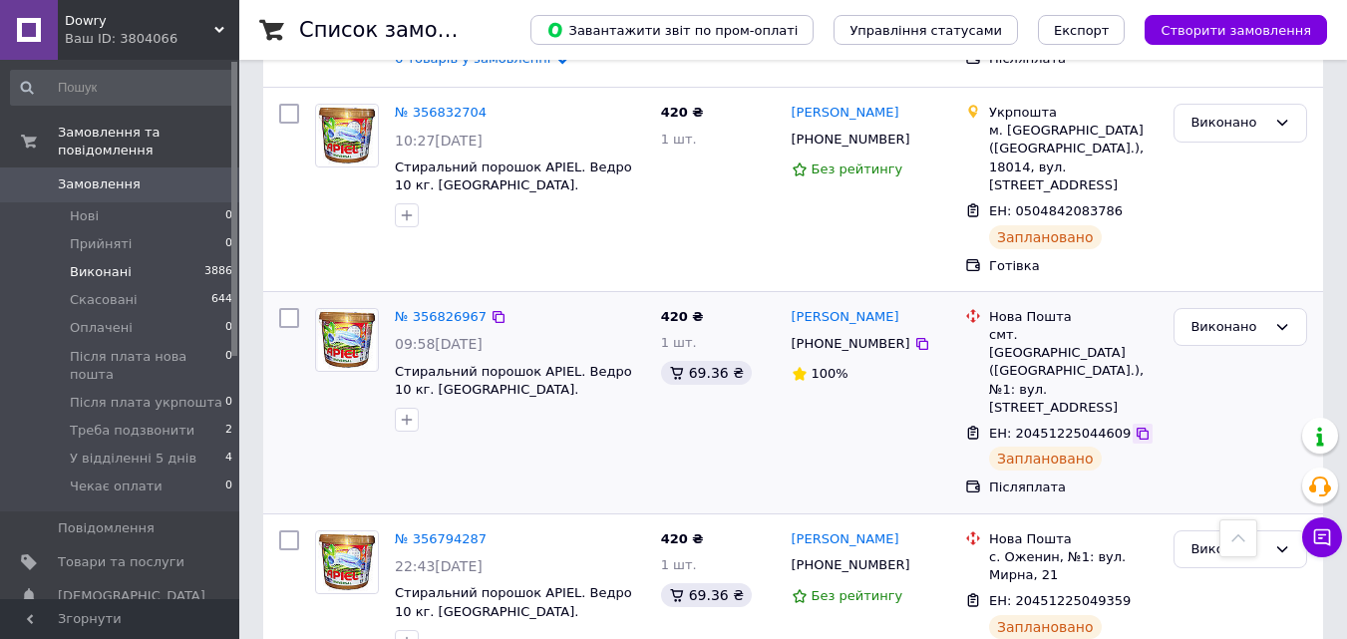
click at [1135, 426] on icon at bounding box center [1143, 434] width 16 height 16
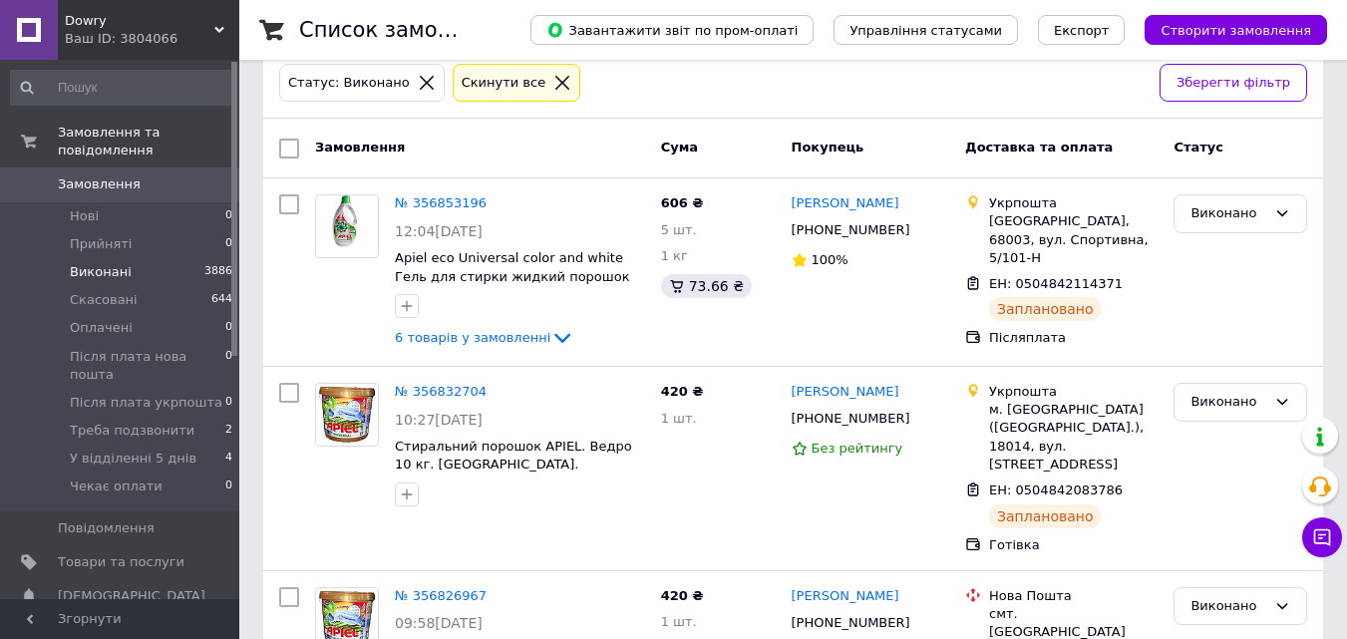
scroll to position [68, 0]
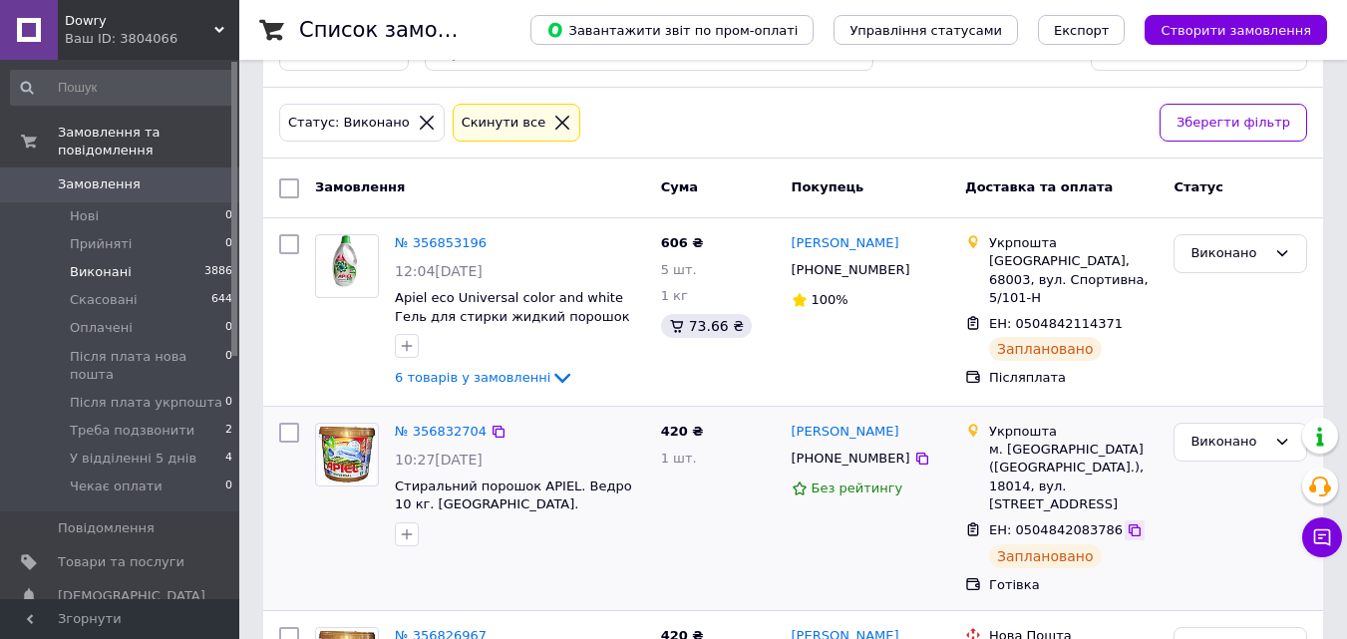
click at [1129, 525] on icon at bounding box center [1135, 531] width 12 height 12
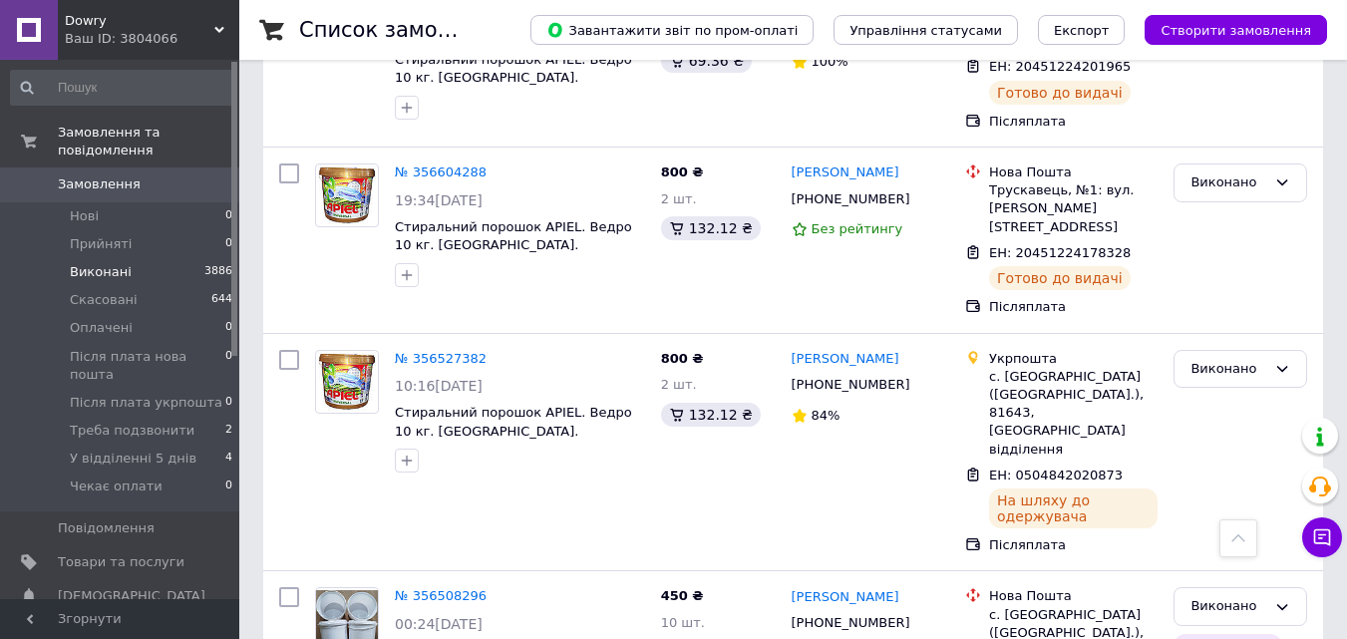
scroll to position [1693, 0]
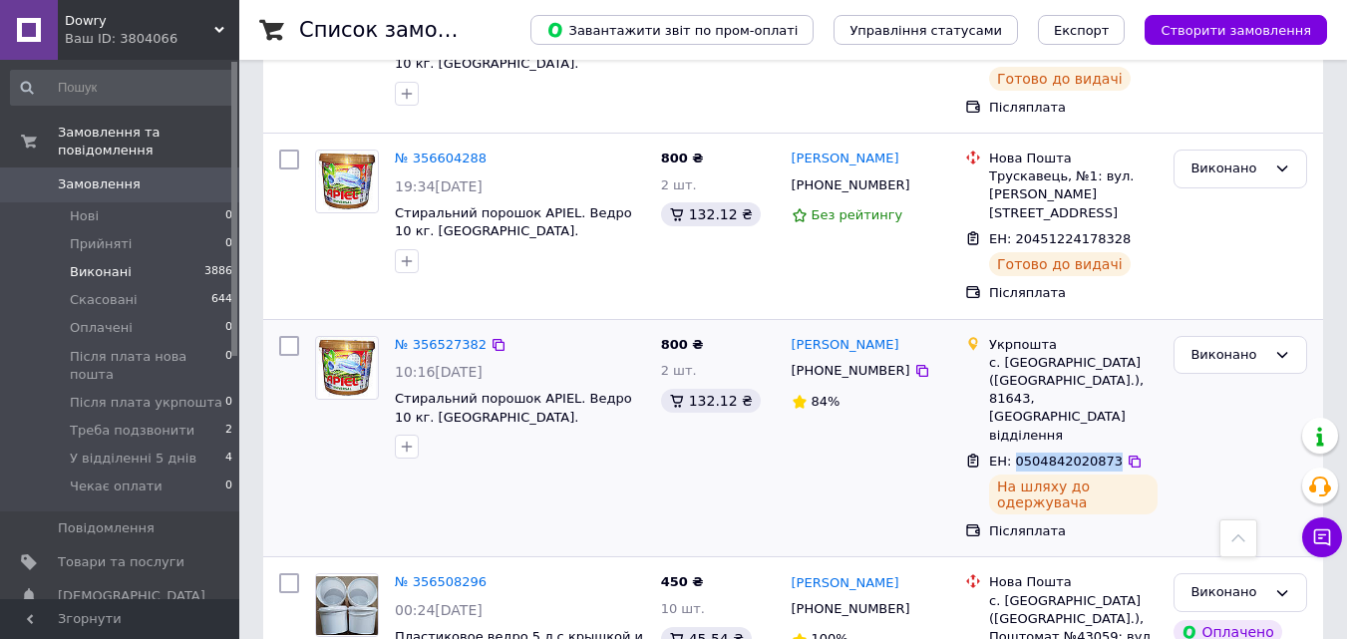
drag, startPoint x: 1101, startPoint y: 349, endPoint x: 1013, endPoint y: 350, distance: 87.8
click at [1013, 454] on span "ЕН: 0504842020873" at bounding box center [1056, 461] width 134 height 15
copy span "0504842020873"
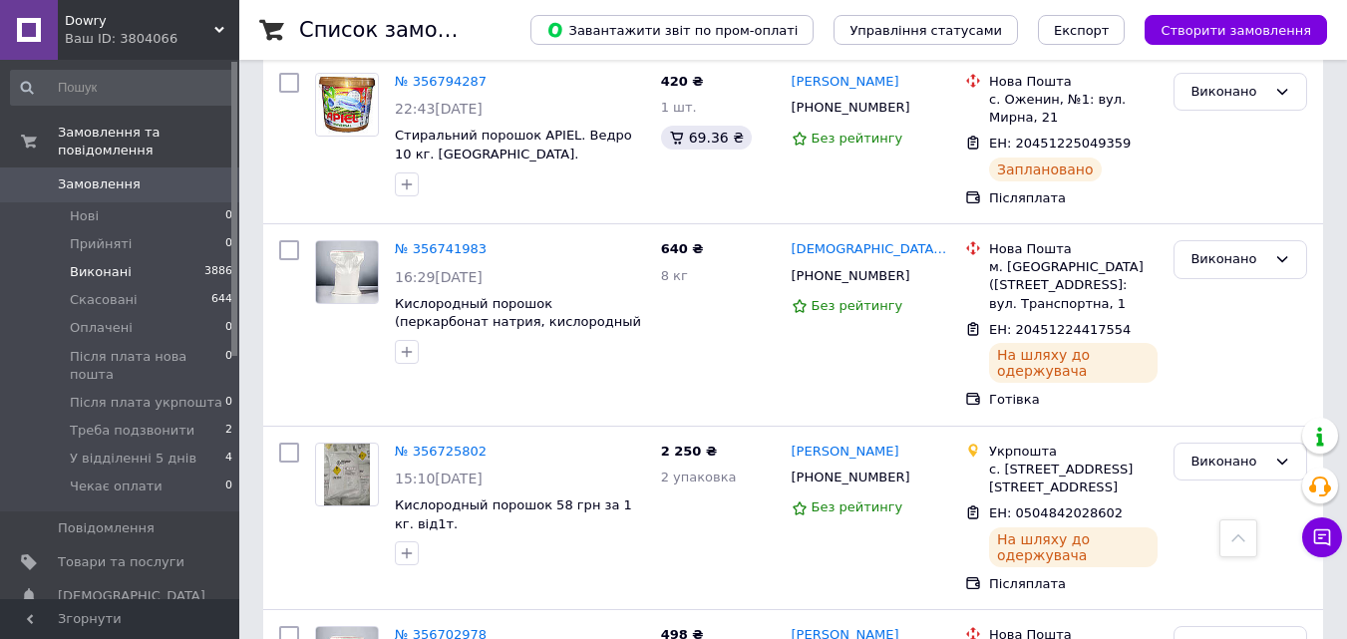
scroll to position [816, 0]
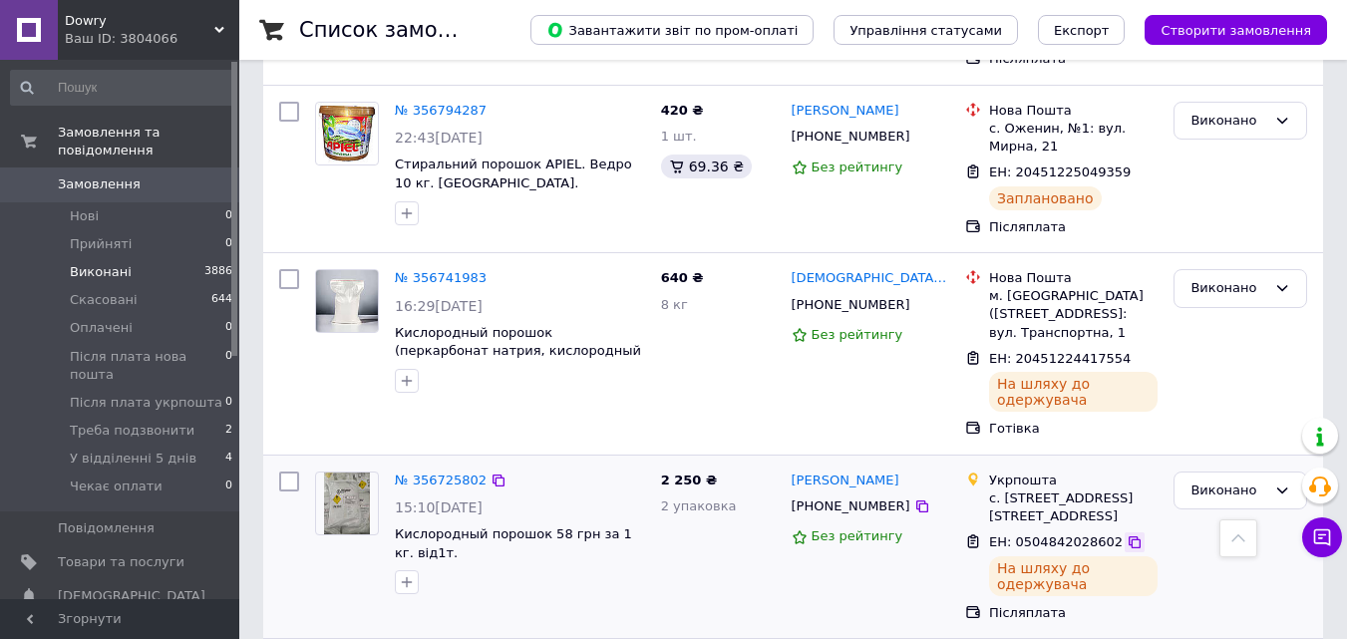
click at [1129, 537] on icon at bounding box center [1135, 543] width 12 height 12
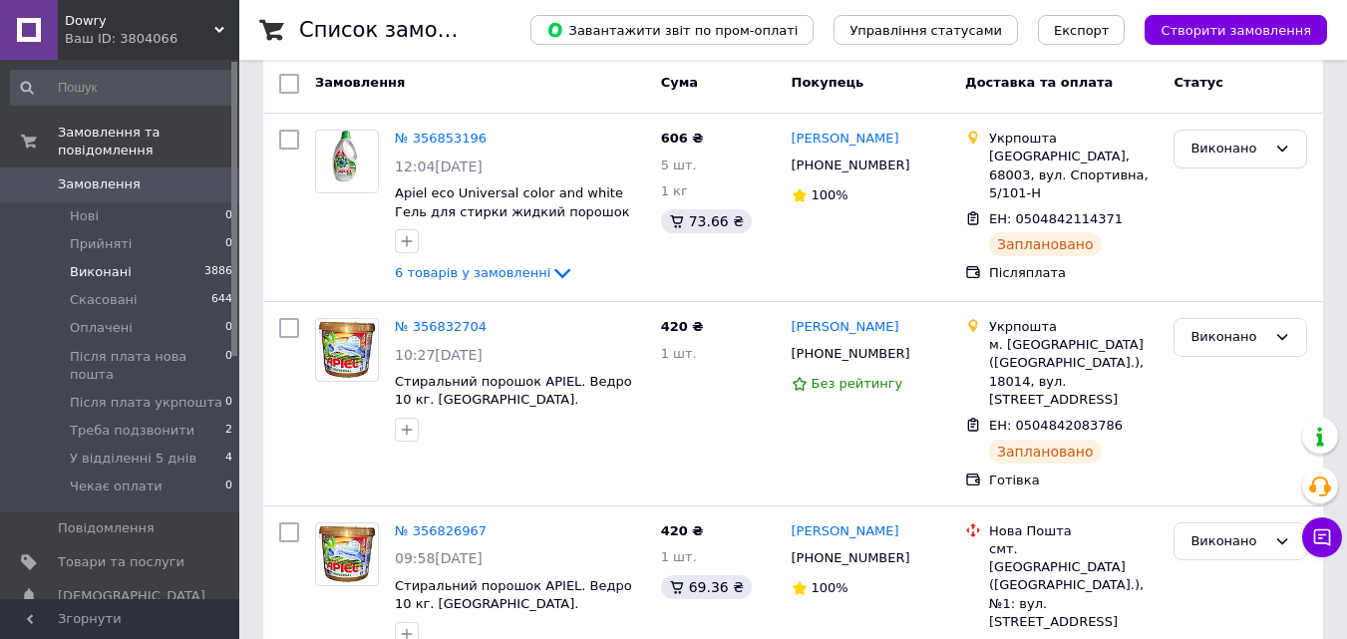
scroll to position [138, 0]
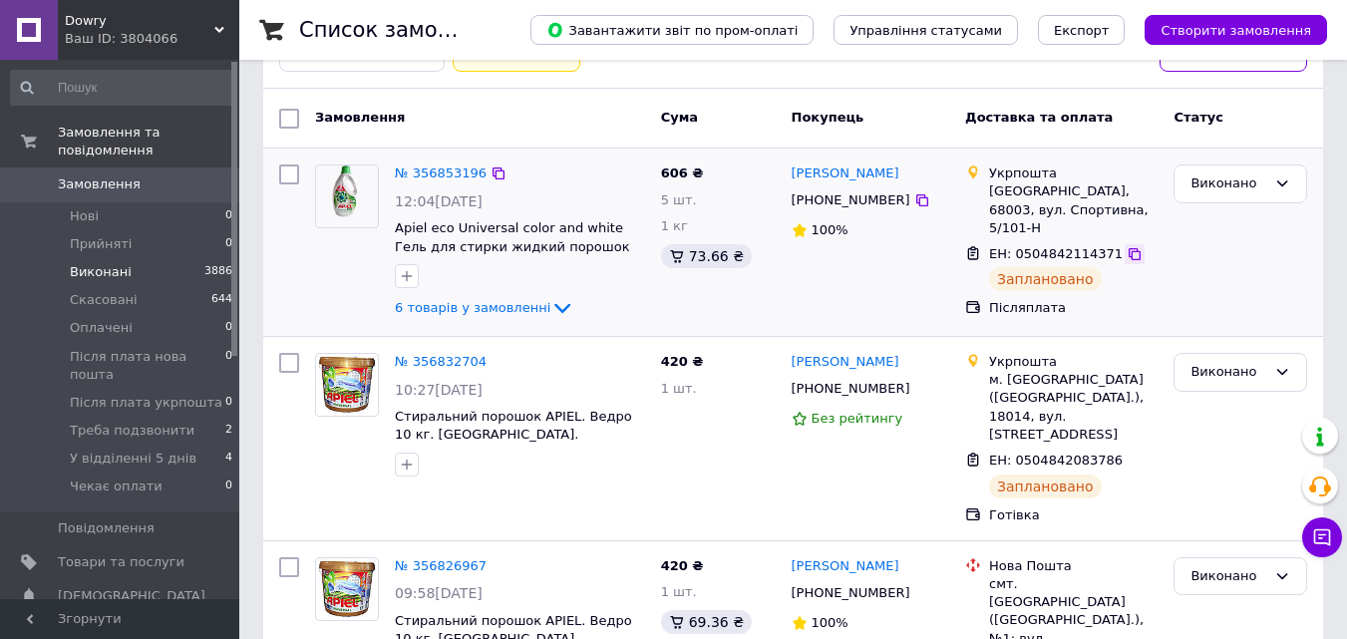
click at [1127, 246] on icon at bounding box center [1135, 254] width 16 height 16
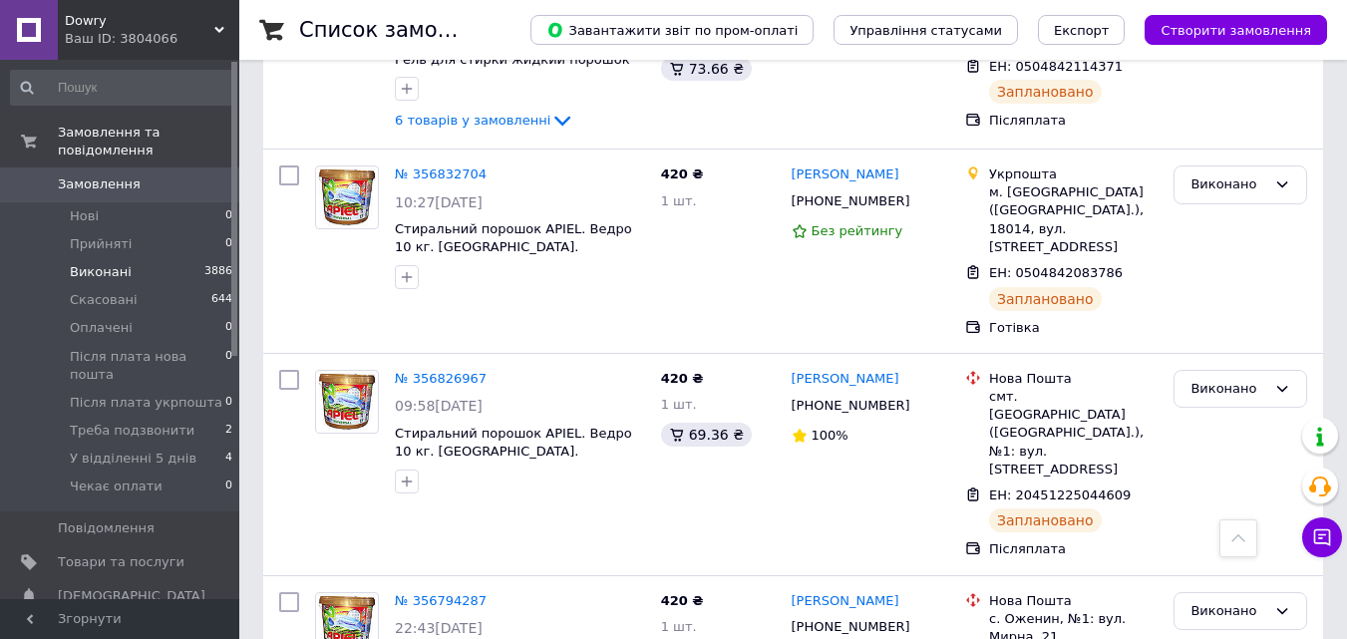
scroll to position [318, 0]
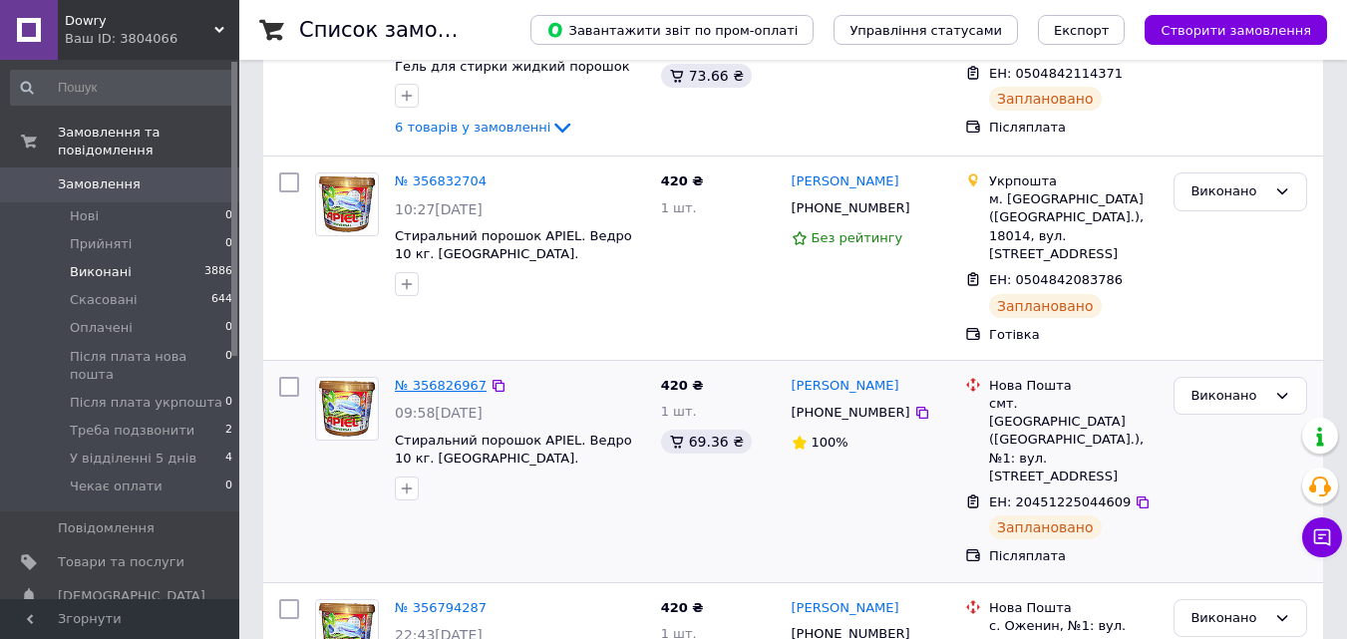
click at [459, 378] on link "№ 356826967" at bounding box center [441, 385] width 92 height 15
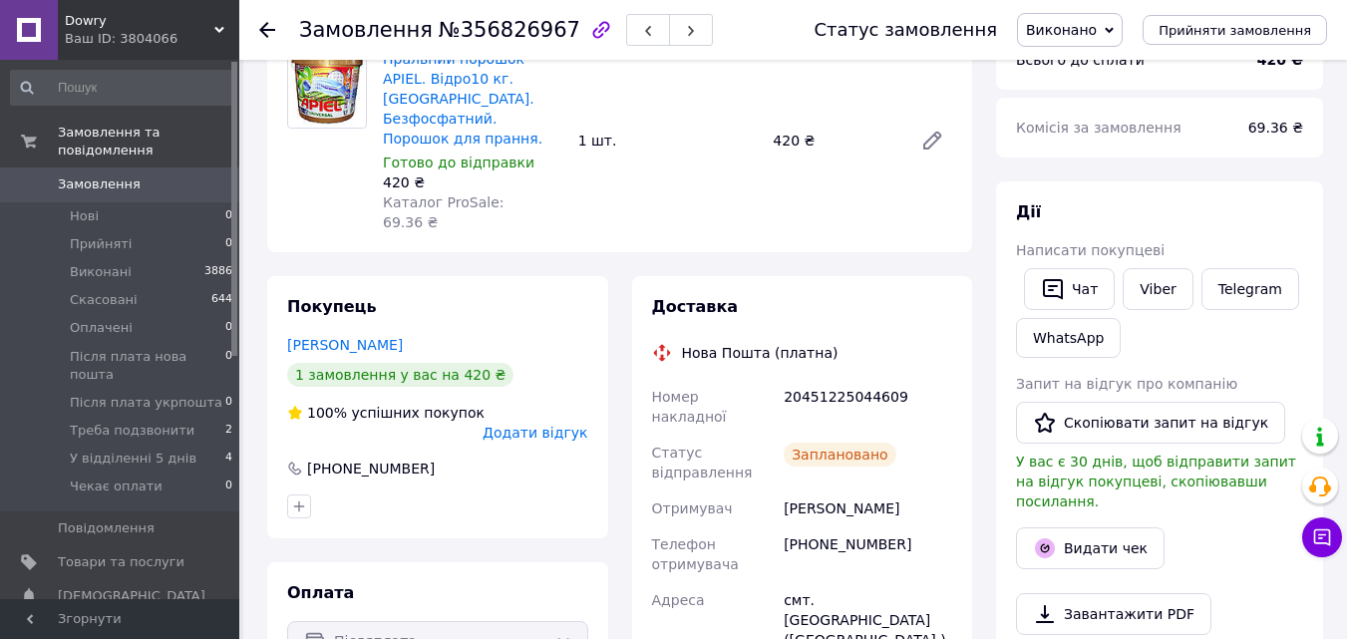
scroll to position [183, 0]
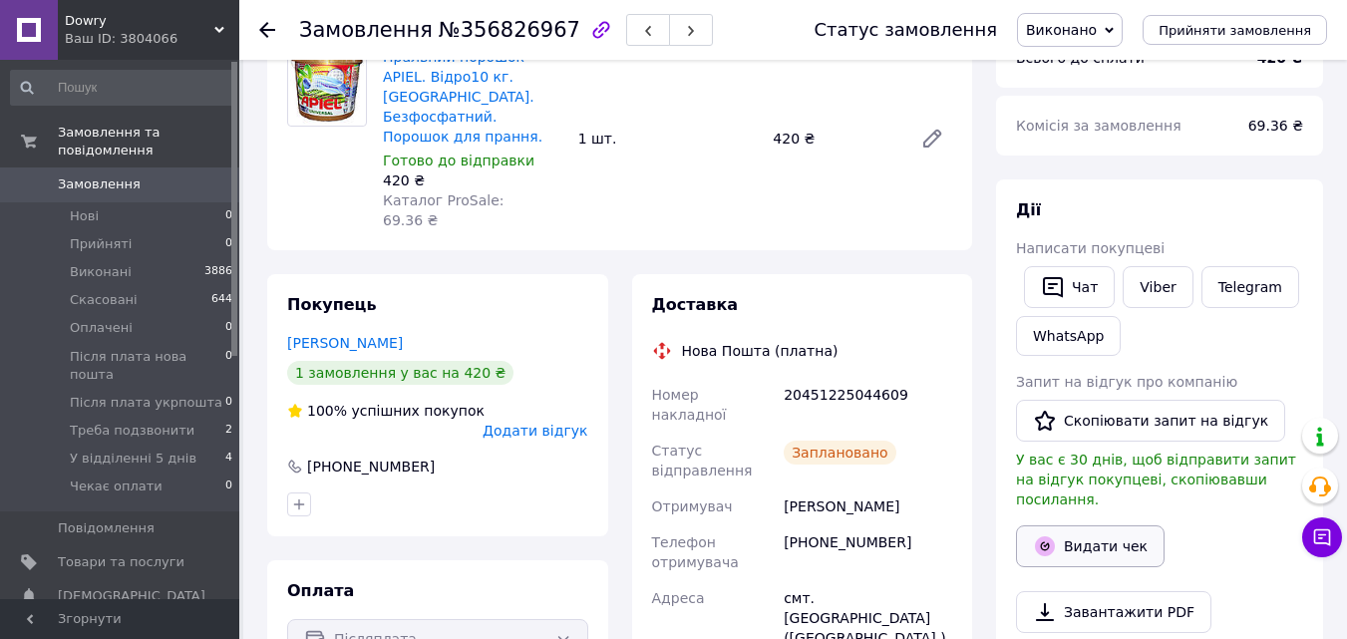
click at [1073, 526] on button "Видати чек" at bounding box center [1090, 547] width 149 height 42
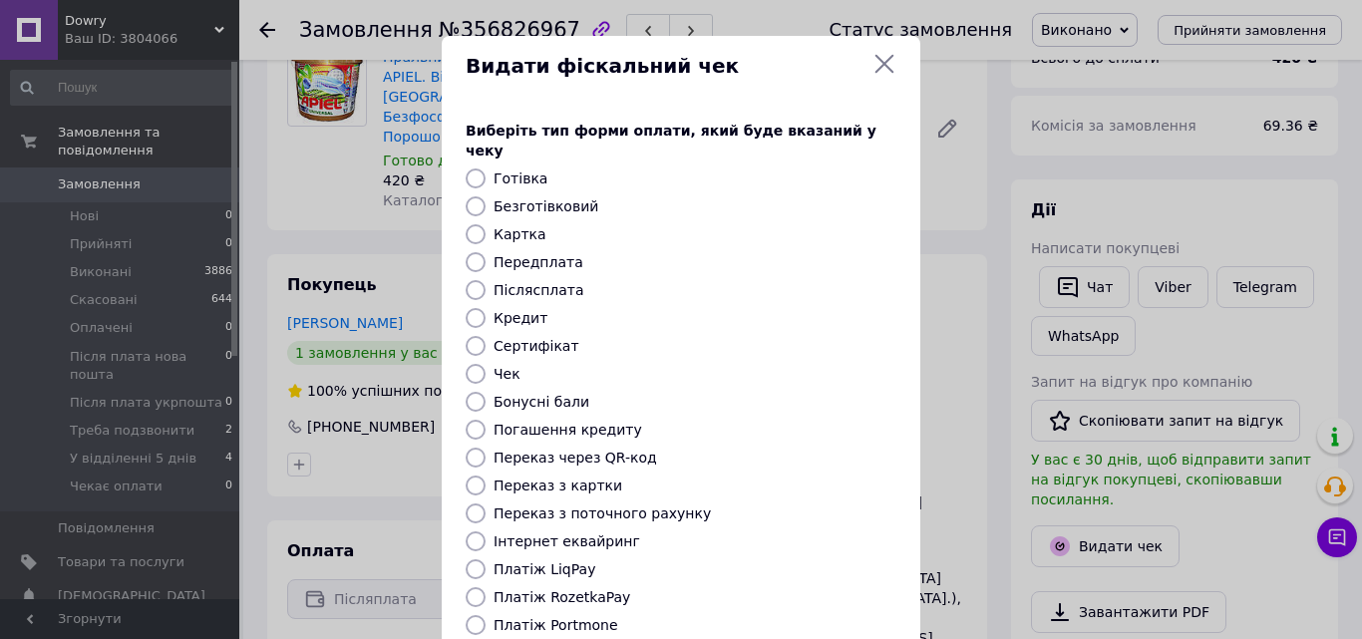
click at [879, 65] on icon at bounding box center [885, 64] width 24 height 24
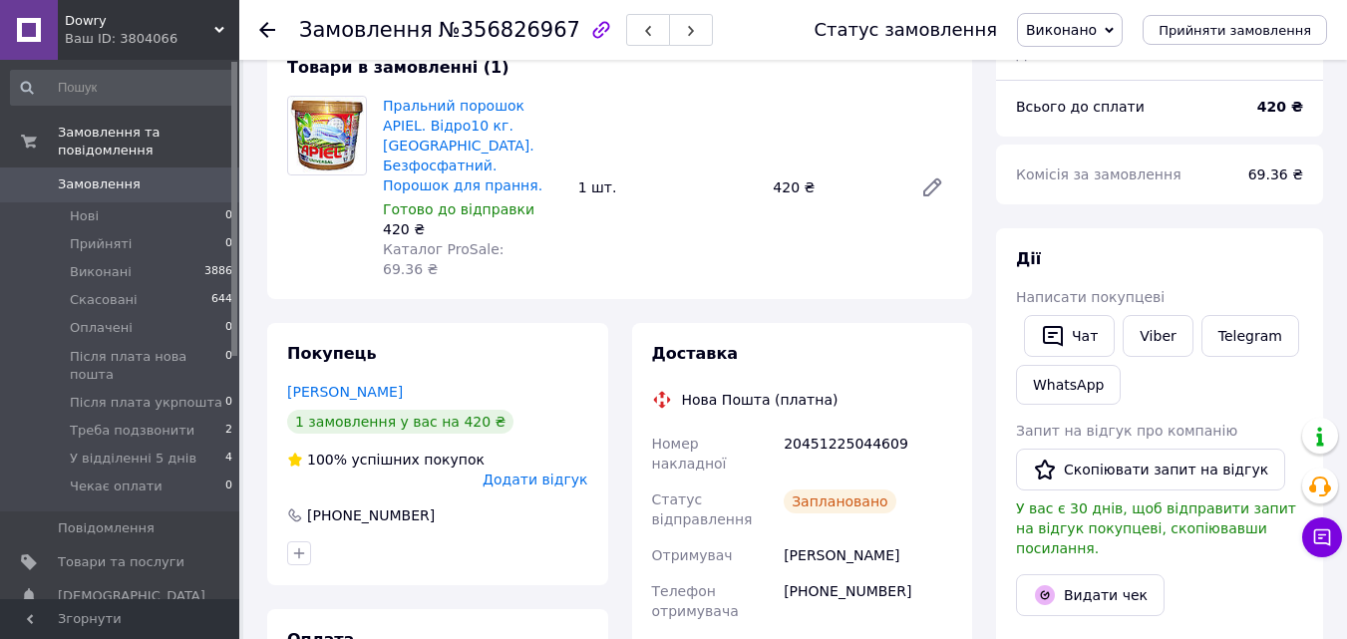
scroll to position [88, 0]
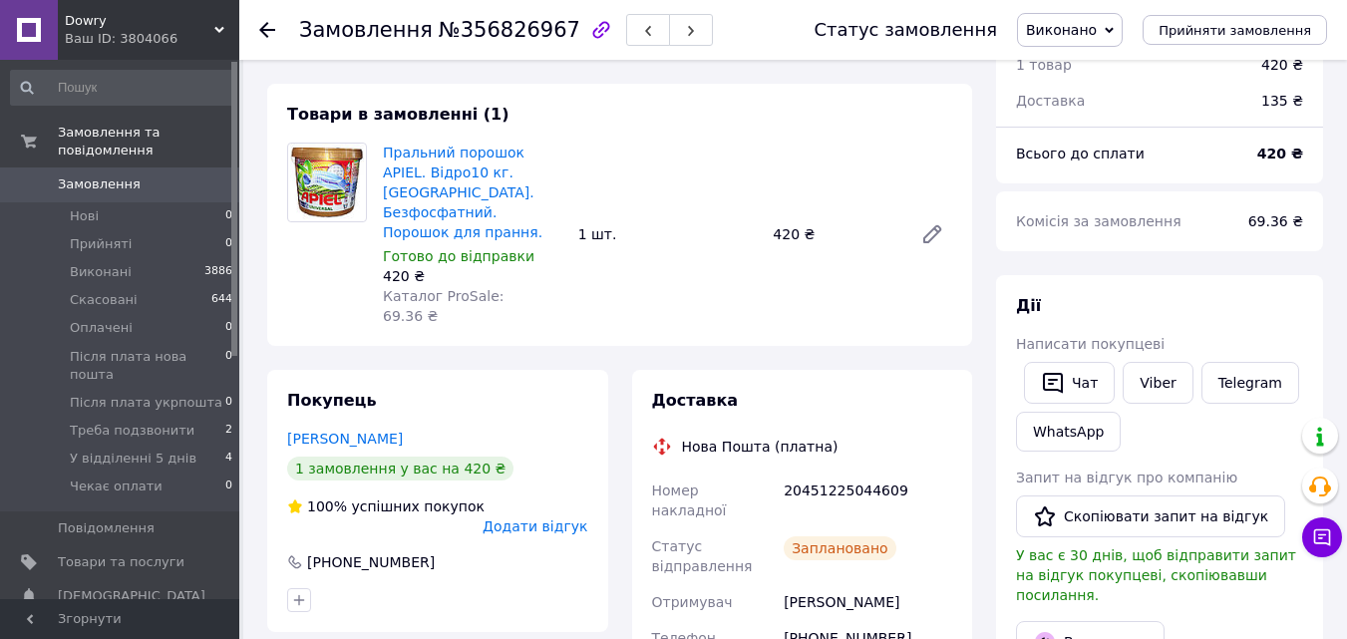
click at [264, 27] on use at bounding box center [267, 30] width 16 height 16
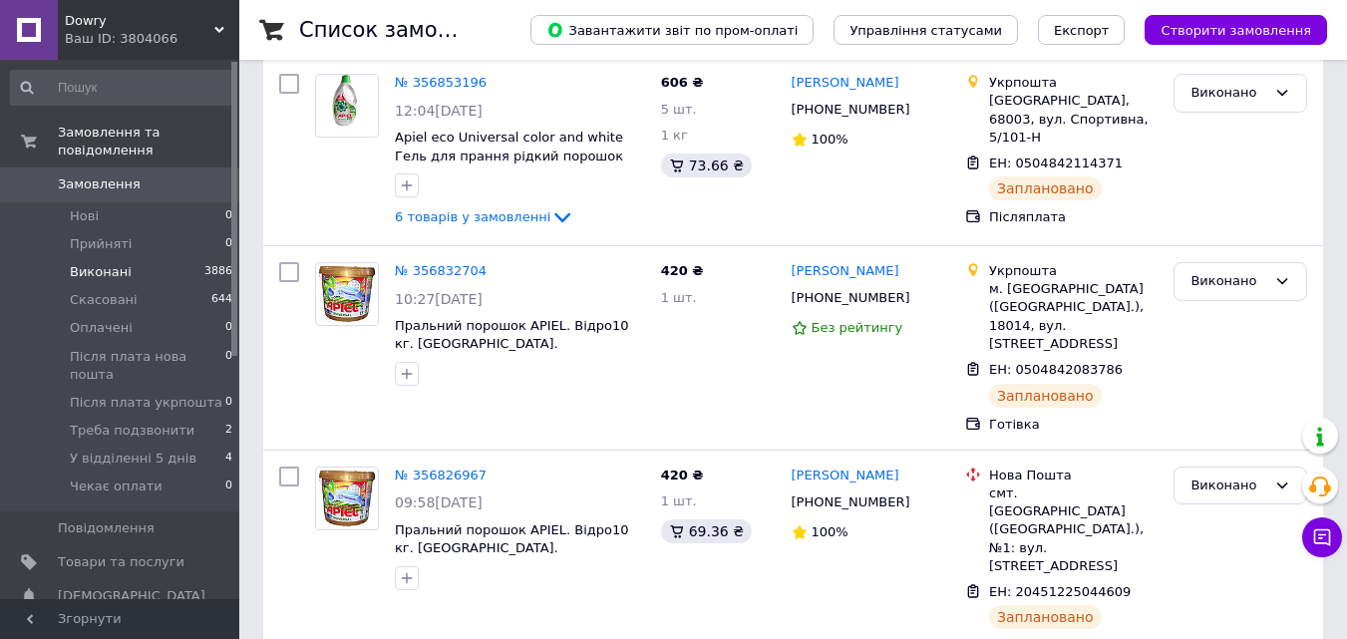
scroll to position [235, 0]
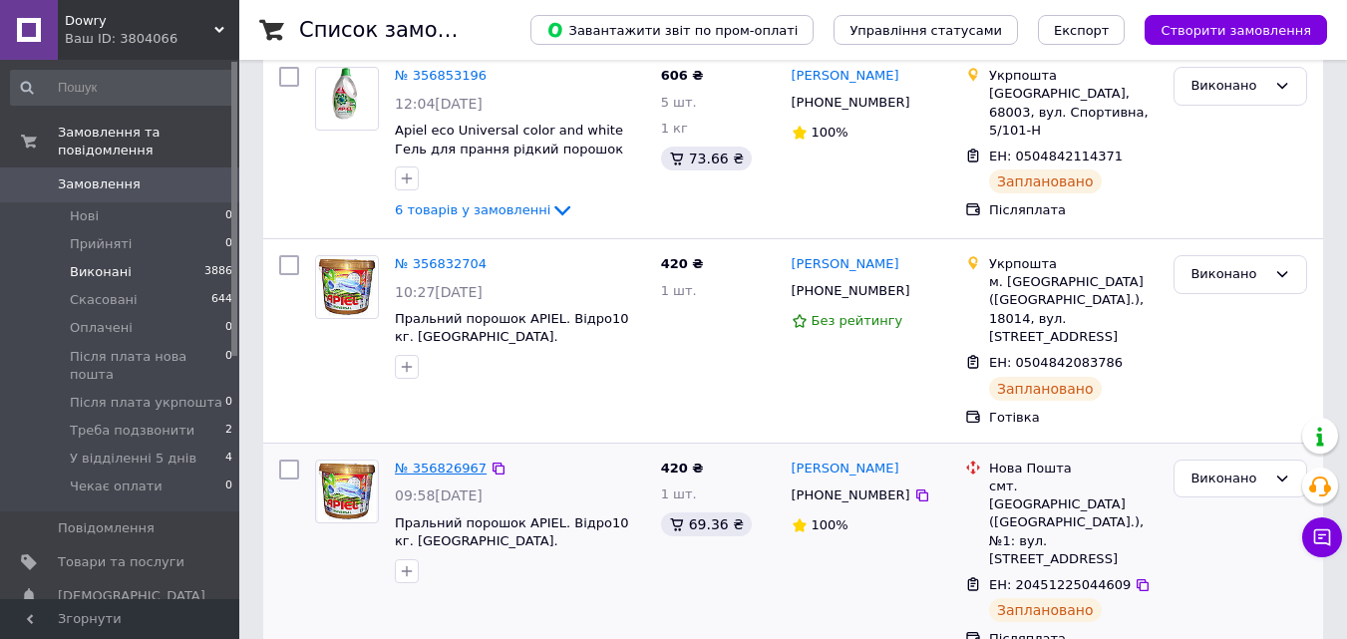
click at [448, 461] on link "№ 356826967" at bounding box center [441, 468] width 92 height 15
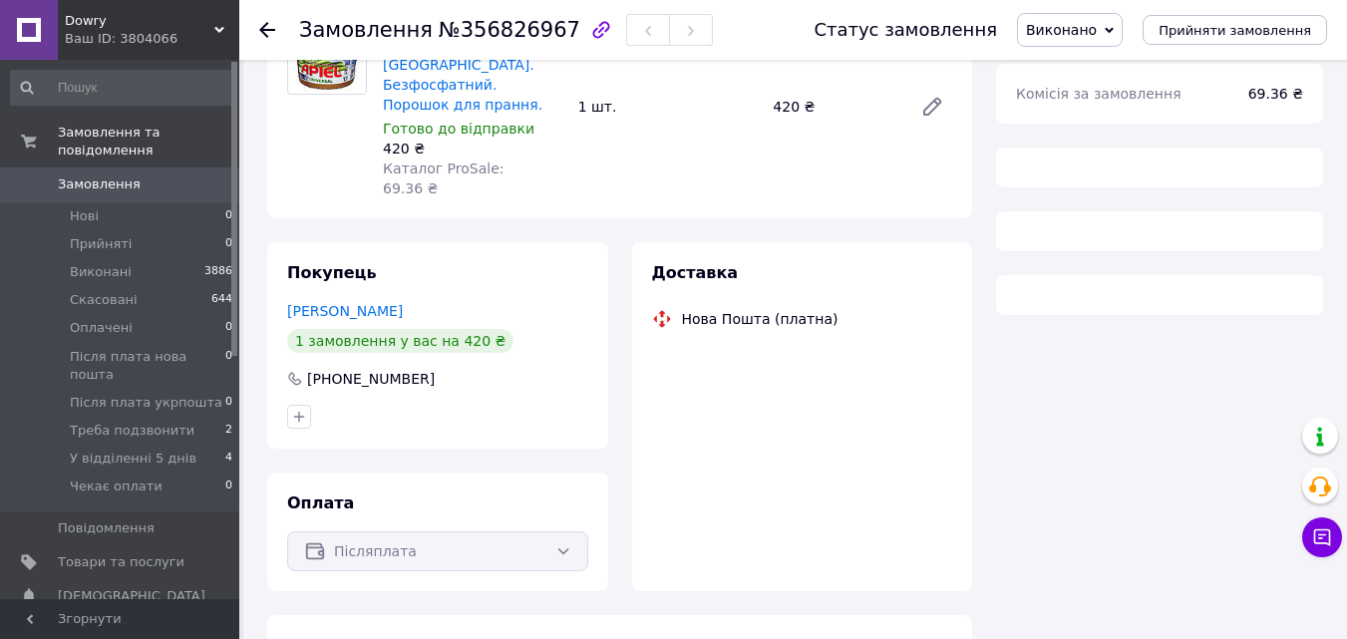
scroll to position [235, 0]
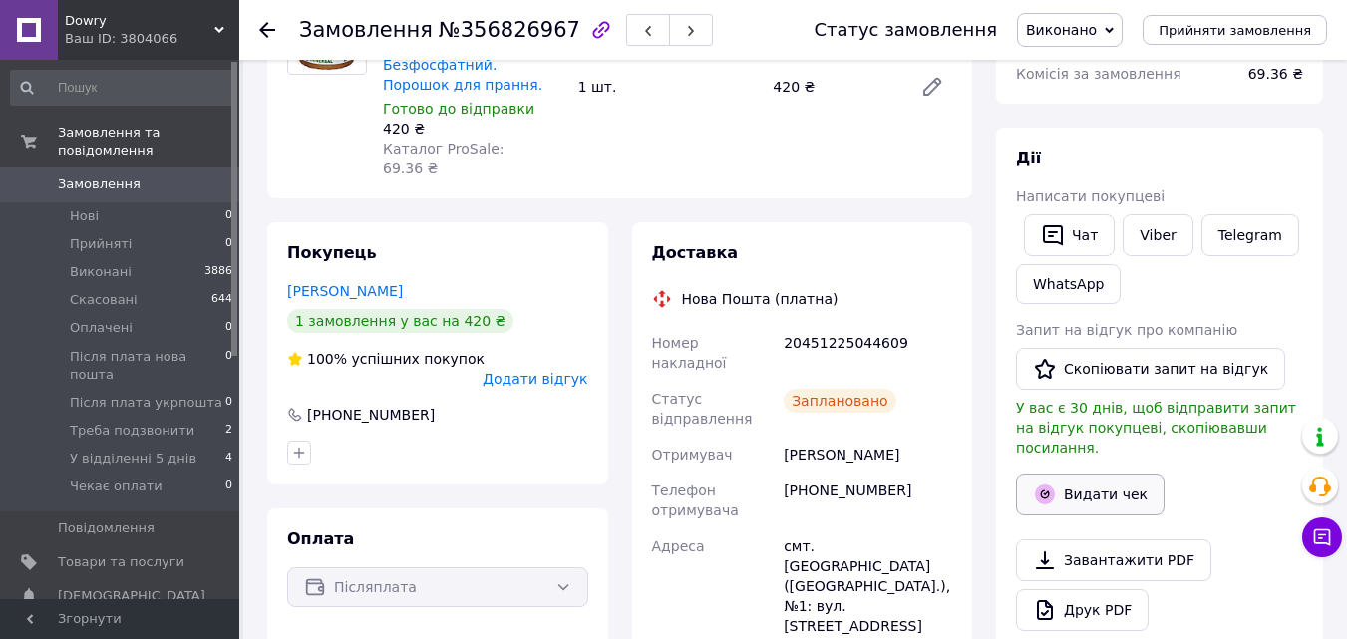
click at [1077, 474] on button "Видати чек" at bounding box center [1090, 495] width 149 height 42
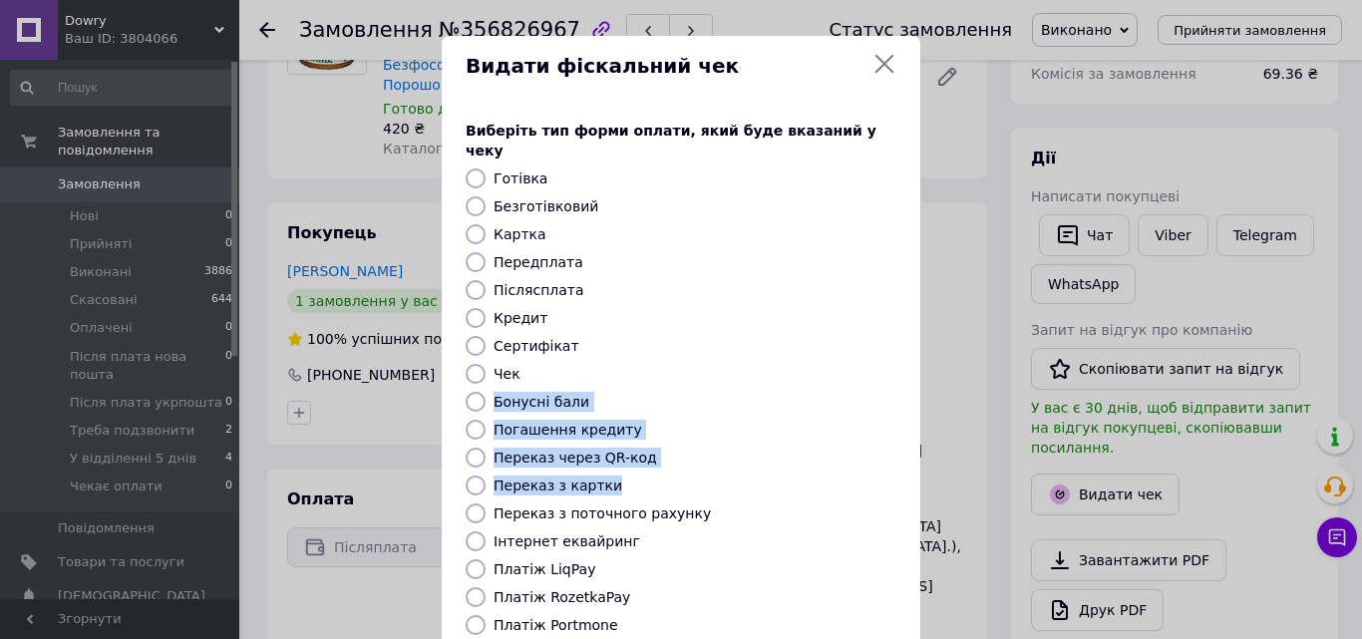
drag, startPoint x: 869, startPoint y: 471, endPoint x: 861, endPoint y: 337, distance: 133.9
click at [861, 337] on div "Виберіть тип форми оплати, який буде вказаний у чеку Готівка Безготівковий Карт…" at bounding box center [681, 446] width 479 height 698
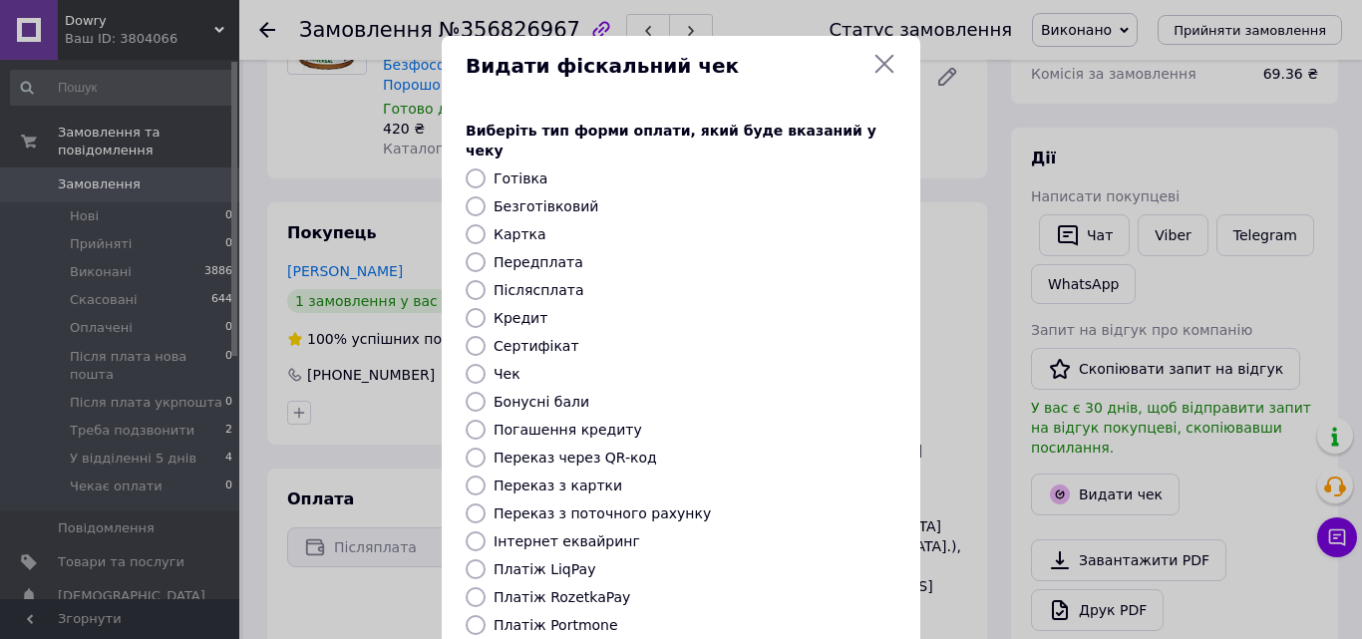
click at [932, 309] on div "Видати фіскальний чек Виберіть тип форми оплати, який буде вказаний у чеку Готі…" at bounding box center [681, 448] width 1362 height 897
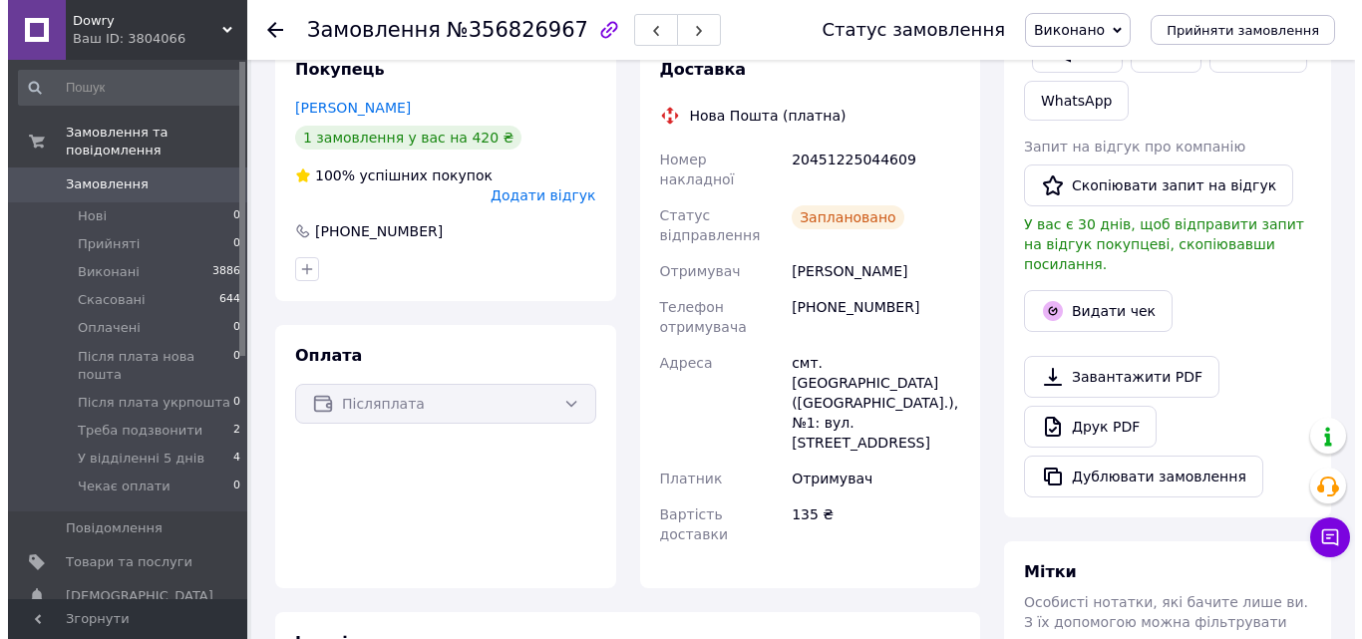
scroll to position [421, 0]
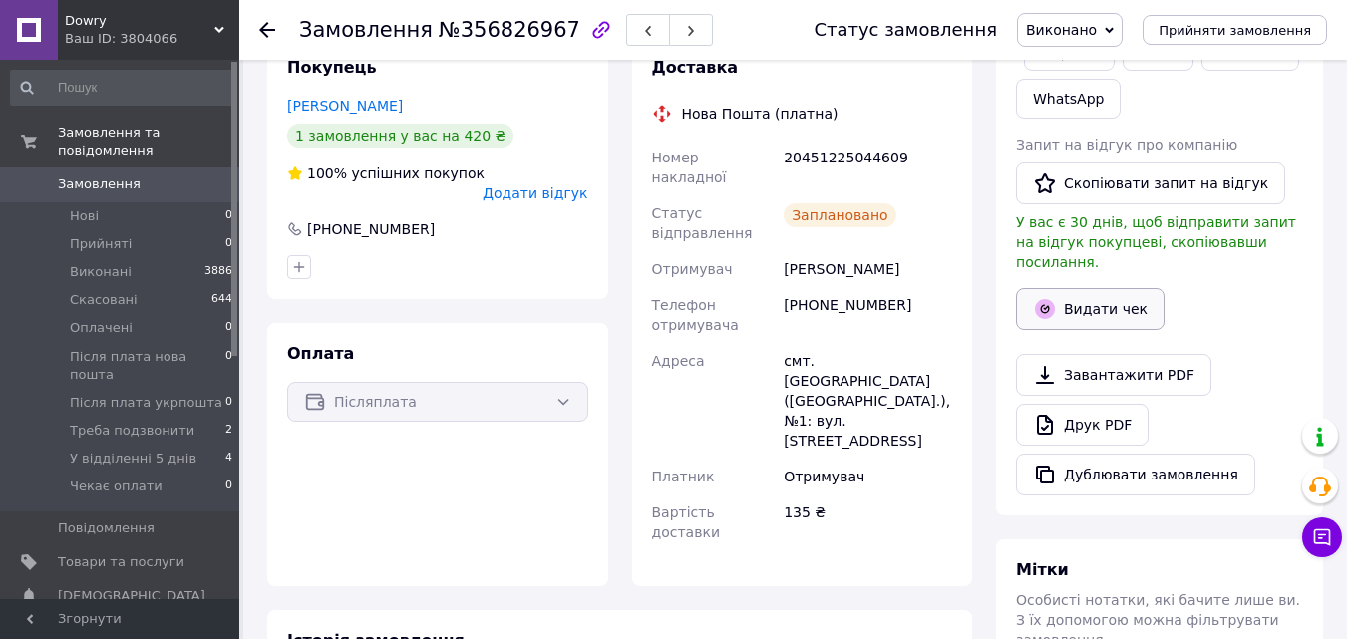
click at [1119, 289] on button "Видати чек" at bounding box center [1090, 309] width 149 height 42
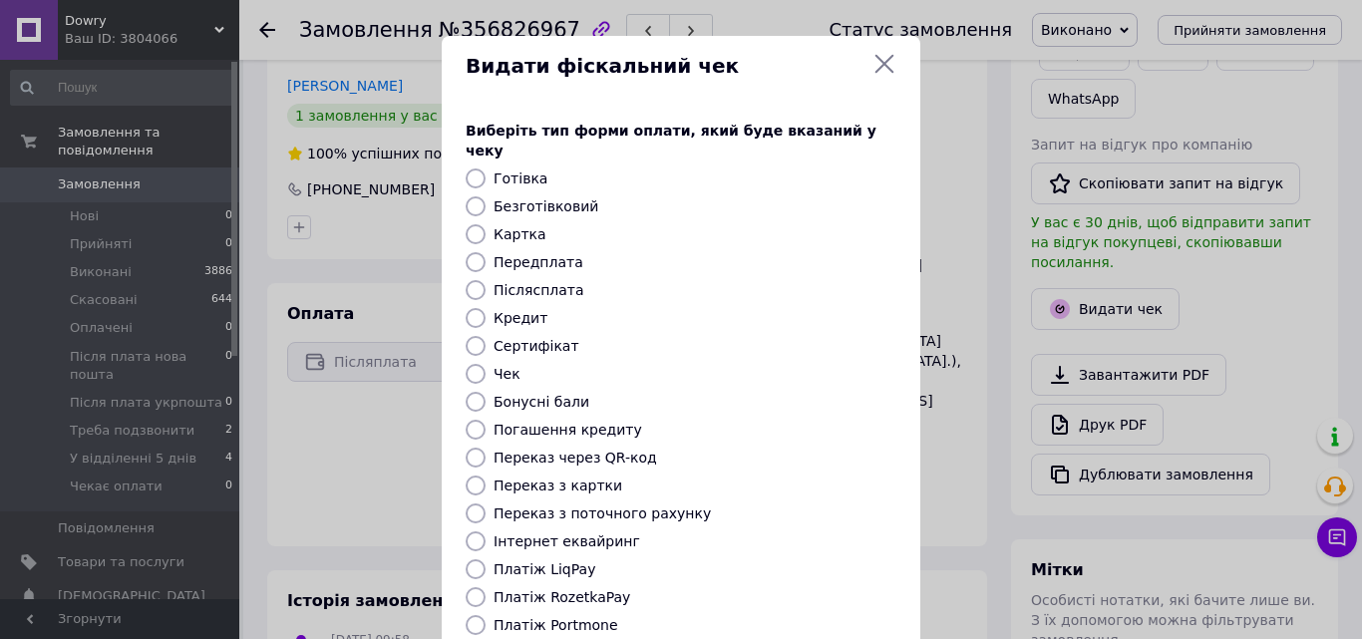
click at [475, 280] on input "Післясплата" at bounding box center [476, 290] width 20 height 20
radio input "true"
drag, startPoint x: 876, startPoint y: 166, endPoint x: 878, endPoint y: 211, distance: 45.9
click at [878, 211] on div "Виберіть тип форми оплати, який буде вказаний у чеку Готівка Безготівковий Карт…" at bounding box center [681, 446] width 479 height 698
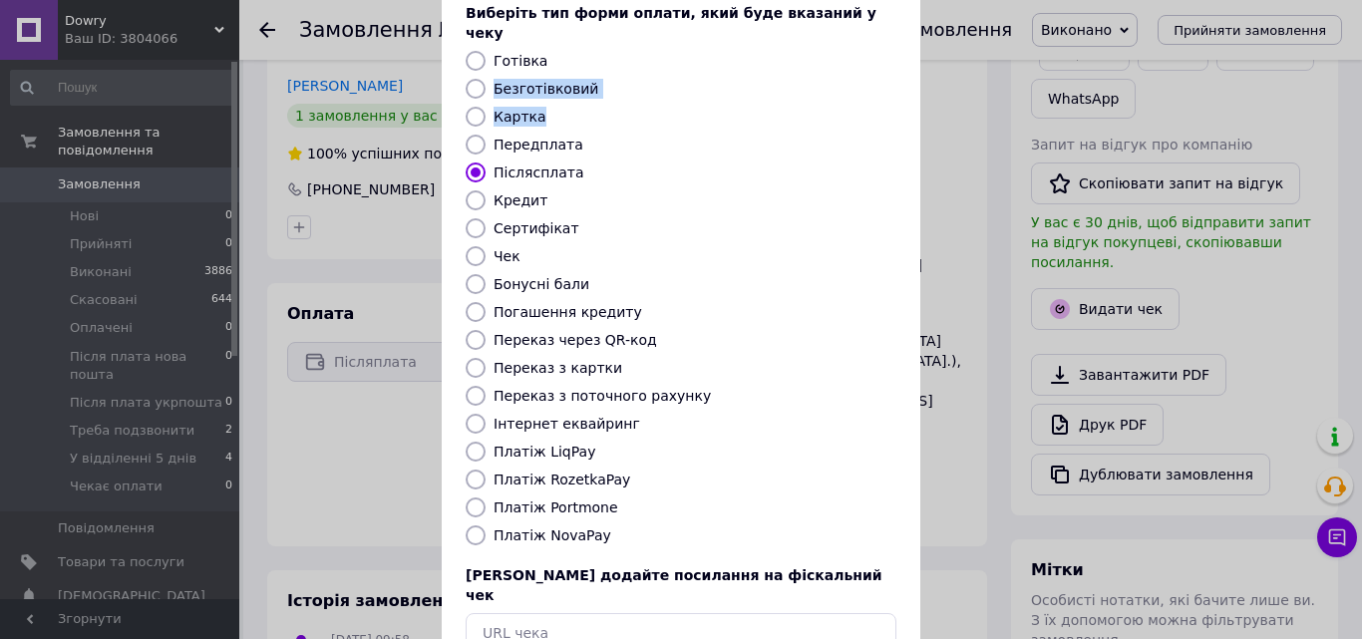
scroll to position [120, 0]
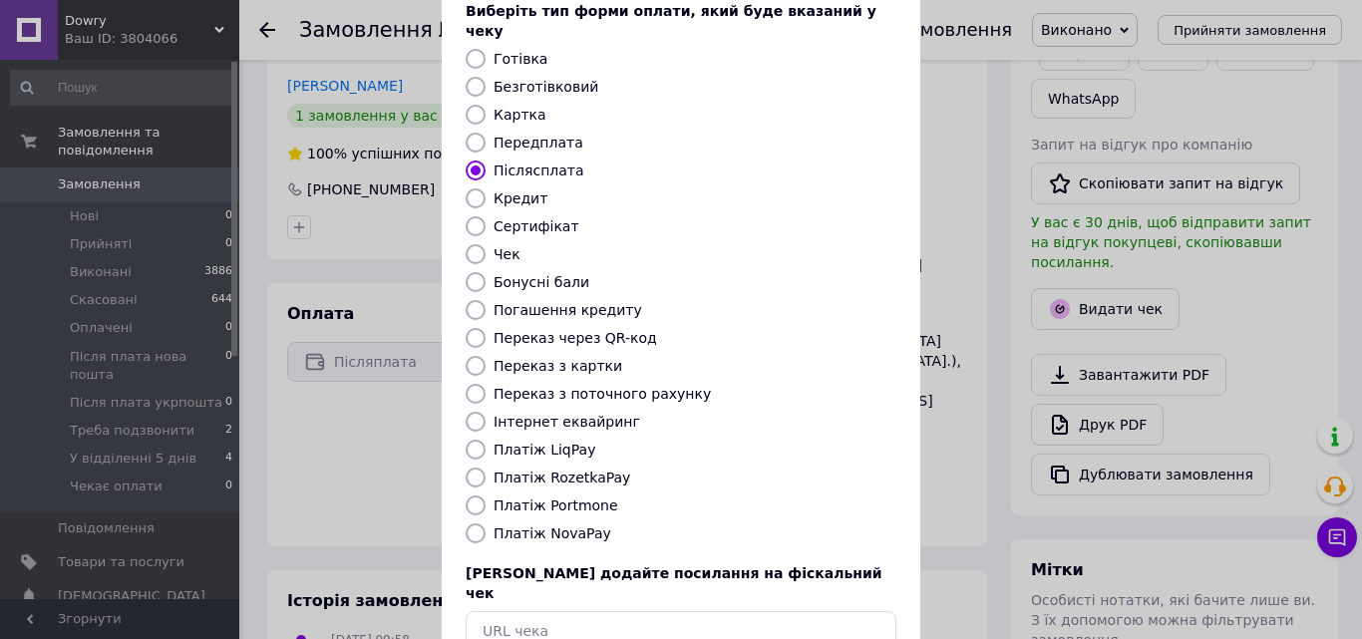
click at [976, 389] on div "Видати фіскальний чек Виберіть тип форми оплати, який буде вказаний у чеку Готі…" at bounding box center [681, 328] width 1362 height 897
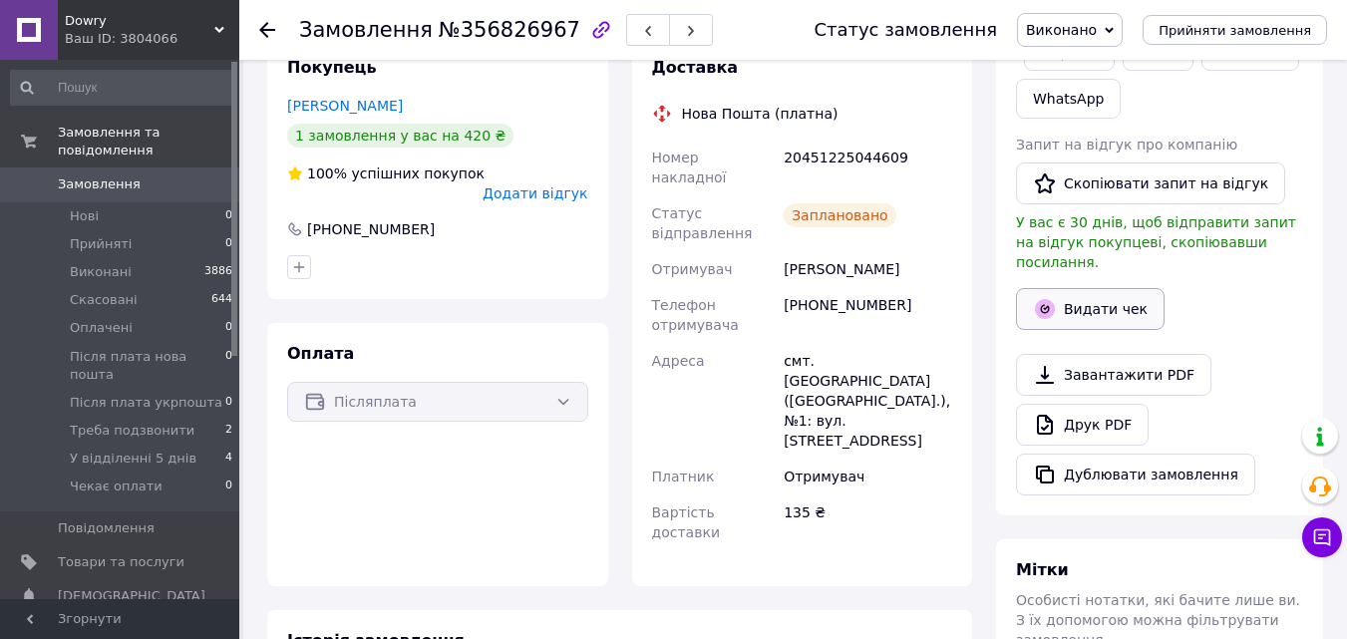
click at [1075, 288] on button "Видати чек" at bounding box center [1090, 309] width 149 height 42
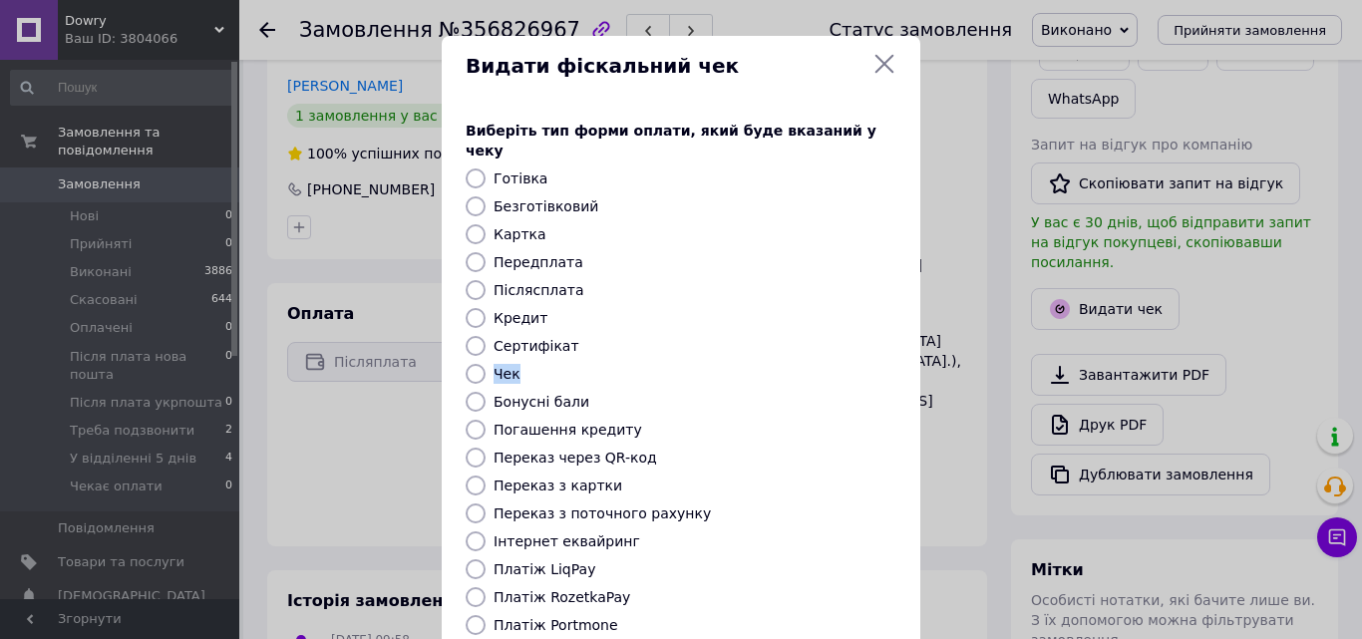
drag, startPoint x: 890, startPoint y: 314, endPoint x: 890, endPoint y: 338, distance: 23.9
click at [890, 338] on div "Виберіть тип форми оплати, який буде вказаний у чеку Готівка Безготівковий Карт…" at bounding box center [681, 446] width 479 height 698
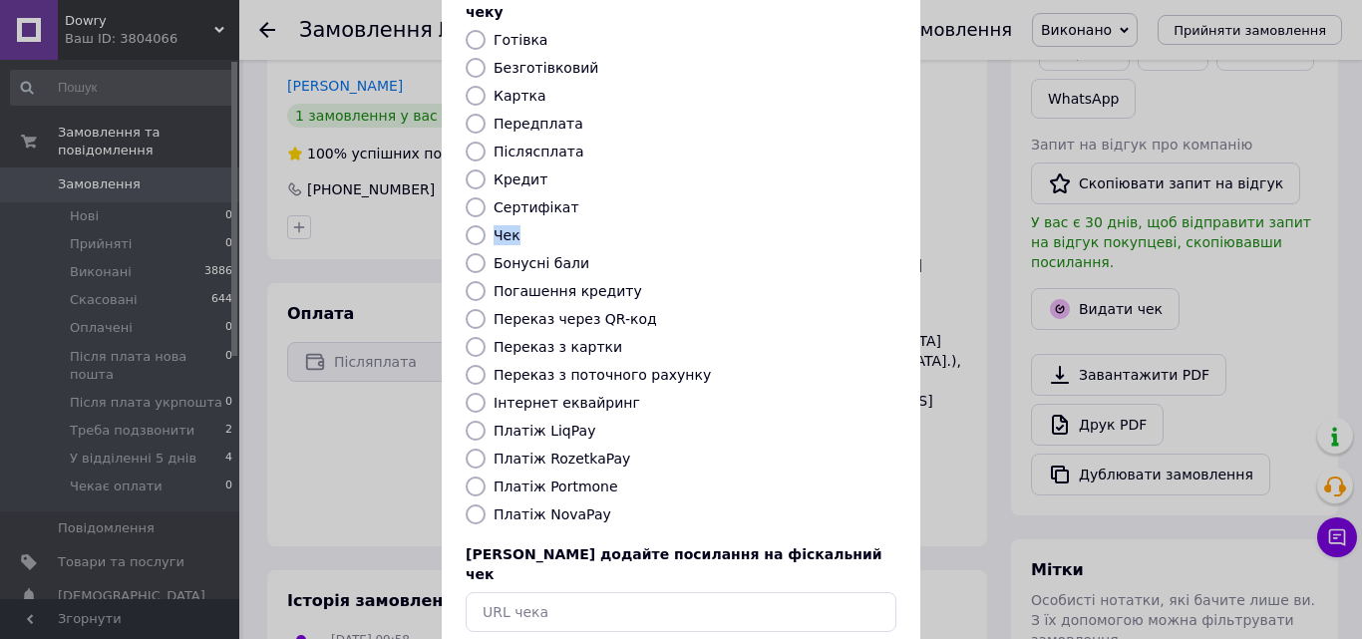
scroll to position [138, 0]
click at [476, 143] on input "Післясплата" at bounding box center [476, 153] width 20 height 20
radio input "true"
click at [936, 508] on div "Видати фіскальний чек Виберіть тип форми оплати, який буде вказаний у чеку Готі…" at bounding box center [681, 310] width 1362 height 897
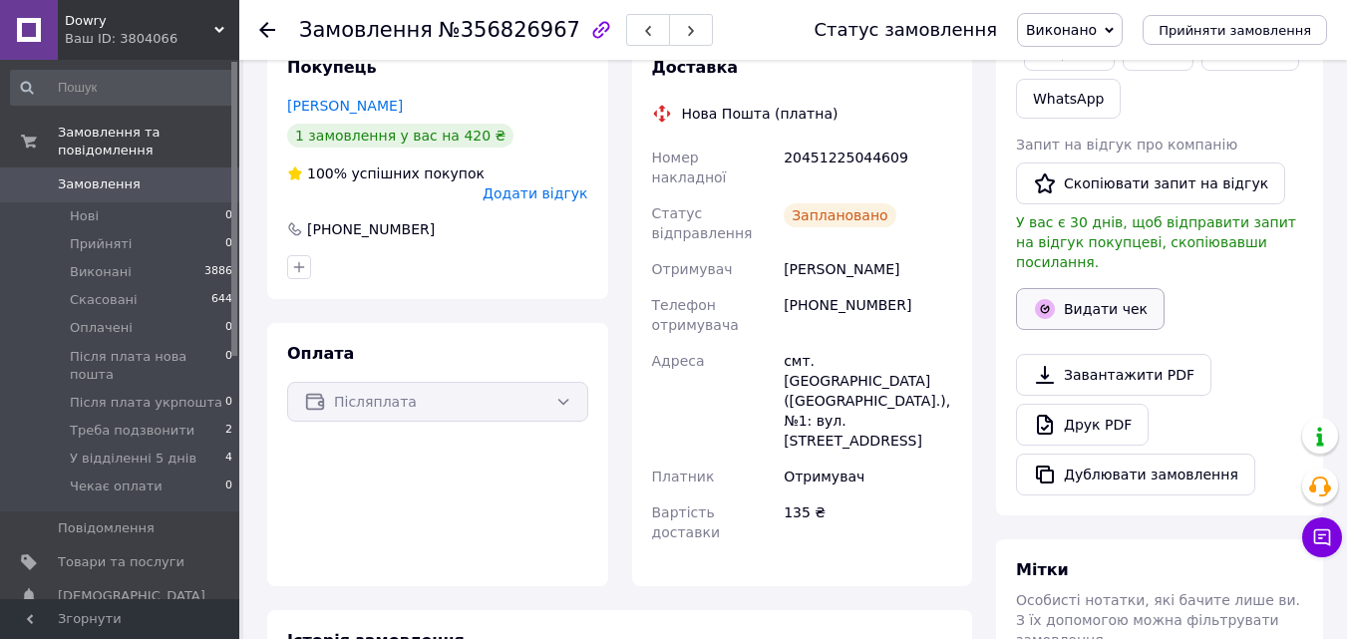
click at [1044, 299] on icon "button" at bounding box center [1045, 309] width 20 height 20
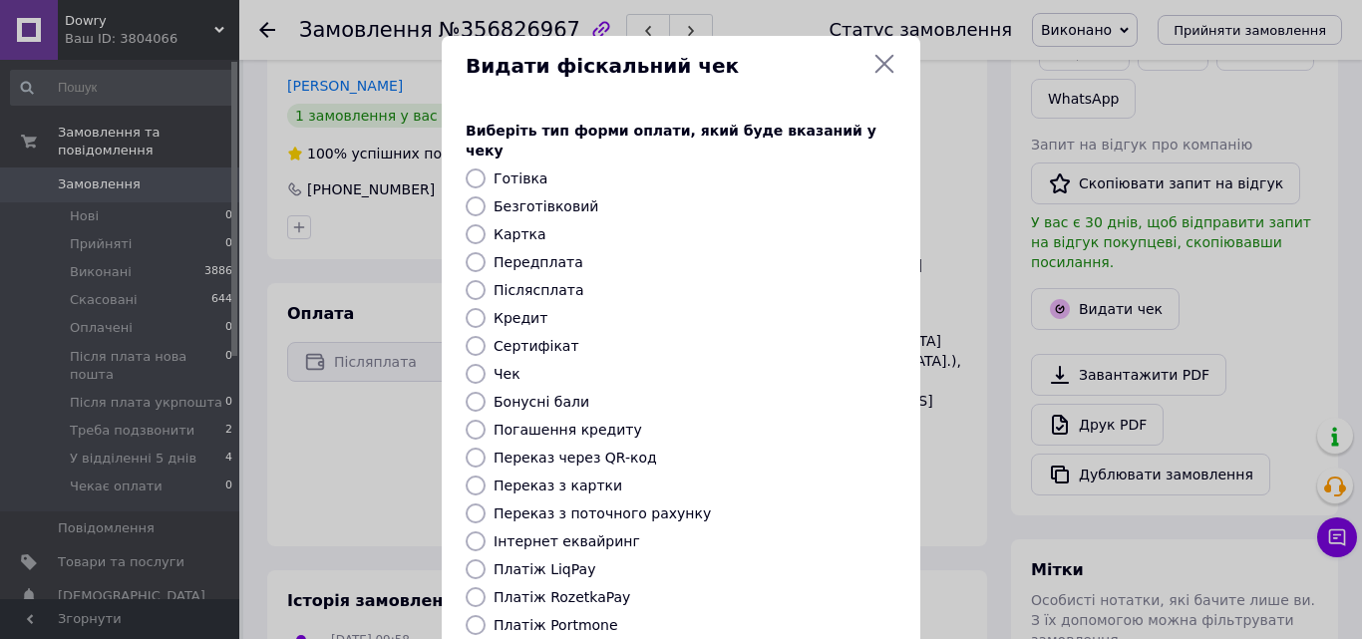
click at [473, 280] on input "Післясплата" at bounding box center [476, 290] width 20 height 20
radio input "true"
drag, startPoint x: 870, startPoint y: 433, endPoint x: 871, endPoint y: 445, distance: 12.0
click at [871, 448] on div "Переказ через QR-код" at bounding box center [695, 458] width 411 height 20
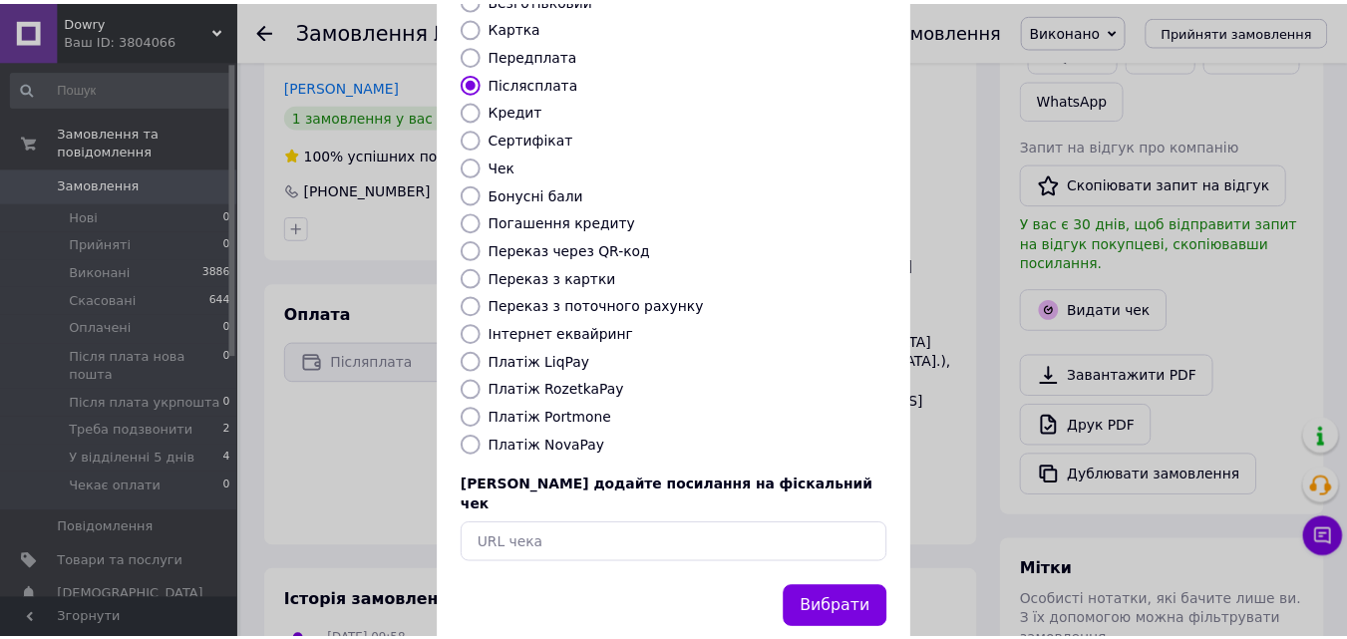
scroll to position [217, 0]
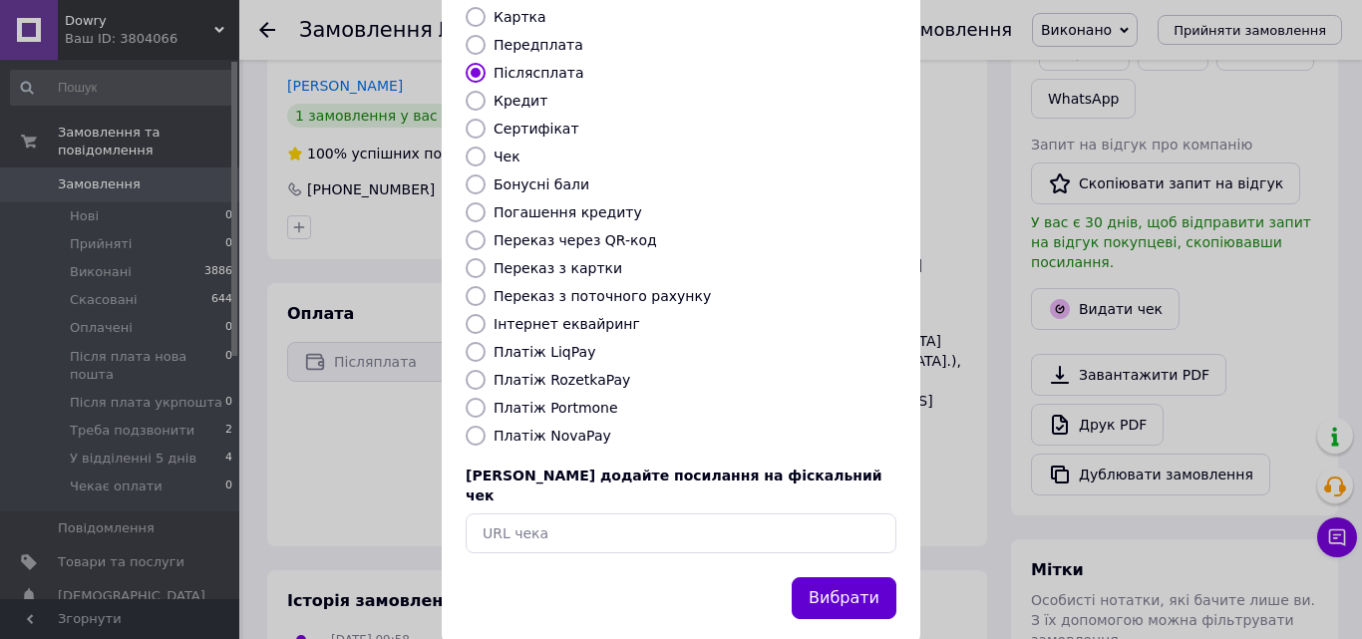
click at [837, 577] on button "Вибрати" at bounding box center [844, 598] width 105 height 43
click at [972, 214] on div "Видати фіскальний чек Виберіть тип форми оплати, який буде вказаний у чеку Готі…" at bounding box center [681, 231] width 1362 height 897
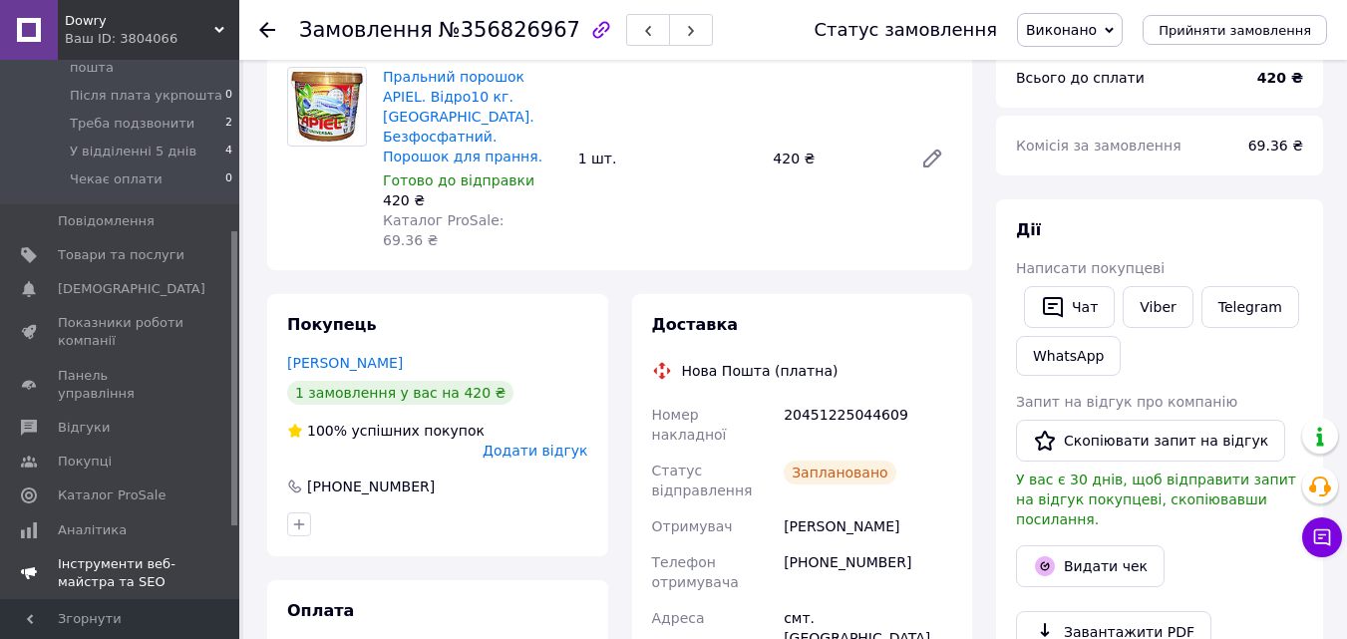
scroll to position [311, 0]
drag, startPoint x: 235, startPoint y: 336, endPoint x: 211, endPoint y: 506, distance: 171.2
click at [211, 506] on div "Замовлення та повідомлення Замовлення 0 Нові 0 Прийняті 0 Виконані 3886 Скасова…" at bounding box center [119, 330] width 239 height 540
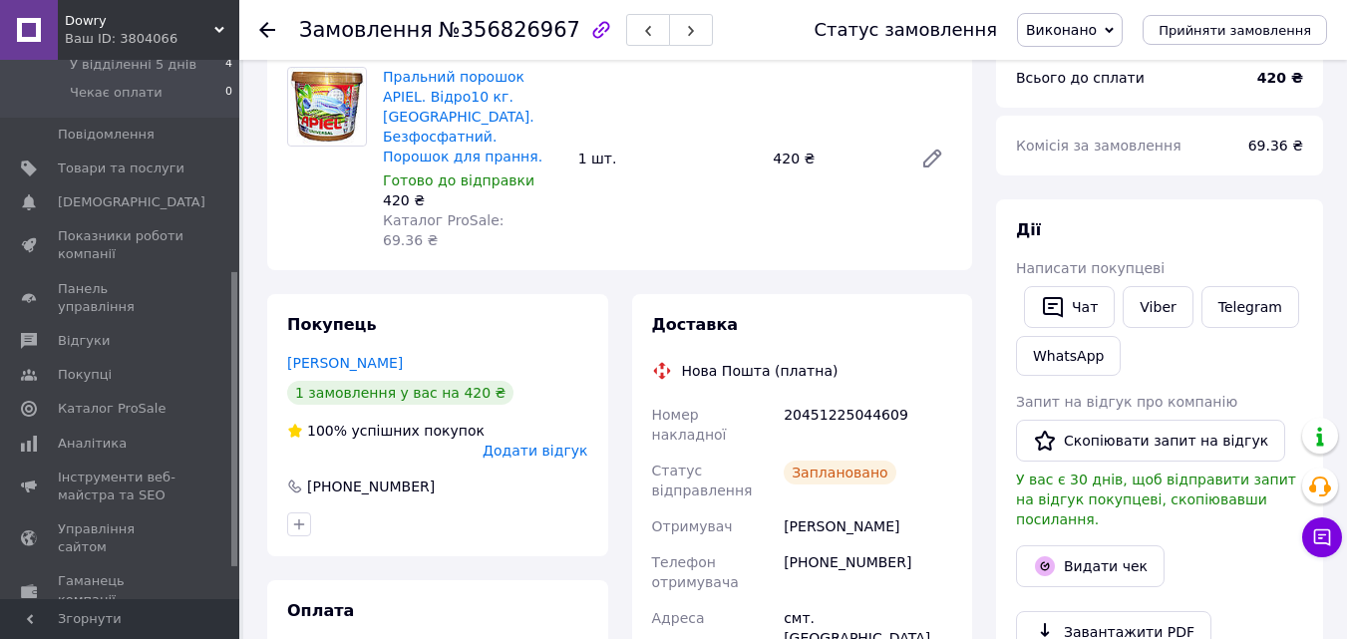
scroll to position [401, 0]
drag, startPoint x: 231, startPoint y: 493, endPoint x: 210, endPoint y: 541, distance: 53.2
click at [228, 541] on div "Замовлення та повідомлення Замовлення 0 Нові 0 Прийняті 0 Виконані 3886 Скасова…" at bounding box center [119, 330] width 239 height 540
click at [103, 580] on link "Маркет" at bounding box center [122, 627] width 244 height 34
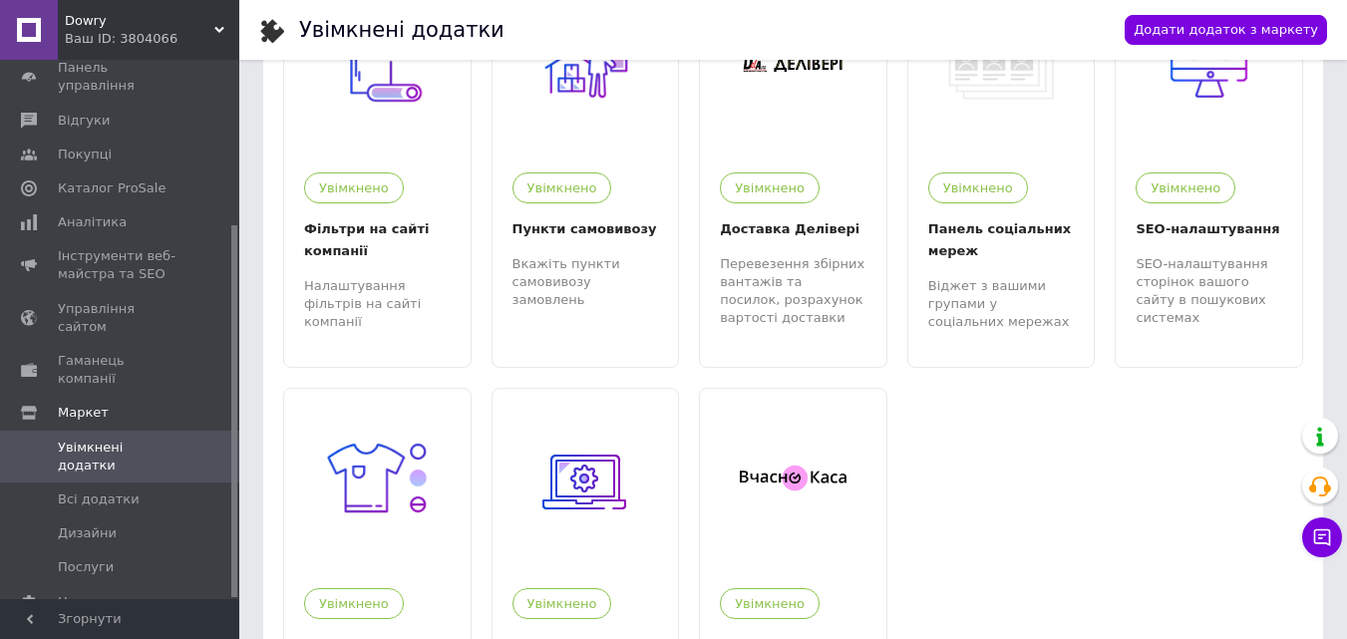
scroll to position [611, 0]
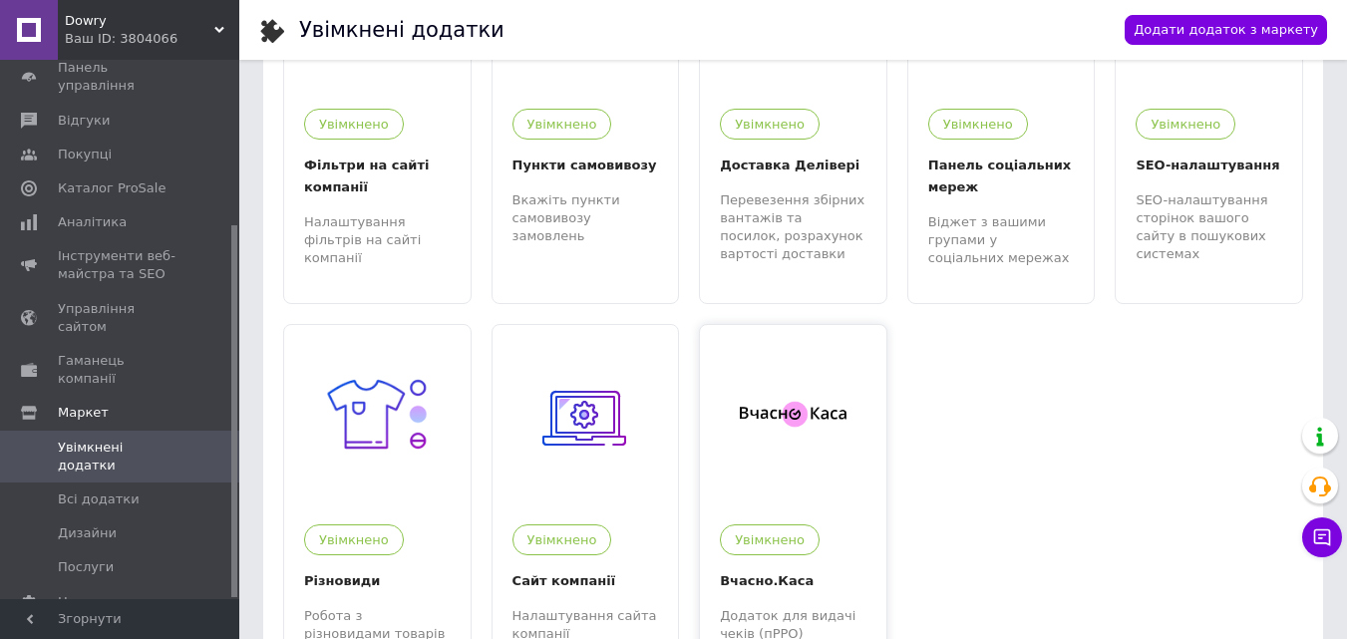
click at [792, 484] on div at bounding box center [793, 415] width 186 height 180
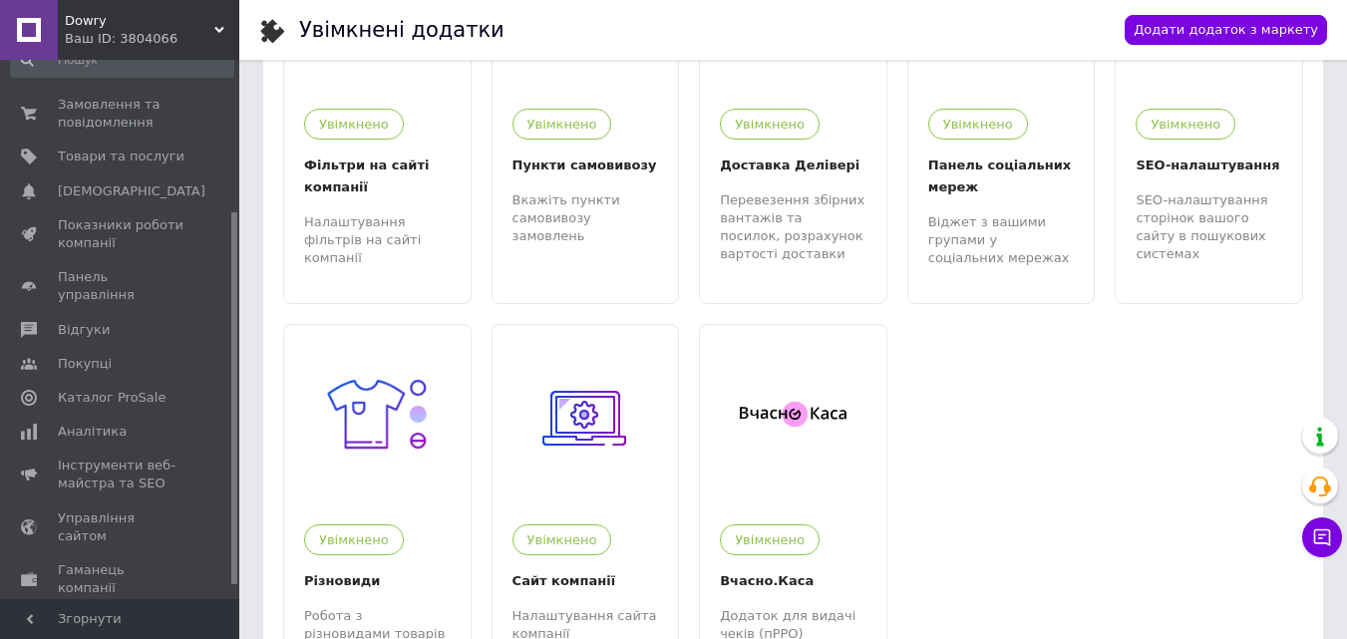
scroll to position [0, 0]
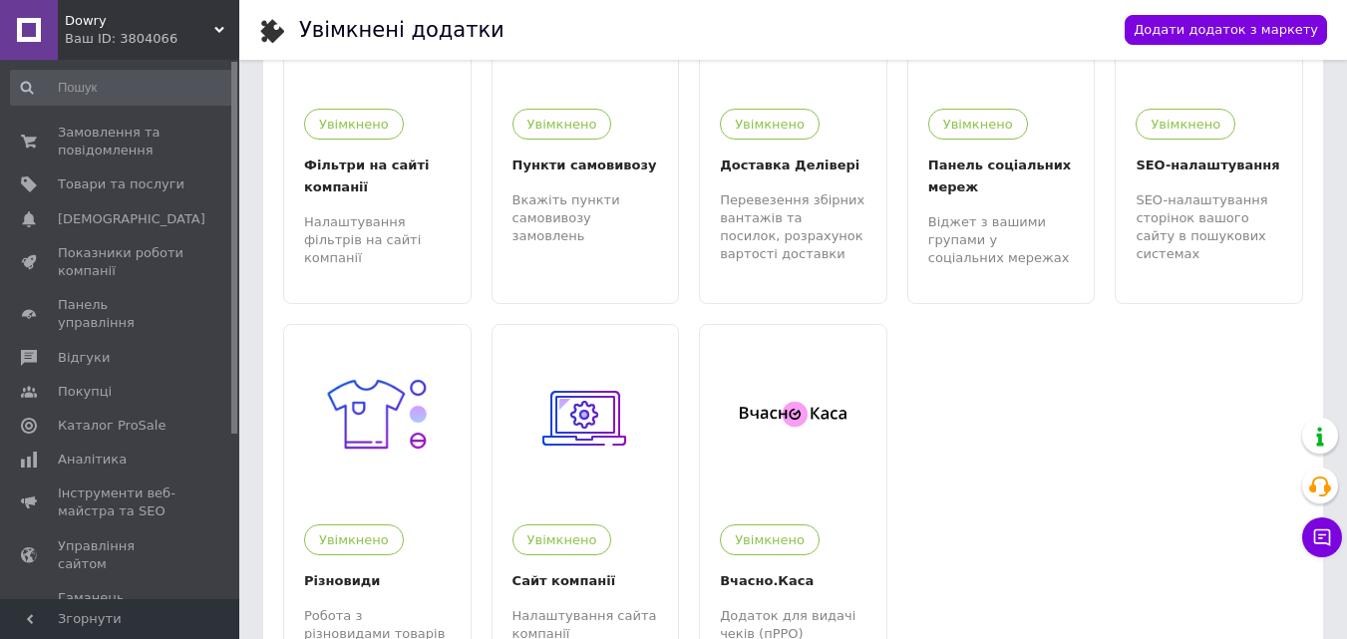
drag, startPoint x: 232, startPoint y: 239, endPoint x: 236, endPoint y: 56, distance: 183.5
click at [236, 56] on div "Dowry Ваш ID: 3804066 Сайт Dowry Кабінет покупця Перевірити стан системи Сторін…" at bounding box center [119, 319] width 239 height 639
click at [168, 128] on span "Замовлення та повідомлення" at bounding box center [121, 142] width 127 height 36
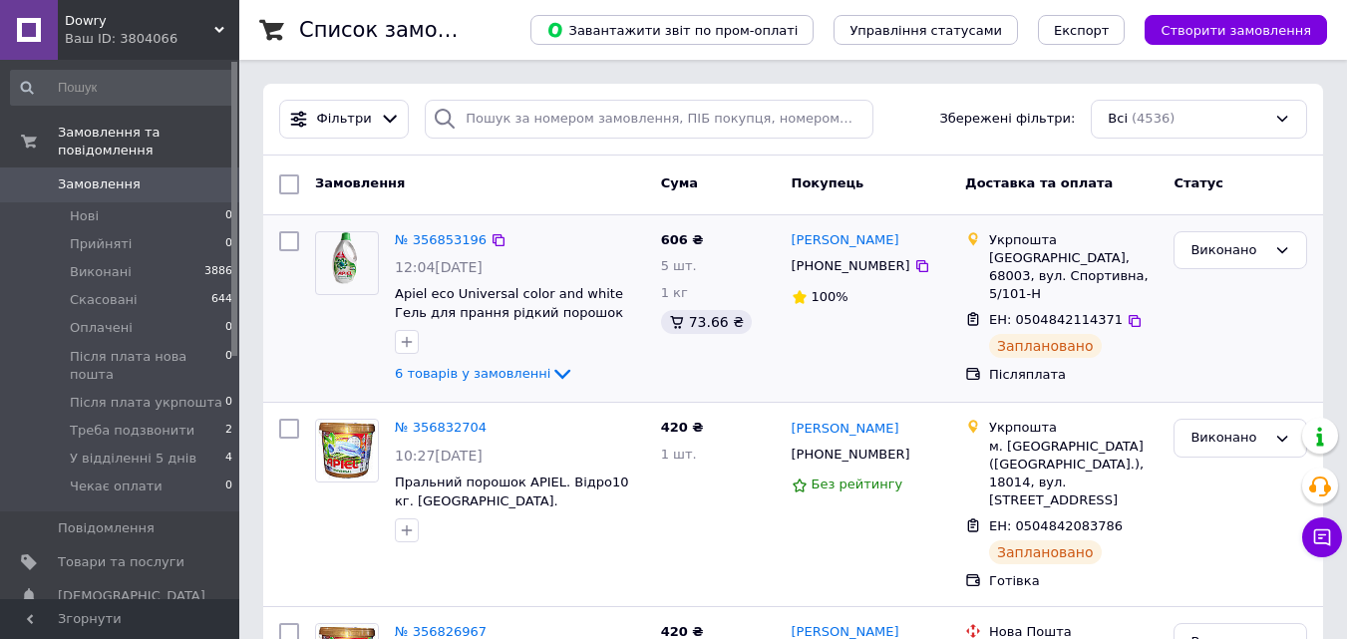
click at [288, 242] on input "checkbox" at bounding box center [289, 241] width 20 height 20
checkbox input "true"
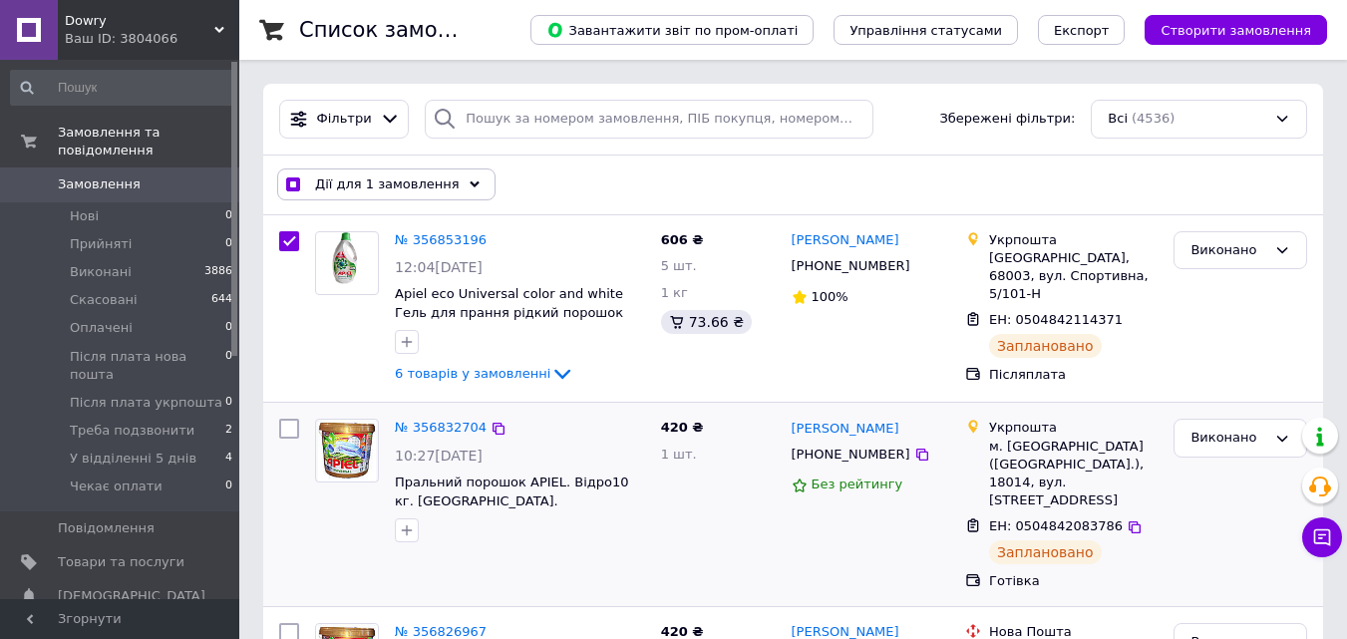
click at [287, 430] on input "checkbox" at bounding box center [289, 429] width 20 height 20
checkbox input "true"
click at [286, 430] on input "checkbox" at bounding box center [289, 429] width 20 height 20
checkbox input "false"
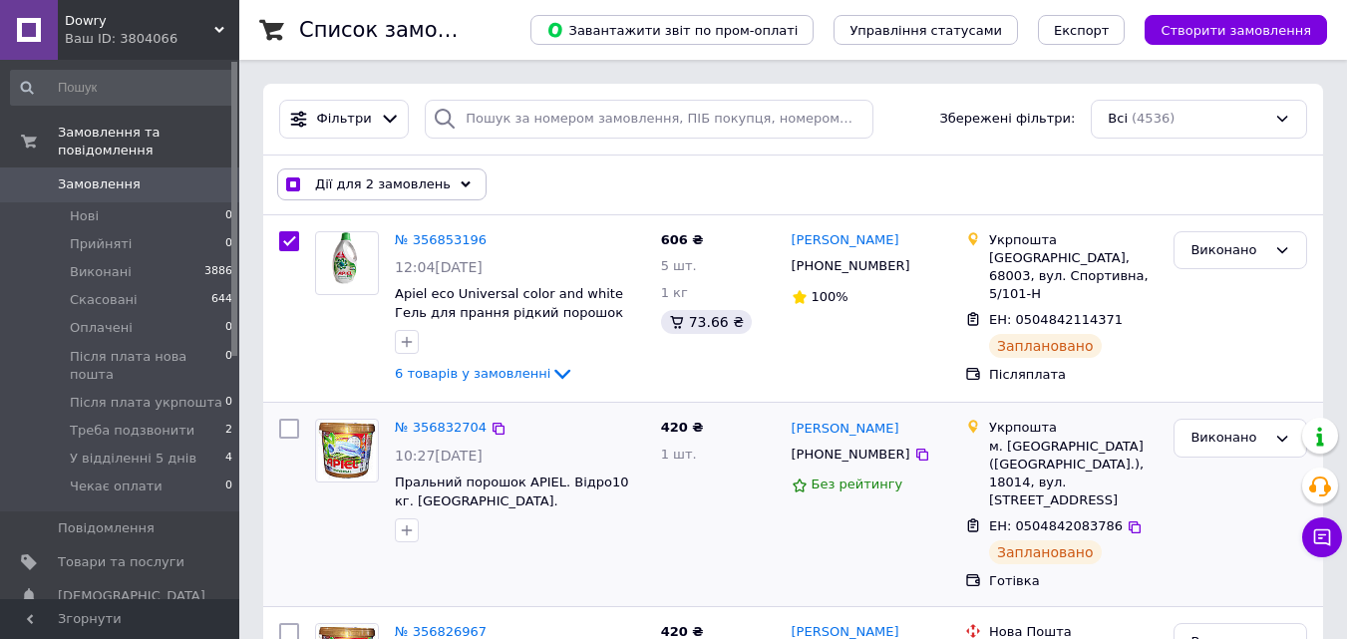
checkbox input "true"
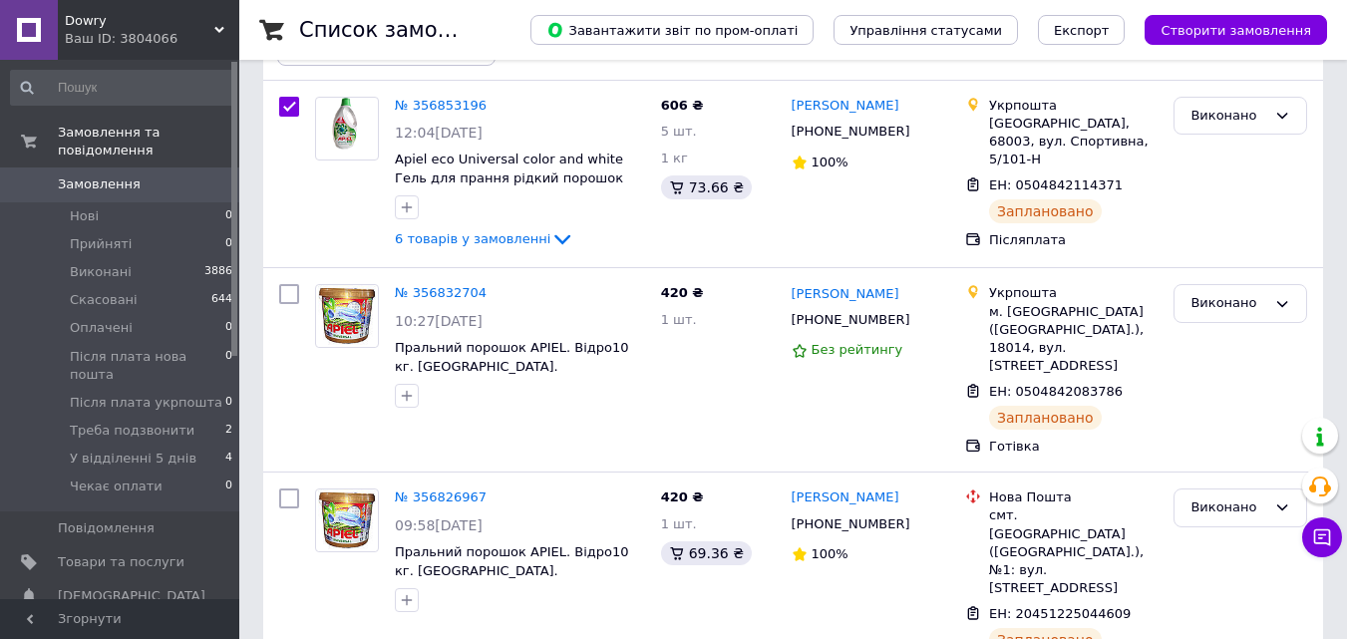
scroll to position [148, 0]
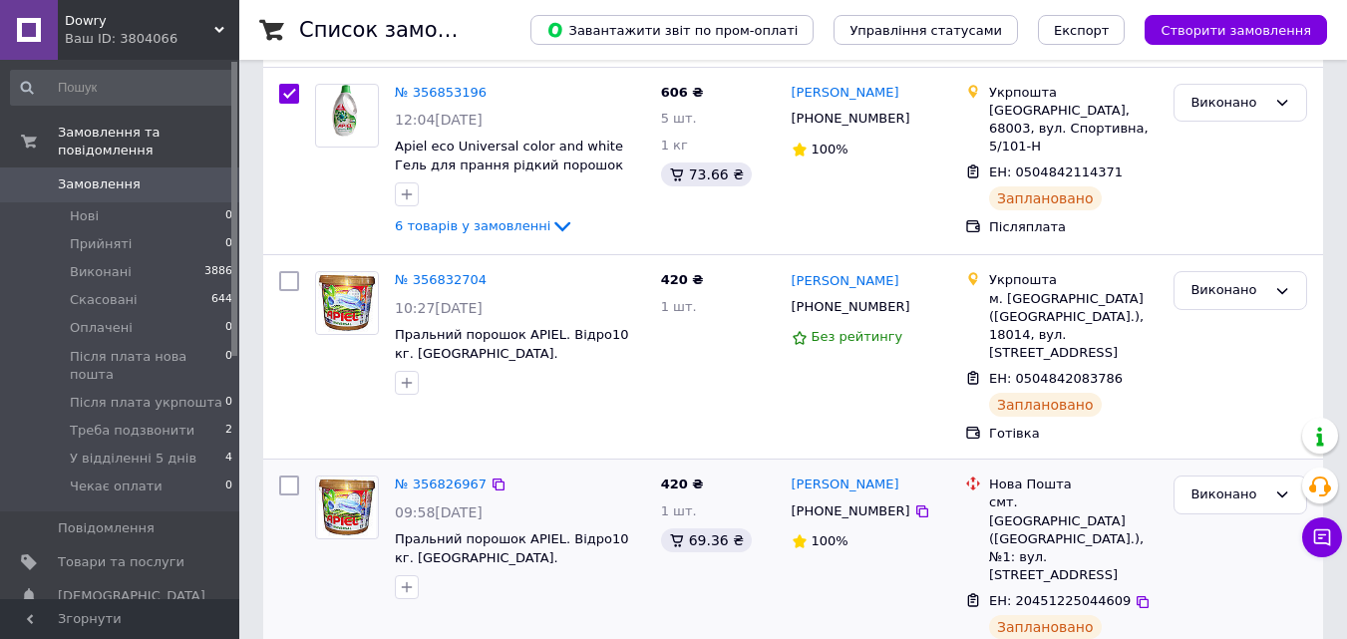
click at [287, 476] on input "checkbox" at bounding box center [289, 486] width 20 height 20
checkbox input "true"
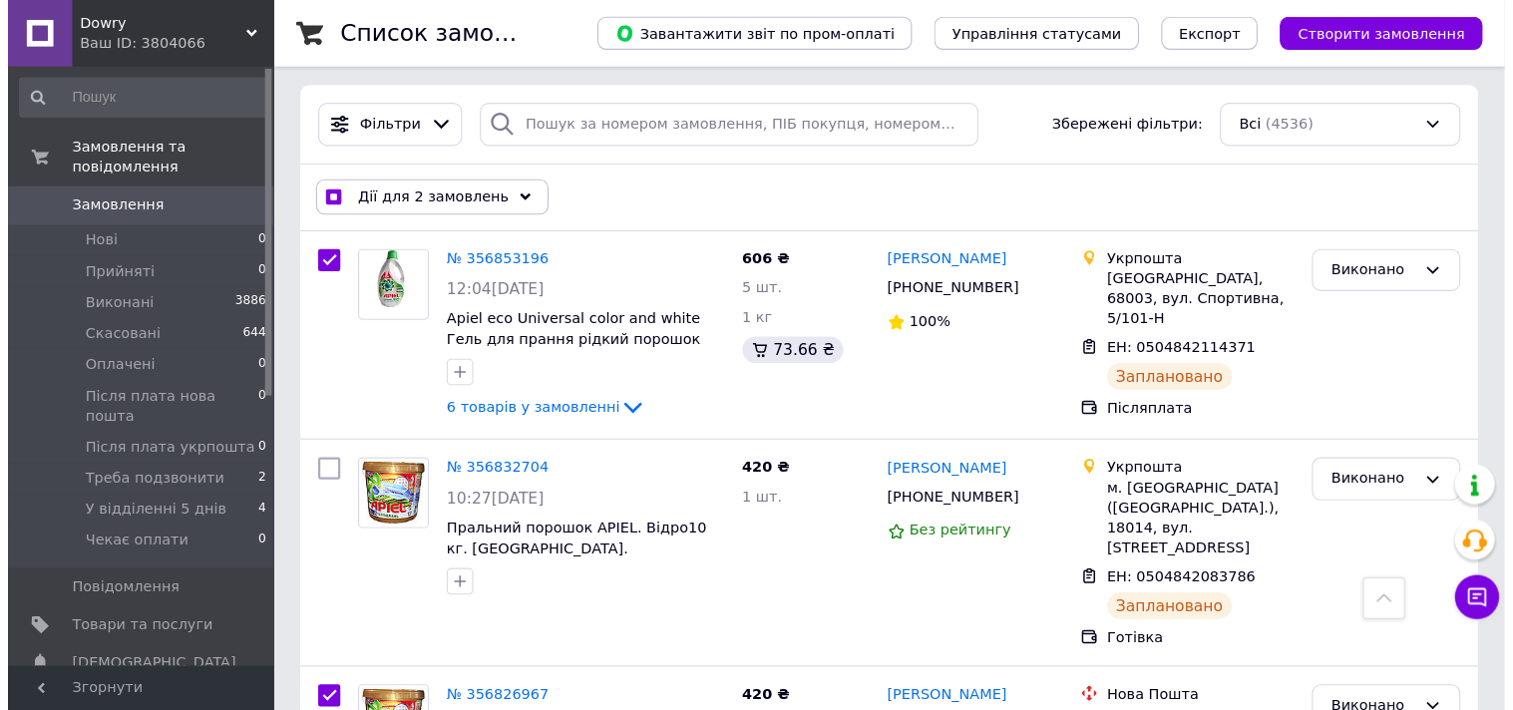
scroll to position [0, 0]
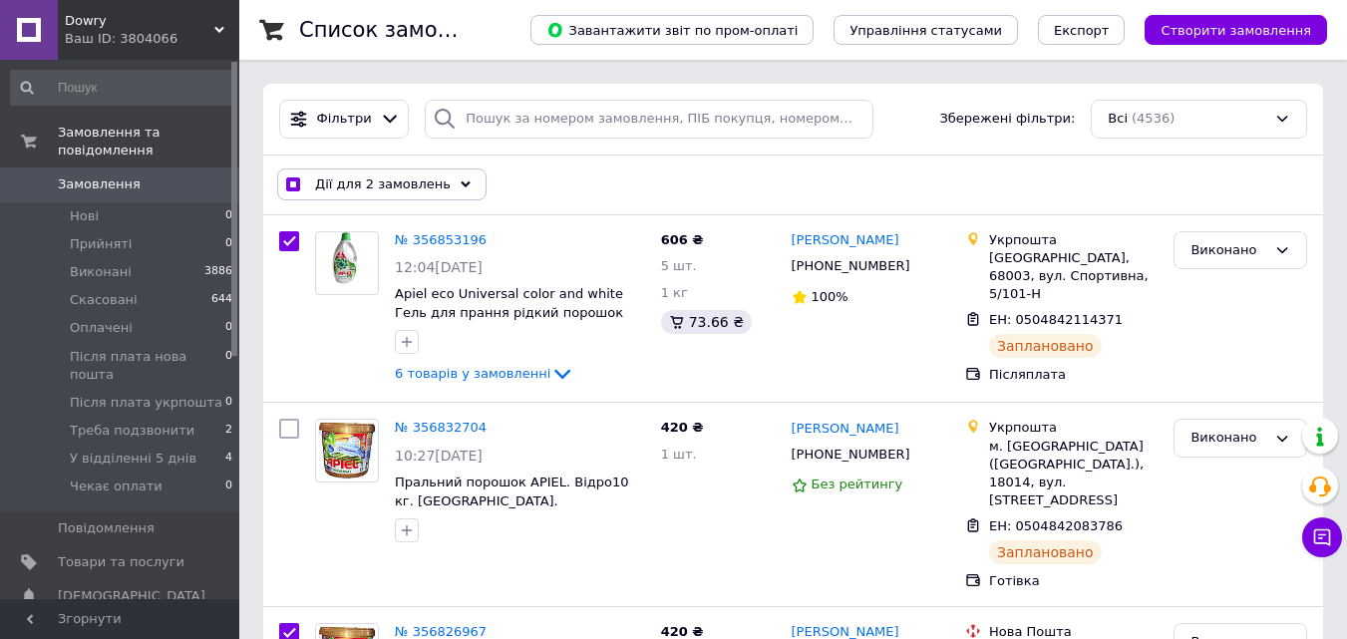
click at [461, 189] on icon at bounding box center [466, 185] width 10 height 10
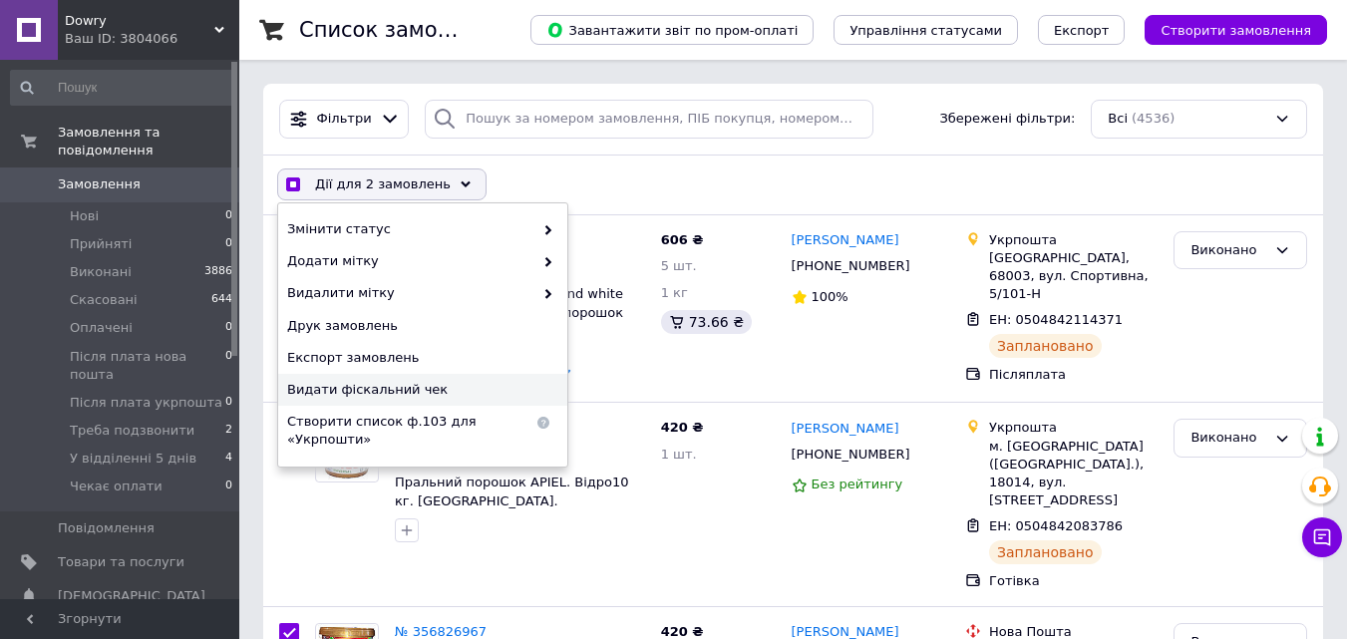
click at [411, 390] on span "Видати фіскальний чек" at bounding box center [420, 390] width 266 height 18
checkbox input "true"
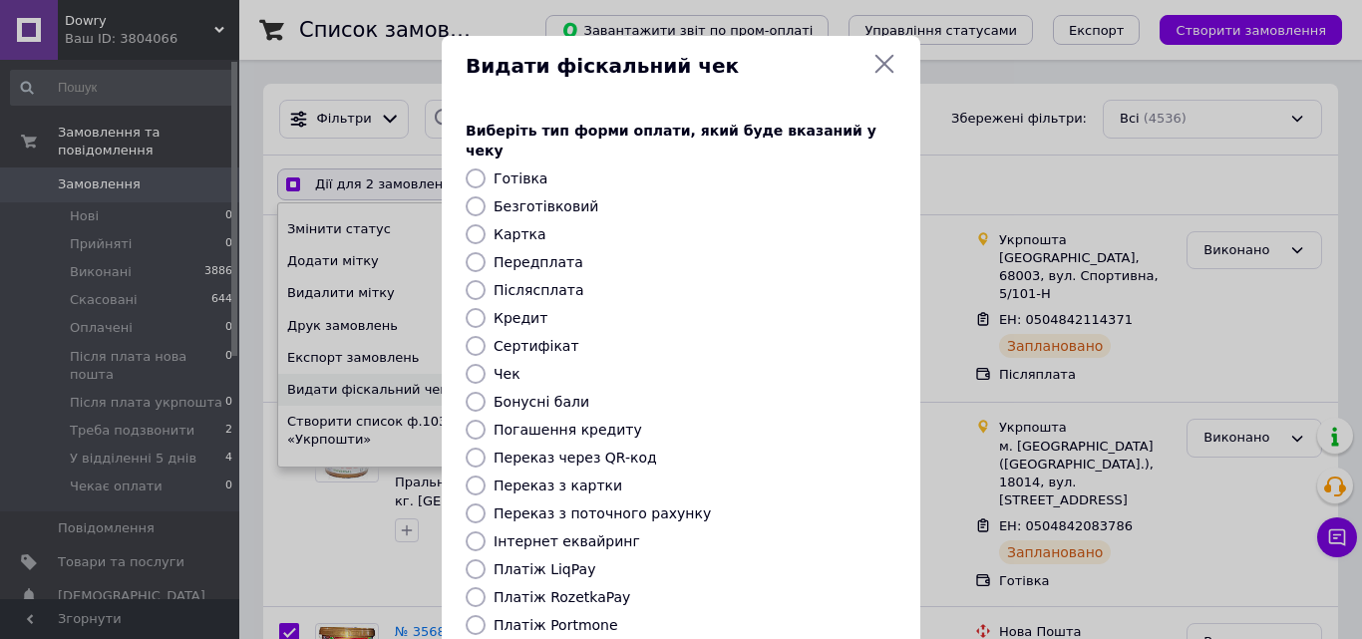
click at [479, 280] on input "Післясплата" at bounding box center [476, 290] width 20 height 20
radio input "true"
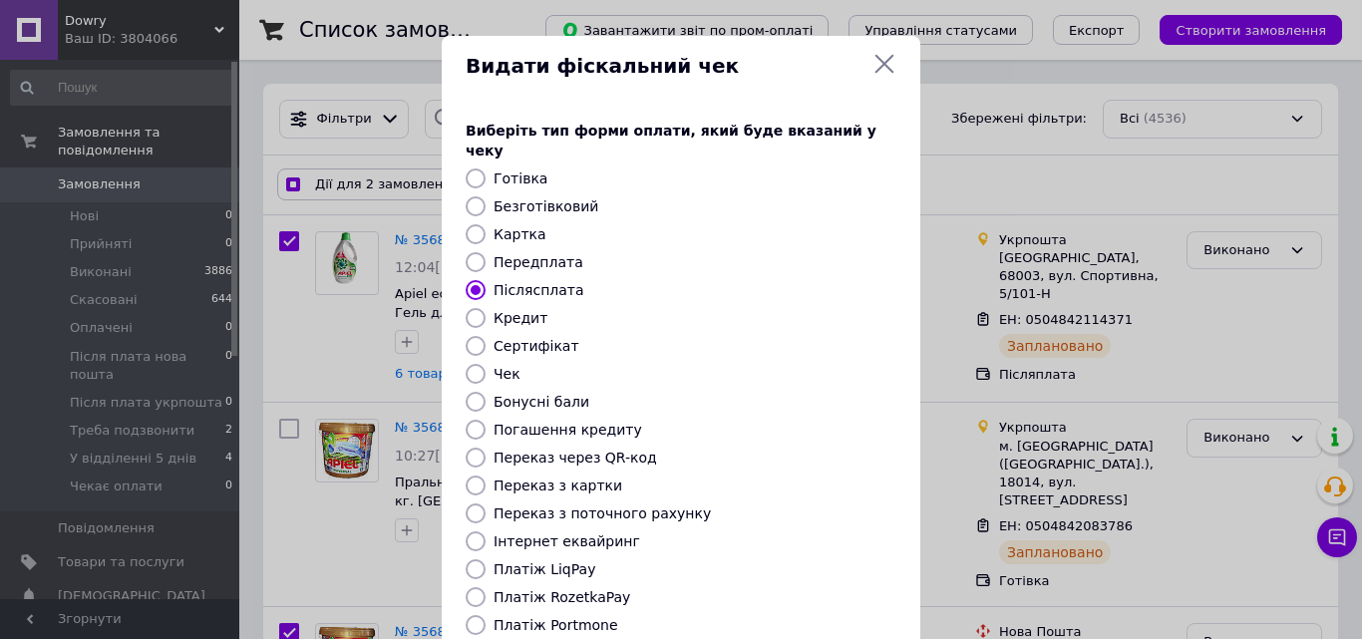
click at [859, 397] on div "Виберіть тип форми оплати, який буде вказаний у чеку Готівка Безготівковий Карт…" at bounding box center [681, 392] width 479 height 590
drag, startPoint x: 864, startPoint y: 408, endPoint x: 864, endPoint y: 468, distance: 59.8
click at [864, 468] on div "Виберіть тип форми оплати, який буде вказаний у чеку Готівка Безготівковий Карт…" at bounding box center [681, 392] width 479 height 590
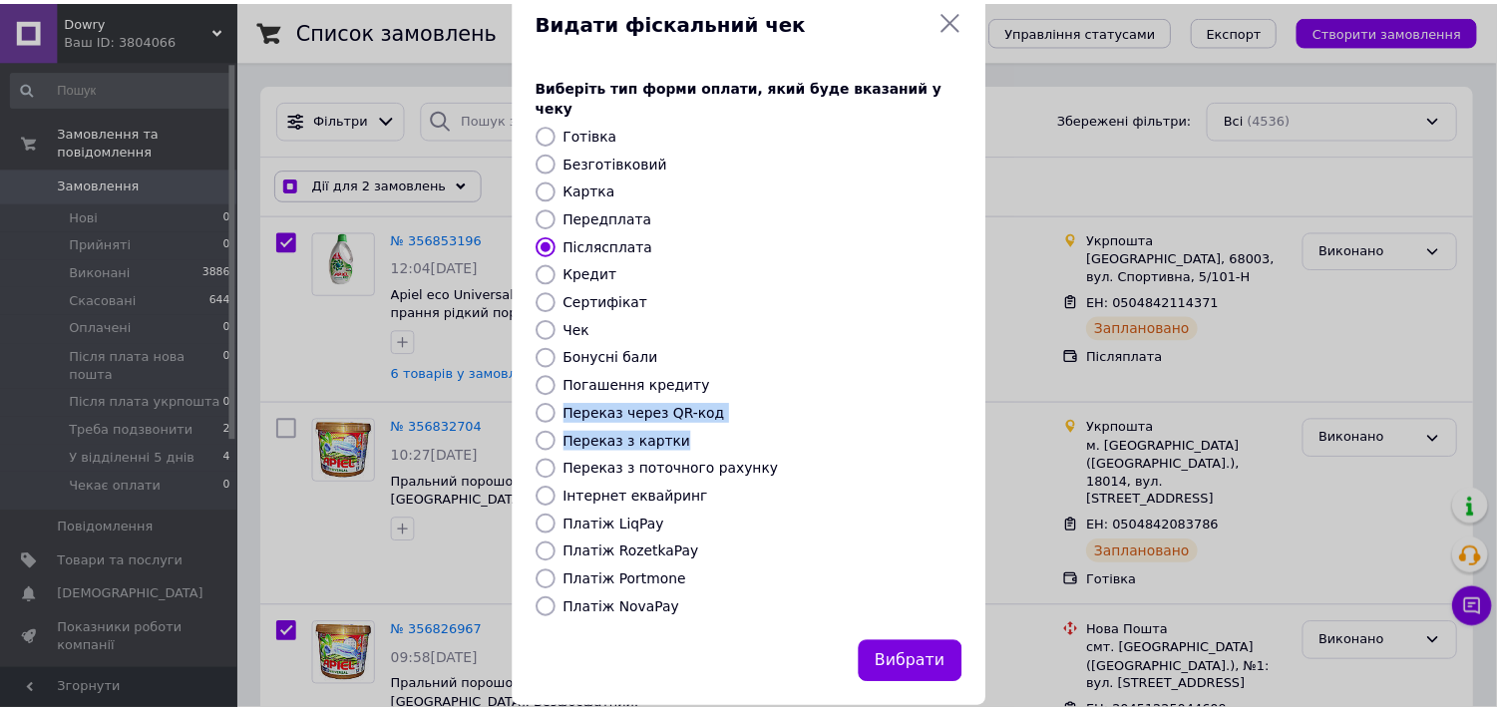
scroll to position [58, 0]
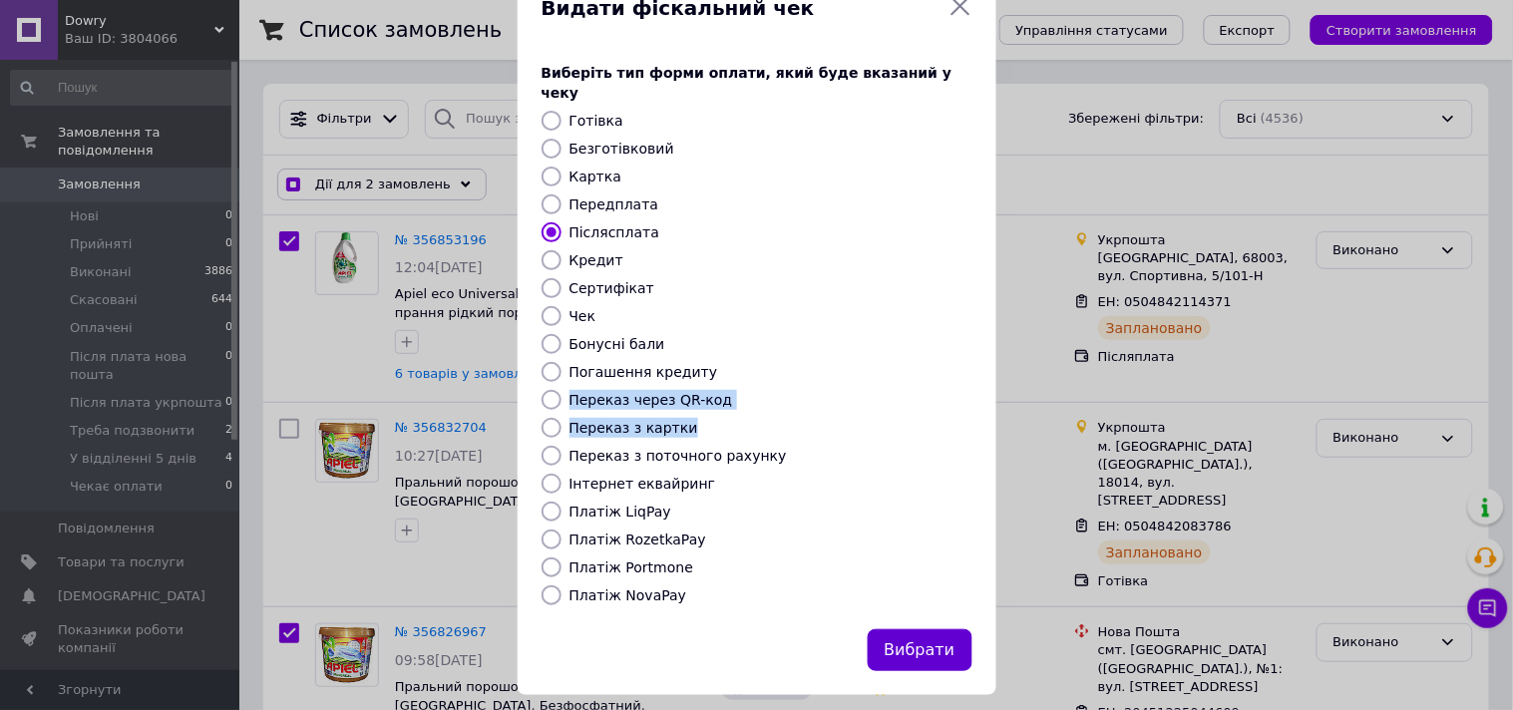
click at [953, 580] on button "Вибрати" at bounding box center [920, 650] width 105 height 43
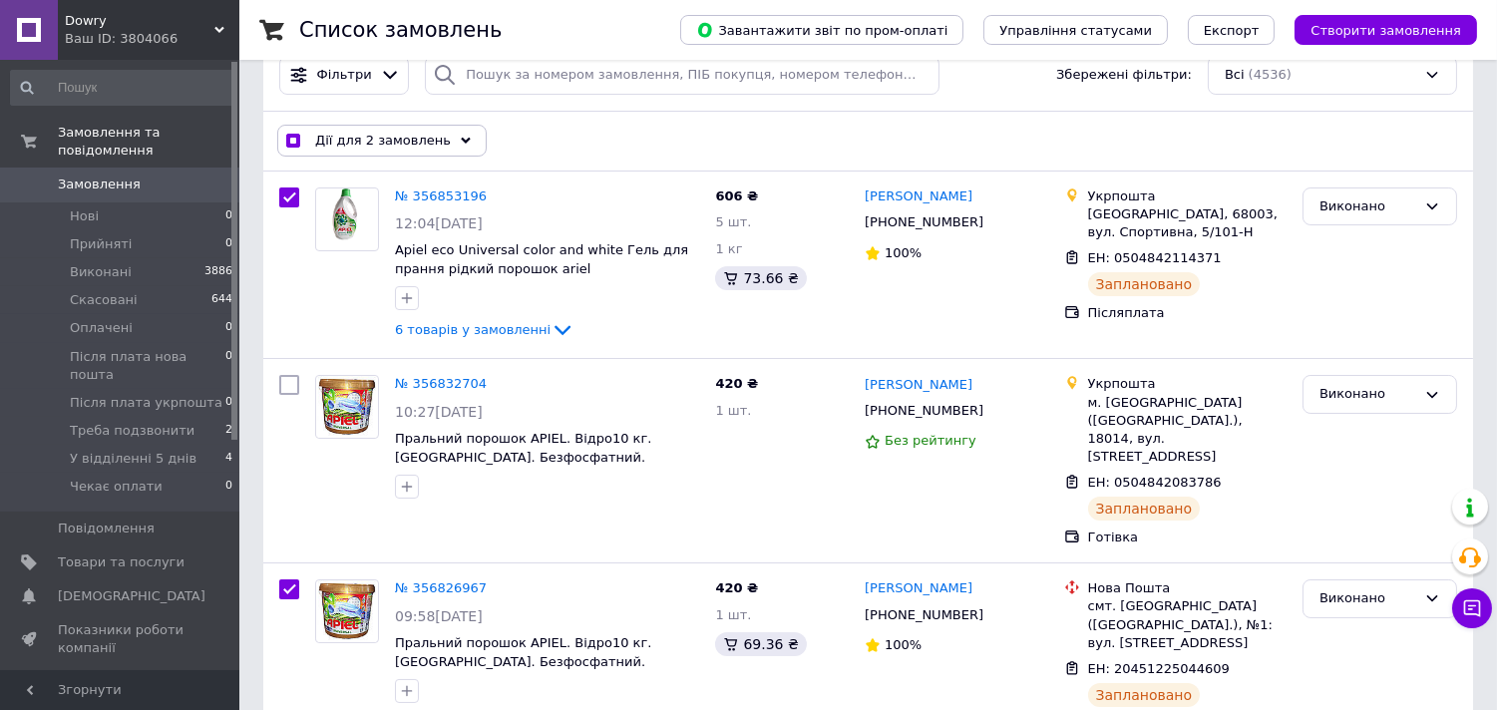
scroll to position [56, 0]
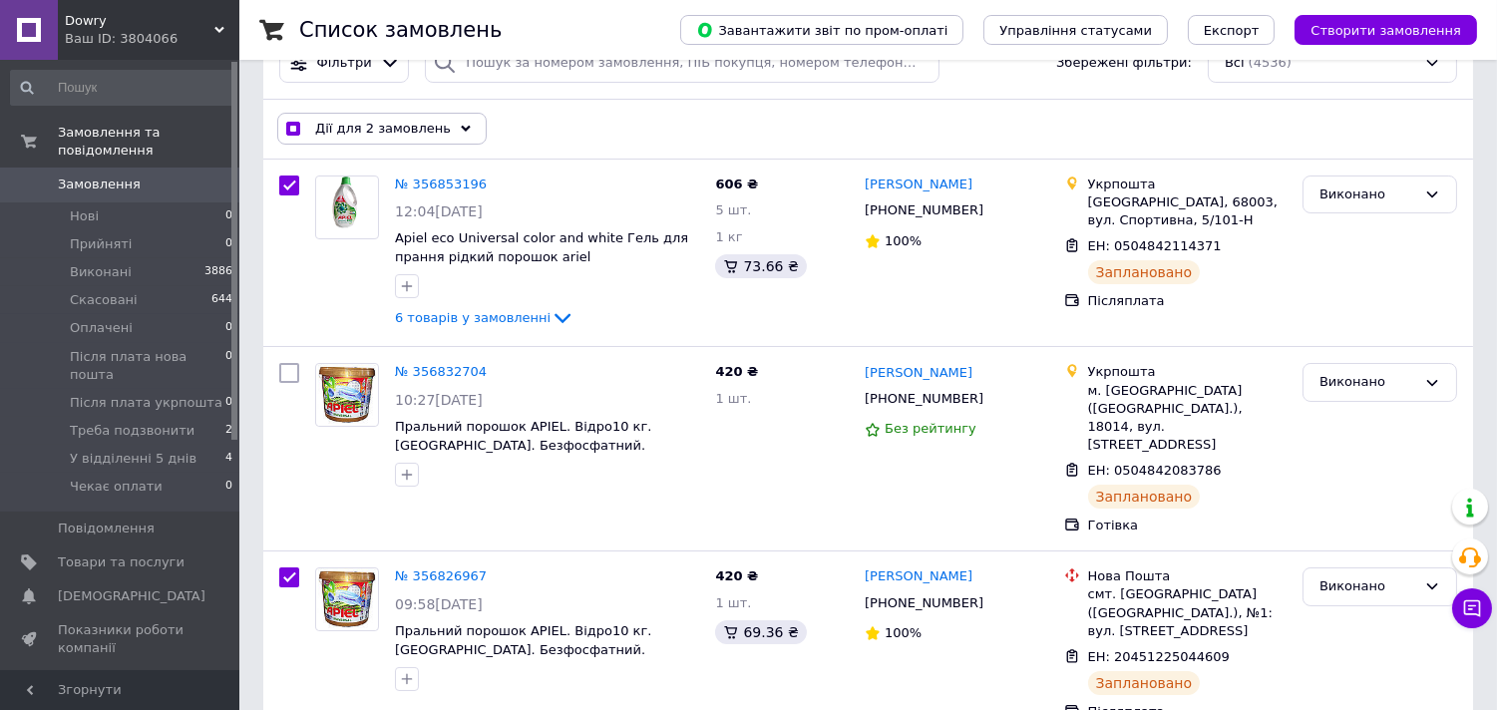
drag, startPoint x: 233, startPoint y: 259, endPoint x: 251, endPoint y: 195, distance: 66.3
click at [291, 196] on div at bounding box center [289, 254] width 36 height 172
checkbox input "true"
click at [291, 189] on input "checkbox" at bounding box center [289, 186] width 20 height 20
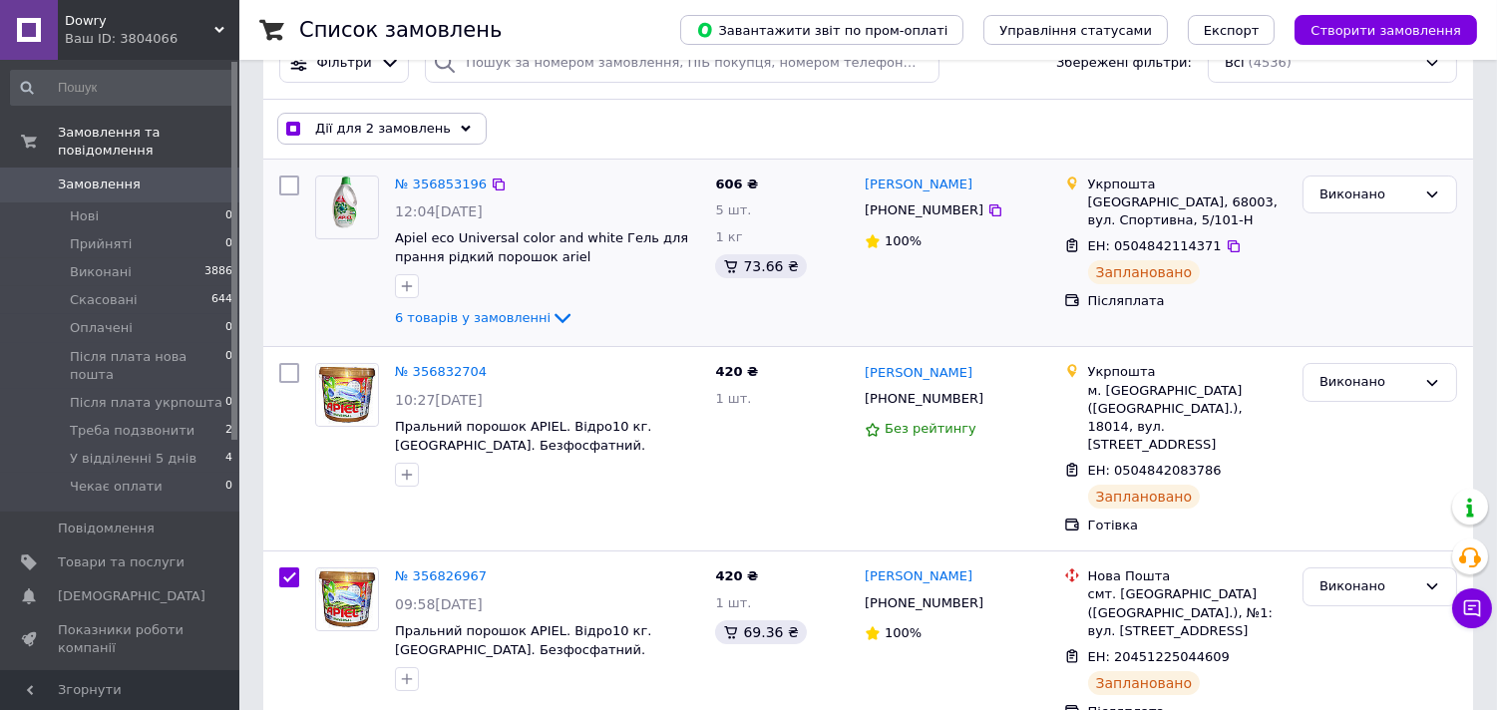
checkbox input "false"
checkbox input "true"
click at [280, 567] on input "checkbox" at bounding box center [289, 577] width 20 height 20
checkbox input "false"
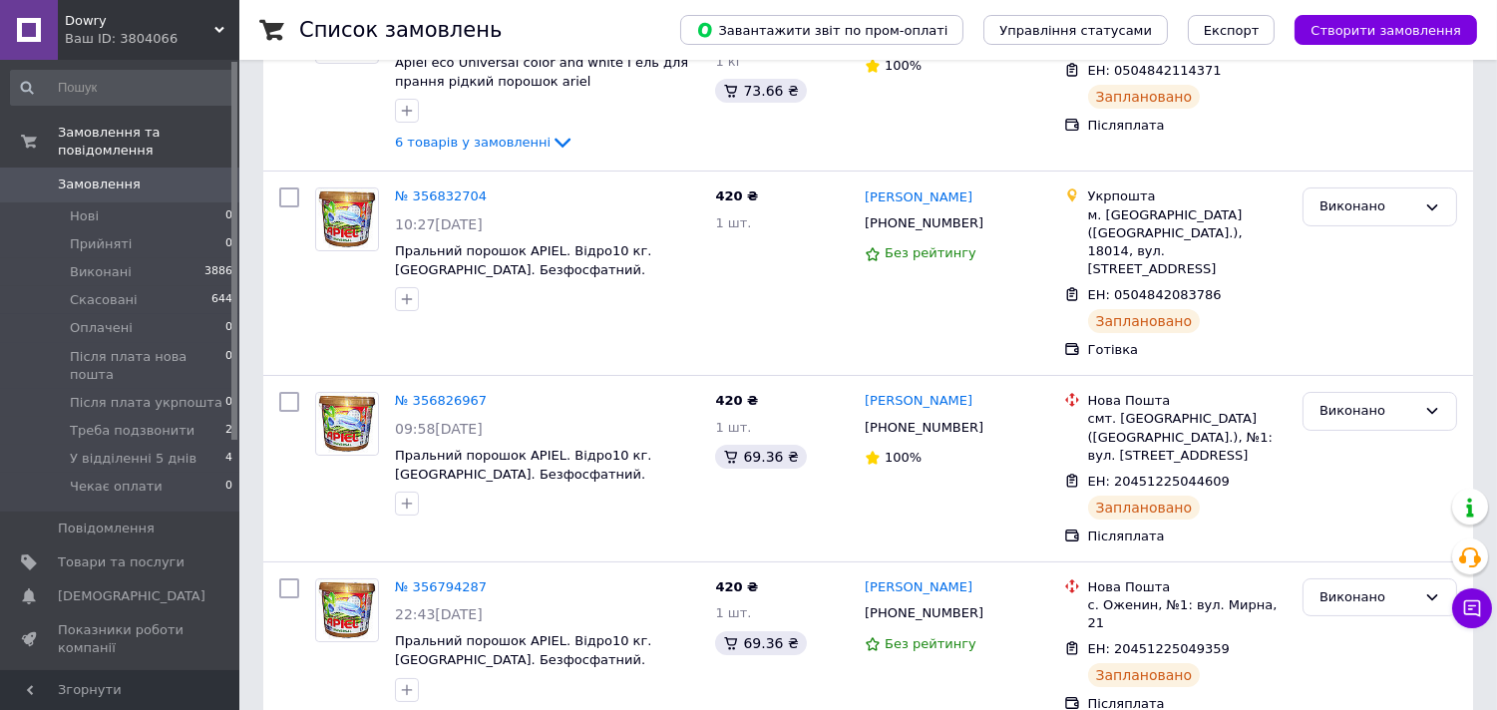
scroll to position [233, 0]
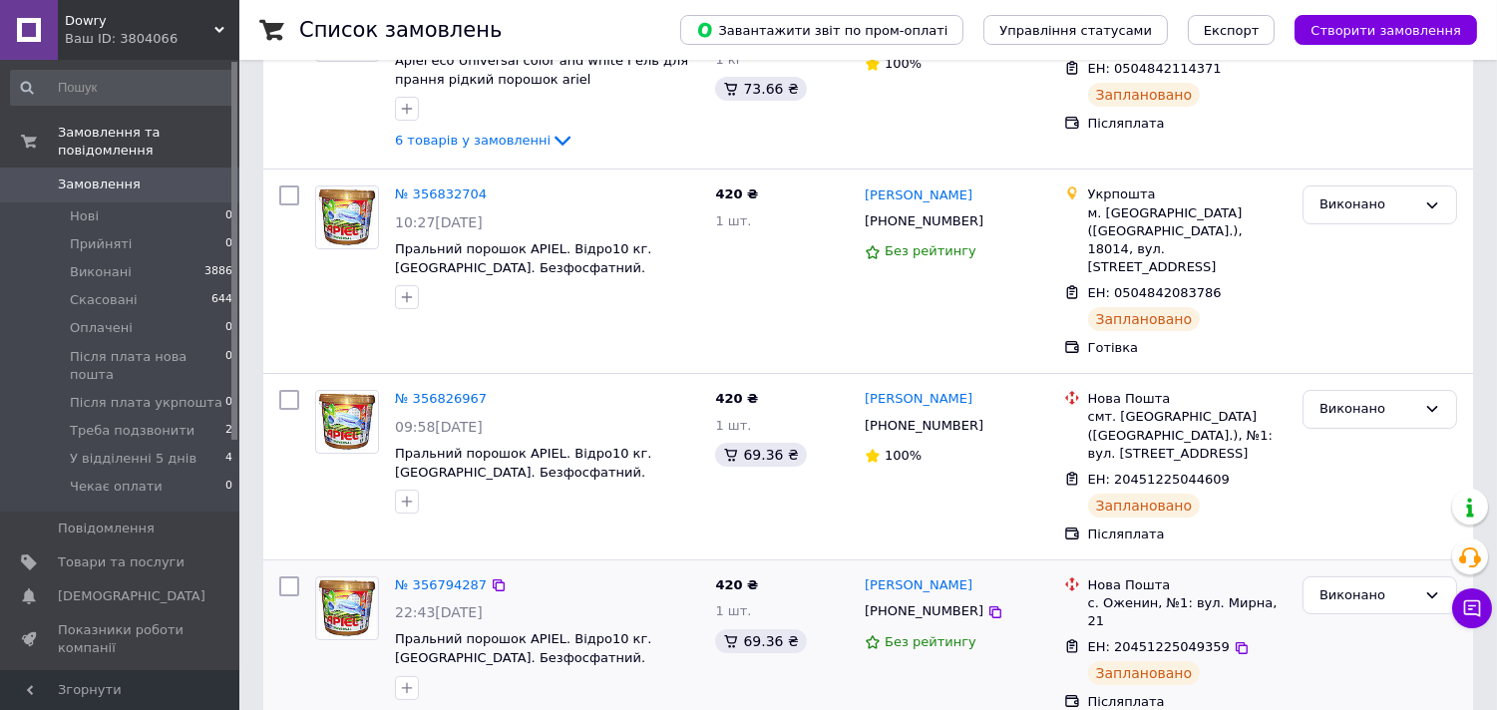
click at [291, 576] on input "checkbox" at bounding box center [289, 586] width 20 height 20
checkbox input "true"
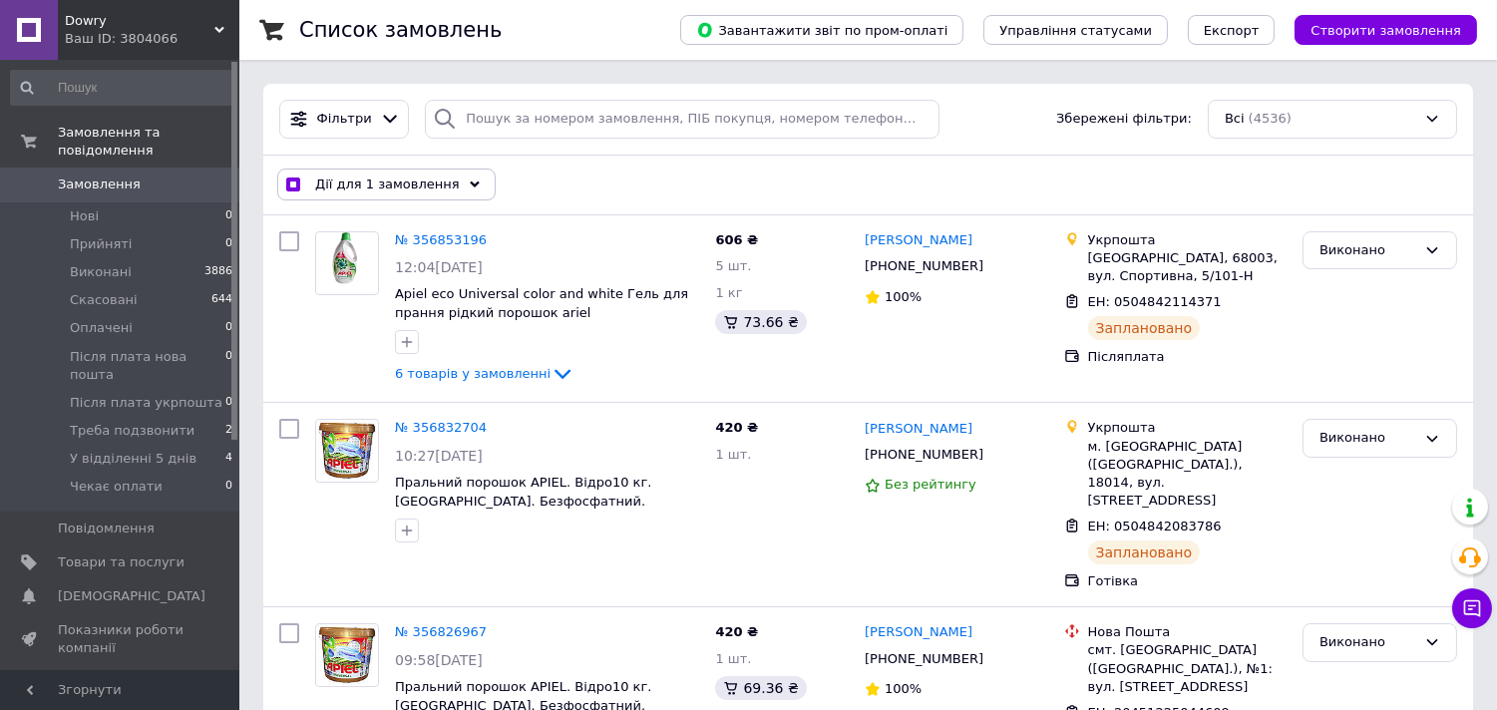
click at [405, 172] on div "Дії для 1 замовлення" at bounding box center [386, 185] width 218 height 32
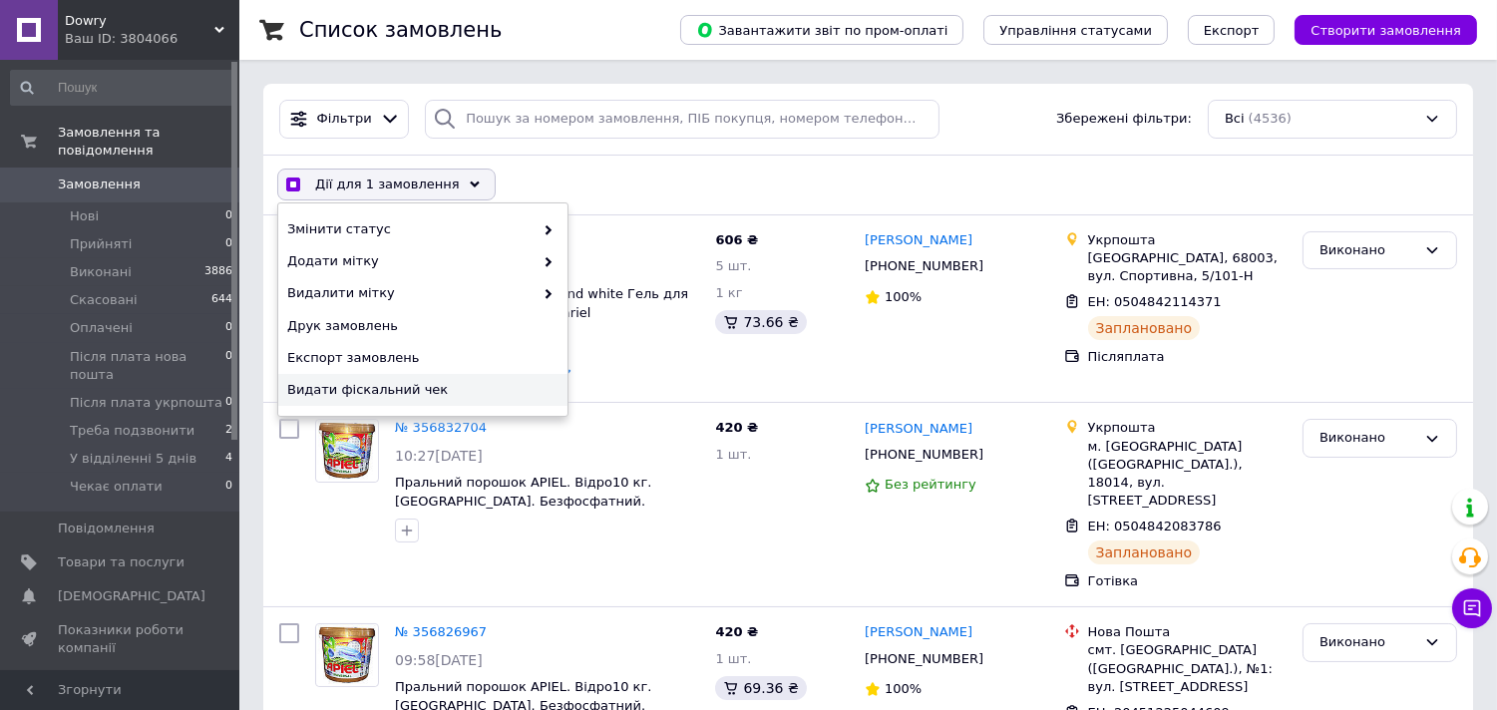
click at [364, 397] on span "Видати фіскальний чек" at bounding box center [420, 390] width 266 height 18
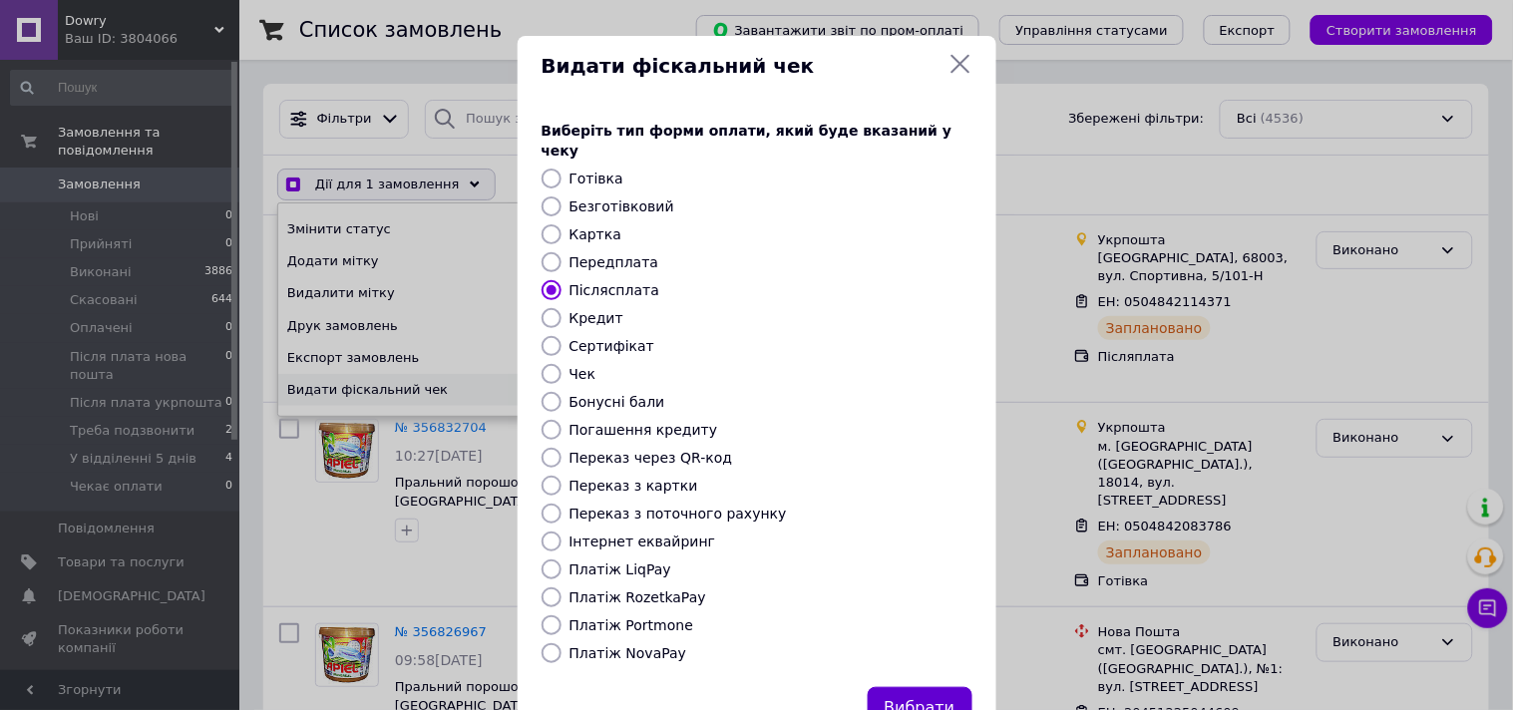
click at [898, 580] on button "Вибрати" at bounding box center [920, 708] width 105 height 43
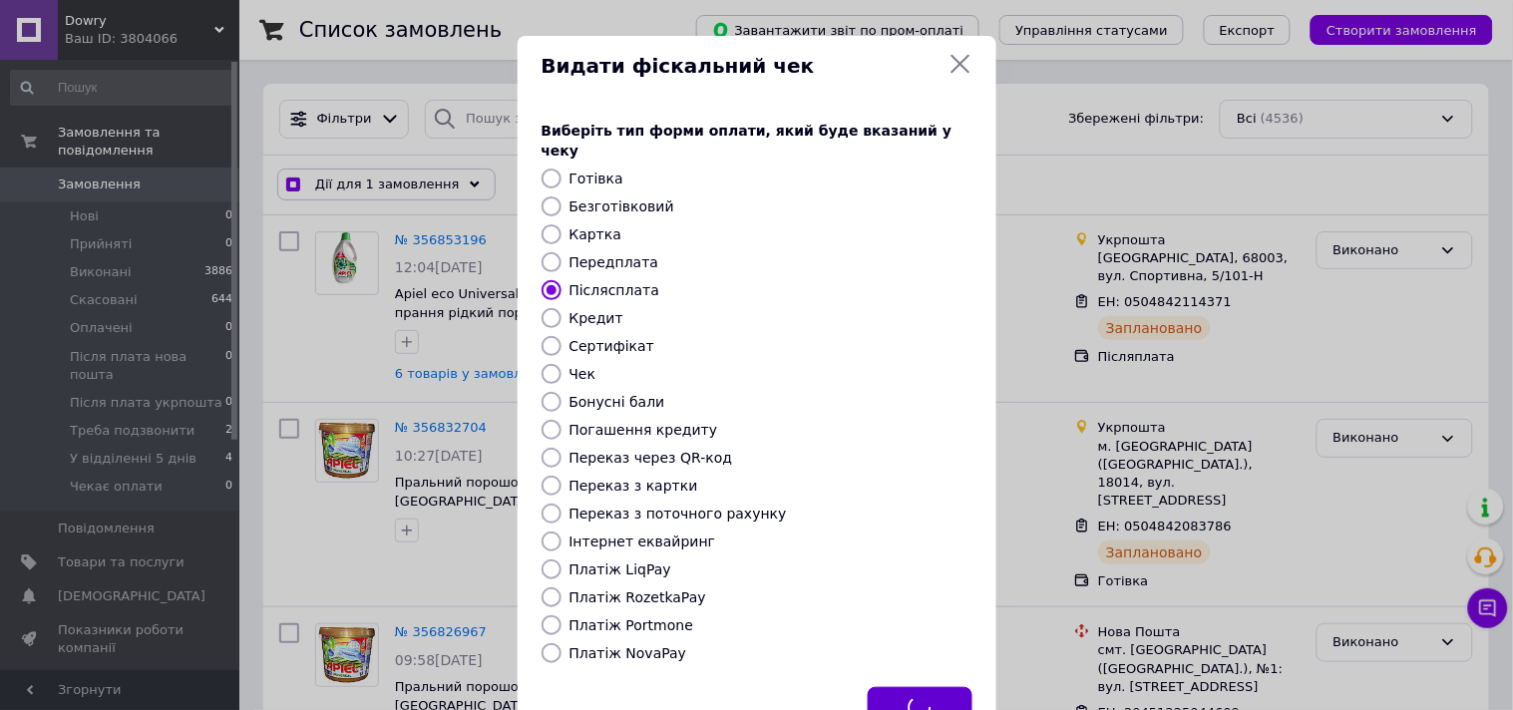
checkbox input "true"
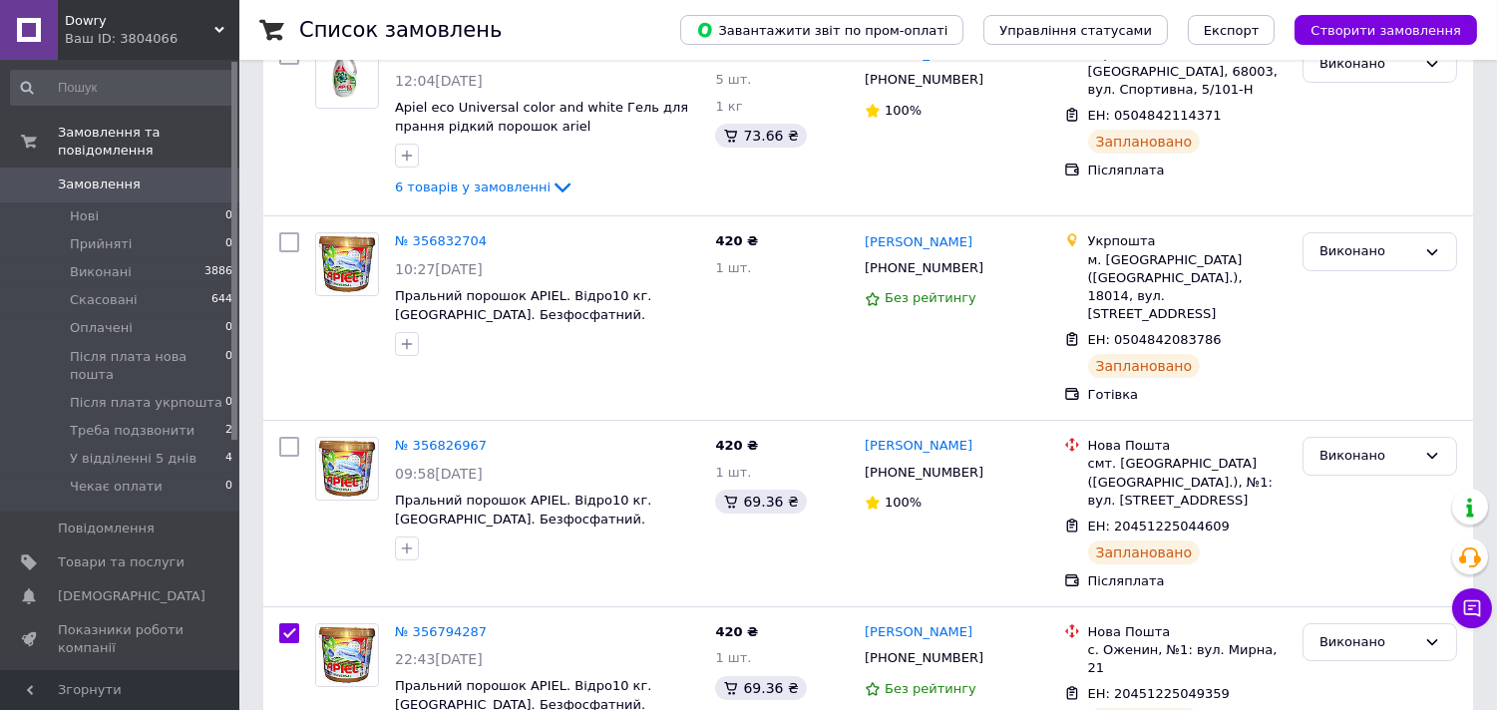
scroll to position [219, 0]
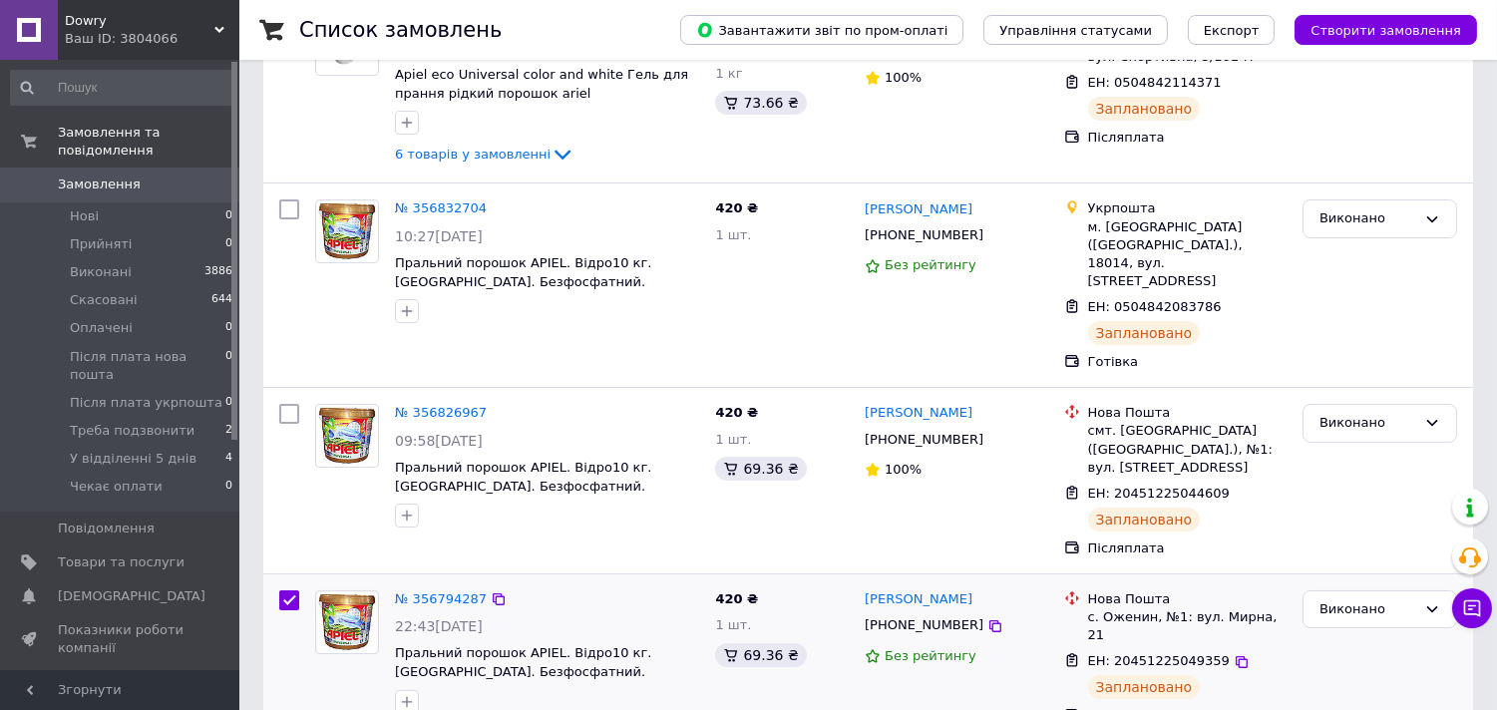
click at [290, 580] on input "checkbox" at bounding box center [289, 600] width 20 height 20
checkbox input "false"
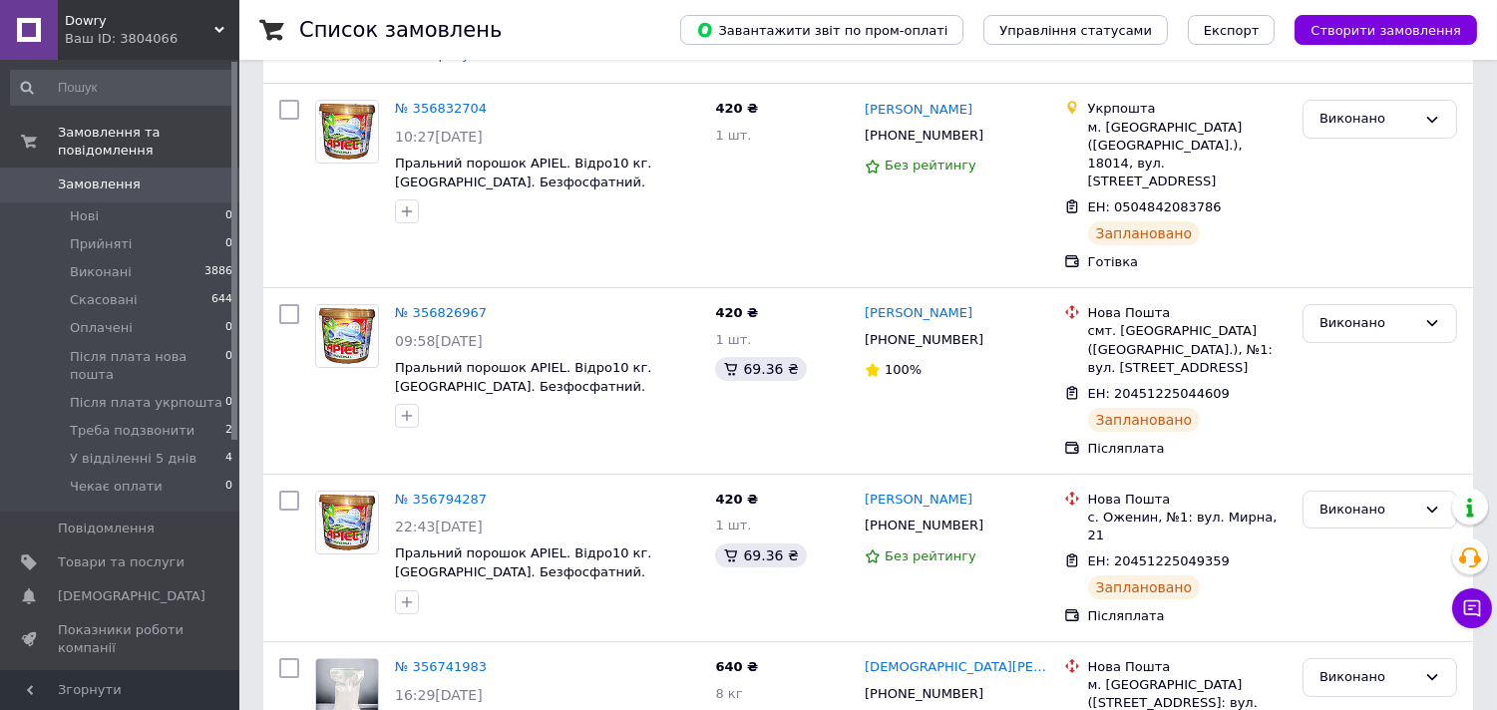
scroll to position [331, 0]
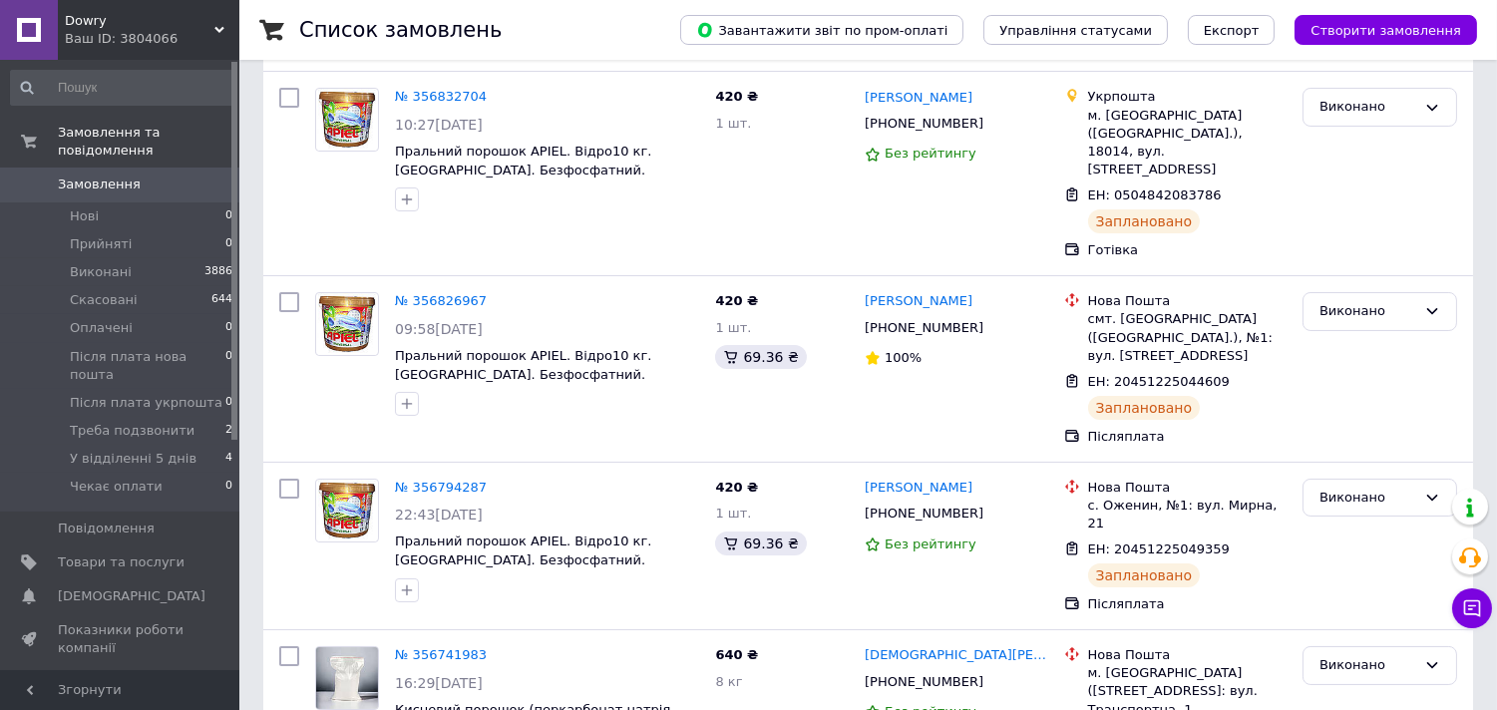
drag, startPoint x: 234, startPoint y: 410, endPoint x: 231, endPoint y: 387, distance: 23.1
click at [231, 387] on div at bounding box center [234, 251] width 6 height 378
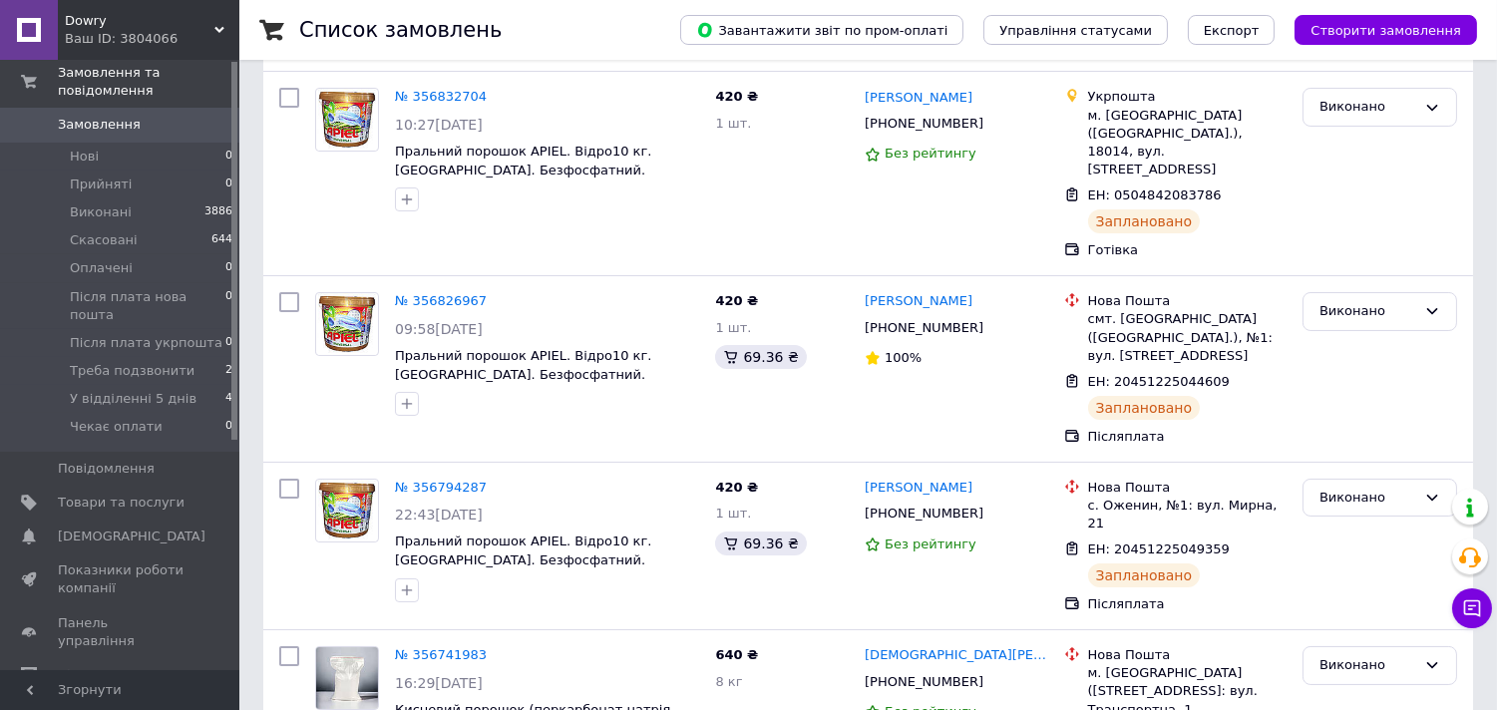
scroll to position [0, 0]
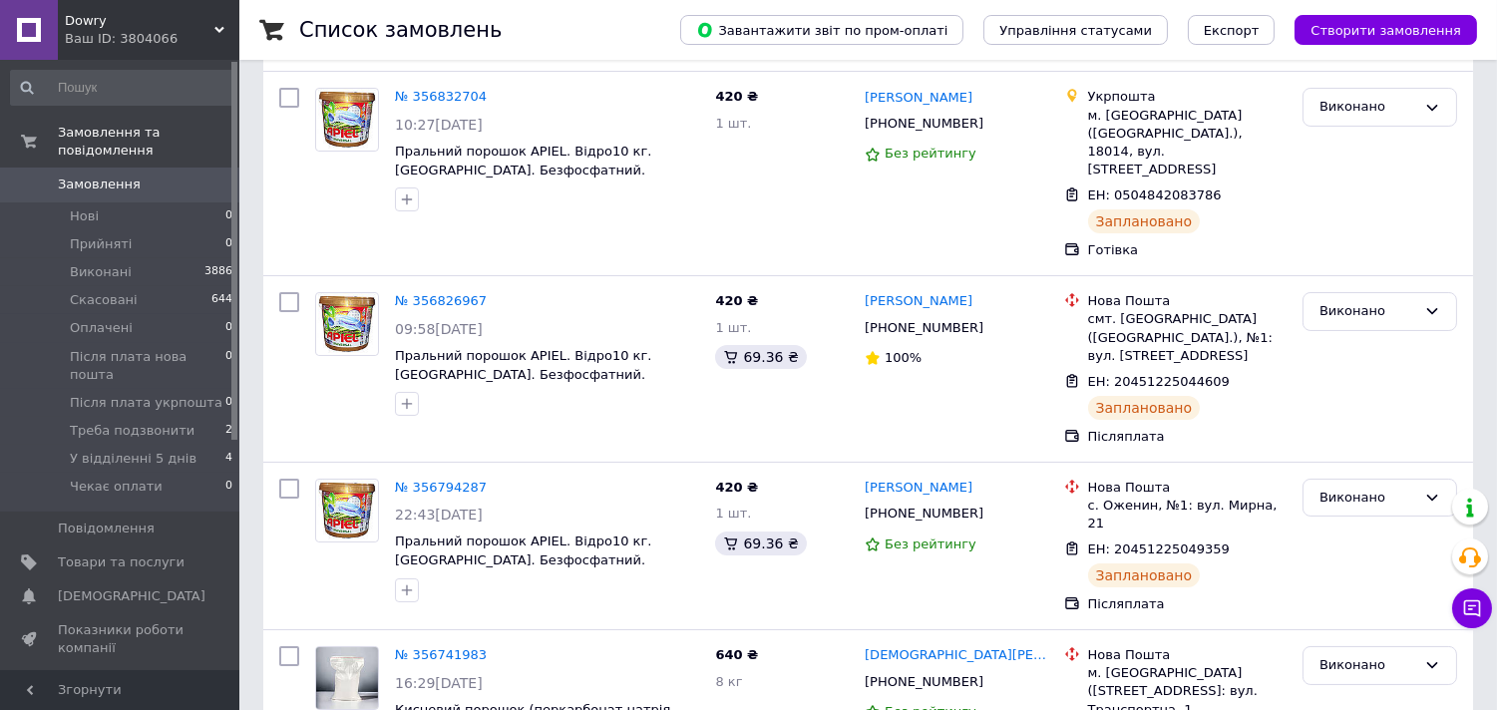
drag, startPoint x: 230, startPoint y: 387, endPoint x: 236, endPoint y: 314, distance: 73.0
click at [236, 314] on div at bounding box center [234, 251] width 6 height 378
click at [447, 89] on link "№ 356832704" at bounding box center [441, 96] width 92 height 15
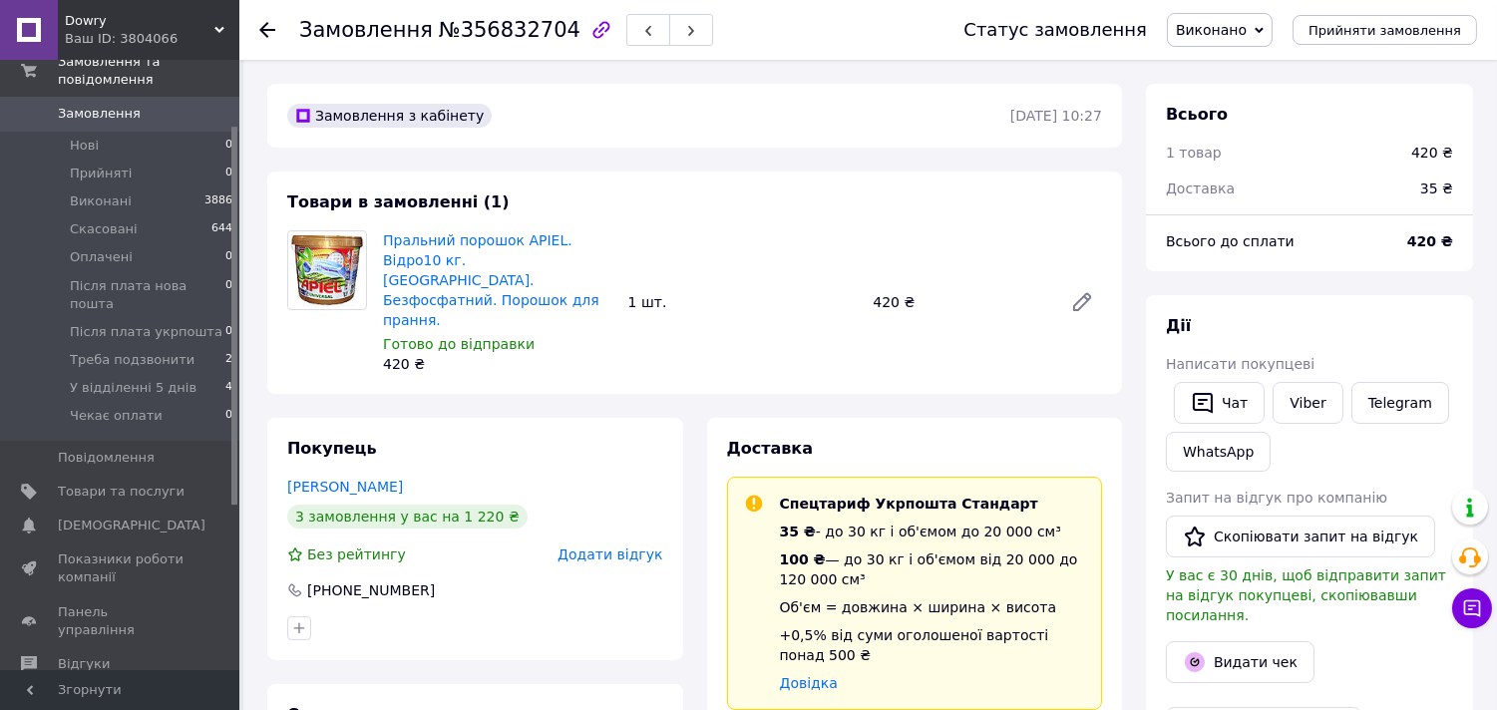
scroll to position [112, 0]
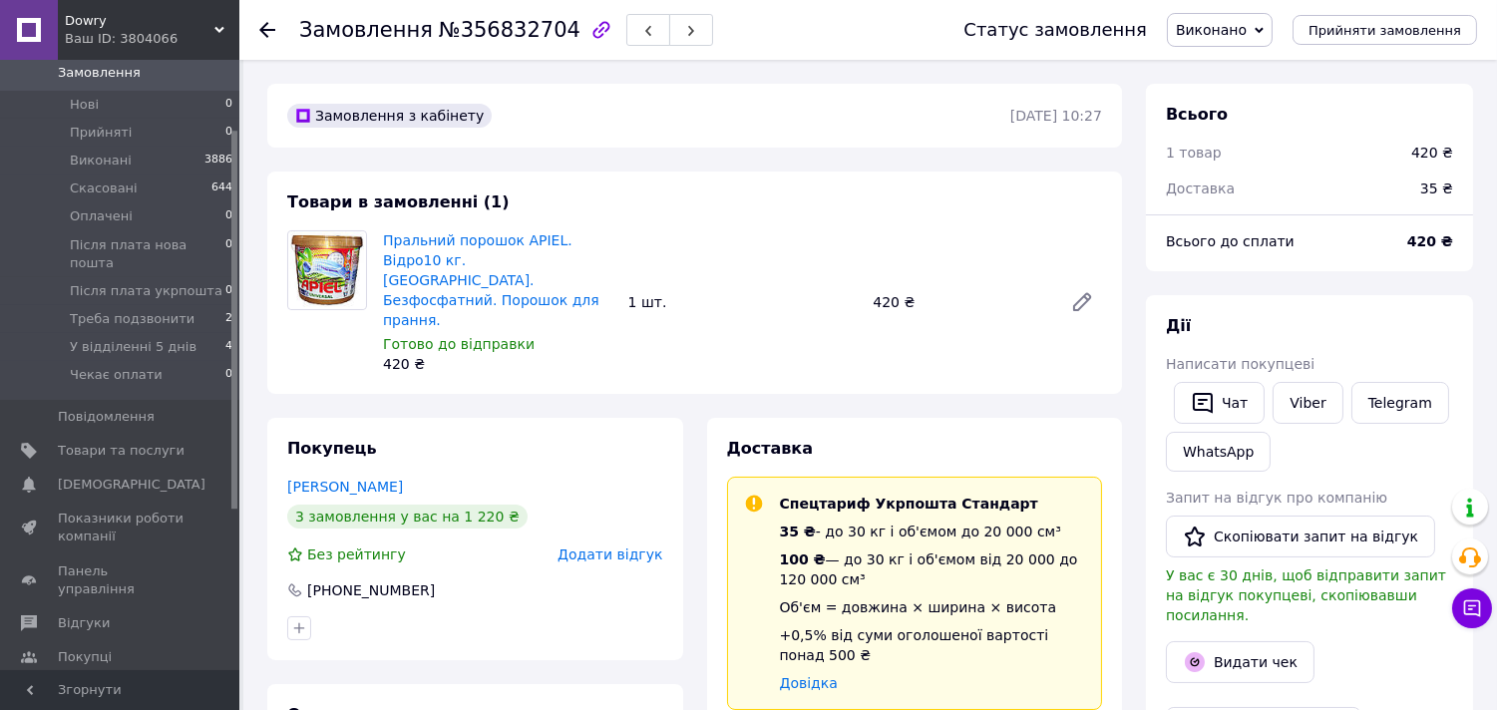
drag, startPoint x: 231, startPoint y: 407, endPoint x: 233, endPoint y: 476, distance: 68.8
click at [233, 476] on div at bounding box center [234, 320] width 6 height 378
click at [94, 442] on span "Товари та послуги" at bounding box center [121, 451] width 127 height 18
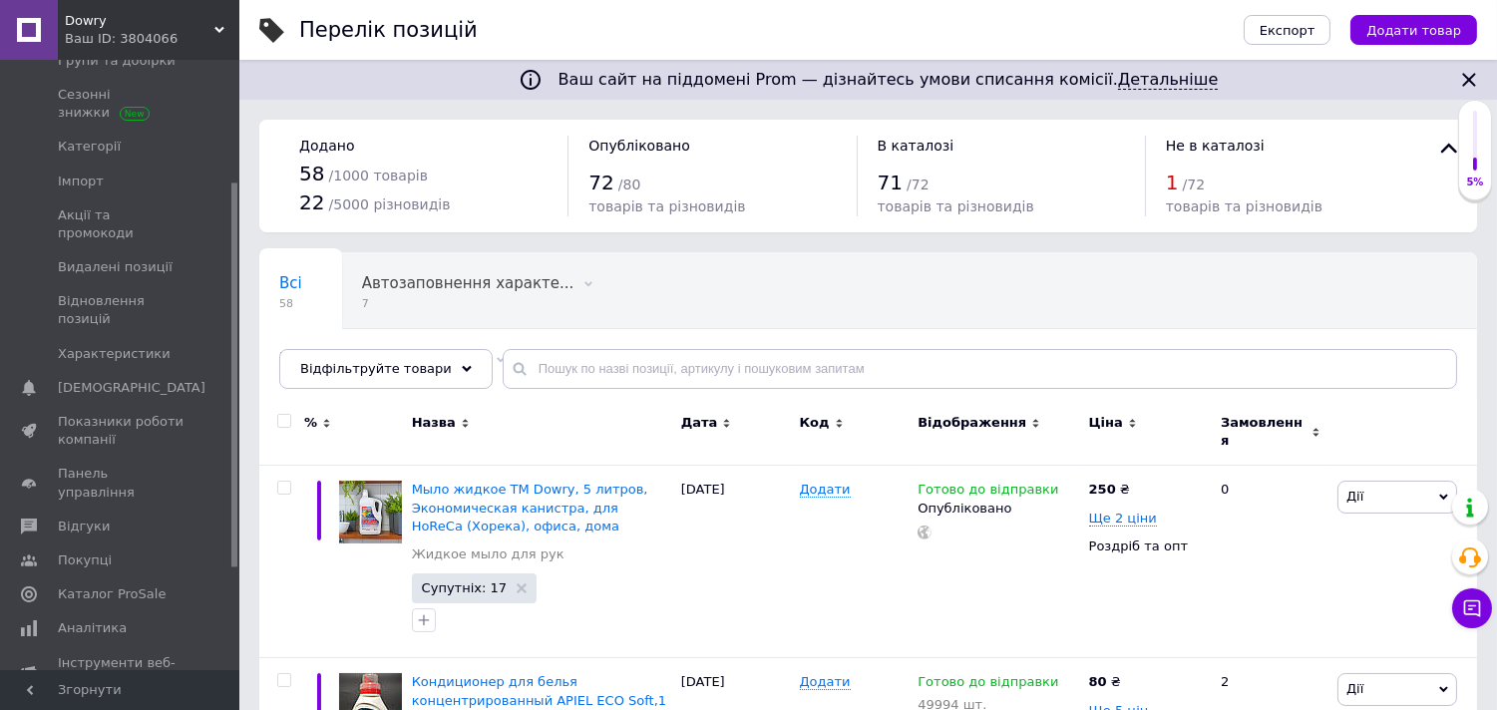
scroll to position [195, 0]
drag, startPoint x: 231, startPoint y: 311, endPoint x: 232, endPoint y: 364, distance: 52.9
click at [232, 364] on div at bounding box center [234, 377] width 6 height 384
click at [120, 580] on span "Аналітика" at bounding box center [121, 625] width 127 height 18
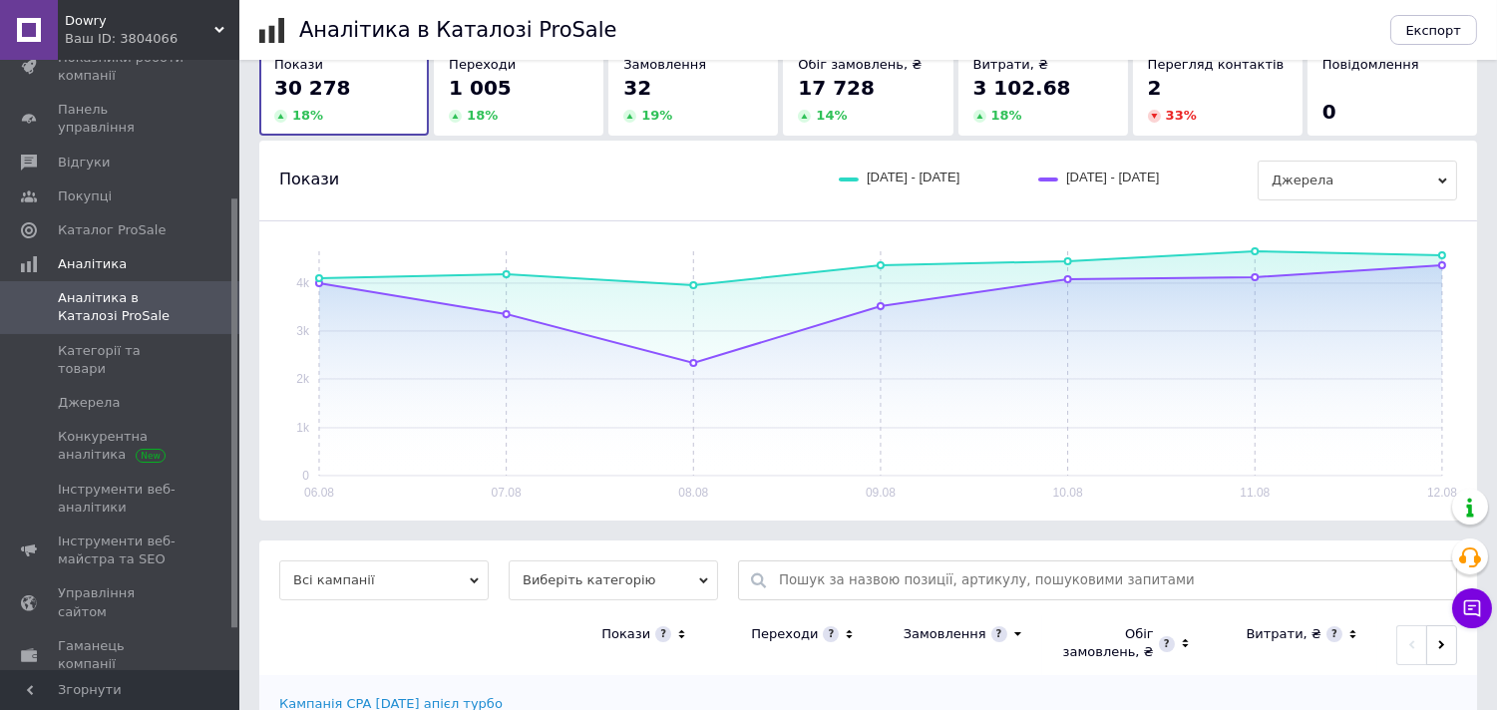
scroll to position [205, 0]
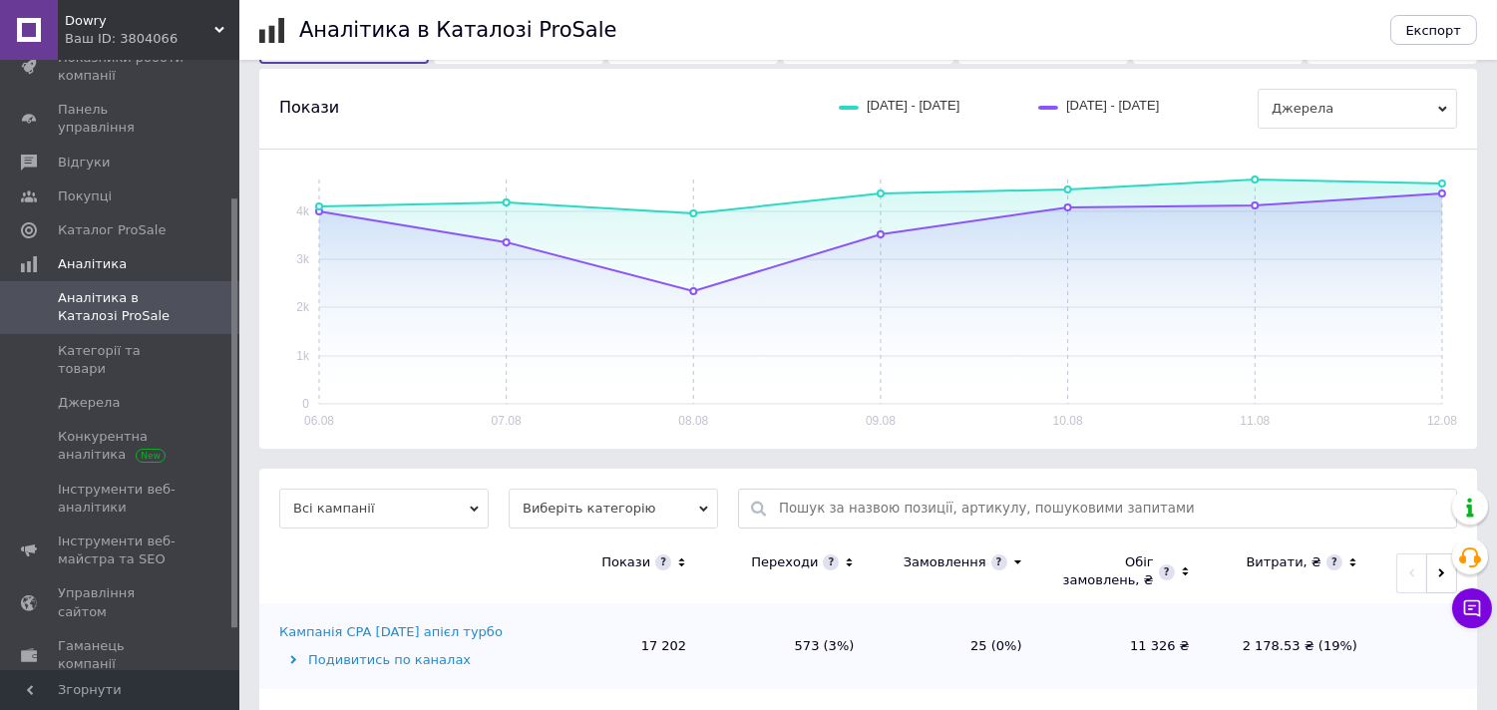
click at [1195, 521] on input "text" at bounding box center [1112, 509] width 667 height 38
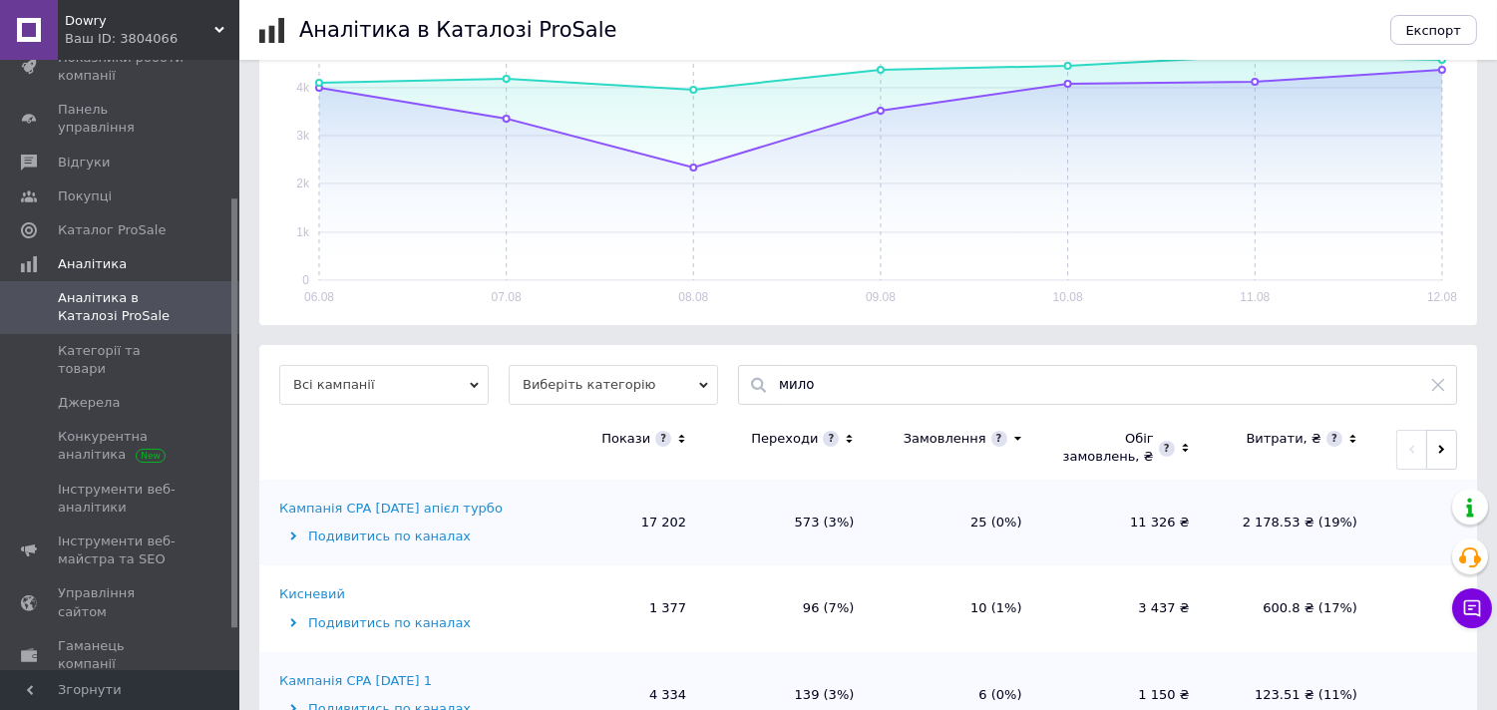
scroll to position [349, 0]
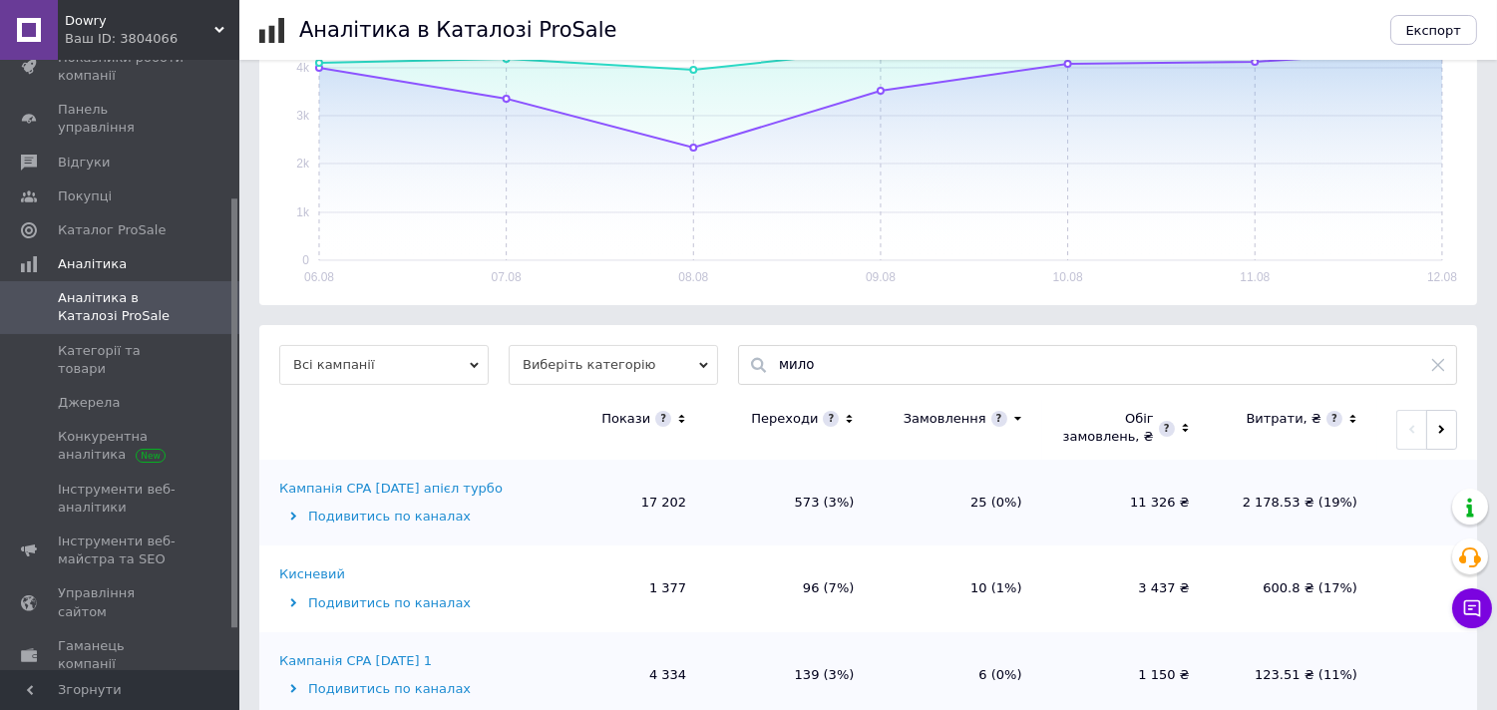
click at [1031, 365] on input "мило" at bounding box center [1112, 365] width 667 height 38
type input "м"
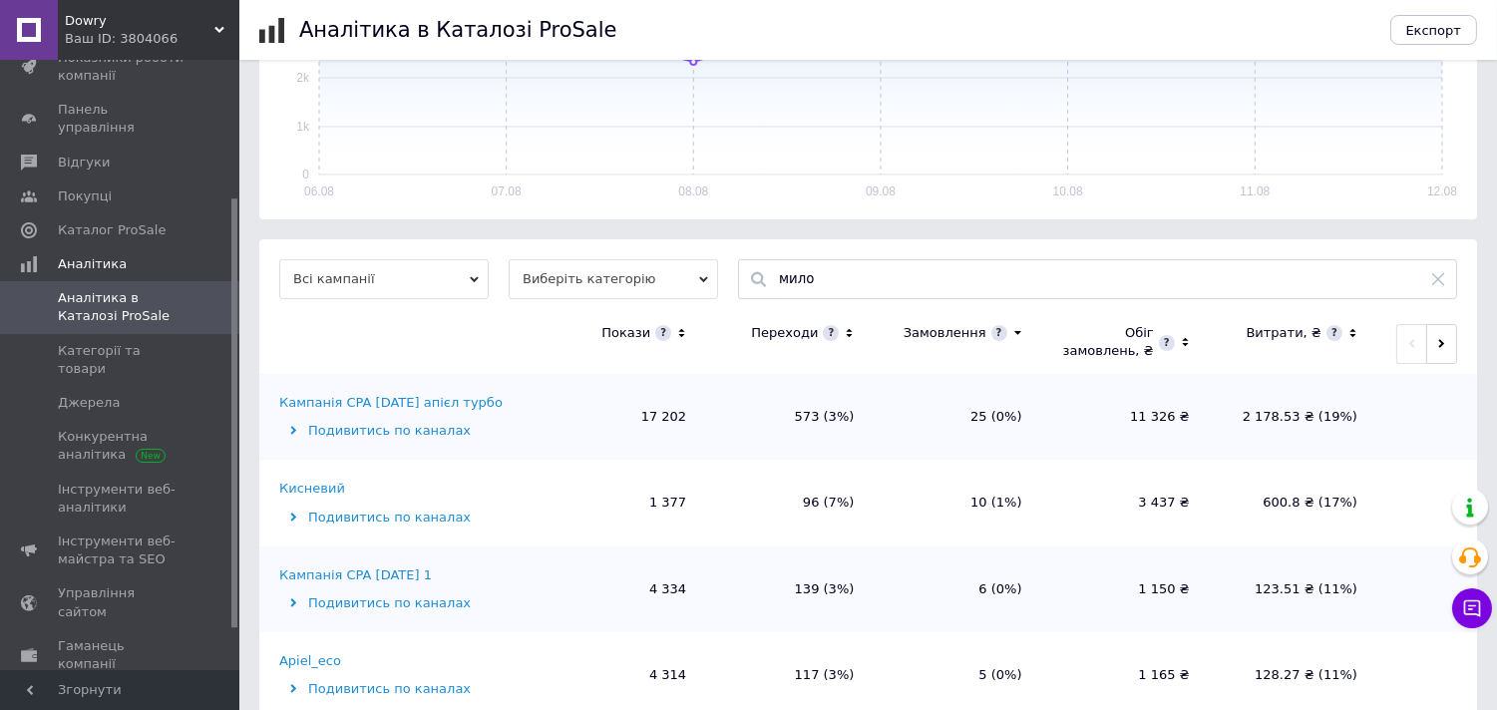
scroll to position [469, 0]
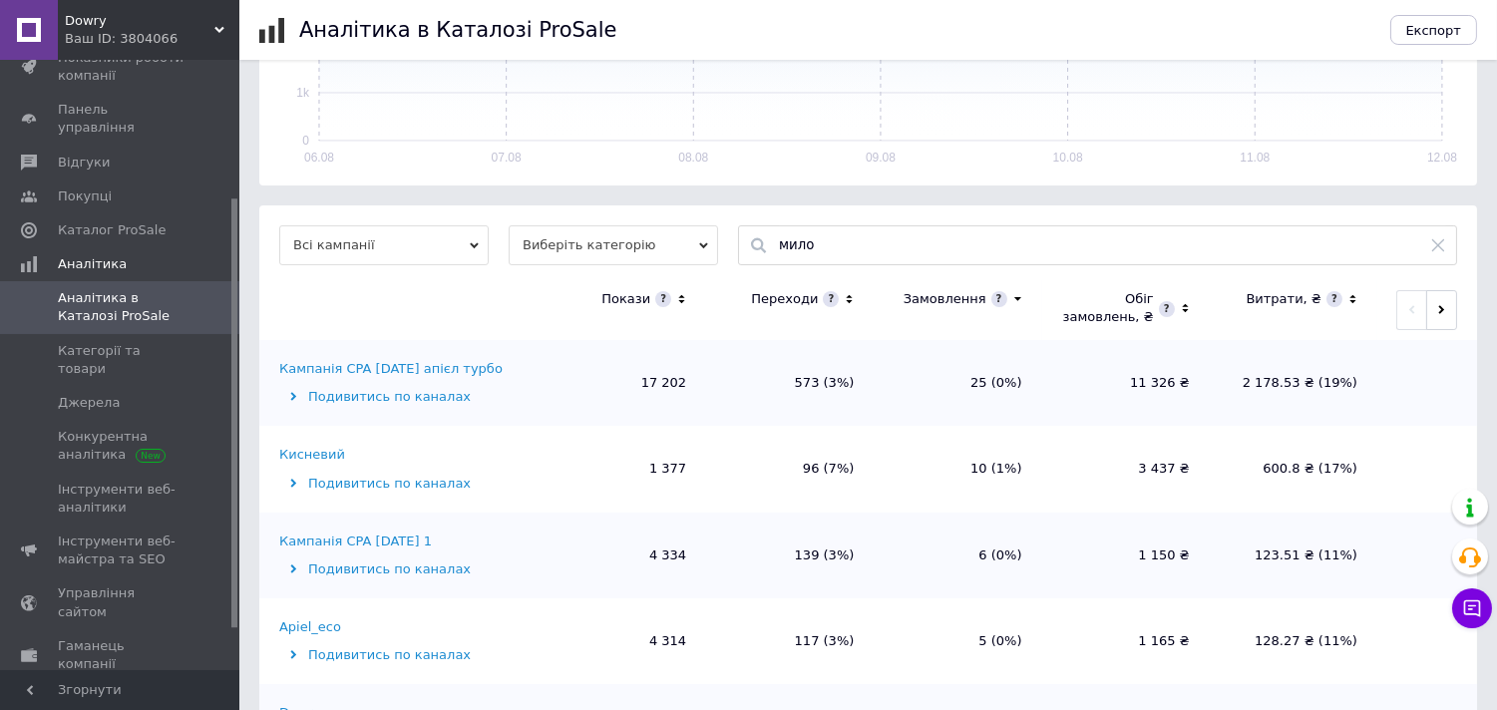
type input "мило"
click at [1238, 239] on icon at bounding box center [1438, 245] width 16 height 16
click at [1207, 234] on input "text" at bounding box center [1112, 245] width 667 height 38
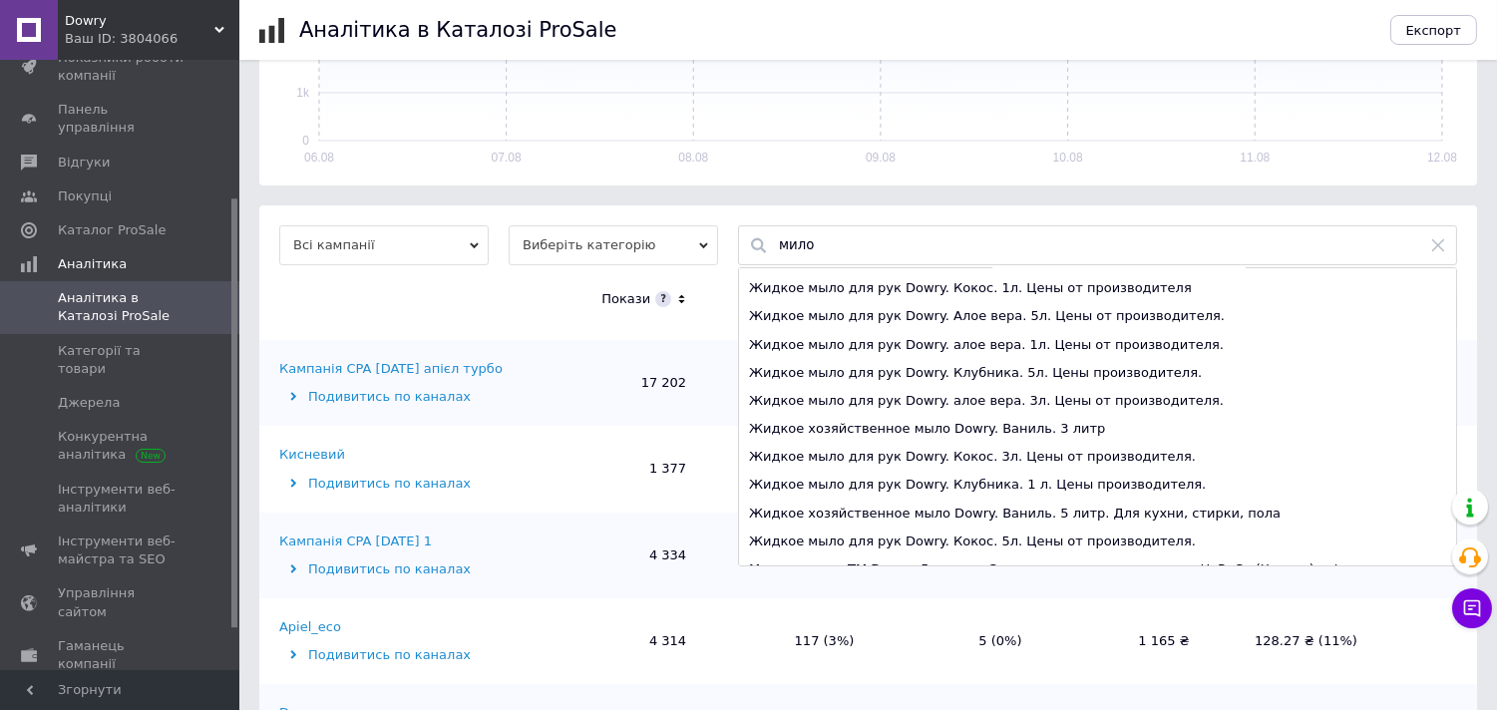
scroll to position [67, 0]
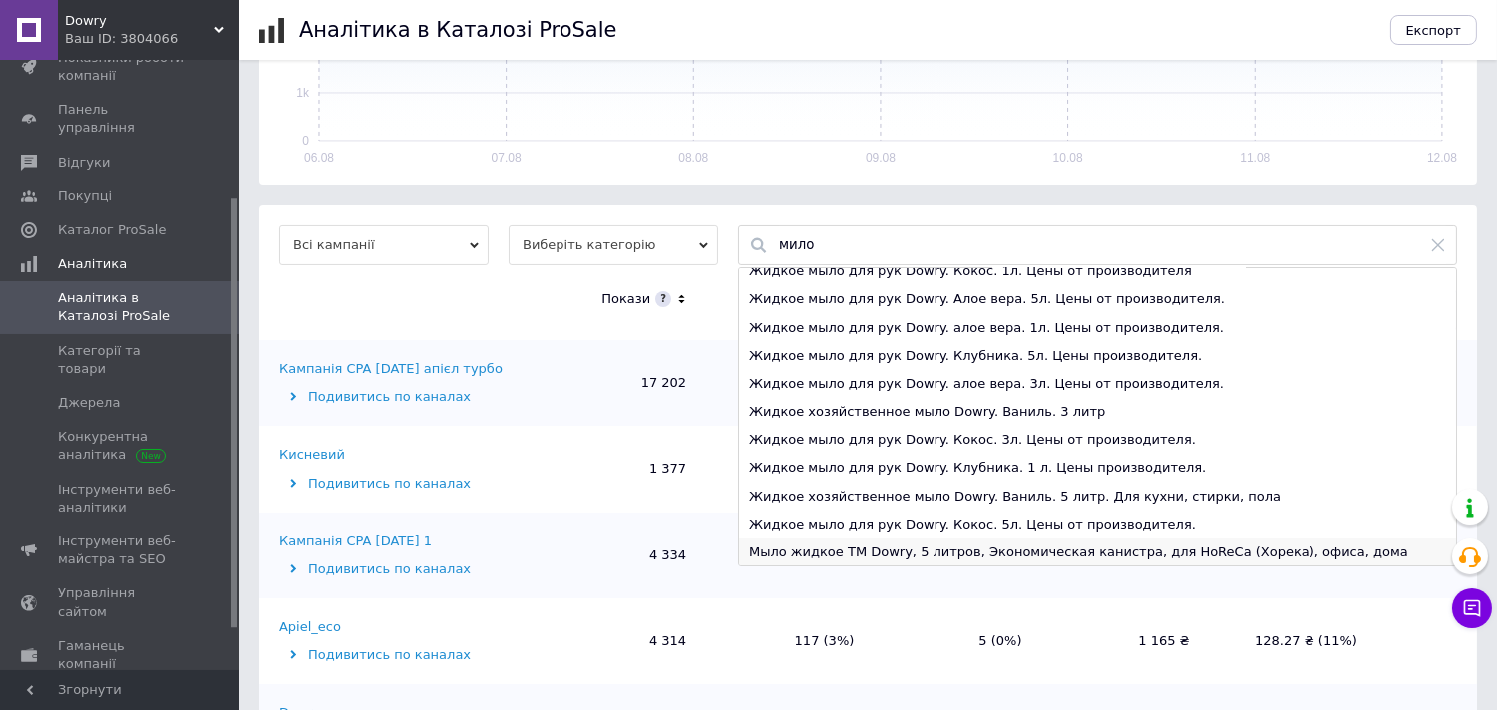
click at [1238, 544] on div "Мыло жидкое ТМ Dowry, 5 литров, Экономическая канистра, для HoReCa (Хорека), оф…" at bounding box center [1097, 553] width 717 height 28
type input "Мыло жидкое ТМ Dowry, 5 литров, Экономическая канистра, для HoReCa (Хорека), оф…"
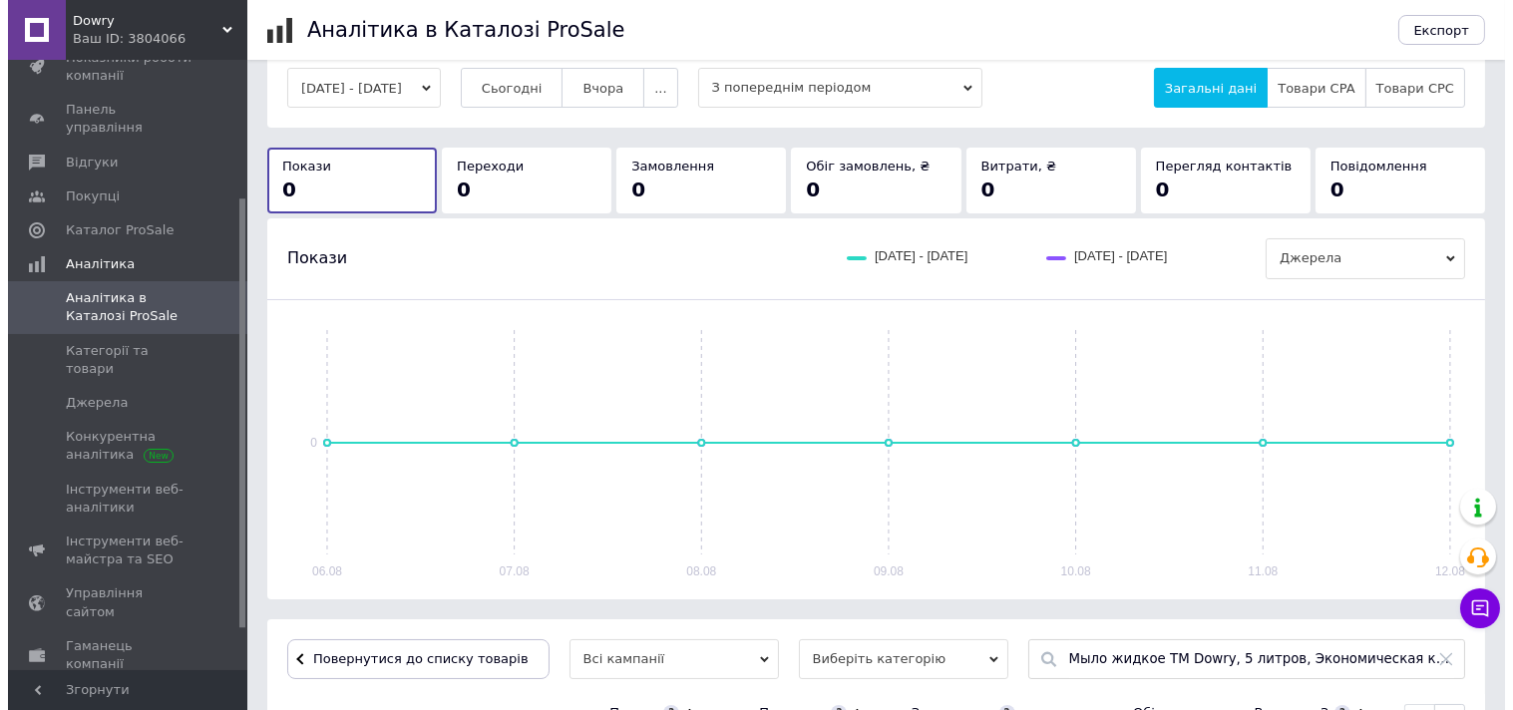
scroll to position [0, 0]
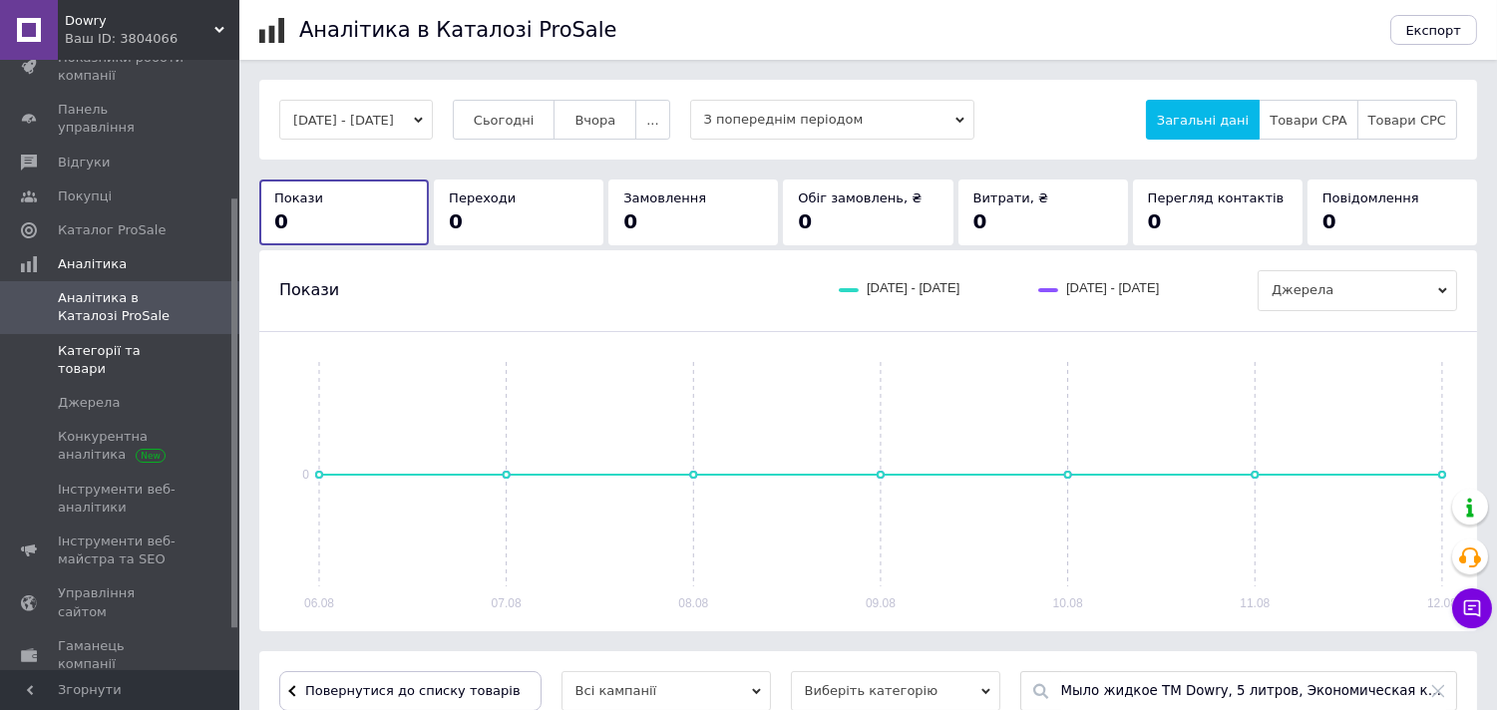
click at [103, 342] on span "Категорії та товари" at bounding box center [121, 360] width 127 height 36
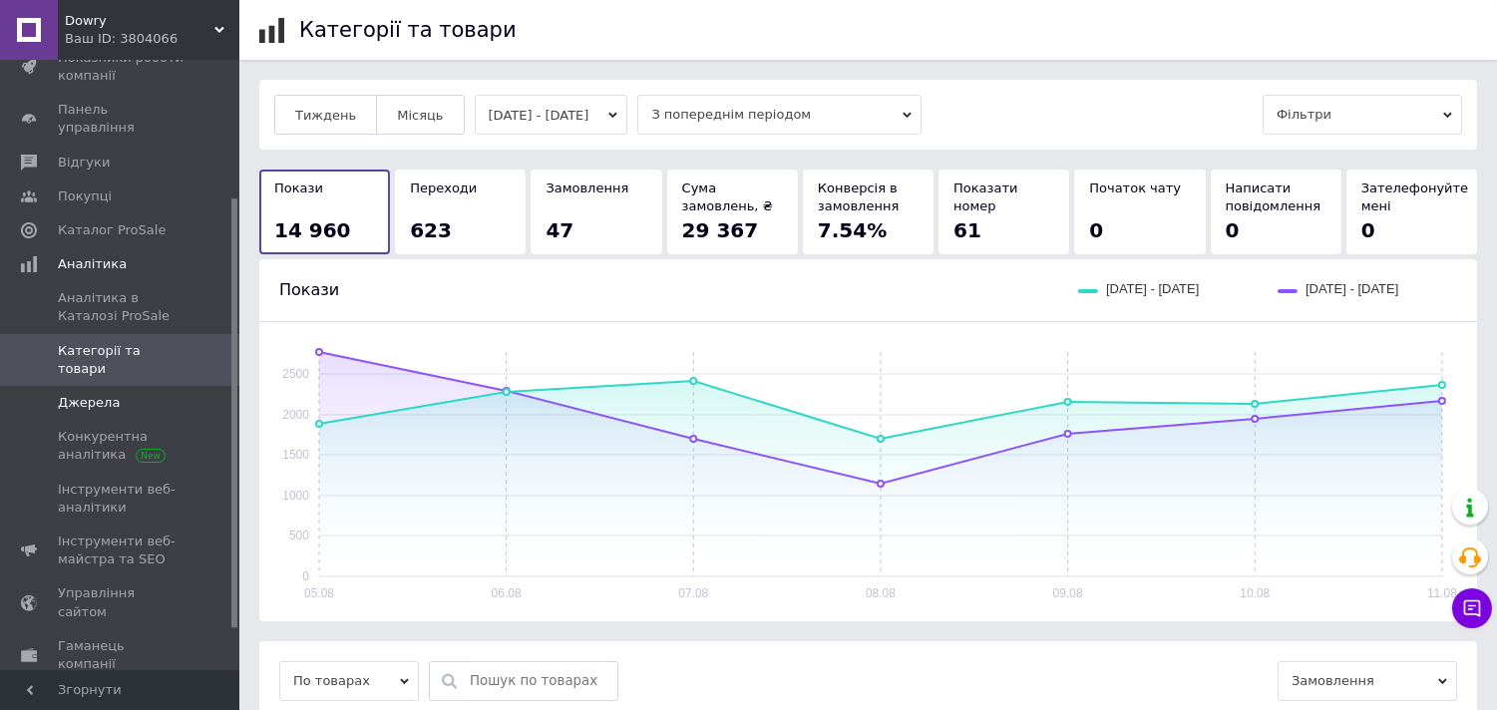
click at [87, 394] on span "Джерела" at bounding box center [89, 403] width 62 height 18
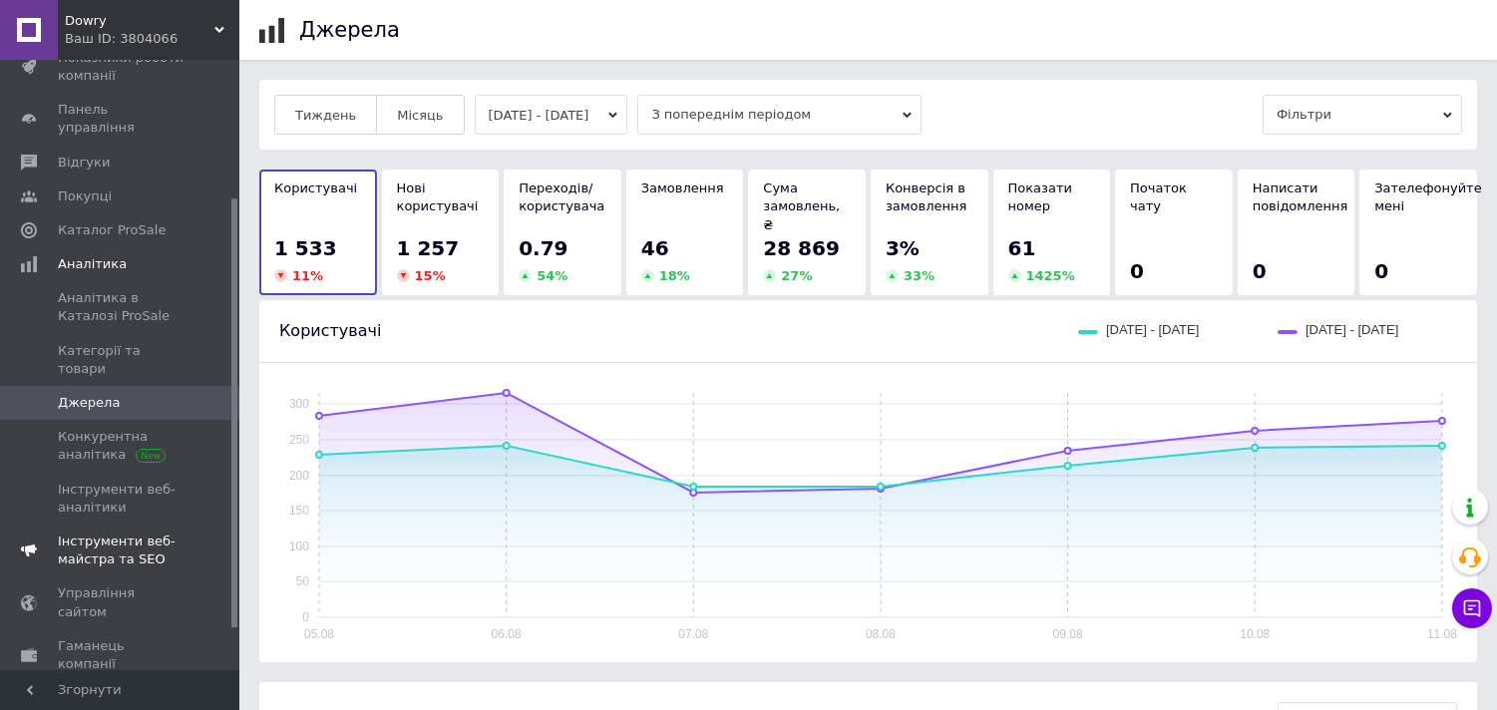
click at [144, 533] on span "Інструменти веб-майстра та SEO" at bounding box center [121, 551] width 127 height 36
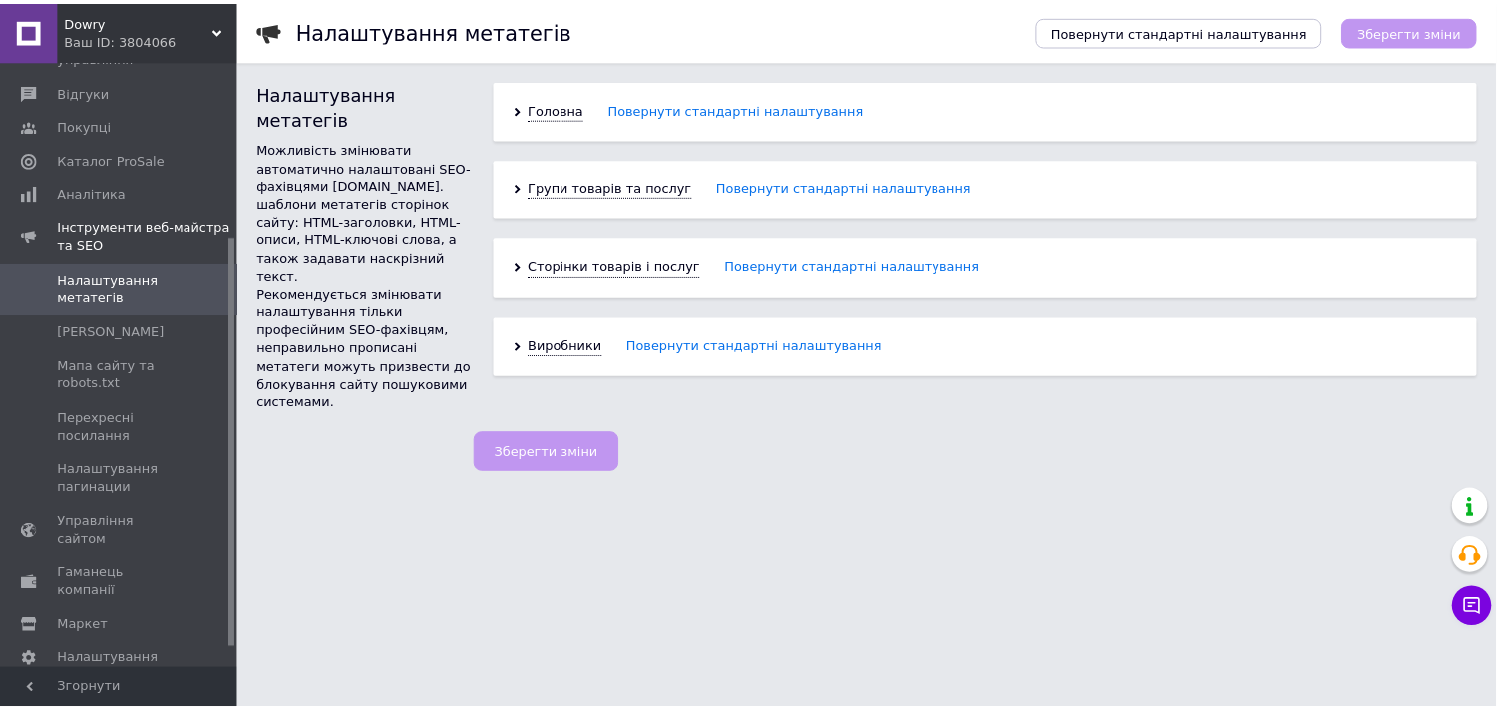
scroll to position [269, 0]
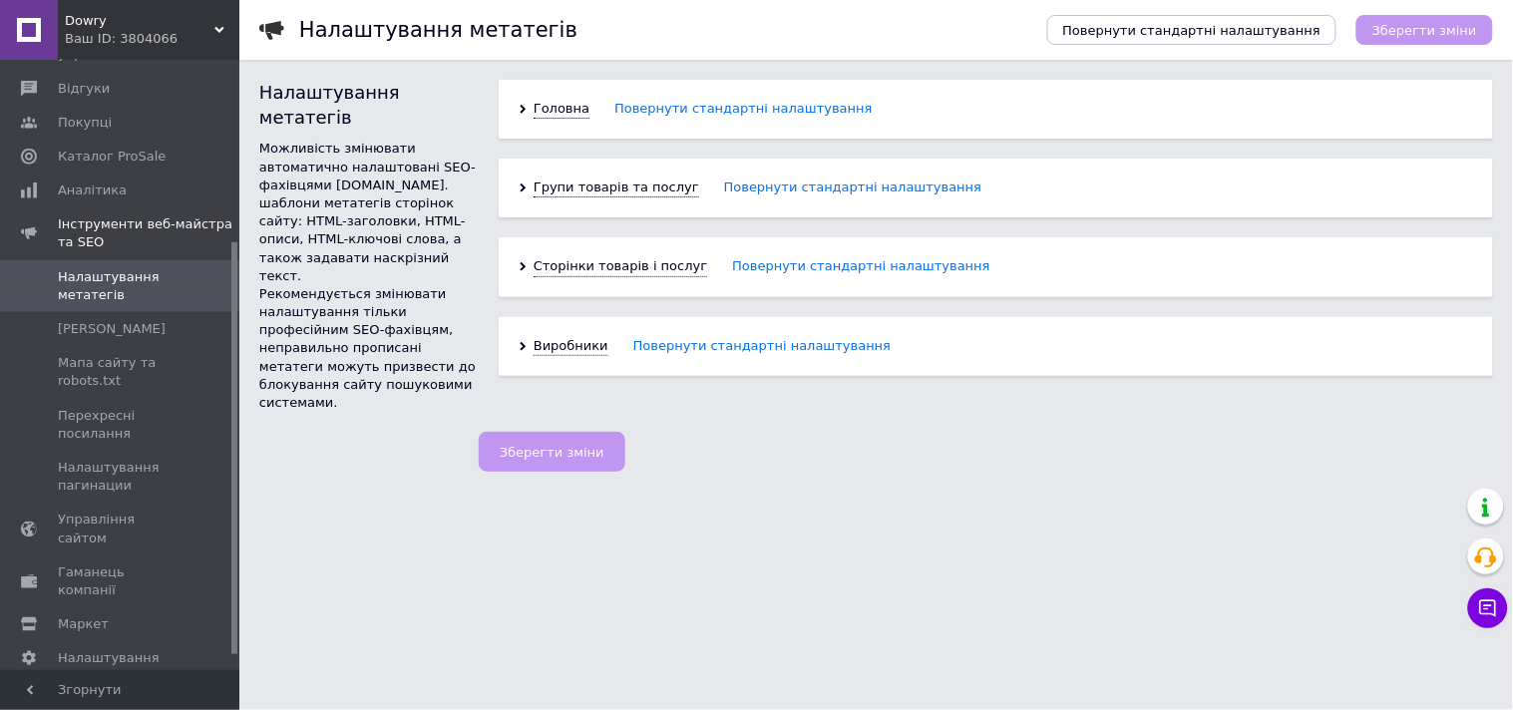
drag, startPoint x: 233, startPoint y: 331, endPoint x: 231, endPoint y: 380, distance: 48.9
click at [231, 380] on div at bounding box center [234, 448] width 6 height 412
click at [153, 511] on span "Управління сайтом" at bounding box center [121, 529] width 127 height 36
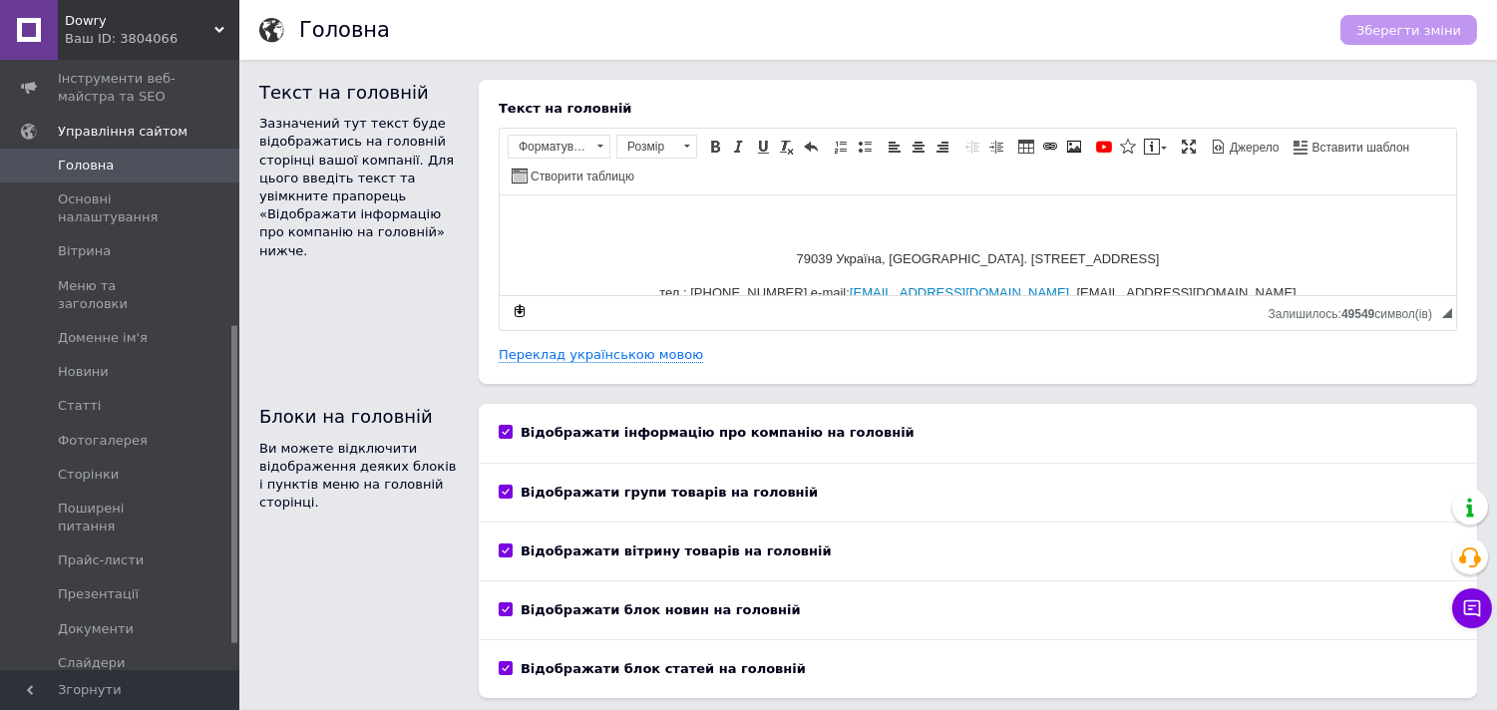
scroll to position [558, 0]
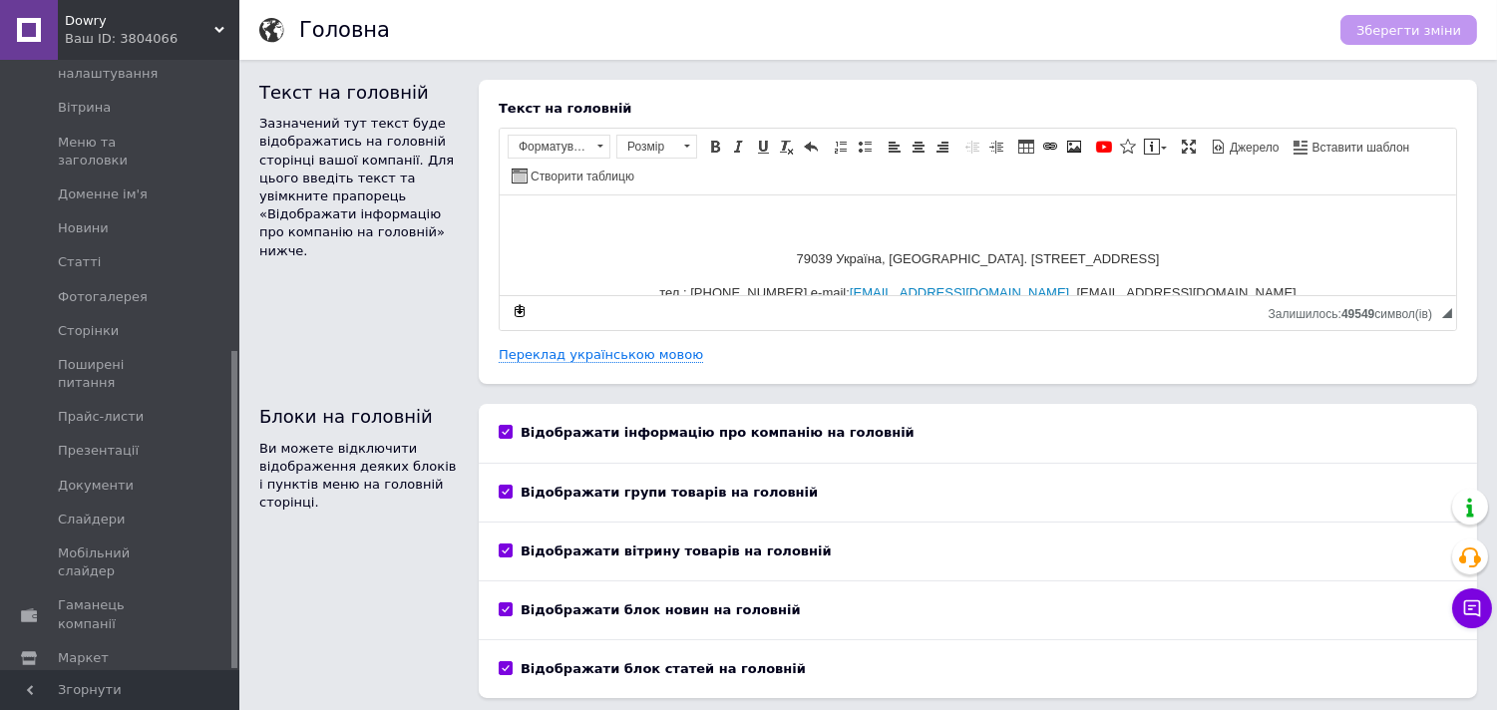
drag, startPoint x: 233, startPoint y: 460, endPoint x: 203, endPoint y: 623, distance: 166.3
click at [203, 580] on div "Замовлення та повідомлення 0 0 Товари та послуги Сповіщення 0 Показники роботи …" at bounding box center [119, 365] width 239 height 610
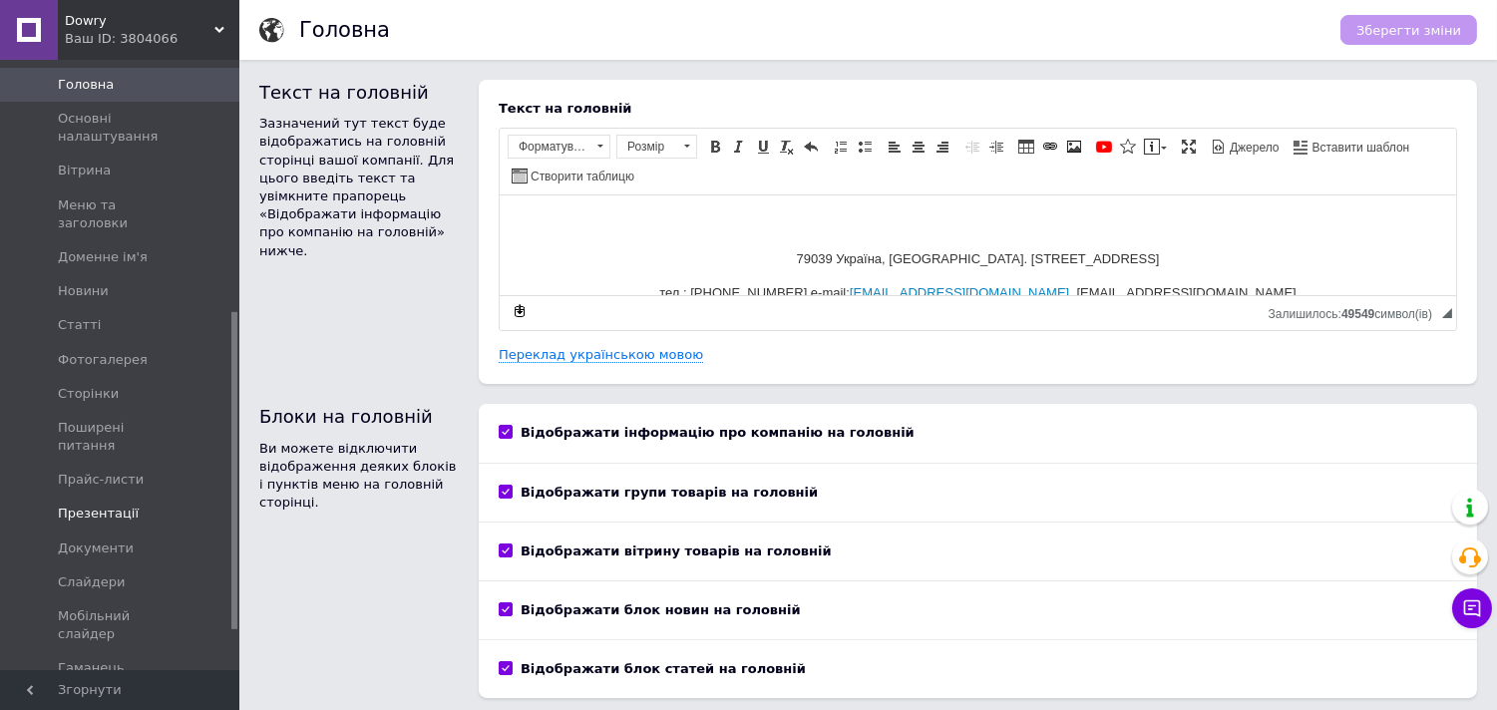
scroll to position [481, 0]
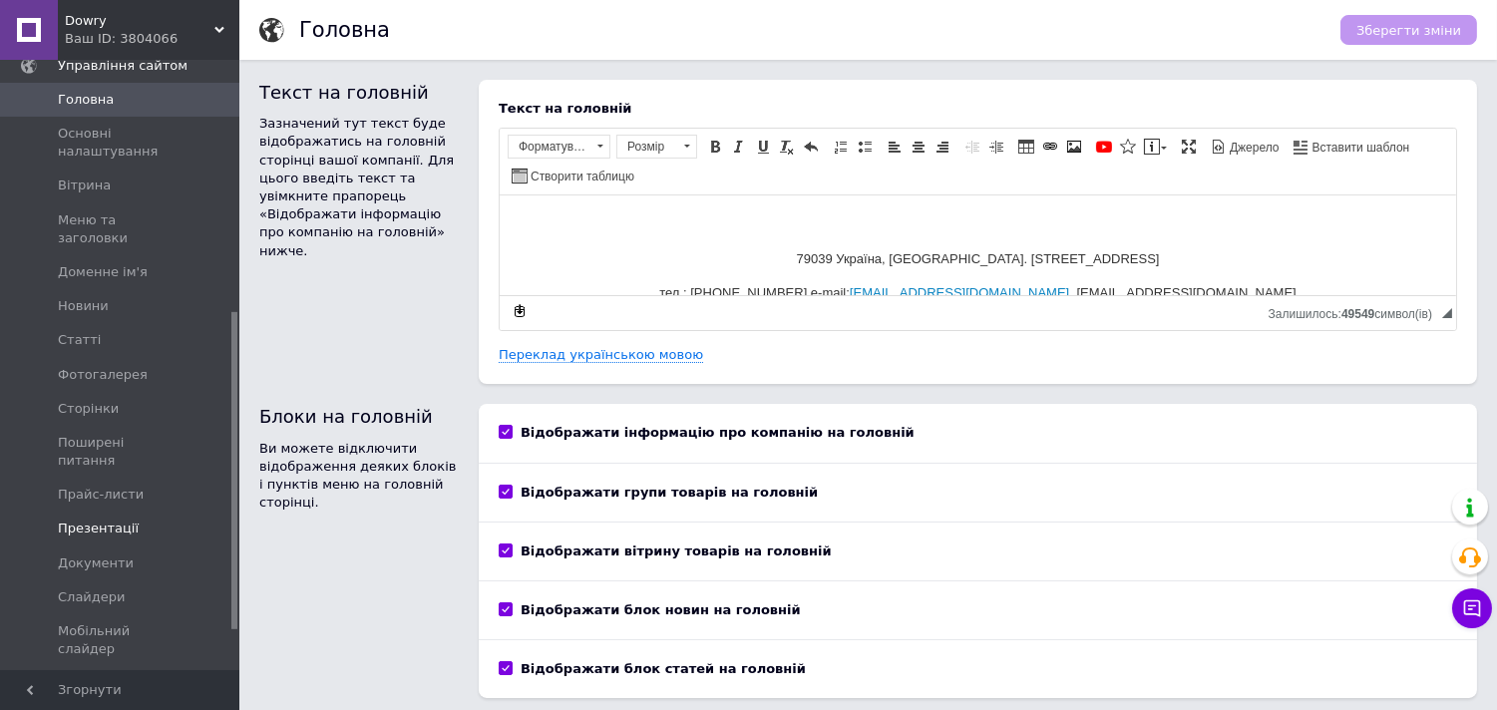
drag, startPoint x: 234, startPoint y: 506, endPoint x: 222, endPoint y: 466, distance: 41.6
click at [222, 466] on div "Замовлення та повідомлення 0 0 Товари та послуги Сповіщення 0 Показники роботи …" at bounding box center [119, 365] width 239 height 610
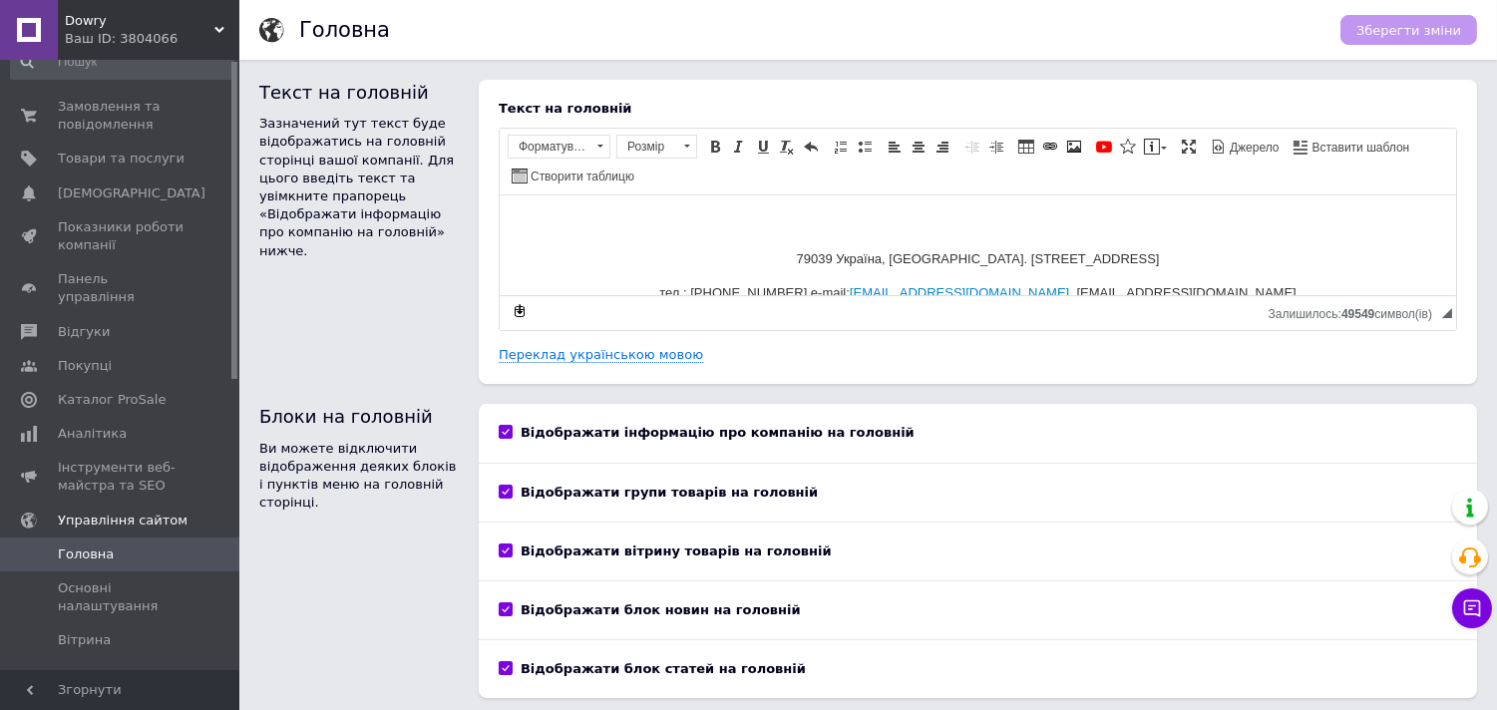
scroll to position [0, 0]
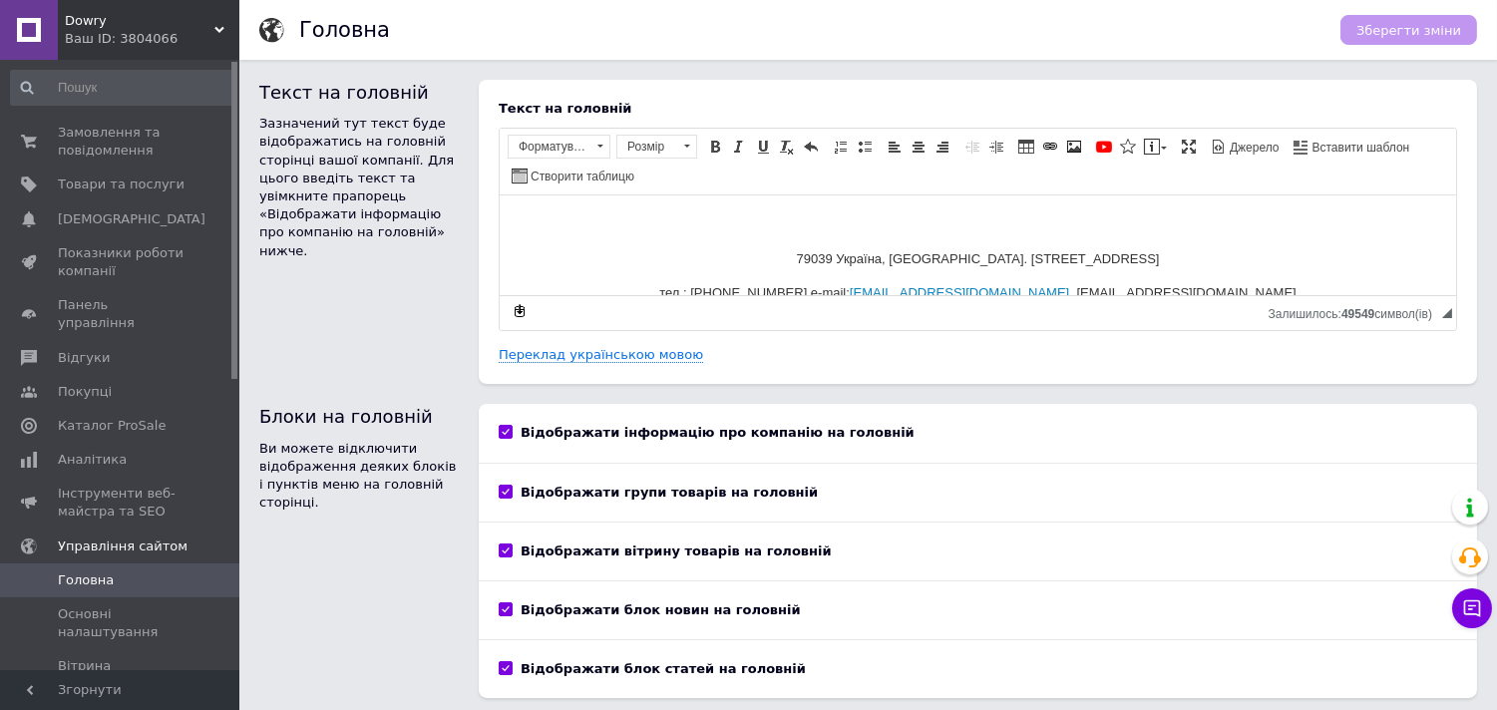
drag, startPoint x: 233, startPoint y: 450, endPoint x: 252, endPoint y: 135, distance: 315.7
click at [252, 135] on div "Dowry Ваш ID: 3804066 Сайт Dowry Кабінет покупця Перевірити стан системи Сторін…" at bounding box center [748, 389] width 1497 height 778
click at [181, 142] on span "Замовлення та повідомлення" at bounding box center [121, 142] width 127 height 36
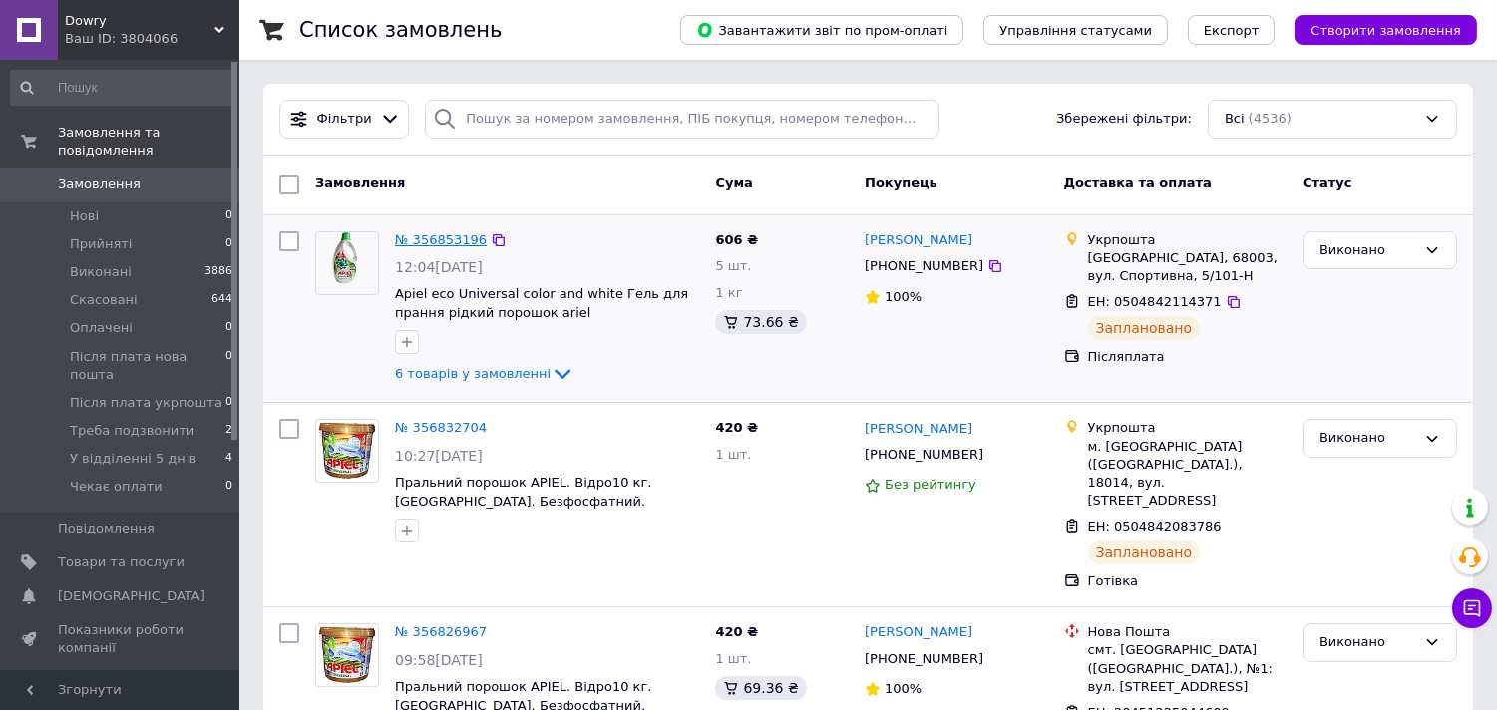
click at [405, 239] on link "№ 356853196" at bounding box center [441, 239] width 92 height 15
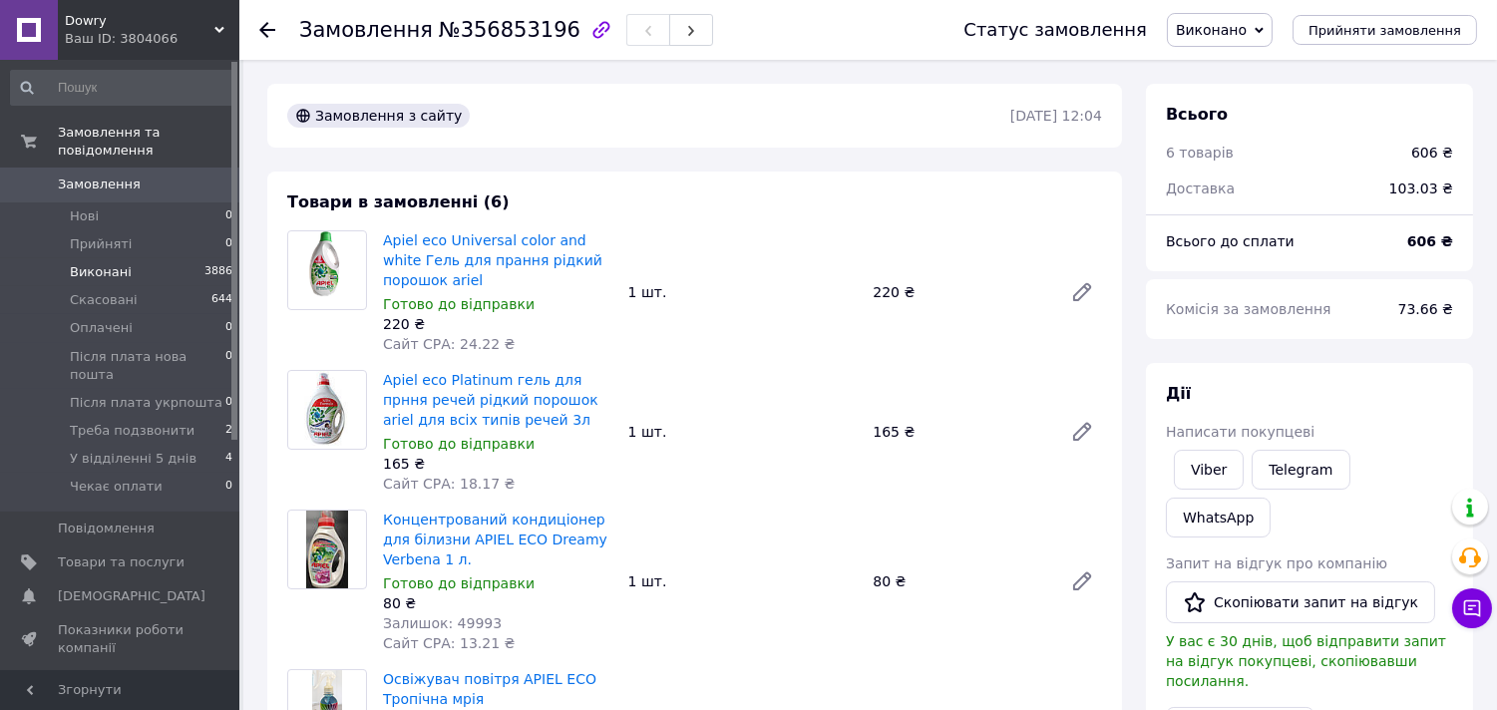
click at [151, 258] on li "Виконані 3886" at bounding box center [122, 272] width 244 height 28
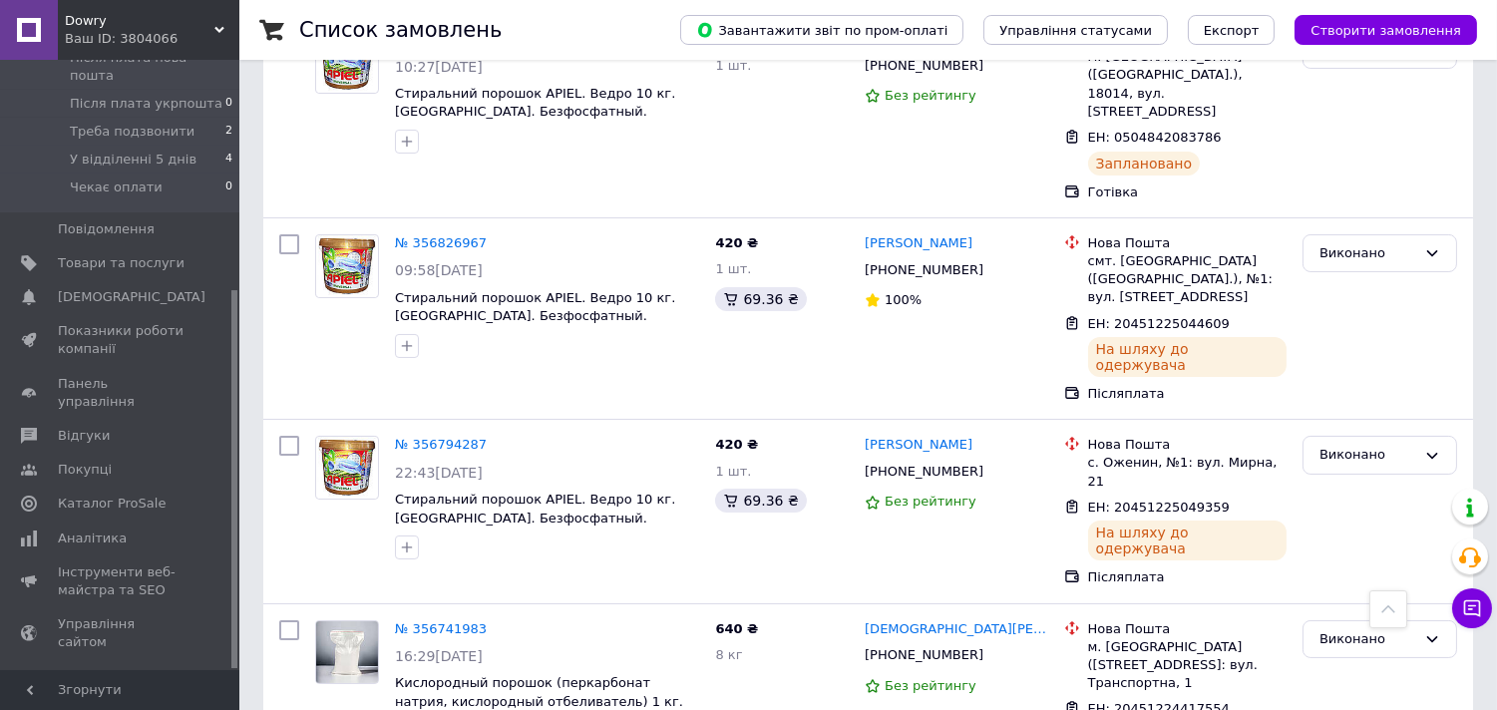
scroll to position [370, 0]
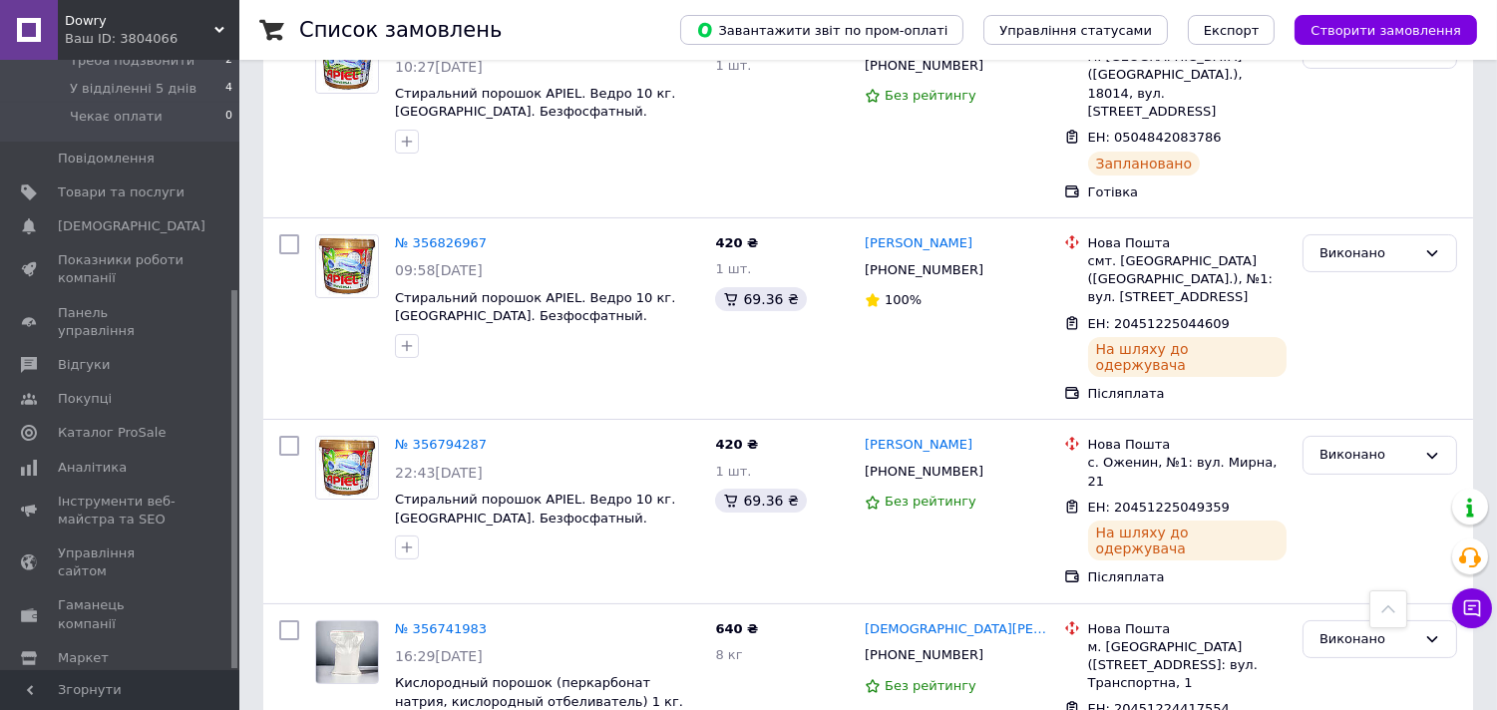
drag, startPoint x: 232, startPoint y: 410, endPoint x: 199, endPoint y: 679, distance: 271.3
click at [199, 580] on div "Dowry Ваш ID: 3804066 Сайт Dowry Кабінет покупця Перевірити стан системи Сторін…" at bounding box center [119, 355] width 239 height 710
click at [104, 424] on span "Каталог ProSale" at bounding box center [112, 433] width 108 height 18
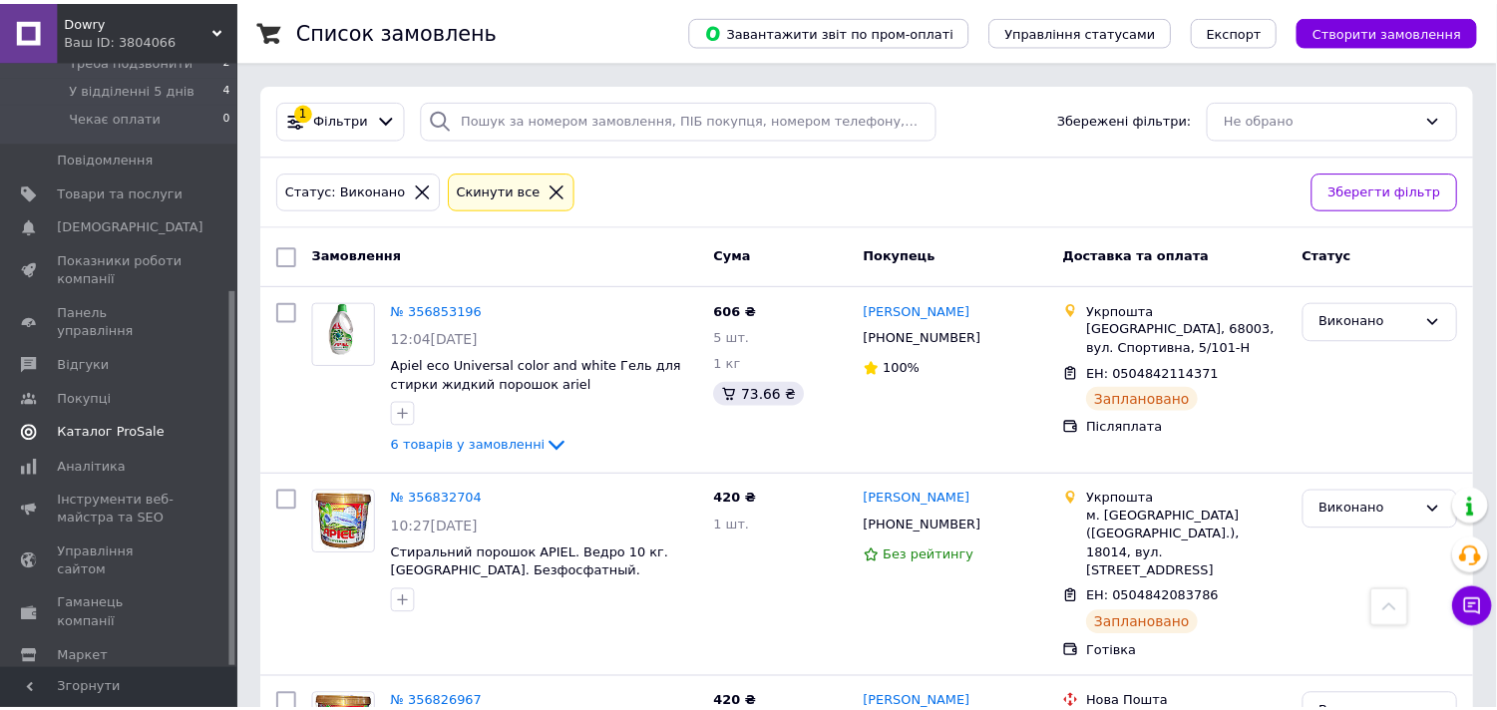
scroll to position [115, 0]
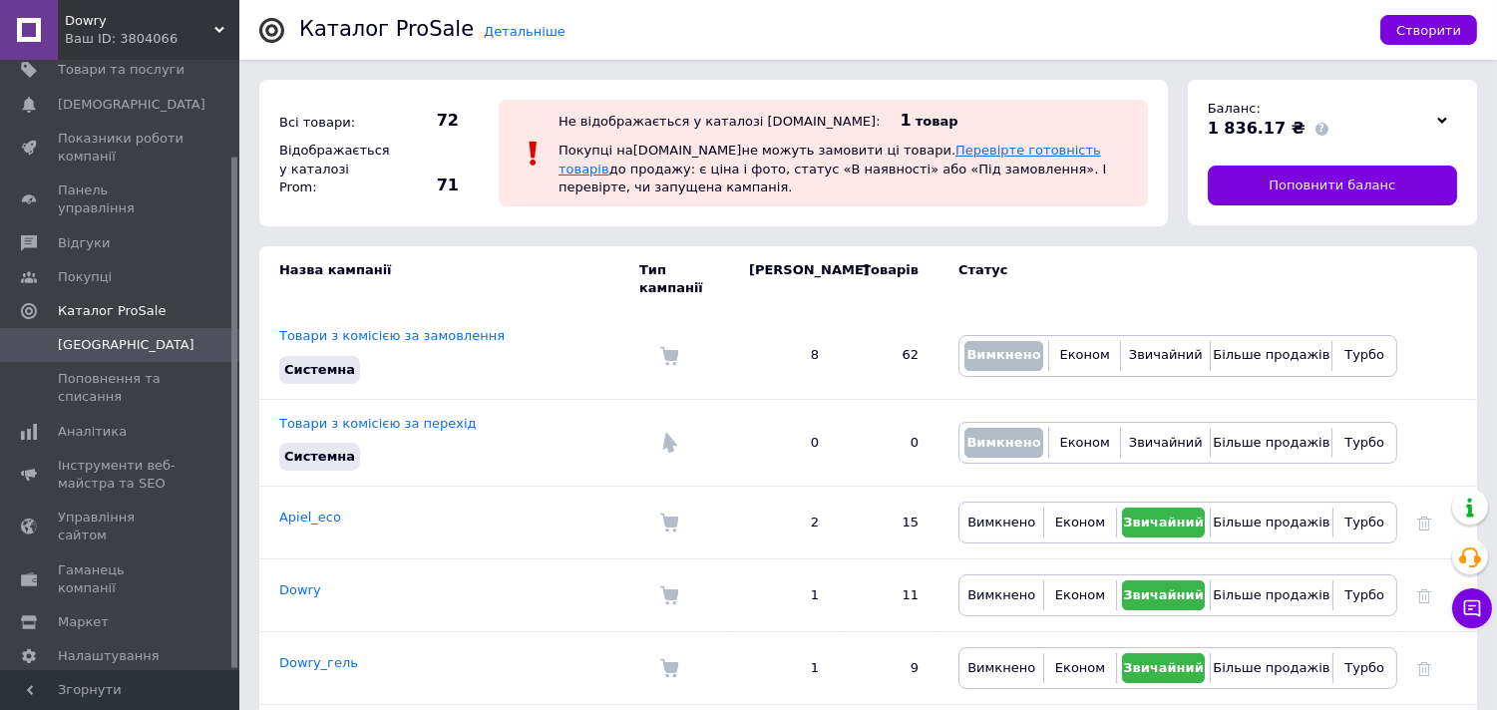
click at [892, 162] on link "Перевірте готовність товарів" at bounding box center [829, 159] width 542 height 33
